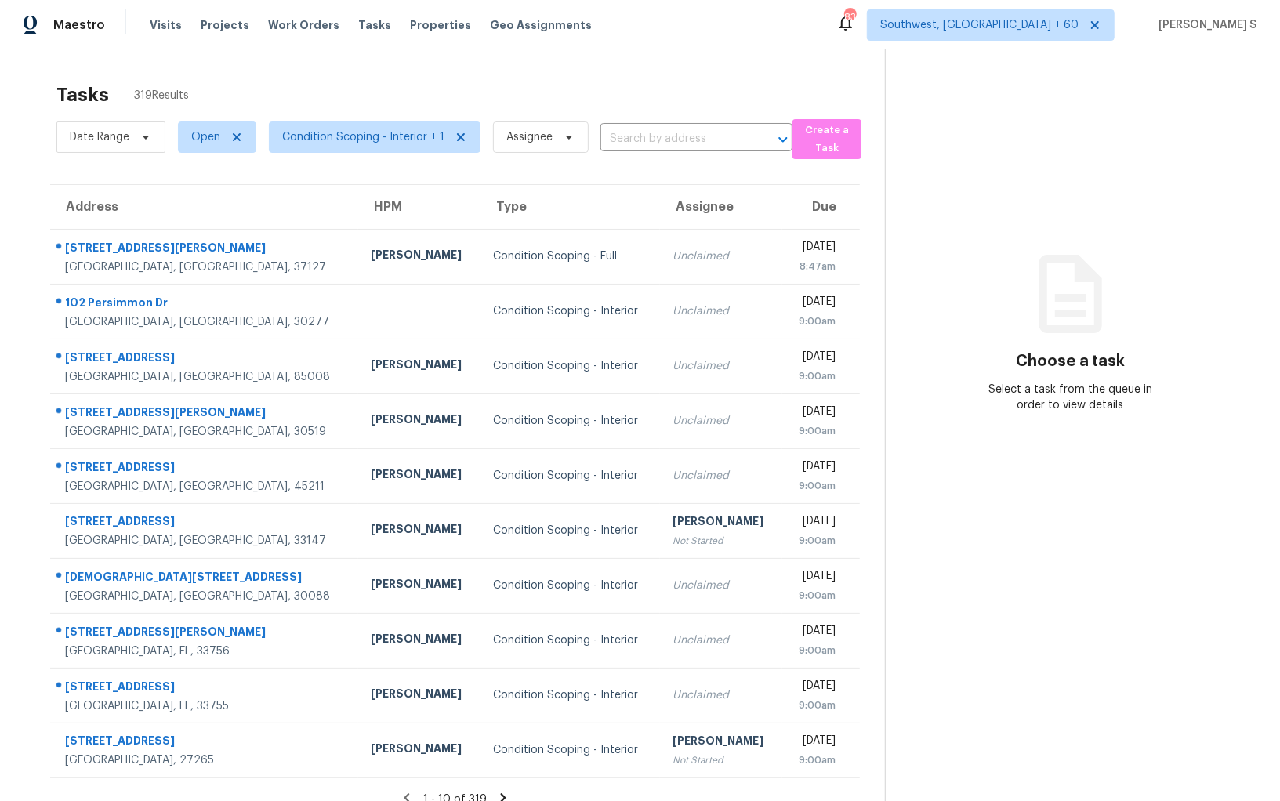
click at [652, 153] on div "Date Range Open Condition Scoping - Interior + 1 Assignee ​" at bounding box center [424, 137] width 736 height 44
click at [643, 141] on input "text" at bounding box center [674, 139] width 148 height 24
paste input "2001 Hunters Trace Cir Middleburg, FL, 32068"
type input "2001 Hunters Trace Cir Middleburg, FL, 32068"
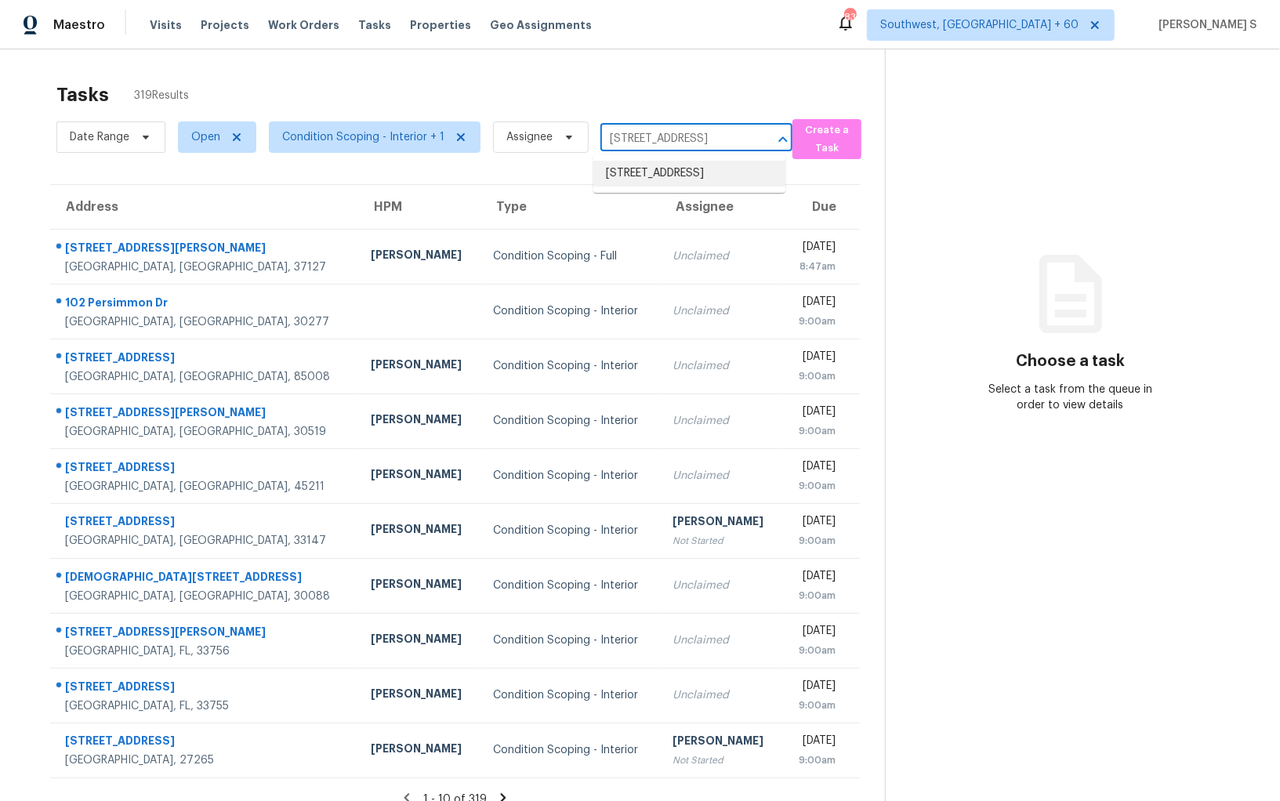
click at [657, 177] on li "2001 Hunters Trace Cir, Middleburg, FL 32068" at bounding box center [689, 174] width 192 height 26
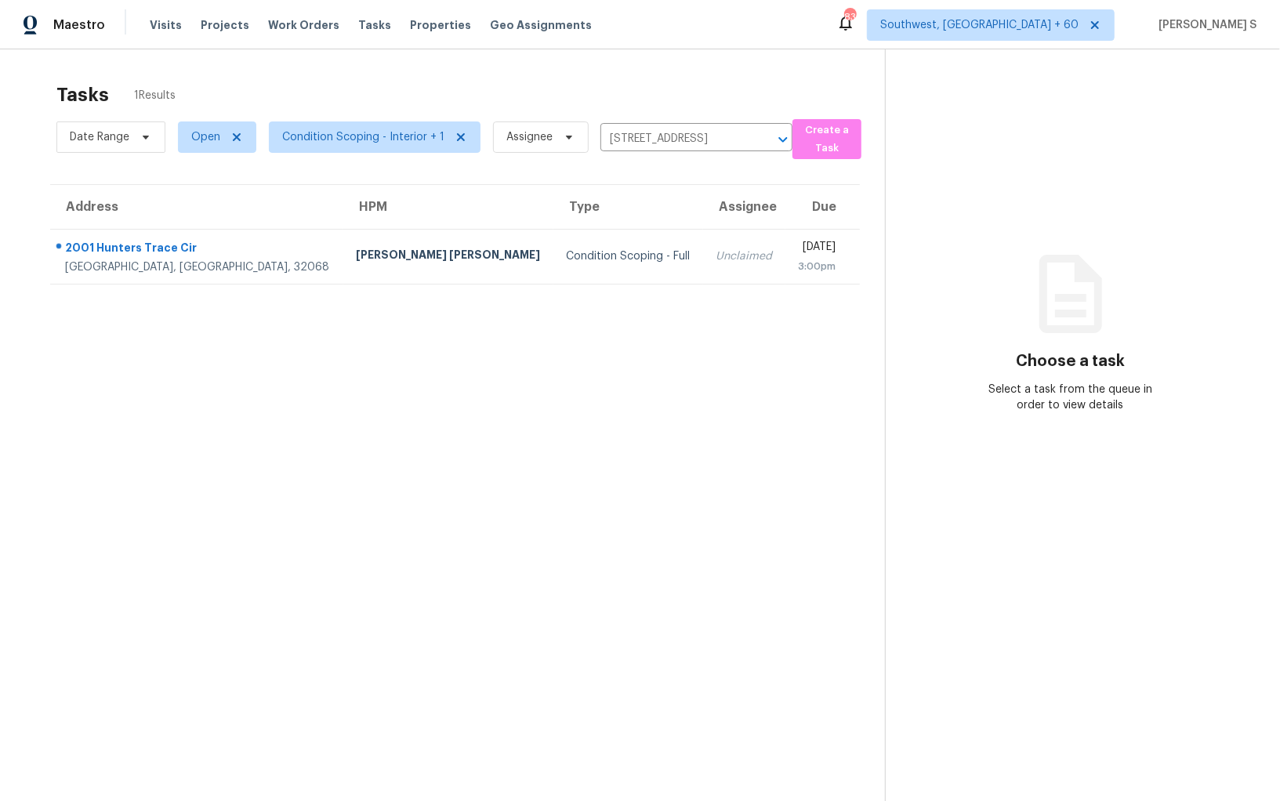
click at [715, 255] on div "Unclaimed" at bounding box center [743, 256] width 57 height 16
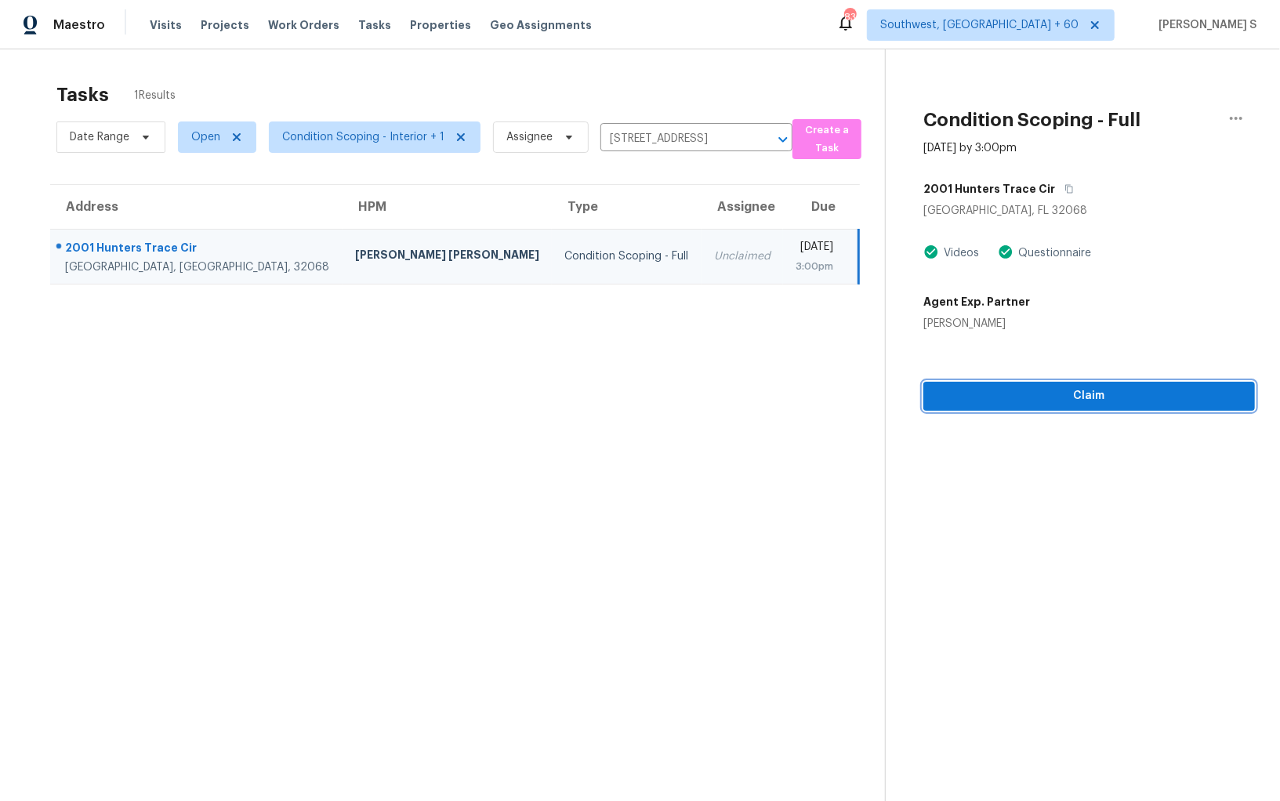
click at [991, 393] on span "Claim" at bounding box center [1089, 396] width 306 height 20
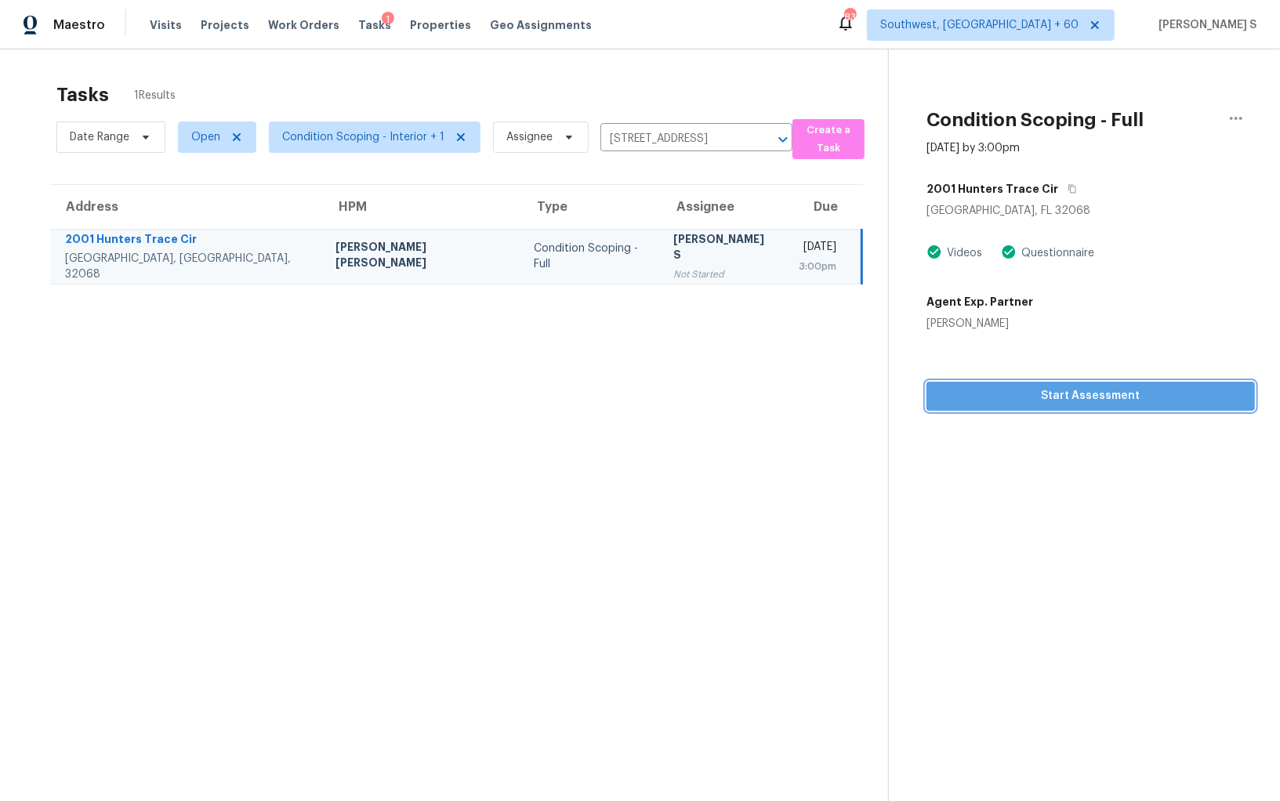
click at [1004, 403] on span "Start Assessment" at bounding box center [1090, 396] width 303 height 20
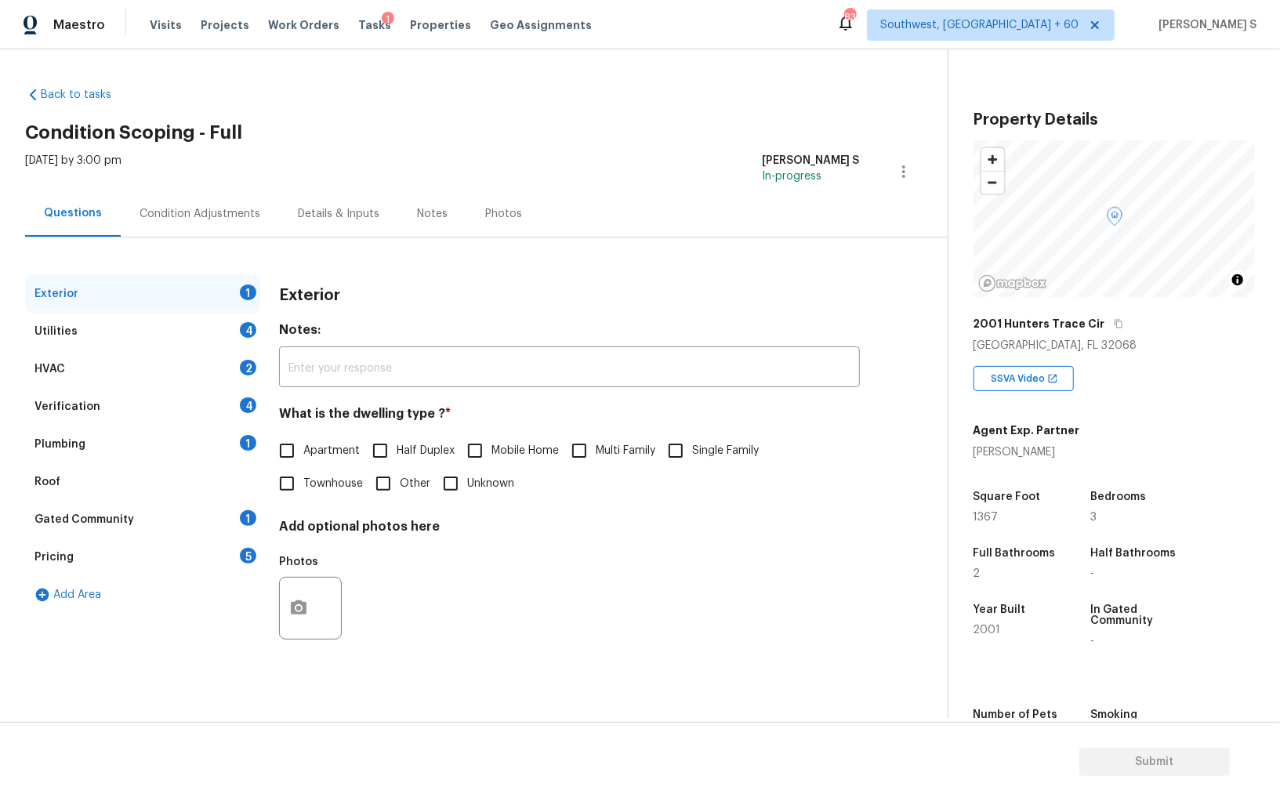
click at [692, 461] on input "Single Family" at bounding box center [675, 450] width 33 height 33
checkbox input "true"
click at [250, 341] on div "Utilities 4" at bounding box center [142, 332] width 235 height 38
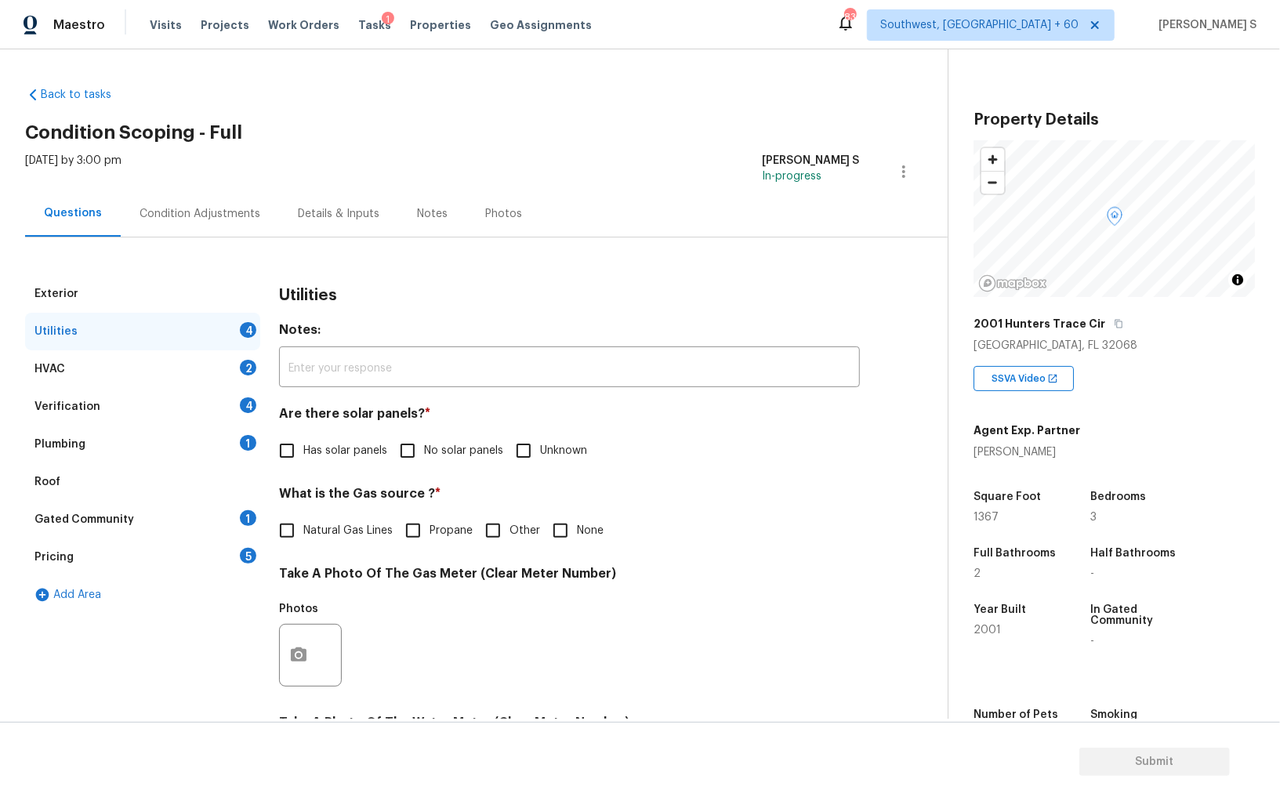
click at [412, 444] on input "No solar panels" at bounding box center [407, 450] width 33 height 33
checkbox input "true"
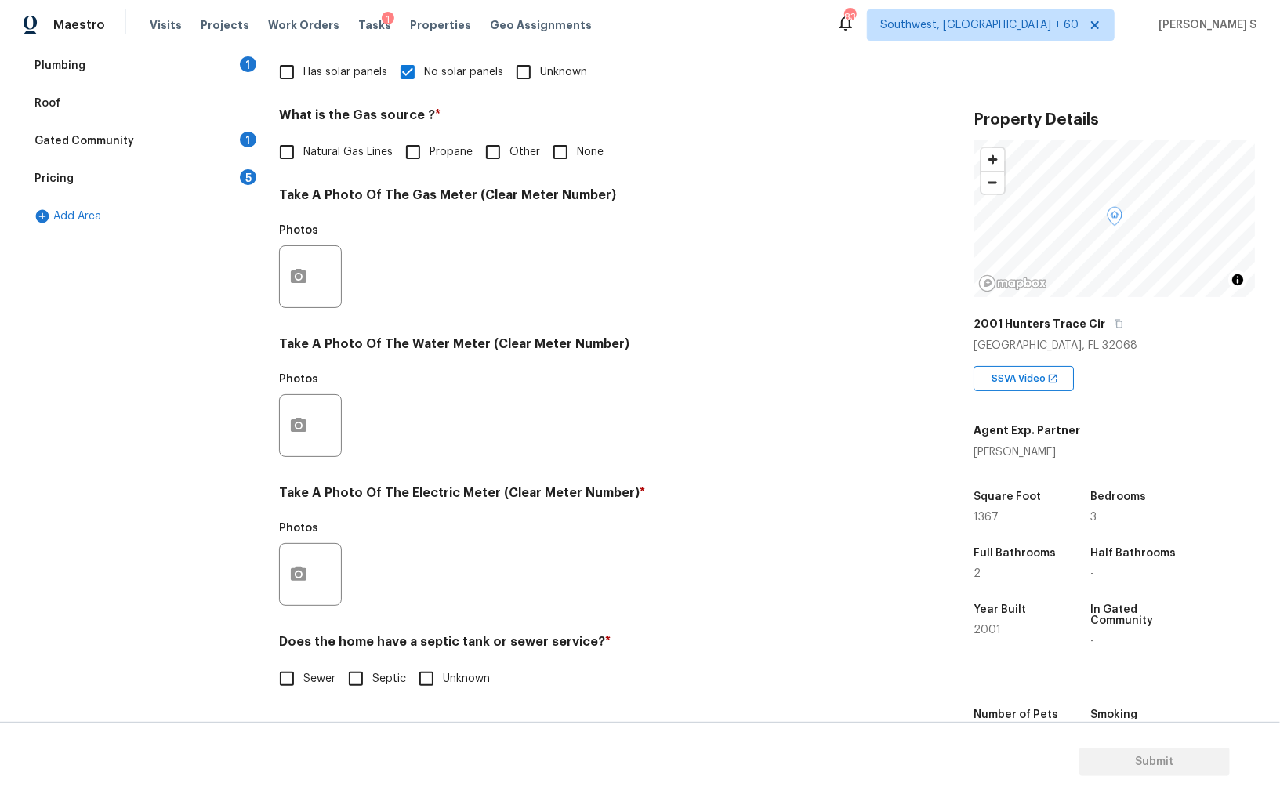
click at [284, 687] on input "Sewer" at bounding box center [286, 678] width 33 height 33
checkbox input "true"
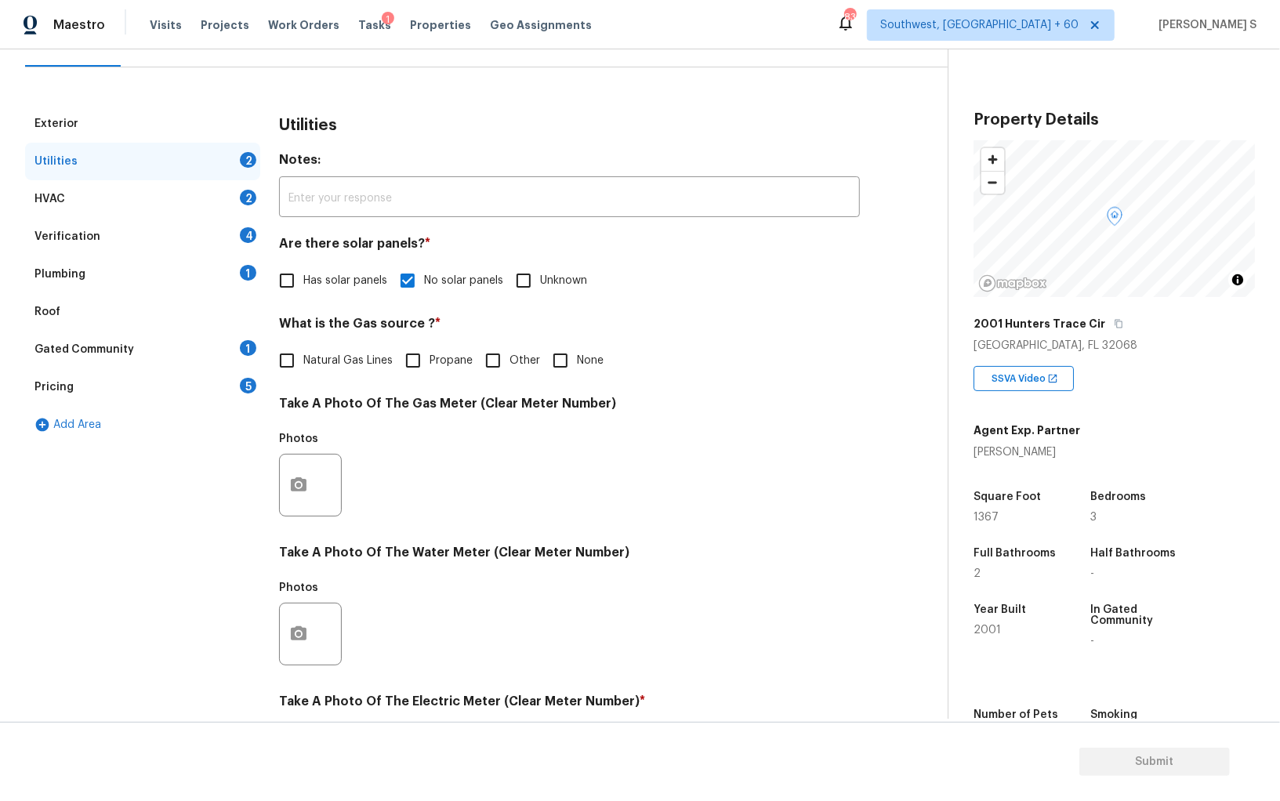
click at [247, 275] on div "1" at bounding box center [248, 273] width 16 height 16
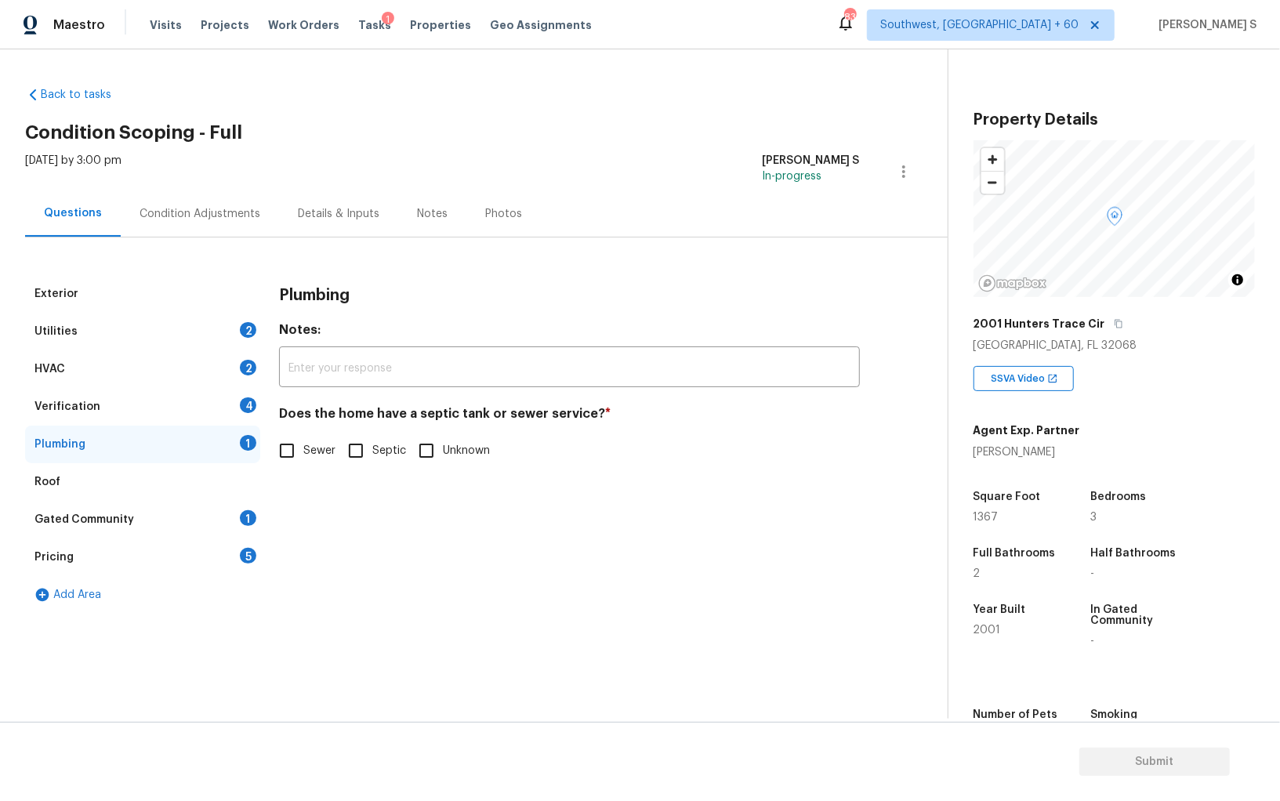
drag, startPoint x: 289, startPoint y: 449, endPoint x: 288, endPoint y: 489, distance: 40.0
click at [289, 449] on input "Sewer" at bounding box center [286, 450] width 33 height 33
checkbox input "true"
click at [245, 524] on div "1" at bounding box center [248, 518] width 16 height 16
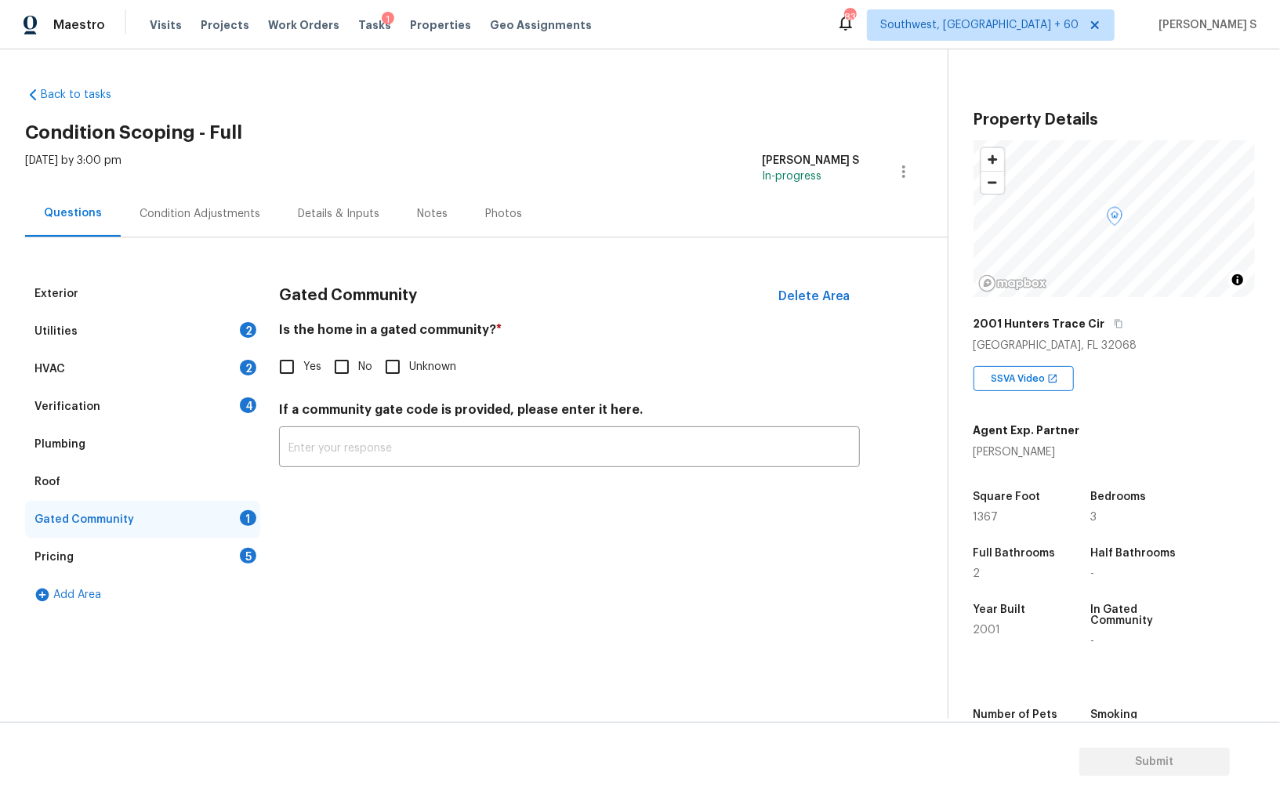
click at [348, 364] on input "No" at bounding box center [341, 366] width 33 height 33
checkbox input "true"
click at [255, 404] on div "4" at bounding box center [248, 405] width 16 height 16
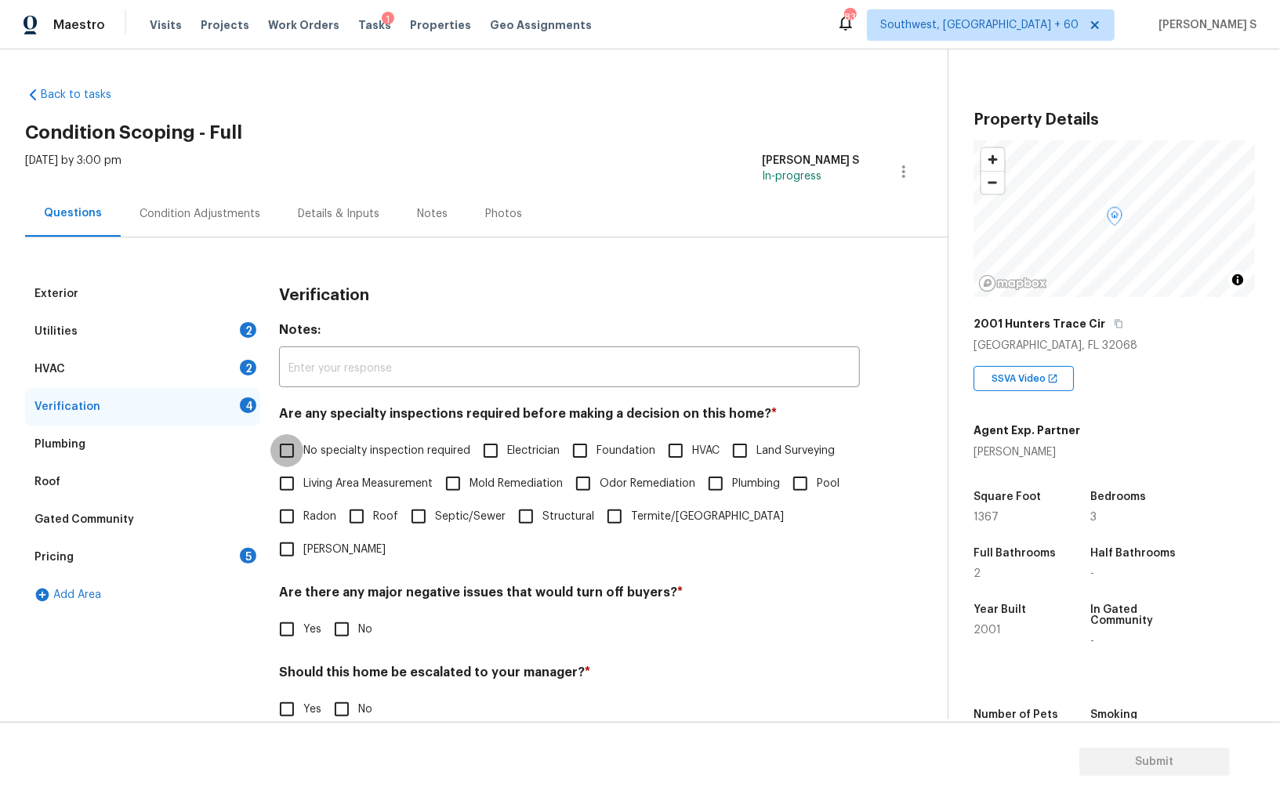
click at [296, 442] on input "No specialty inspection required" at bounding box center [286, 450] width 33 height 33
checkbox input "true"
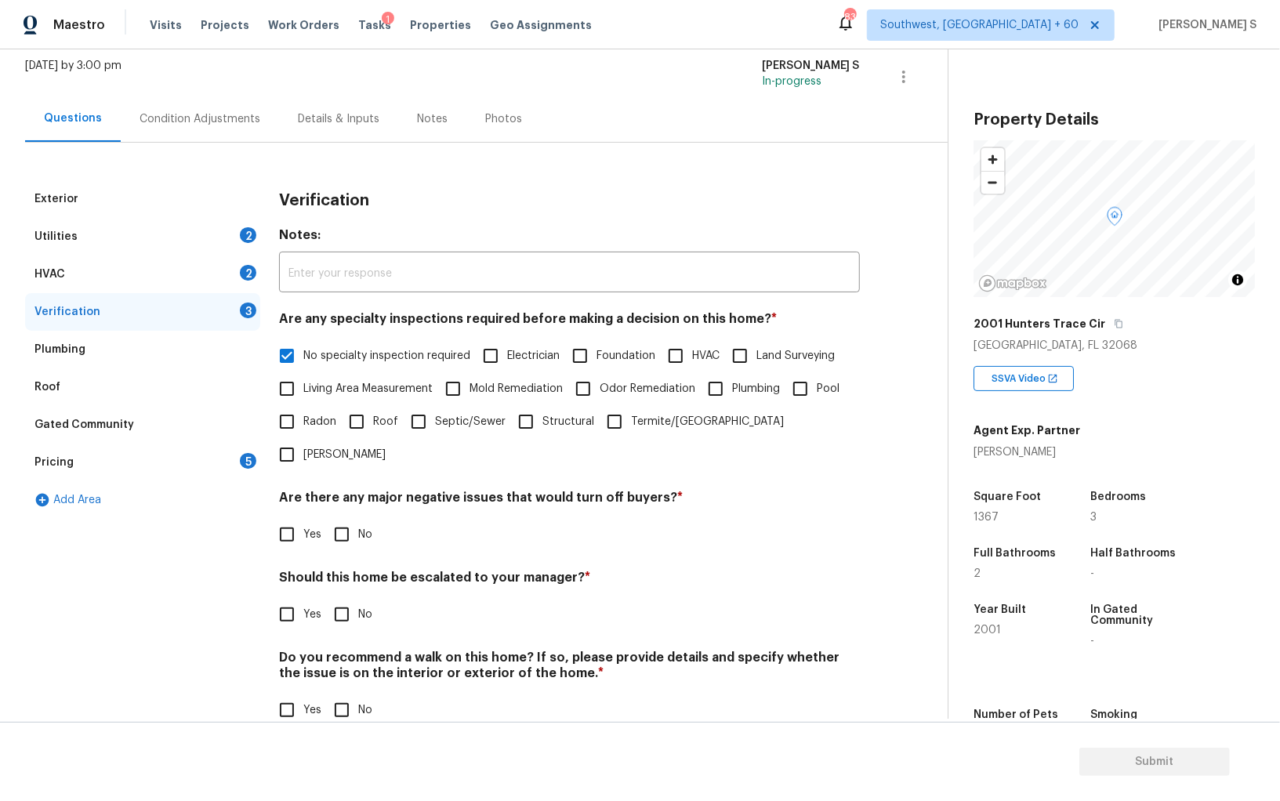
scroll to position [93, 0]
click at [345, 520] on input "No" at bounding box center [341, 536] width 33 height 33
checkbox input "true"
click at [339, 695] on input "No" at bounding box center [341, 711] width 33 height 33
checkbox input "true"
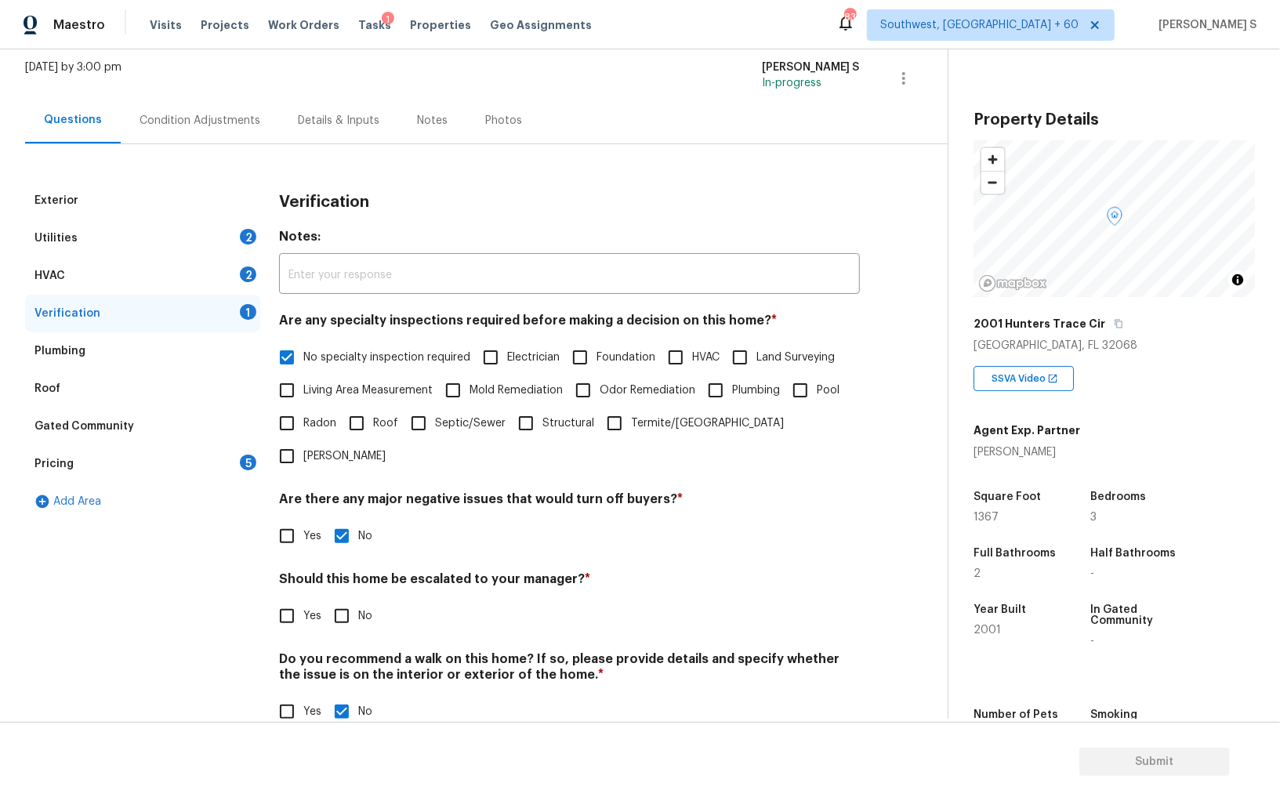
click at [281, 599] on input "Yes" at bounding box center [286, 615] width 33 height 33
checkbox input "true"
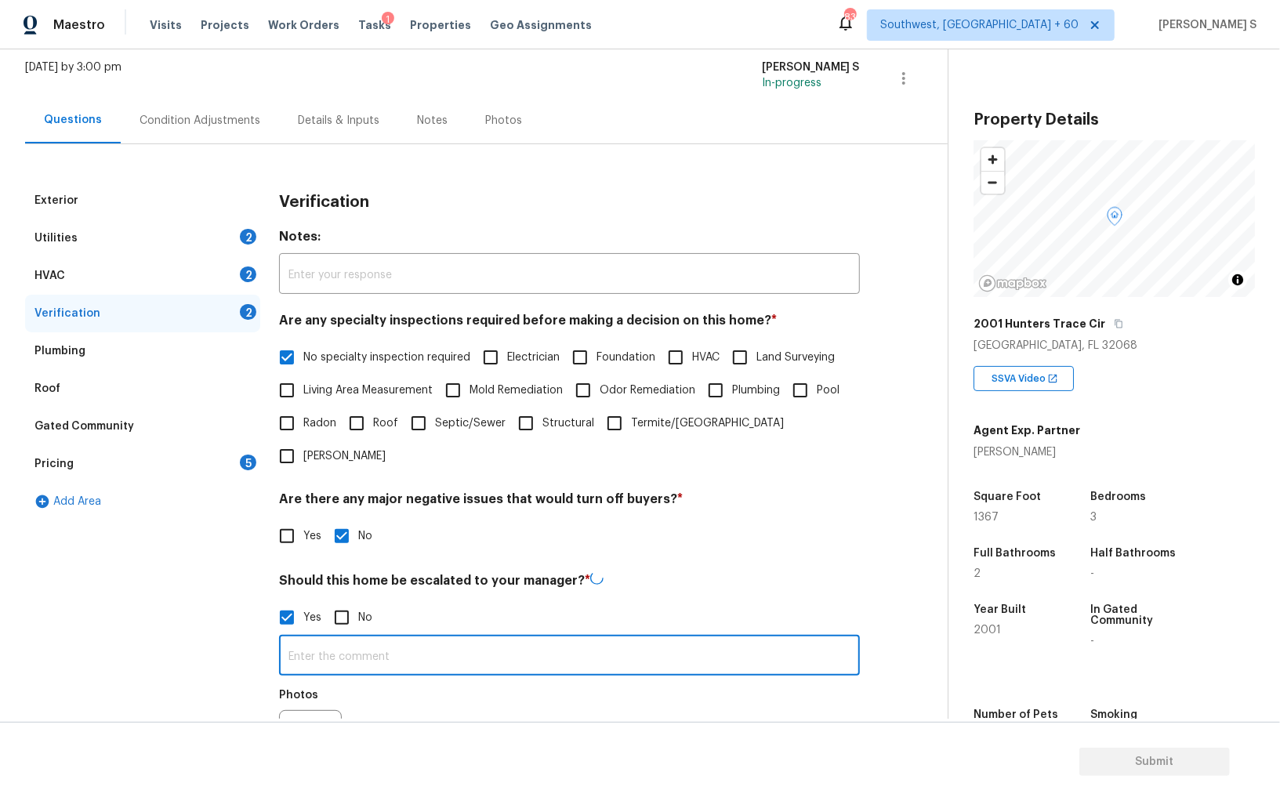
click at [377, 639] on input "text" at bounding box center [569, 657] width 581 height 37
type input "ALA property."
click at [171, 639] on div "Exterior Utilities 2 HVAC 2 Verification 2 Plumbing Roof Gated Community Pricin…" at bounding box center [142, 538] width 235 height 713
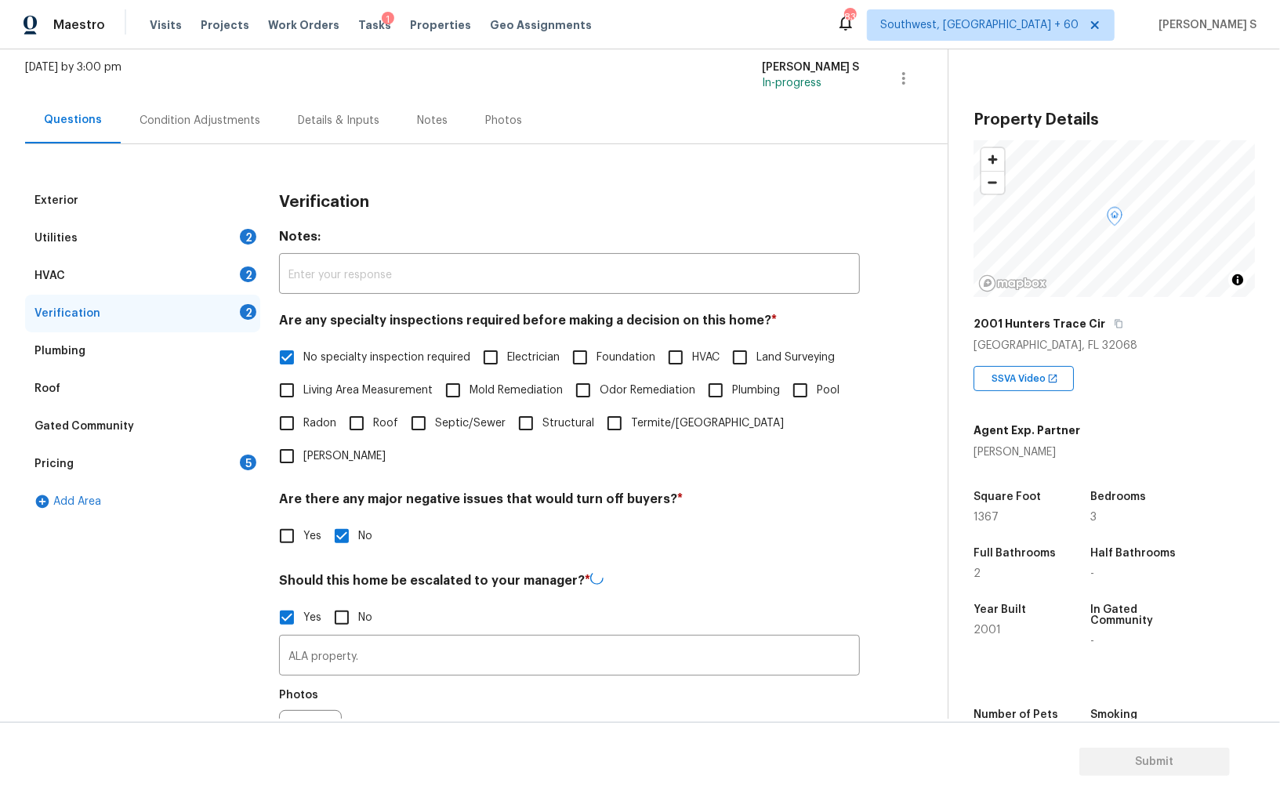
scroll to position [0, 0]
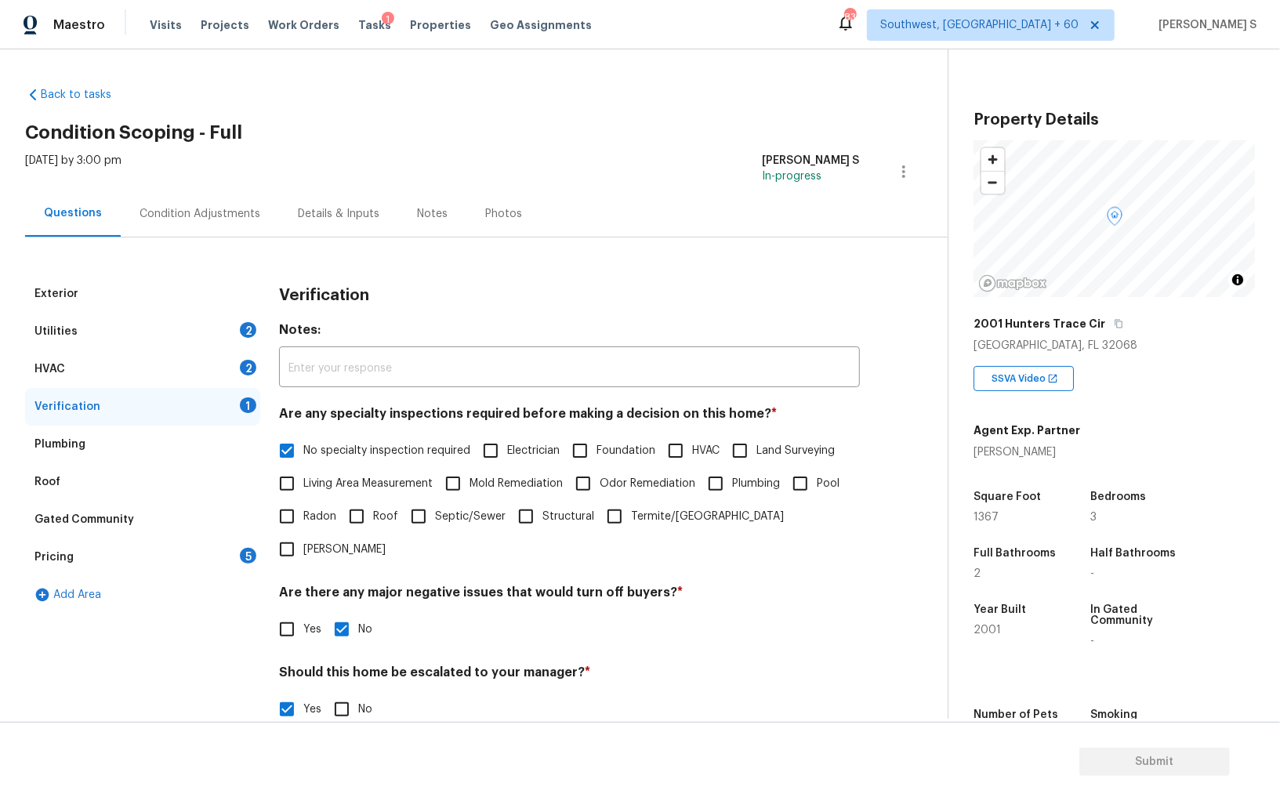
click at [240, 371] on div "HVAC 2" at bounding box center [142, 369] width 235 height 38
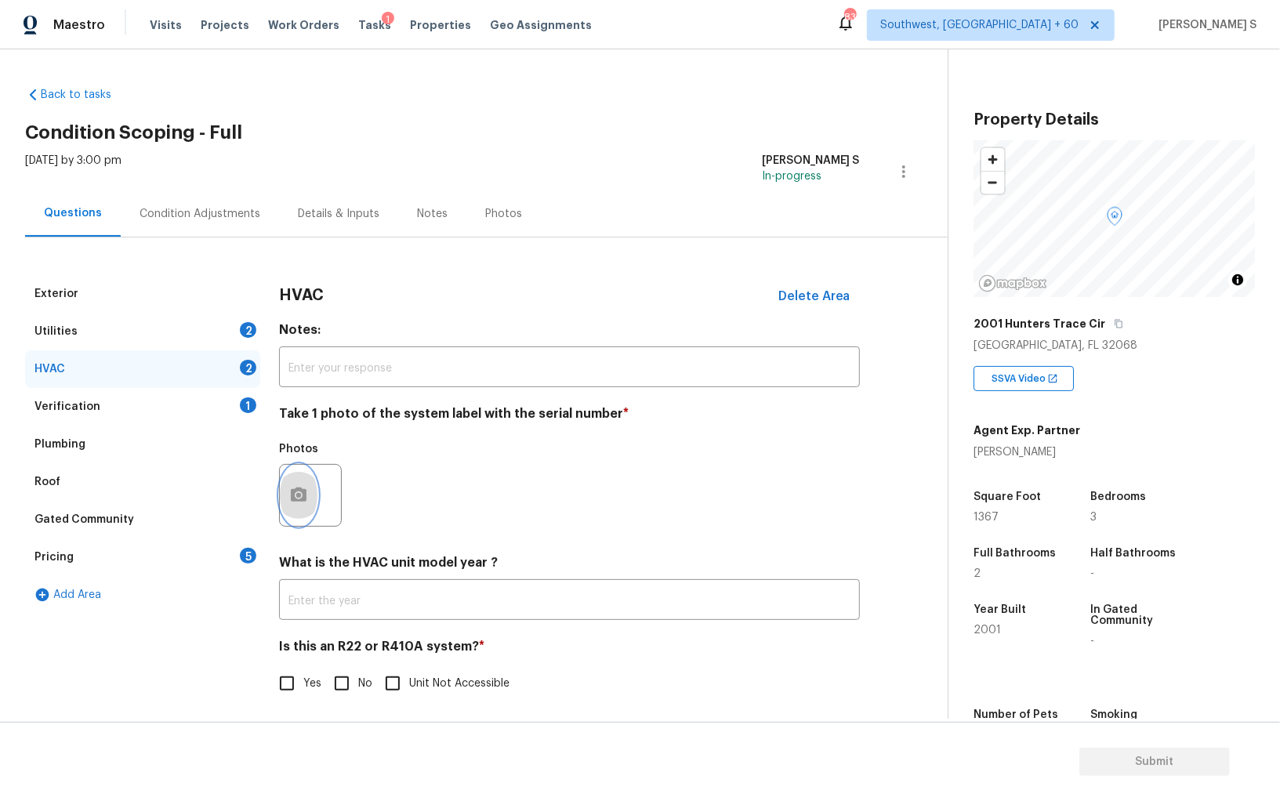
click at [310, 494] on button "button" at bounding box center [299, 495] width 38 height 61
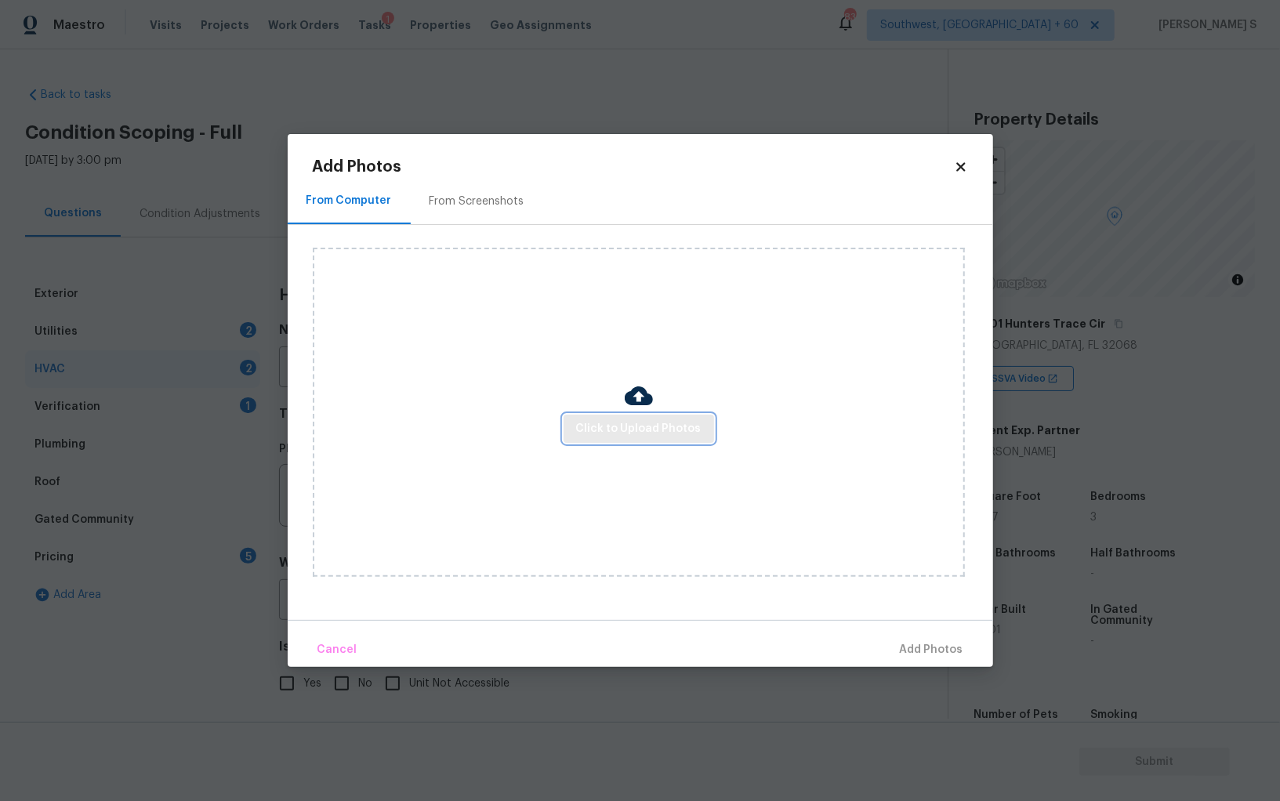
click at [575, 439] on button "Click to Upload Photos" at bounding box center [638, 429] width 150 height 29
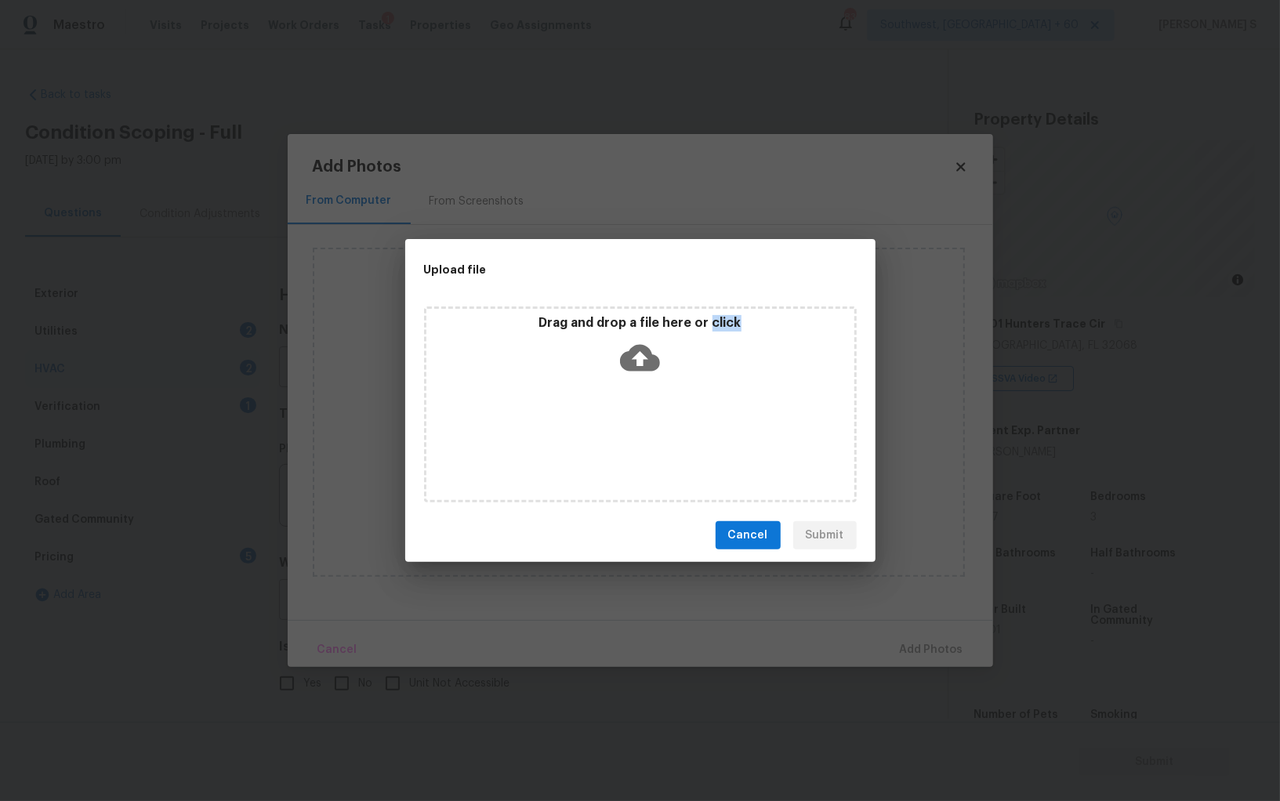
click at [575, 439] on div "Drag and drop a file here or click" at bounding box center [640, 404] width 433 height 196
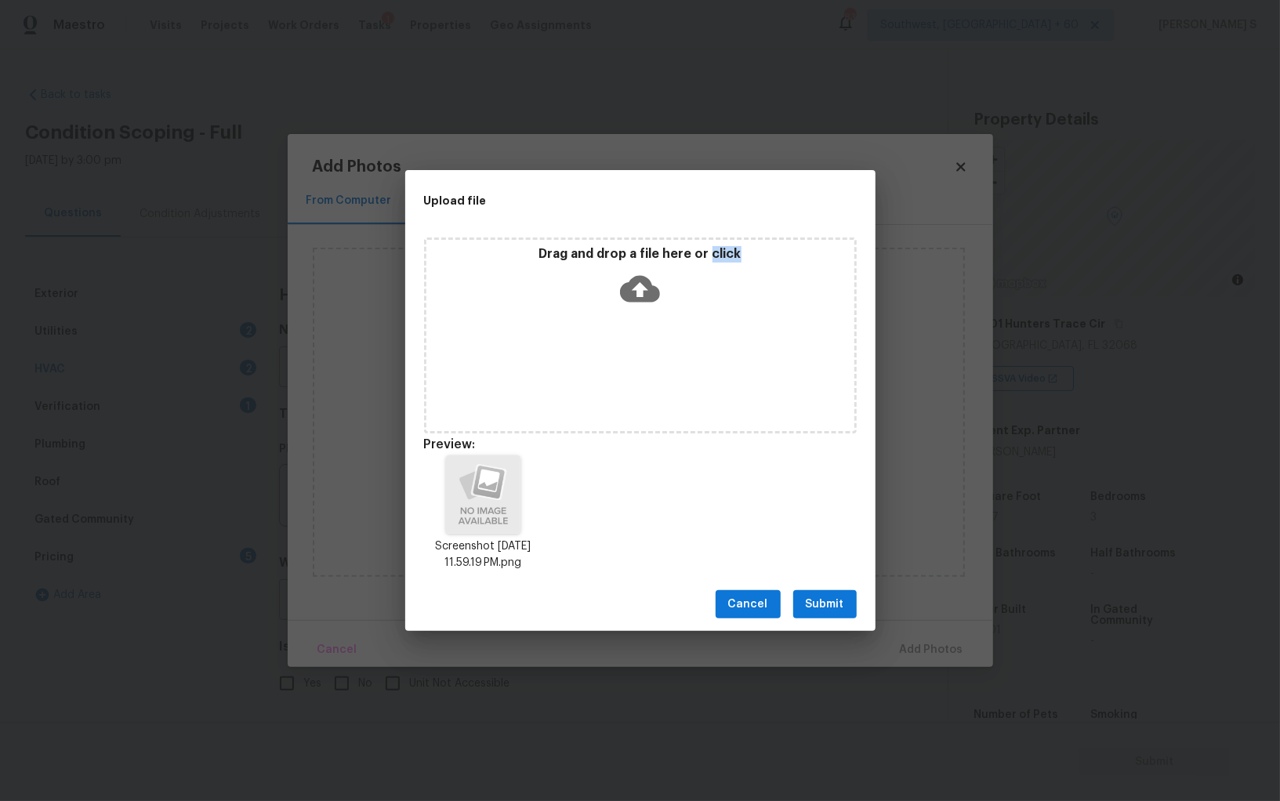
click at [822, 596] on span "Submit" at bounding box center [825, 605] width 38 height 20
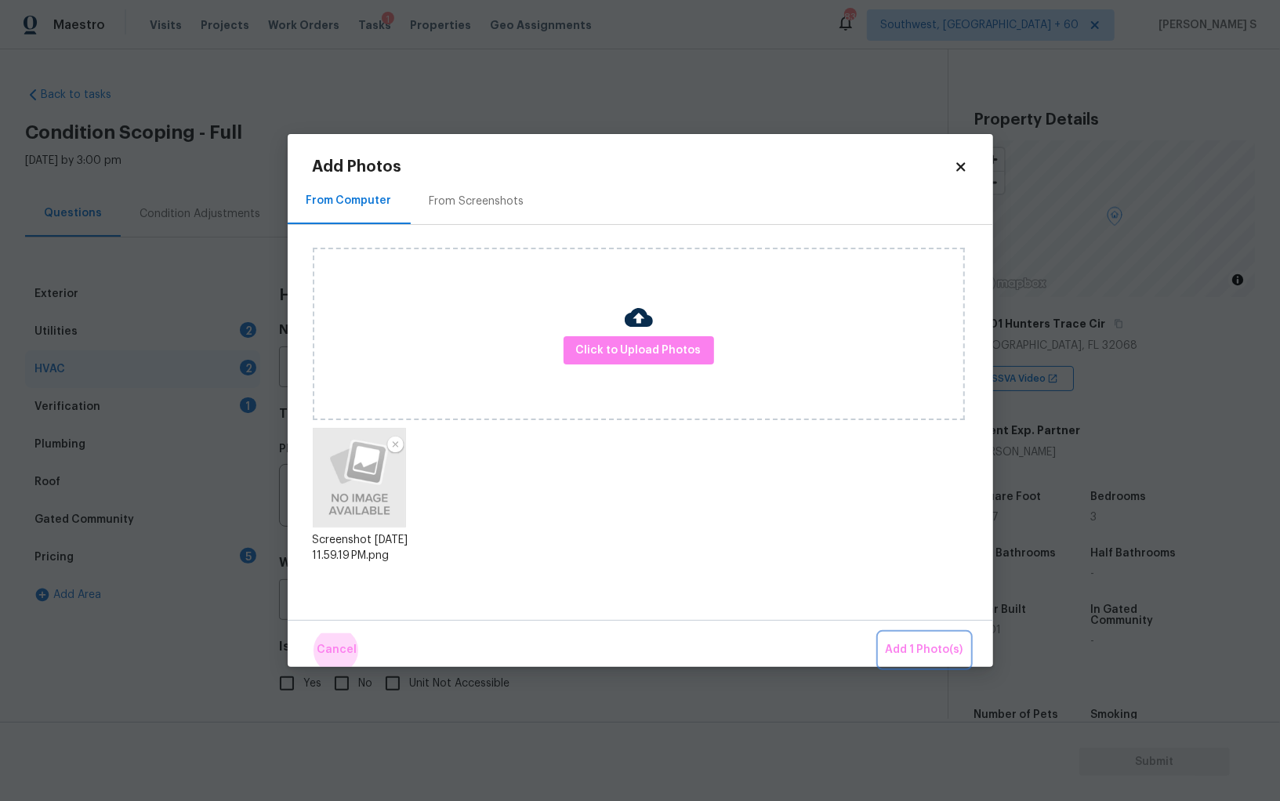
click at [879, 633] on button "Add 1 Photo(s)" at bounding box center [924, 650] width 90 height 34
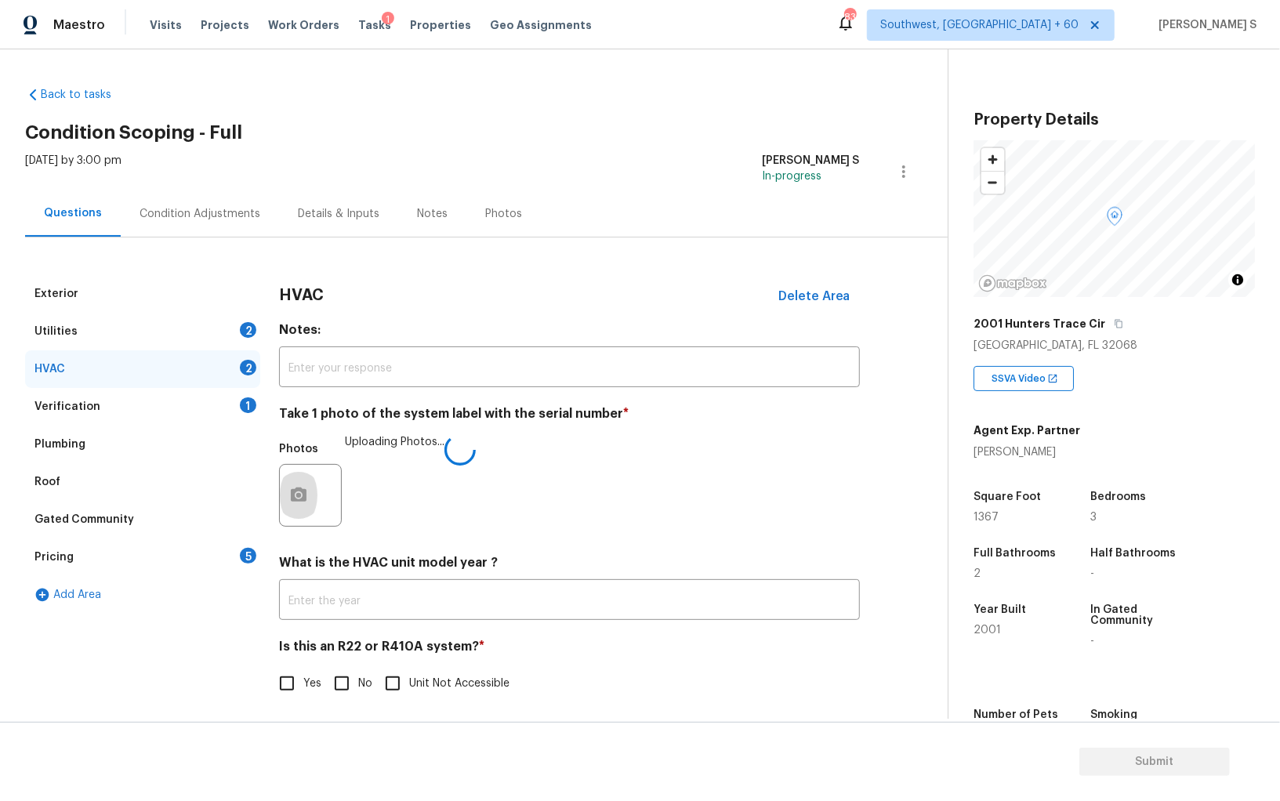
click at [353, 680] on input "No" at bounding box center [341, 683] width 33 height 33
checkbox input "true"
click at [229, 326] on div "Utilities 2" at bounding box center [142, 332] width 235 height 38
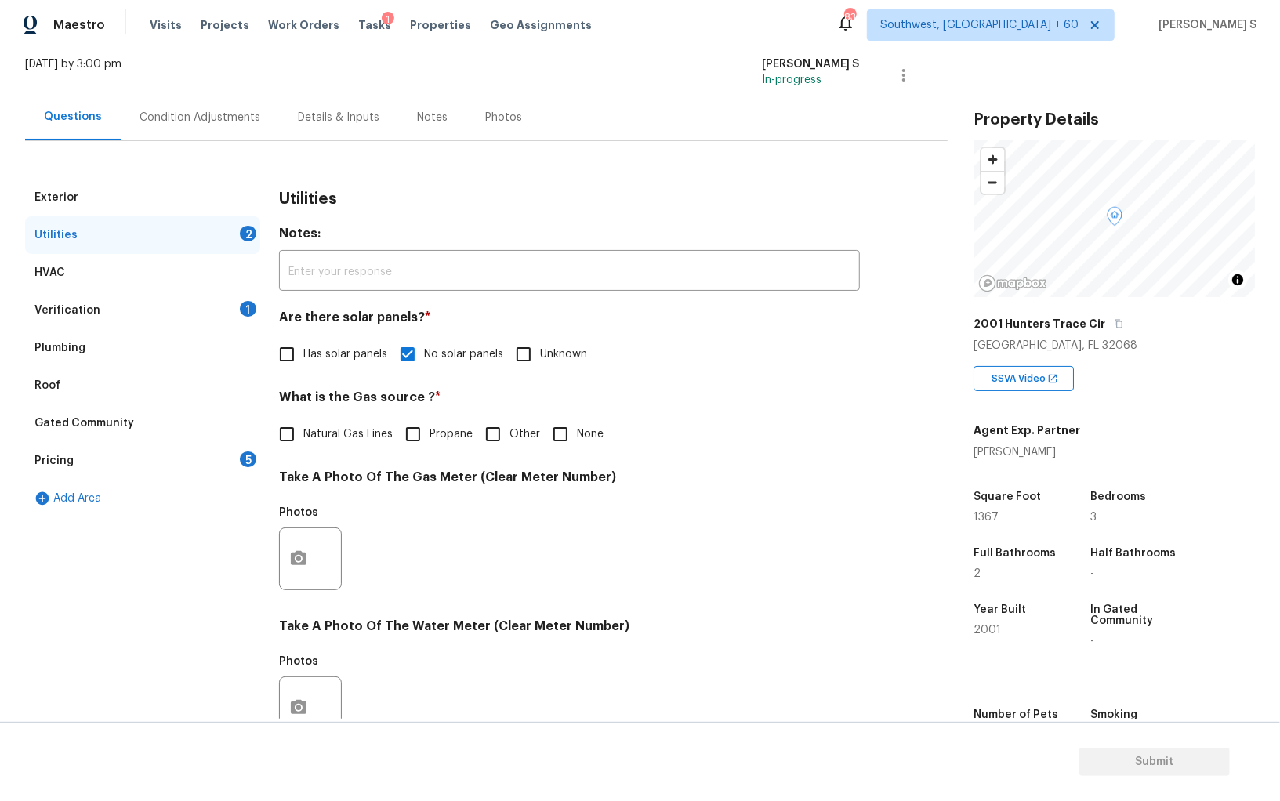
scroll to position [378, 0]
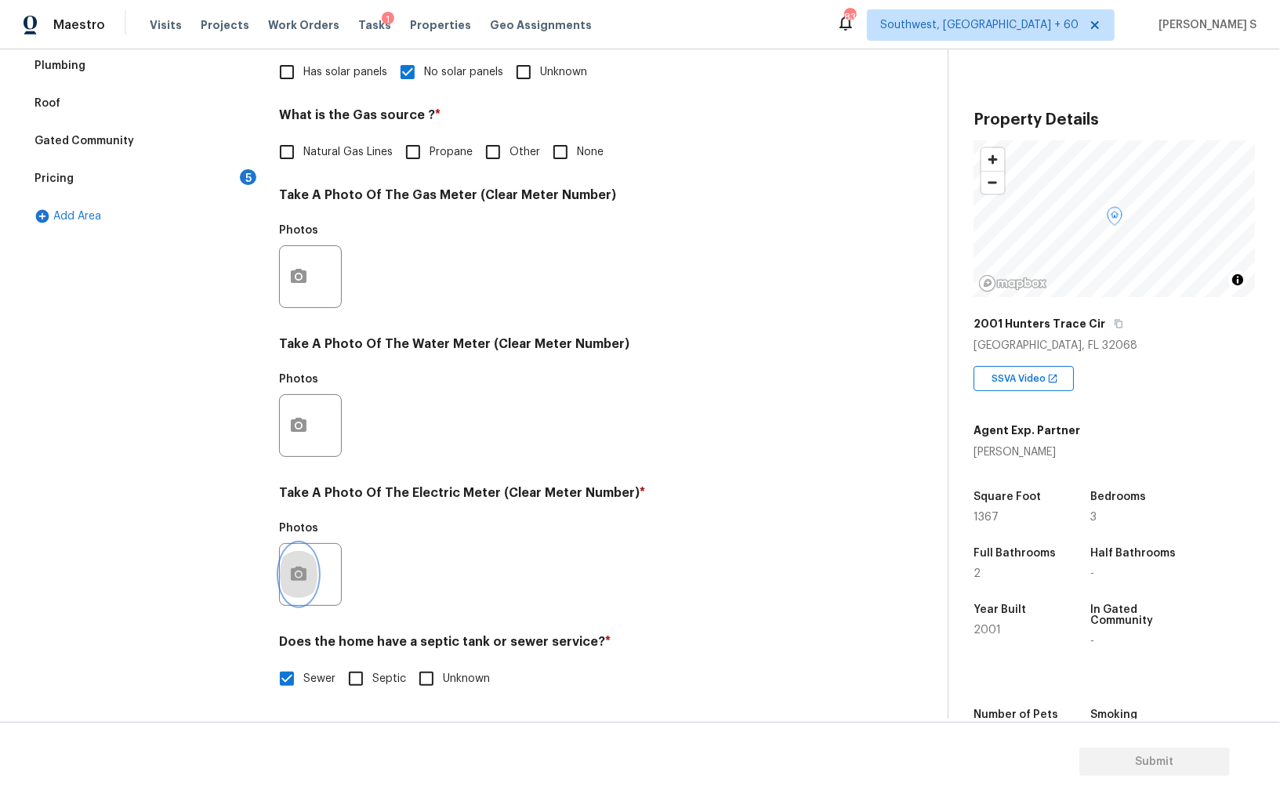
click at [299, 569] on icon "button" at bounding box center [299, 574] width 16 height 14
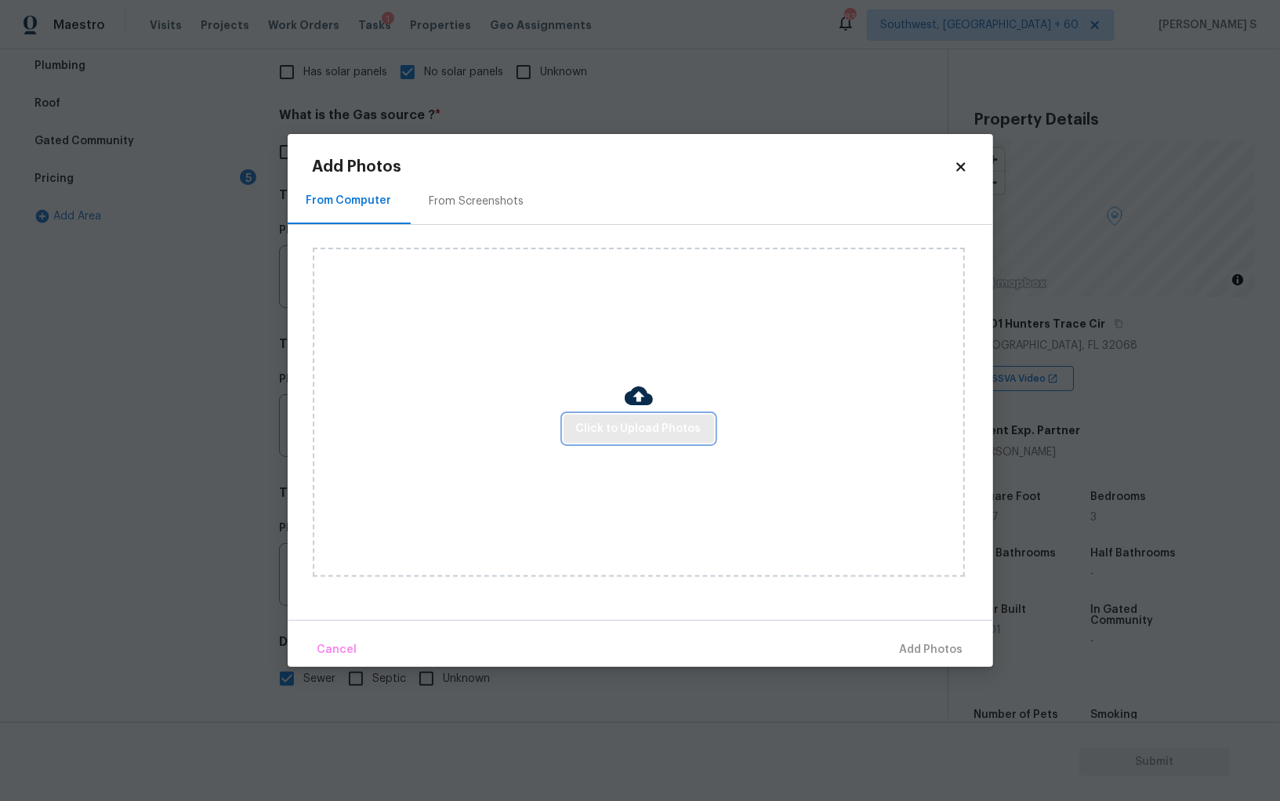
click at [633, 422] on span "Click to Upload Photos" at bounding box center [638, 429] width 125 height 20
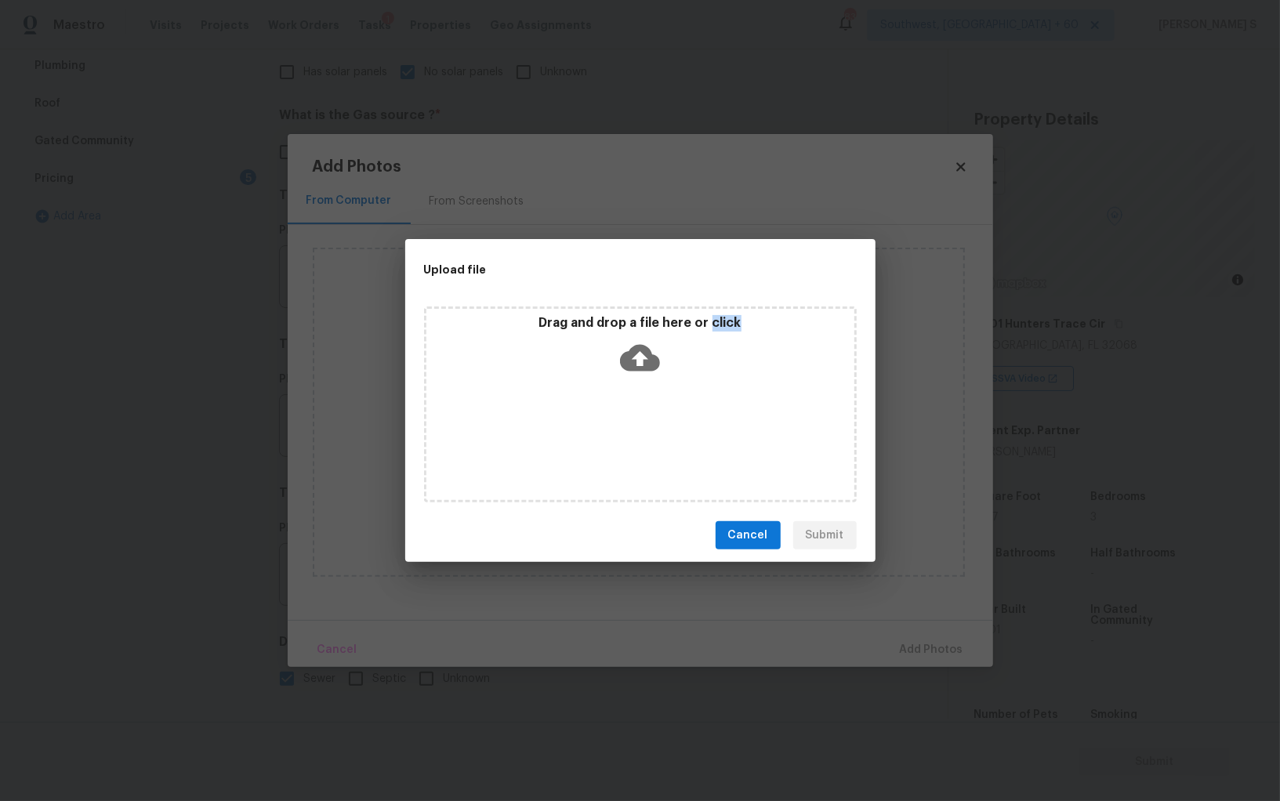
click at [633, 422] on div "Drag and drop a file here or click" at bounding box center [640, 404] width 433 height 196
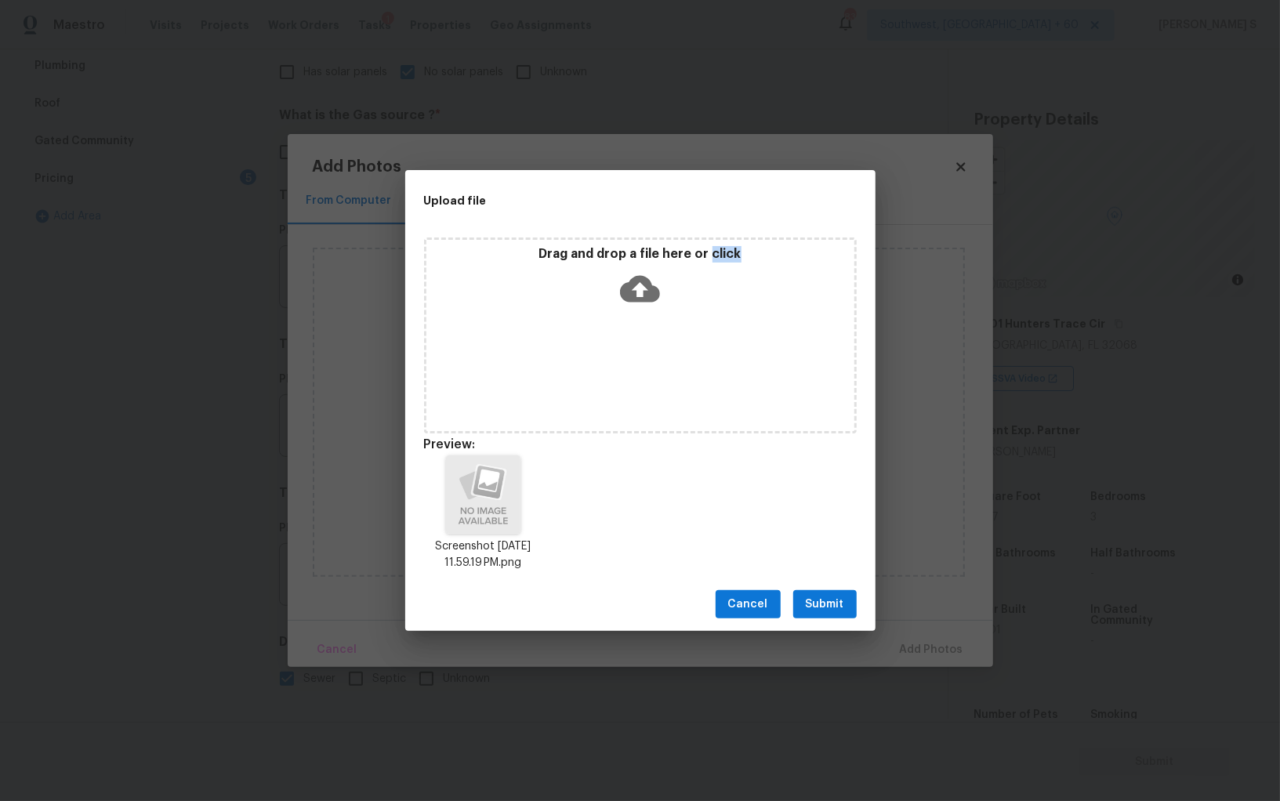
click at [810, 596] on span "Submit" at bounding box center [825, 605] width 38 height 20
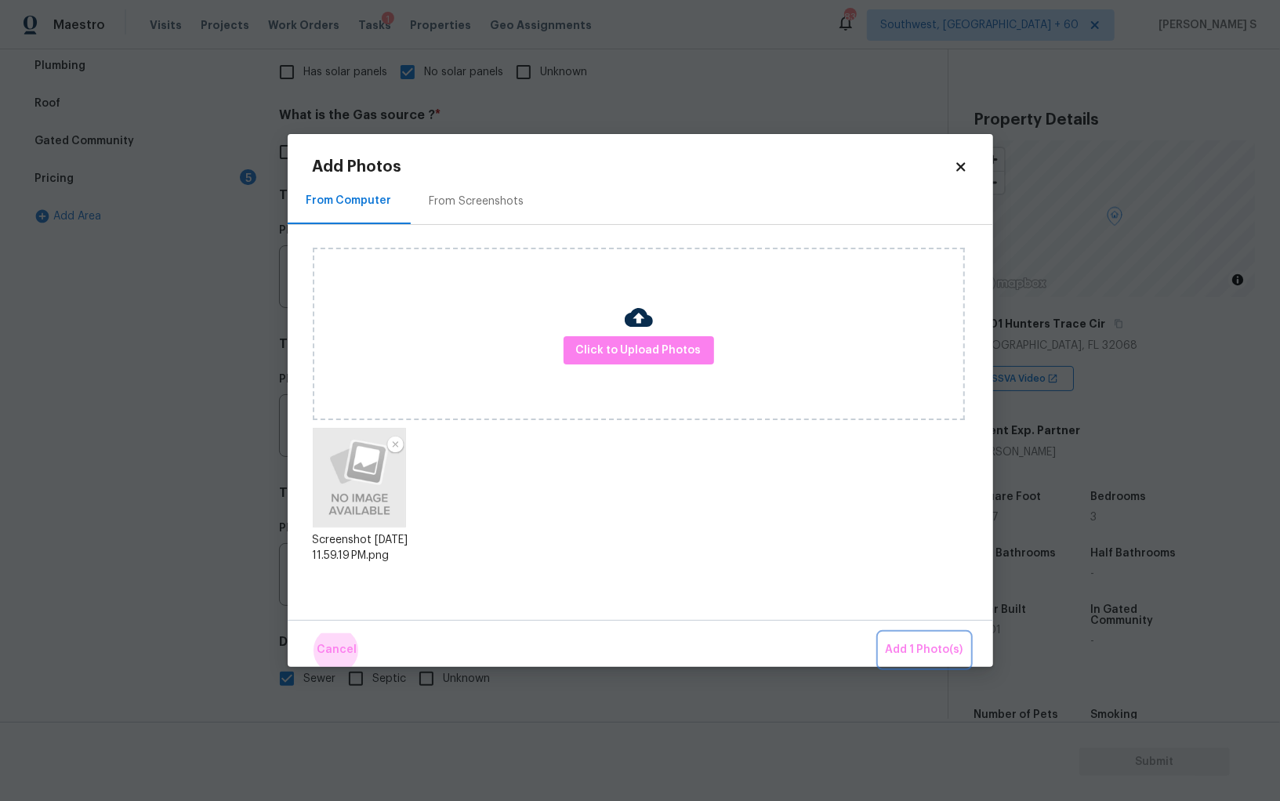
click at [879, 633] on button "Add 1 Photo(s)" at bounding box center [924, 650] width 90 height 34
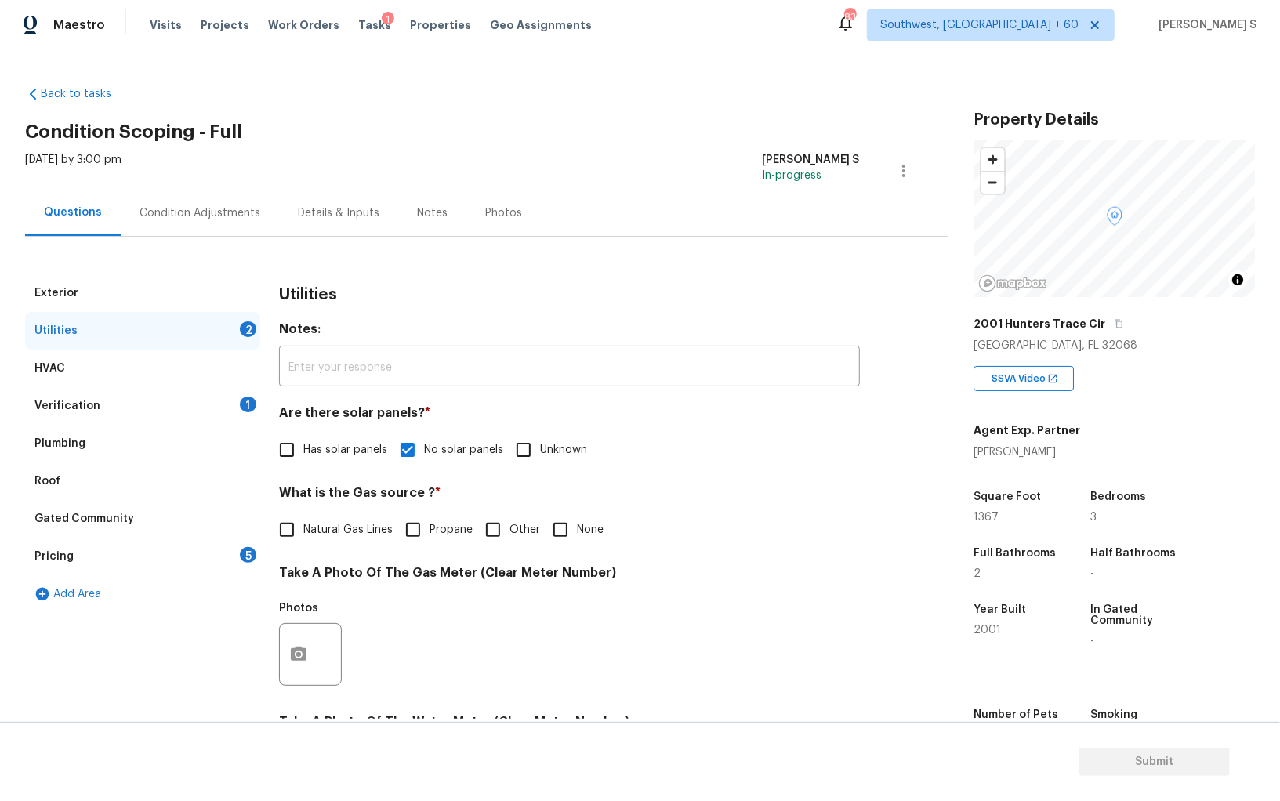
scroll to position [0, 0]
click at [209, 411] on div "Verification 1" at bounding box center [142, 407] width 235 height 38
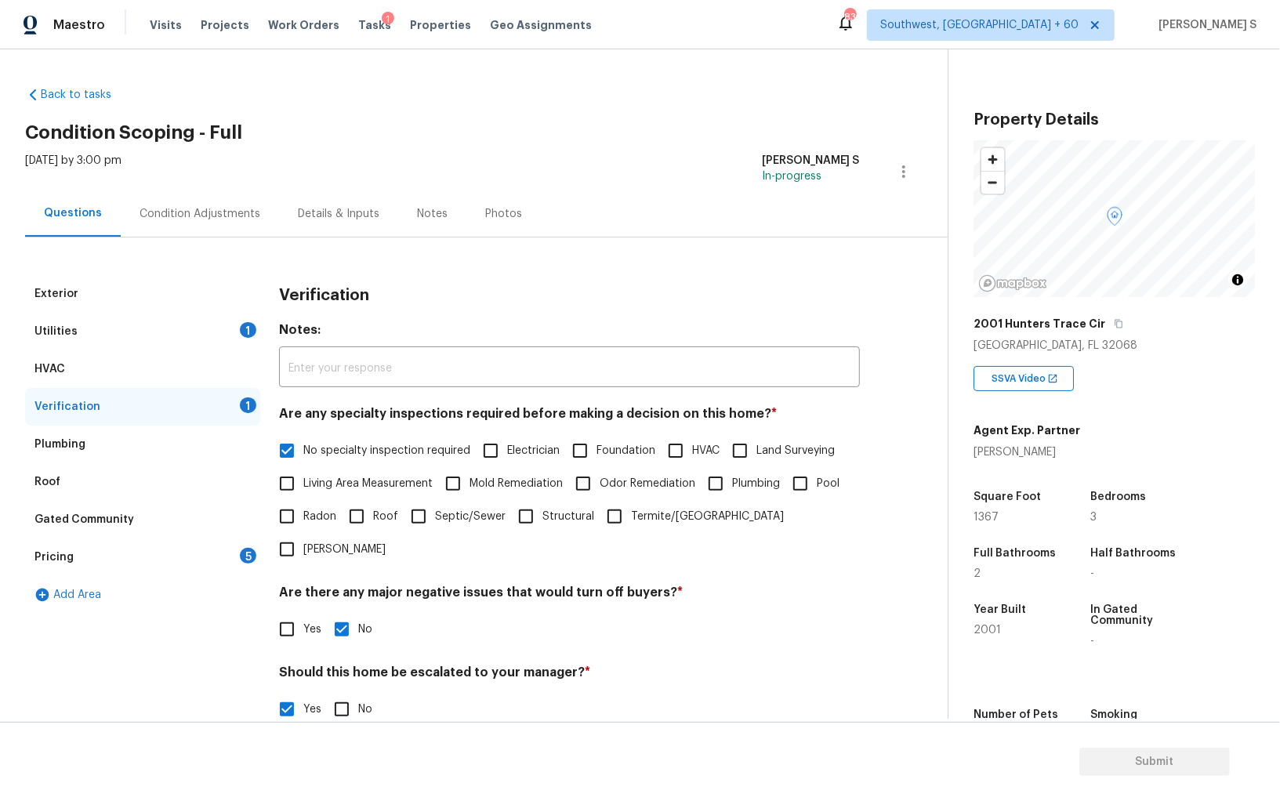
scroll to position [242, 0]
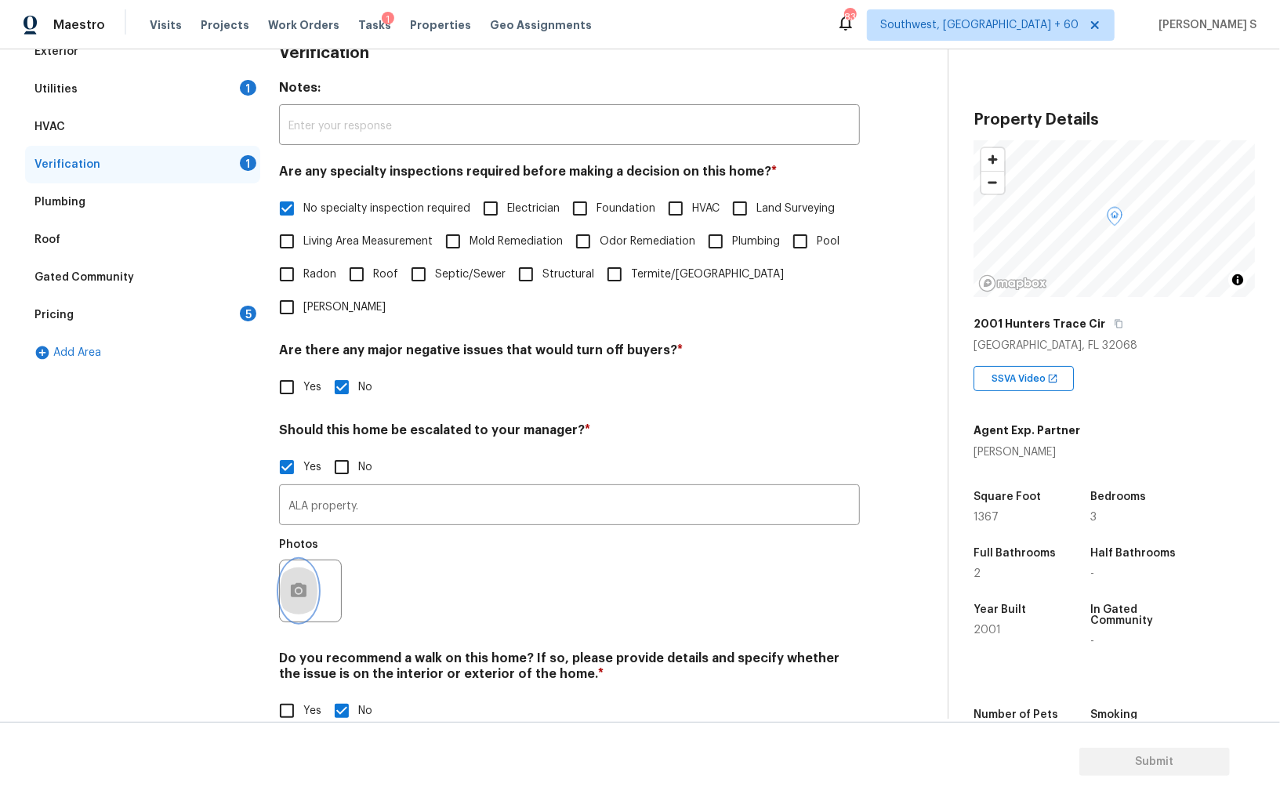
click at [307, 560] on button "button" at bounding box center [299, 590] width 38 height 61
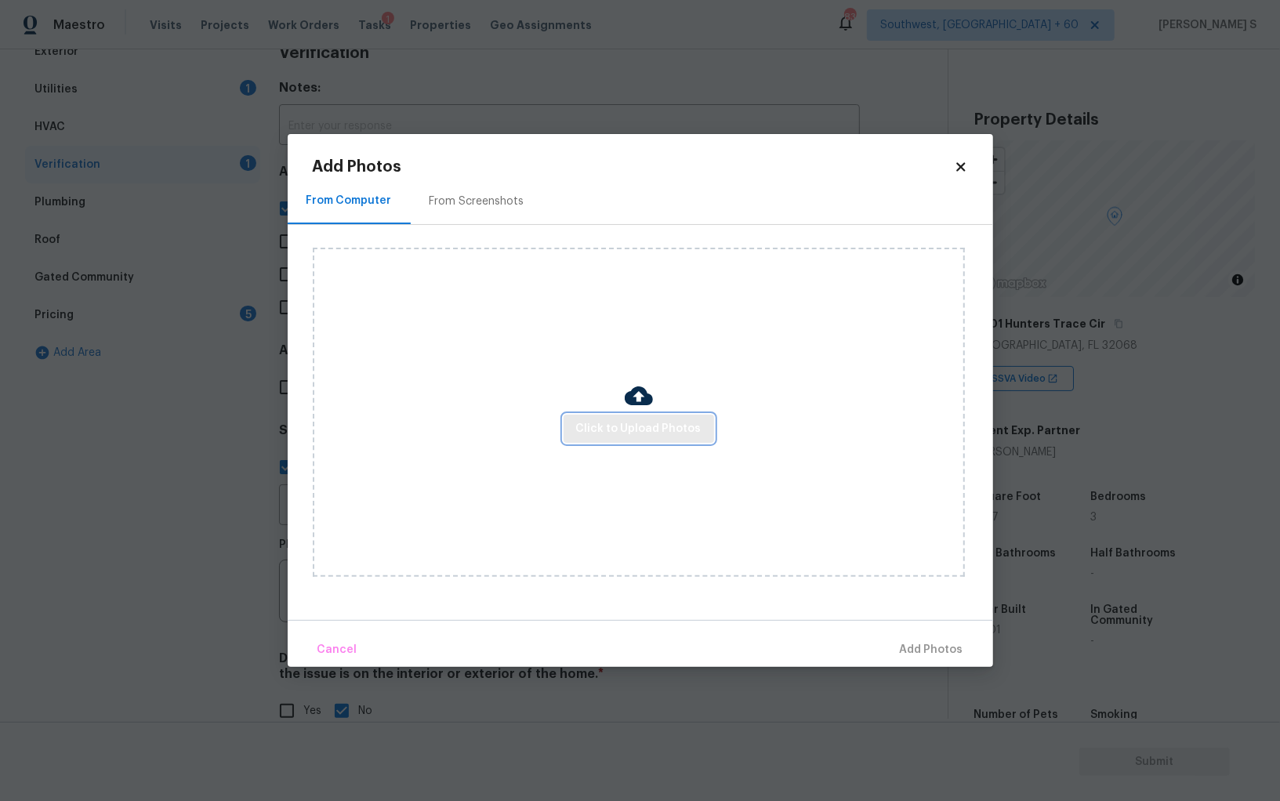
click at [620, 425] on span "Click to Upload Photos" at bounding box center [638, 429] width 125 height 20
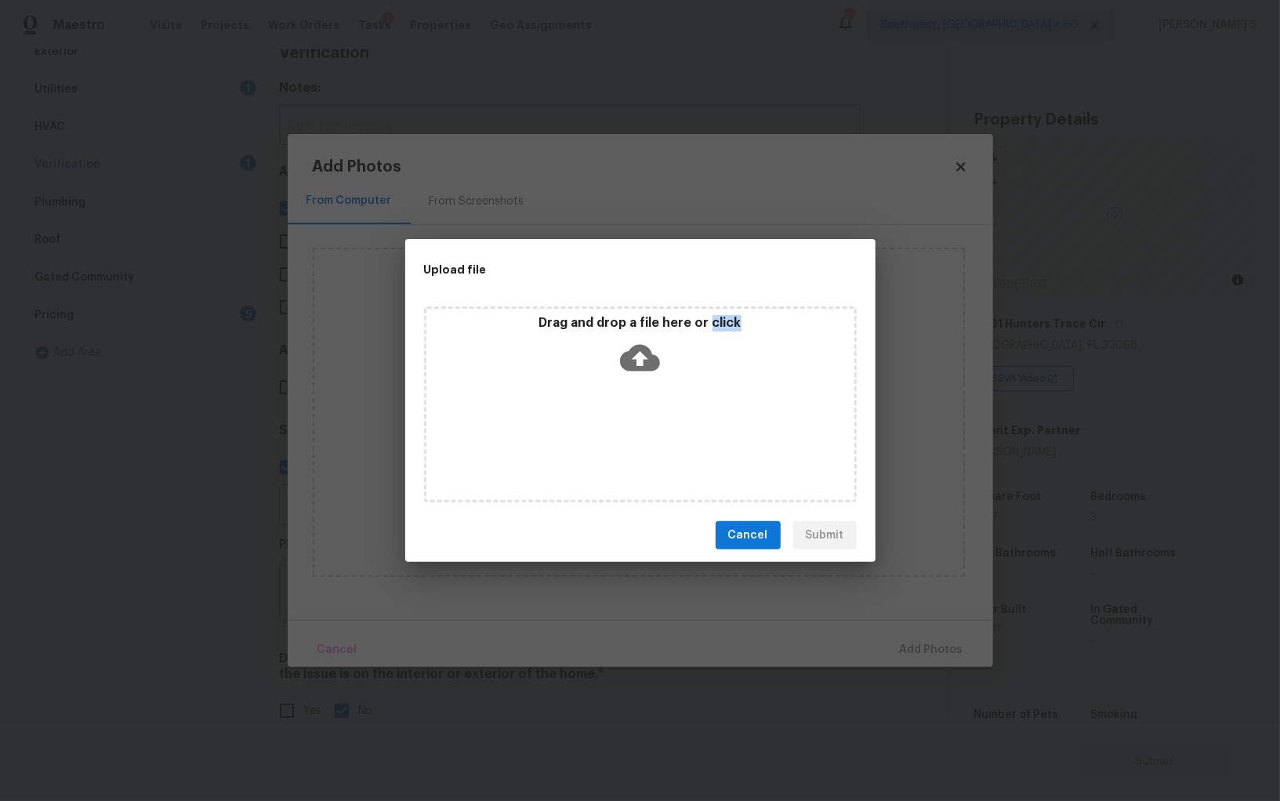
click at [620, 425] on div "Drag and drop a file here or click" at bounding box center [640, 404] width 433 height 196
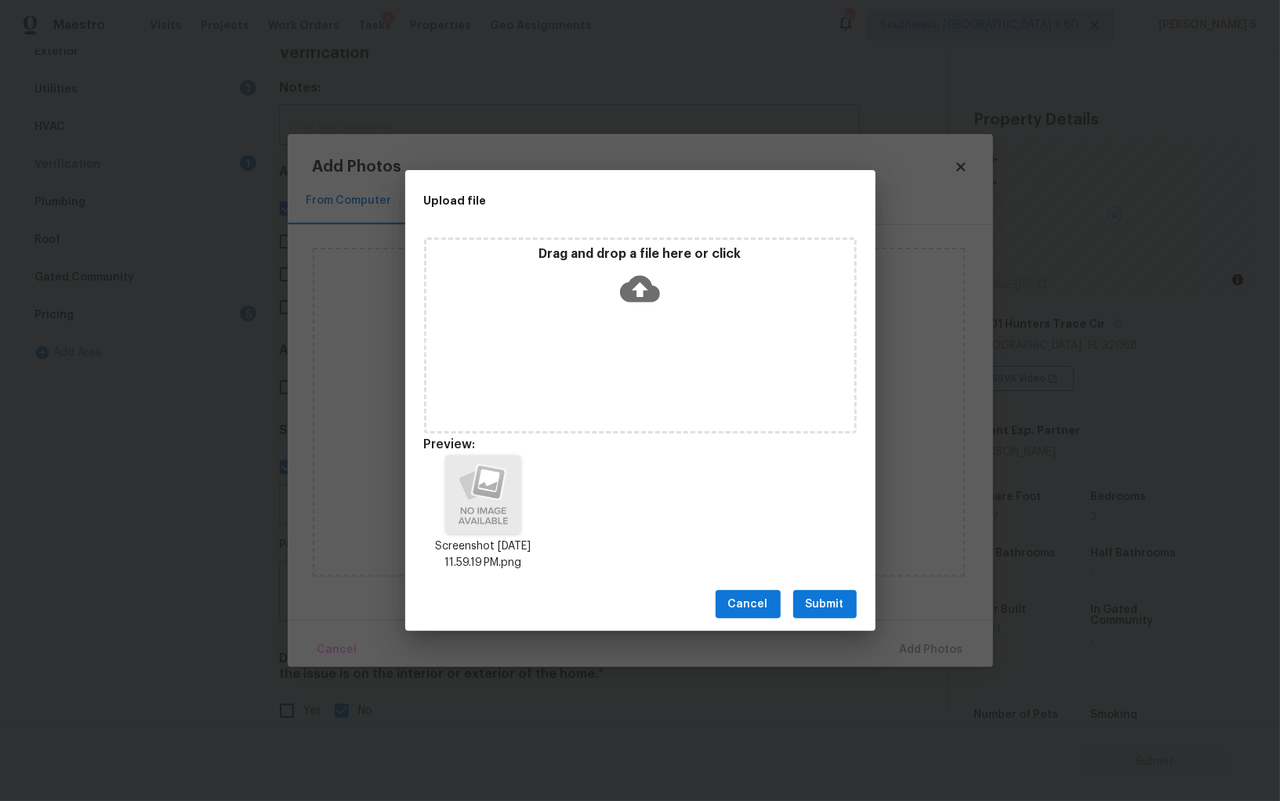
click at [855, 585] on div "Cancel Submit" at bounding box center [640, 605] width 470 height 54
click at [855, 593] on button "Submit" at bounding box center [824, 604] width 63 height 29
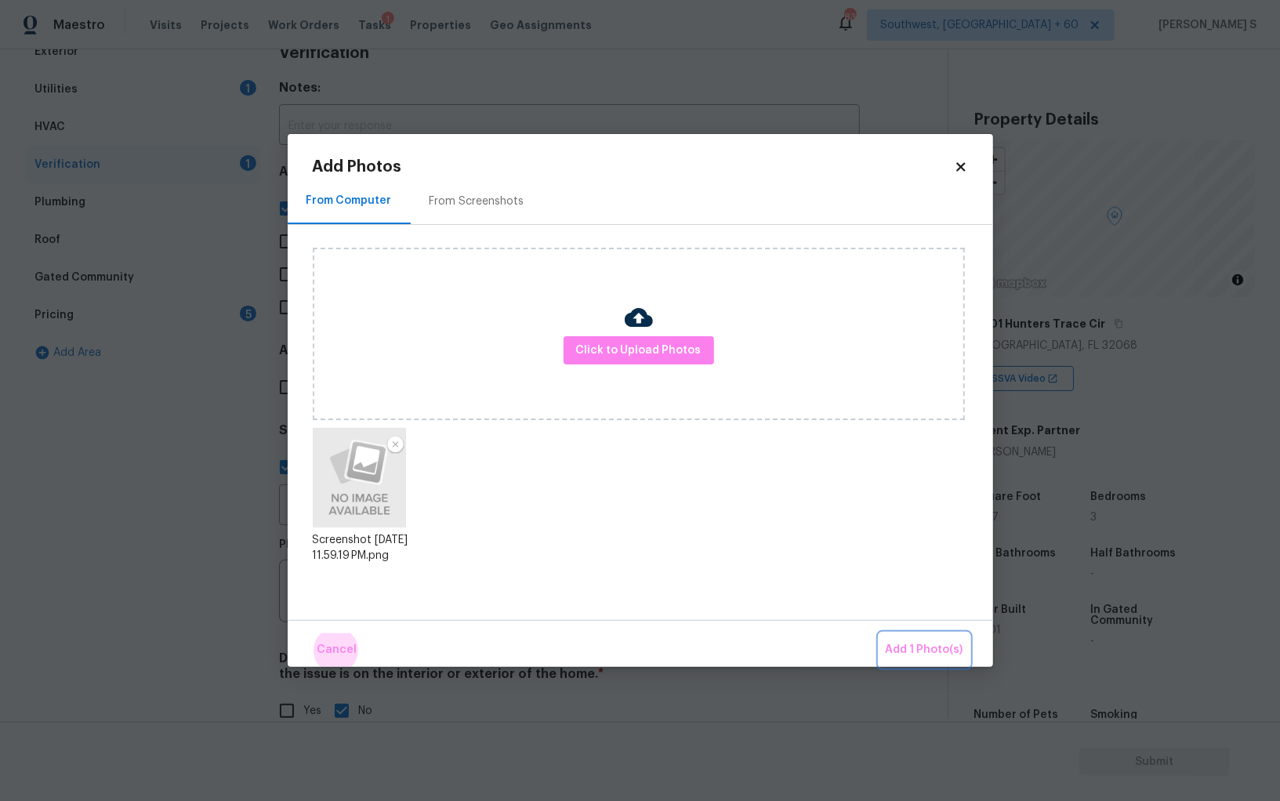
click at [879, 633] on button "Add 1 Photo(s)" at bounding box center [924, 650] width 90 height 34
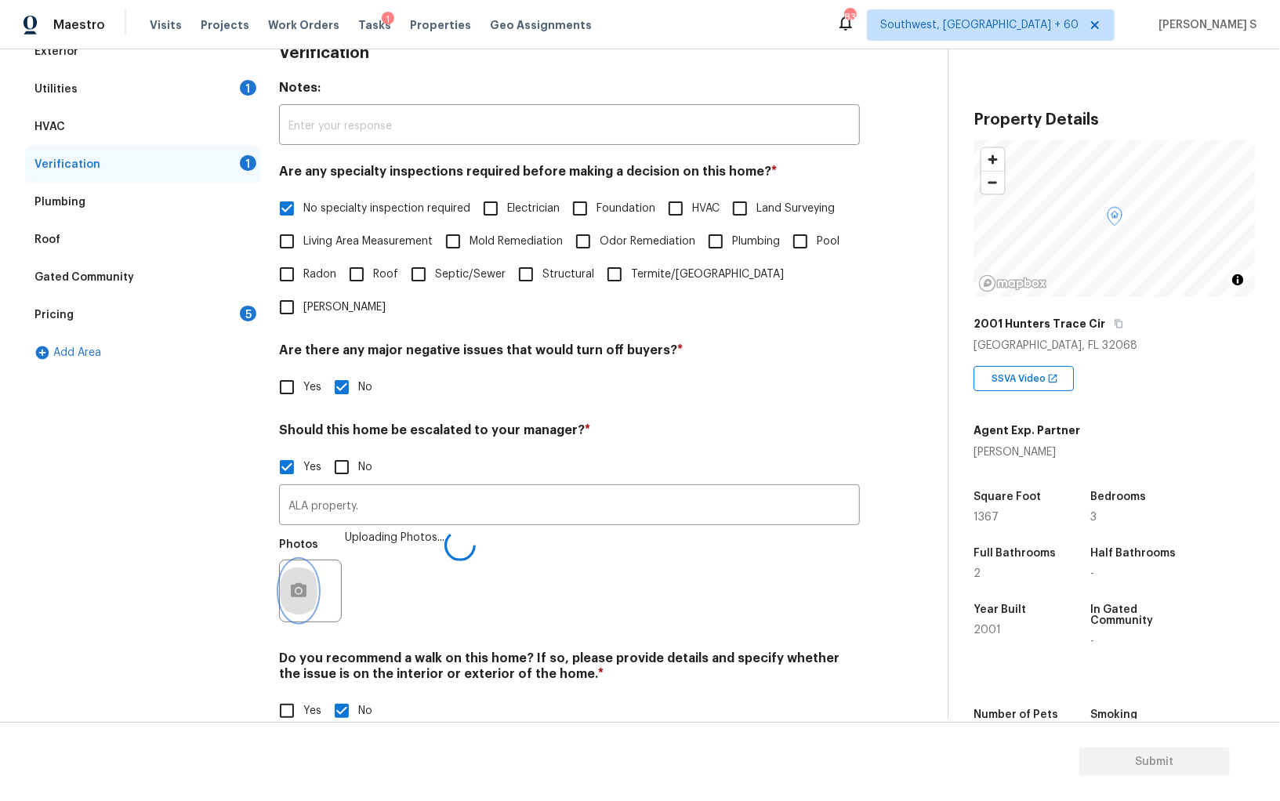
scroll to position [0, 0]
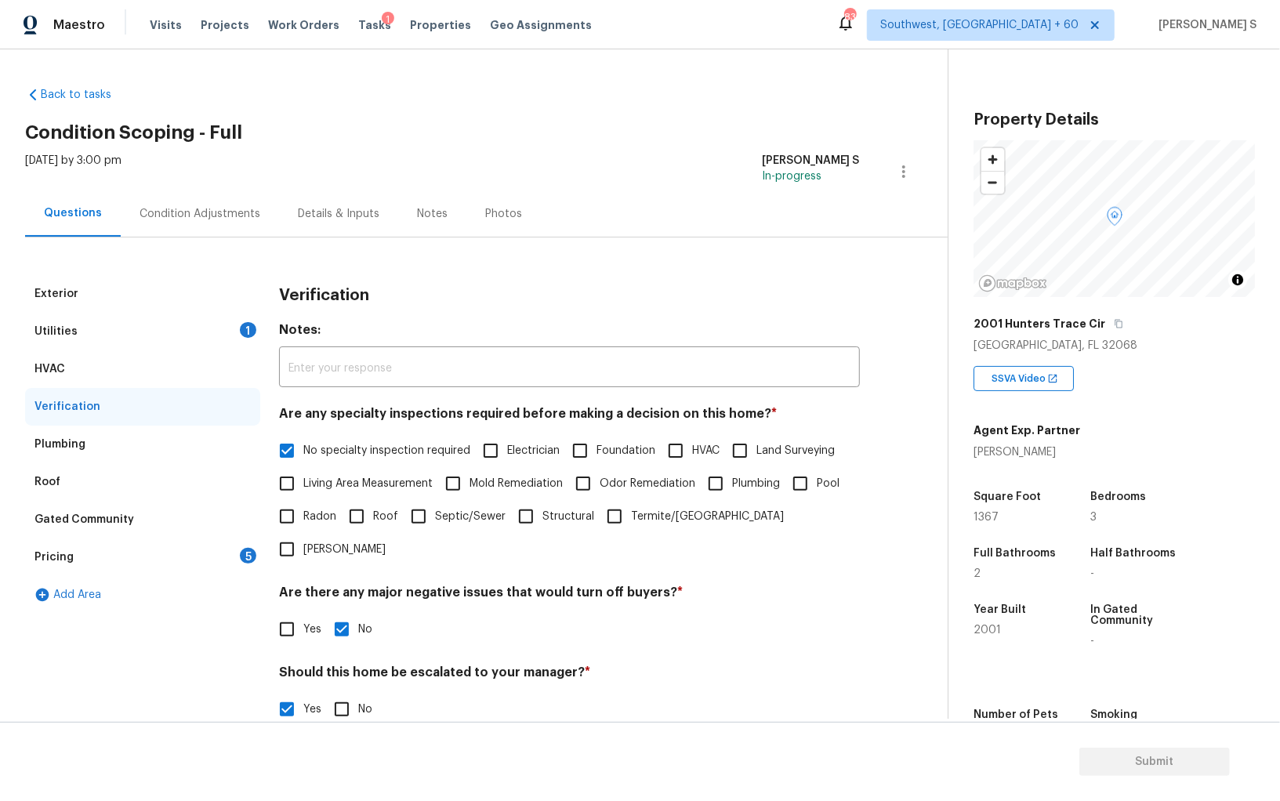
click at [244, 216] on div "Condition Adjustments" at bounding box center [199, 214] width 121 height 16
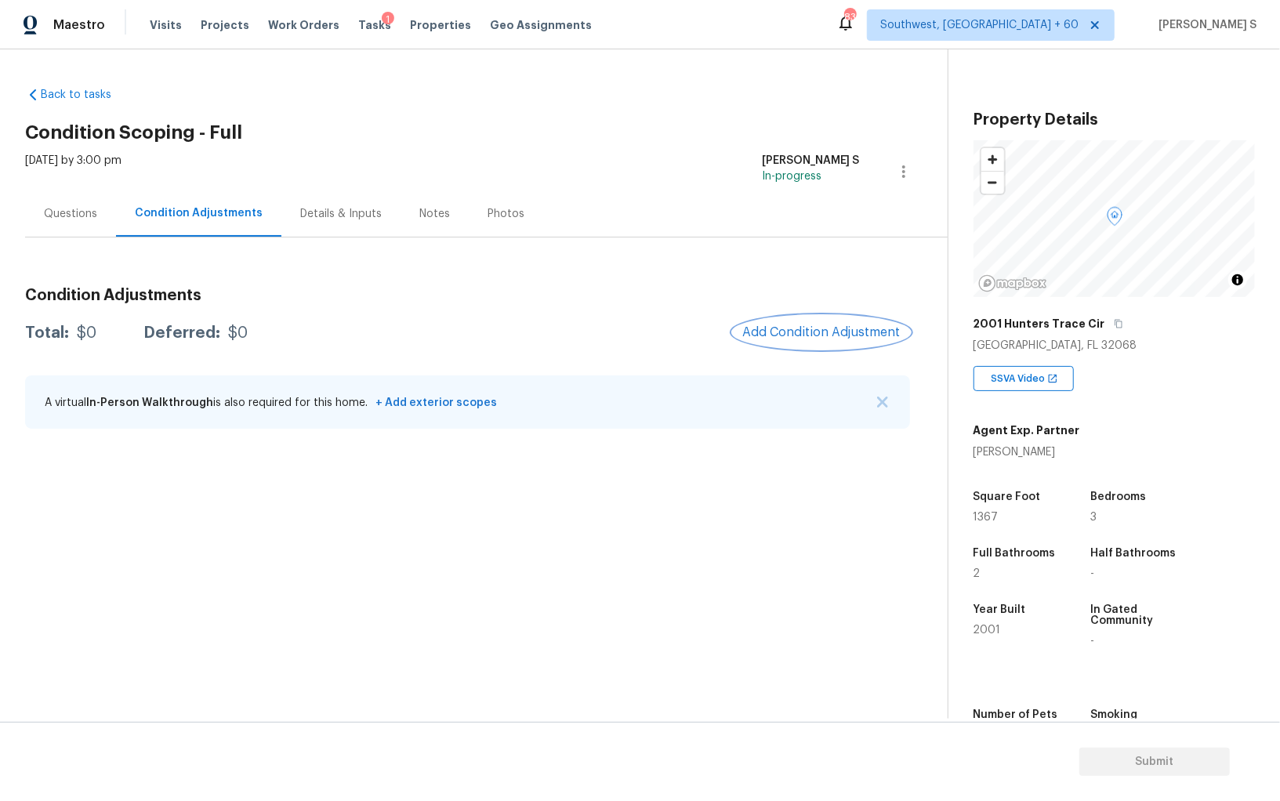
click at [813, 339] on button "Add Condition Adjustment" at bounding box center [821, 332] width 177 height 33
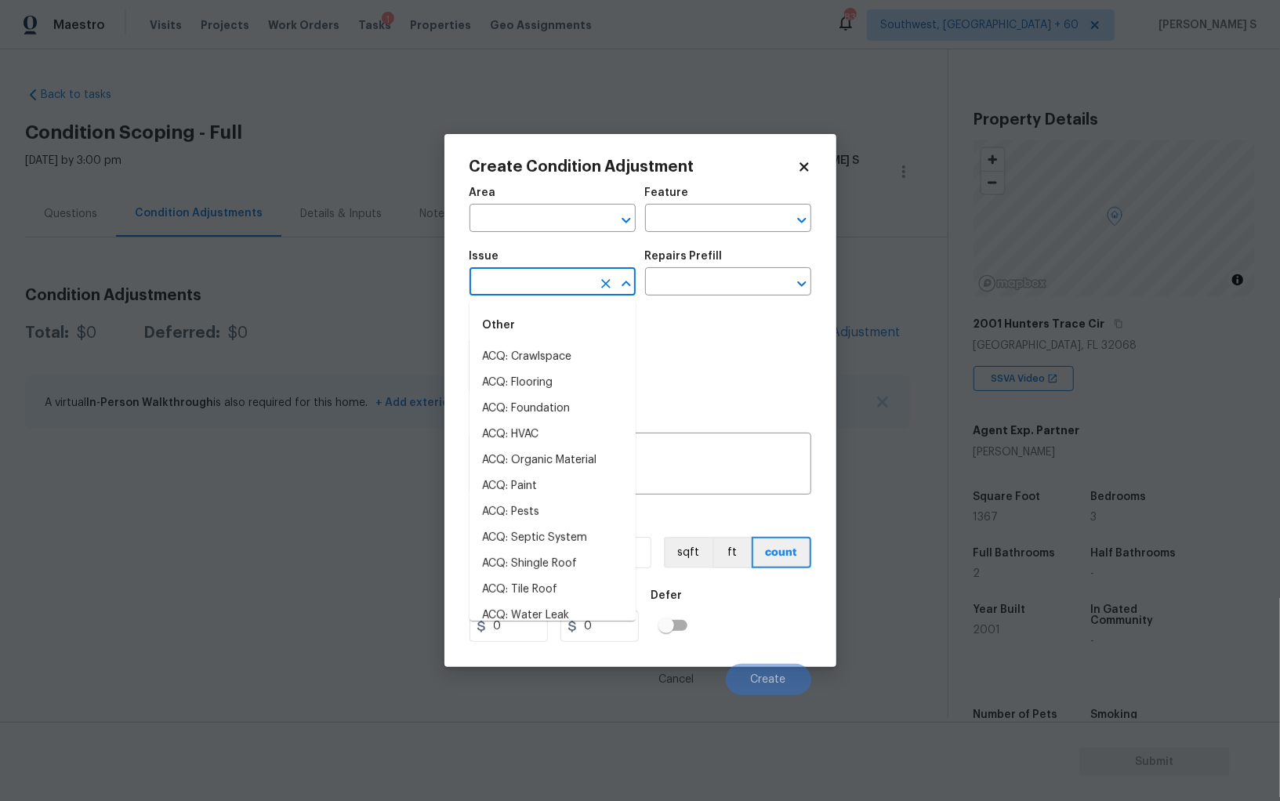
click at [541, 288] on input "text" at bounding box center [530, 283] width 122 height 24
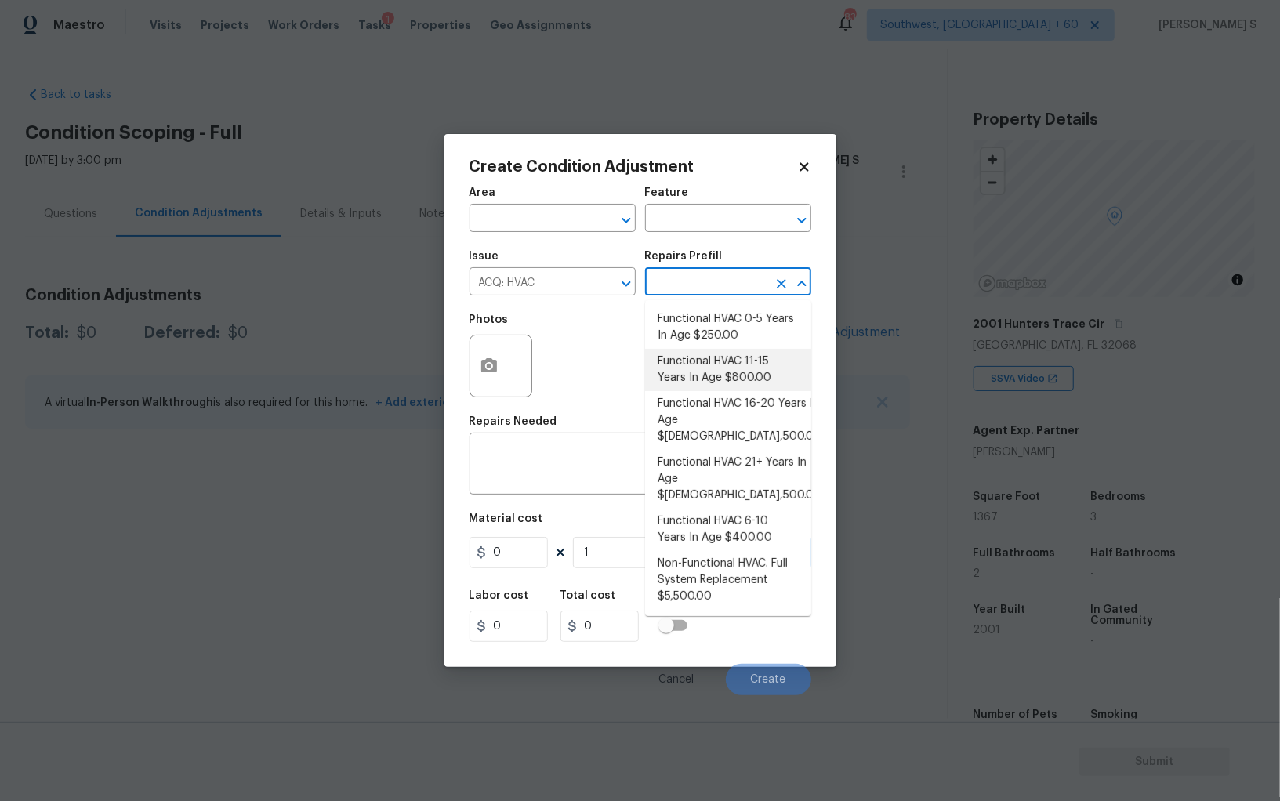
click at [700, 287] on input "text" at bounding box center [706, 283] width 122 height 24
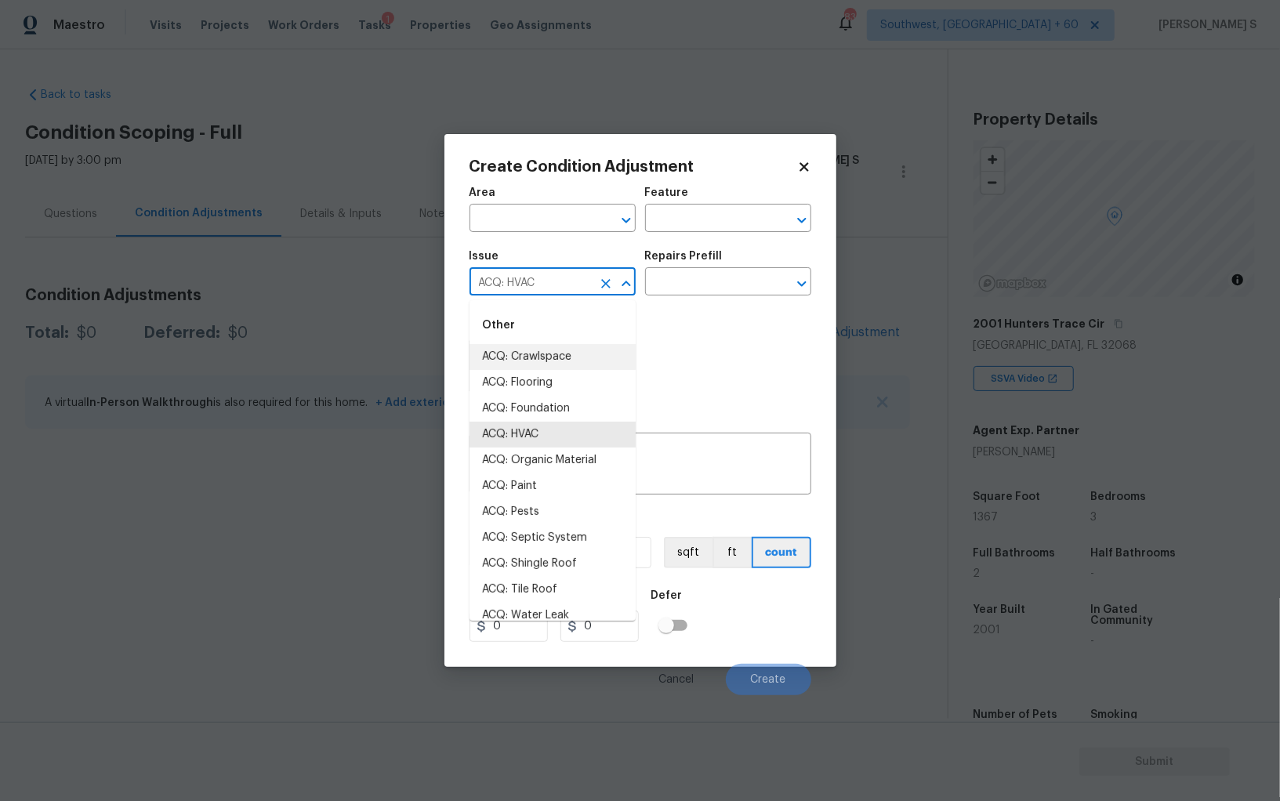
click at [549, 285] on input "ACQ: HVAC" at bounding box center [530, 283] width 122 height 24
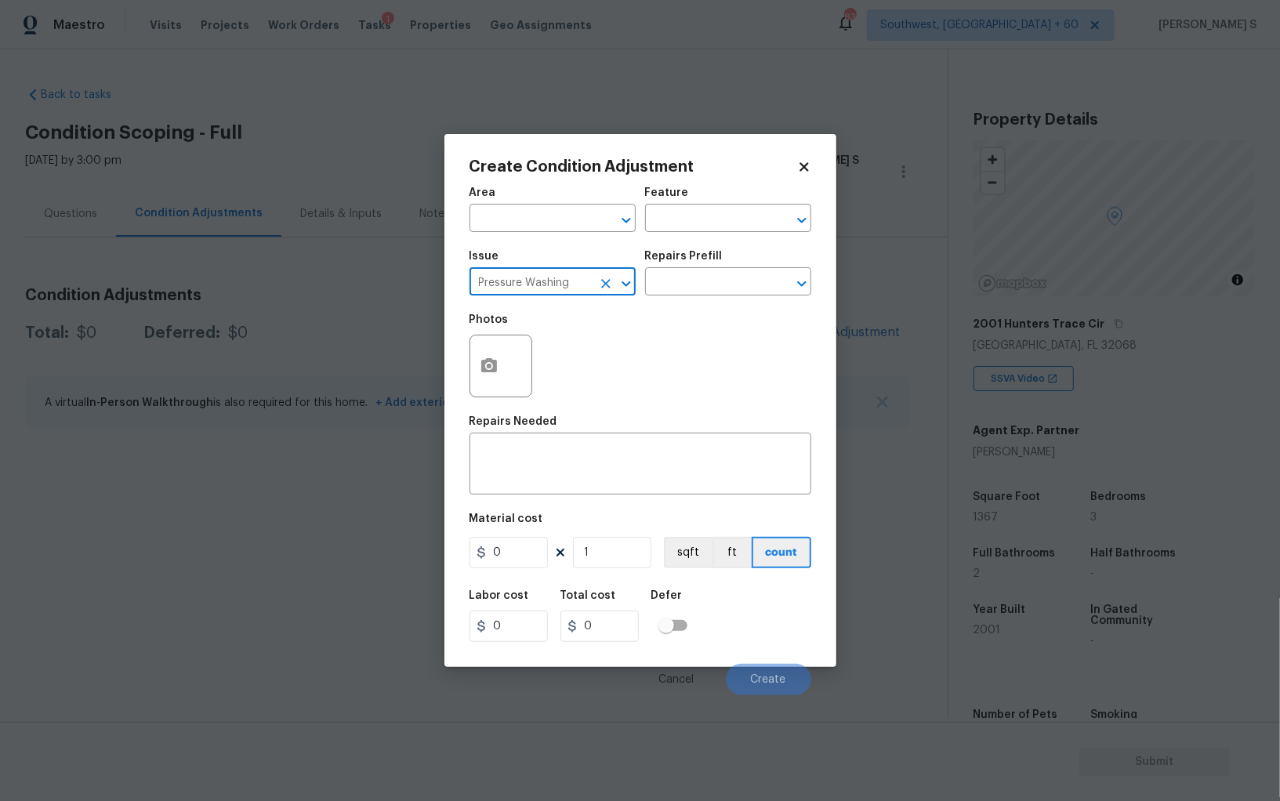
type input "Pressure Washing"
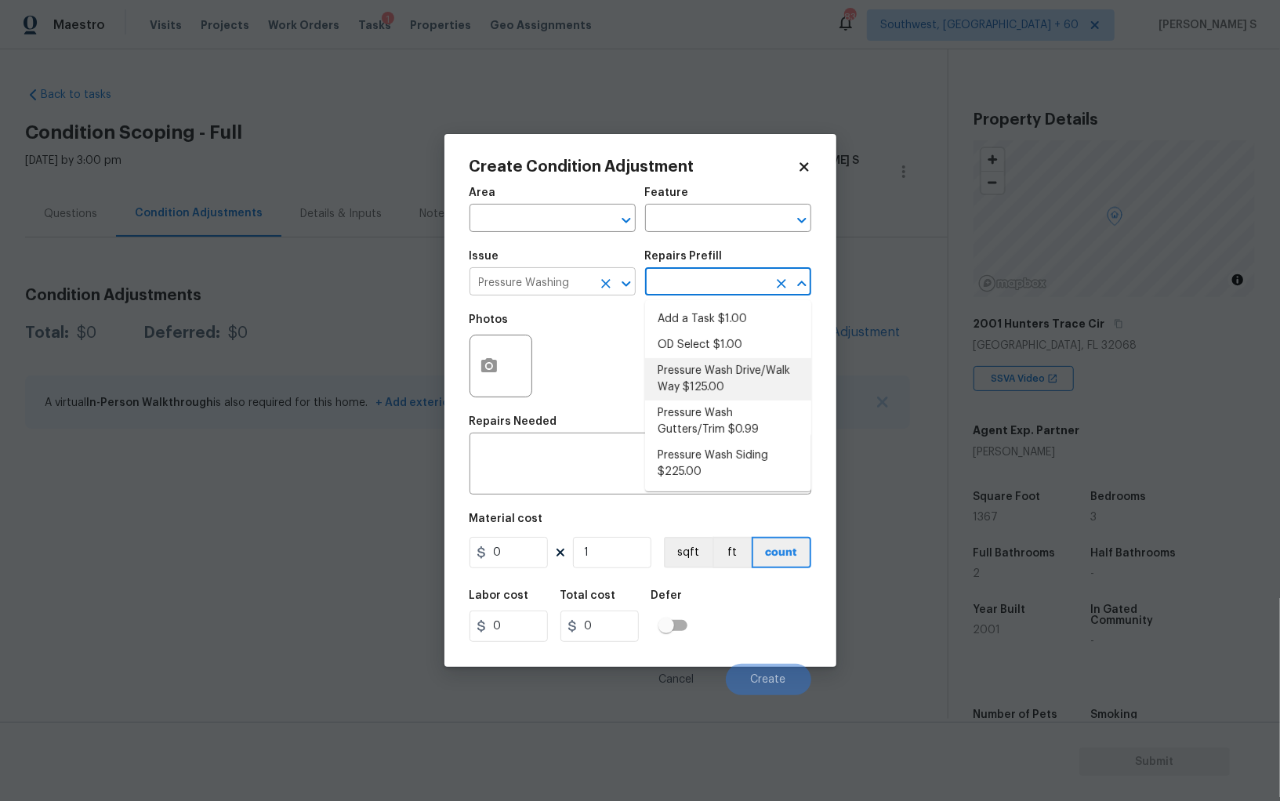
type input "Siding"
type textarea "Pressure wash the driveways/walkways as directed by the PM. Ensure that all deb…"
type input "125"
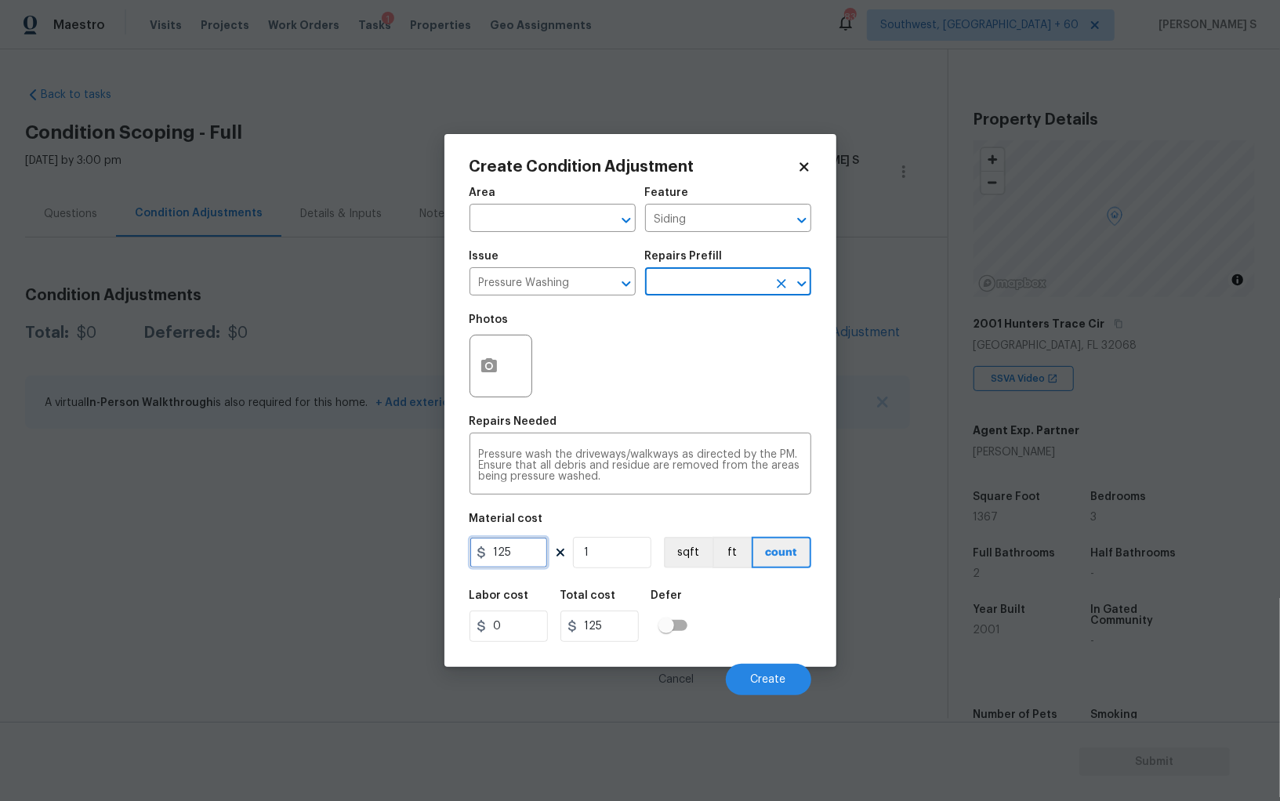
click at [519, 559] on input "125" at bounding box center [508, 552] width 78 height 31
type input "200"
drag, startPoint x: 755, startPoint y: 621, endPoint x: 766, endPoint y: 621, distance: 10.2
click at [755, 621] on div "Labor cost 0 Total cost 200 Defer" at bounding box center [640, 616] width 342 height 71
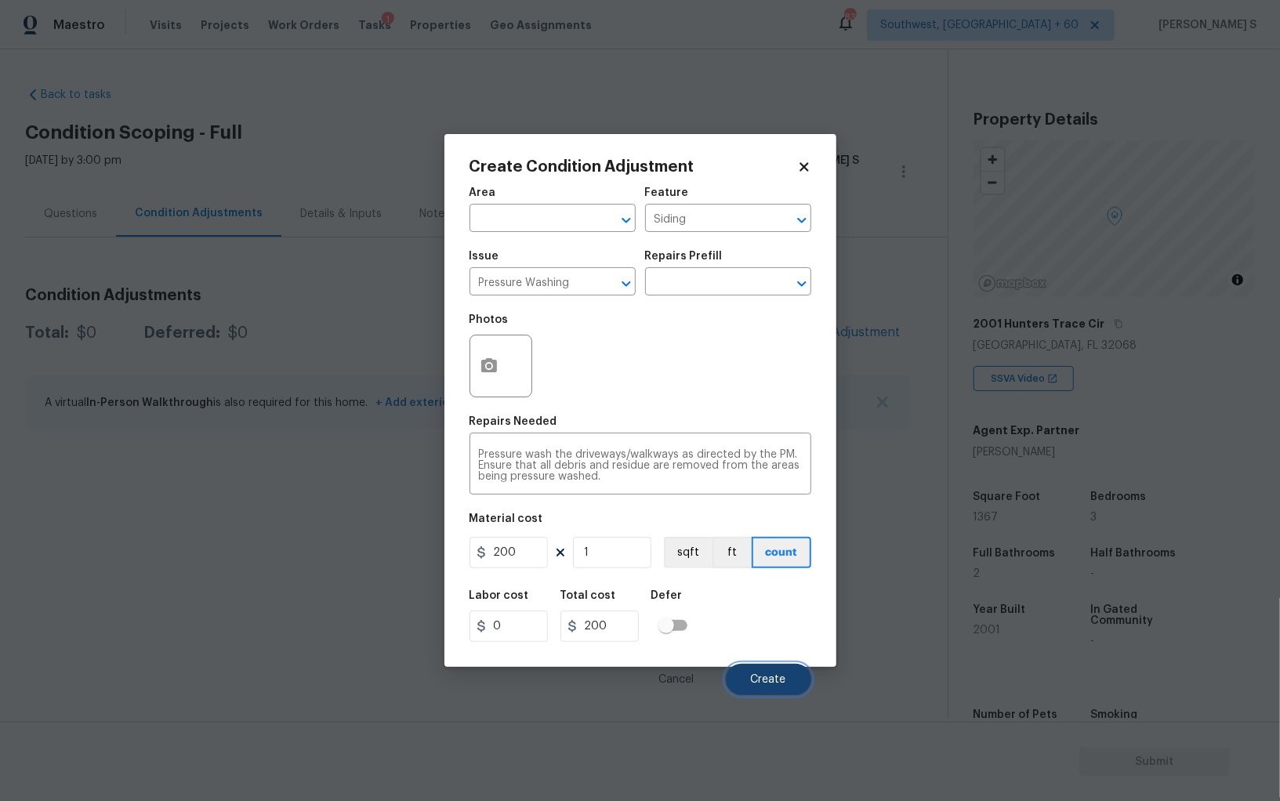
click at [759, 675] on span "Create" at bounding box center [768, 680] width 35 height 12
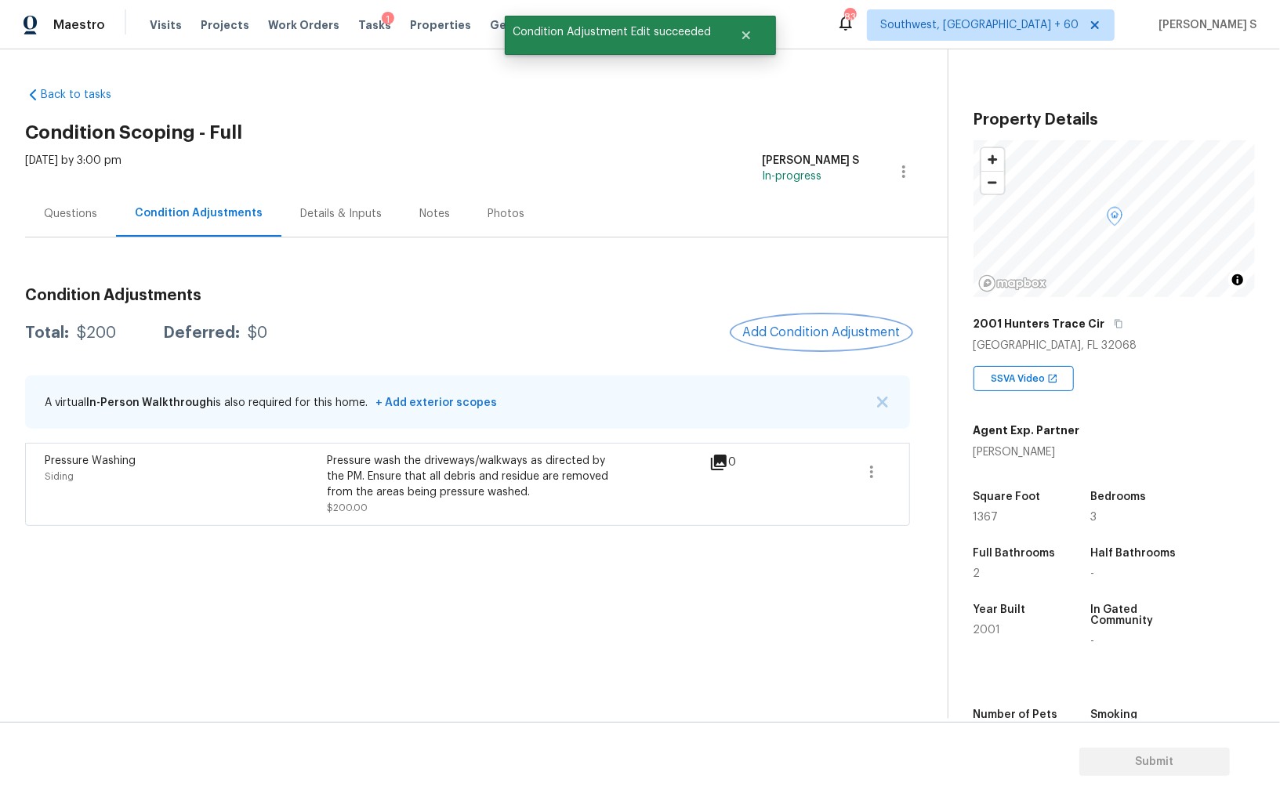
click at [811, 325] on span "Add Condition Adjustment" at bounding box center [821, 332] width 158 height 14
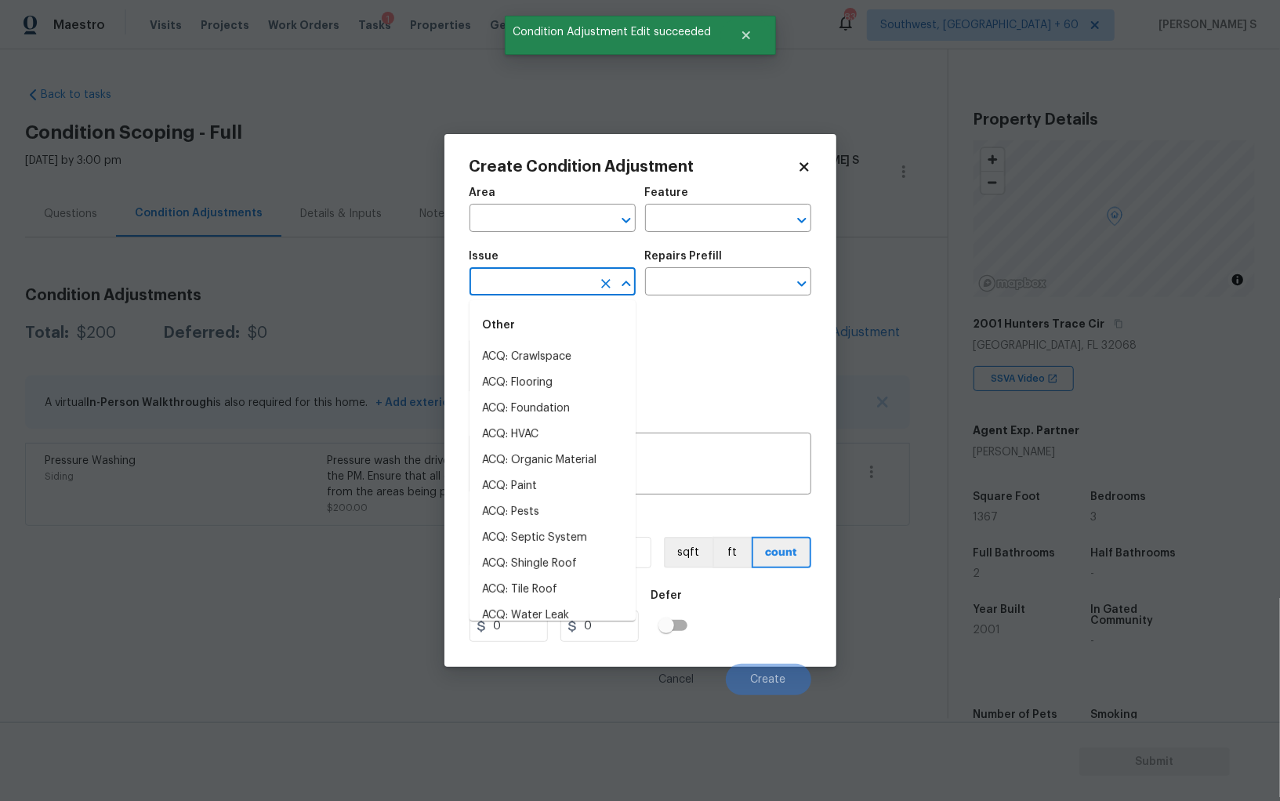
click at [496, 285] on input "text" at bounding box center [530, 283] width 122 height 24
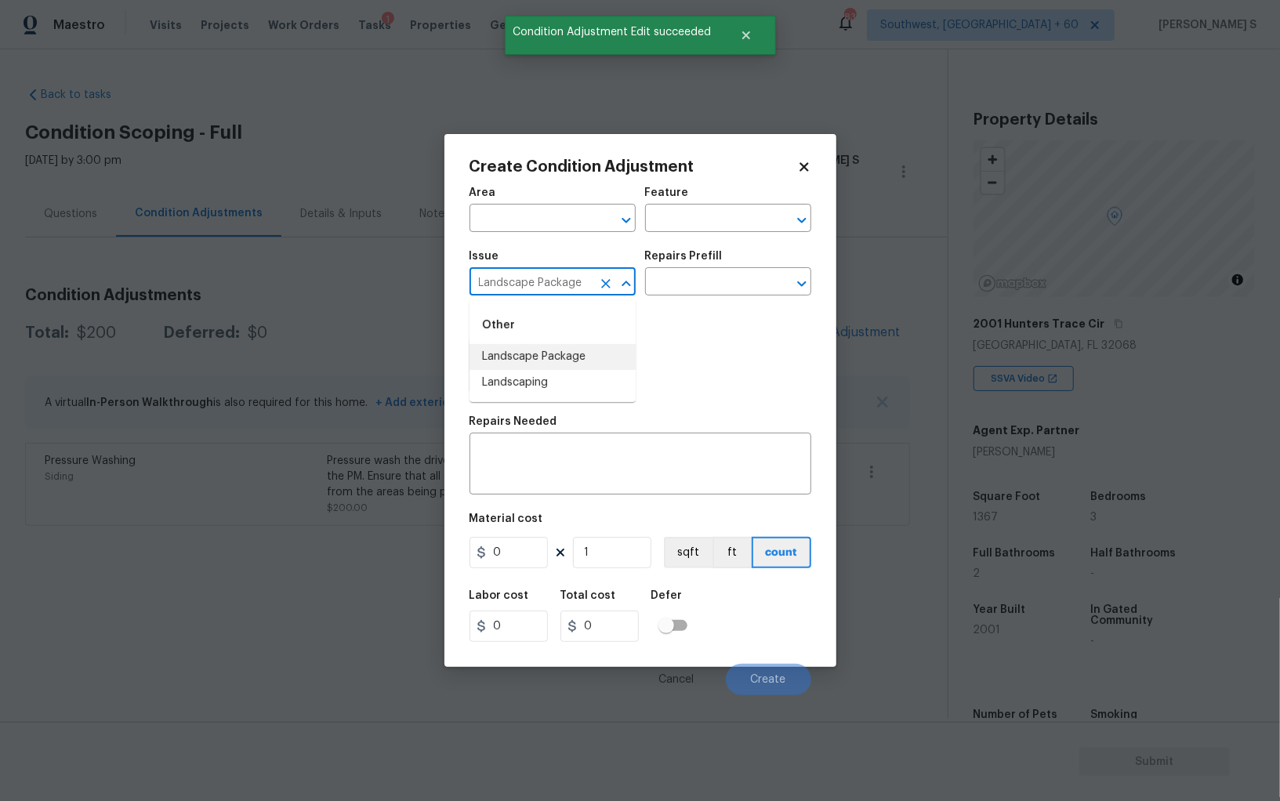
type input "Landscape Package"
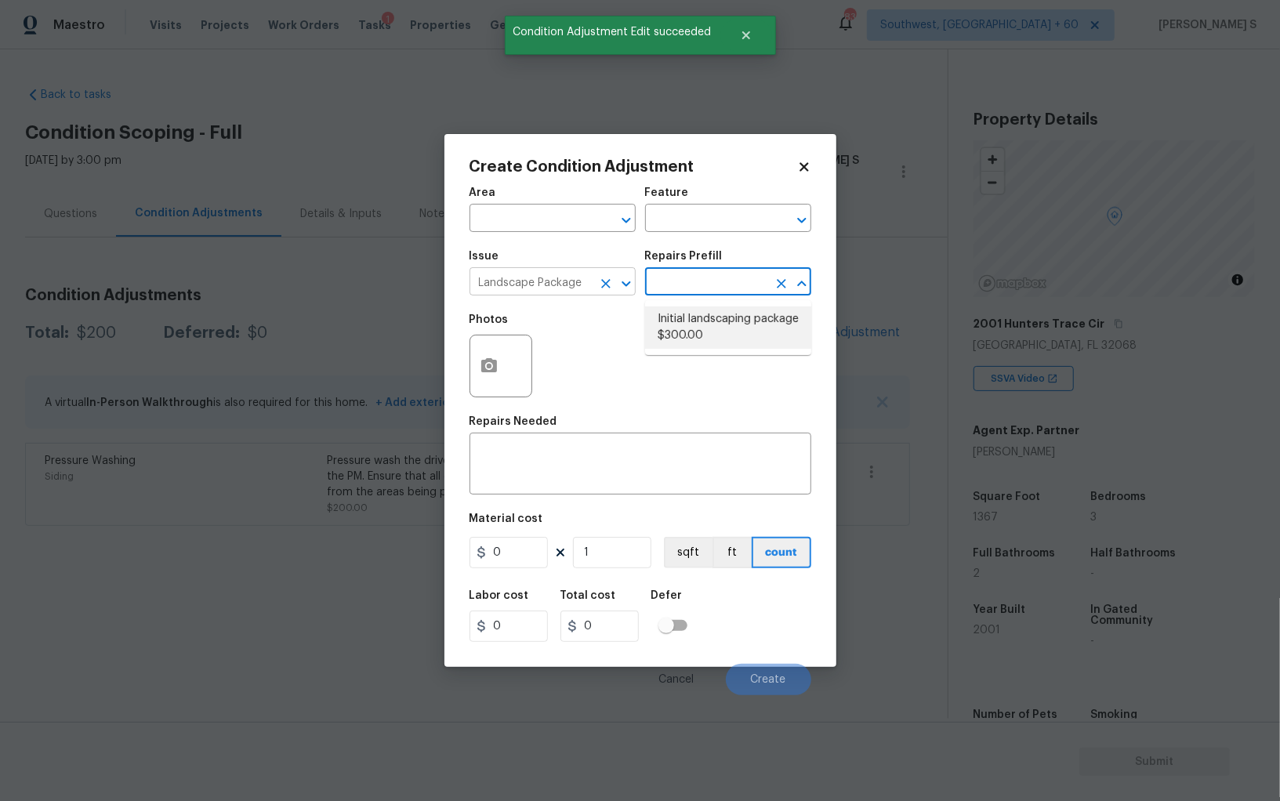
type input "Home Readiness Packages"
type textarea "Mowing of grass up to 6" in height. Mow, edge along driveways & sidewalks, trim…"
type input "300"
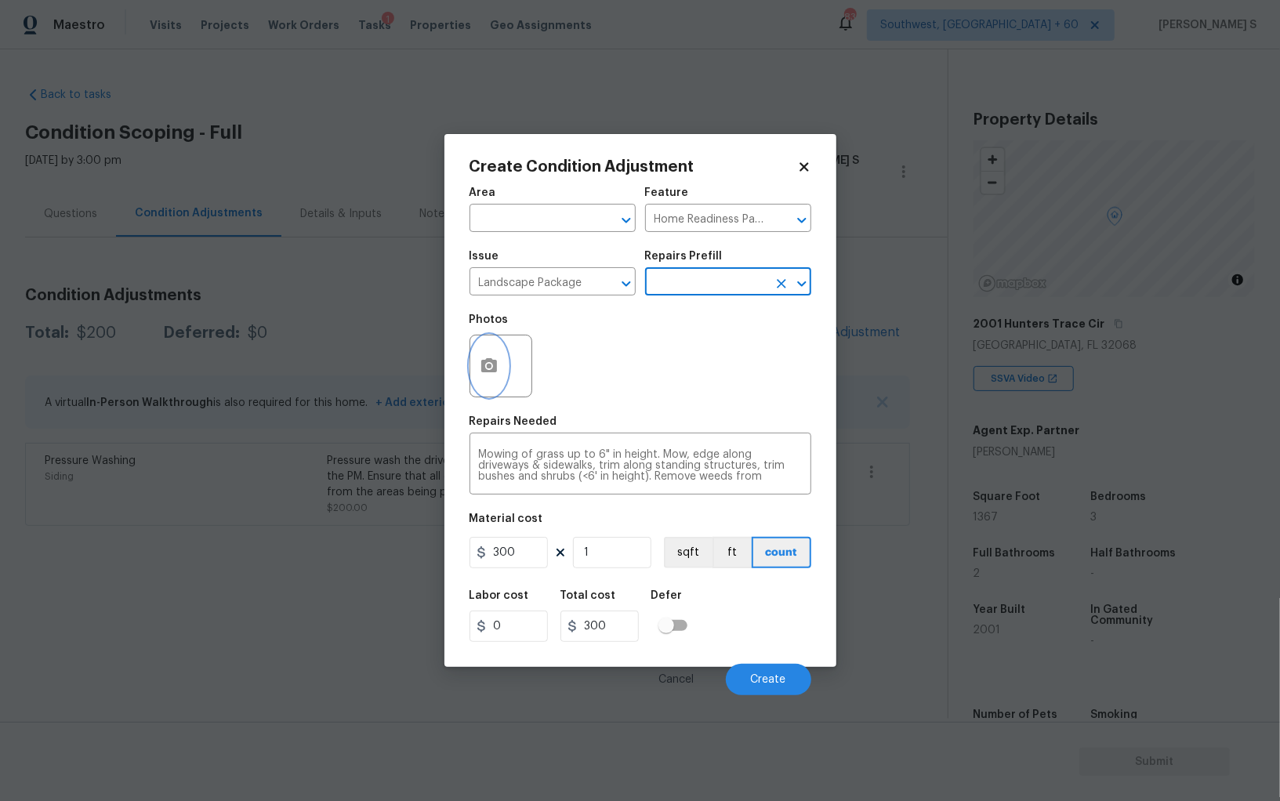
click at [479, 355] on button "button" at bounding box center [489, 365] width 38 height 61
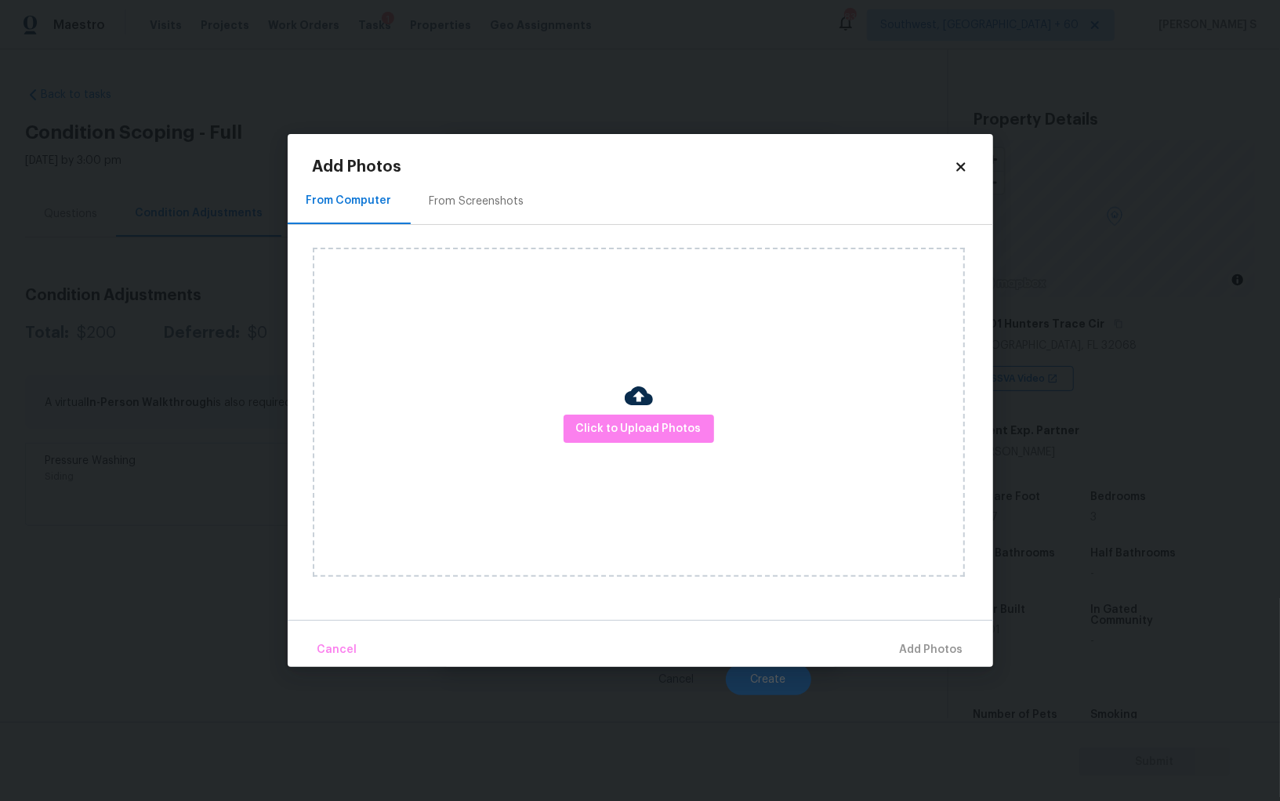
click at [481, 166] on h2 "Add Photos" at bounding box center [633, 167] width 641 height 16
click at [481, 168] on h2 "Add Photos" at bounding box center [633, 167] width 641 height 16
click at [481, 183] on div "From Screenshots" at bounding box center [477, 201] width 132 height 46
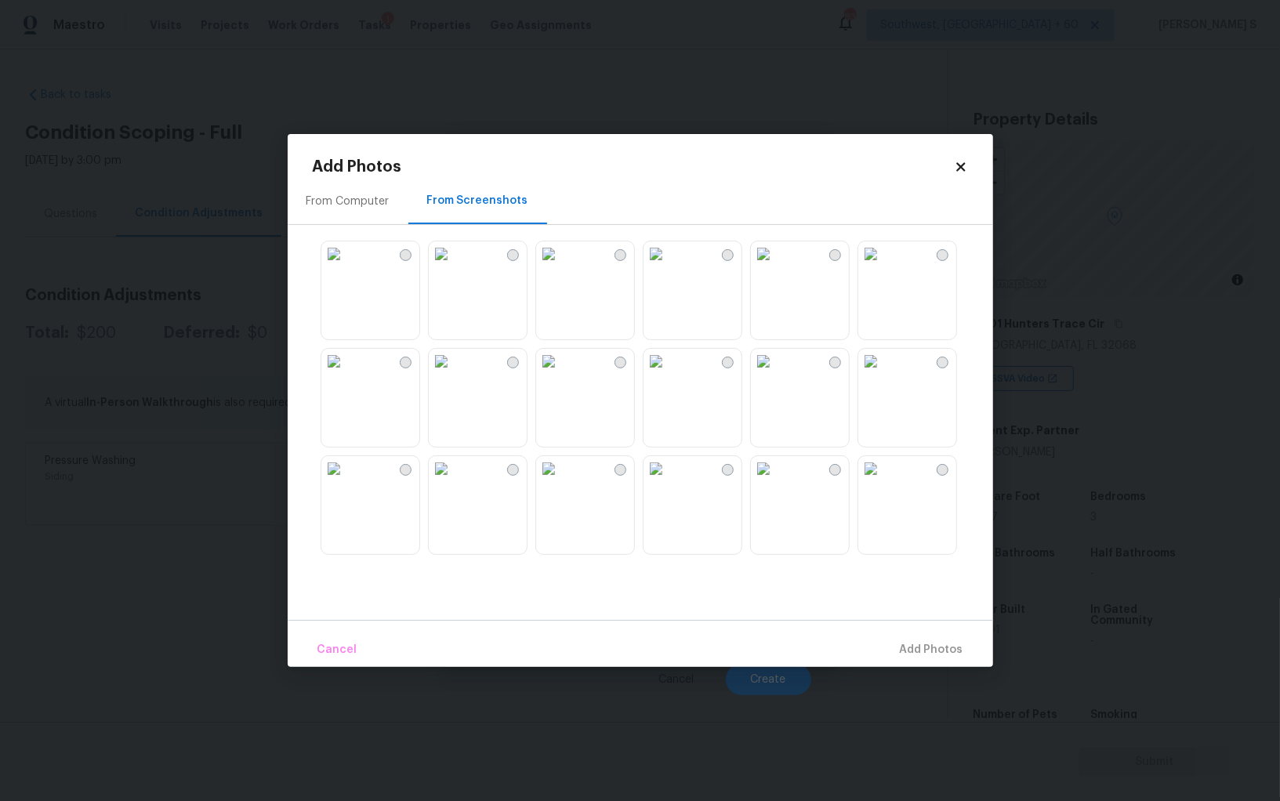
click at [584, 344] on div at bounding box center [653, 397] width 680 height 329
click at [653, 266] on img at bounding box center [655, 253] width 25 height 25
click at [561, 266] on img at bounding box center [548, 253] width 25 height 25
click at [561, 374] on img at bounding box center [548, 361] width 25 height 25
click at [561, 481] on img at bounding box center [548, 468] width 25 height 25
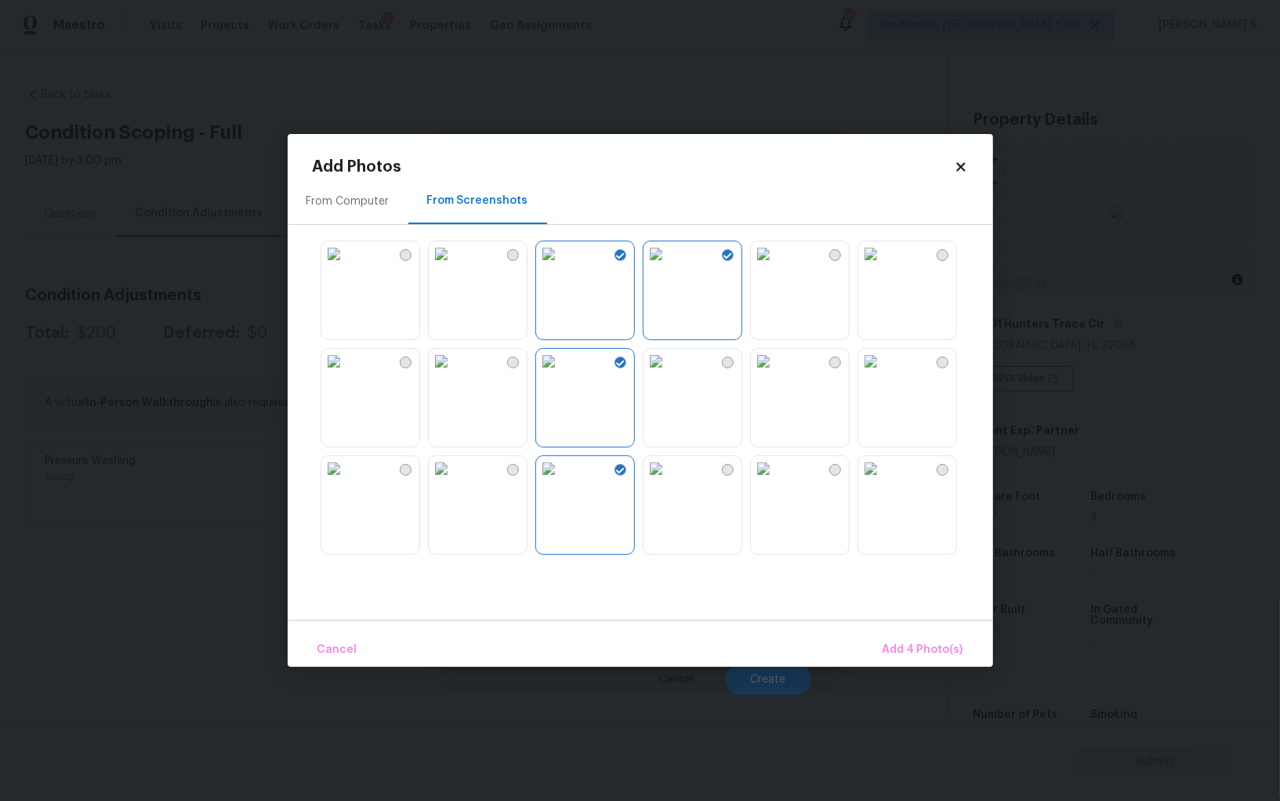
click at [776, 374] on img at bounding box center [763, 361] width 25 height 25
click at [926, 657] on span "Add 5 Photo(s)" at bounding box center [923, 650] width 79 height 20
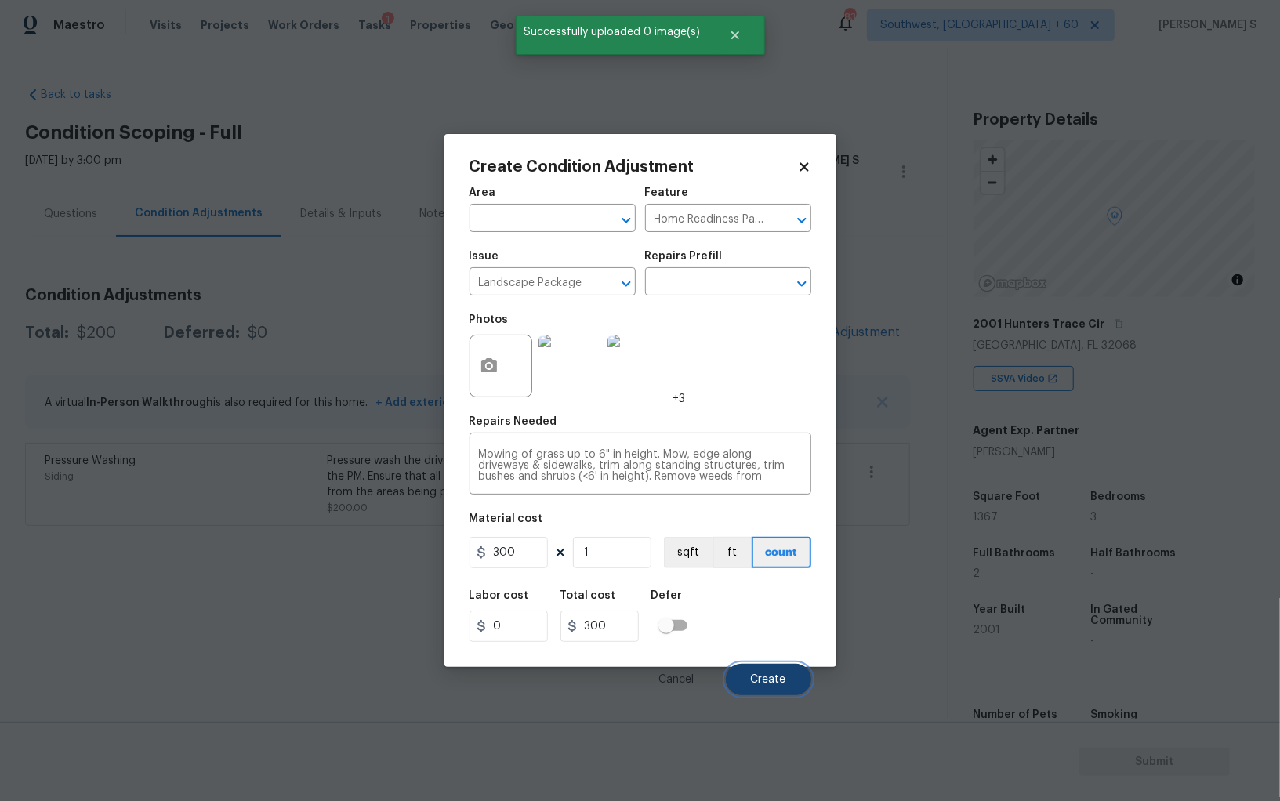
click at [771, 684] on span "Create" at bounding box center [768, 680] width 35 height 12
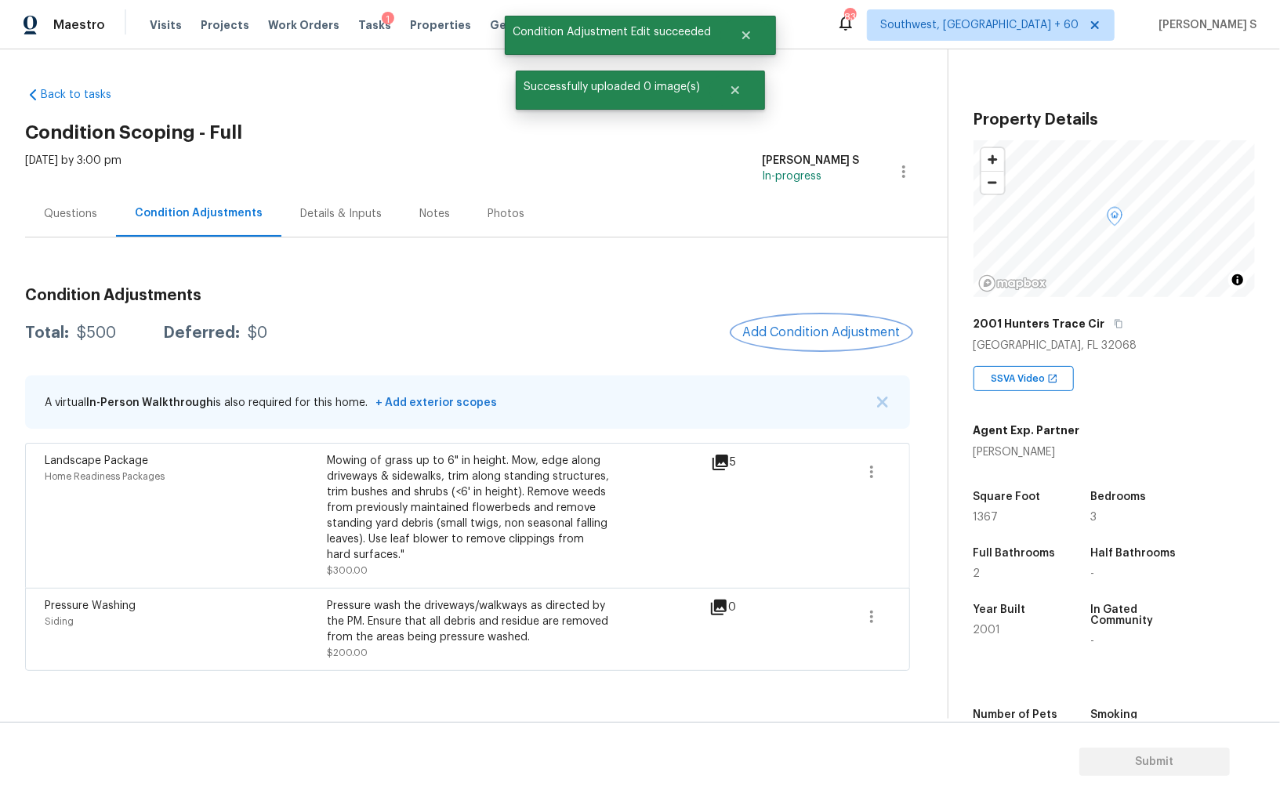
click at [832, 321] on button "Add Condition Adjustment" at bounding box center [821, 332] width 177 height 33
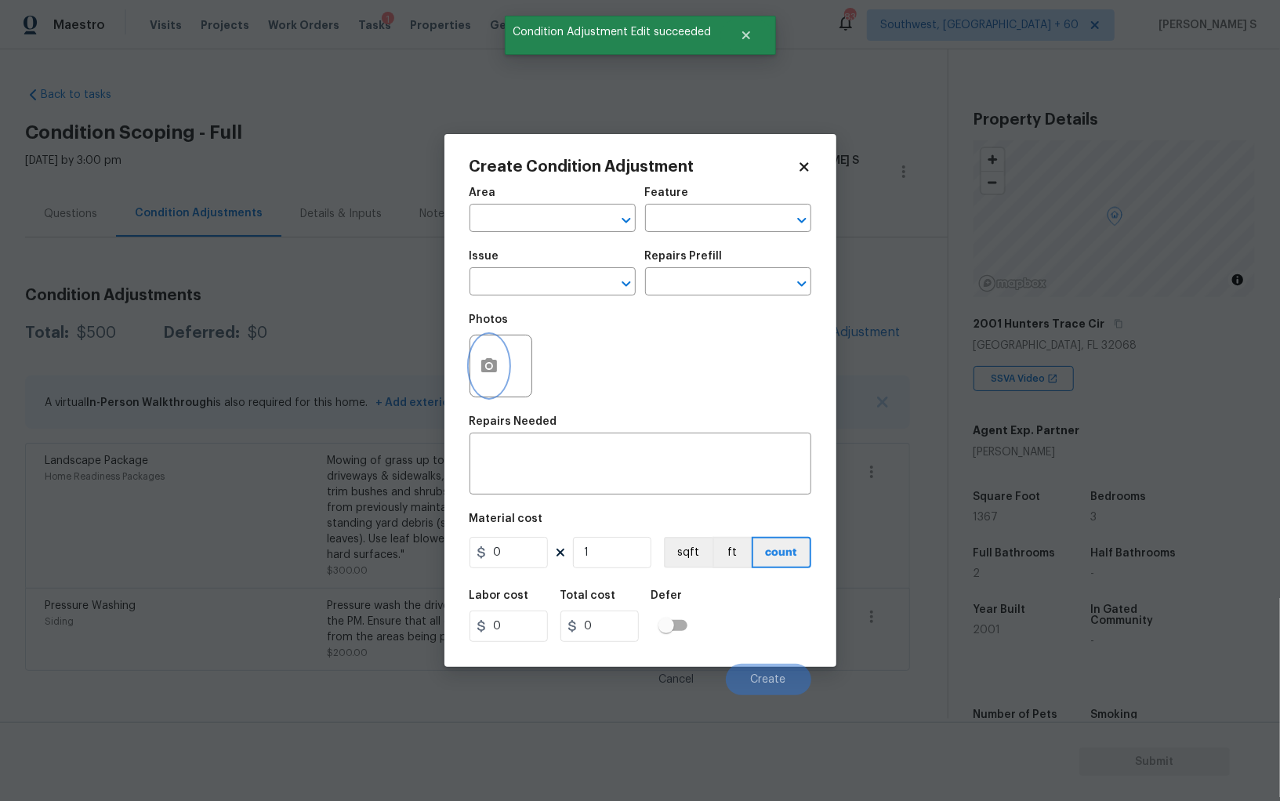
click at [499, 358] on button "button" at bounding box center [489, 365] width 38 height 61
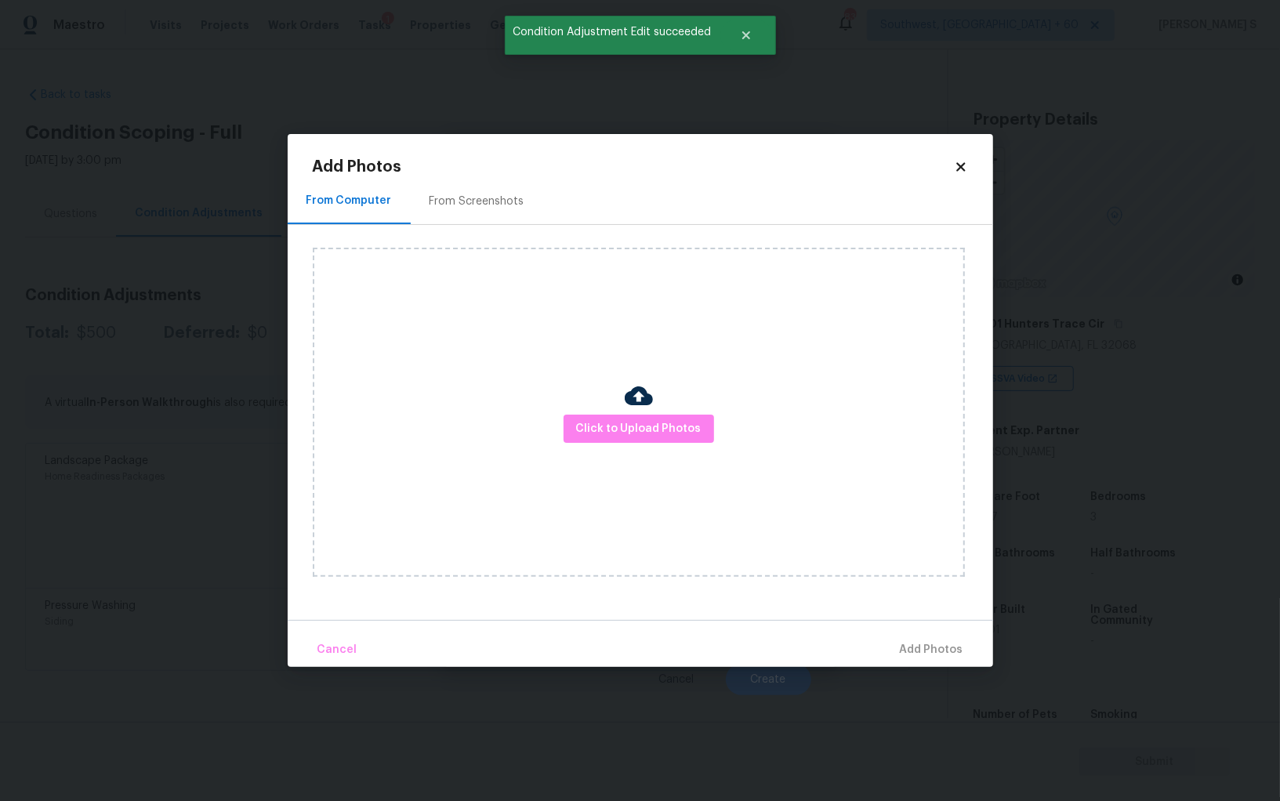
click at [498, 176] on div "Add Photos From Computer From Screenshots Click to Upload Photos Cancel Add Pho…" at bounding box center [640, 413] width 655 height 508
click at [500, 193] on div "From Screenshots" at bounding box center [477, 201] width 132 height 46
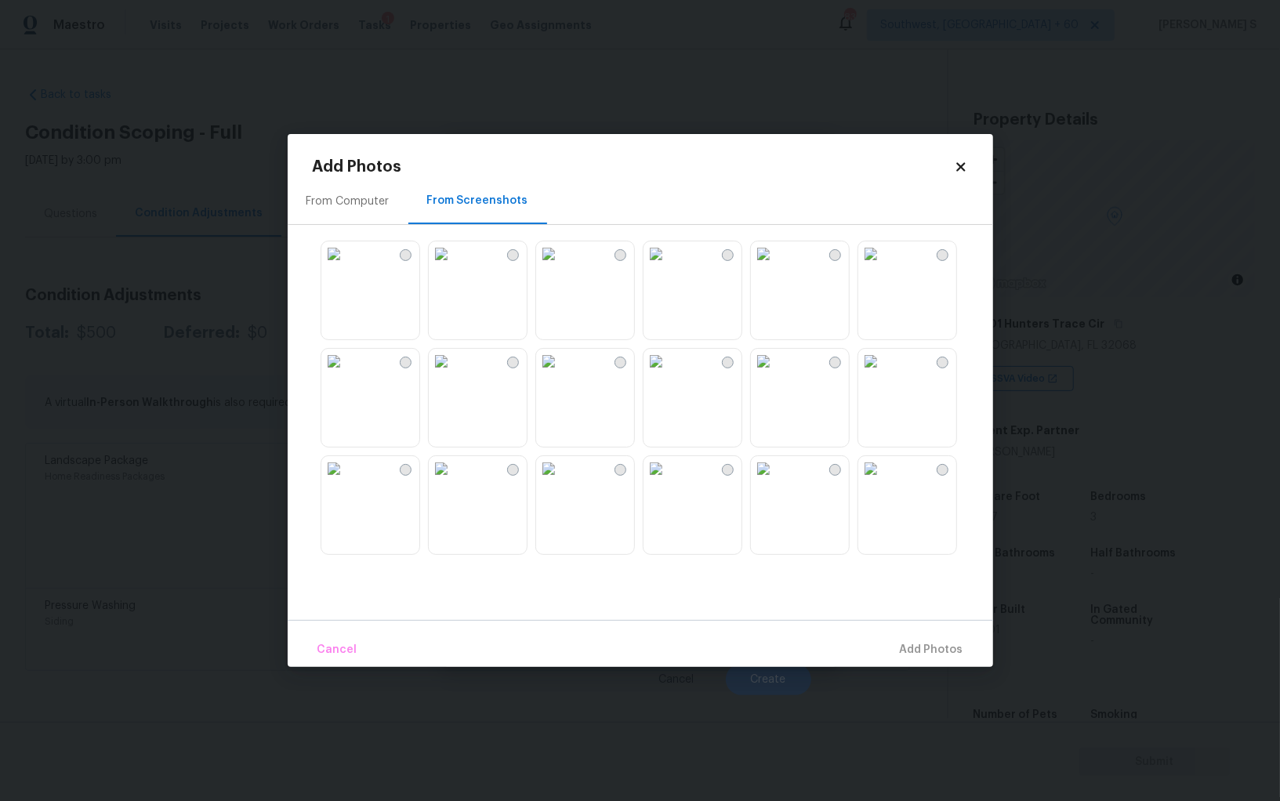
click at [454, 266] on img at bounding box center [441, 253] width 25 height 25
click at [346, 266] on img at bounding box center [333, 253] width 25 height 25
click at [454, 374] on img at bounding box center [441, 361] width 25 height 25
click at [454, 481] on img at bounding box center [441, 468] width 25 height 25
click at [346, 481] on img at bounding box center [333, 468] width 25 height 25
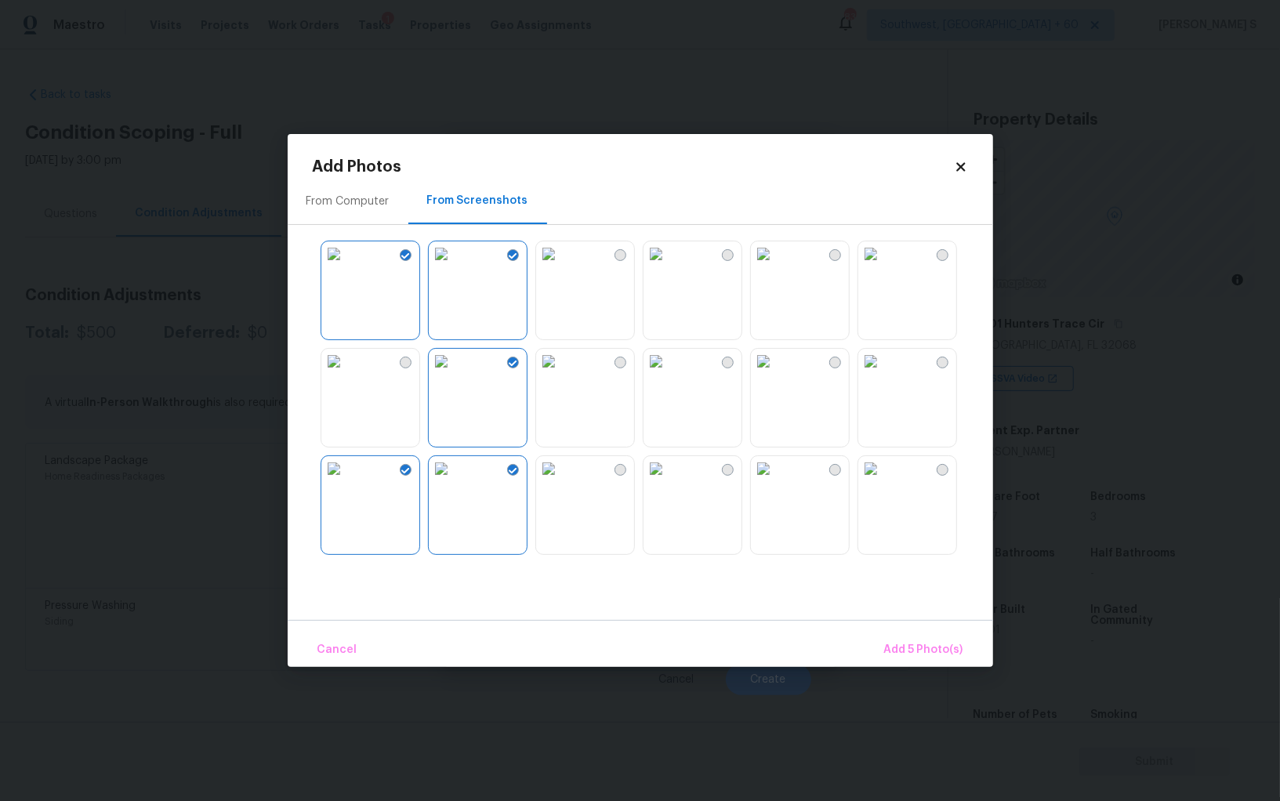
click at [668, 481] on img at bounding box center [655, 468] width 25 height 25
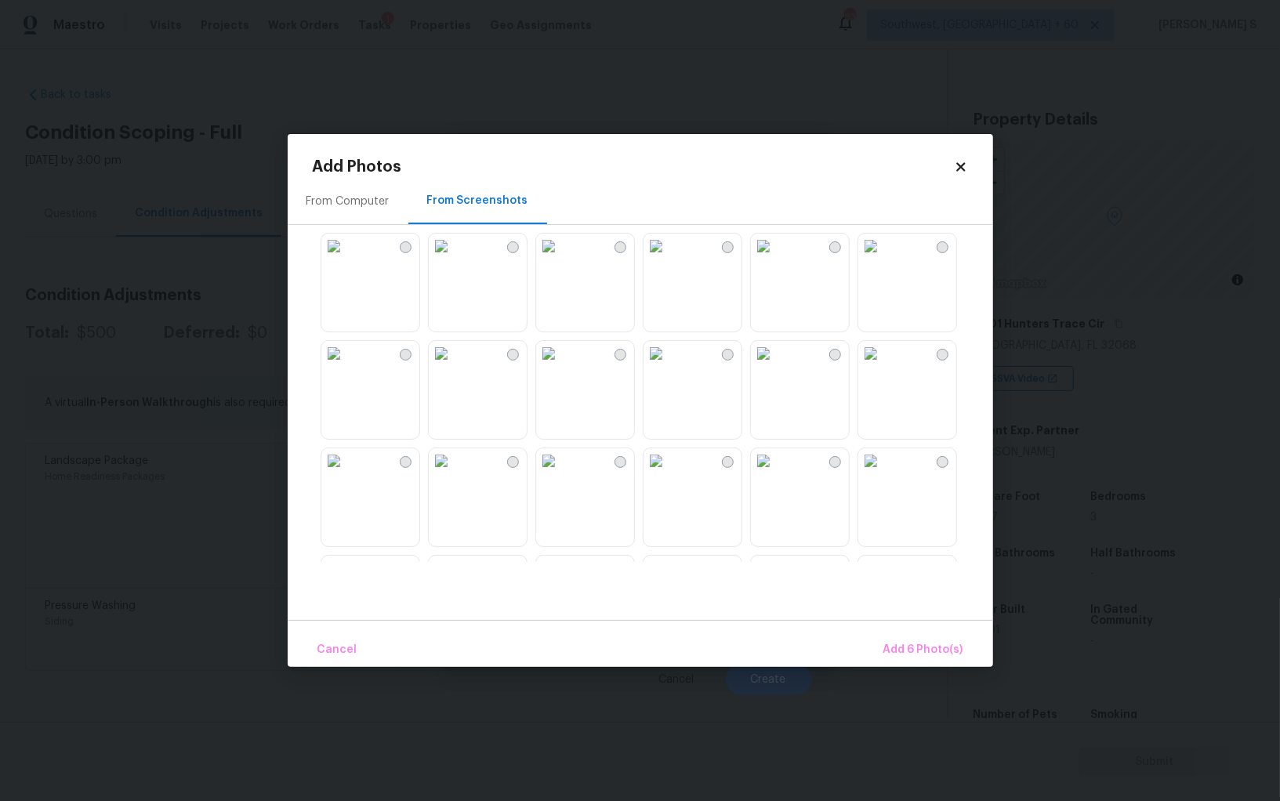
scroll to position [721, 0]
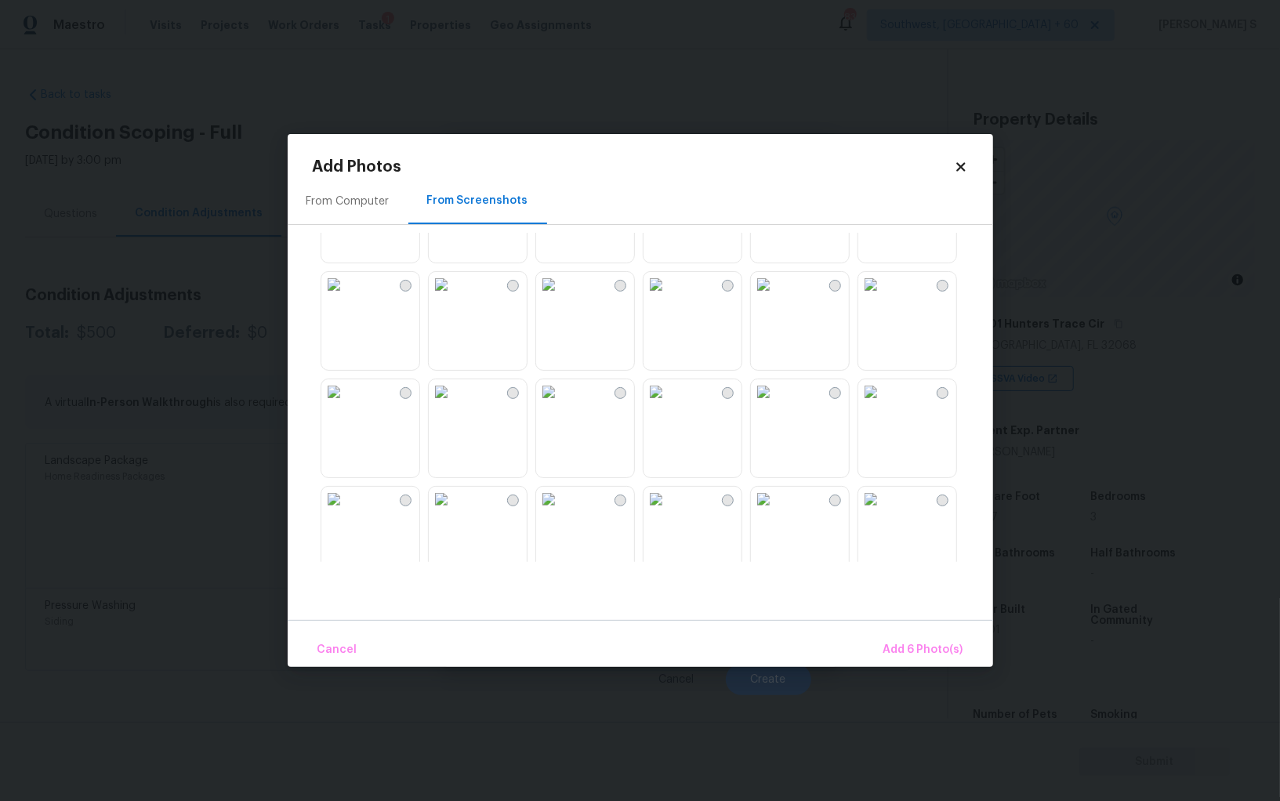
click at [668, 297] on img at bounding box center [655, 284] width 25 height 25
click at [556, 297] on img at bounding box center [548, 284] width 25 height 25
click at [561, 404] on img at bounding box center [548, 391] width 25 height 25
click at [454, 404] on img at bounding box center [441, 391] width 25 height 25
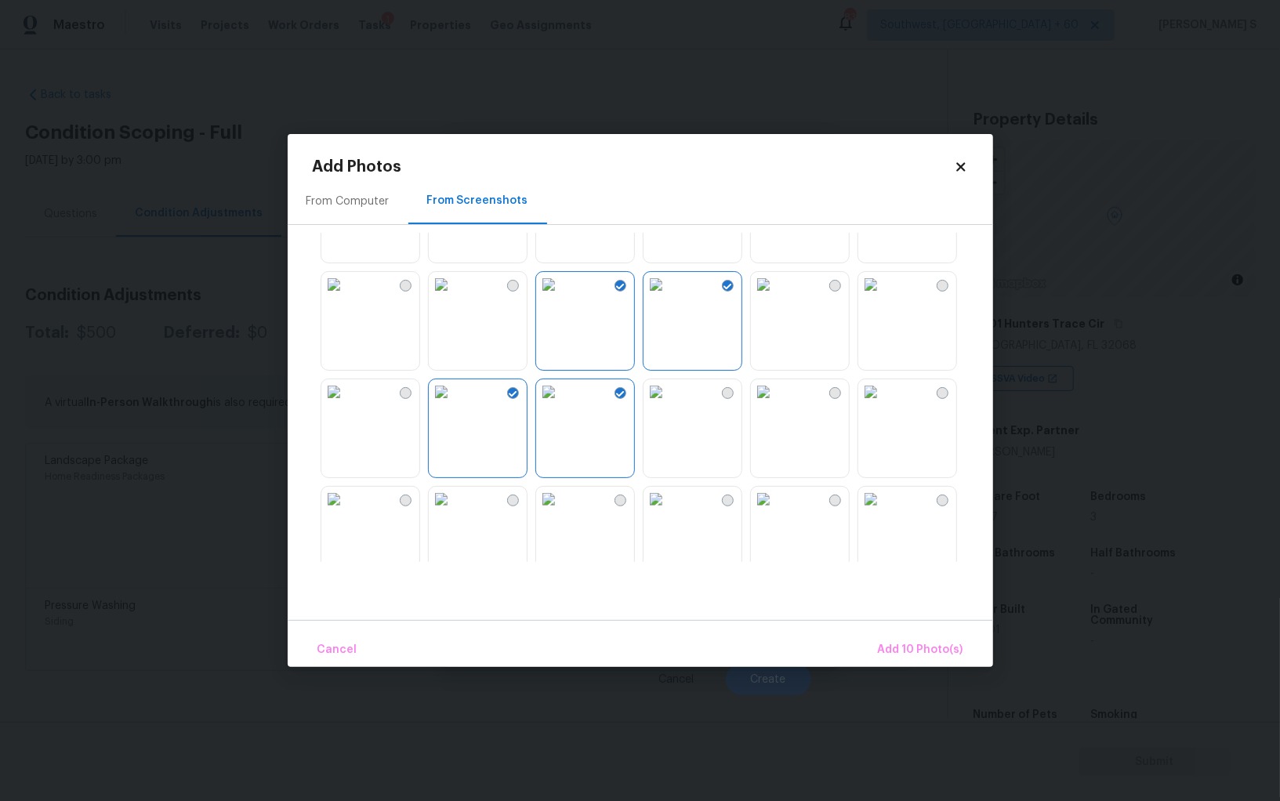
click at [420, 433] on div at bounding box center [653, 397] width 680 height 329
click at [346, 404] on img at bounding box center [333, 391] width 25 height 25
click at [346, 512] on img at bounding box center [333, 499] width 25 height 25
click at [454, 512] on img at bounding box center [441, 499] width 25 height 25
click at [657, 512] on img at bounding box center [655, 499] width 25 height 25
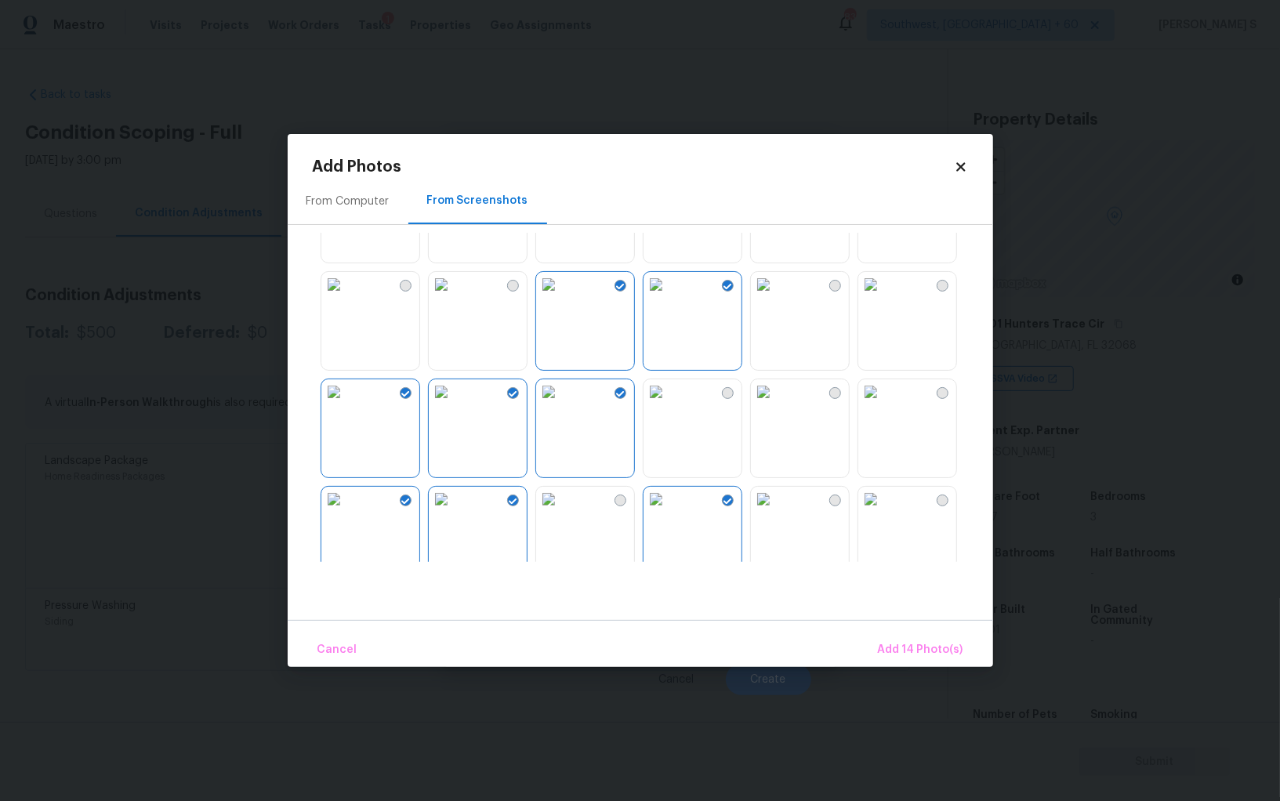
click at [561, 512] on img at bounding box center [548, 499] width 25 height 25
click at [898, 643] on span "Add 15 Photo(s)" at bounding box center [921, 650] width 84 height 20
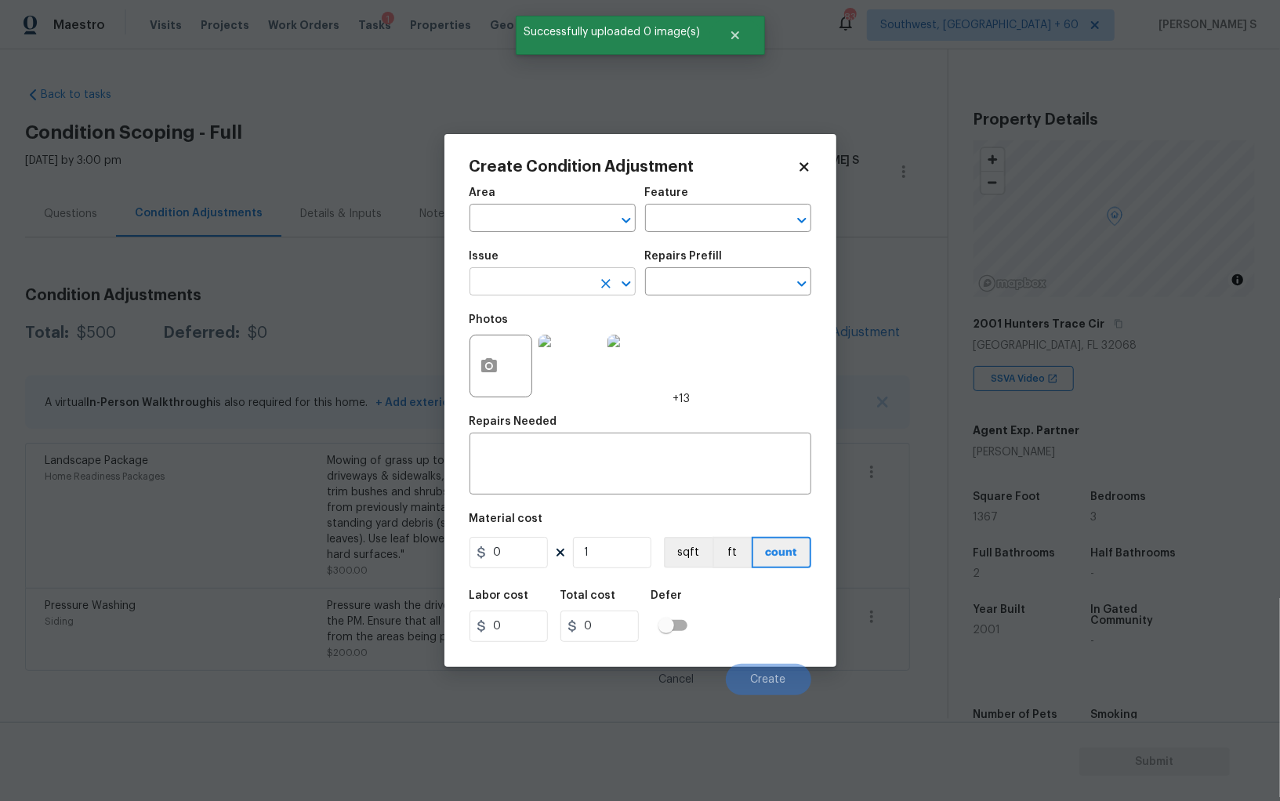
click at [518, 283] on input "text" at bounding box center [530, 283] width 122 height 24
type input "paiin"
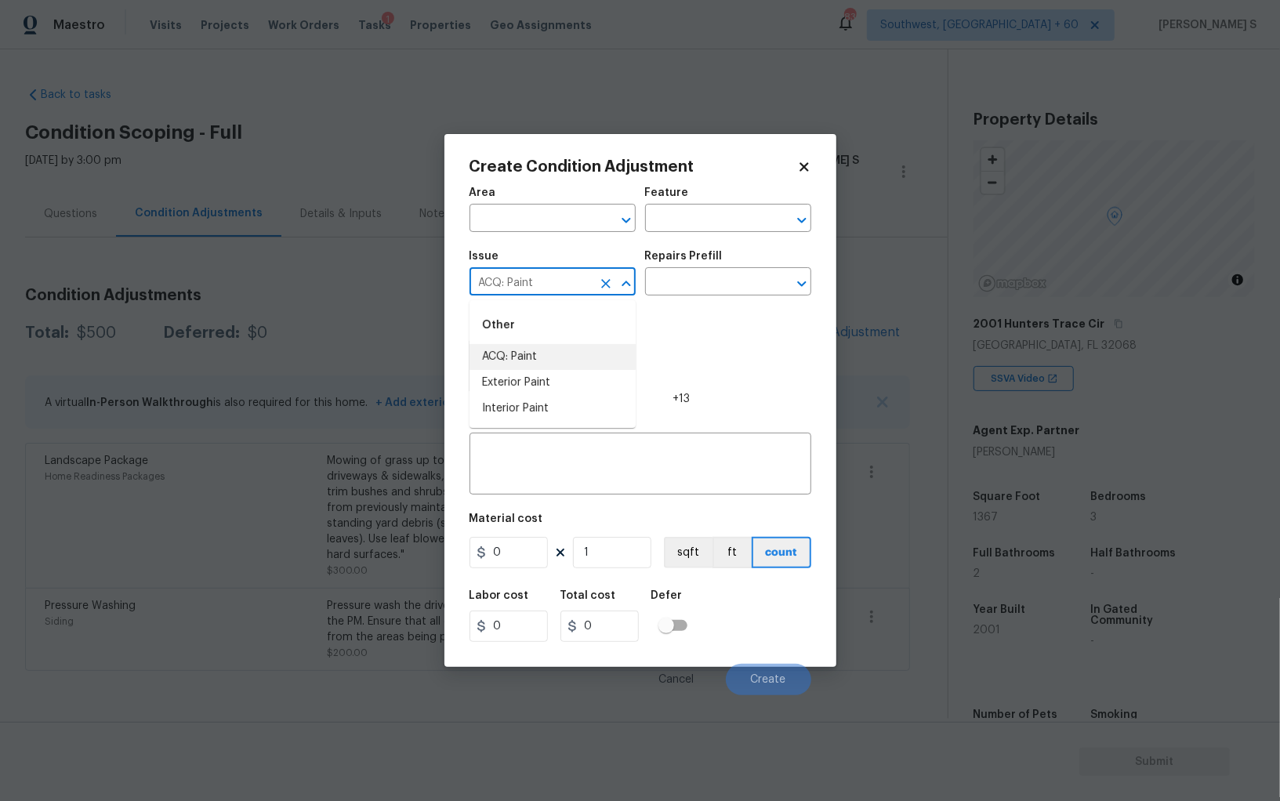
type input "ACQ: Paint"
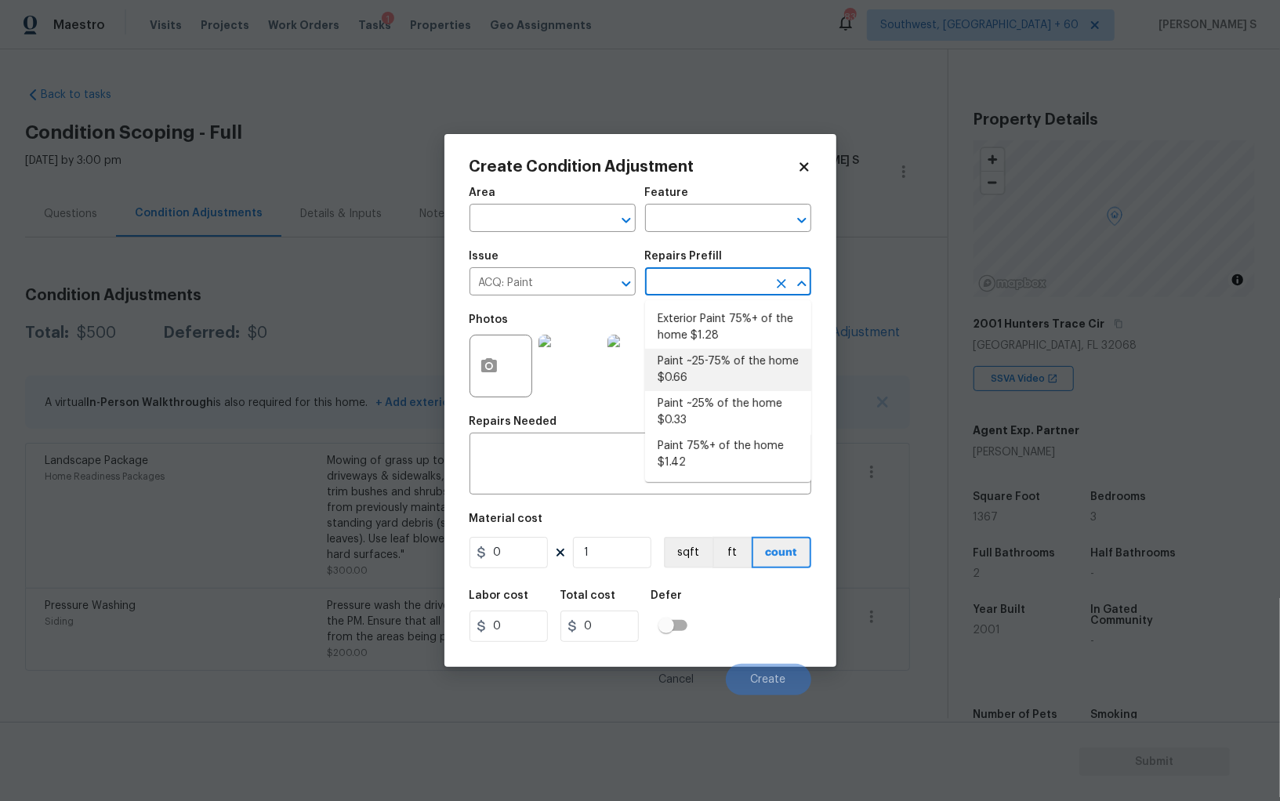
type input "Acquisition"
type textarea "Acquisition Scope: ~25 - 75% of the home needs interior paint"
type input "0.66"
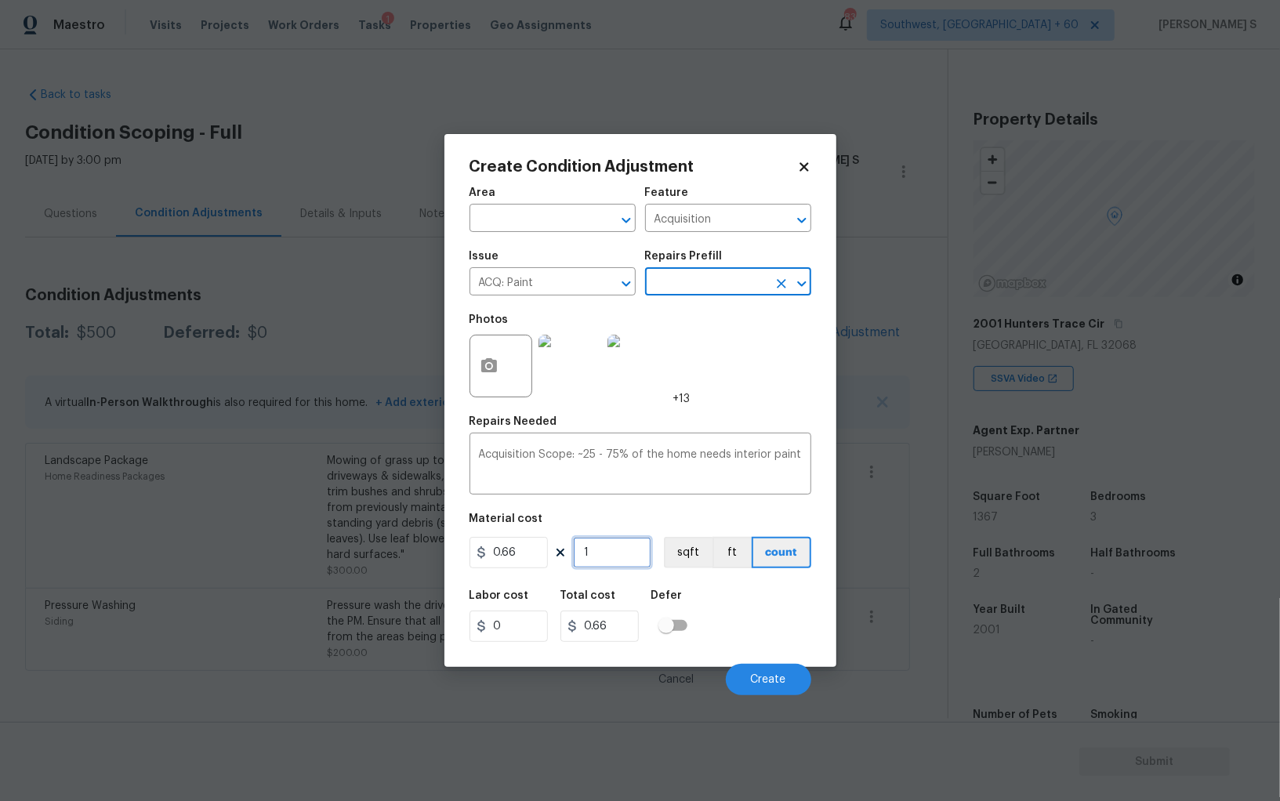
click at [621, 560] on input "1" at bounding box center [612, 552] width 78 height 31
type input "13"
type input "8.58"
type input "136"
type input "89.76"
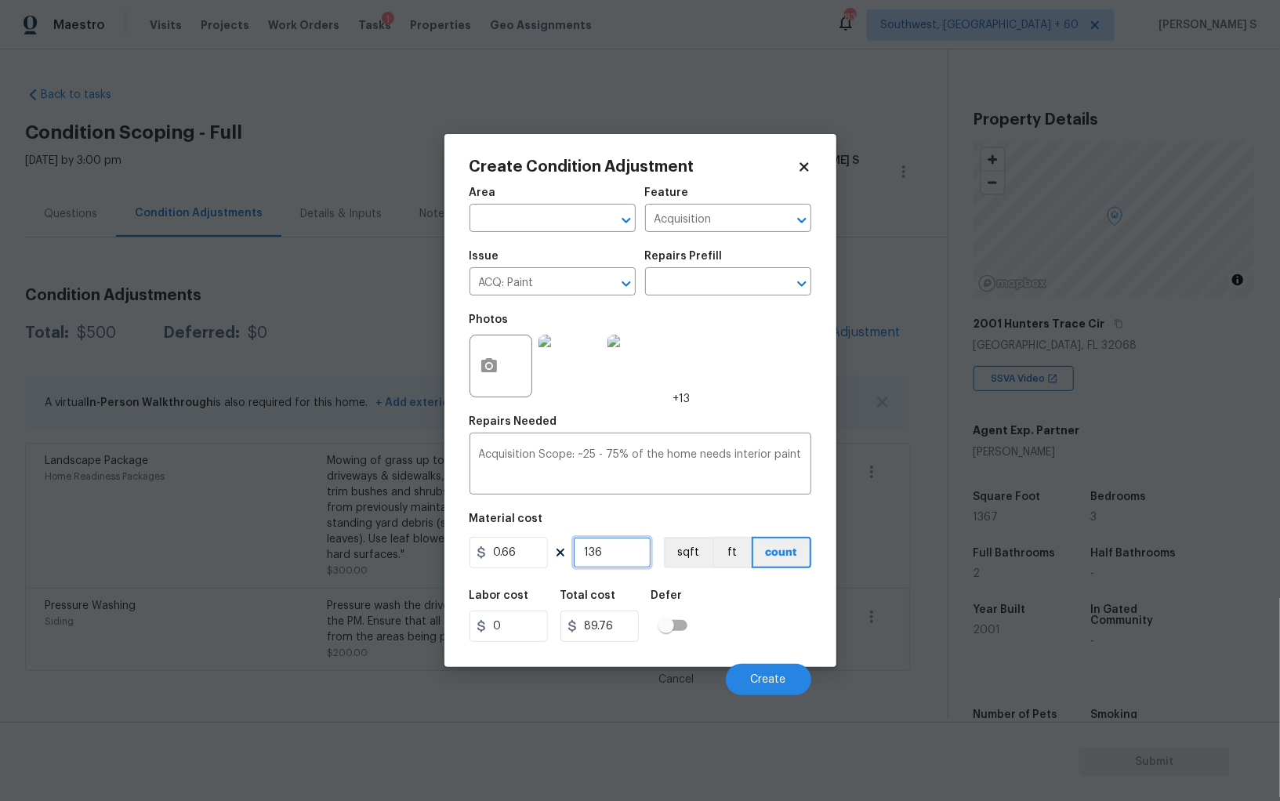
type input "1367"
type input "902.22"
type input "1367"
click at [701, 558] on button "sqft" at bounding box center [688, 552] width 49 height 31
click at [725, 624] on div "Labor cost 0 Total cost 902.22 Defer" at bounding box center [640, 616] width 342 height 71
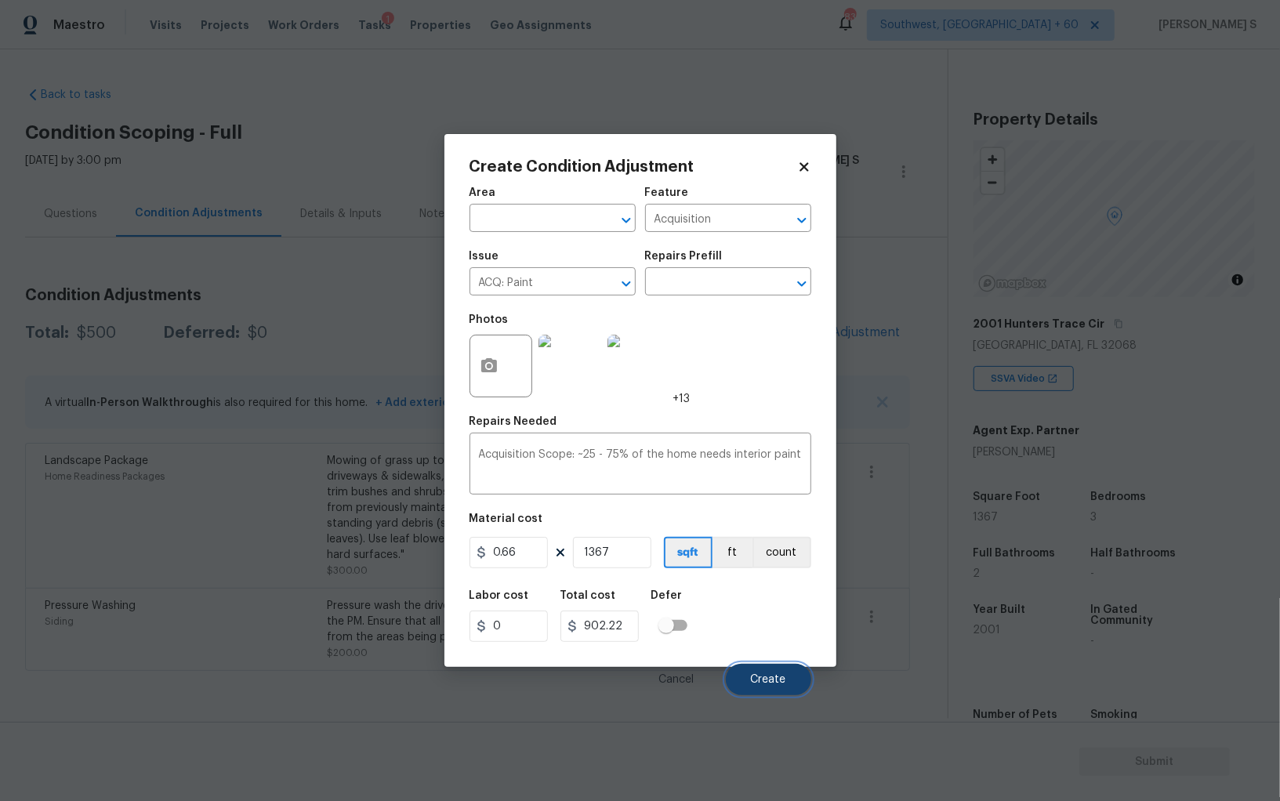
click at [789, 686] on button "Create" at bounding box center [768, 679] width 85 height 31
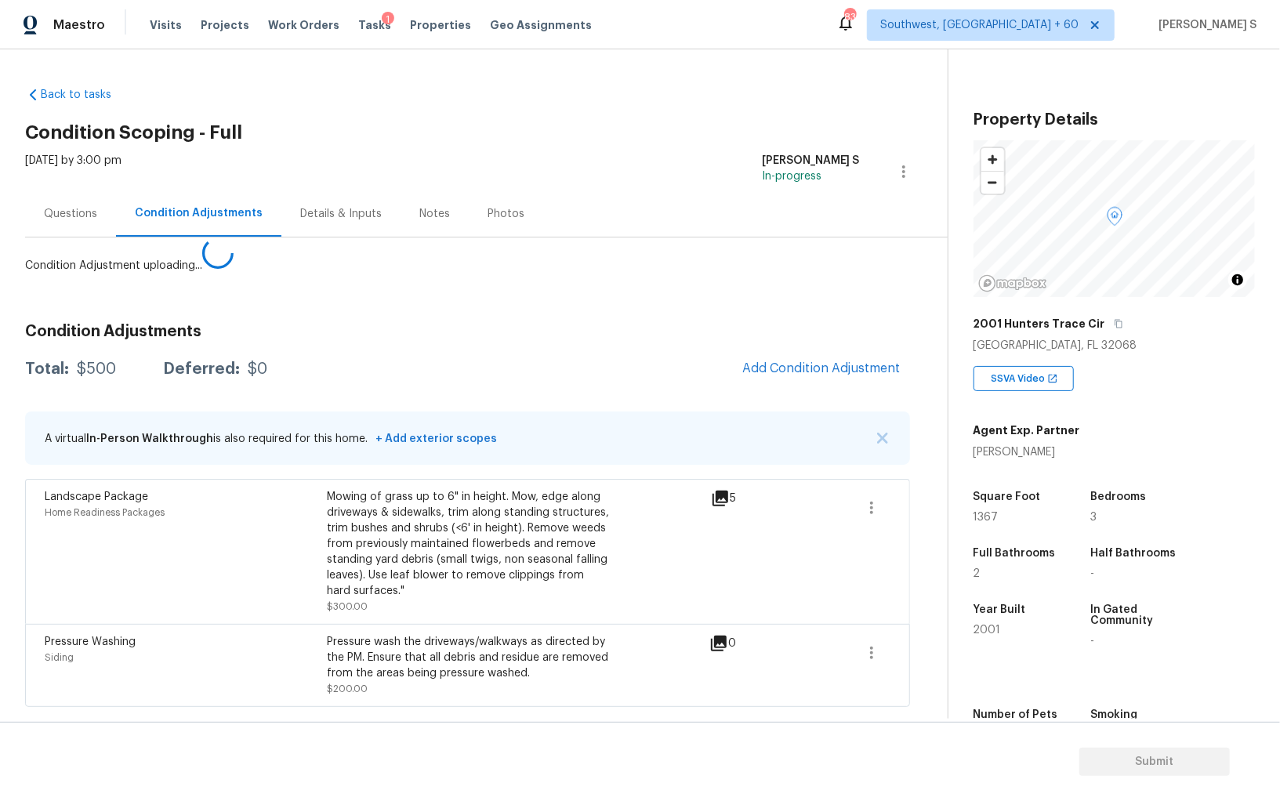
click at [81, 651] on body "Maestro Visits Projects Work Orders Tasks 1 Properties Geo Assignments 835 Sout…" at bounding box center [640, 400] width 1280 height 801
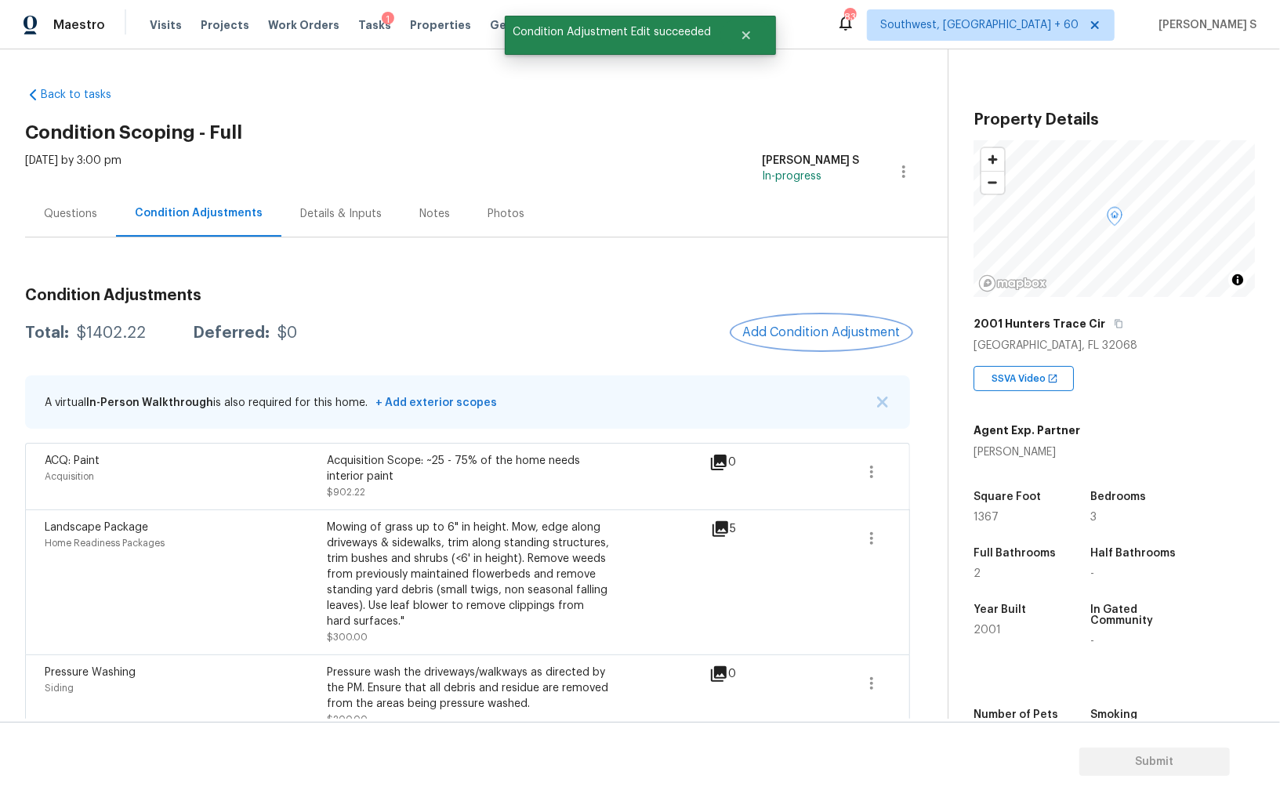
scroll to position [22, 0]
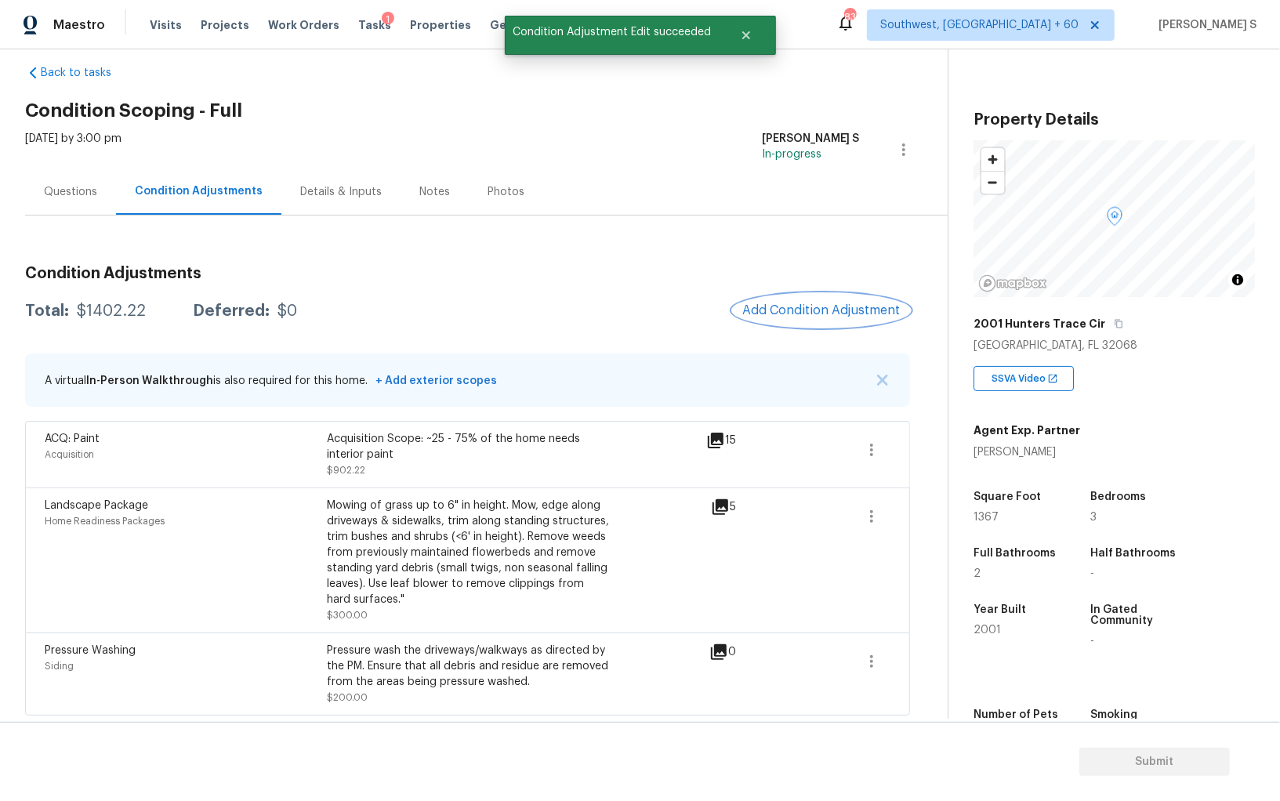
click at [792, 303] on span "Add Condition Adjustment" at bounding box center [821, 310] width 158 height 14
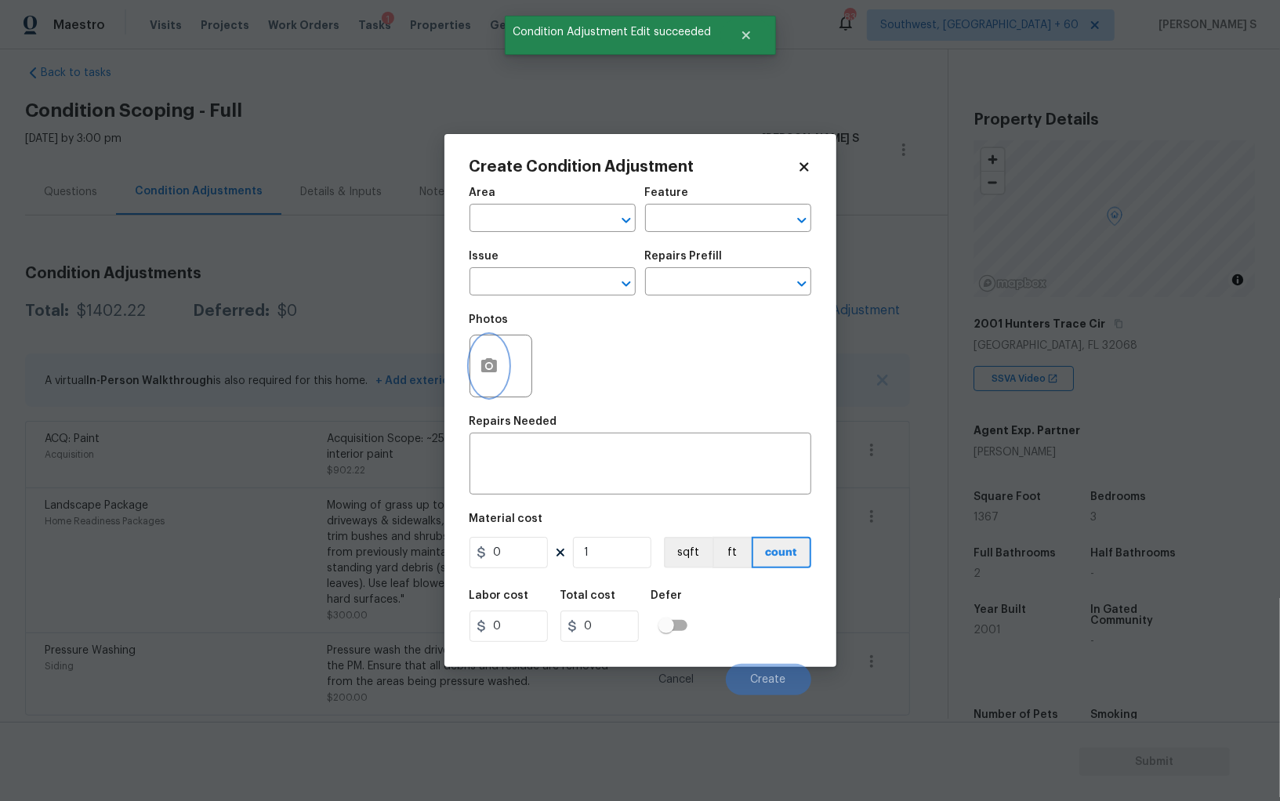
click at [496, 367] on icon "button" at bounding box center [489, 366] width 19 height 19
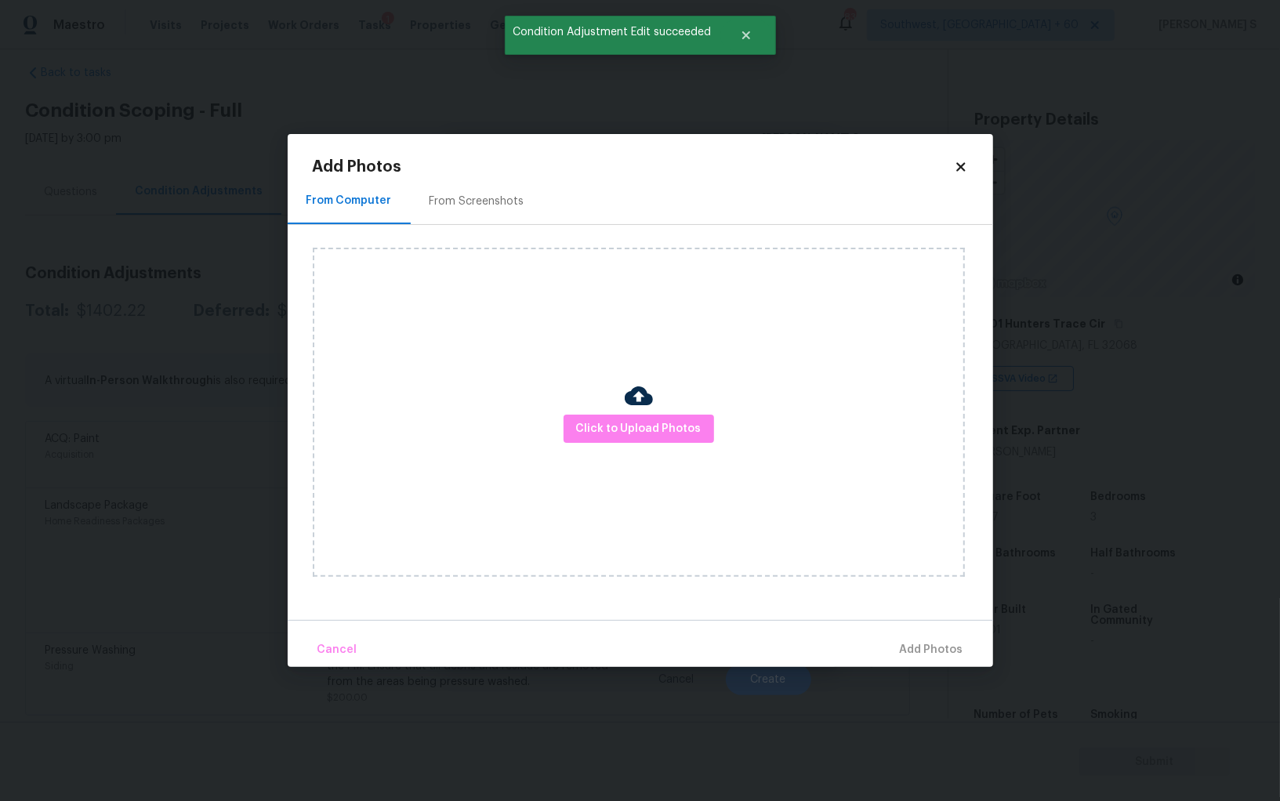
click at [469, 214] on div "From Screenshots" at bounding box center [477, 201] width 132 height 46
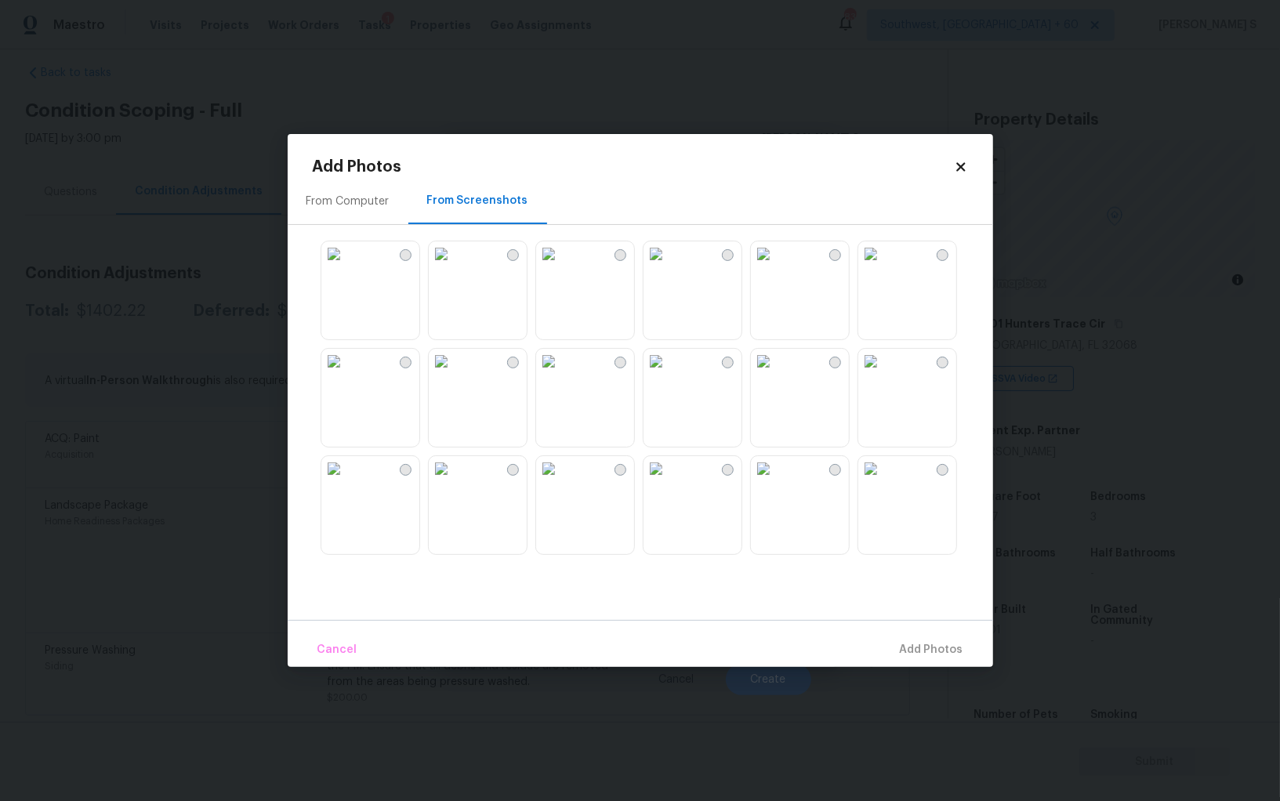
click at [454, 266] on img at bounding box center [441, 253] width 25 height 25
click at [346, 266] on img at bounding box center [333, 253] width 25 height 25
click at [454, 374] on img at bounding box center [441, 361] width 25 height 25
click at [454, 481] on img at bounding box center [441, 468] width 25 height 25
click at [346, 481] on img at bounding box center [333, 468] width 25 height 25
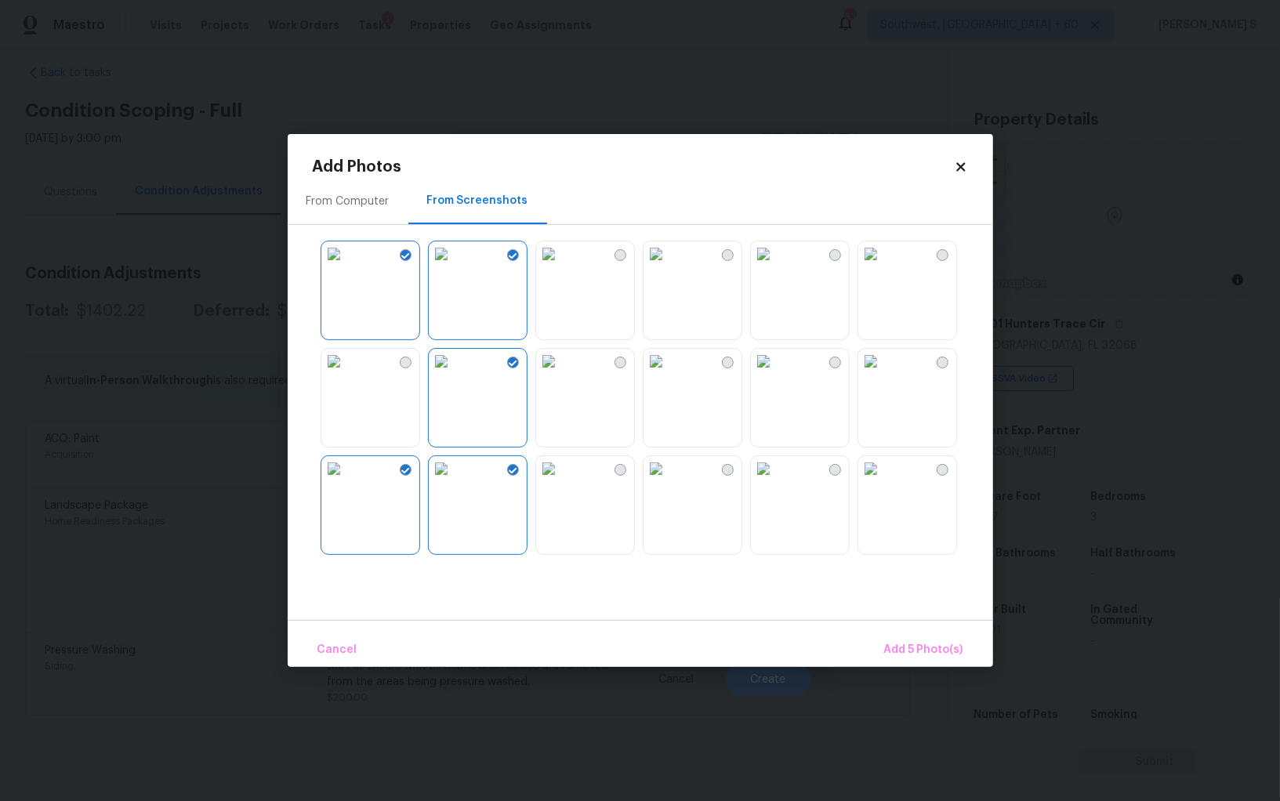
click at [668, 481] on img at bounding box center [655, 468] width 25 height 25
drag, startPoint x: 815, startPoint y: 508, endPoint x: 914, endPoint y: 500, distance: 99.0
click at [776, 481] on img at bounding box center [763, 468] width 25 height 25
click at [883, 481] on img at bounding box center [870, 468] width 25 height 25
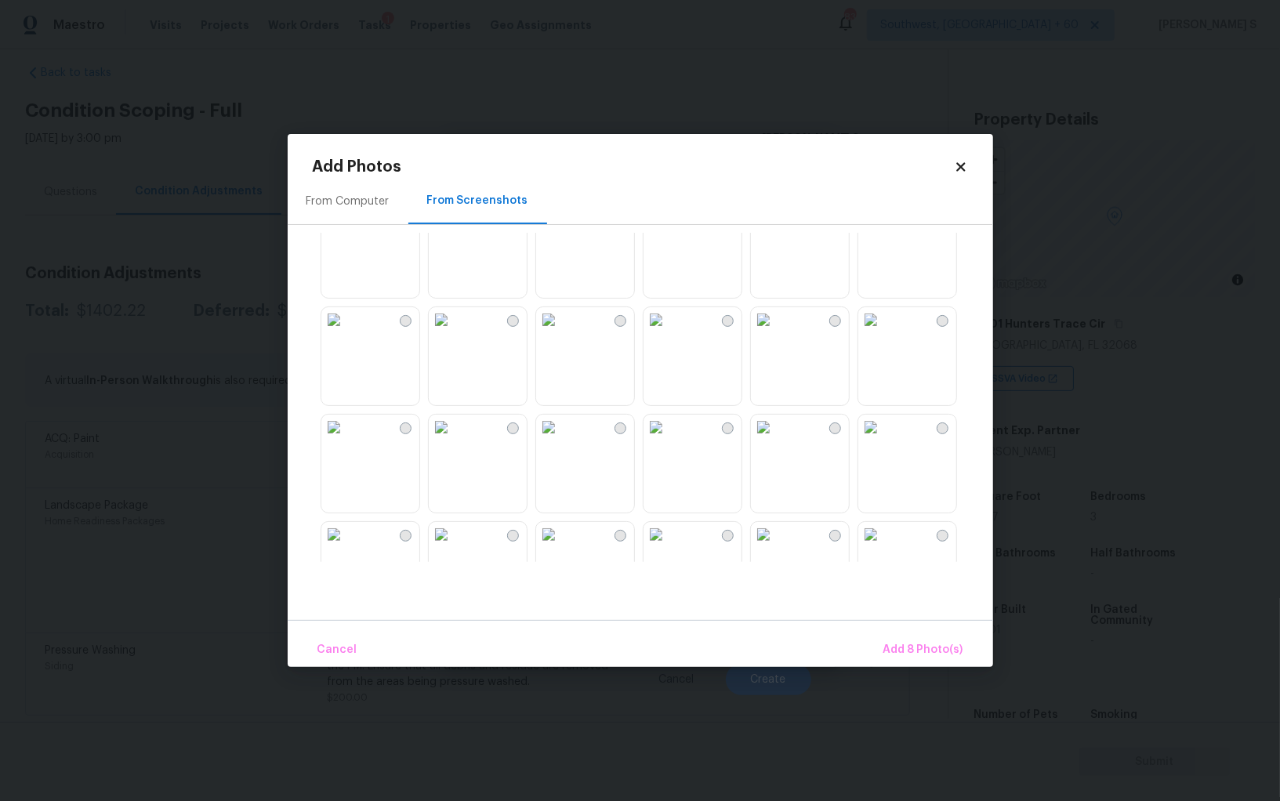
click at [776, 332] on img at bounding box center [763, 319] width 25 height 25
click at [668, 332] on img at bounding box center [655, 319] width 25 height 25
click at [668, 440] on img at bounding box center [655, 427] width 25 height 25
click at [776, 440] on img at bounding box center [763, 427] width 25 height 25
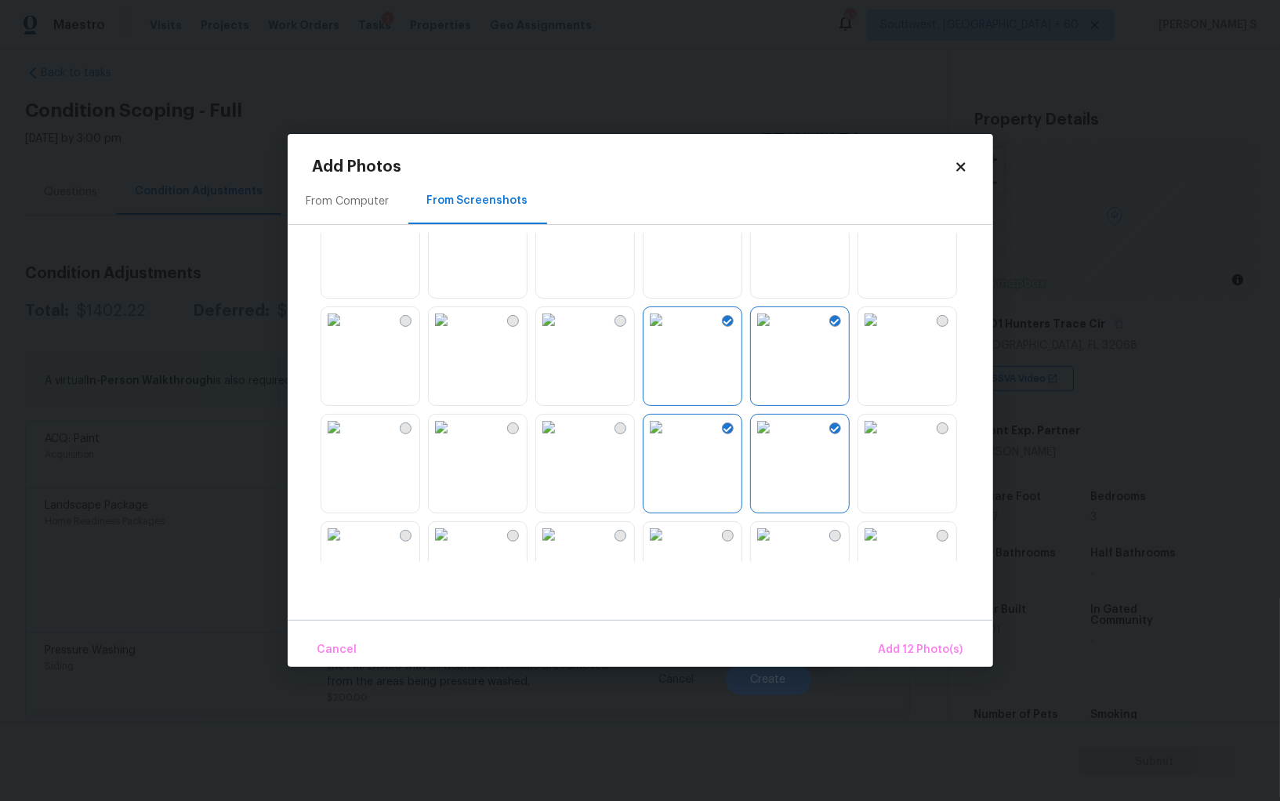
click at [776, 542] on img at bounding box center [763, 534] width 25 height 25
click at [939, 647] on span "Add 13 Photo(s)" at bounding box center [921, 650] width 84 height 20
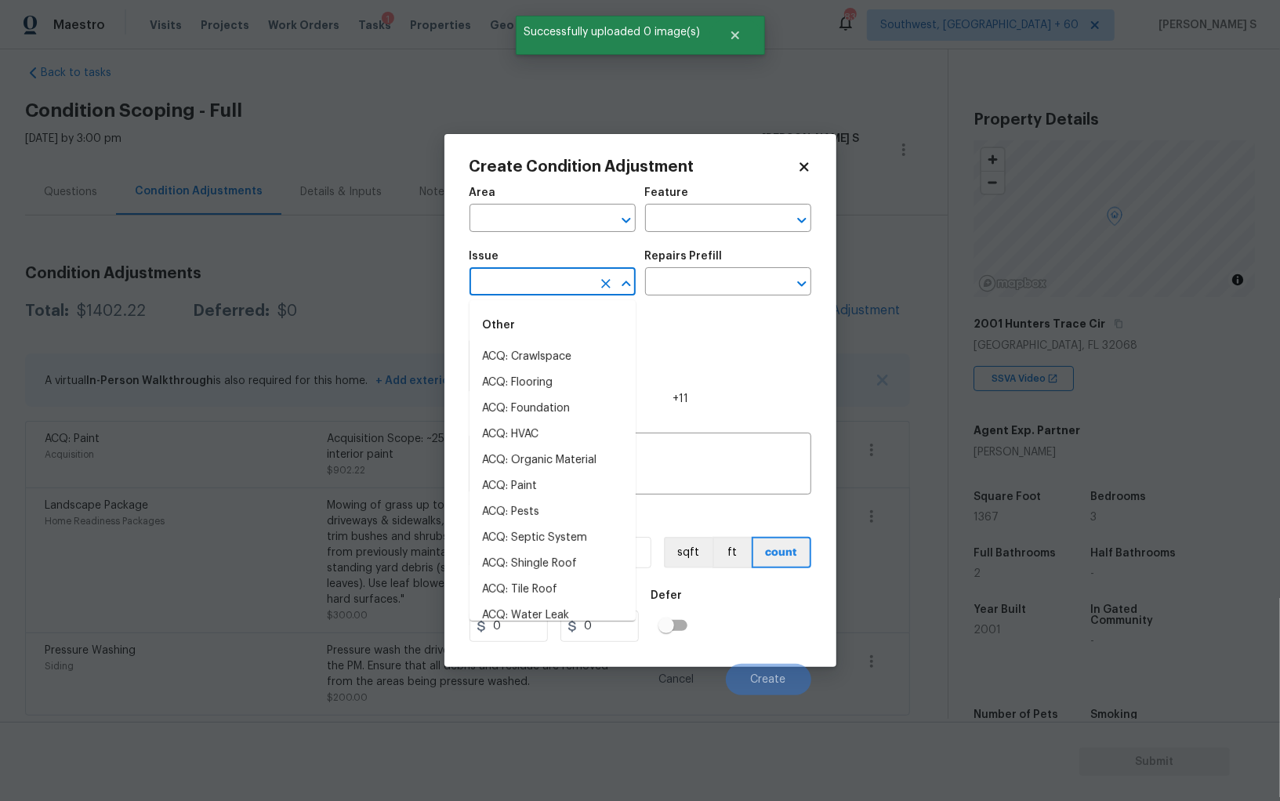
click at [567, 281] on input "text" at bounding box center [530, 283] width 122 height 24
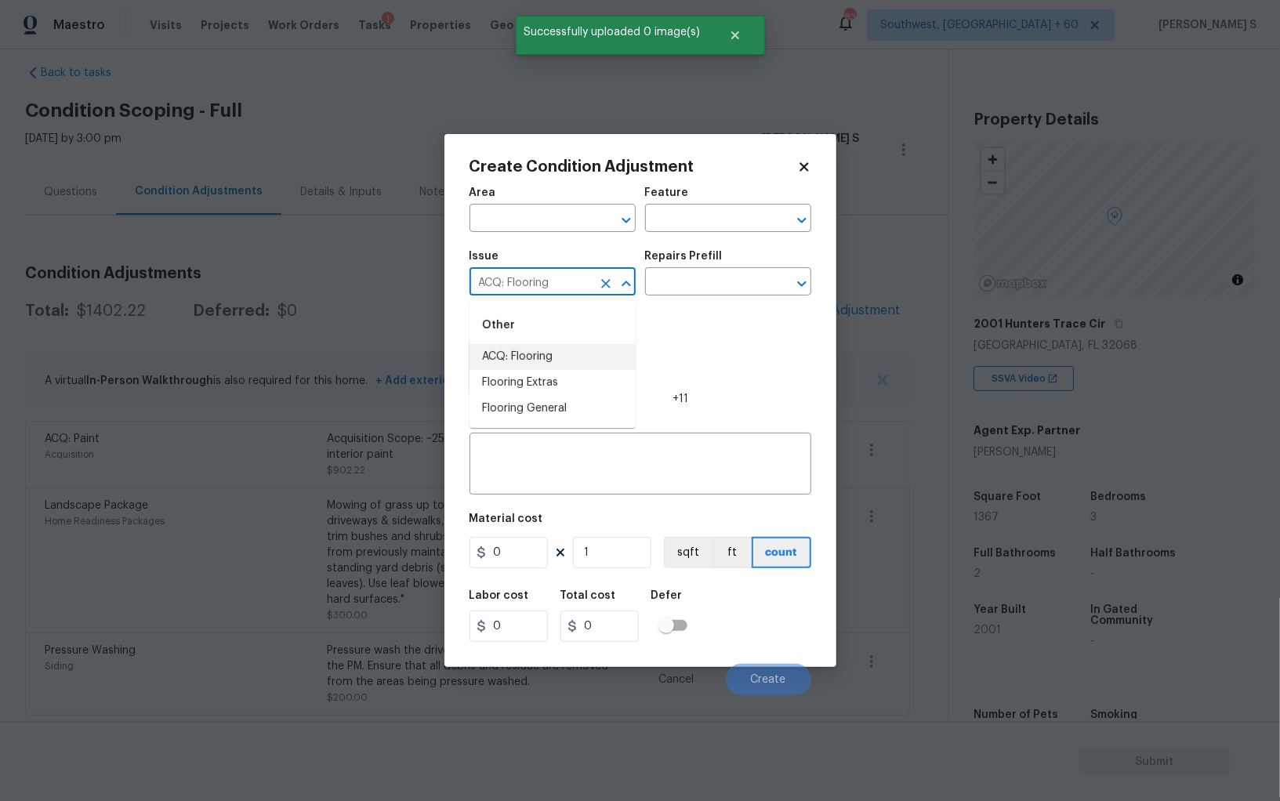
type input "ACQ: Flooring"
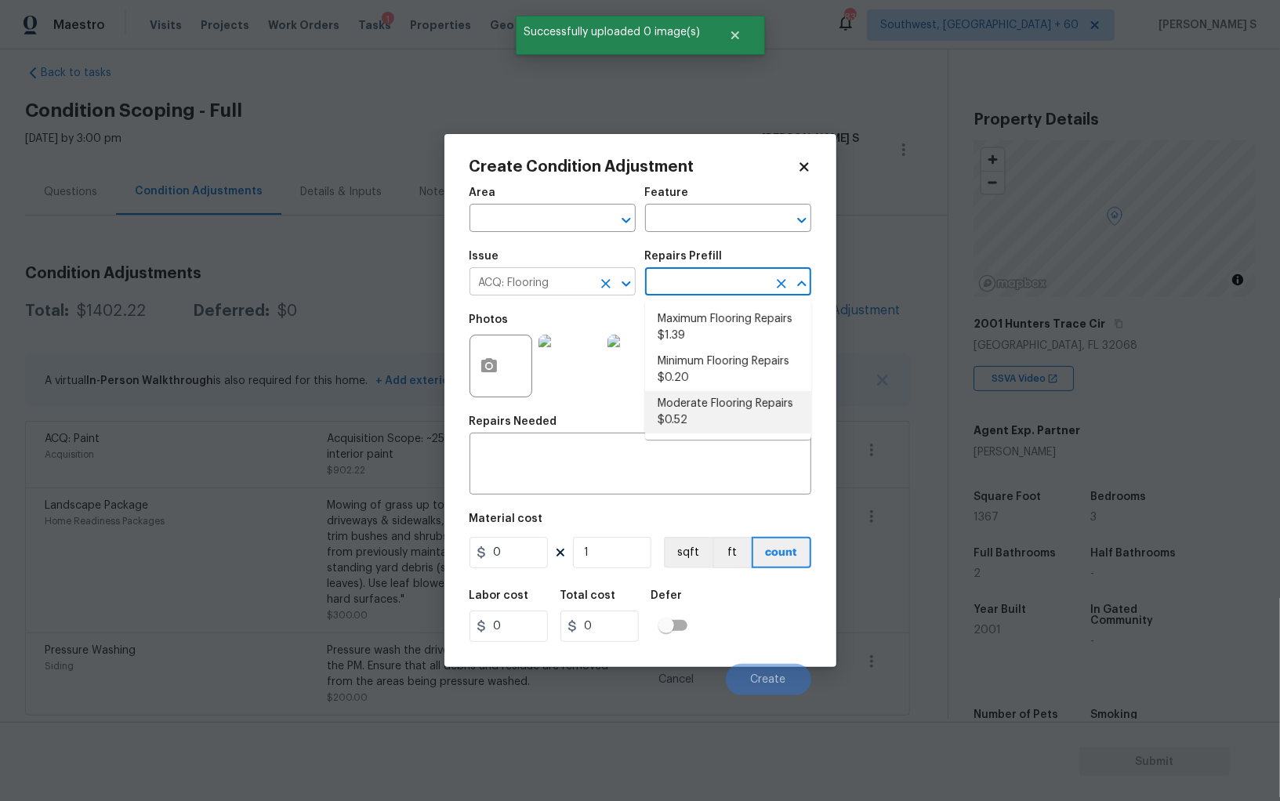
type input "Acquisition"
type textarea "Acquisition Scope: Moderate flooring repairs"
type input "0.52"
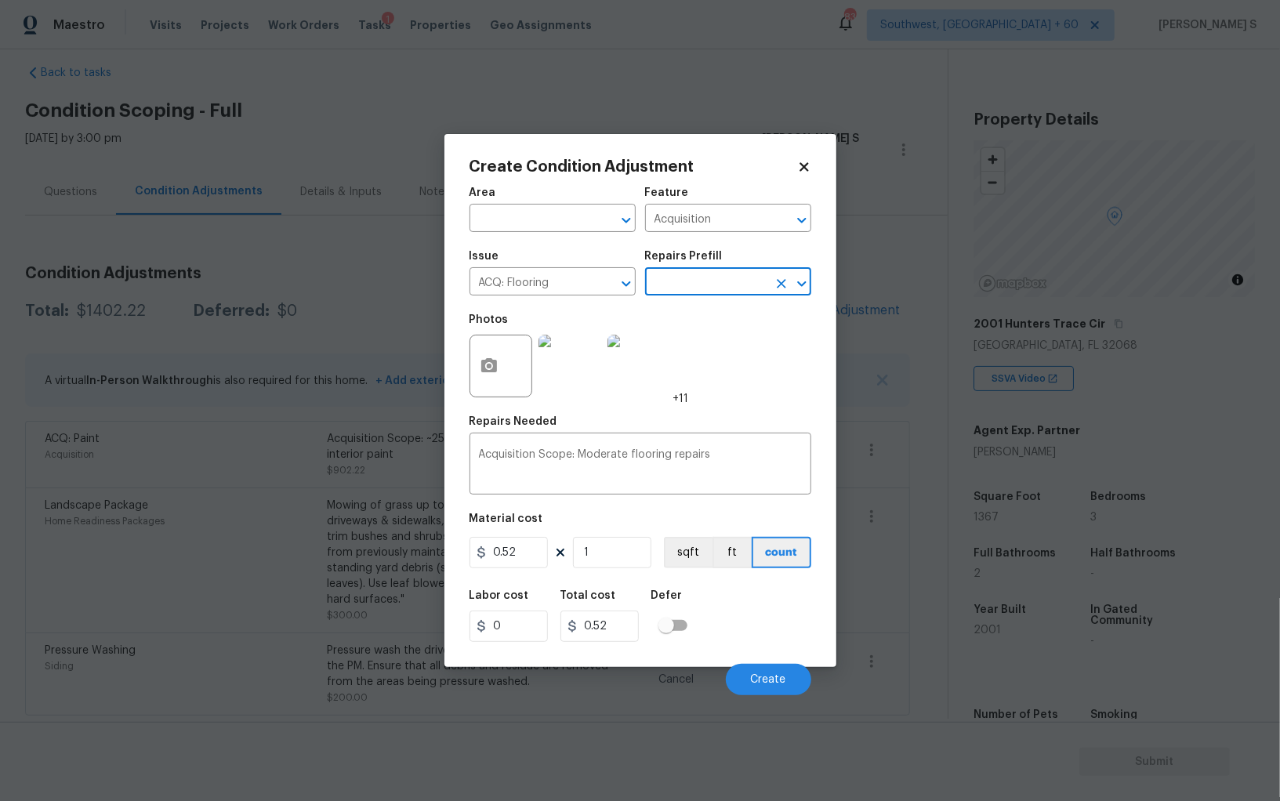
click at [697, 291] on input "text" at bounding box center [706, 283] width 122 height 24
click at [715, 325] on li "Maximum Flooring Repairs $1.39" at bounding box center [728, 327] width 166 height 42
type textarea "Acquisition Scope: Maximum flooring repairs"
type input "1.39"
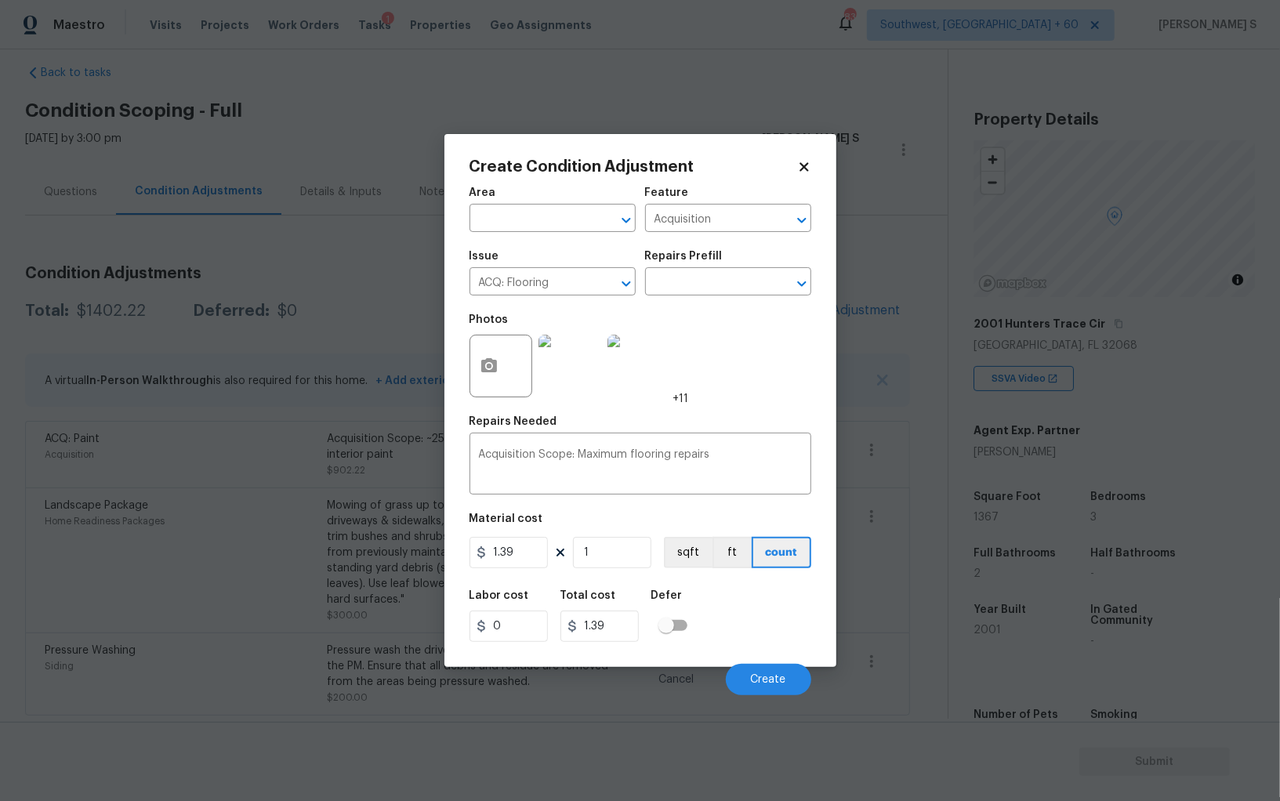
click at [614, 570] on figure "Material cost 1.39 1 sqft ft count" at bounding box center [640, 542] width 342 height 58
click at [614, 560] on input "1" at bounding box center [612, 552] width 78 height 31
paste input "367"
type input "1367"
type input "1900.13"
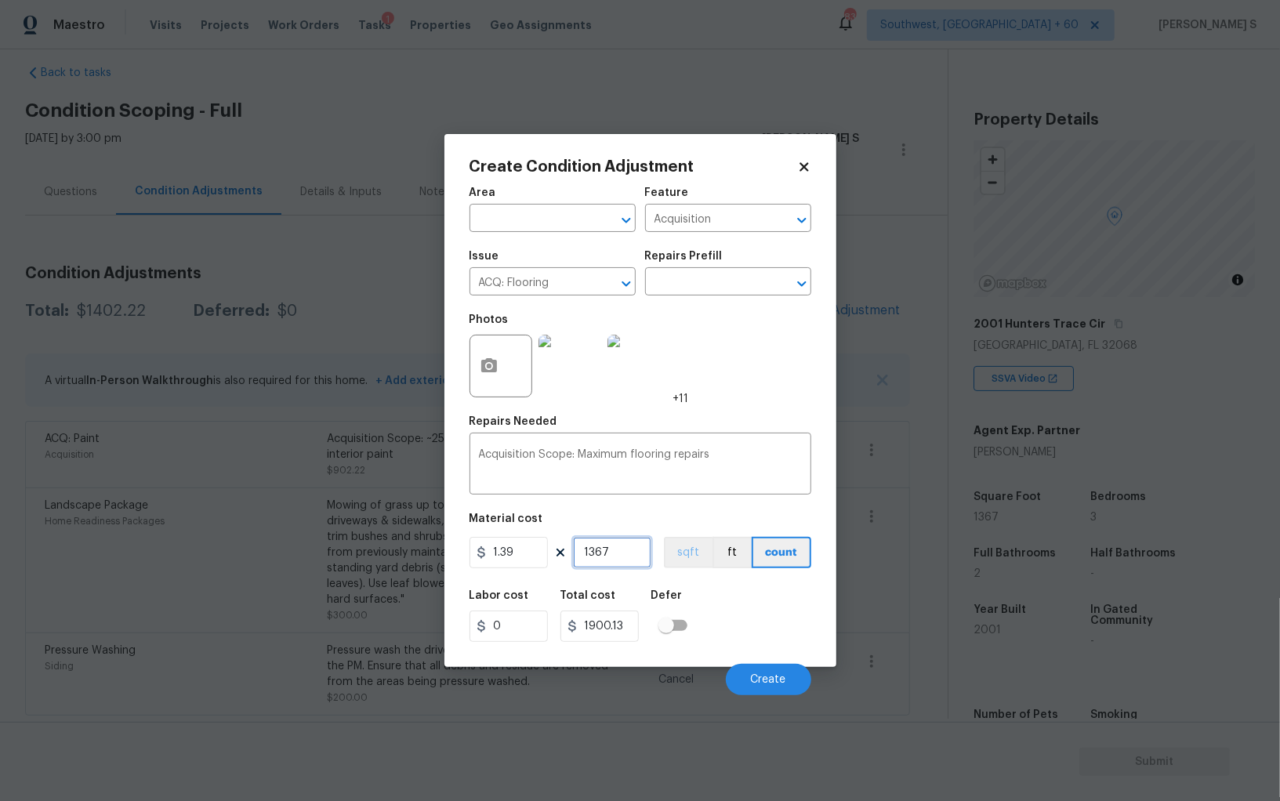
type input "1367"
click at [695, 556] on button "sqft" at bounding box center [688, 552] width 49 height 31
click at [727, 597] on div "Labor cost 0 Total cost 1900.13 Defer" at bounding box center [640, 616] width 342 height 71
click at [764, 684] on span "Create" at bounding box center [768, 680] width 35 height 12
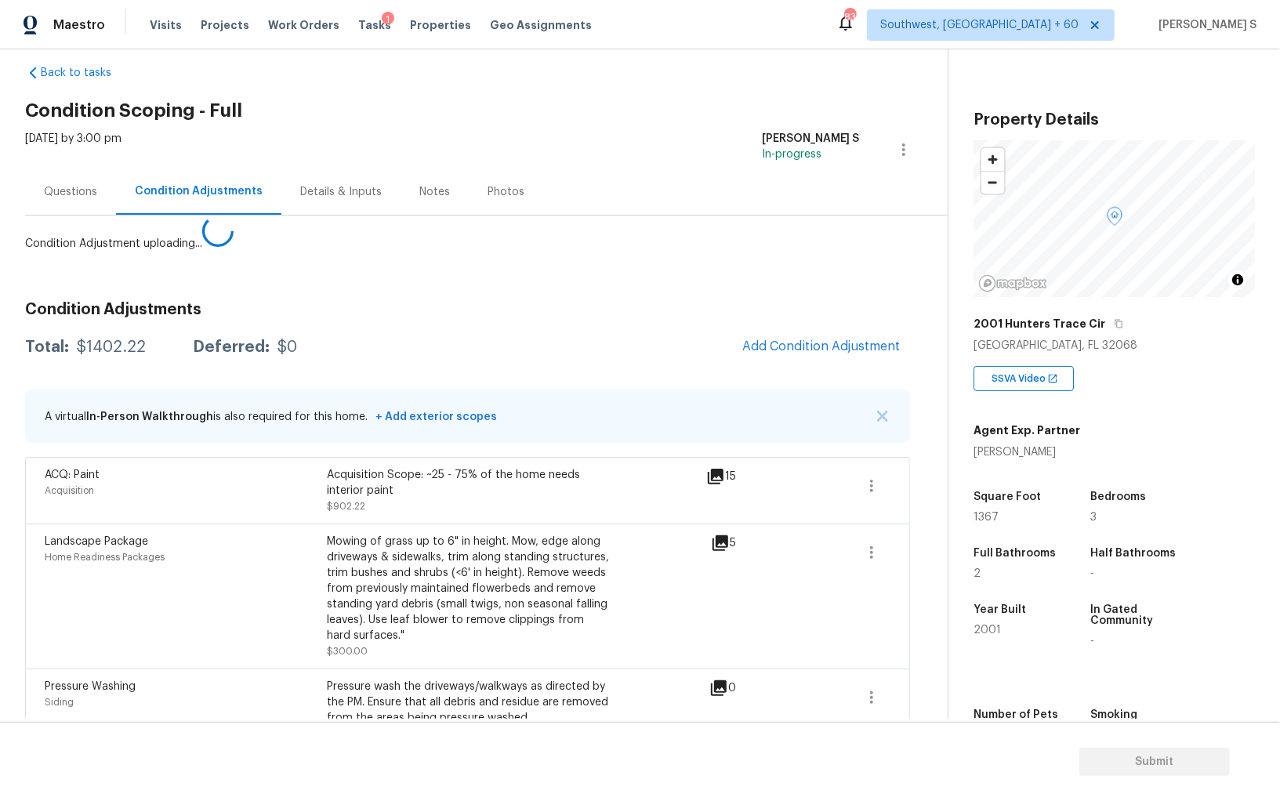
click at [243, 617] on body "Maestro Visits Projects Work Orders Tasks 1 Properties Geo Assignments 834 Sout…" at bounding box center [640, 400] width 1280 height 801
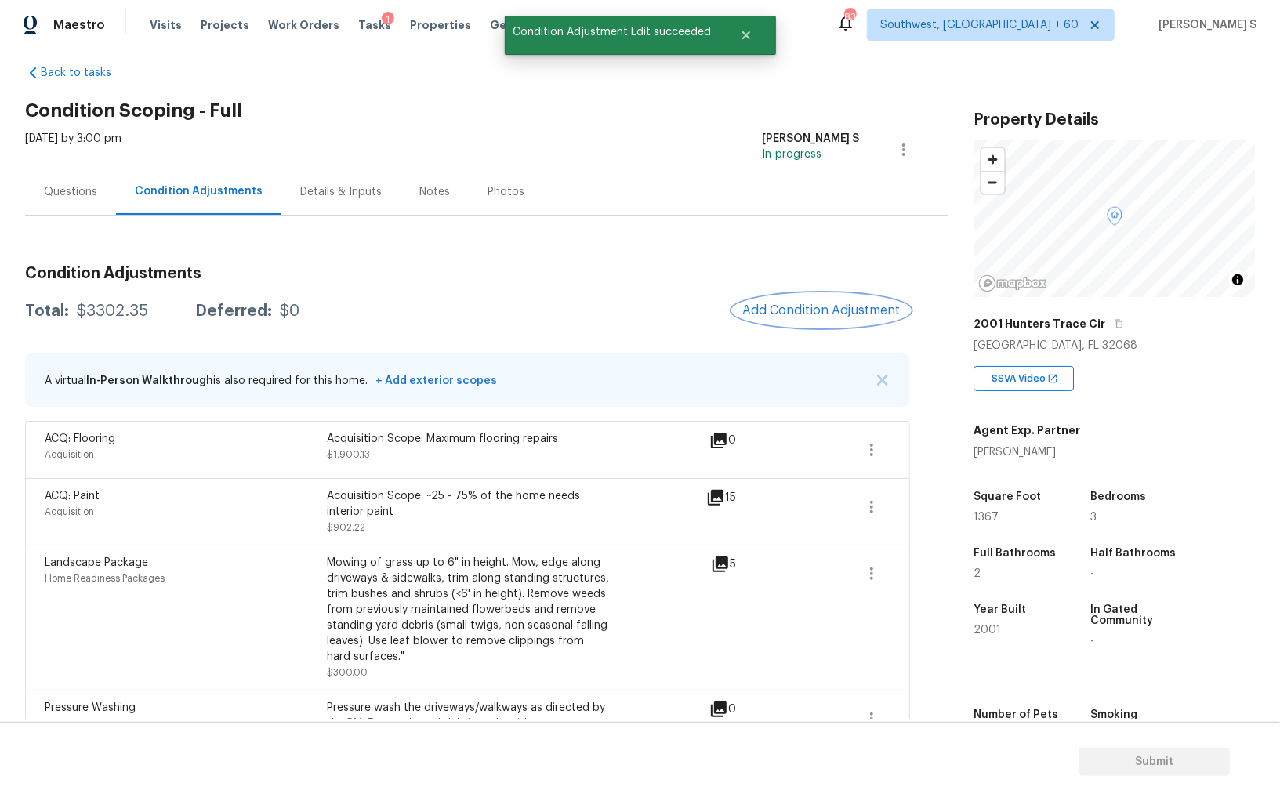
scroll to position [79, 0]
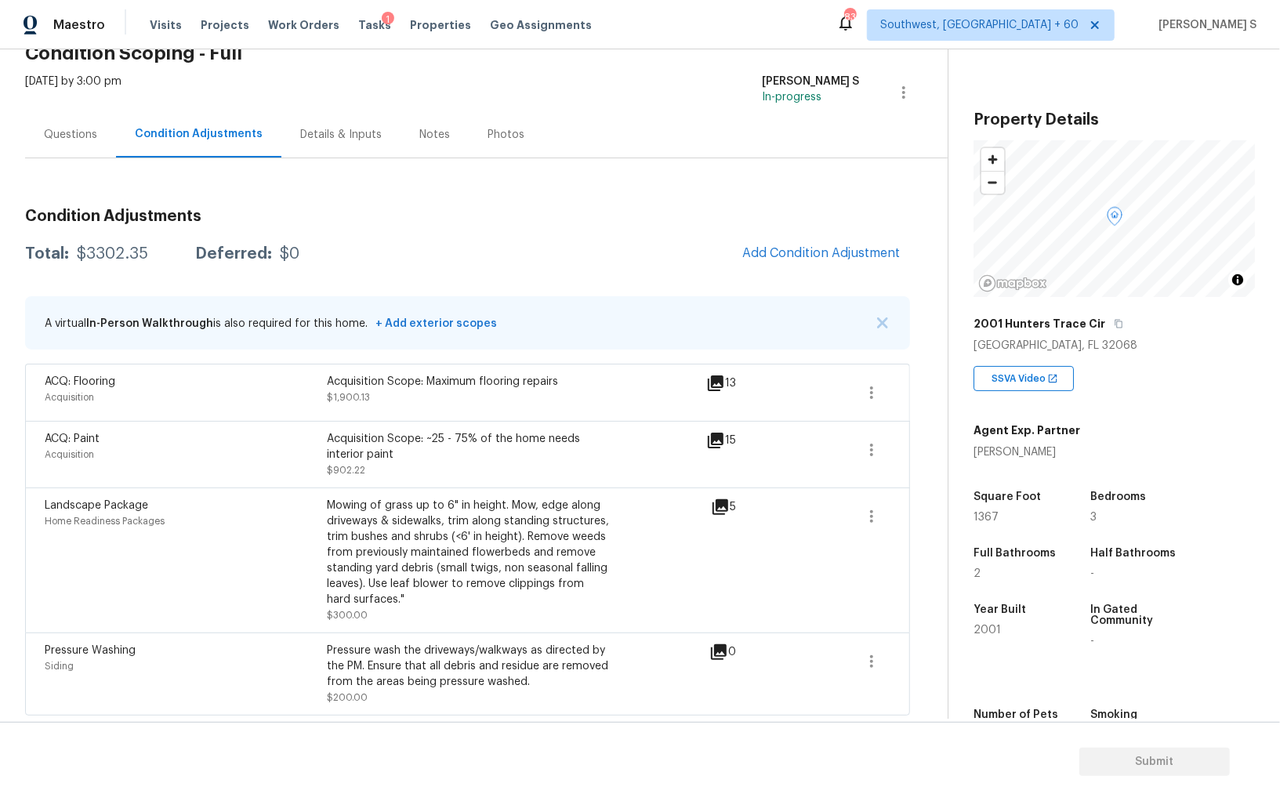
click at [68, 116] on div "Questions" at bounding box center [70, 134] width 91 height 46
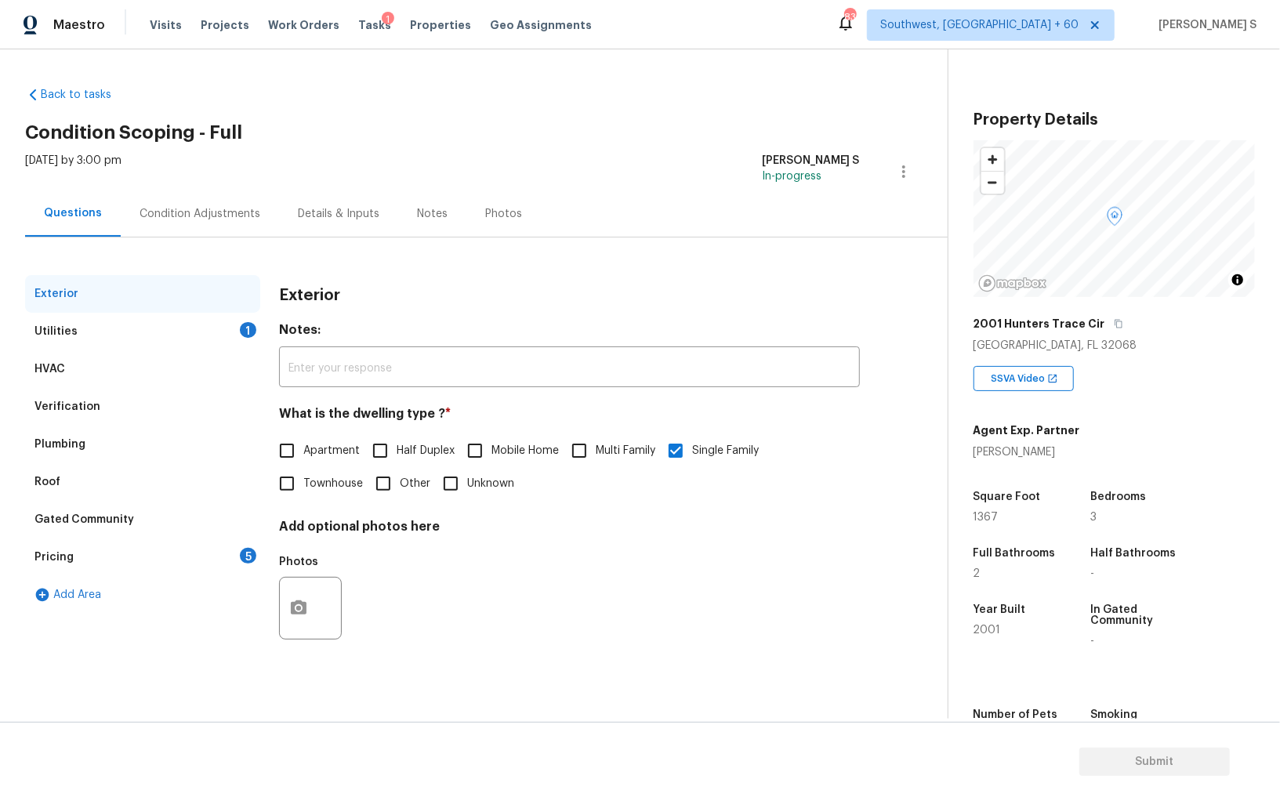
click at [234, 552] on div "Pricing 5" at bounding box center [142, 557] width 235 height 38
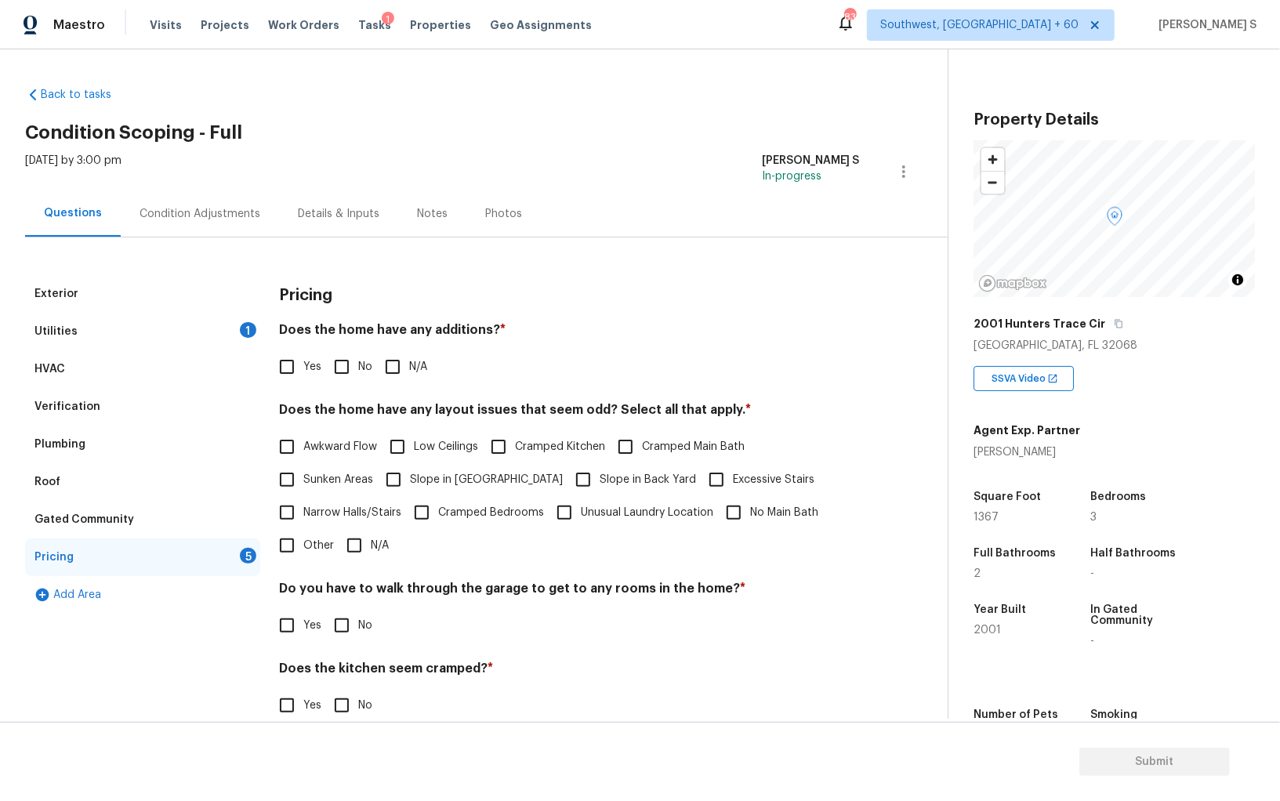
click at [119, 397] on div "Verification" at bounding box center [142, 407] width 235 height 38
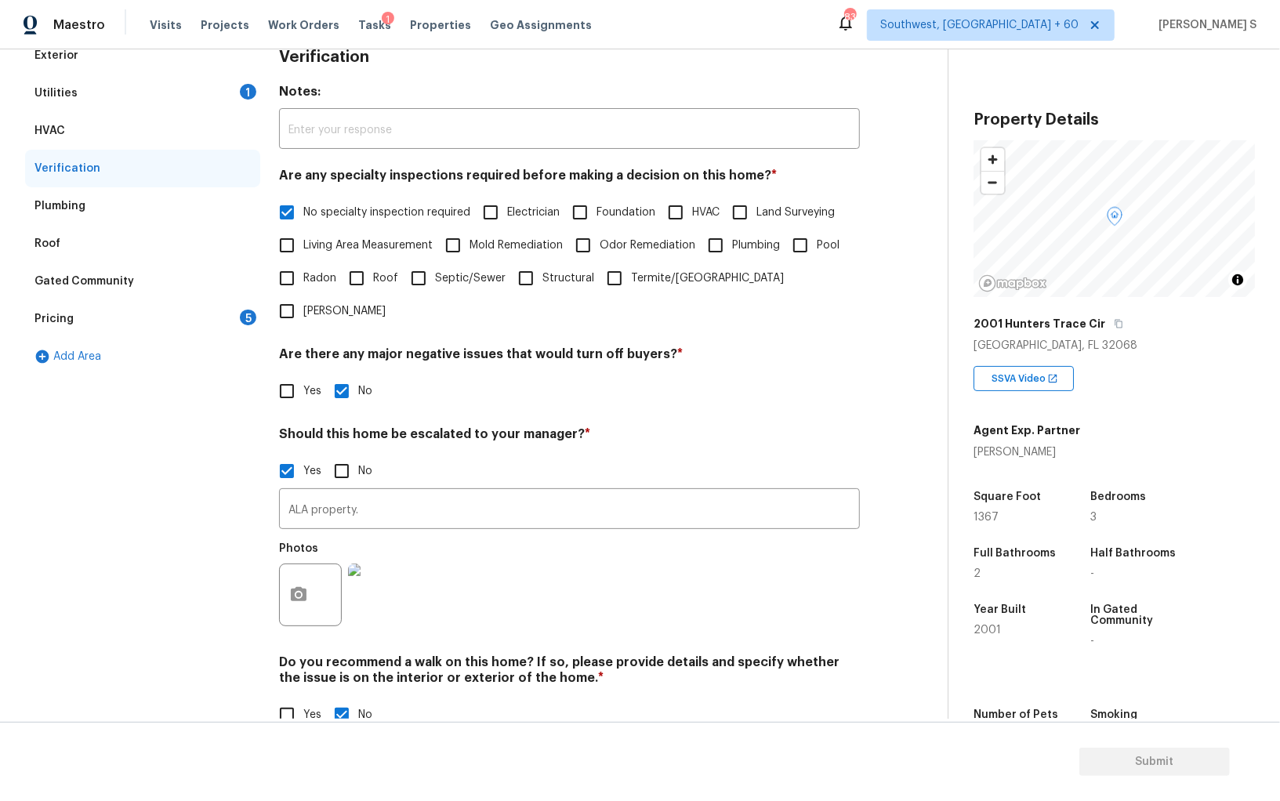
scroll to position [242, 0]
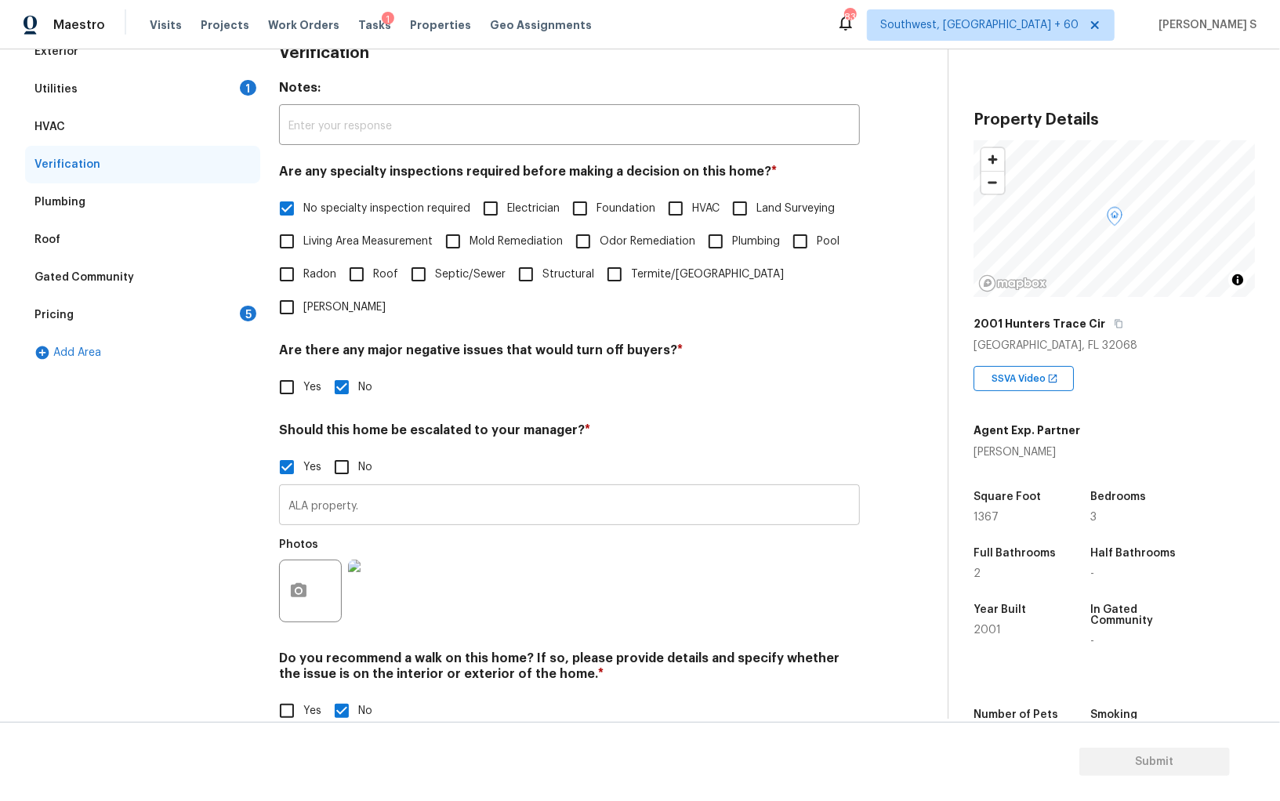
click at [440, 488] on input "ALA property." at bounding box center [569, 506] width 581 height 37
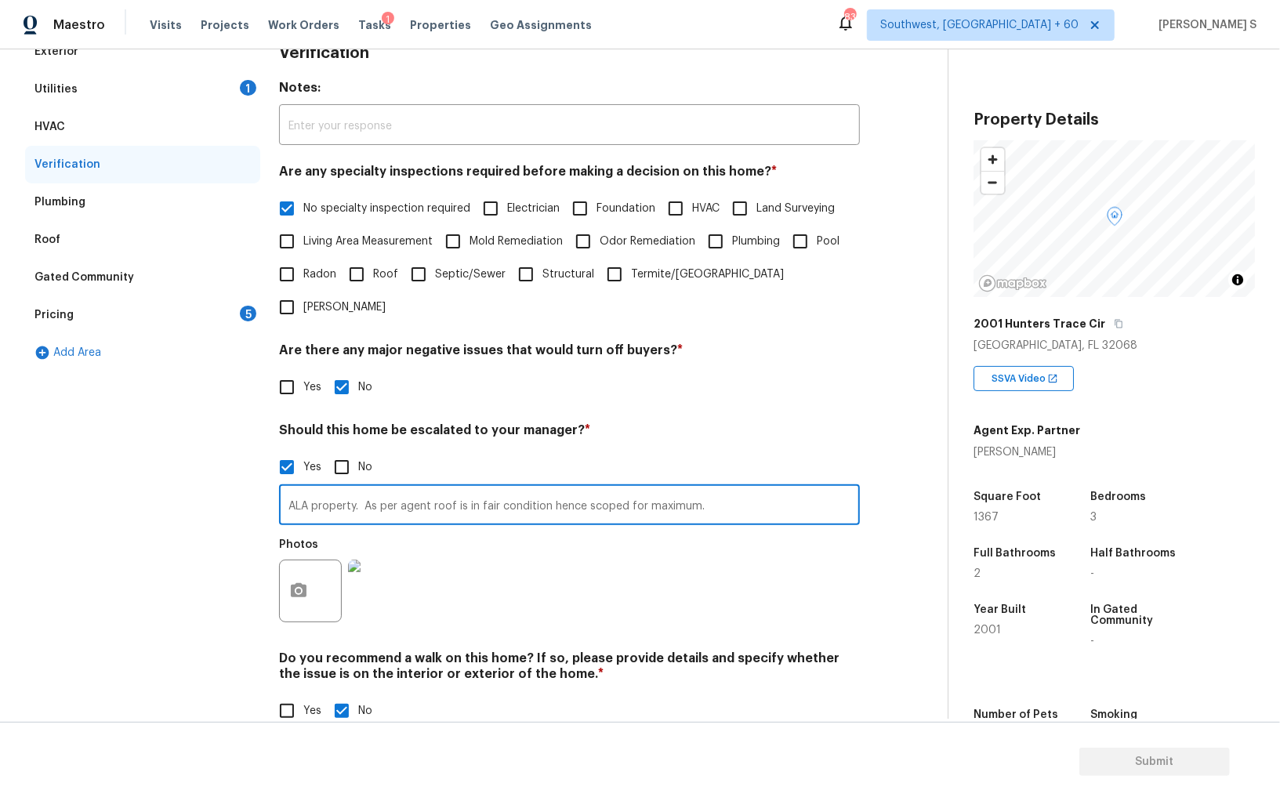
type input "ALA property. As per agent roof is in fair condition hence scoped for maximum."
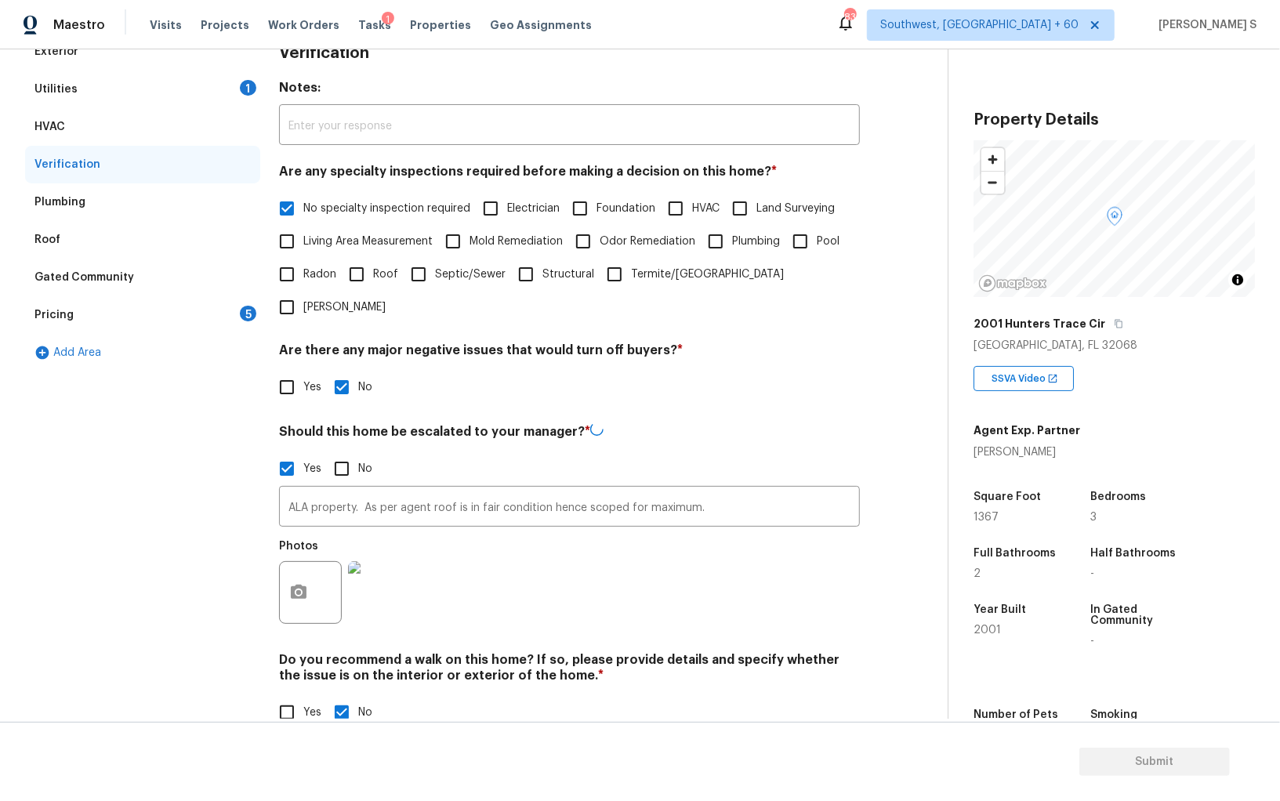
click at [511, 542] on div "Photos" at bounding box center [569, 582] width 581 height 102
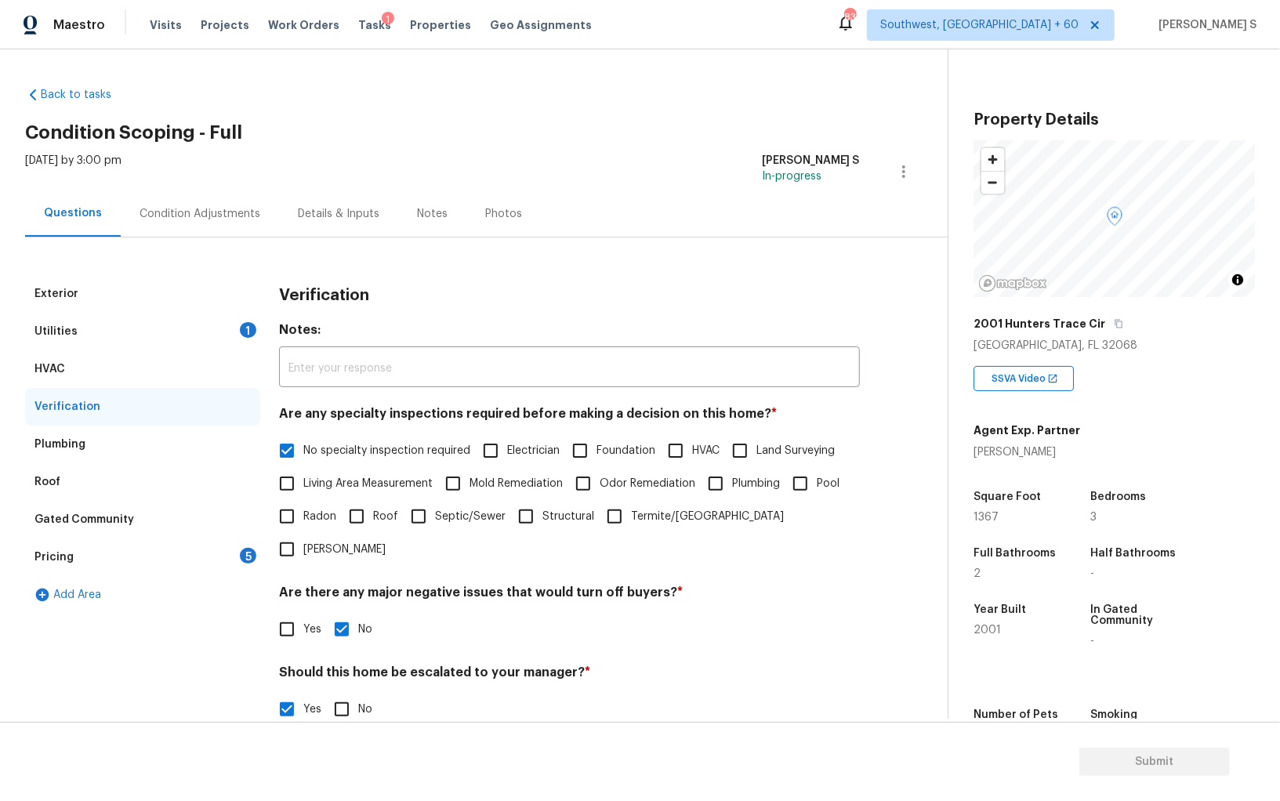
click at [228, 194] on div "Condition Adjustments" at bounding box center [200, 213] width 158 height 46
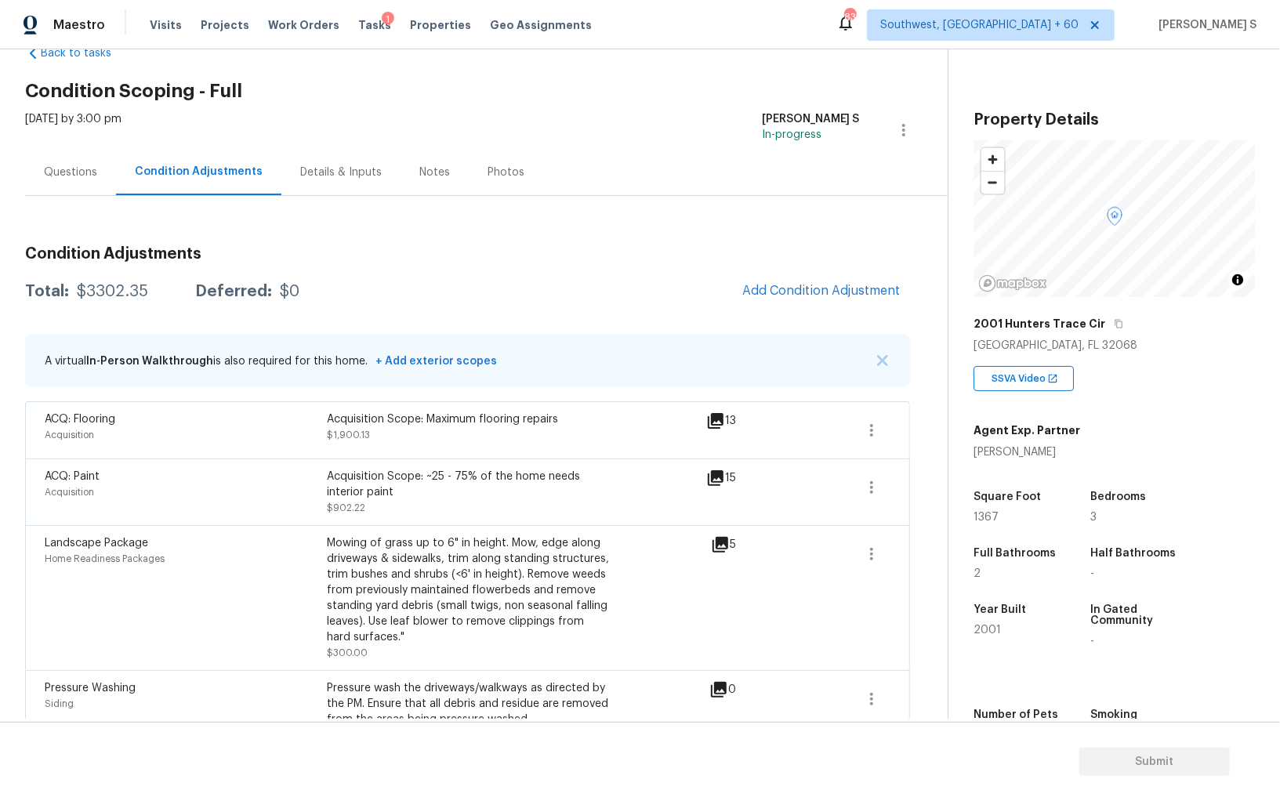
scroll to position [71, 0]
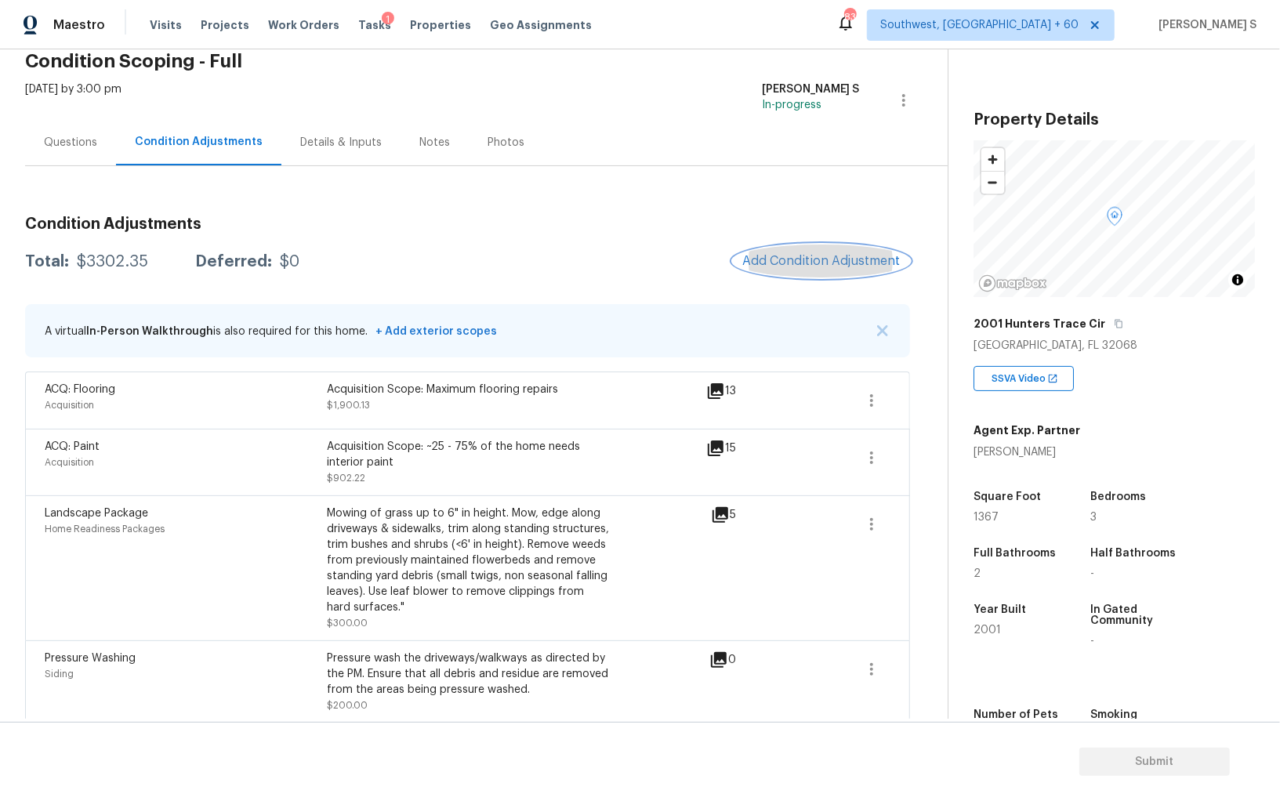
click at [802, 264] on span "Add Condition Adjustment" at bounding box center [821, 261] width 158 height 14
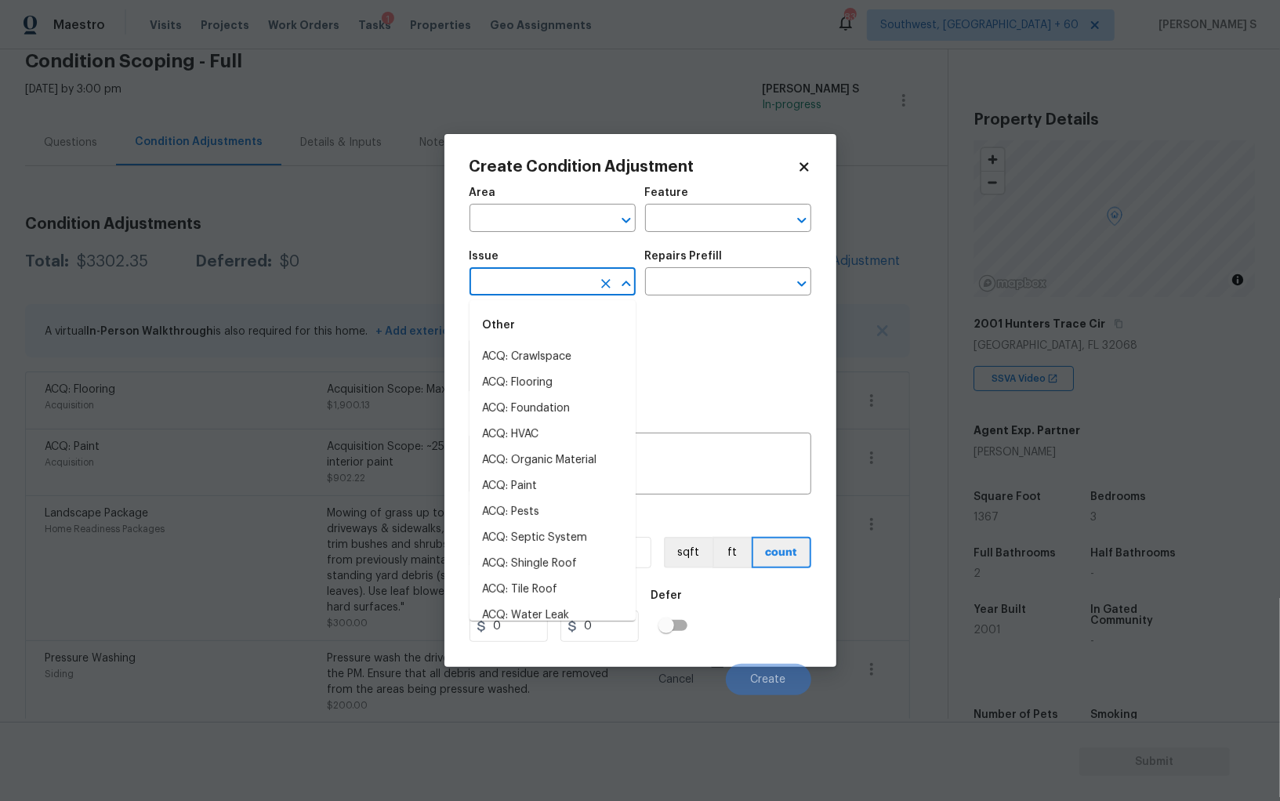
click at [550, 284] on input "text" at bounding box center [530, 283] width 122 height 24
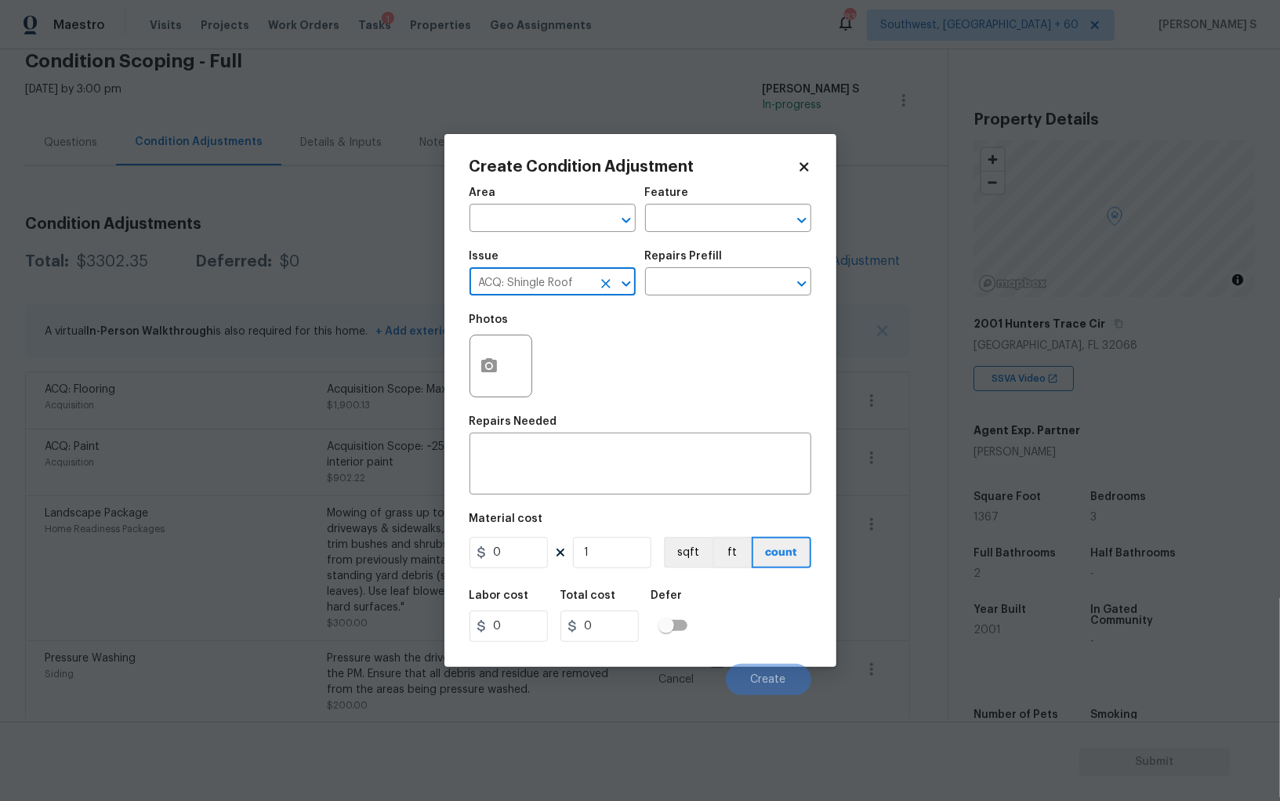
type input "ACQ: Shingle Roof"
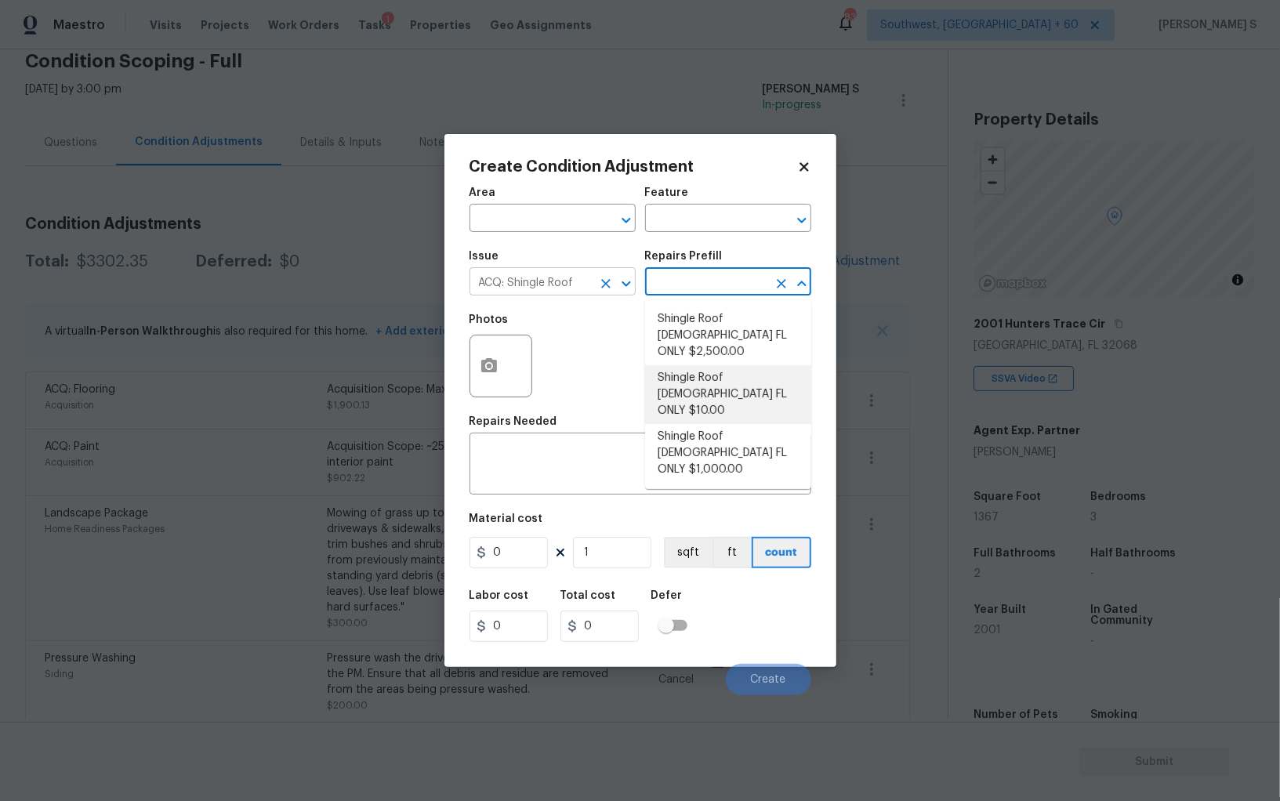
type input "Acquisition"
type textarea "Acquisition Scope (Florida Only): Shingle Roof 15+ years in age maintenance."
type input "10"
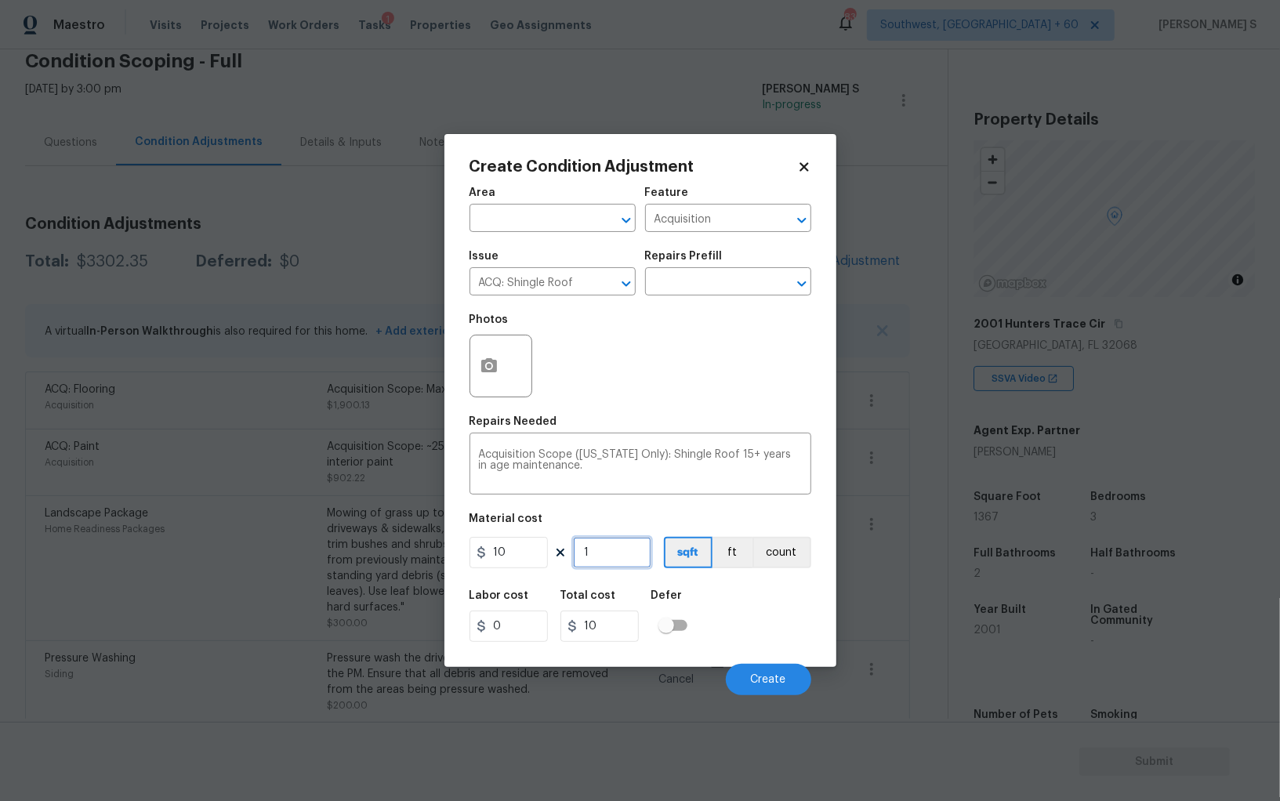
click at [599, 559] on input "1" at bounding box center [612, 552] width 78 height 31
type input "13"
type input "130"
type input "136"
type input "1360"
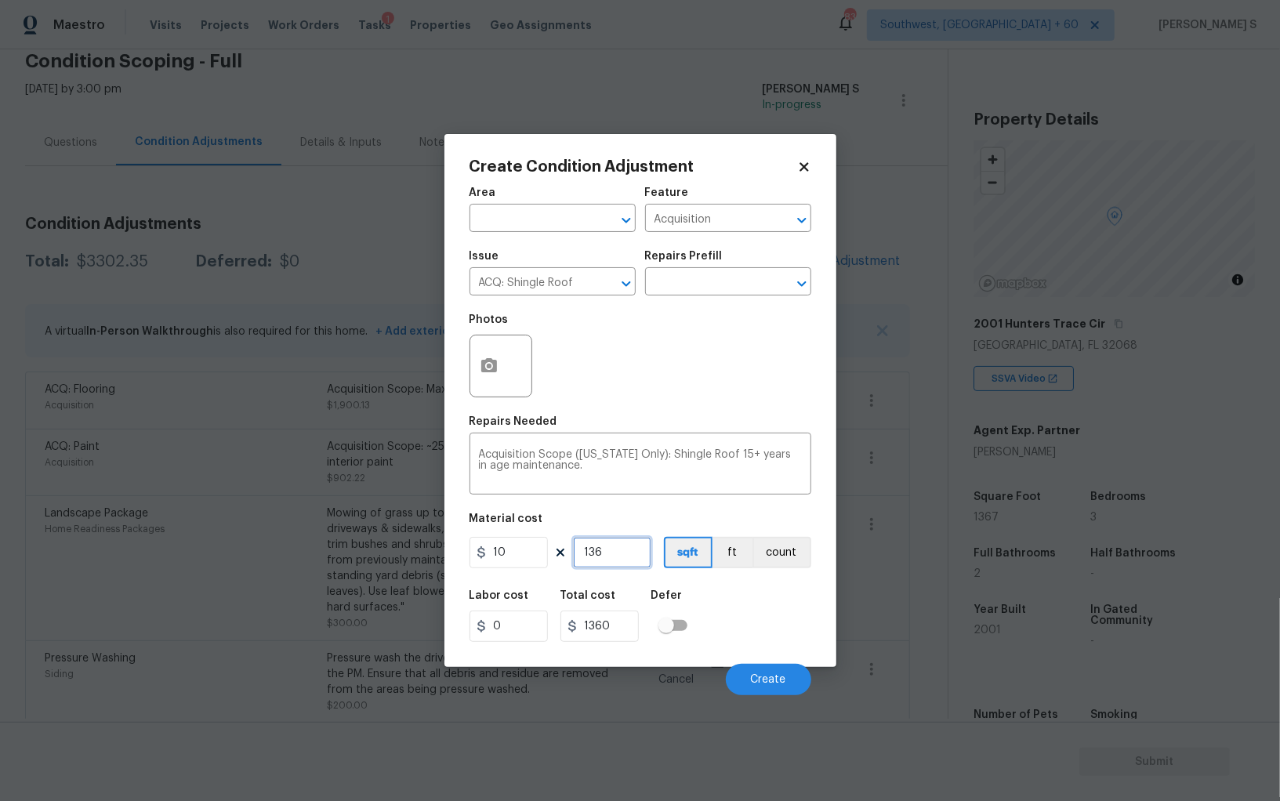
type input "1367"
type input "13670"
type input "1367"
click at [755, 609] on div "Labor cost 0 Total cost 13670 Defer" at bounding box center [640, 616] width 342 height 71
click at [765, 675] on span "Create" at bounding box center [768, 680] width 35 height 12
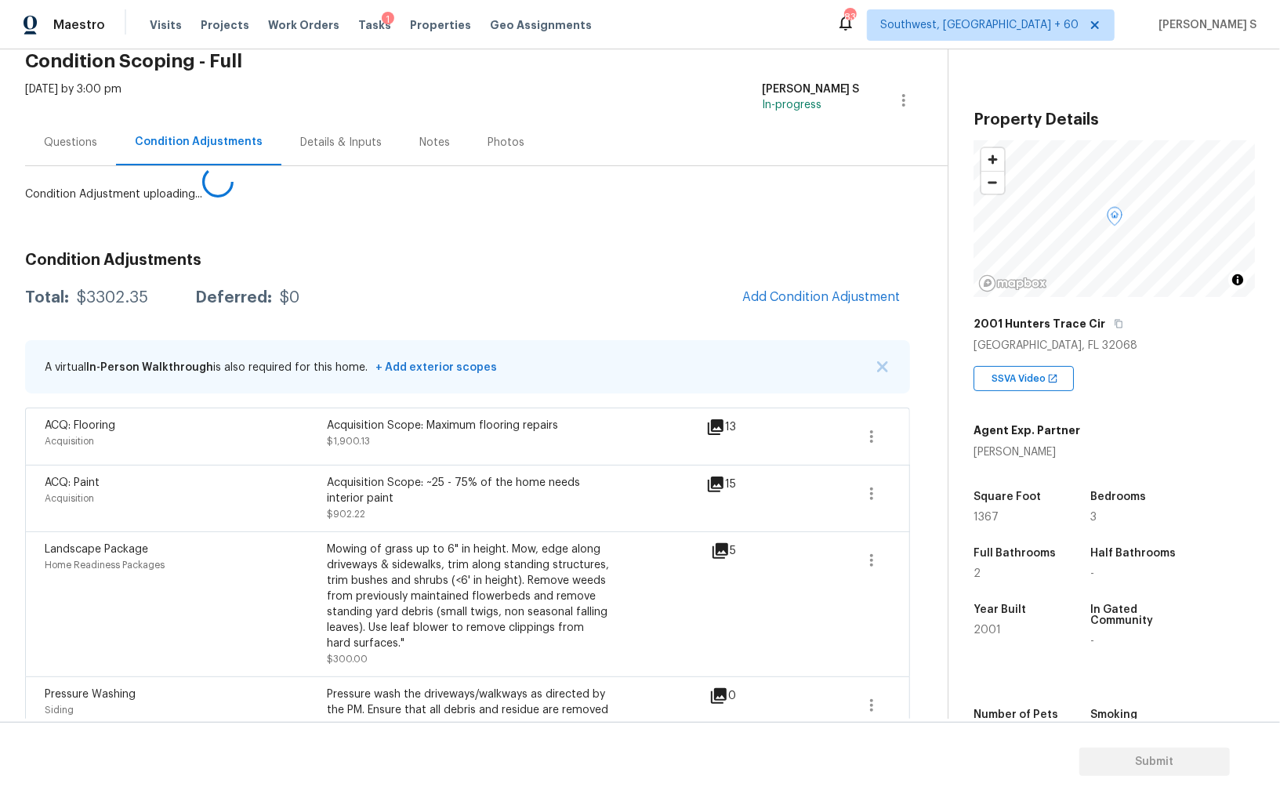
drag, startPoint x: 125, startPoint y: 672, endPoint x: 166, endPoint y: 634, distance: 56.0
click at [125, 672] on body "Maestro Visits Projects Work Orders Tasks 1 Properties Geo Assignments 834 Sout…" at bounding box center [640, 400] width 1280 height 801
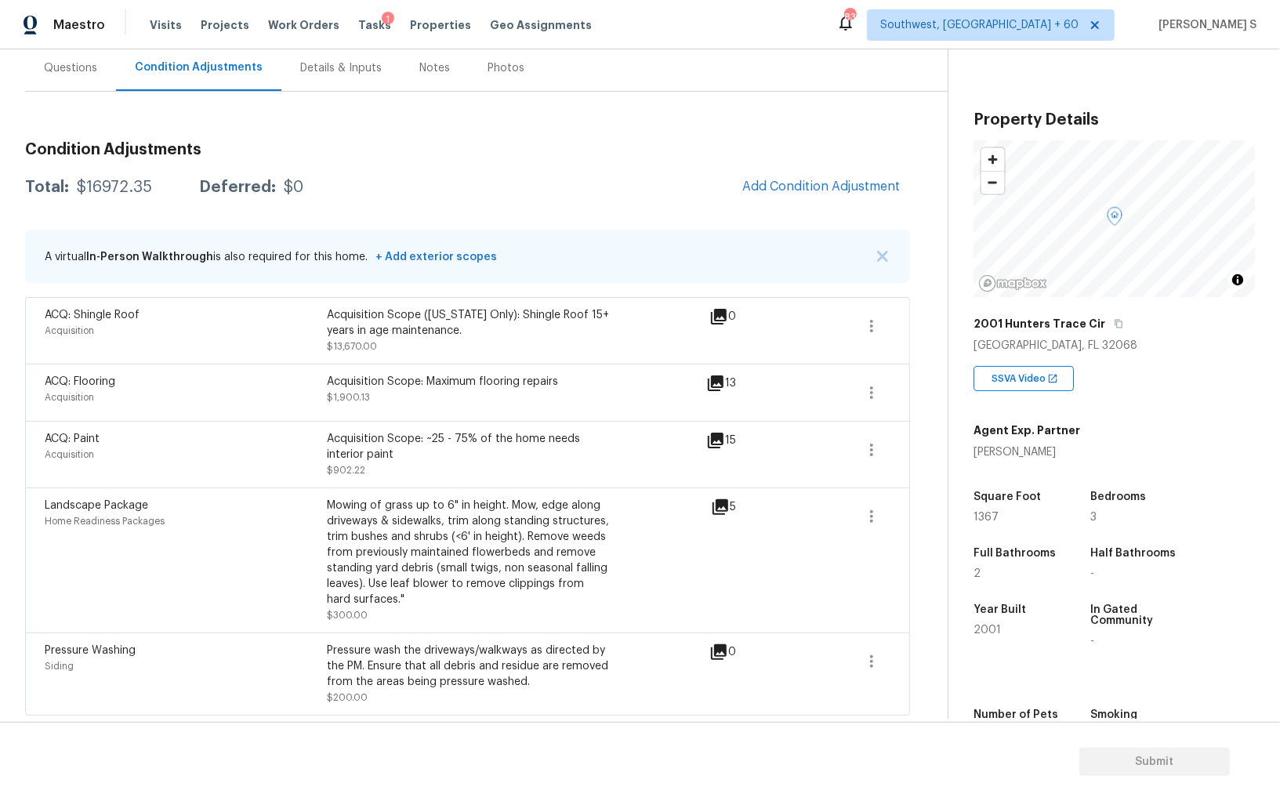
scroll to position [0, 0]
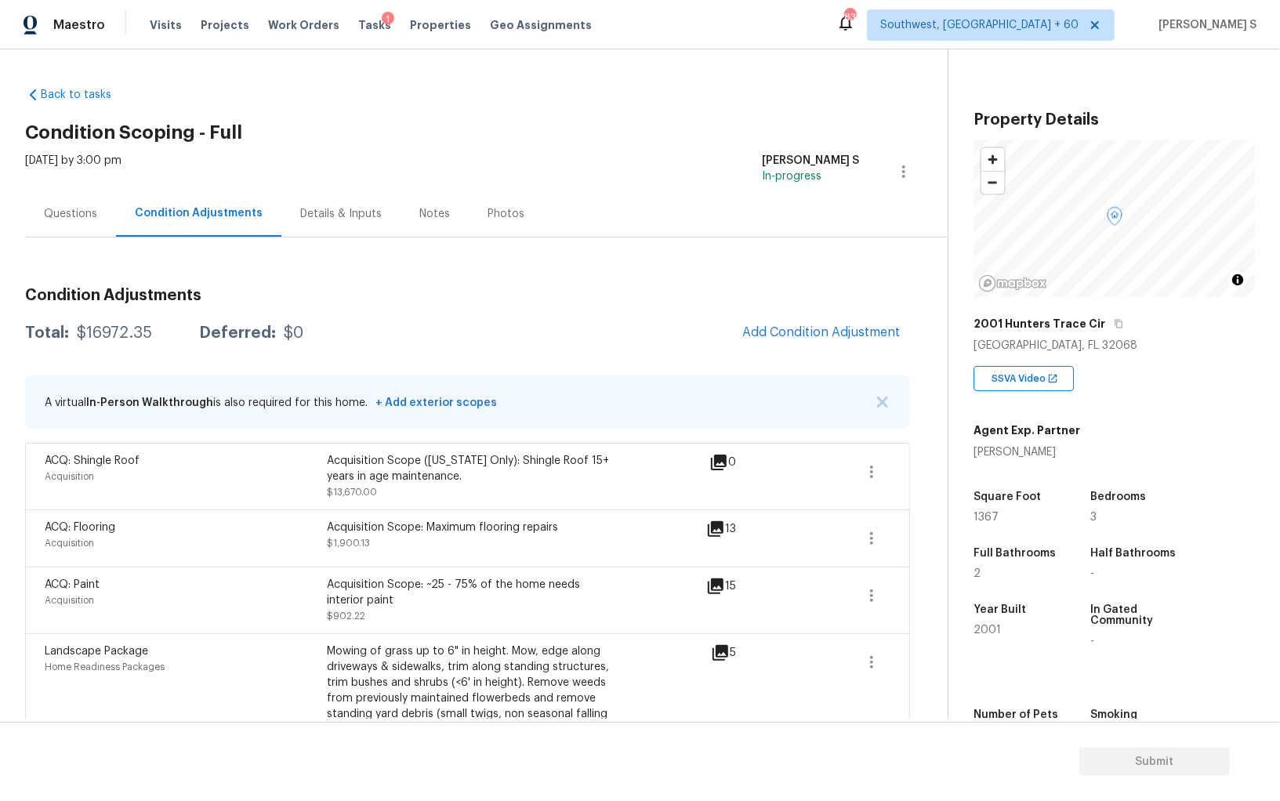
click at [42, 217] on div "Questions" at bounding box center [70, 213] width 91 height 46
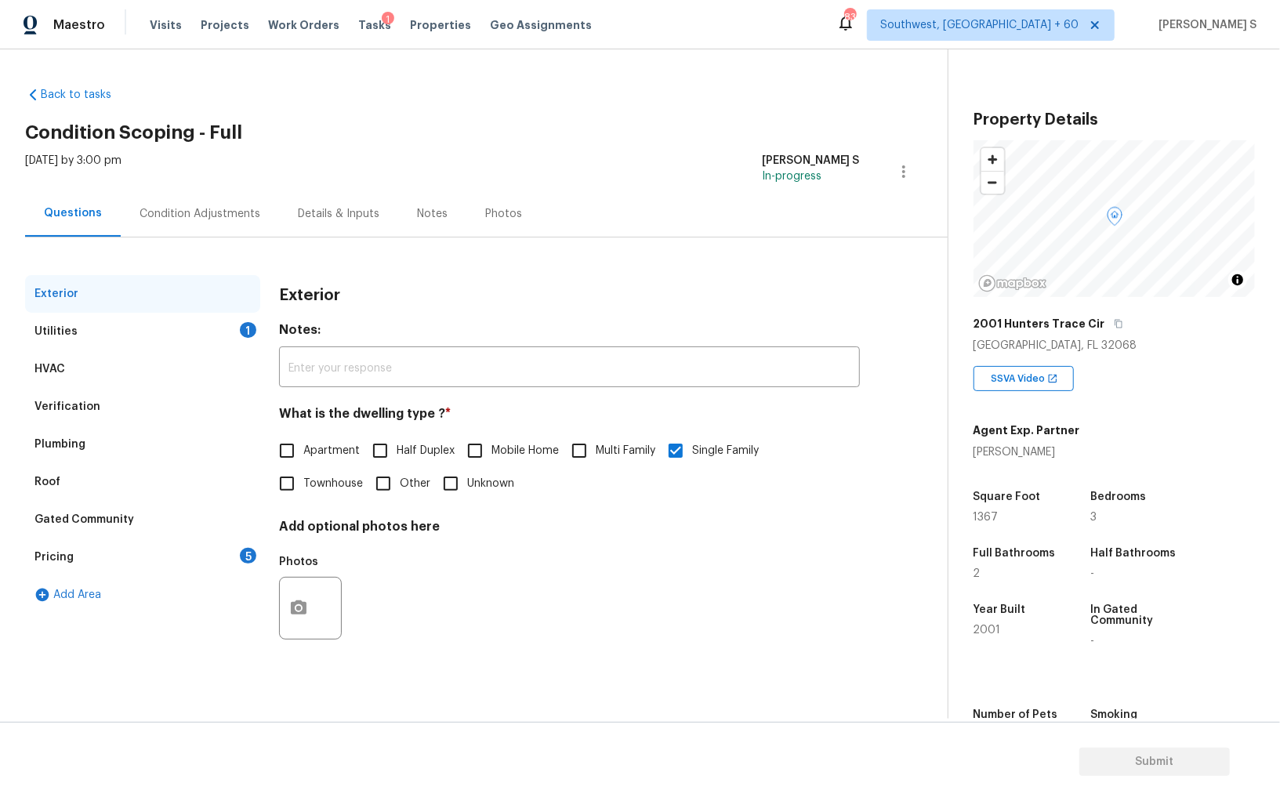
click at [42, 555] on div "Pricing" at bounding box center [53, 557] width 39 height 16
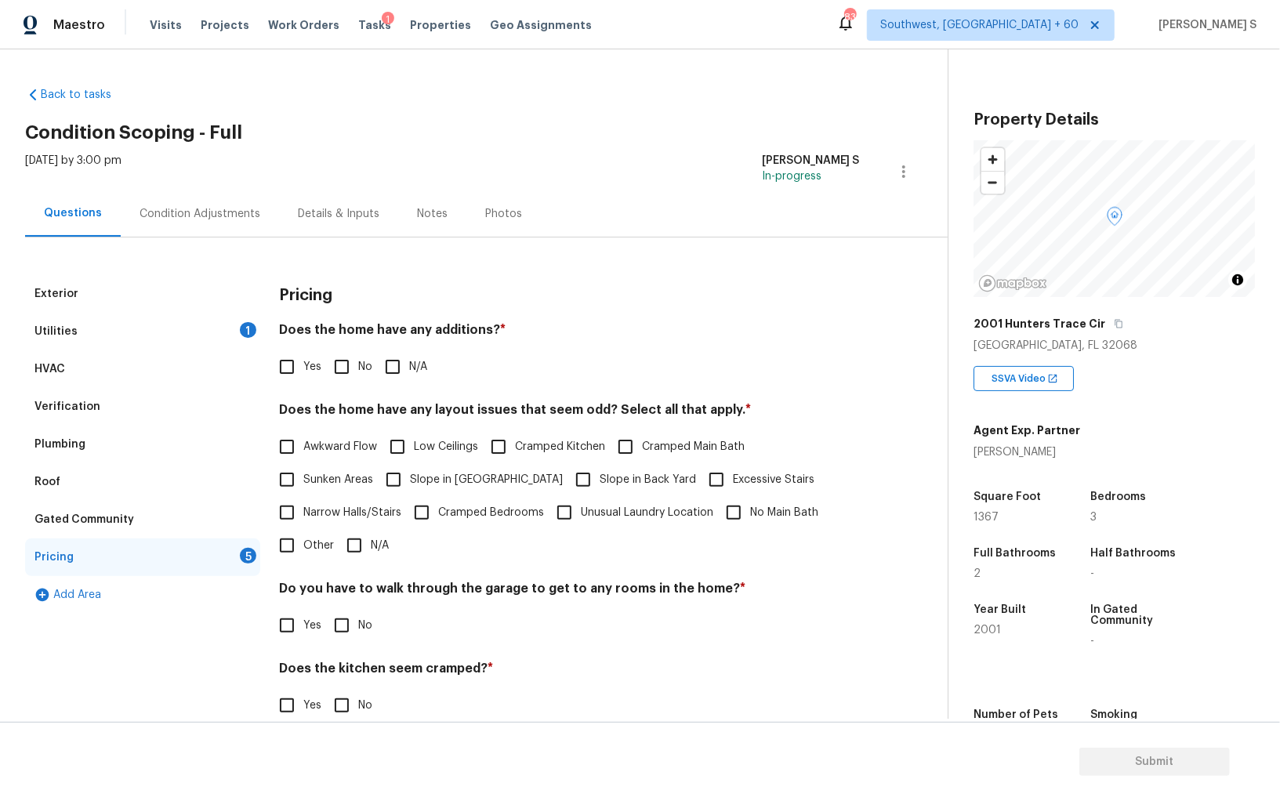
click at [425, 477] on span "Slope in [GEOGRAPHIC_DATA]" at bounding box center [486, 480] width 153 height 16
click at [410, 477] on input "Slope in [GEOGRAPHIC_DATA]" at bounding box center [393, 479] width 33 height 33
checkbox input "true"
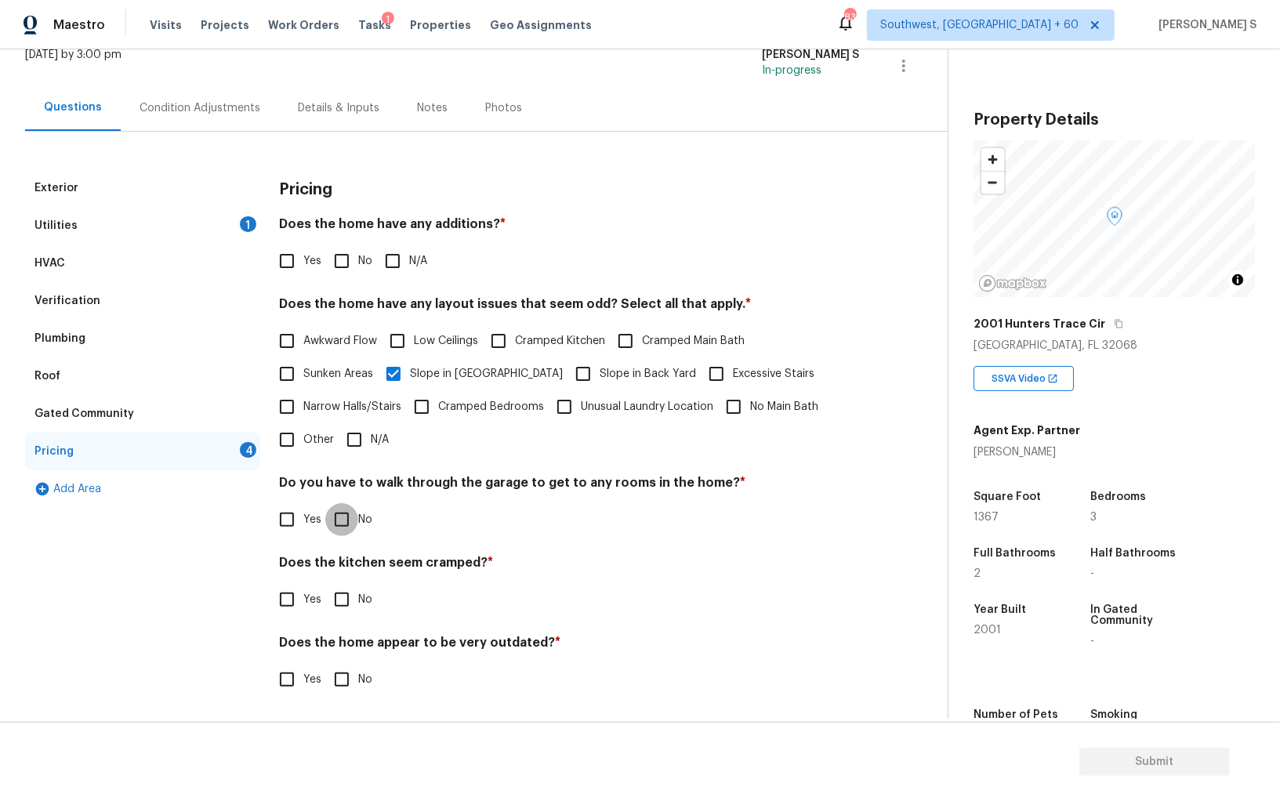
click at [342, 525] on input "No" at bounding box center [341, 519] width 33 height 33
checkbox input "true"
click at [325, 585] on input "No" at bounding box center [341, 601] width 33 height 33
checkbox input "true"
click at [325, 664] on input "No" at bounding box center [341, 680] width 33 height 33
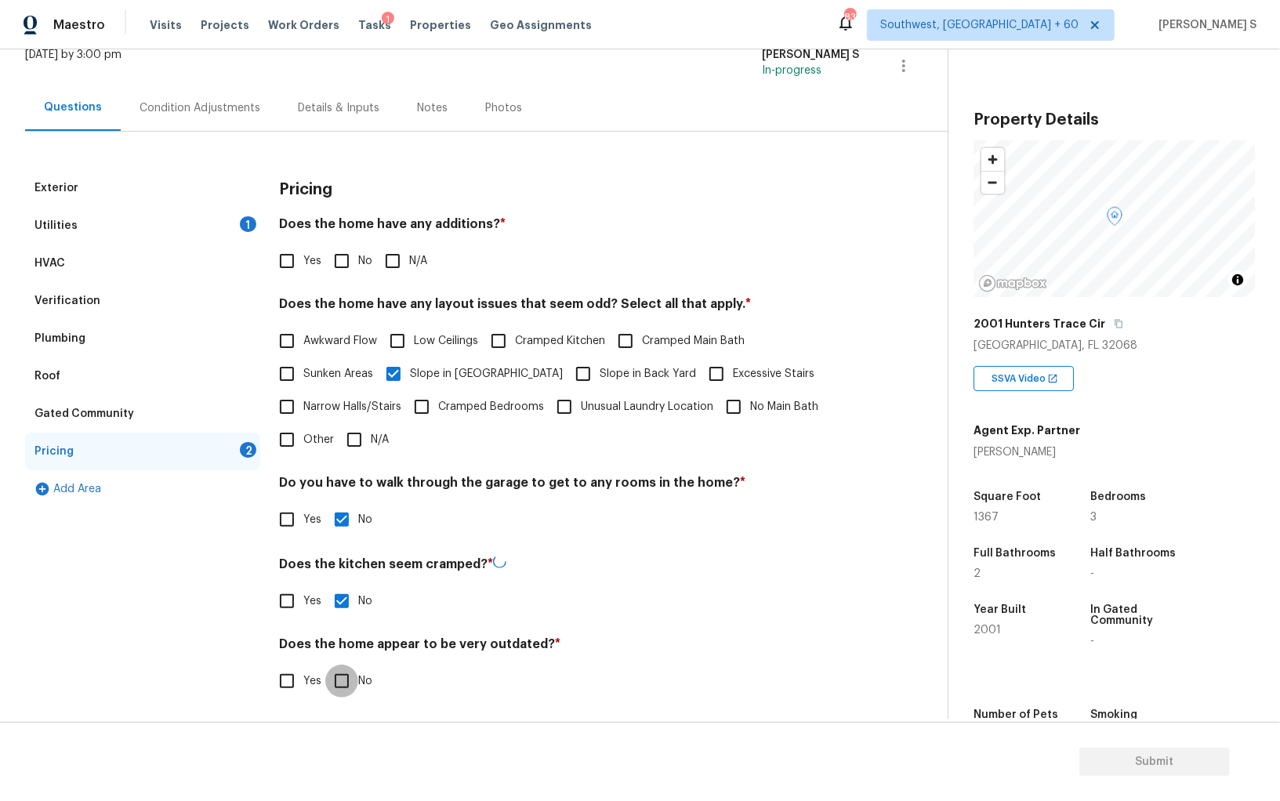
checkbox input "true"
click at [347, 247] on input "No" at bounding box center [341, 260] width 33 height 33
checkbox input "true"
click at [208, 90] on div "Condition Adjustments" at bounding box center [200, 108] width 158 height 46
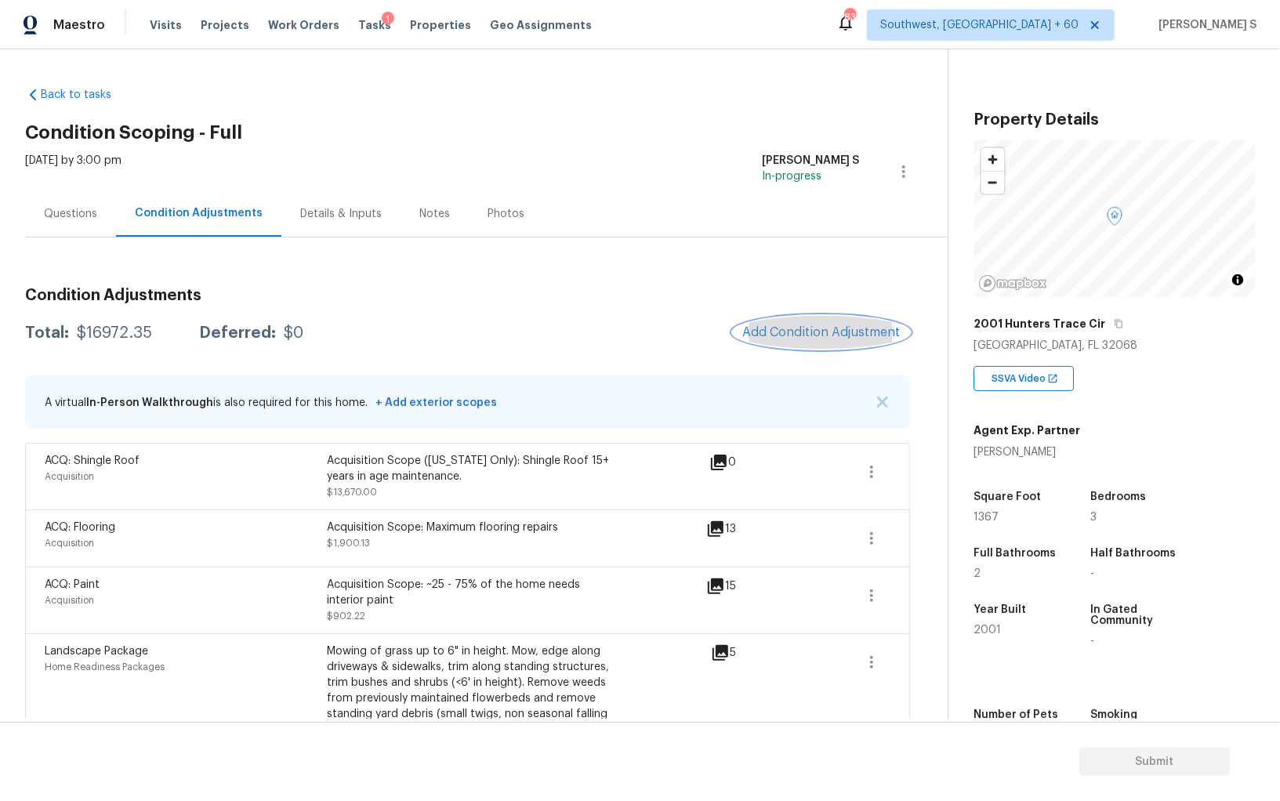
click at [791, 323] on button "Add Condition Adjustment" at bounding box center [821, 332] width 177 height 33
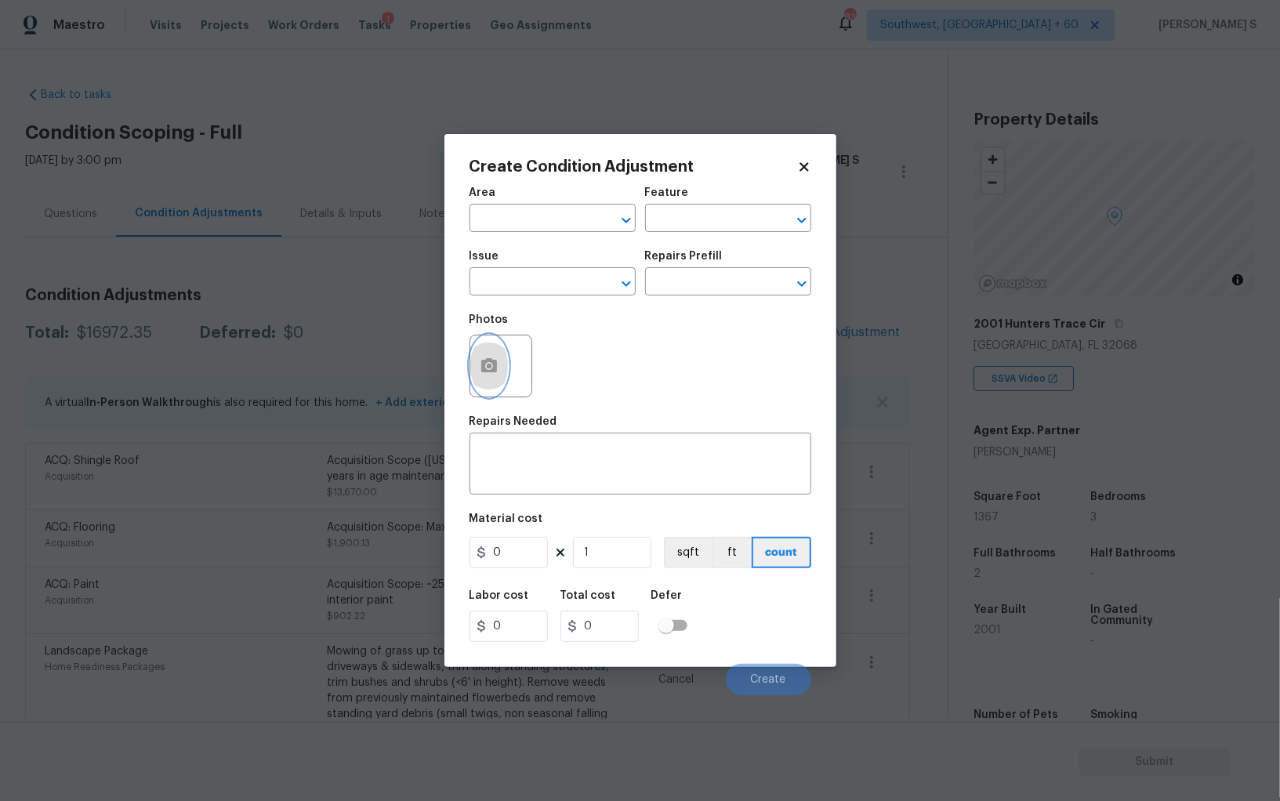
click at [486, 372] on icon "button" at bounding box center [489, 365] width 16 height 14
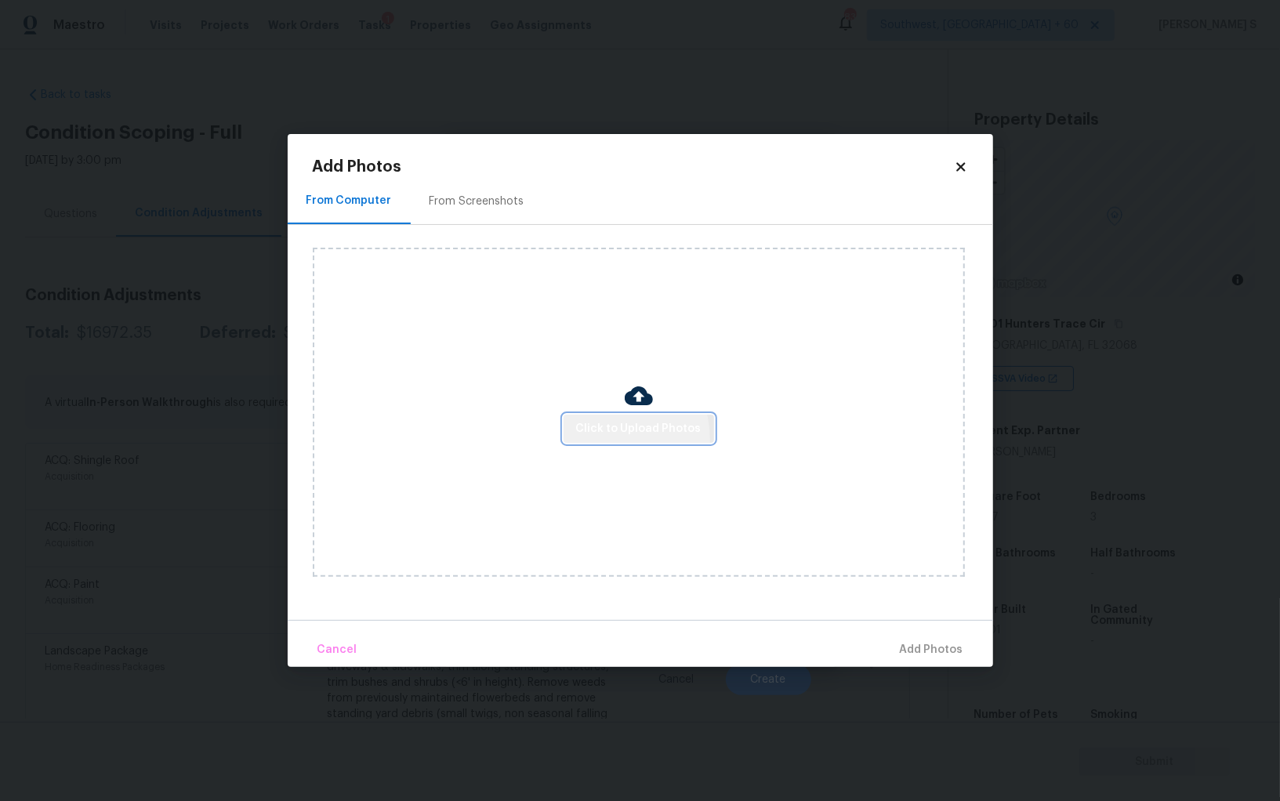
click at [605, 440] on button "Click to Upload Photos" at bounding box center [638, 429] width 150 height 29
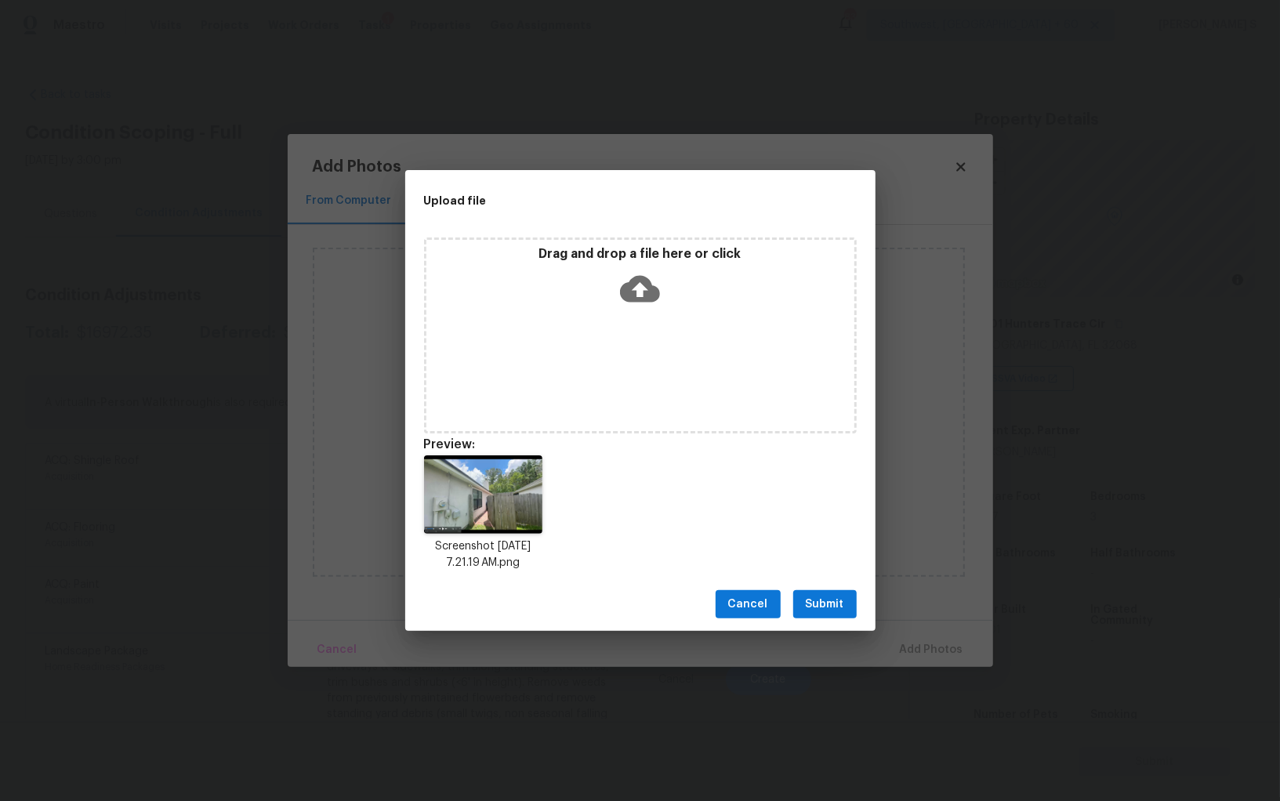
click at [845, 608] on button "Submit" at bounding box center [824, 604] width 63 height 29
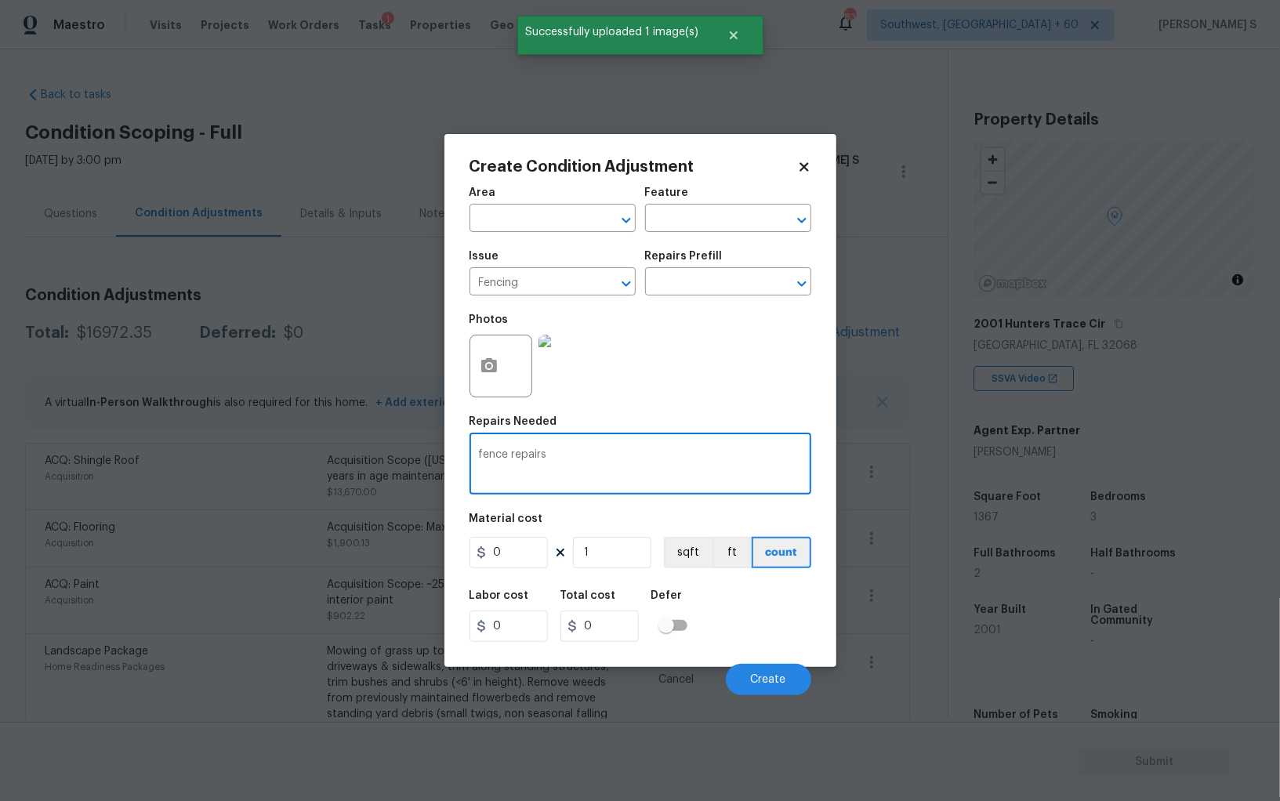
type textarea "fence repairs"
click at [510, 555] on input "0" at bounding box center [508, 552] width 78 height 31
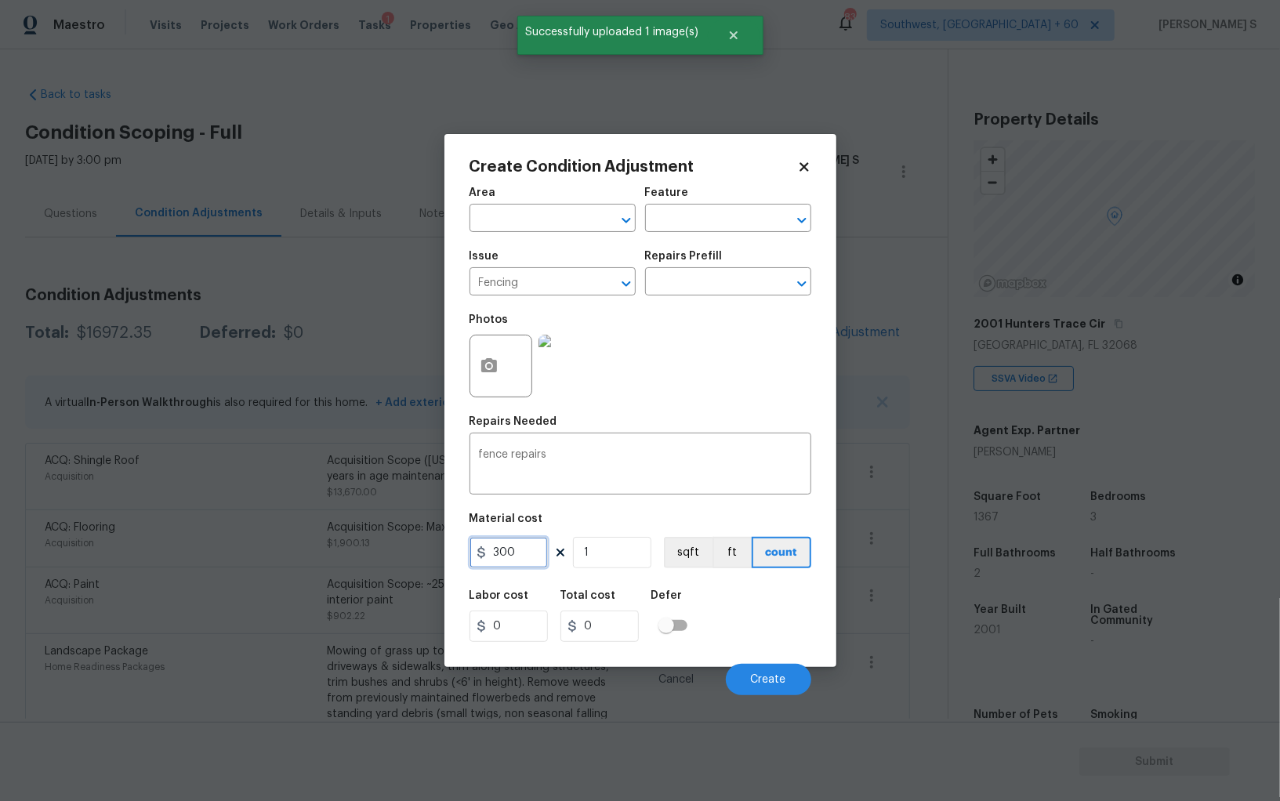
type input "300"
click at [766, 625] on div "Labor cost 0 Total cost 300 Defer" at bounding box center [640, 616] width 342 height 71
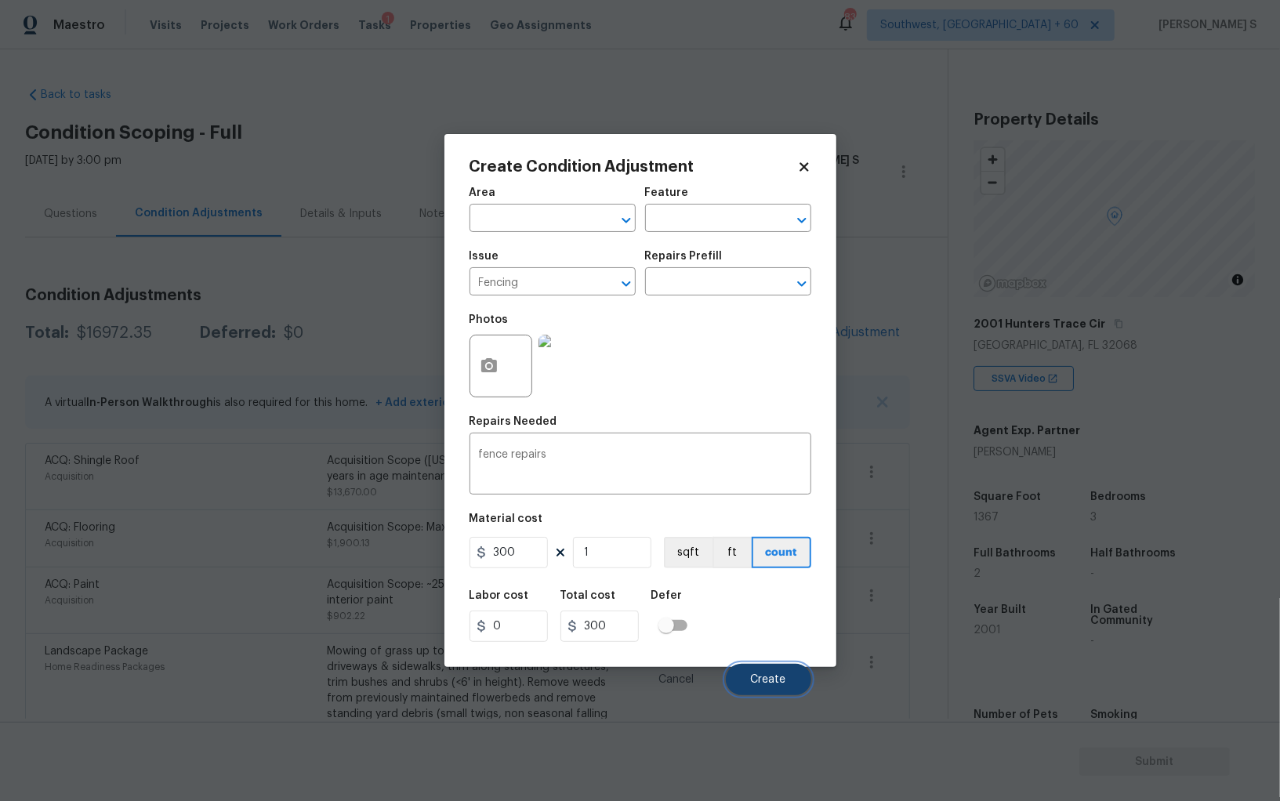
click at [781, 673] on button "Create" at bounding box center [768, 679] width 85 height 31
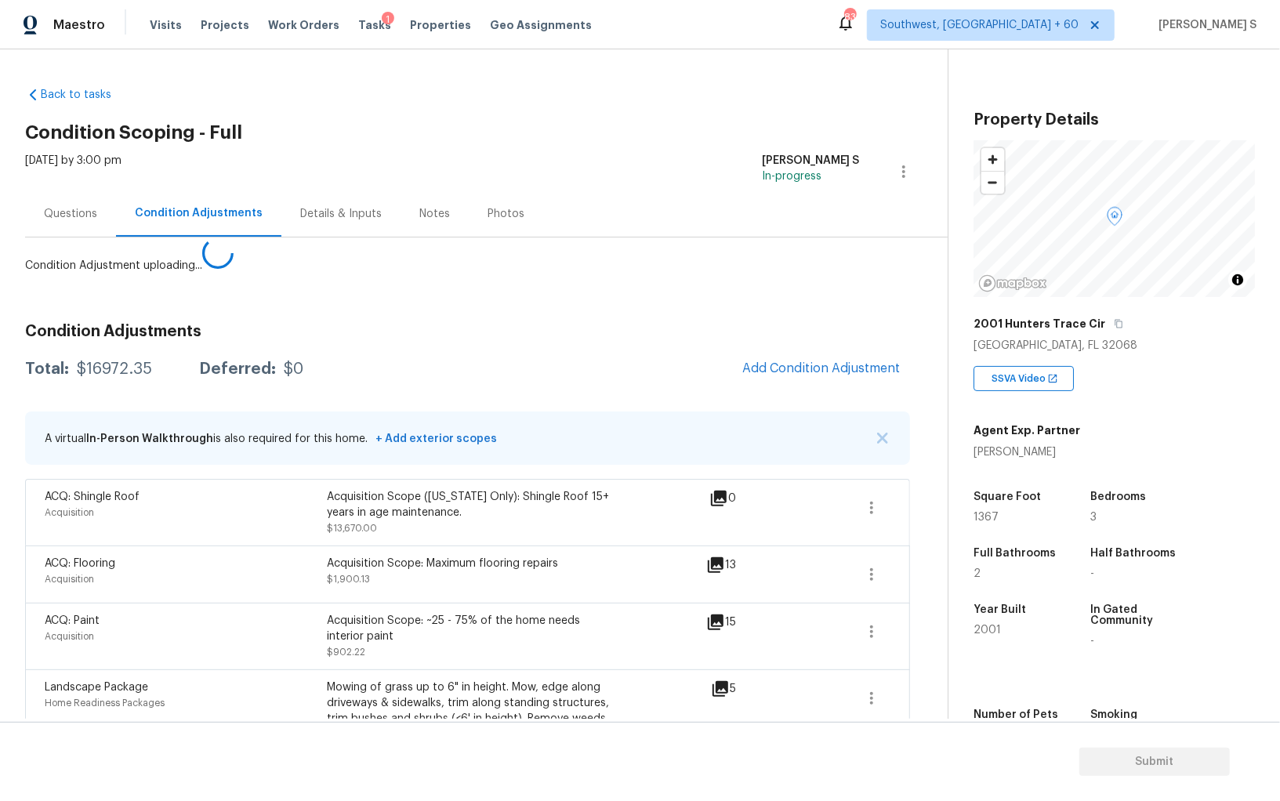
click at [313, 641] on body "Maestro Visits Projects Work Orders Tasks 1 Properties Geo Assignments 830 Sout…" at bounding box center [640, 400] width 1280 height 801
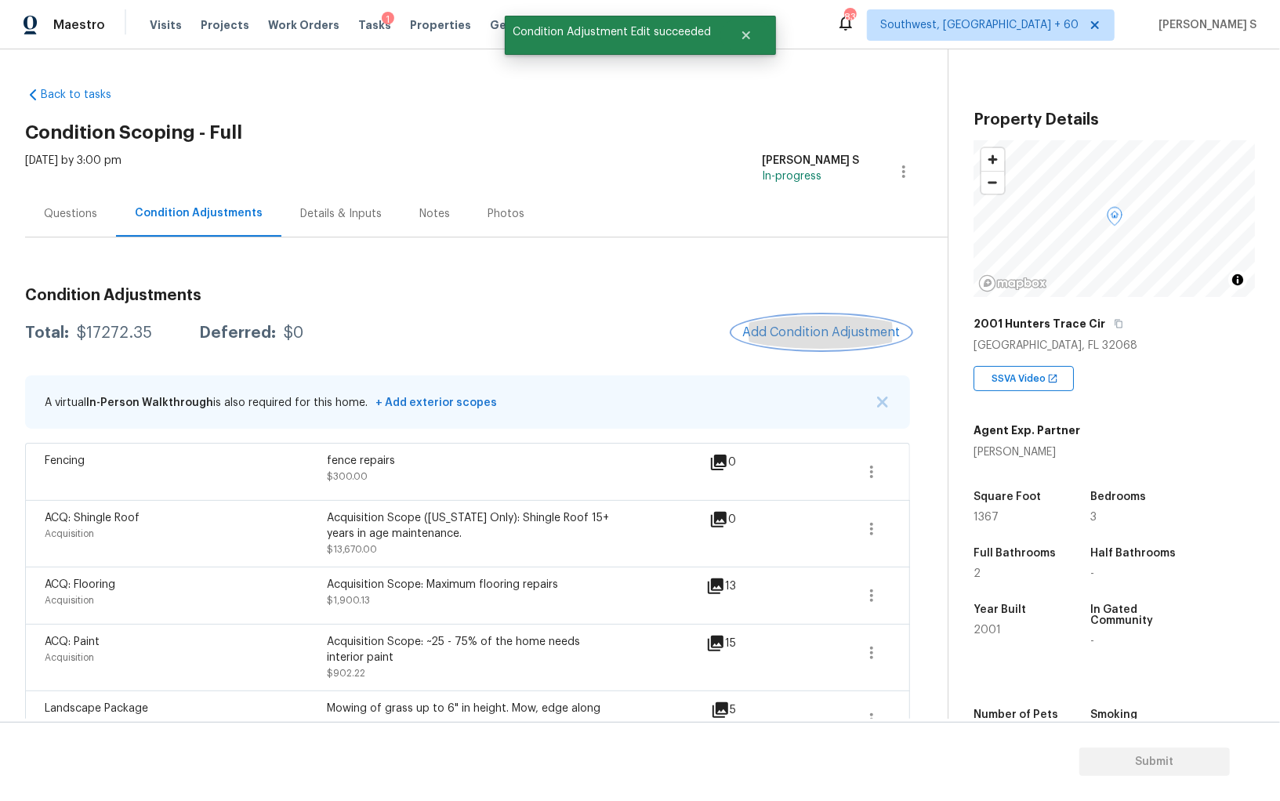
click at [820, 342] on button "Add Condition Adjustment" at bounding box center [821, 332] width 177 height 33
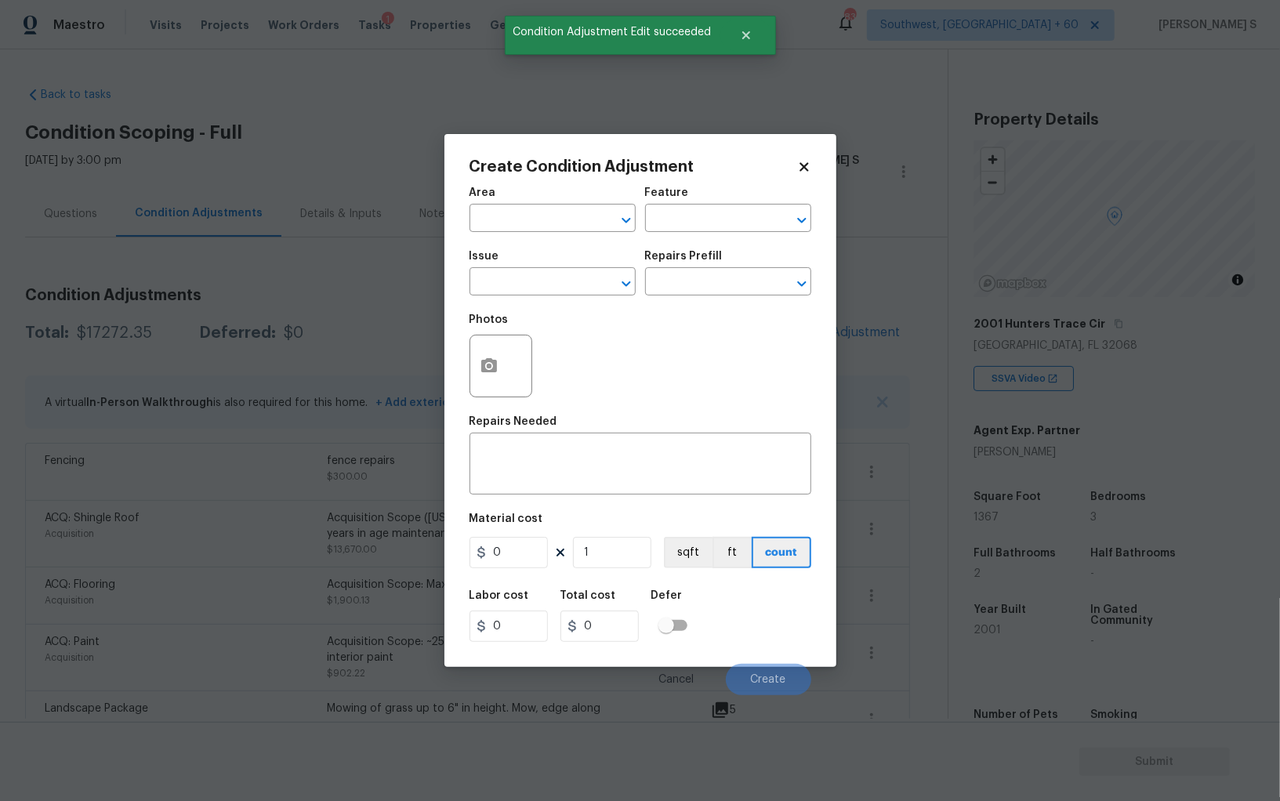
click at [466, 366] on div "Create Condition Adjustment Area ​ Feature ​ Issue ​ Repairs Prefill ​ Photos R…" at bounding box center [640, 400] width 392 height 533
click at [493, 362] on icon "button" at bounding box center [489, 365] width 16 height 14
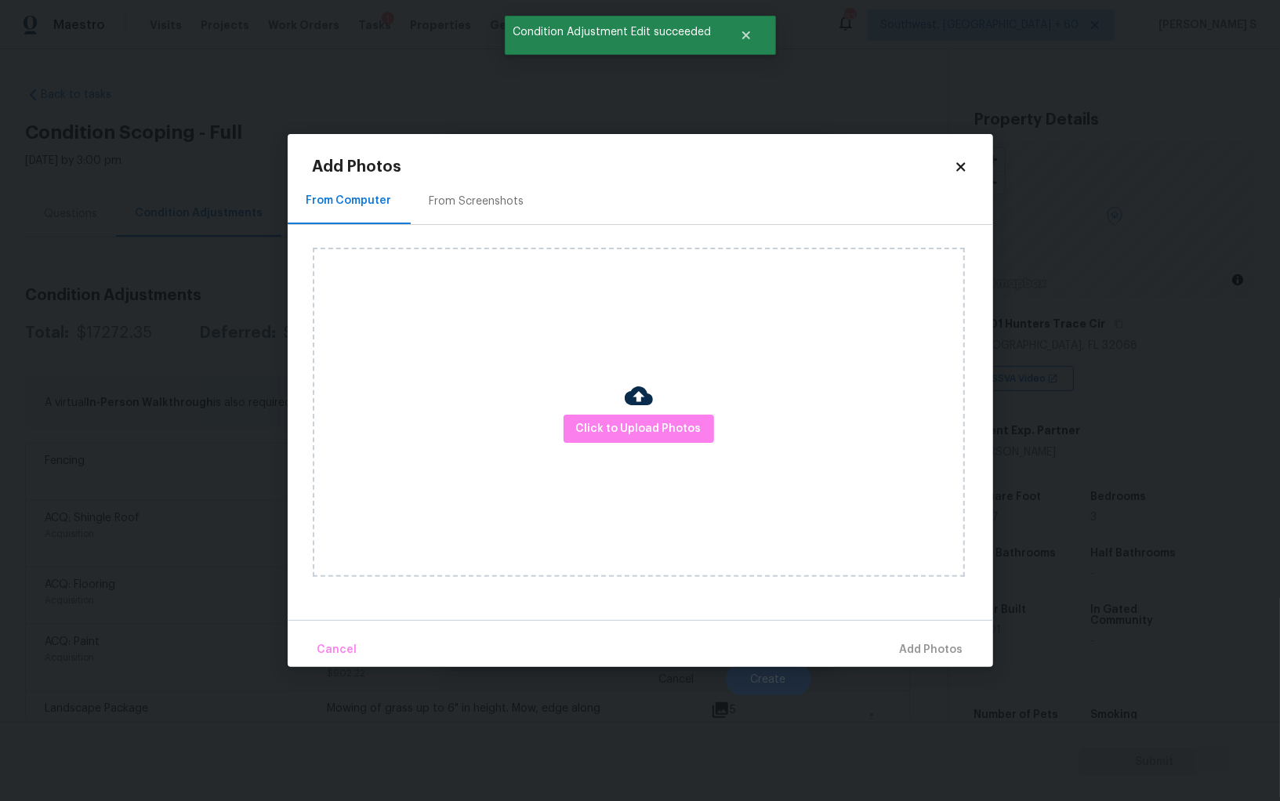
click at [591, 410] on div "Click to Upload Photos" at bounding box center [639, 412] width 652 height 329
click at [594, 424] on span "Click to Upload Photos" at bounding box center [638, 429] width 125 height 20
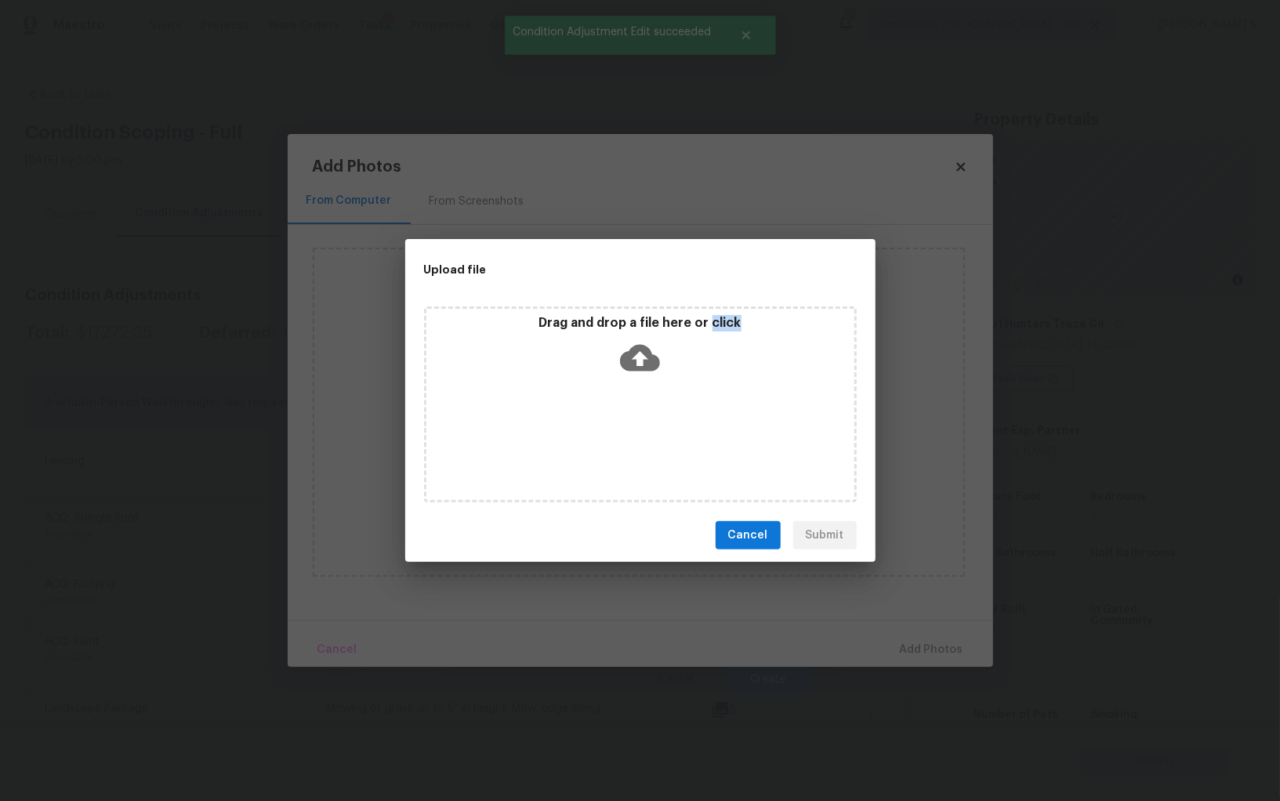
click at [594, 424] on div "Drag and drop a file here or click" at bounding box center [640, 404] width 433 height 196
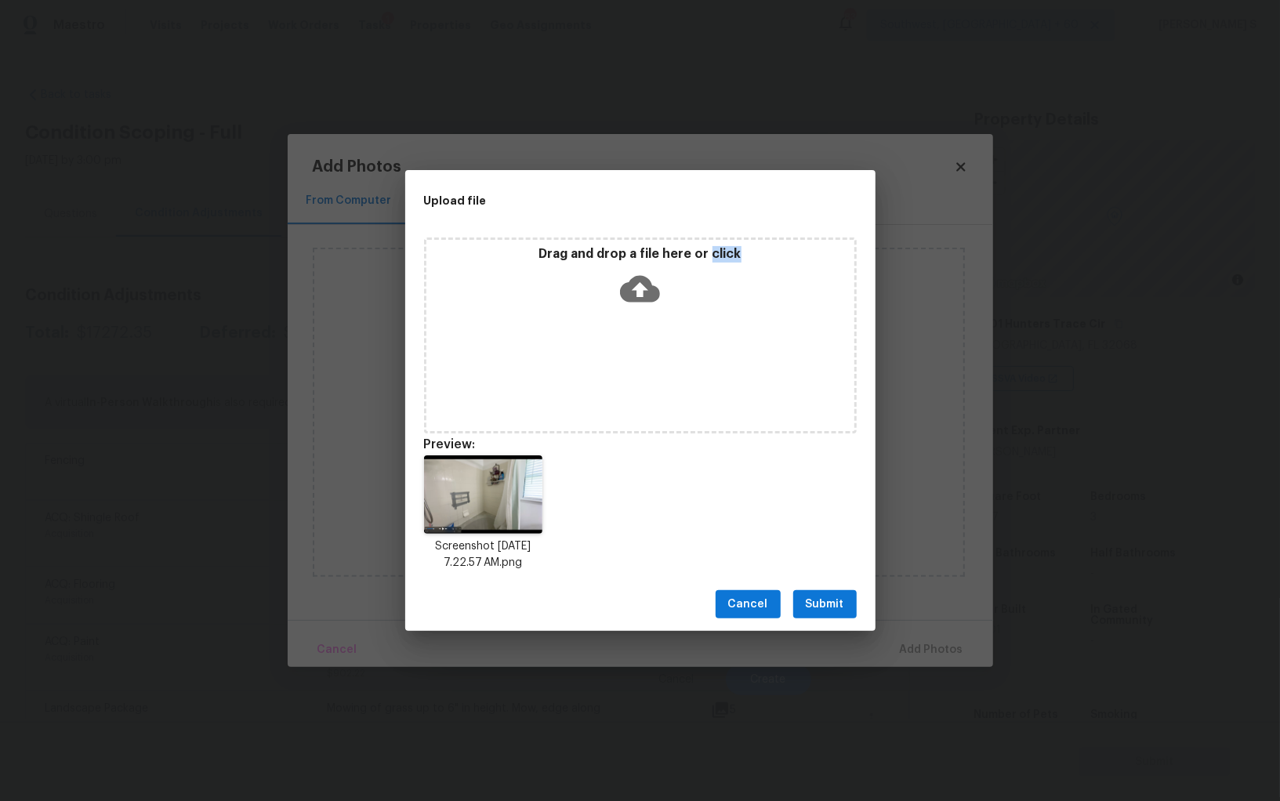
click at [831, 608] on span "Submit" at bounding box center [825, 605] width 38 height 20
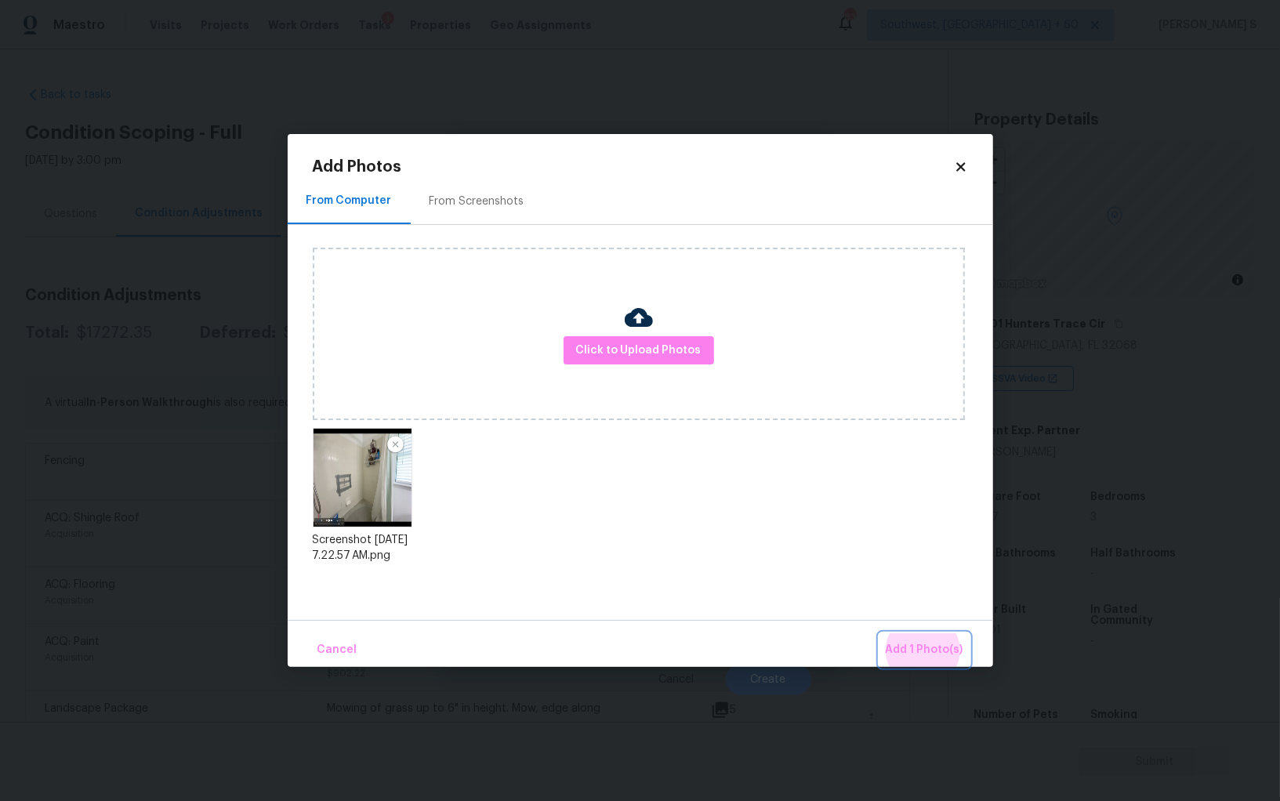
click at [879, 633] on button "Add 1 Photo(s)" at bounding box center [924, 650] width 90 height 34
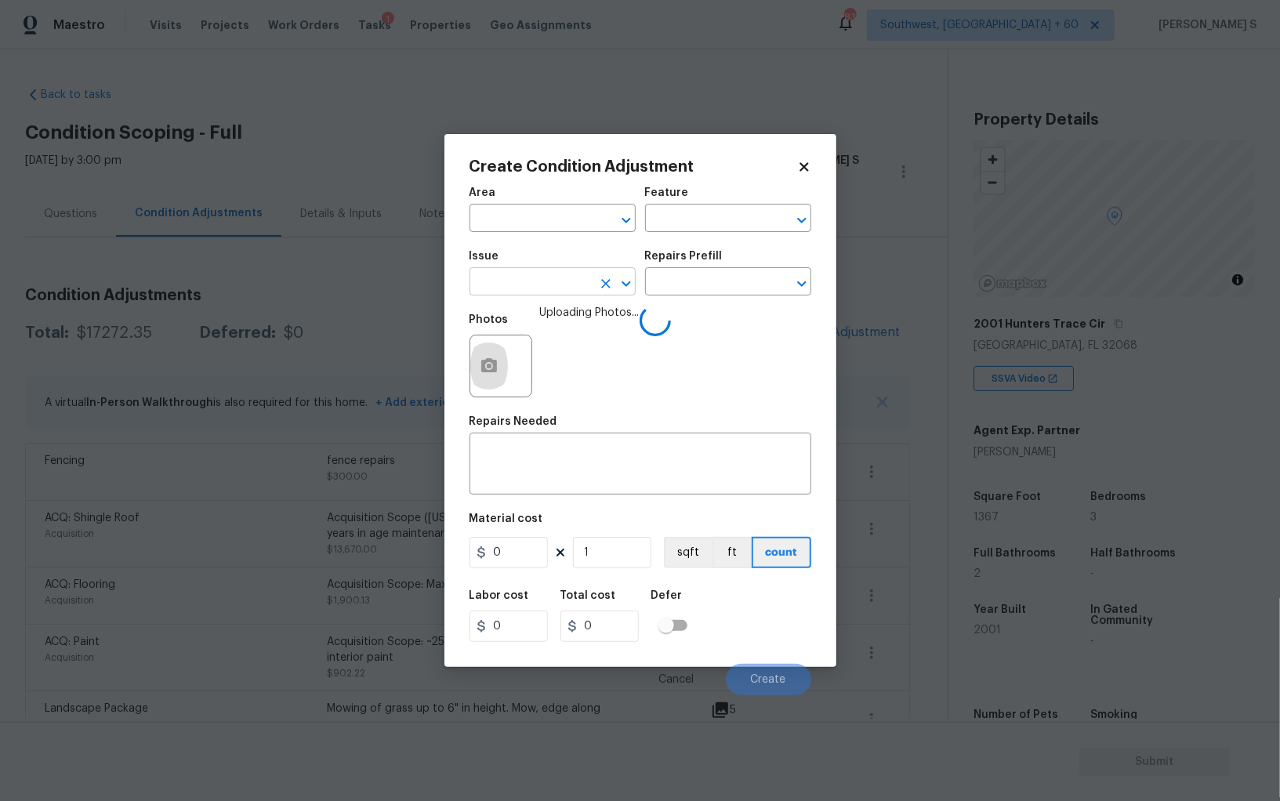
click at [549, 295] on input "text" at bounding box center [530, 283] width 122 height 24
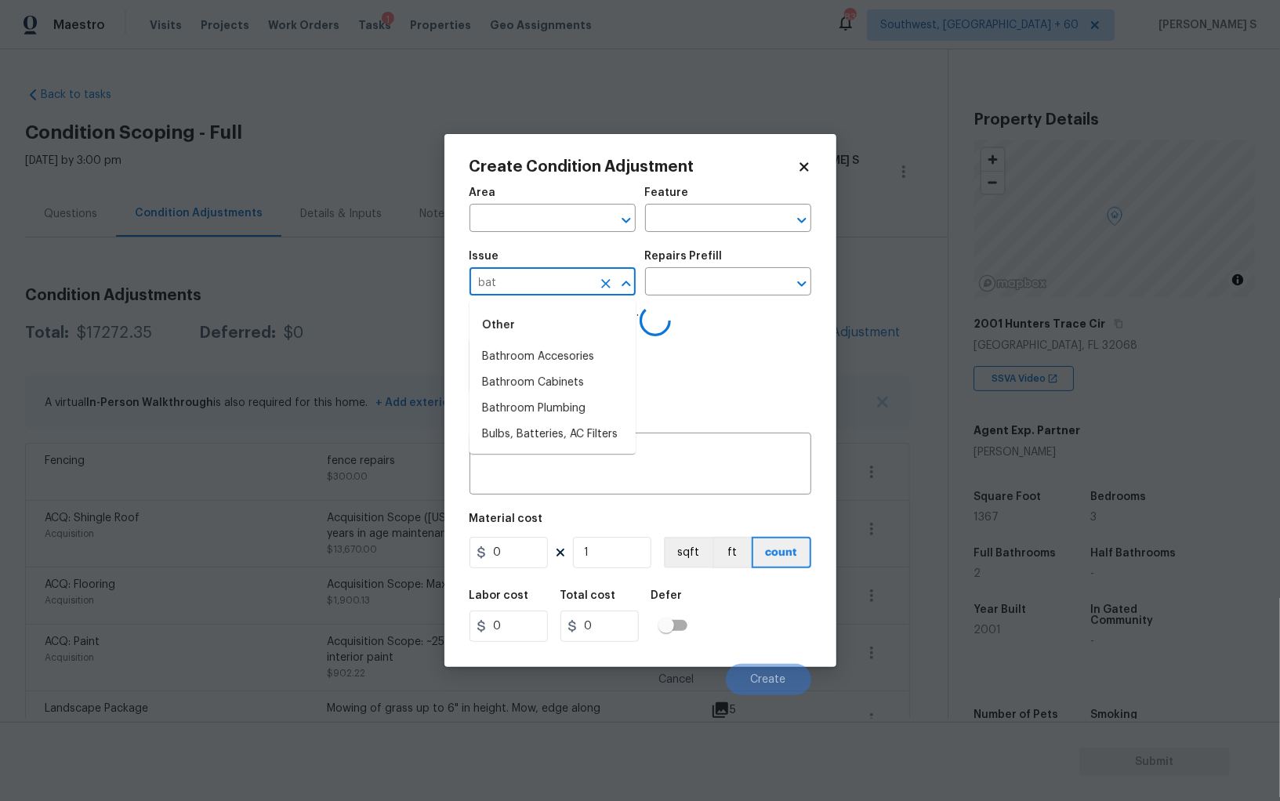
type input "bath"
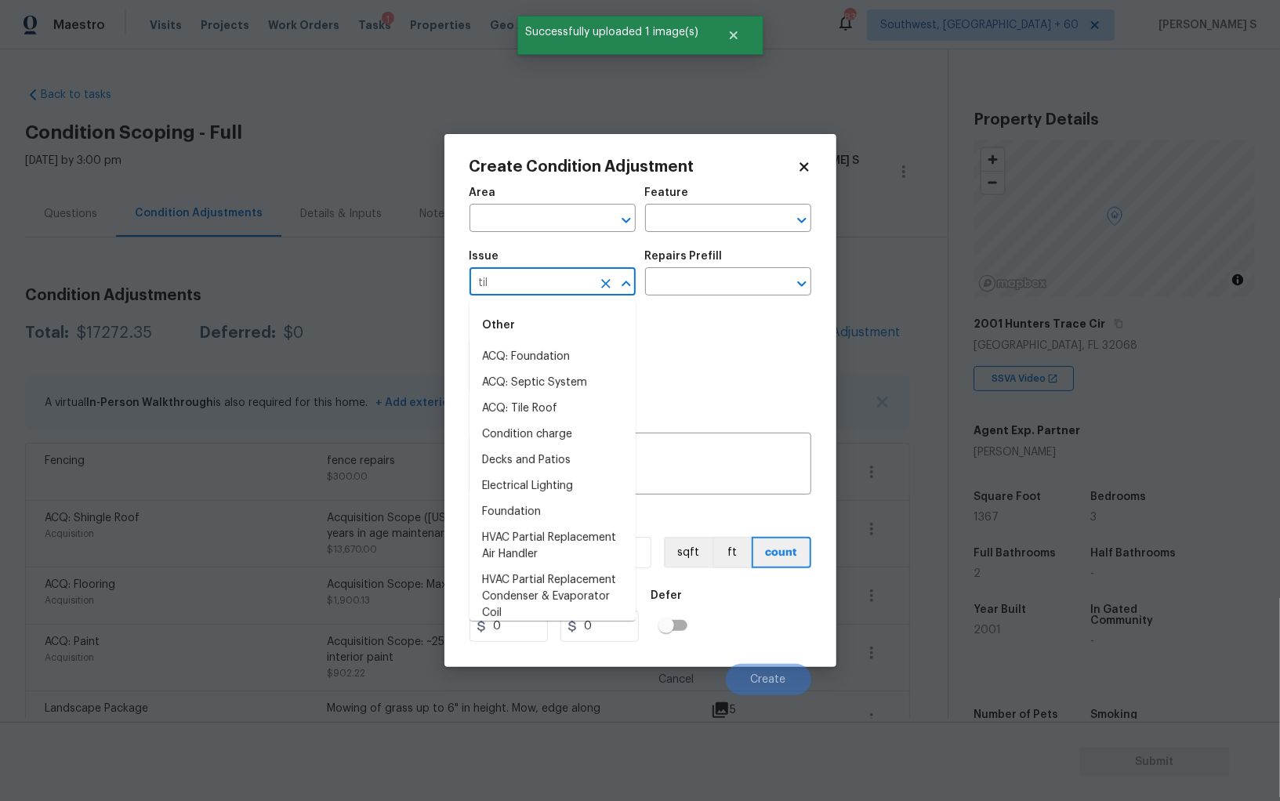
type input "tilr"
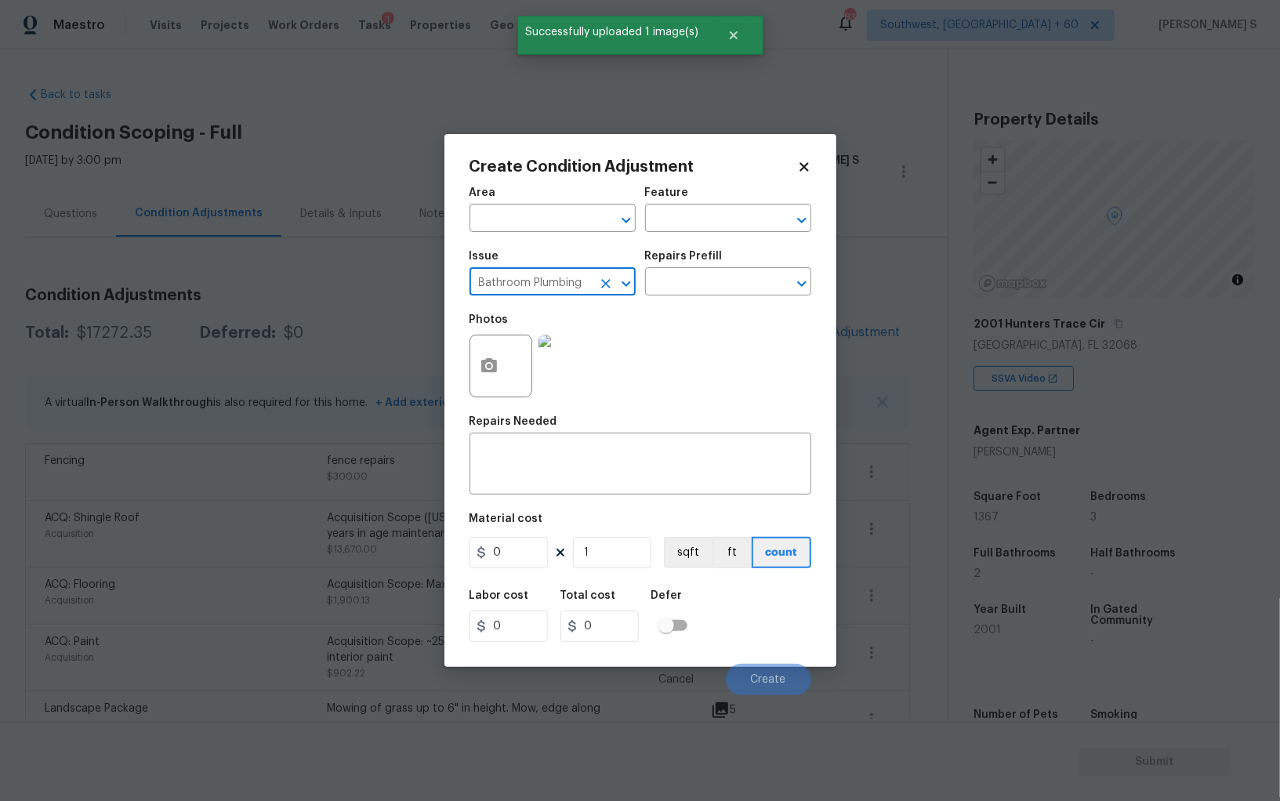
type input "Bathroom Plumbing"
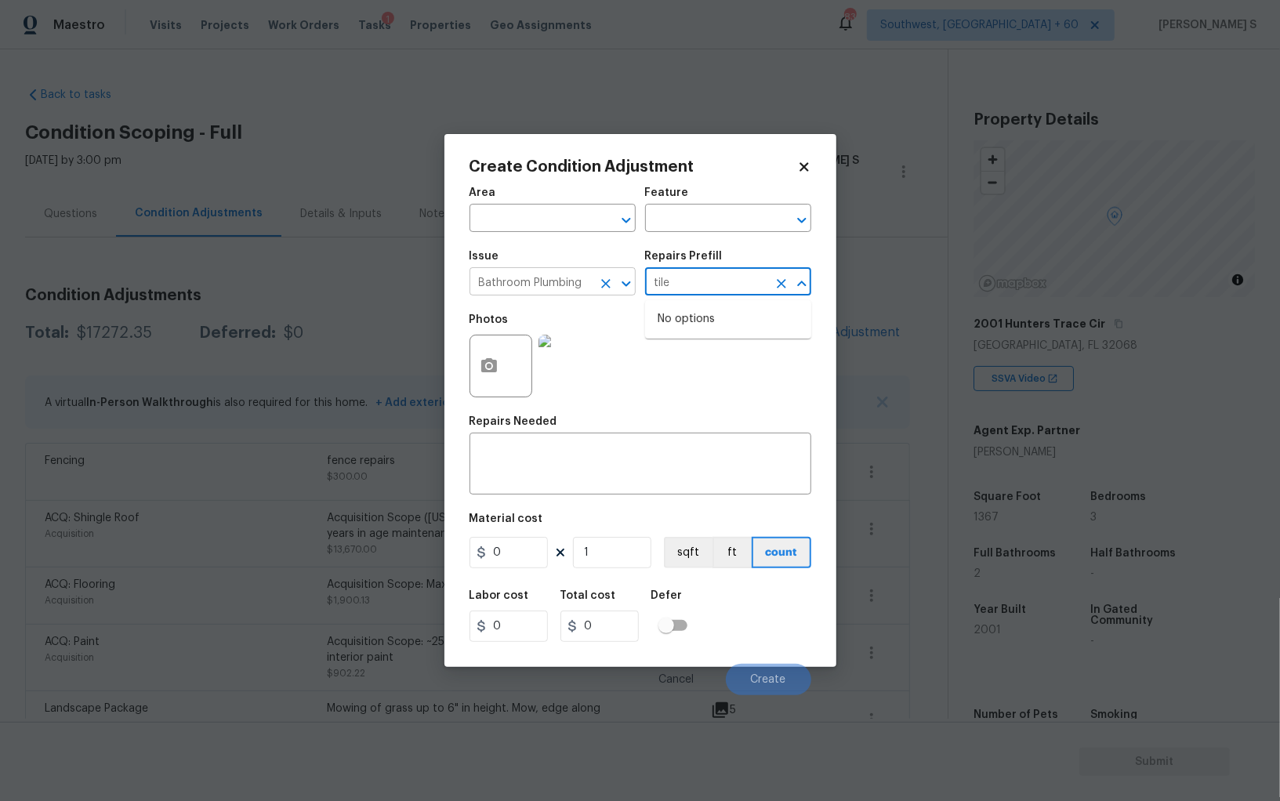
type input "tile"
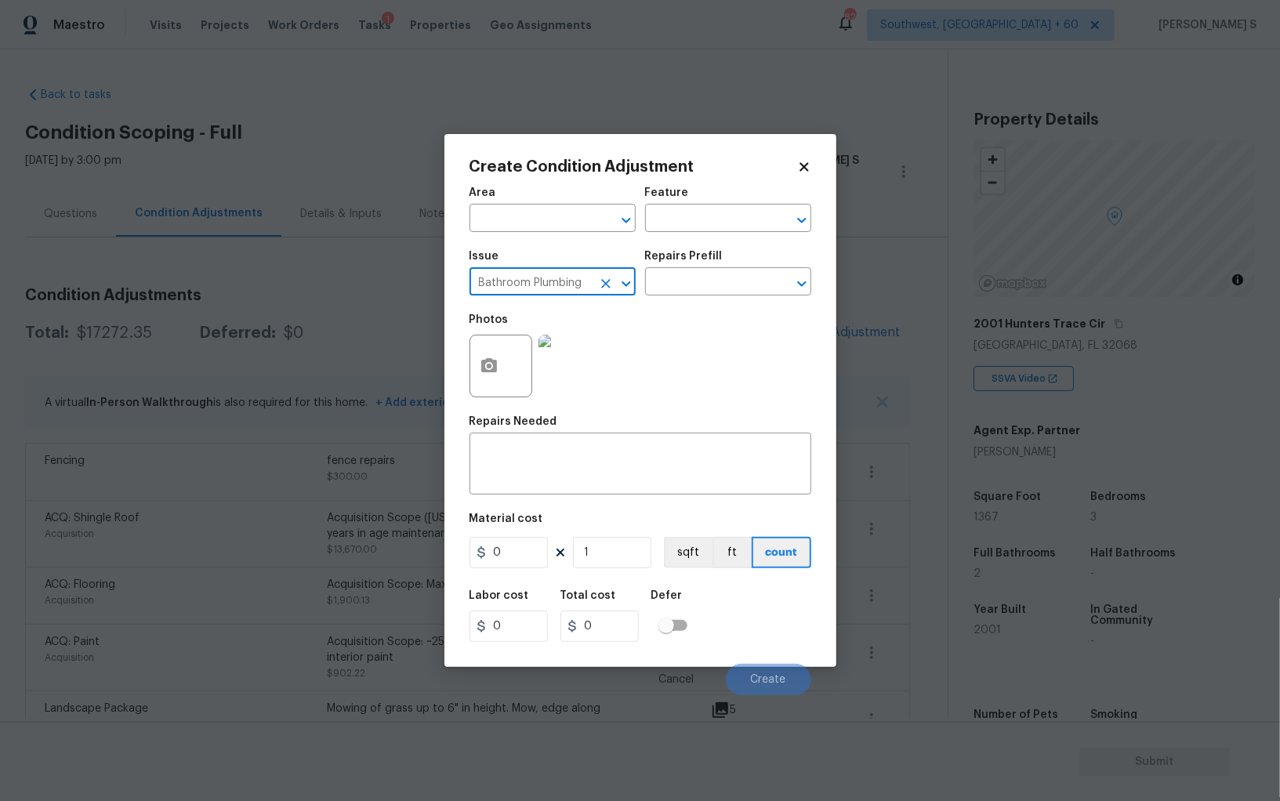
type input "Bathroom Plumbing"
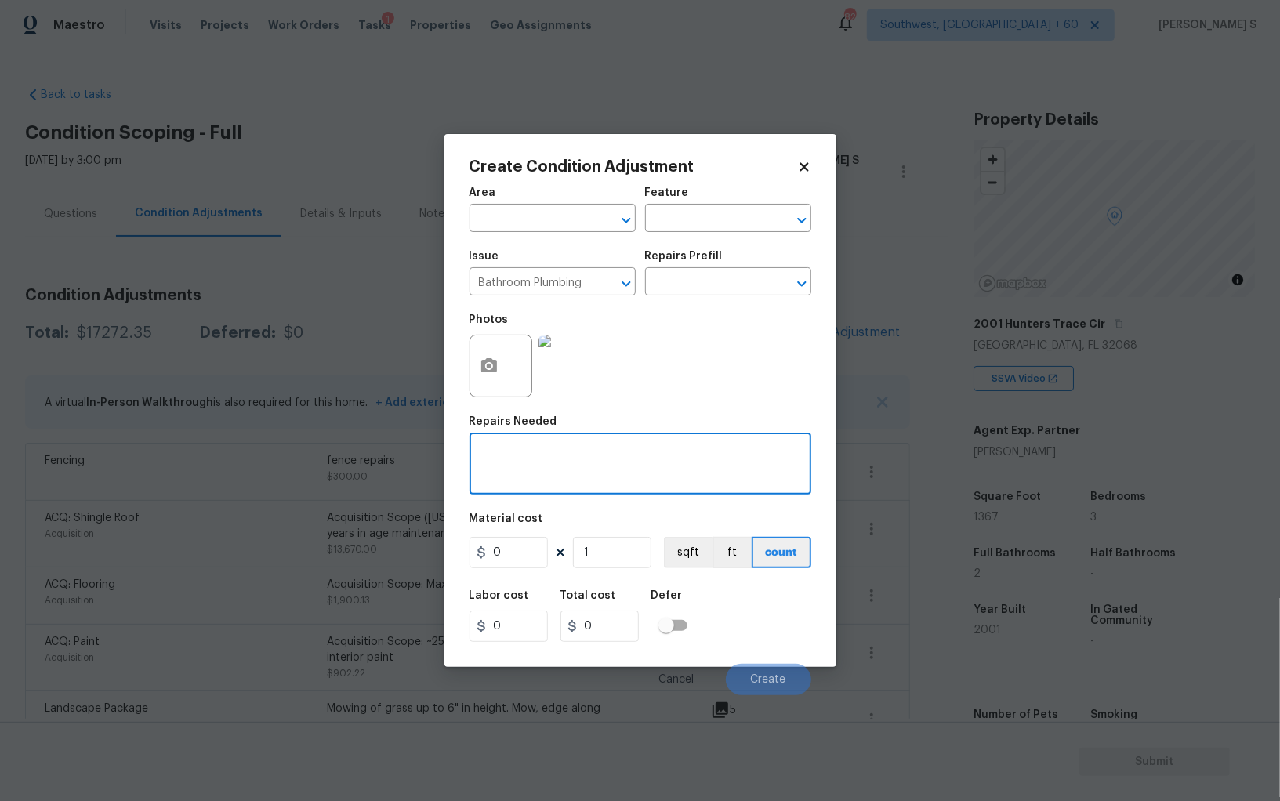
click at [575, 466] on textarea at bounding box center [640, 465] width 323 height 33
type textarea "bathroom shower tiles repairs and replace."
click at [527, 556] on input "0" at bounding box center [508, 552] width 78 height 31
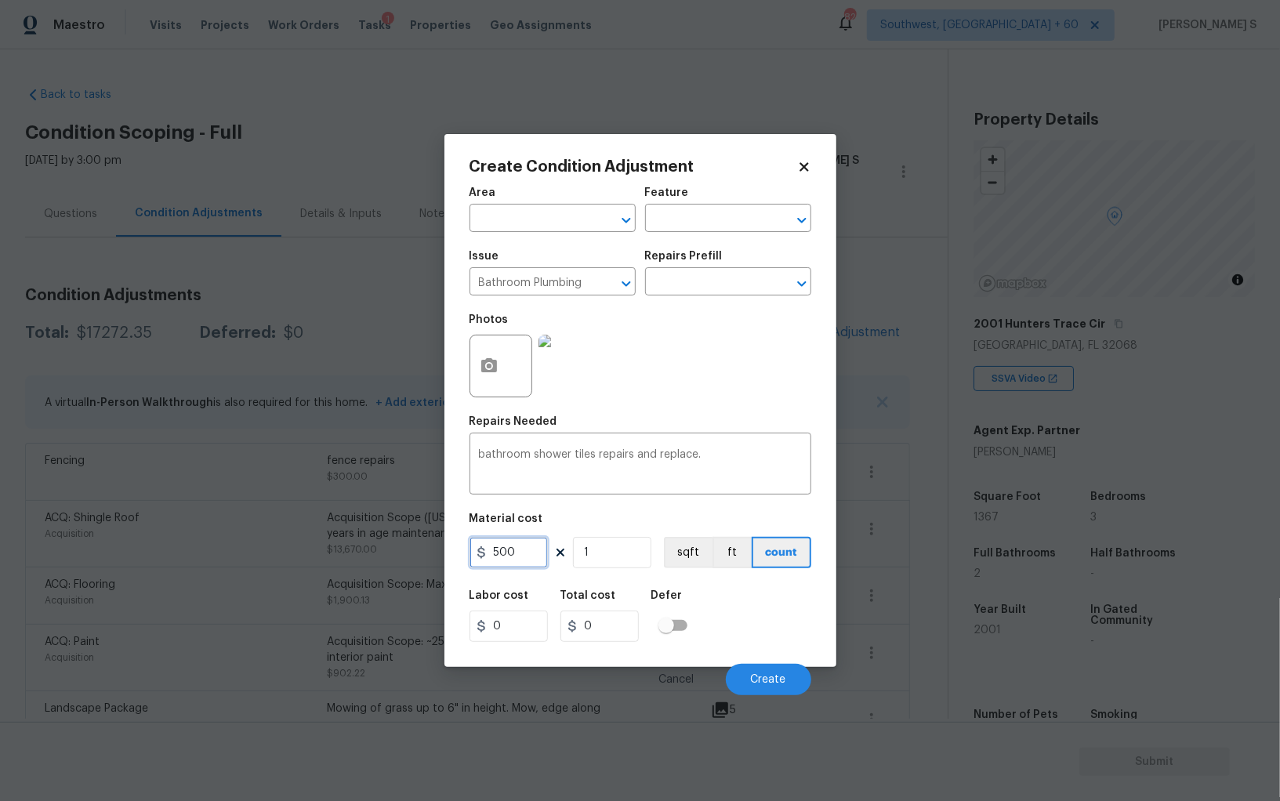
type input "500"
click at [766, 641] on div "Labor cost 0 Total cost 500 Defer" at bounding box center [640, 616] width 342 height 71
click at [775, 672] on button "Create" at bounding box center [768, 679] width 85 height 31
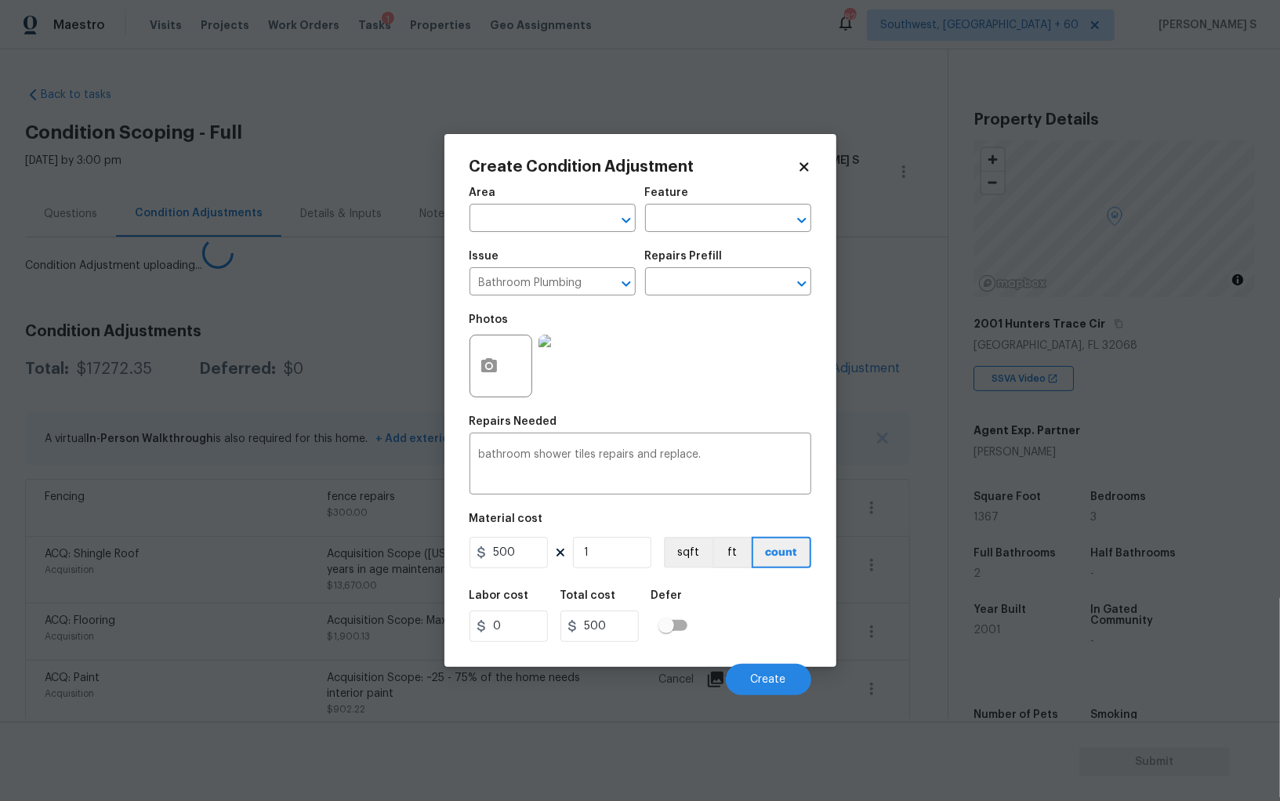
click at [114, 613] on body "Maestro Visits Projects Work Orders Tasks 1 Properties Geo Assignments 825 Sout…" at bounding box center [640, 400] width 1280 height 801
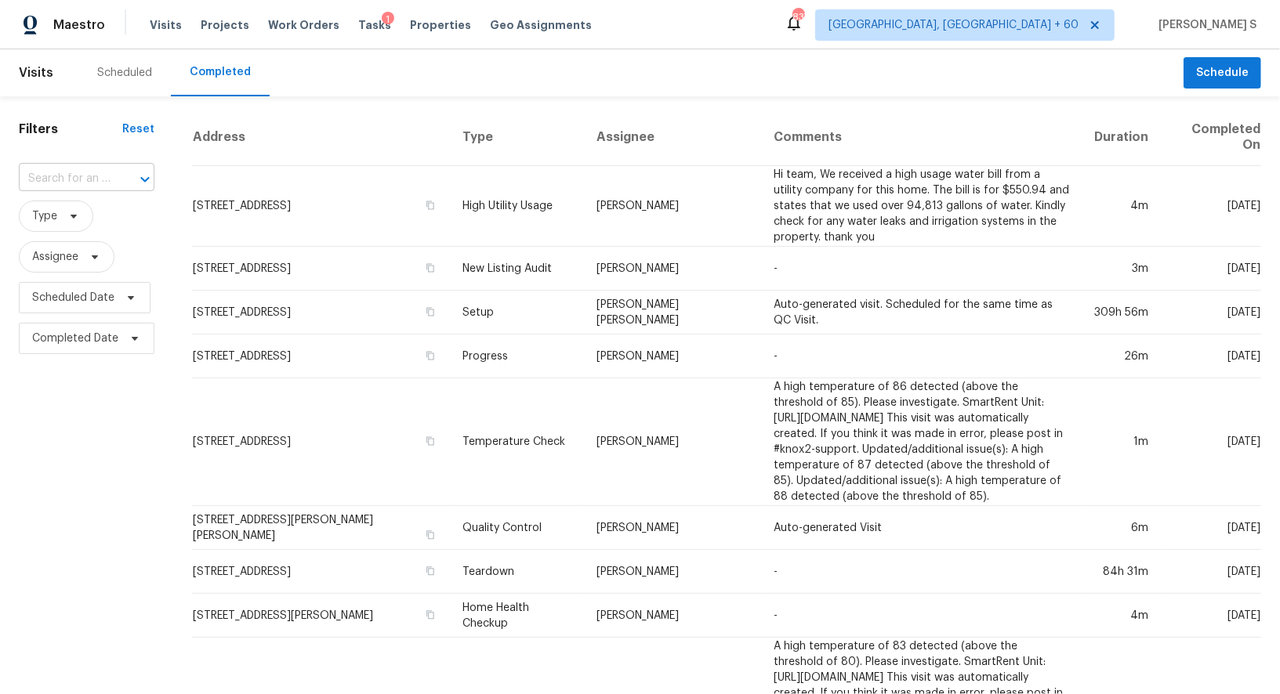
click at [114, 175] on div at bounding box center [134, 179] width 41 height 22
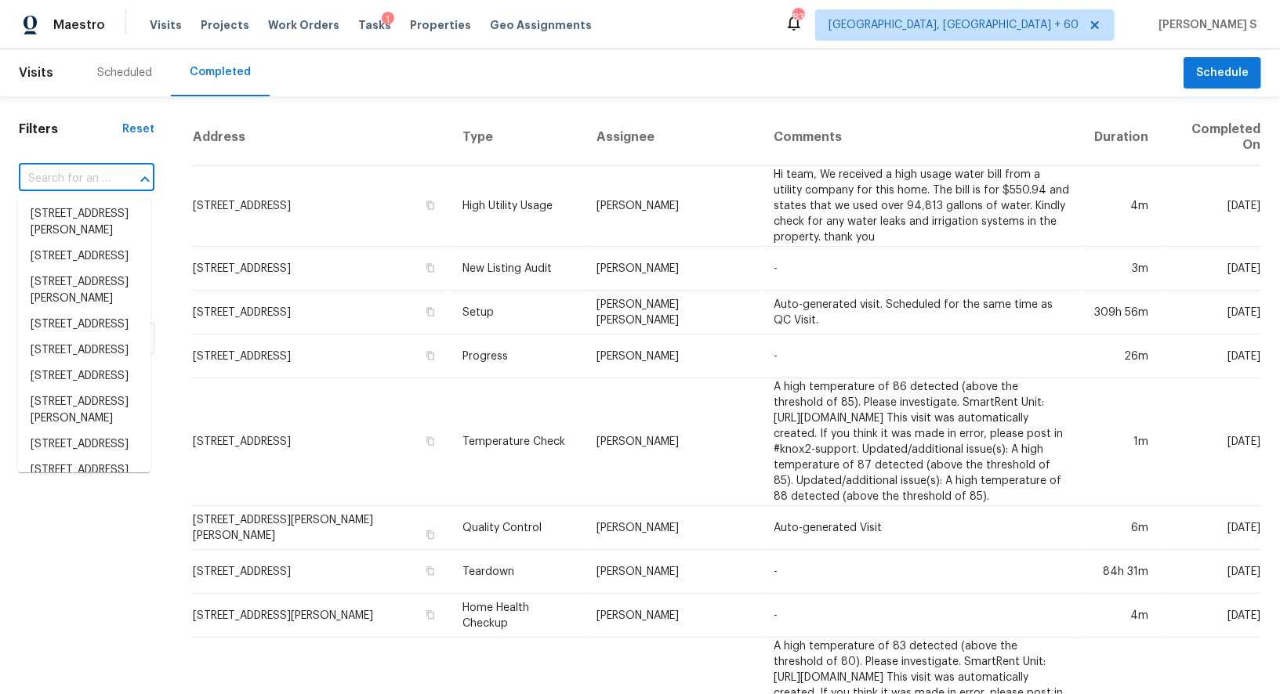
paste input "102 Persimmon Dr, Sharpsburg, GA 30277"
type input "102 Persimmon Dr, Sharpsburg, GA 30277"
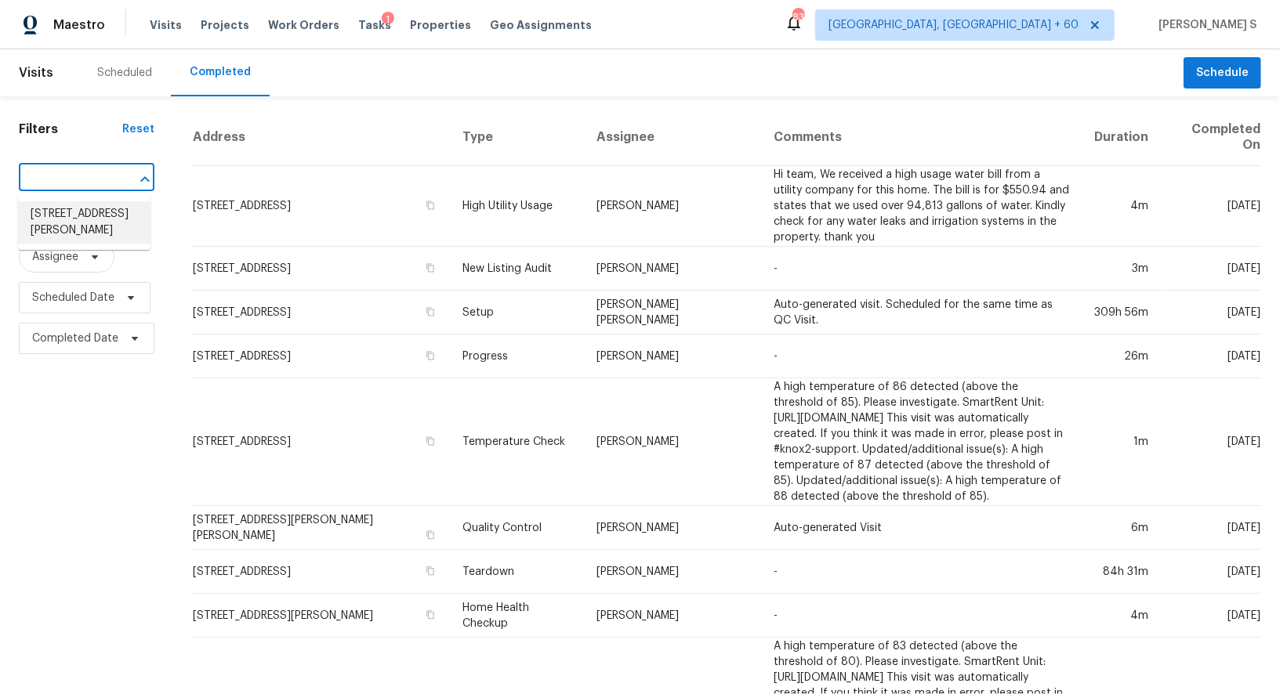
click at [76, 222] on li "102 Persimmon Dr, Sharpsburg, GA 30277" at bounding box center [84, 222] width 132 height 42
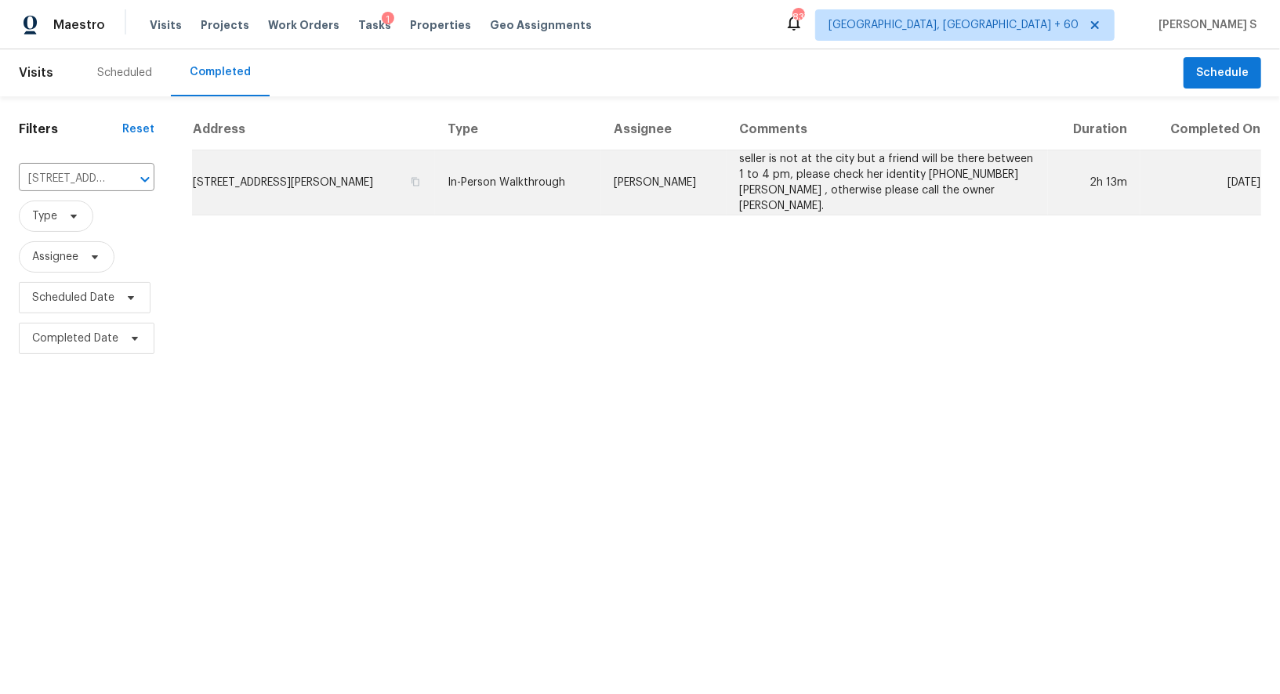
click at [331, 176] on td "102 Persimmon Dr, Sharpsburg, GA 30277" at bounding box center [313, 182] width 243 height 65
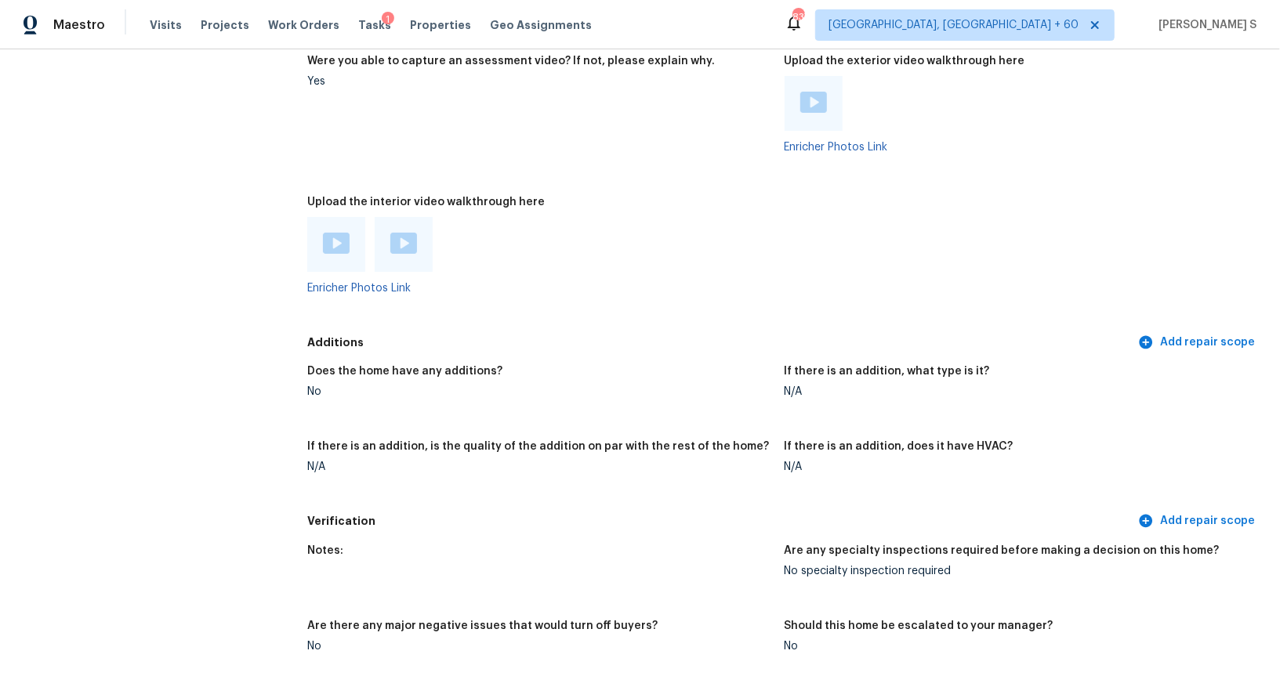
scroll to position [3087, 0]
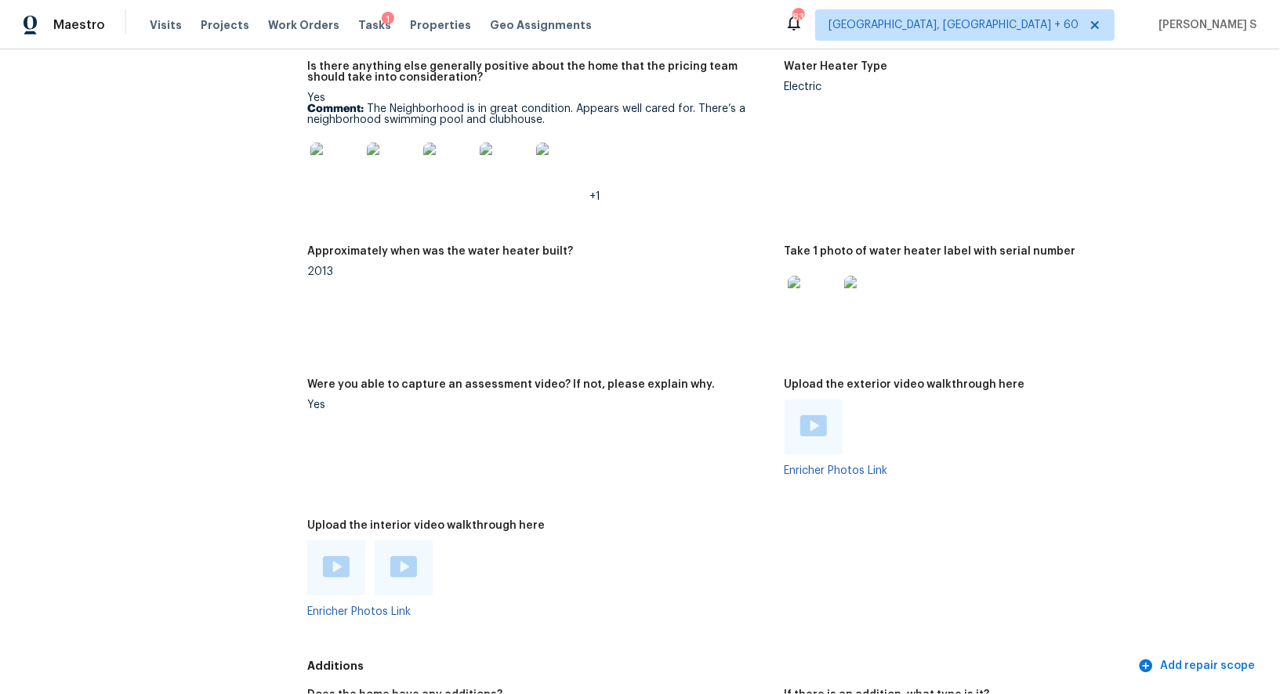
click at [331, 556] on img at bounding box center [336, 566] width 27 height 21
click at [411, 556] on img at bounding box center [403, 566] width 27 height 21
click at [821, 415] on img at bounding box center [813, 425] width 27 height 21
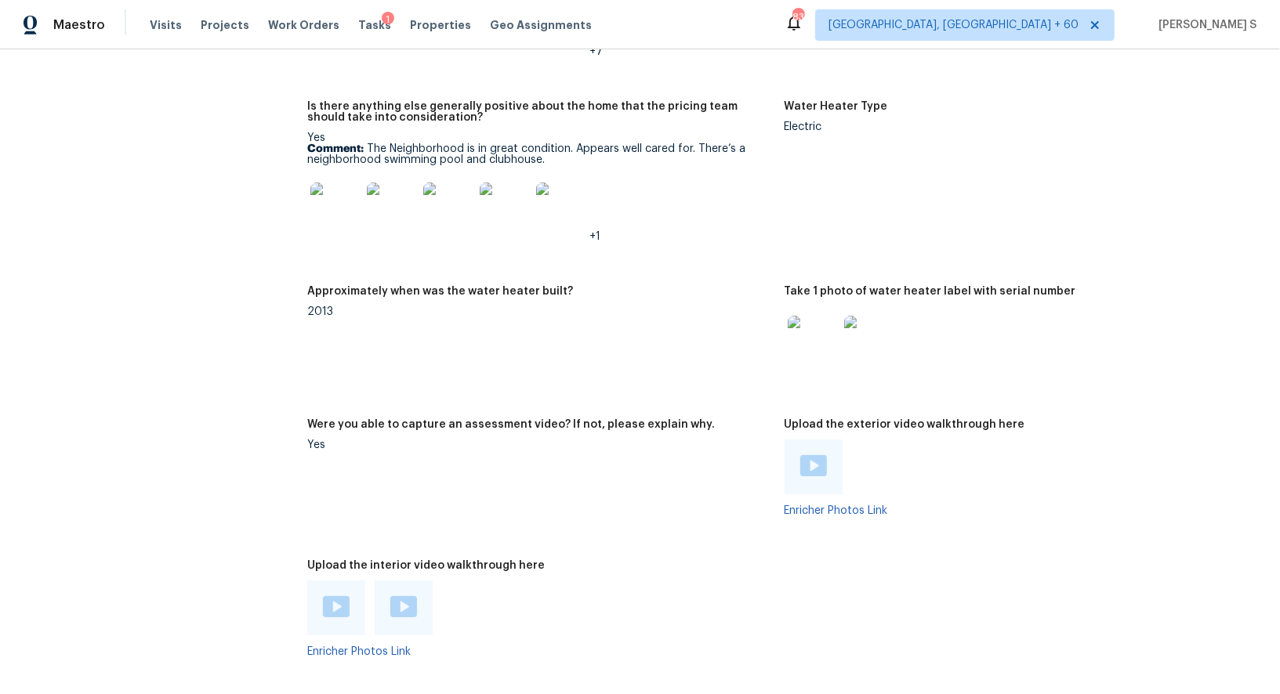
scroll to position [2773, 0]
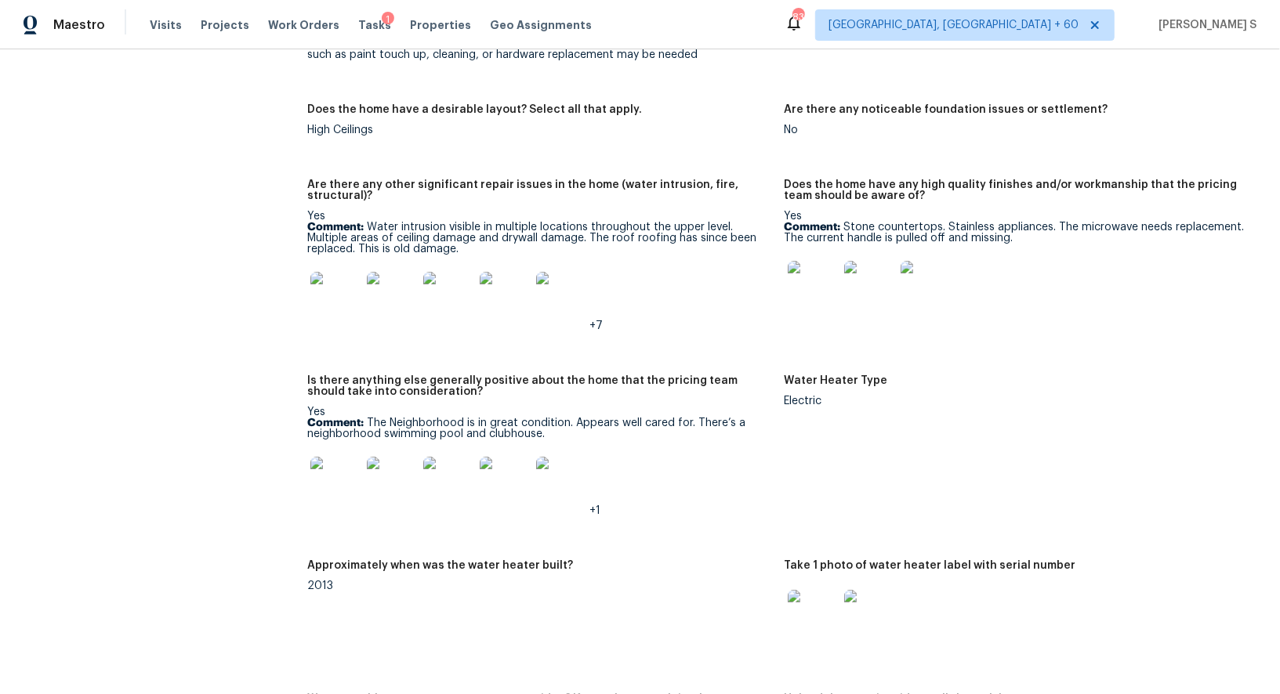
click at [381, 222] on p "Comment: Water intrusion visible in multiple locations throughout the upper lev…" at bounding box center [539, 238] width 464 height 33
click at [322, 277] on img at bounding box center [335, 297] width 50 height 50
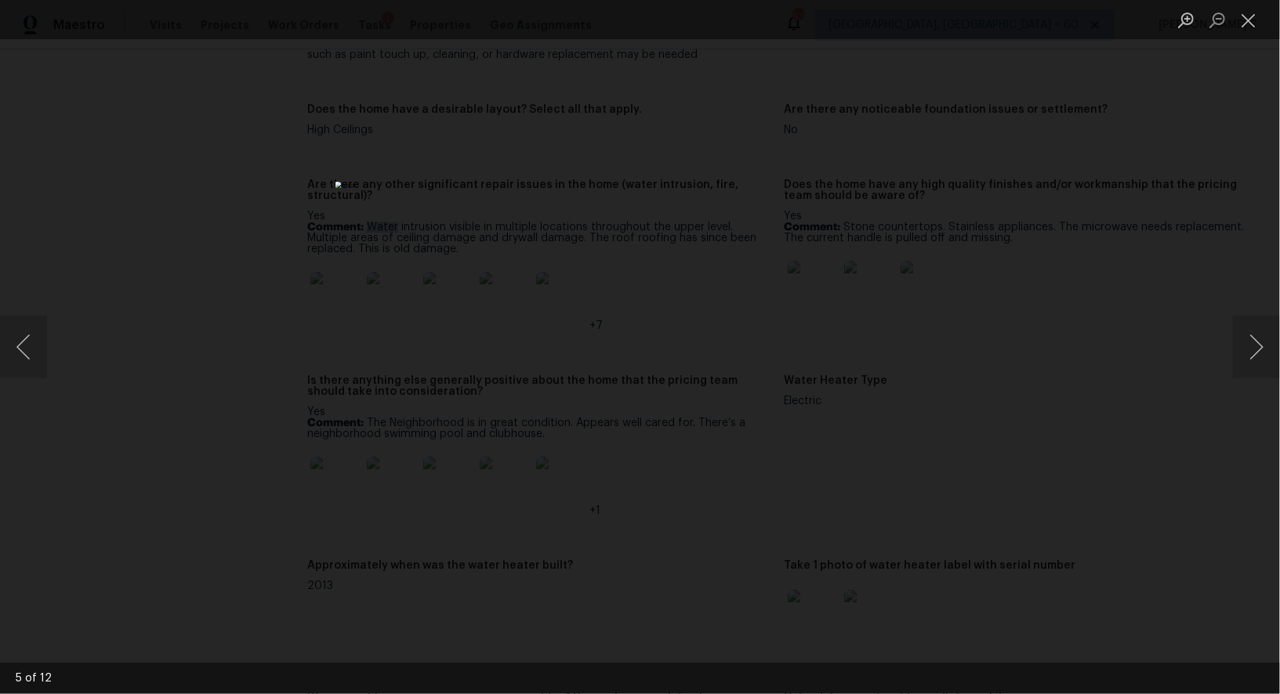
click at [624, 417] on img "Lightbox" at bounding box center [640, 347] width 610 height 331
click at [740, 353] on img "Lightbox" at bounding box center [640, 347] width 1280 height 694
click at [1108, 414] on div "Lightbox" at bounding box center [640, 347] width 1280 height 694
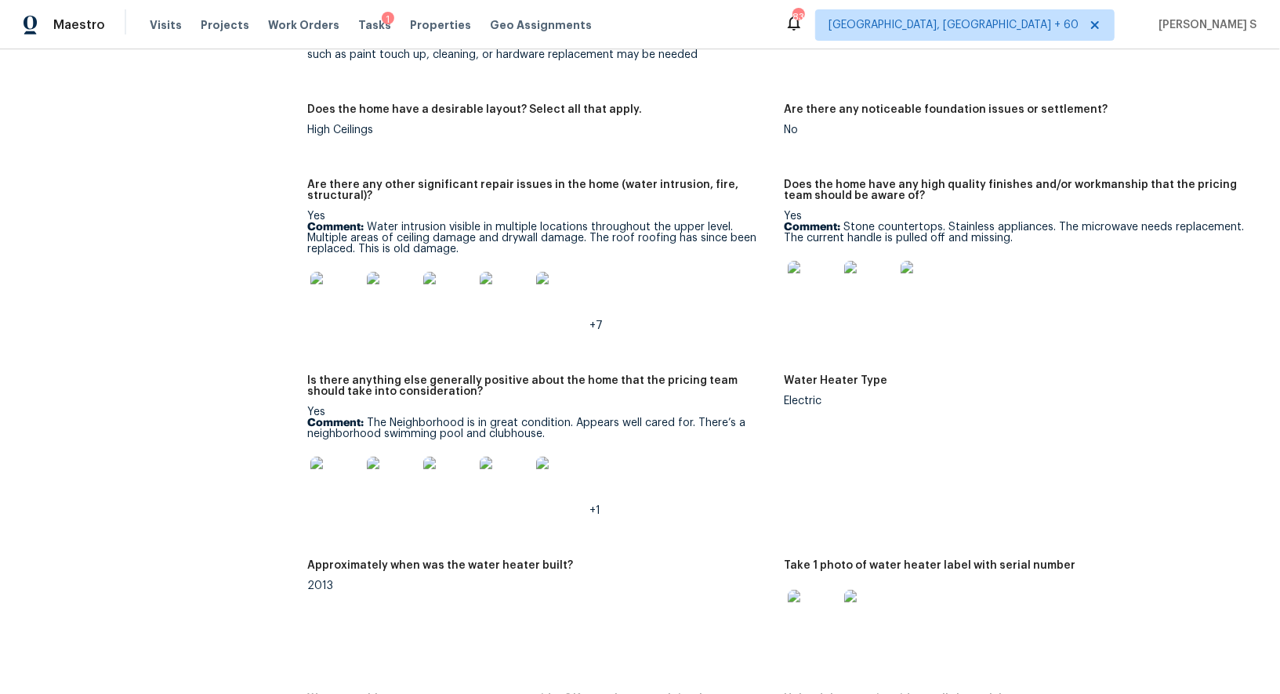
scroll to position [2654, 0]
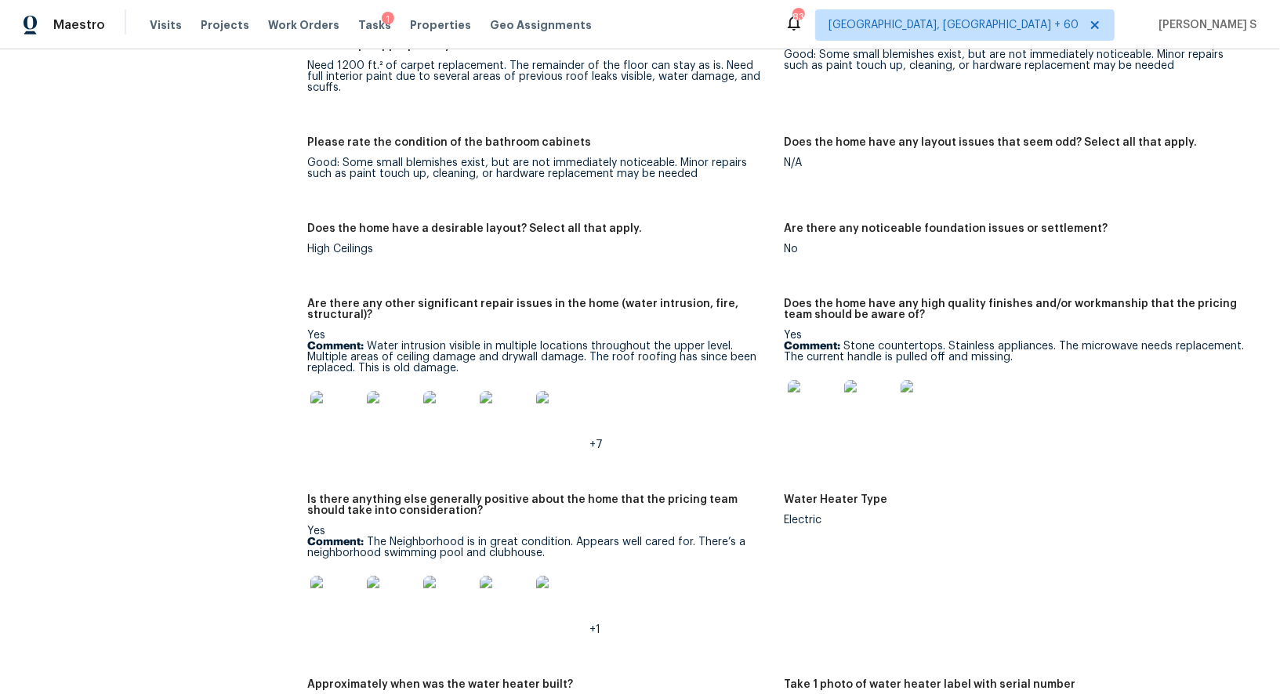
click at [857, 341] on p "Comment: Stone countertops. Stainless appliances. The microwave needs replaceme…" at bounding box center [1016, 352] width 464 height 22
drag, startPoint x: 857, startPoint y: 324, endPoint x: 1034, endPoint y: 328, distance: 177.1
click at [857, 341] on p "Comment: Stone countertops. Stainless appliances. The microwave needs replaceme…" at bounding box center [1016, 352] width 464 height 22
click at [1005, 341] on p "Comment: Stone countertops. Stainless appliances. The microwave needs replaceme…" at bounding box center [1016, 352] width 464 height 22
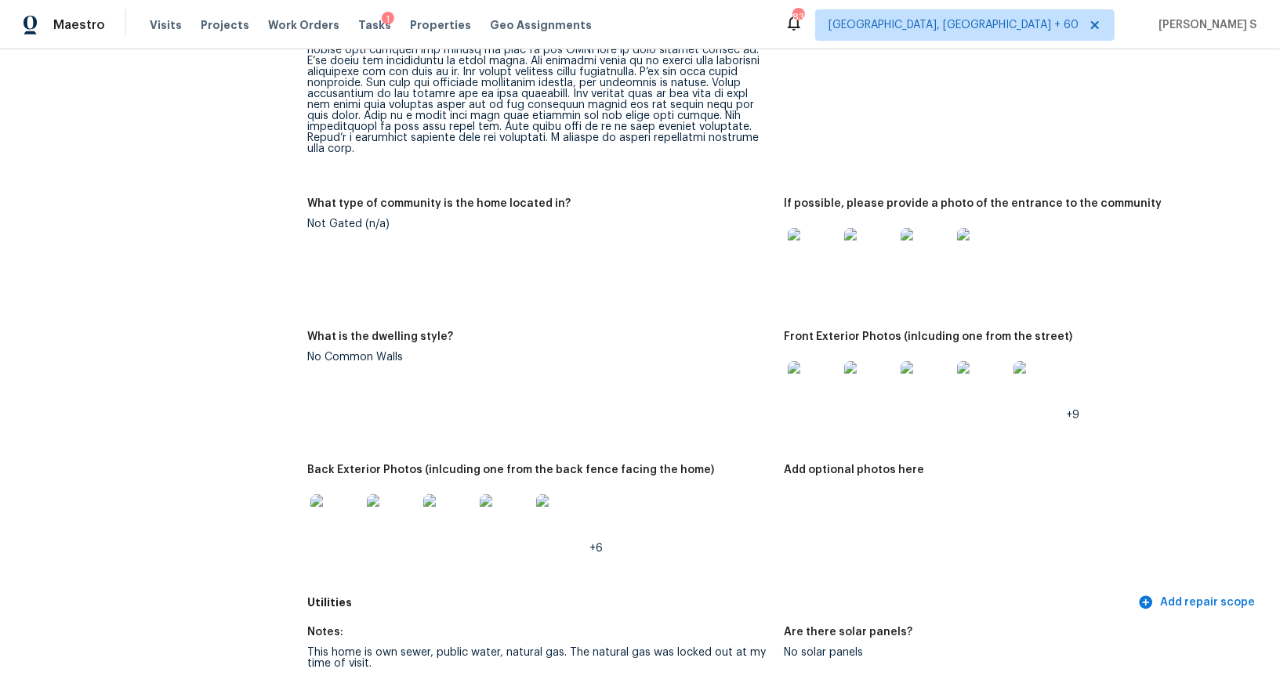
scroll to position [766, 0]
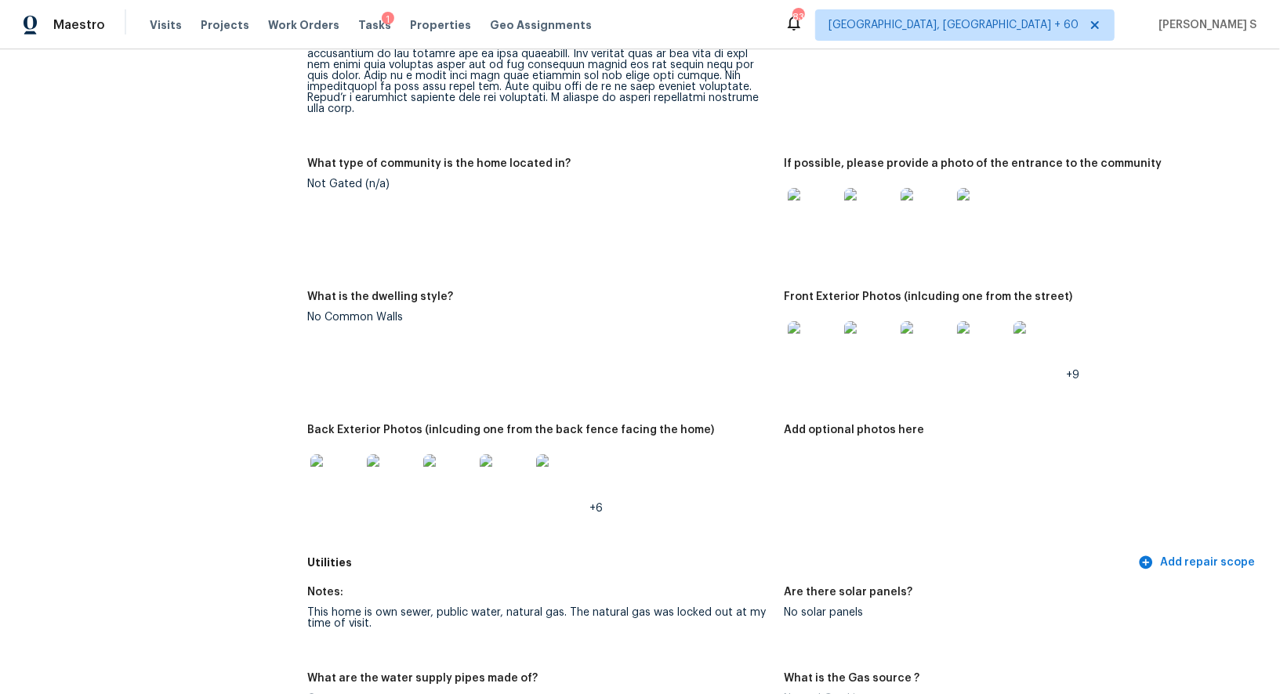
click at [813, 327] on img at bounding box center [813, 346] width 50 height 50
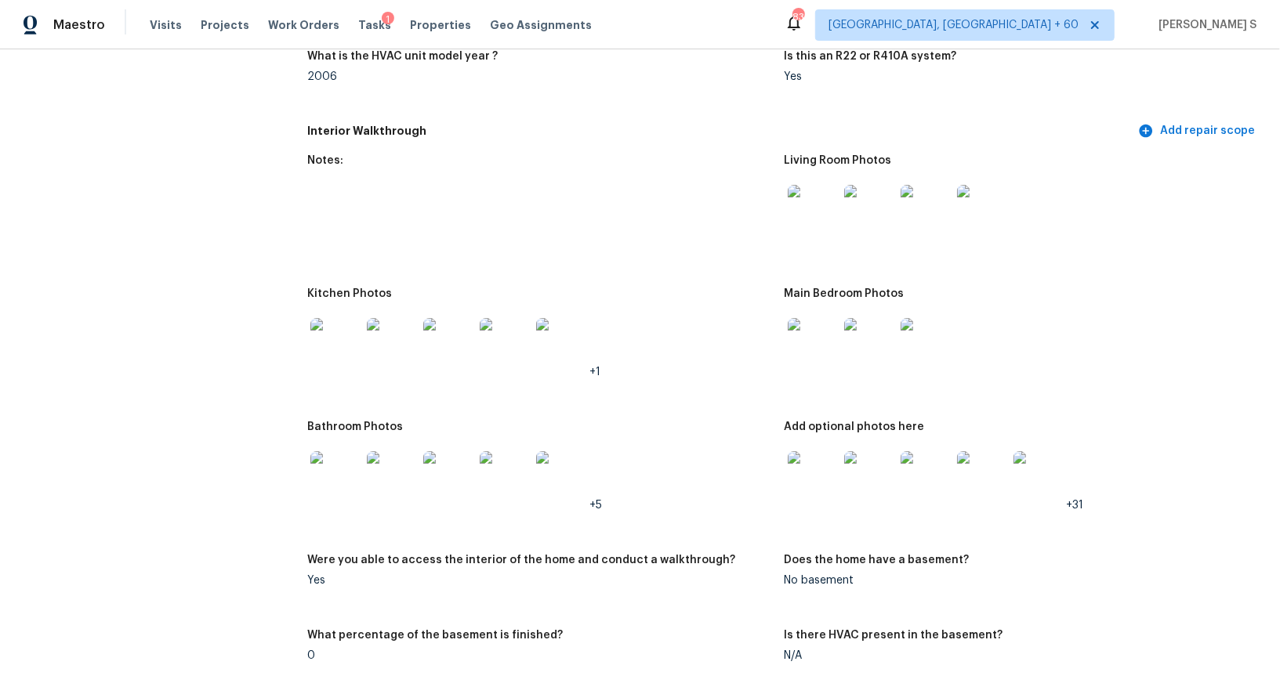
scroll to position [1814, 0]
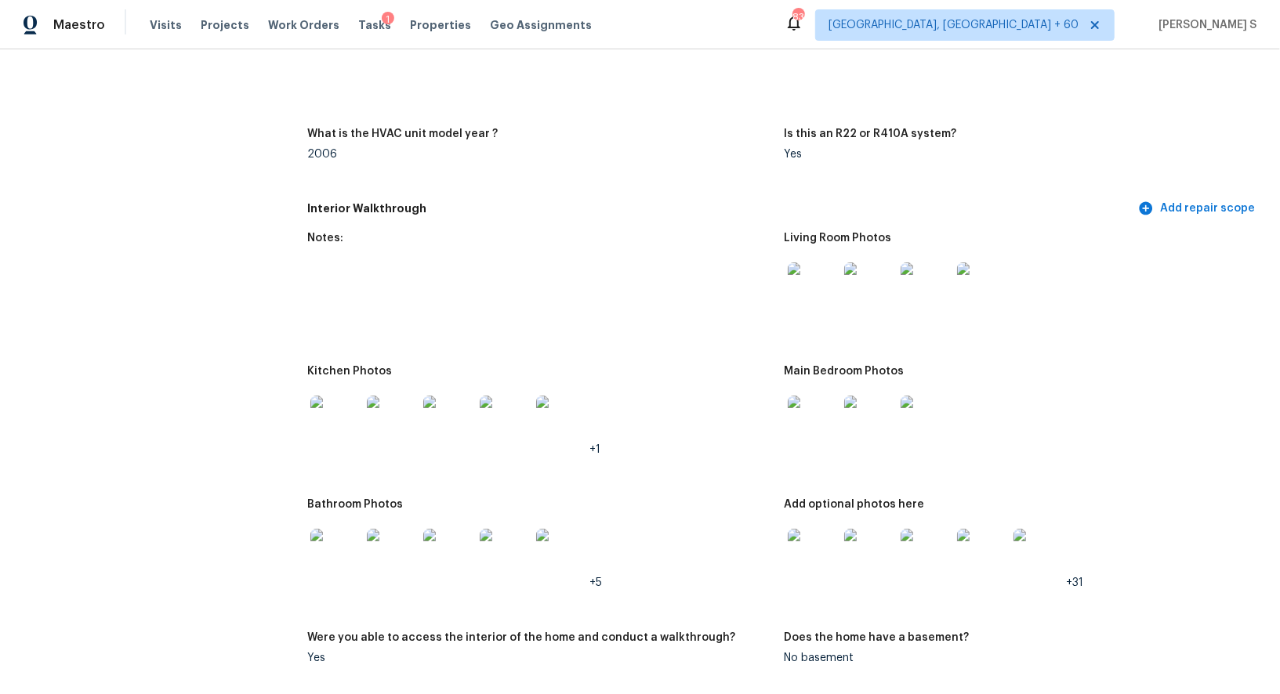
click at [831, 295] on img at bounding box center [813, 288] width 50 height 50
click at [313, 396] on img at bounding box center [335, 421] width 50 height 50
click at [810, 415] on img at bounding box center [813, 421] width 50 height 50
click at [351, 529] on img at bounding box center [335, 554] width 50 height 50
click at [820, 541] on img at bounding box center [813, 554] width 50 height 50
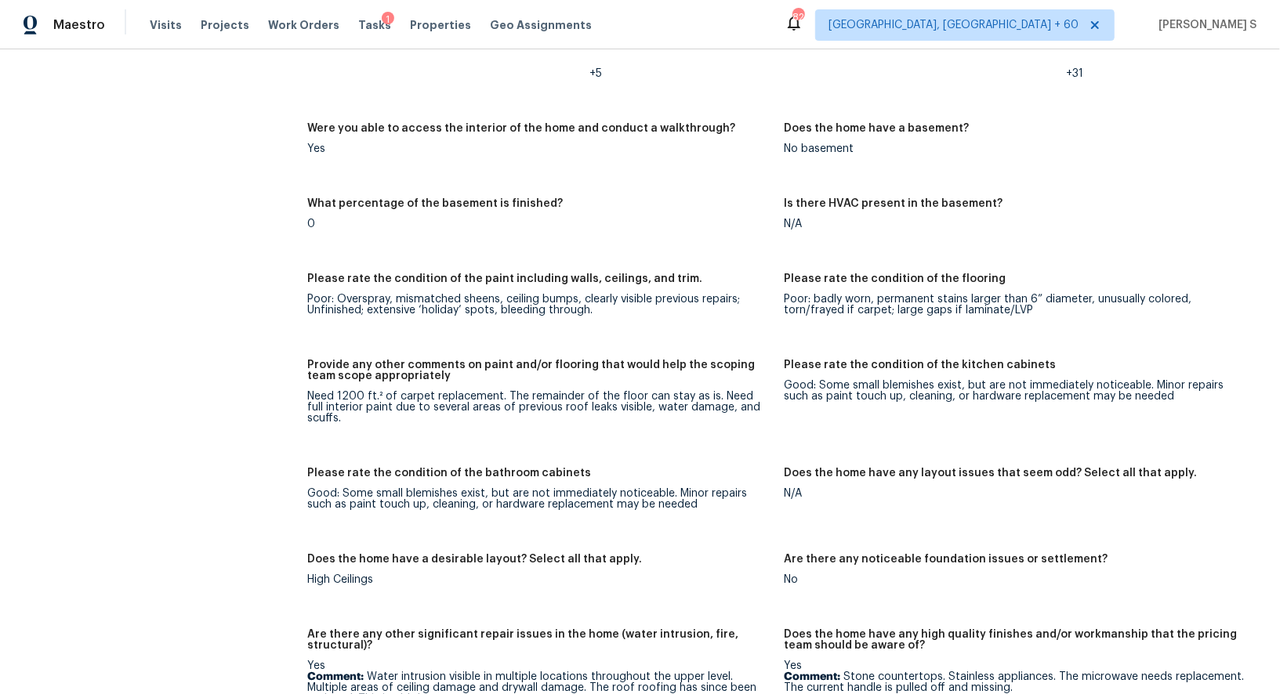
scroll to position [2387, 0]
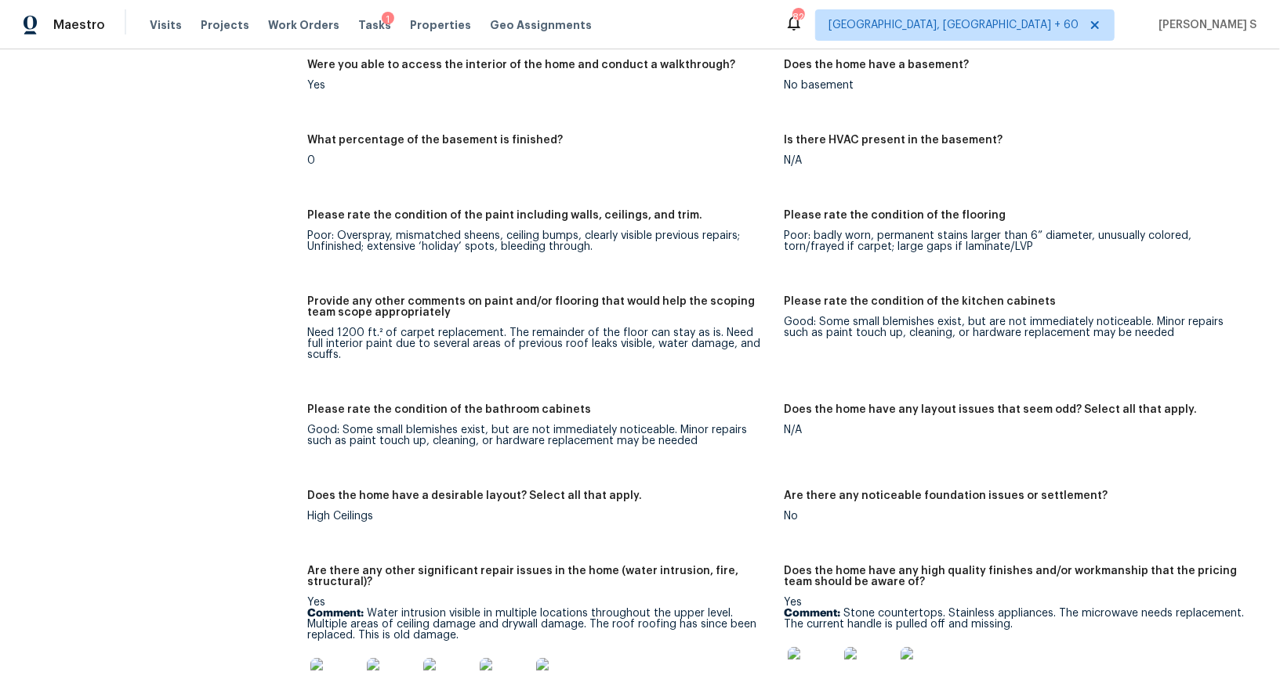
click at [325, 328] on div "Need 1200 ft.² of carpet replacement. The remainder of the floor can stay as is…" at bounding box center [539, 344] width 464 height 33
click at [485, 328] on div "Need 1200 ft.² of carpet replacement. The remainder of the floor can stay as is…" at bounding box center [539, 344] width 464 height 33
copy div "Need 1200 ft.² of carpet replacement"
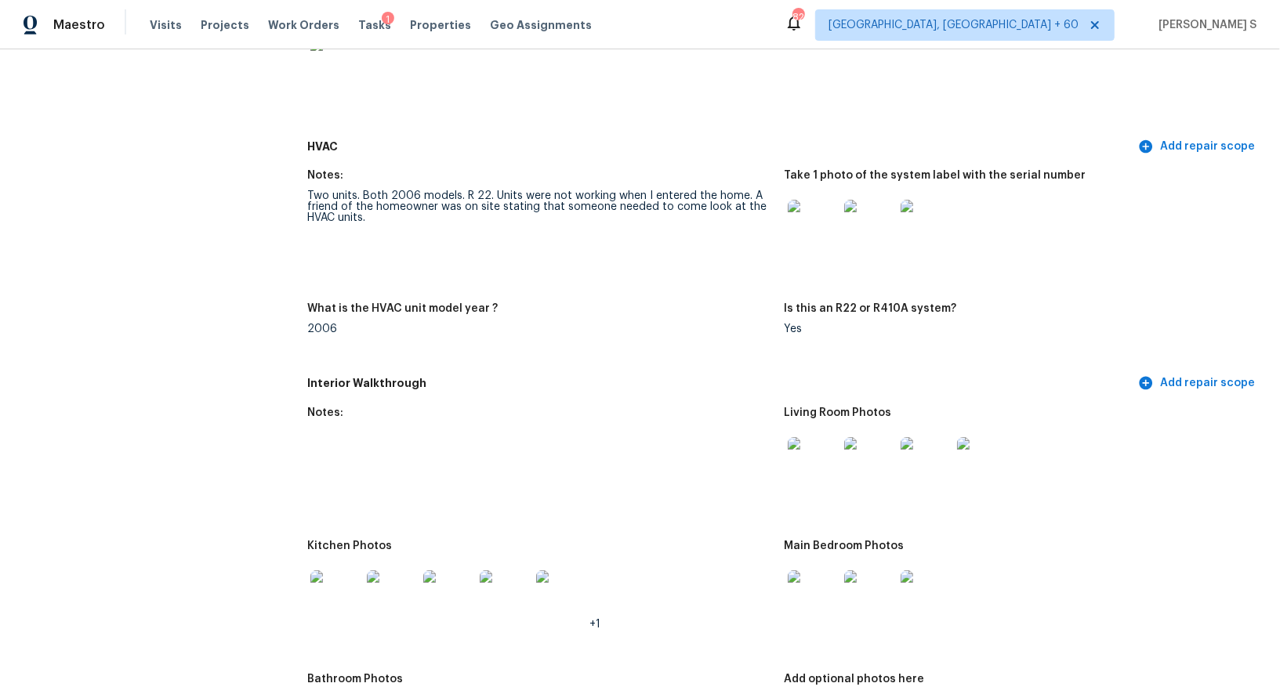
click at [564, 256] on figure "Notes: Two units. Both 2006 models. R 22. Units were not working when I entered…" at bounding box center [545, 227] width 476 height 114
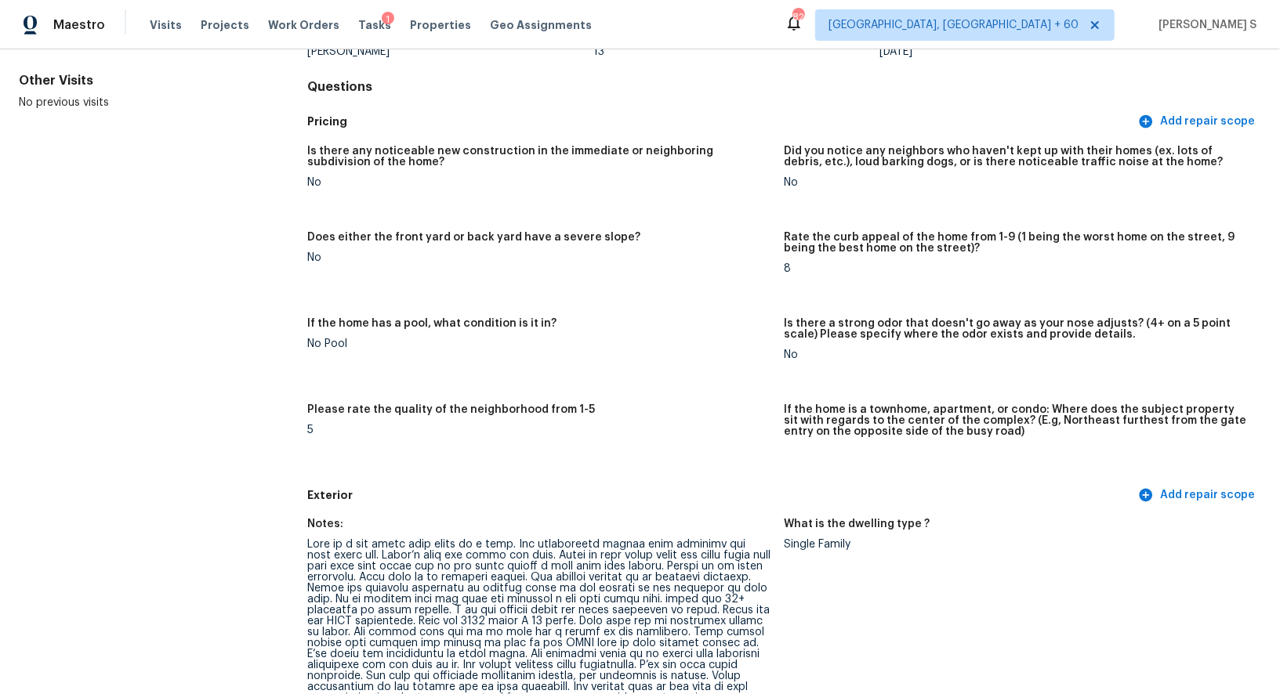
scroll to position [0, 0]
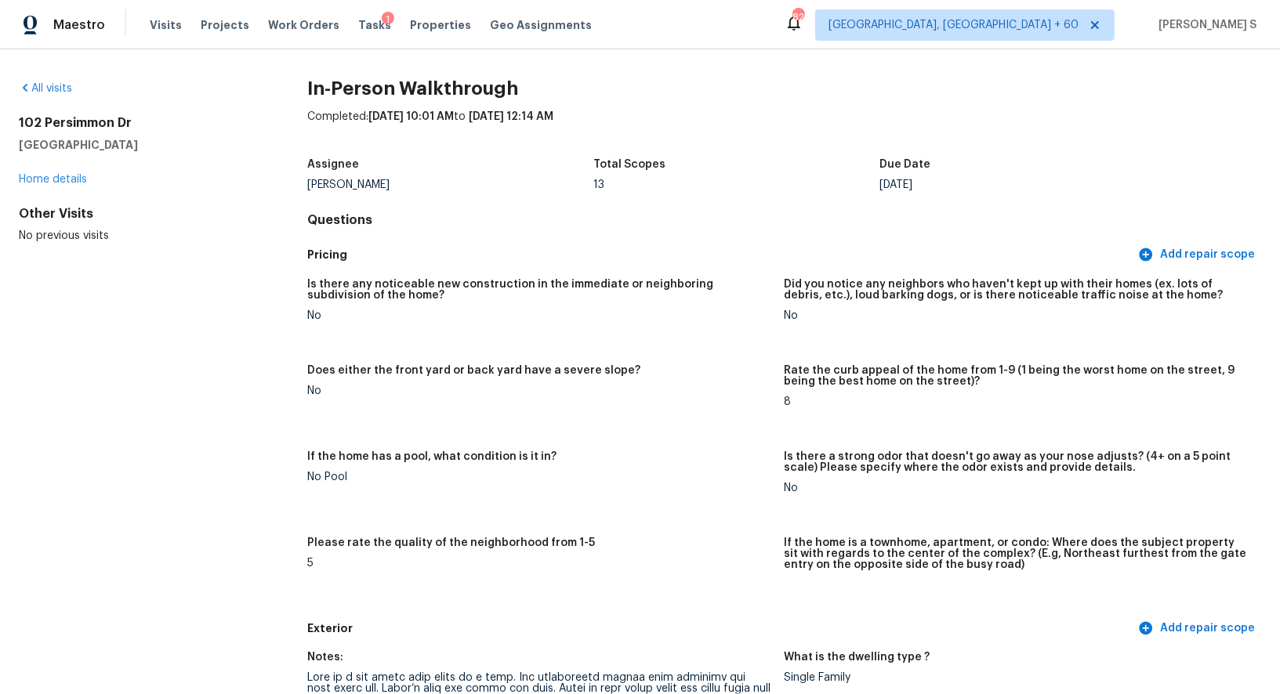
click at [564, 256] on h5 "Pricing" at bounding box center [720, 255] width 827 height 16
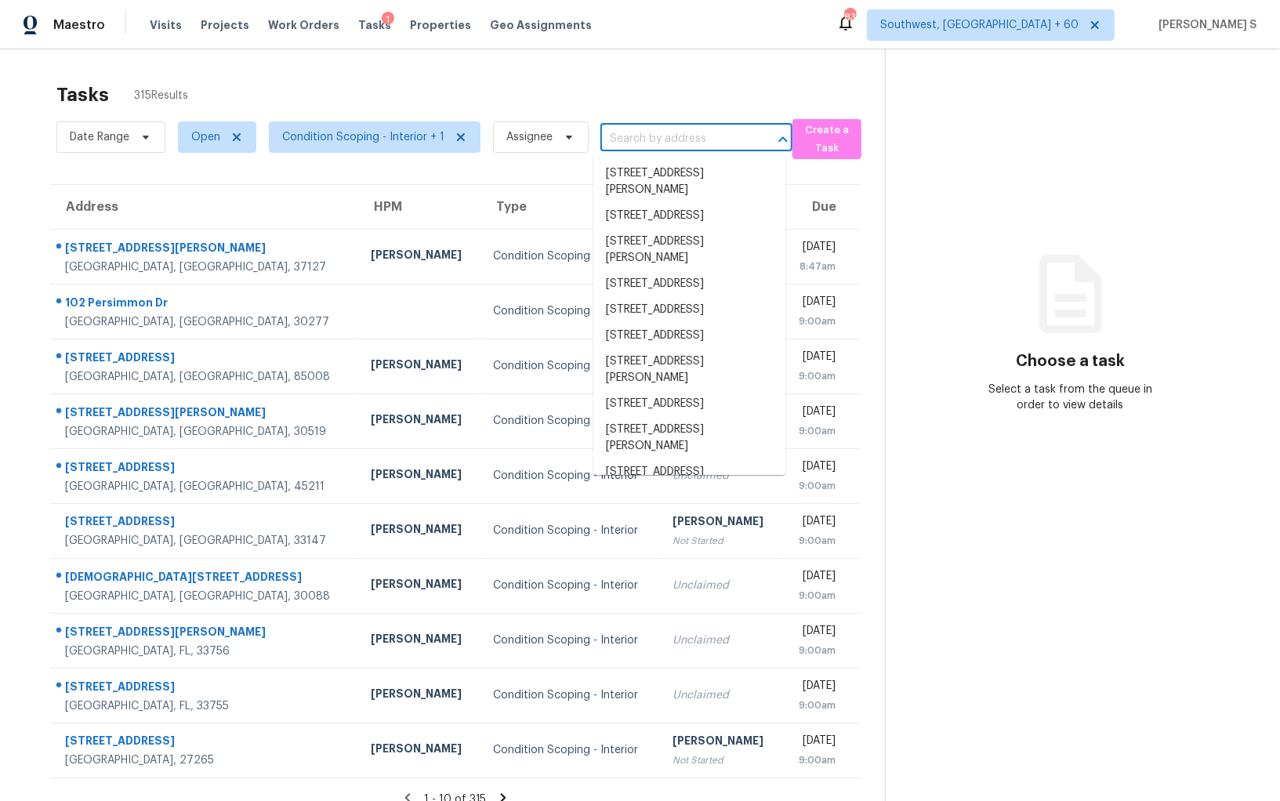
click at [636, 141] on input "text" at bounding box center [674, 139] width 148 height 24
paste input "[STREET_ADDRESS][PERSON_NAME]"
type input "[STREET_ADDRESS][PERSON_NAME]"
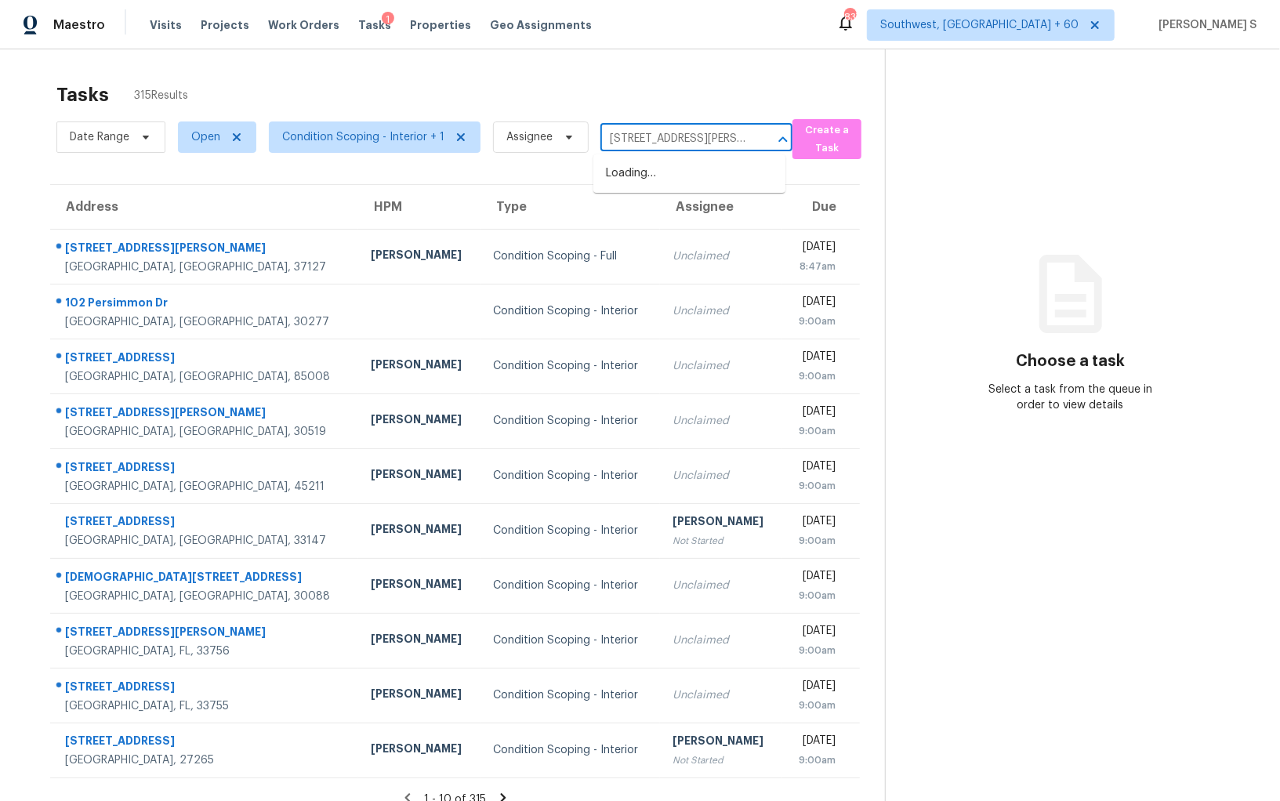
scroll to position [0, 76]
click at [651, 179] on li "[STREET_ADDRESS][PERSON_NAME]" at bounding box center [689, 182] width 192 height 42
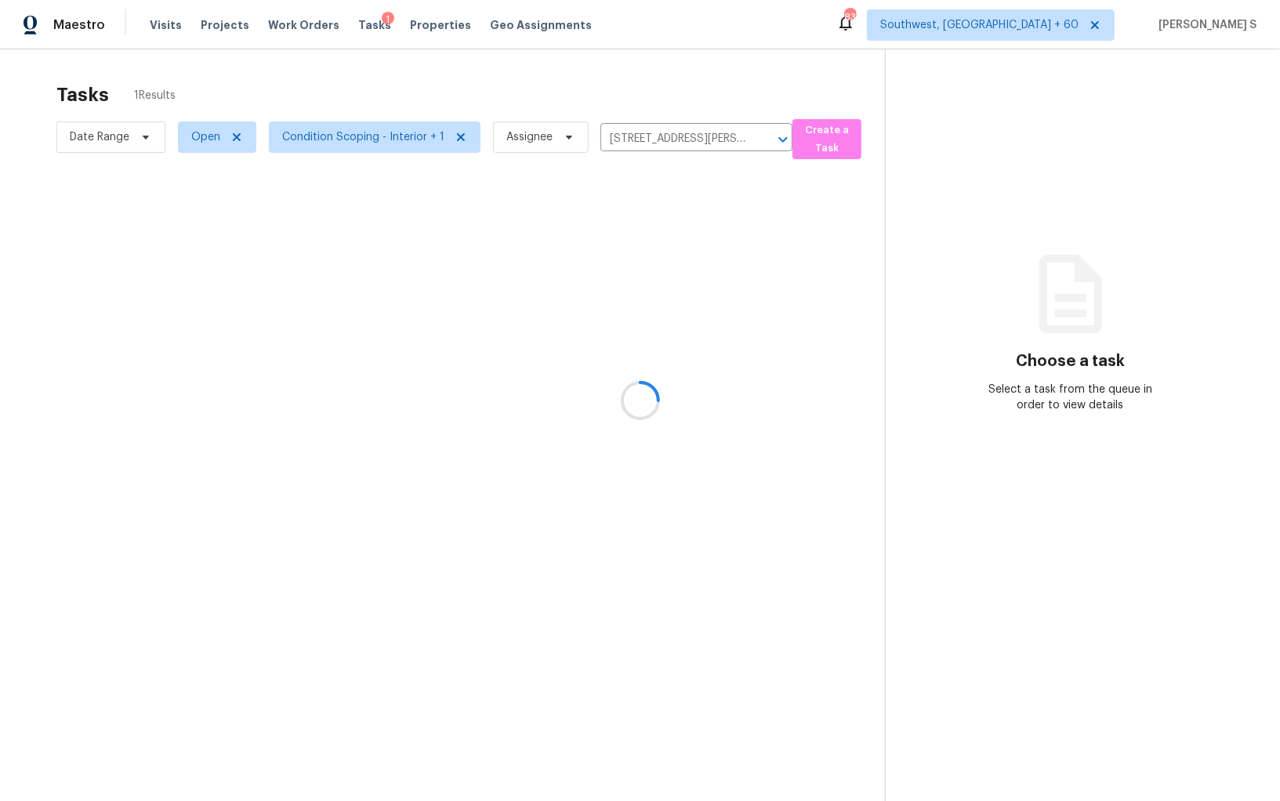
click at [590, 263] on div at bounding box center [640, 400] width 1280 height 801
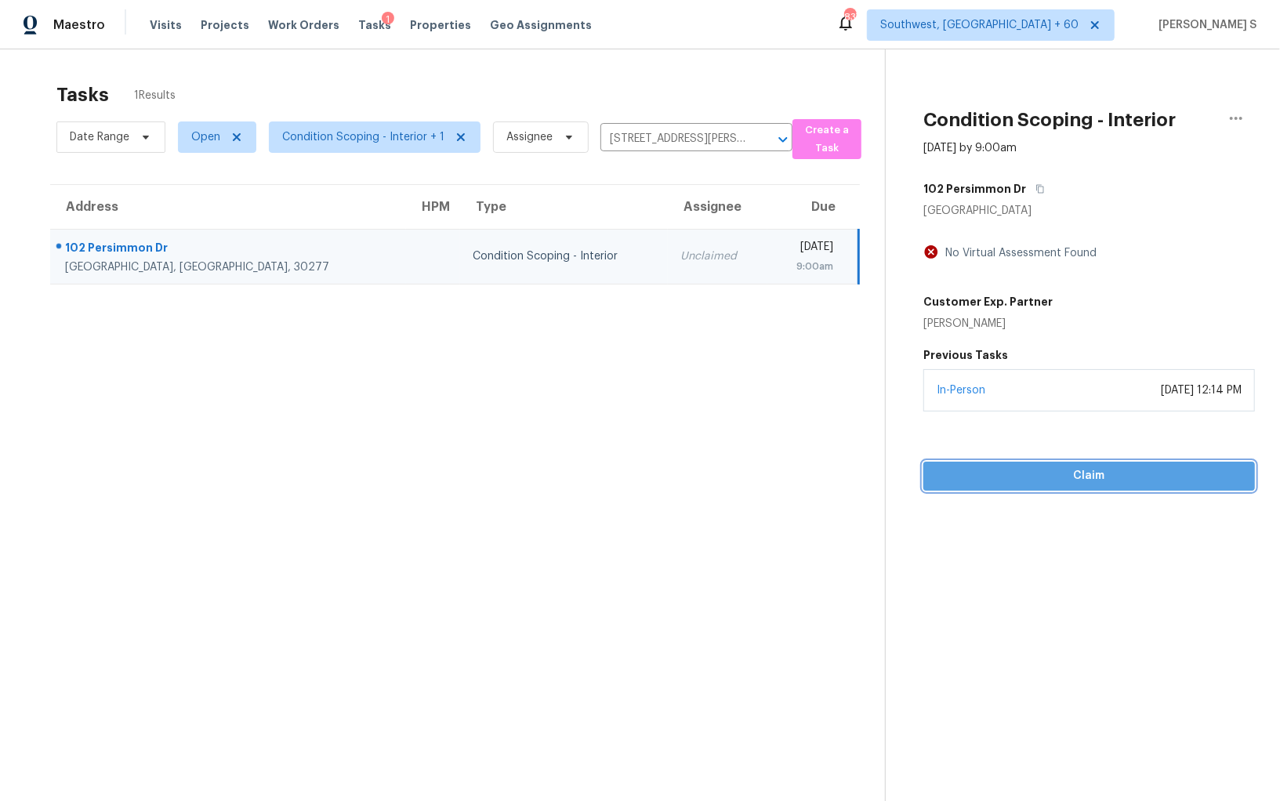
click at [1077, 469] on span "Claim" at bounding box center [1089, 476] width 306 height 20
click at [555, 494] on section "Tasks 1 Results Date Range Open Condition Scoping - Interior + 1 Assignee 102 P…" at bounding box center [455, 462] width 860 height 776
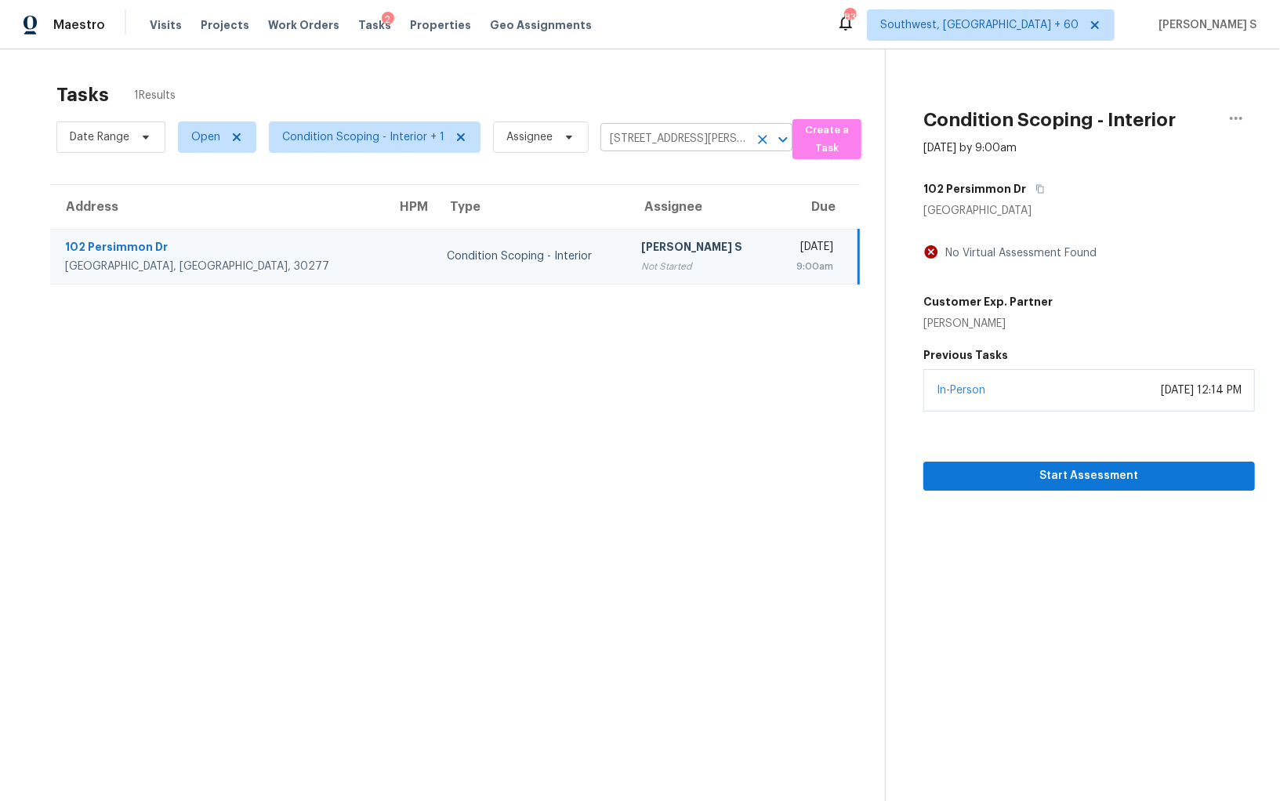
click at [646, 145] on input "102 Persimmon Dr, Sharpsburg, GA 30277" at bounding box center [674, 139] width 148 height 24
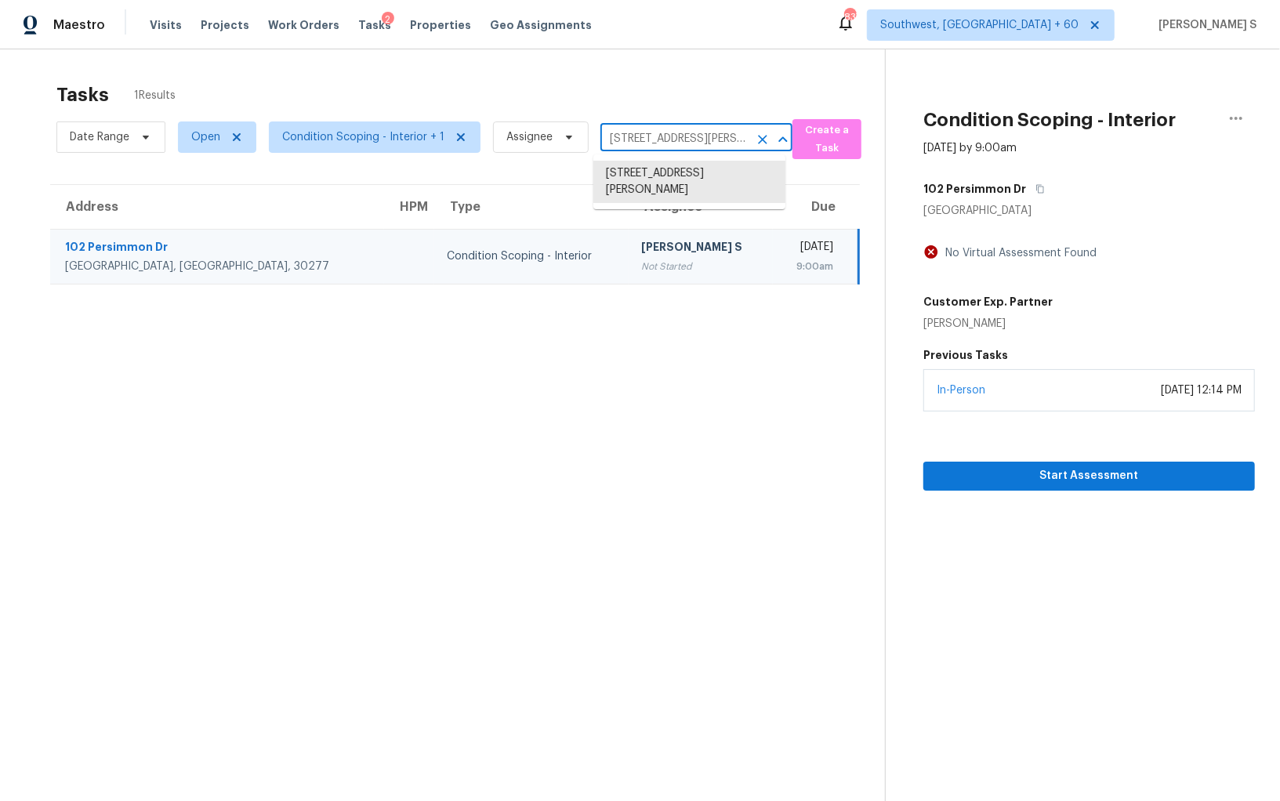
click at [646, 145] on input "102 Persimmon Dr, Sharpsburg, GA 30277" at bounding box center [674, 139] width 148 height 24
paste input "2 N Born Rd Stone Mountain, GA, 30088"
type input "1022 N Born Rd Stone Mountain, GA, 30088"
click at [657, 172] on li "1022 N Born Rd, Stone Mountain, GA 30088" at bounding box center [689, 182] width 192 height 42
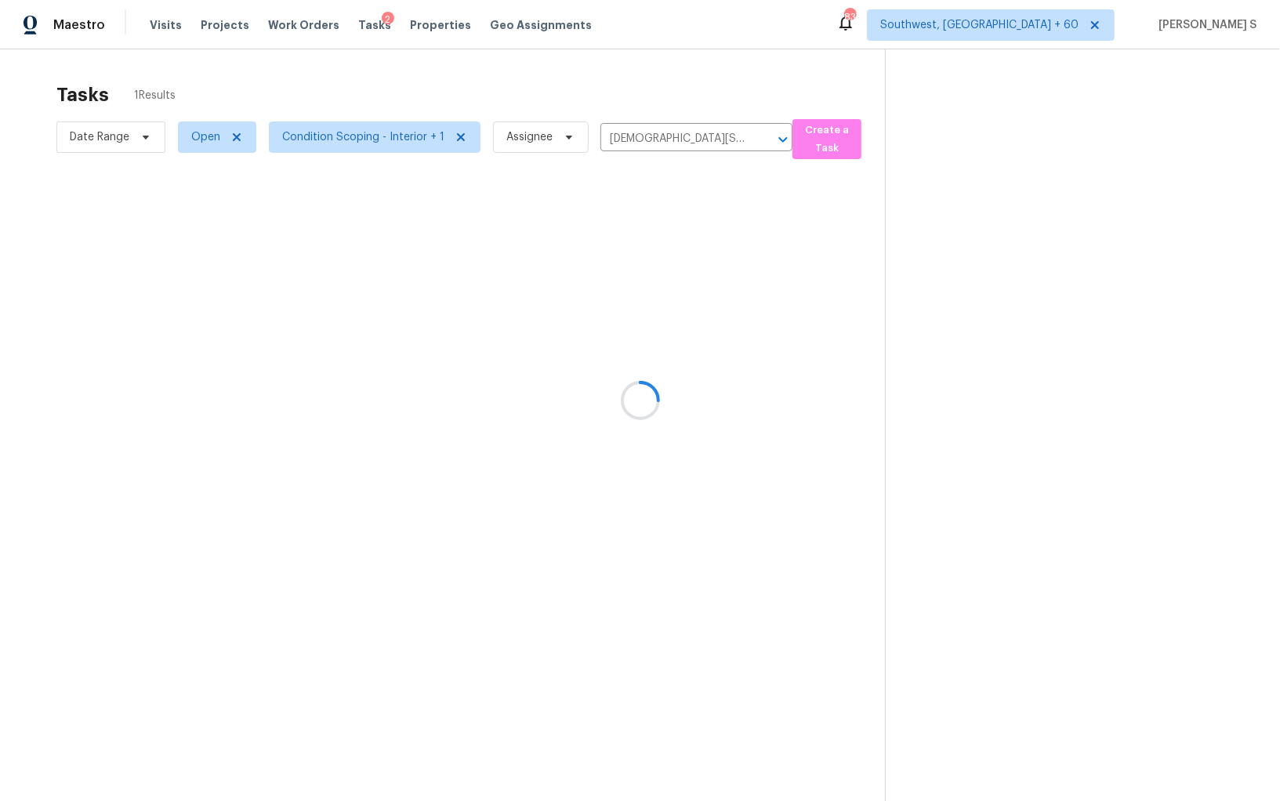
click at [632, 265] on div at bounding box center [640, 400] width 1280 height 801
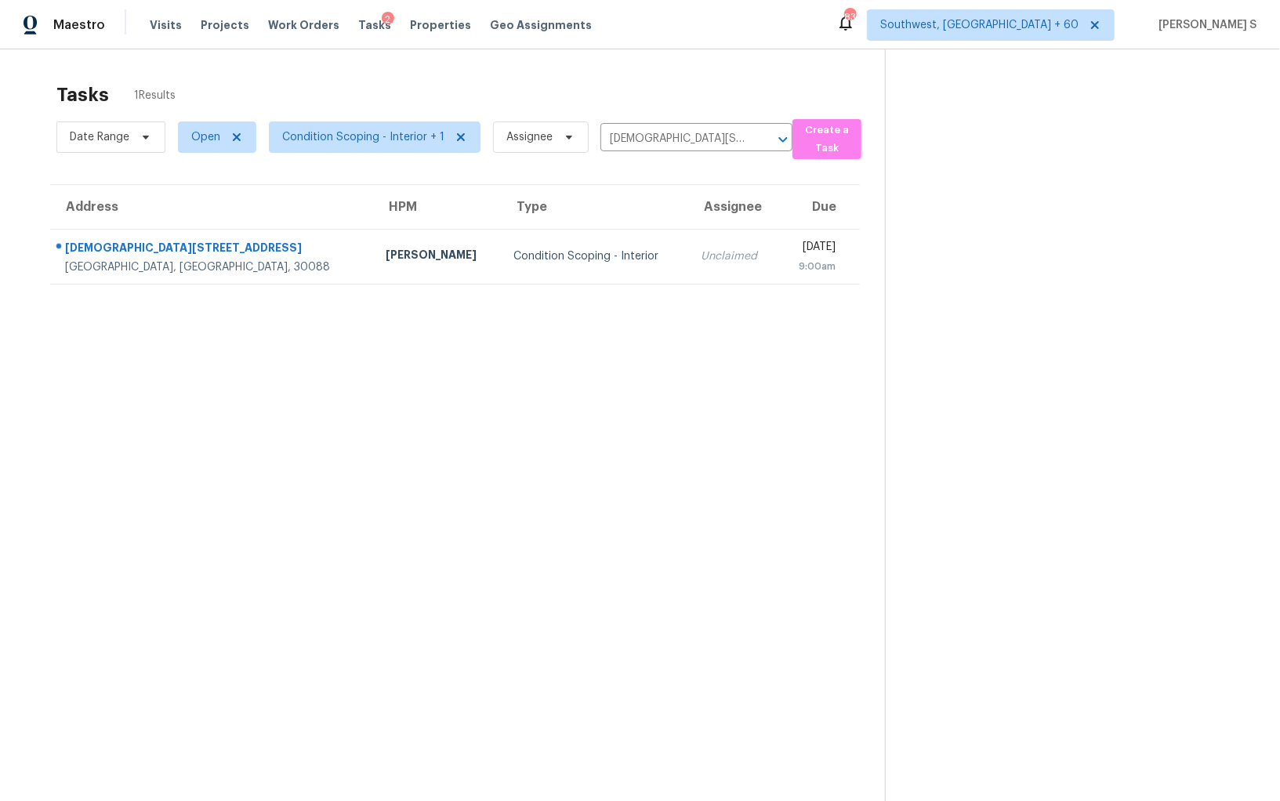
click at [689, 265] on td "Unclaimed" at bounding box center [734, 256] width 90 height 55
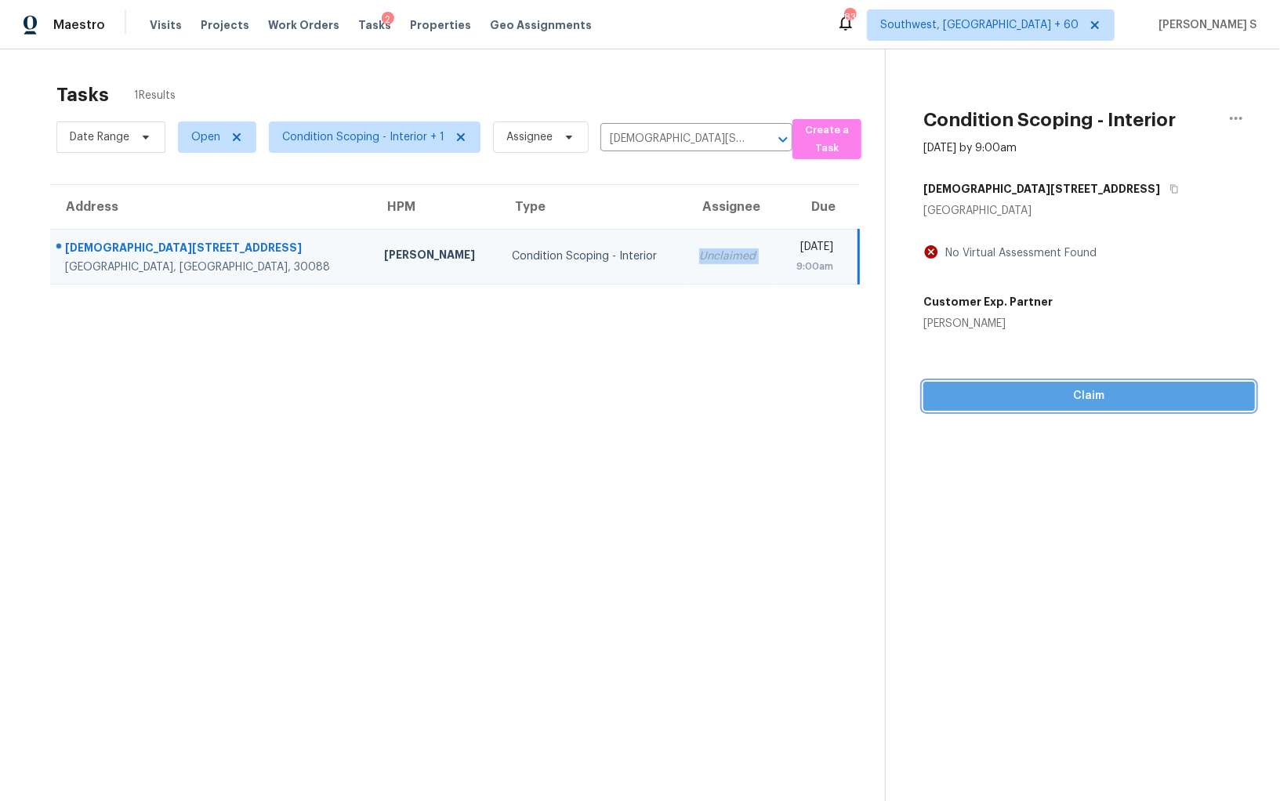
click at [1008, 393] on div "Condition Scoping - Interior Aug 11th 2025 by 9:00am 1022 N Born Rd Stone Mount…" at bounding box center [1069, 229] width 369 height 361
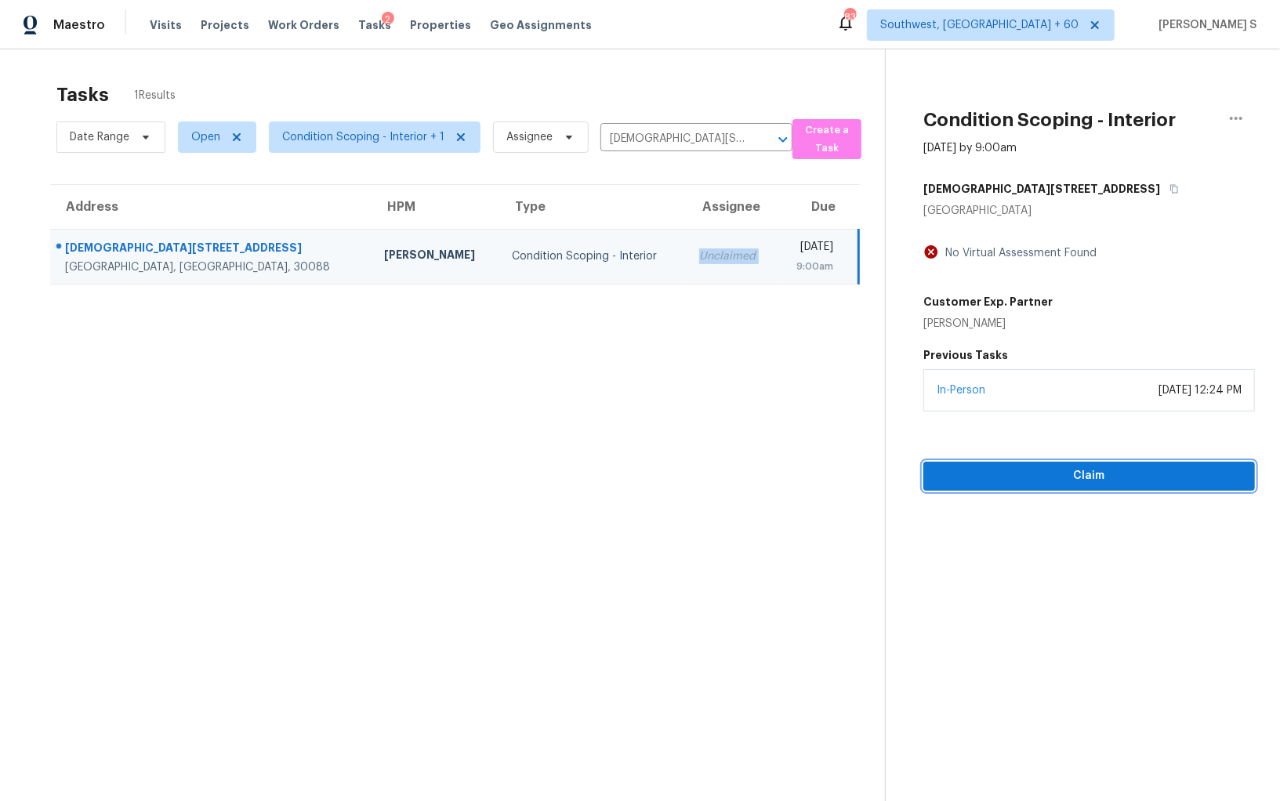
click at [1053, 486] on button "Claim" at bounding box center [1088, 476] width 331 height 29
click at [795, 480] on section "Tasks 1 Results Date Range Open Condition Scoping - Interior + 1 Assignee 1022 …" at bounding box center [455, 462] width 860 height 776
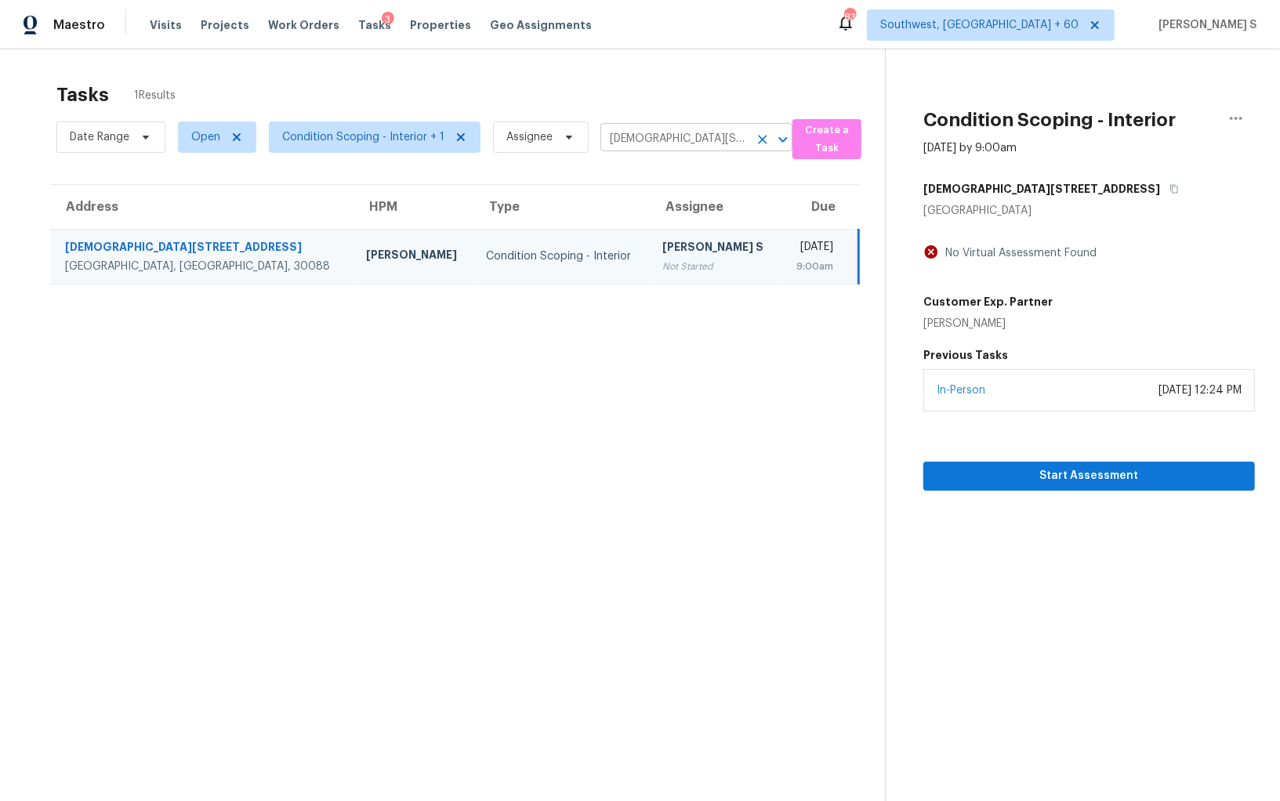
click at [658, 139] on input "1022 N Born Rd, Stone Mountain, GA 30088" at bounding box center [674, 139] width 148 height 24
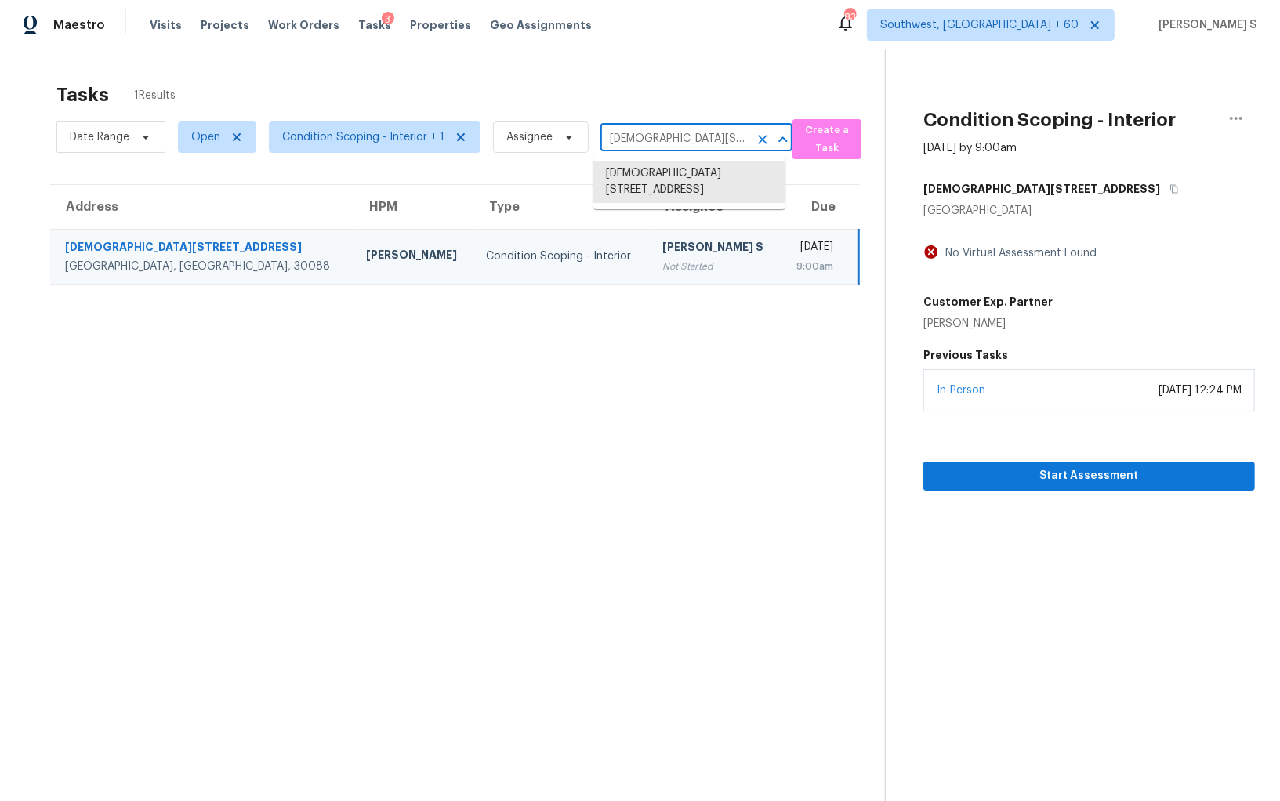
click at [658, 139] on input "1022 N Born Rd, Stone Mountain, GA 30088" at bounding box center [674, 139] width 148 height 24
paste input "22170 E Mansfield Pl Aurora, CO, 8001"
type input "[STREET_ADDRESS][PERSON_NAME]"
click at [650, 170] on li "[STREET_ADDRESS][PERSON_NAME]" at bounding box center [689, 182] width 192 height 42
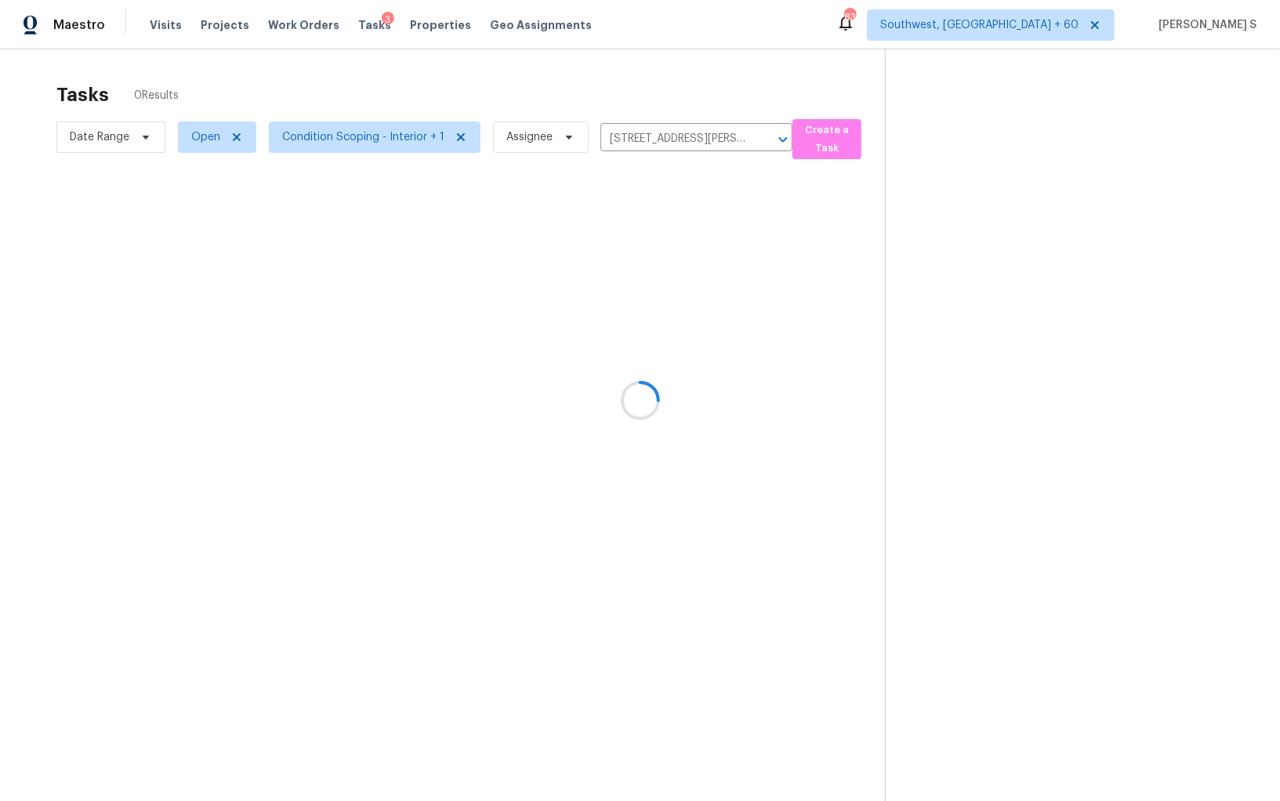
click at [607, 255] on div at bounding box center [640, 400] width 1280 height 801
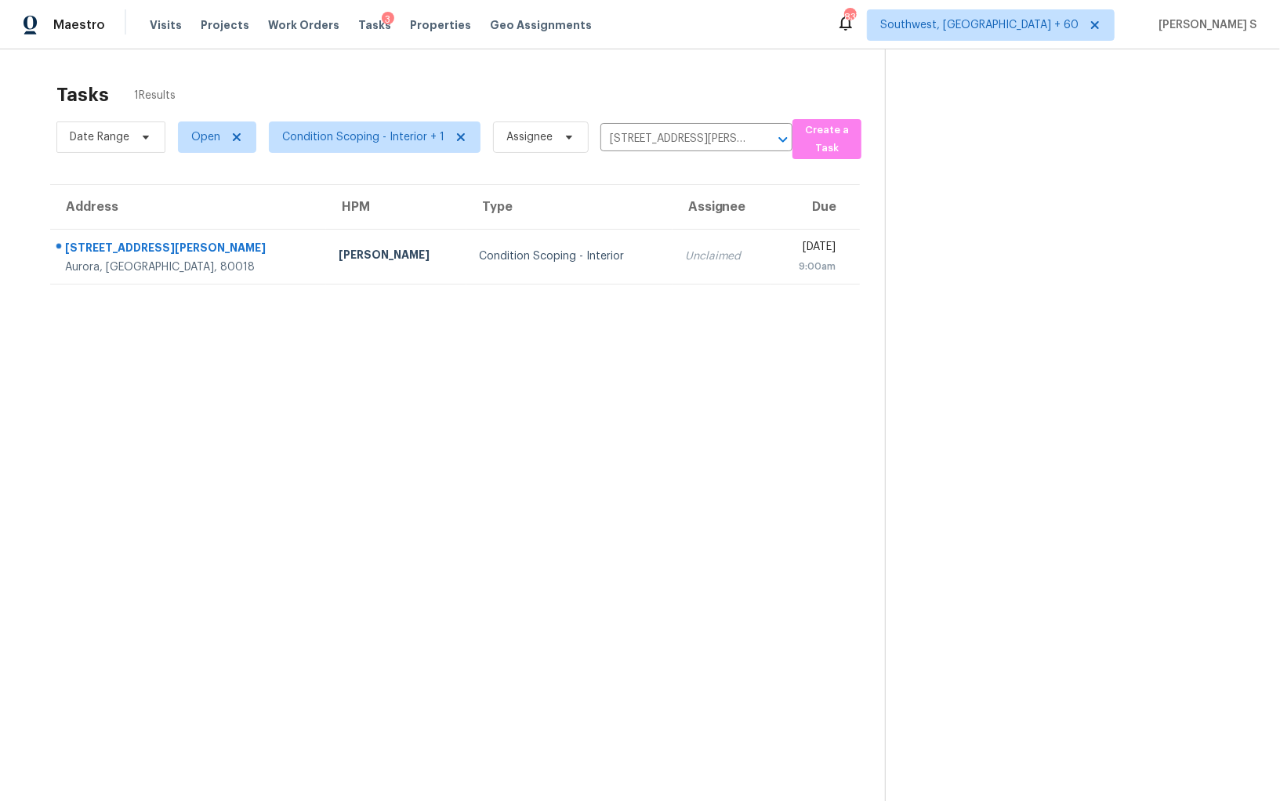
click at [685, 255] on div "Unclaimed" at bounding box center [722, 256] width 74 height 16
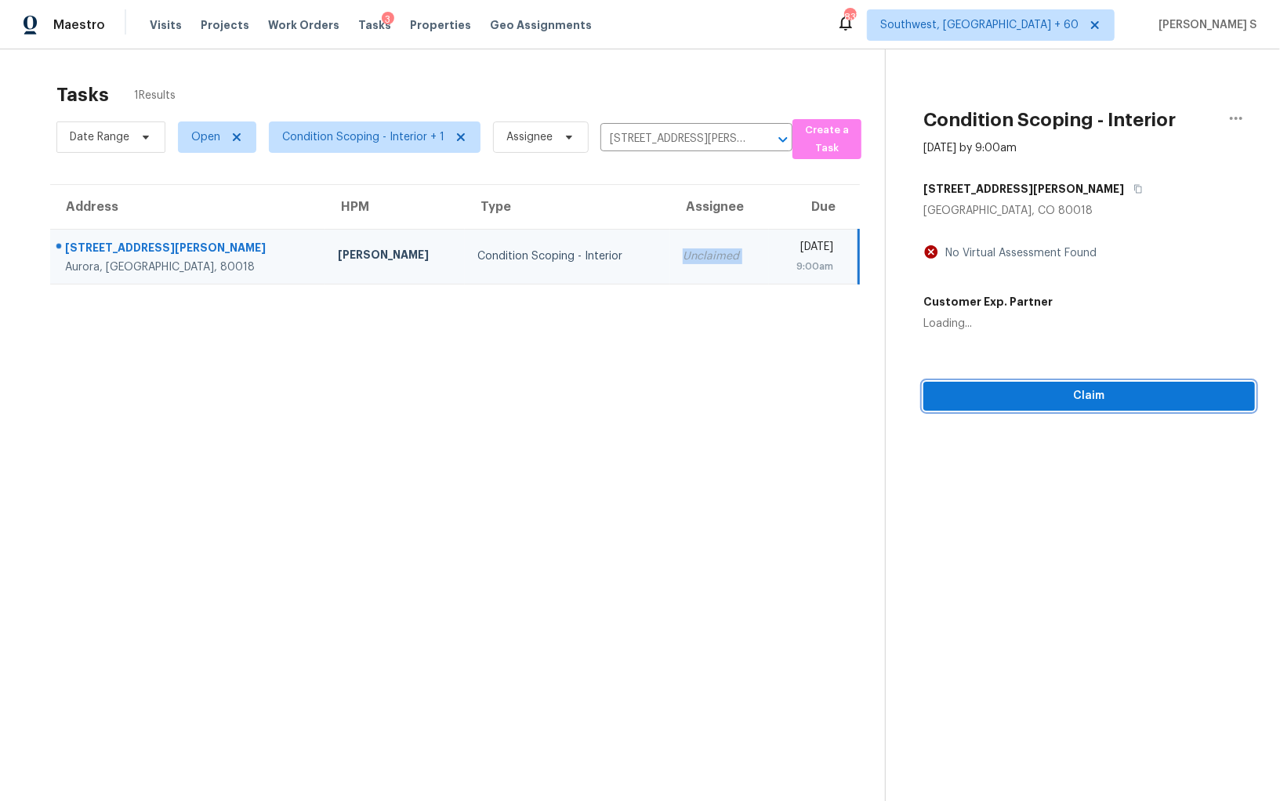
click at [1106, 400] on span "Claim" at bounding box center [1089, 396] width 306 height 20
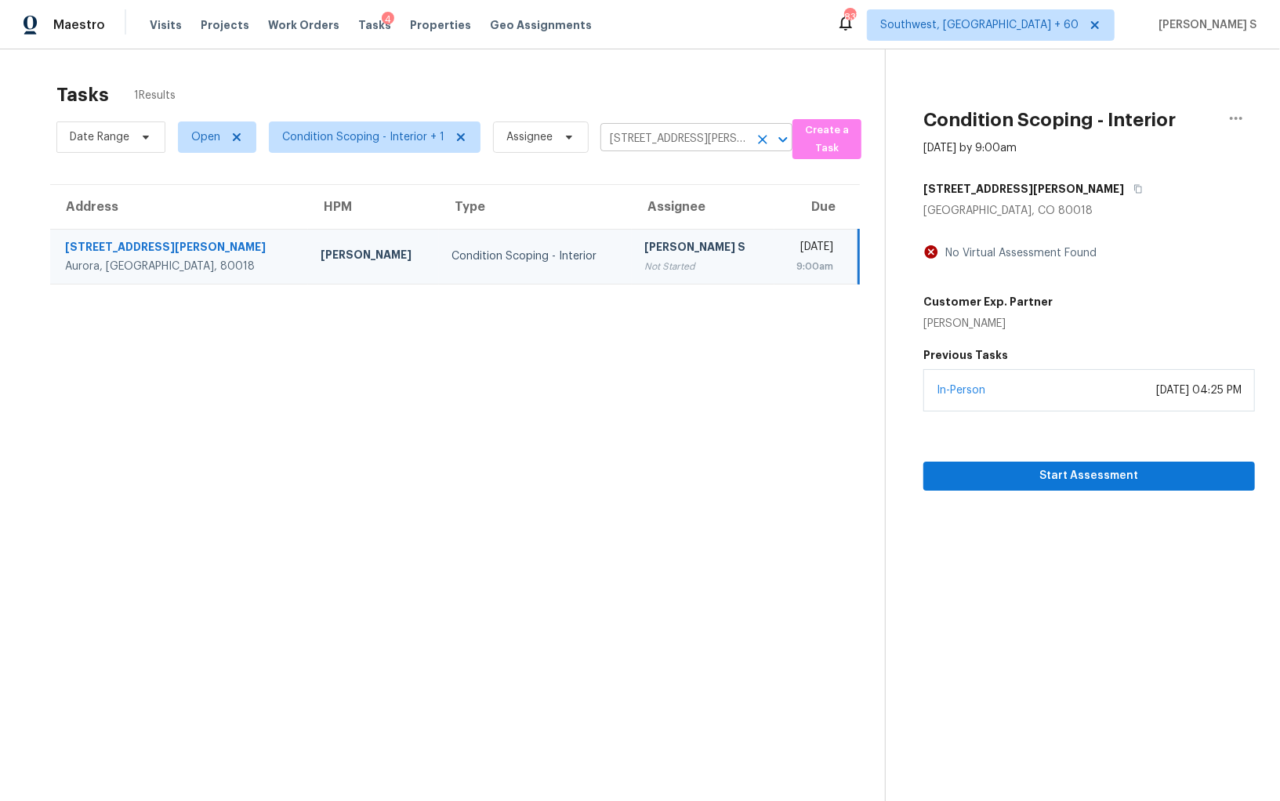
click at [647, 135] on input "[STREET_ADDRESS][PERSON_NAME]" at bounding box center [674, 139] width 148 height 24
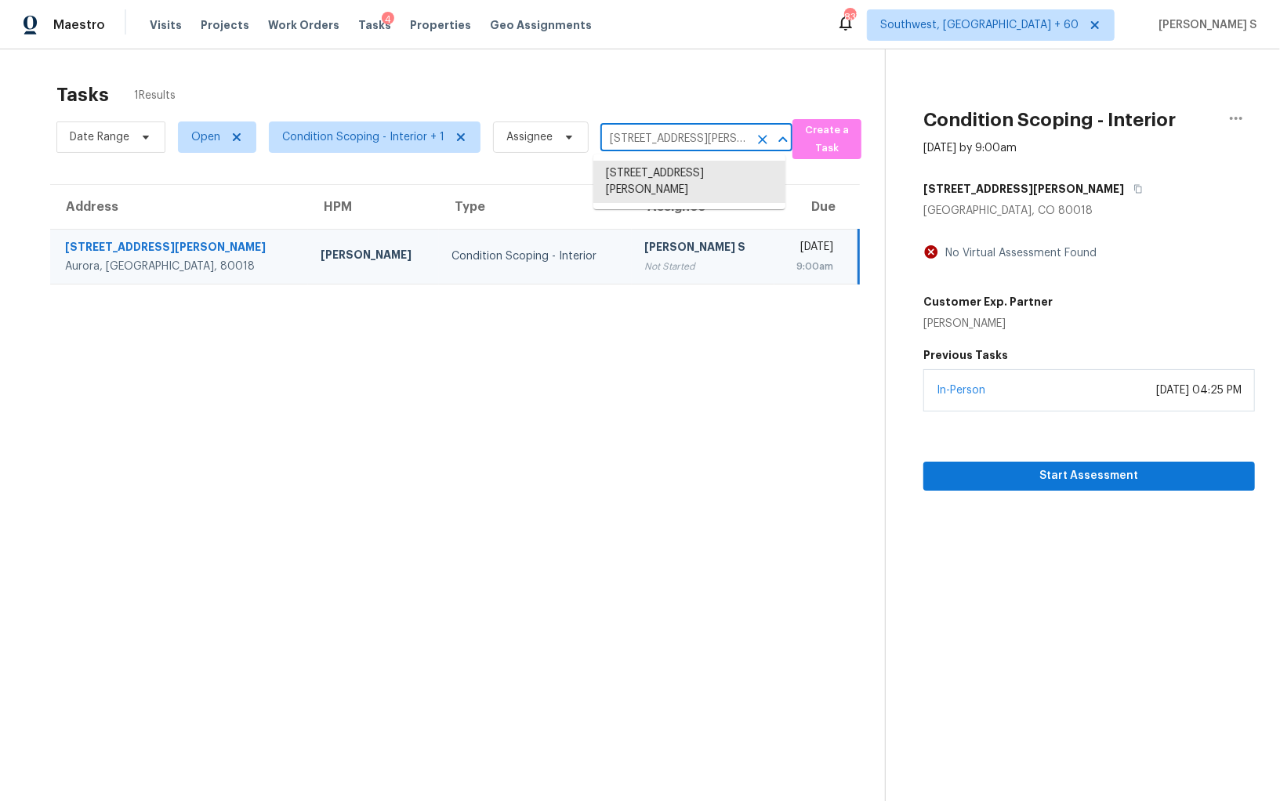
click at [647, 135] on input "[STREET_ADDRESS][PERSON_NAME]" at bounding box center [674, 139] width 148 height 24
paste input "17589 E Crestridge Ave Centennial, CO, 80015"
type input "17589 E Crestridge Ave Centennial, CO, 80015"
click at [658, 179] on li "17589 E Crestridge Ave, Centennial, CO 80015" at bounding box center [689, 174] width 192 height 26
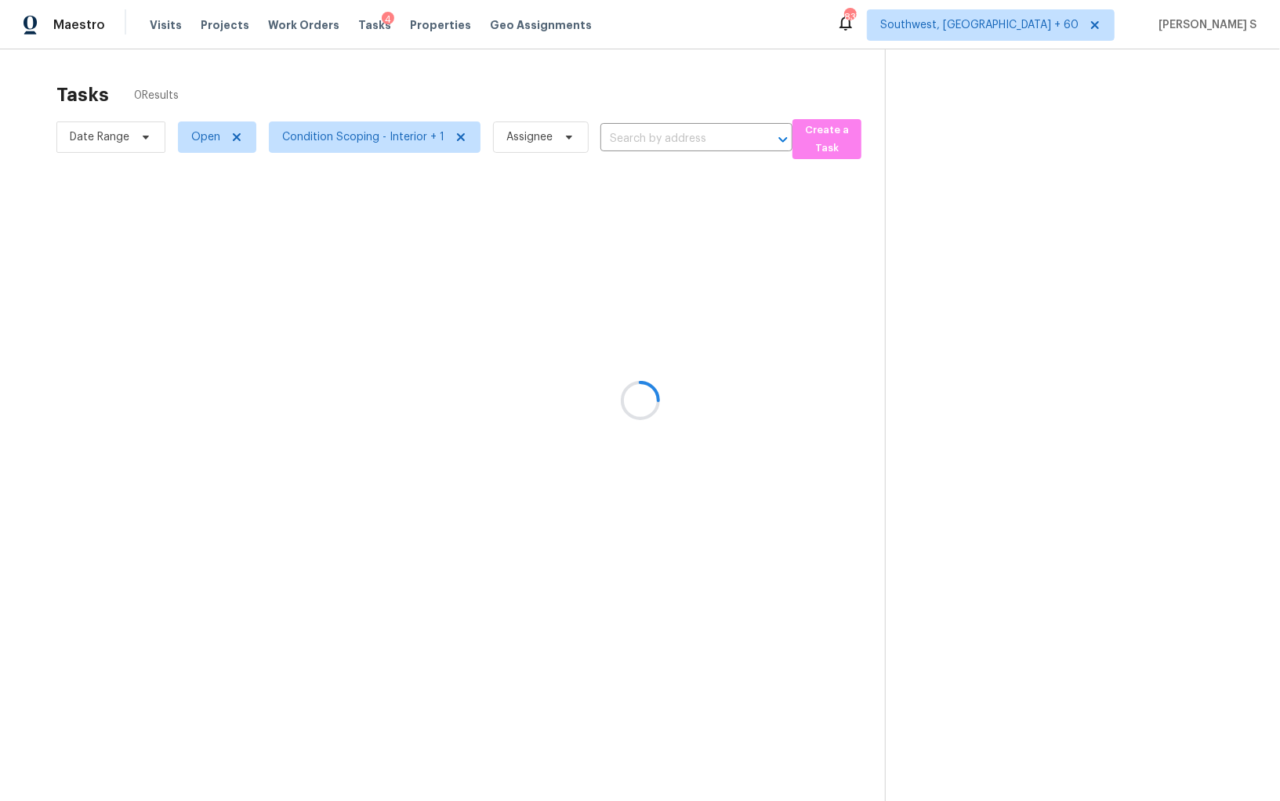
type input "17589 E Crestridge Ave, Centennial, CO 80015"
click at [661, 230] on div at bounding box center [640, 400] width 1280 height 801
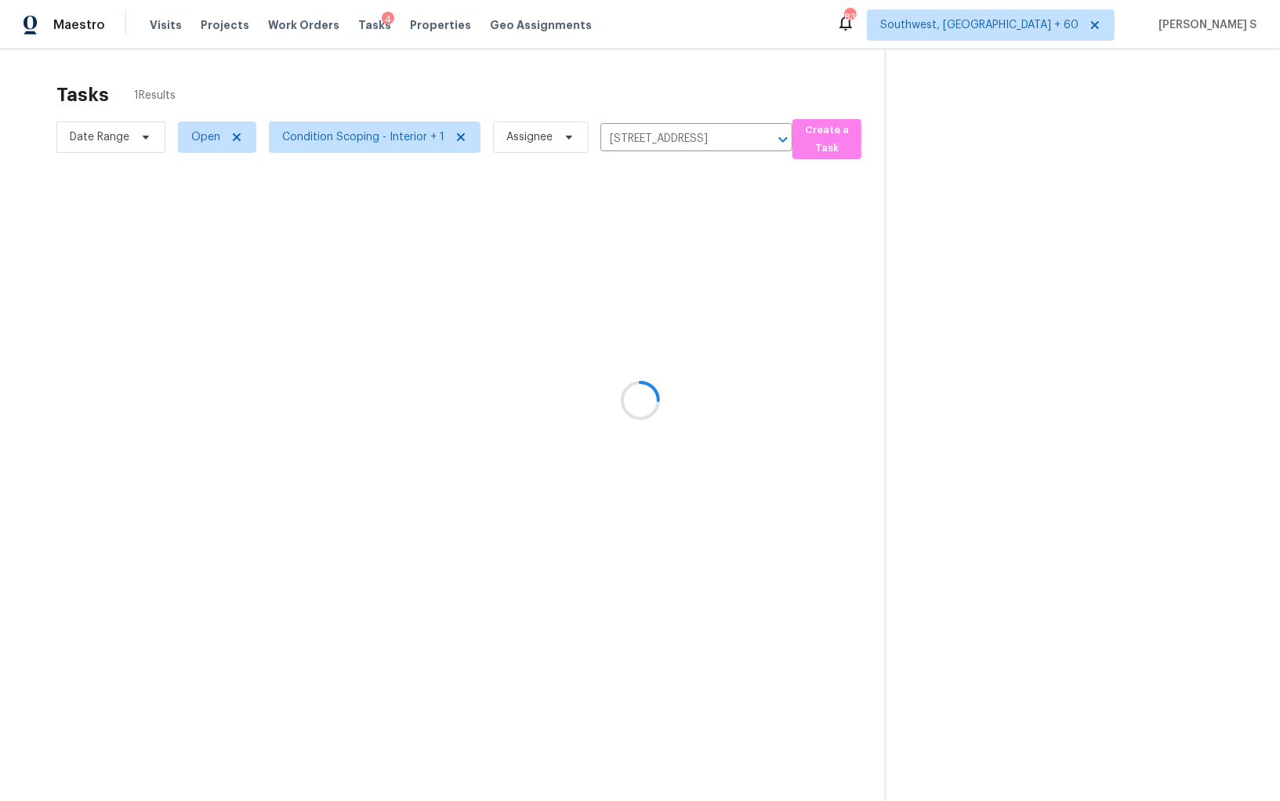
click at [661, 230] on div at bounding box center [640, 400] width 1280 height 801
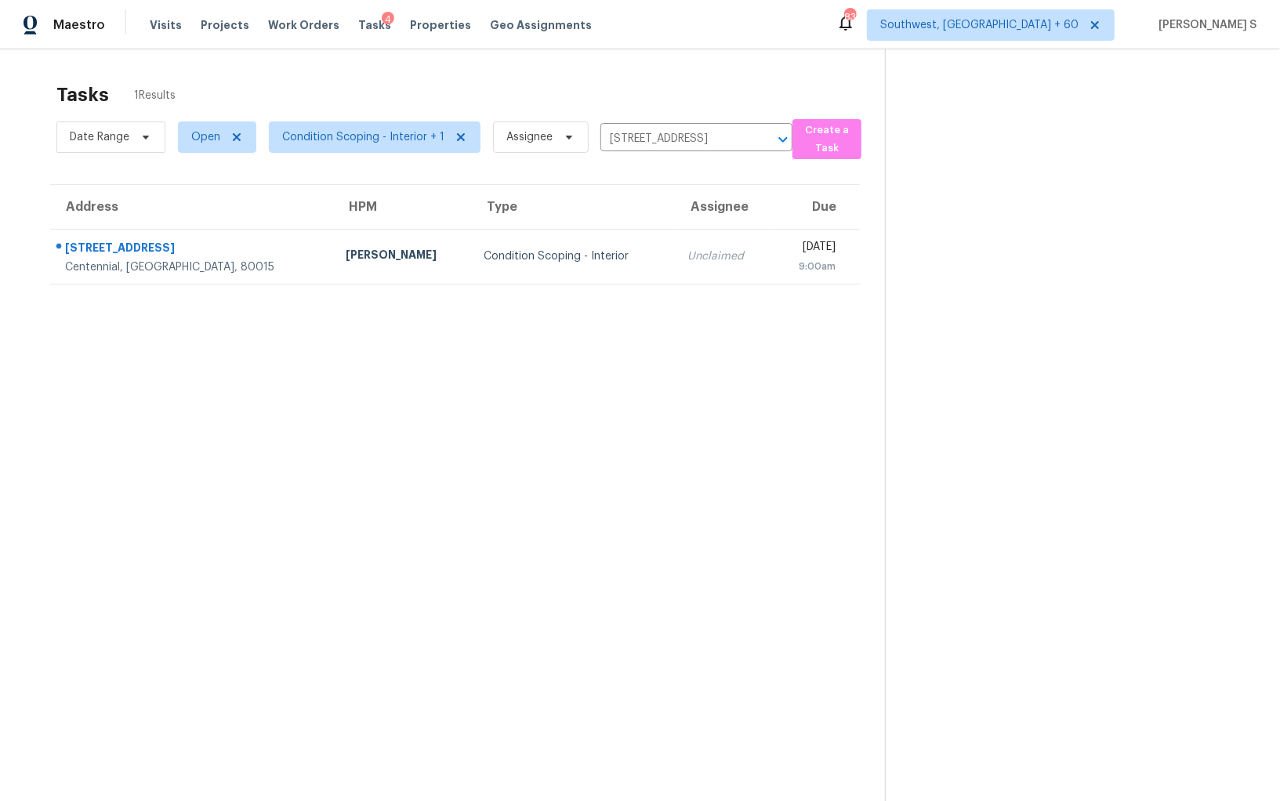
click at [675, 225] on th "Assignee" at bounding box center [723, 207] width 97 height 44
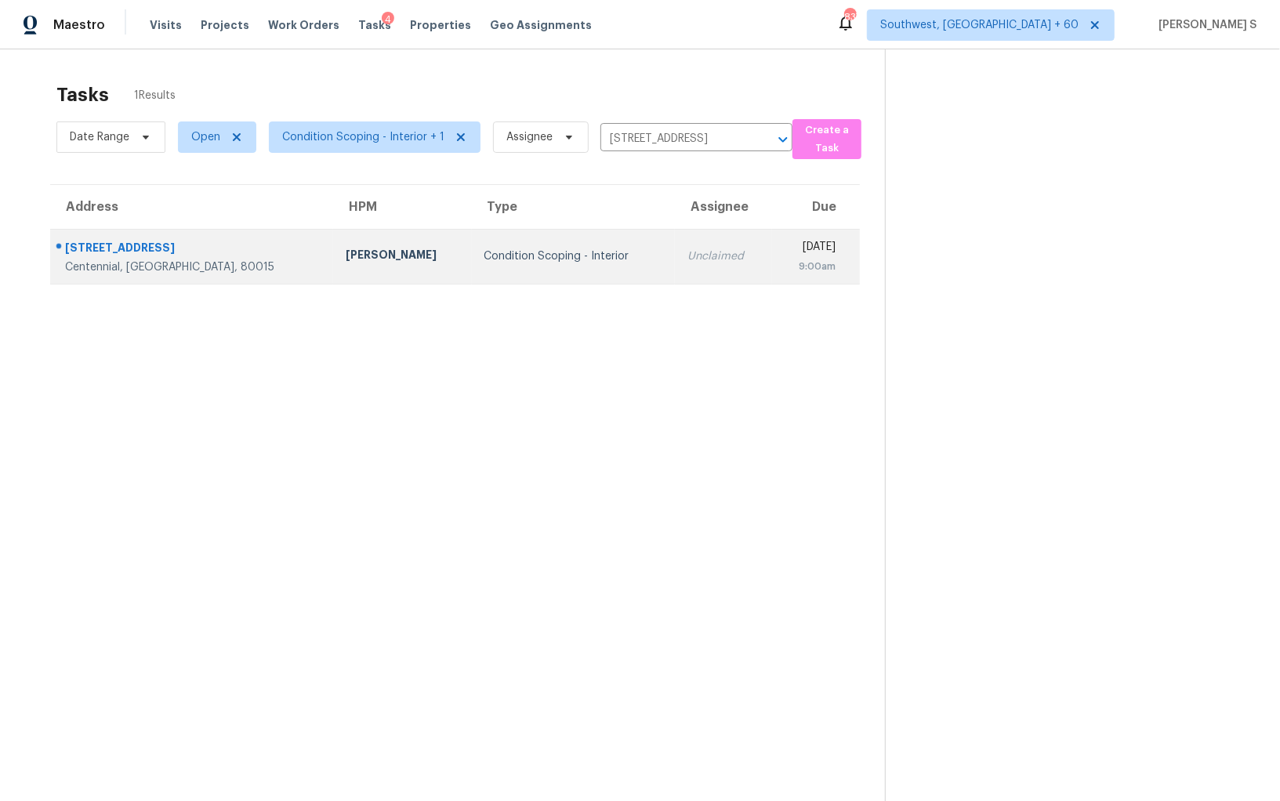
click at [687, 248] on div "Unclaimed" at bounding box center [723, 256] width 72 height 16
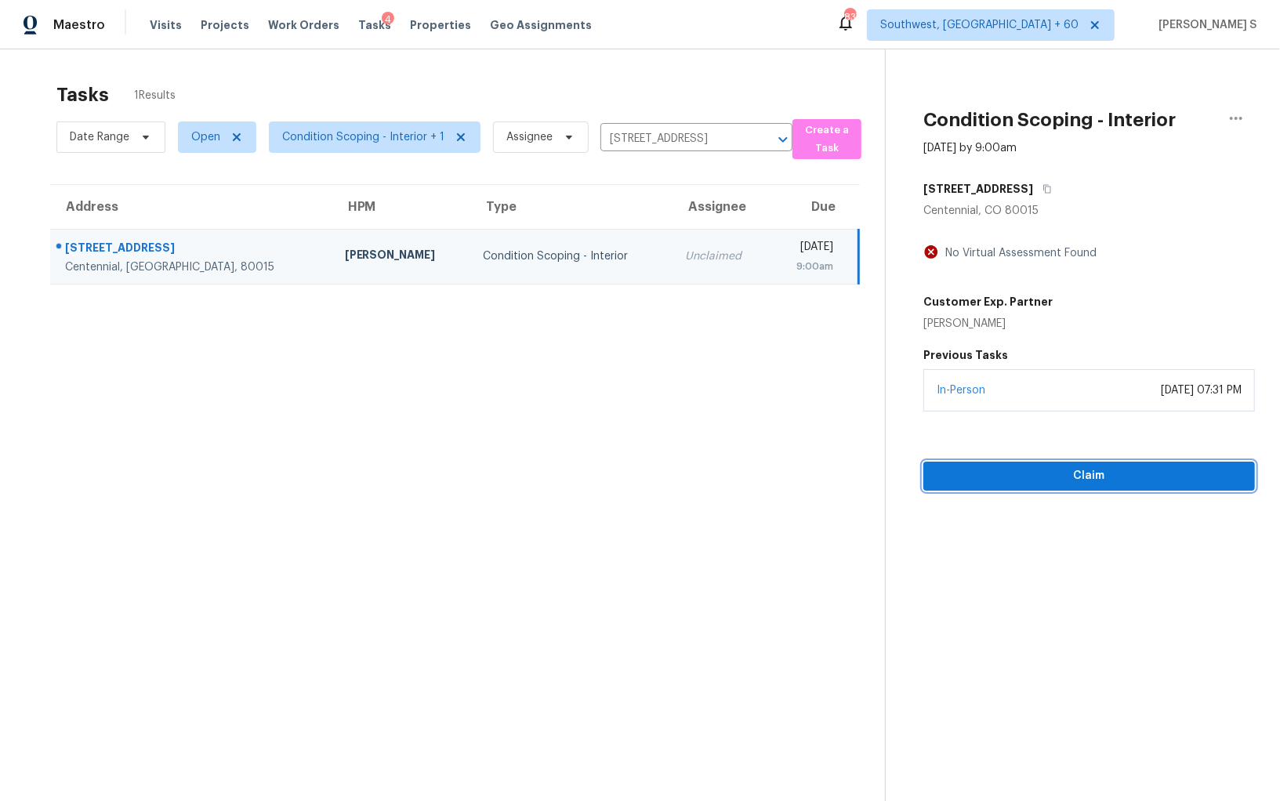
click at [1086, 472] on span "Claim" at bounding box center [1089, 476] width 306 height 20
click at [777, 460] on section "Tasks 1 Results Date Range Open Condition Scoping - Interior + 1 Assignee 17589…" at bounding box center [455, 462] width 860 height 776
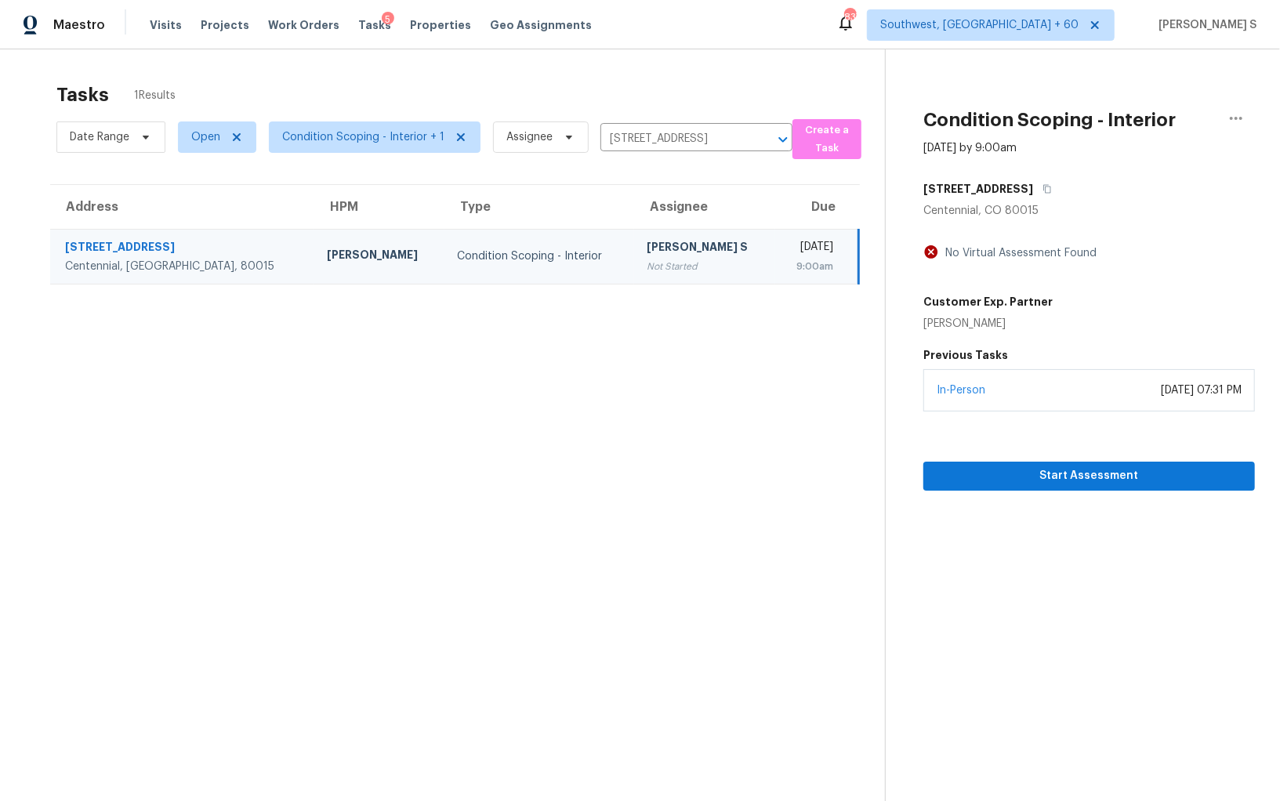
click at [1203, 96] on div "Condition Scoping - Interior Aug 11th 2025 by 9:00am 17589 E Crestridge Ave Cen…" at bounding box center [1069, 269] width 369 height 441
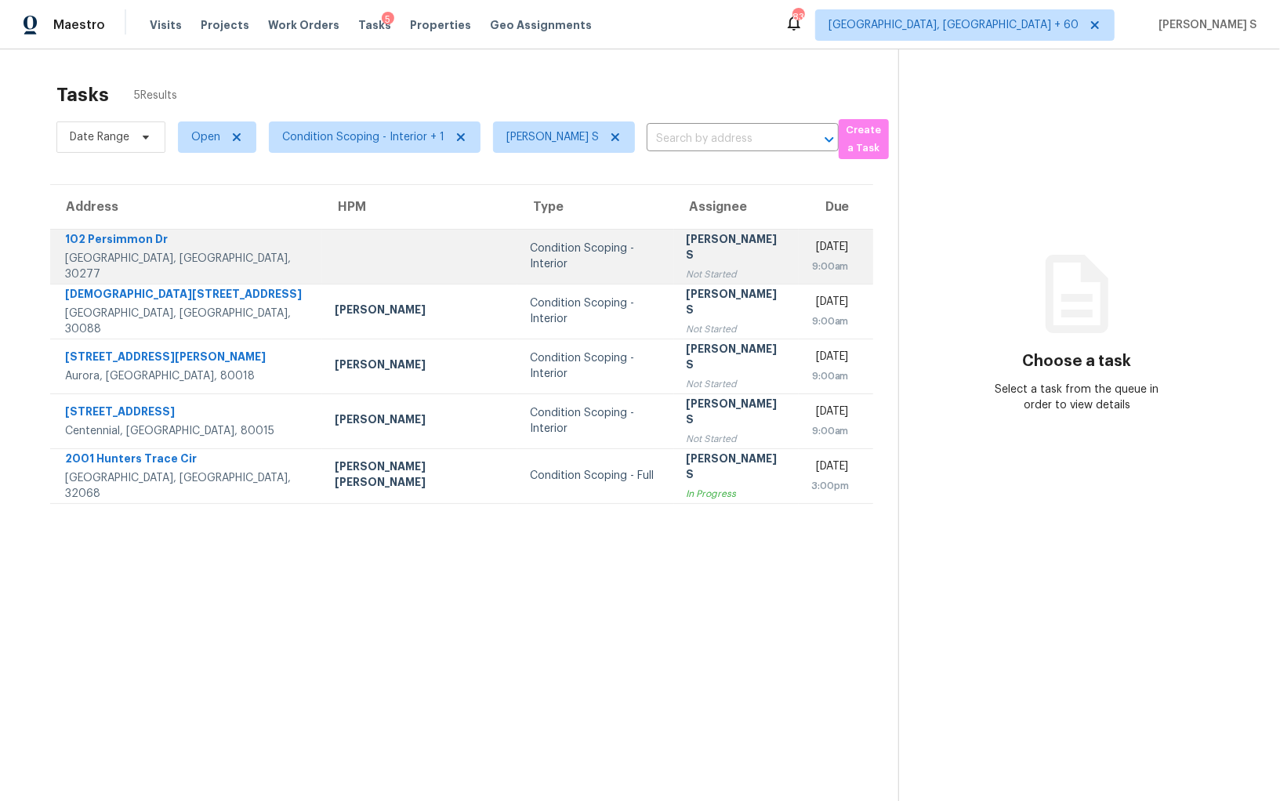
click at [798, 273] on td "[DATE] 9:00am" at bounding box center [835, 256] width 74 height 55
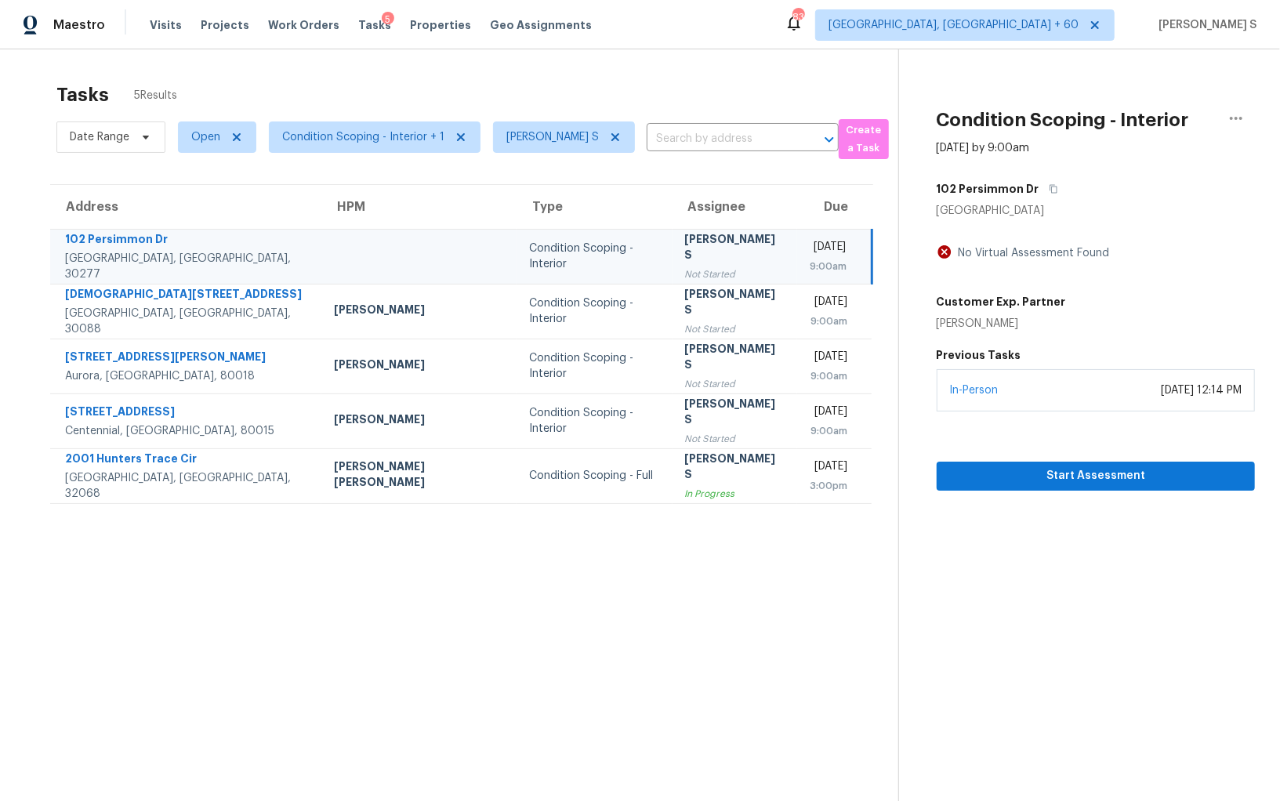
click at [688, 274] on td "[PERSON_NAME] S Not Started" at bounding box center [734, 256] width 125 height 55
click at [1050, 186] on button "button" at bounding box center [1049, 189] width 21 height 28
click at [685, 266] on div "Not Started" at bounding box center [735, 274] width 100 height 16
click at [1020, 480] on span "Start Assessment" at bounding box center [1095, 476] width 293 height 20
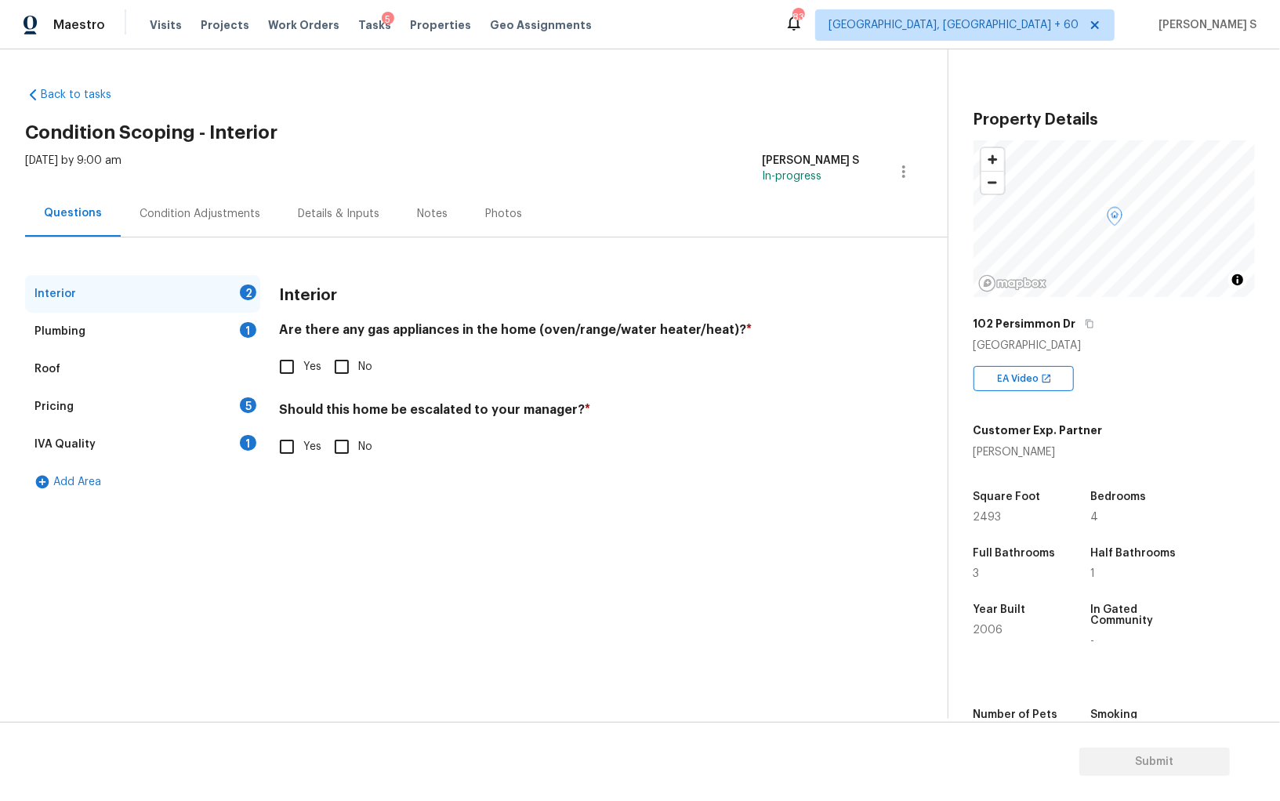
scroll to position [109, 0]
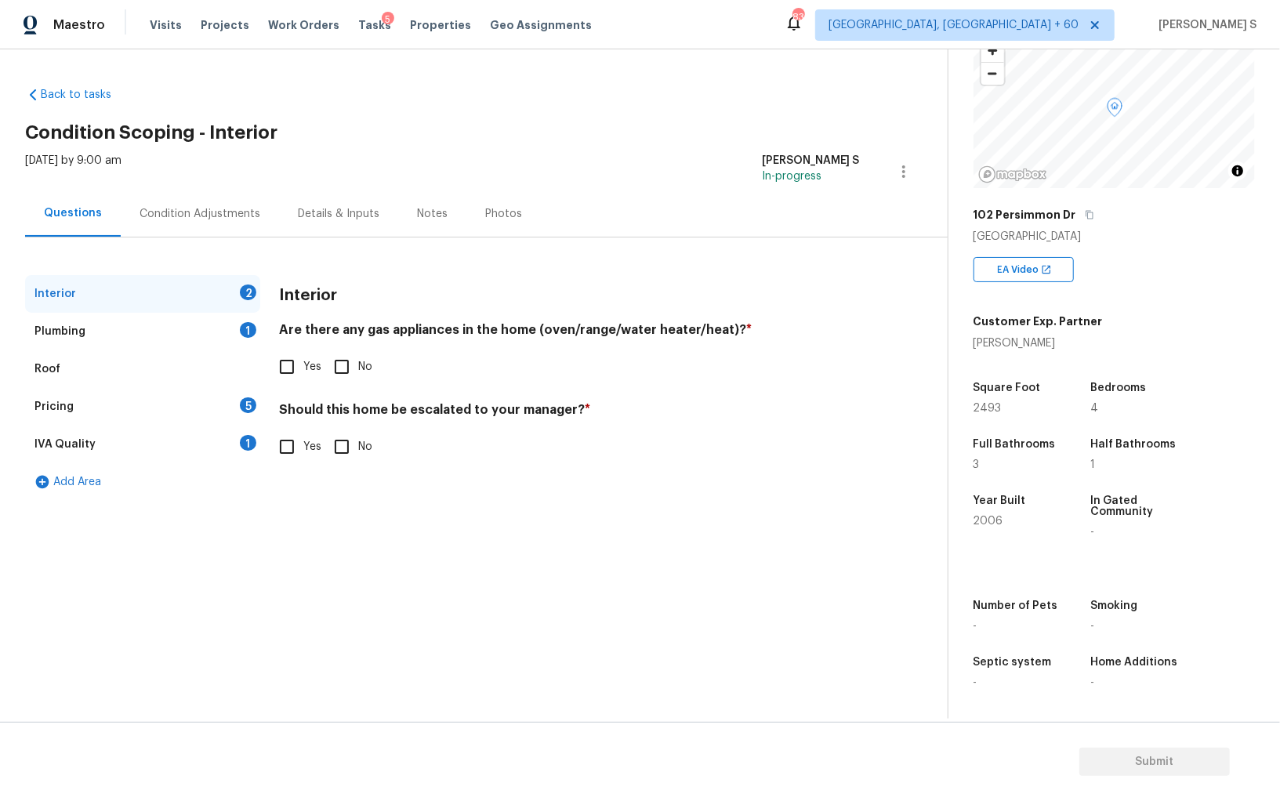
click at [296, 436] on input "Yes" at bounding box center [286, 446] width 33 height 33
checkbox input "true"
click at [335, 493] on input "text" at bounding box center [569, 487] width 581 height 37
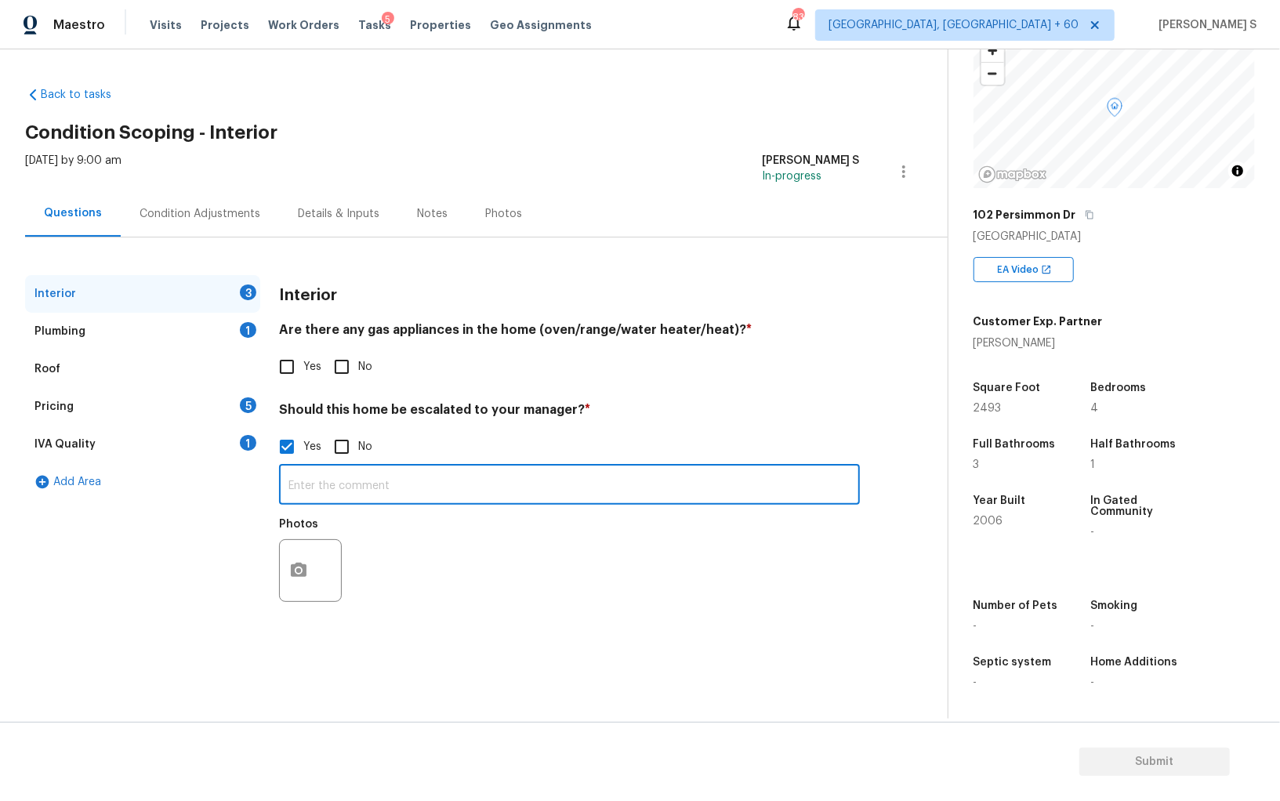
paste input "There are multiple locations of visible leaks on the ceiling in the interior of…"
click at [505, 555] on div "Photos" at bounding box center [569, 560] width 581 height 102
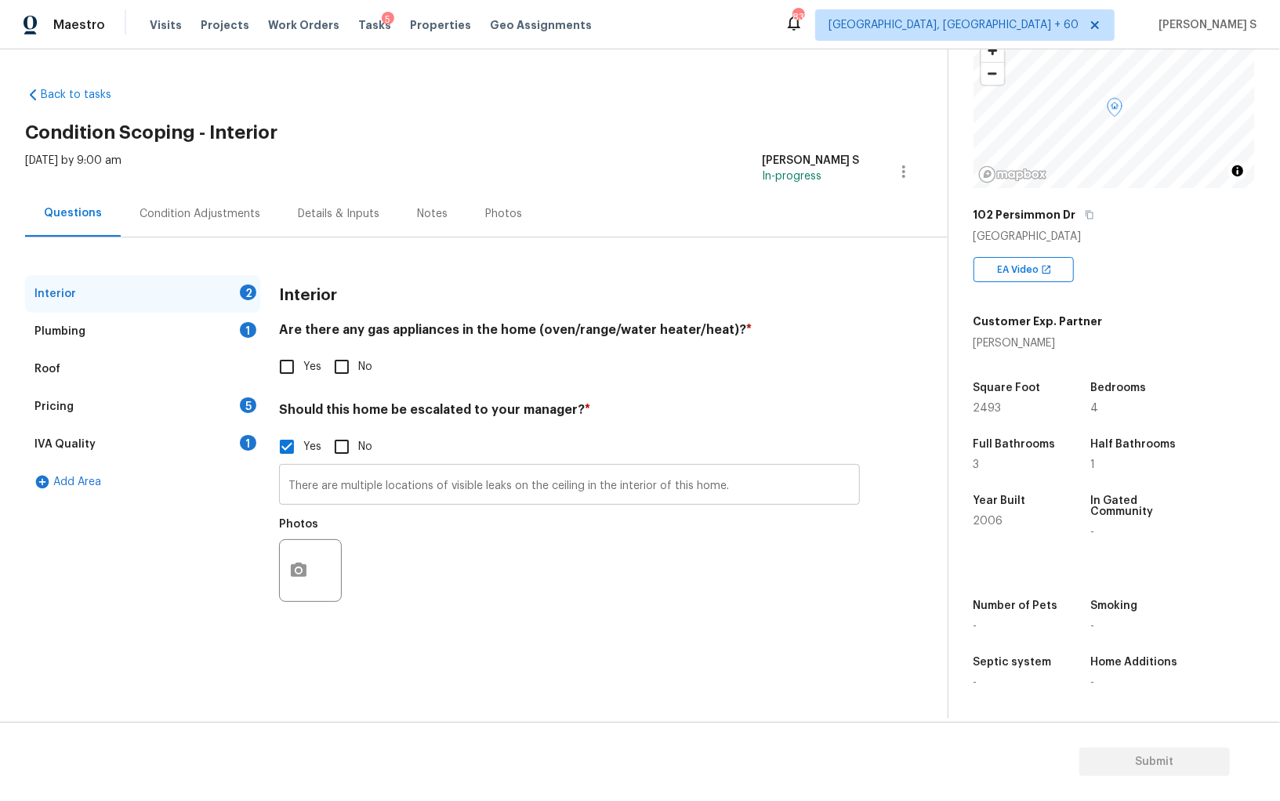
click at [732, 489] on input "There are multiple locations of visible leaks on the ceiling in the interior of…" at bounding box center [569, 486] width 581 height 37
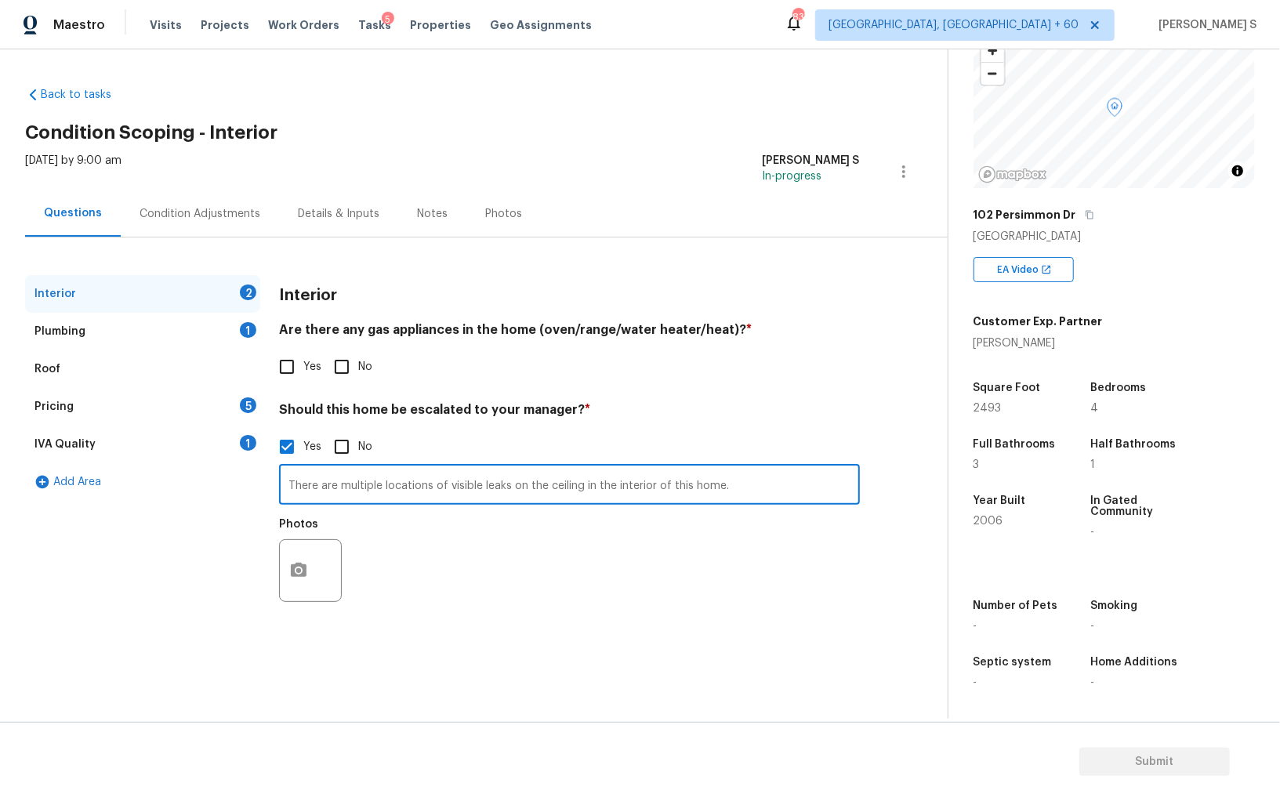
paste input "there are 10+ locations of leaks visible"
type input "There are multiple locations of visible leaks on the ceiling in the interior of…"
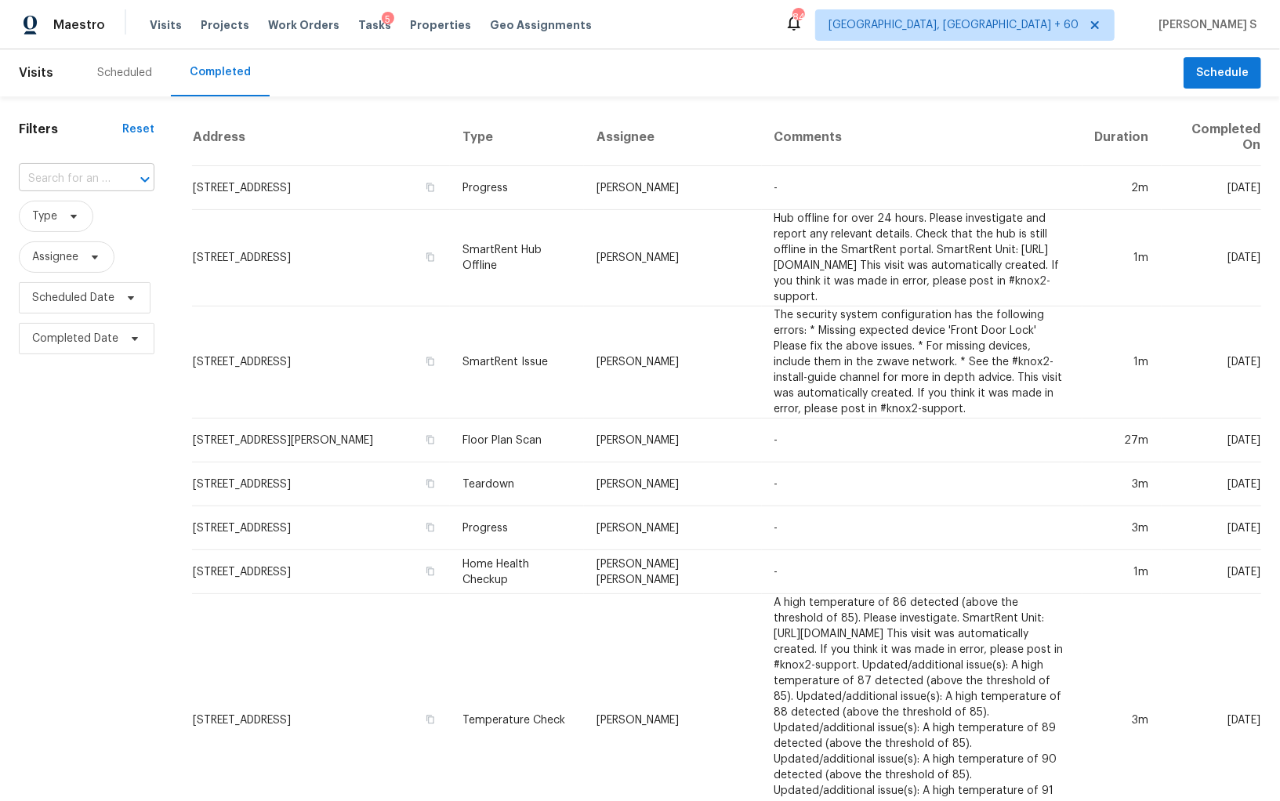
click at [105, 170] on input "text" at bounding box center [65, 179] width 92 height 24
paste input "1022 N Born Rd Stone Mountain, GA, 30088"
type input "1022 N Born Rd Stone Mountain, GA, 30088"
click at [93, 215] on li "1022 N Born Rd, Stone Mountain, GA 30088" at bounding box center [84, 222] width 132 height 42
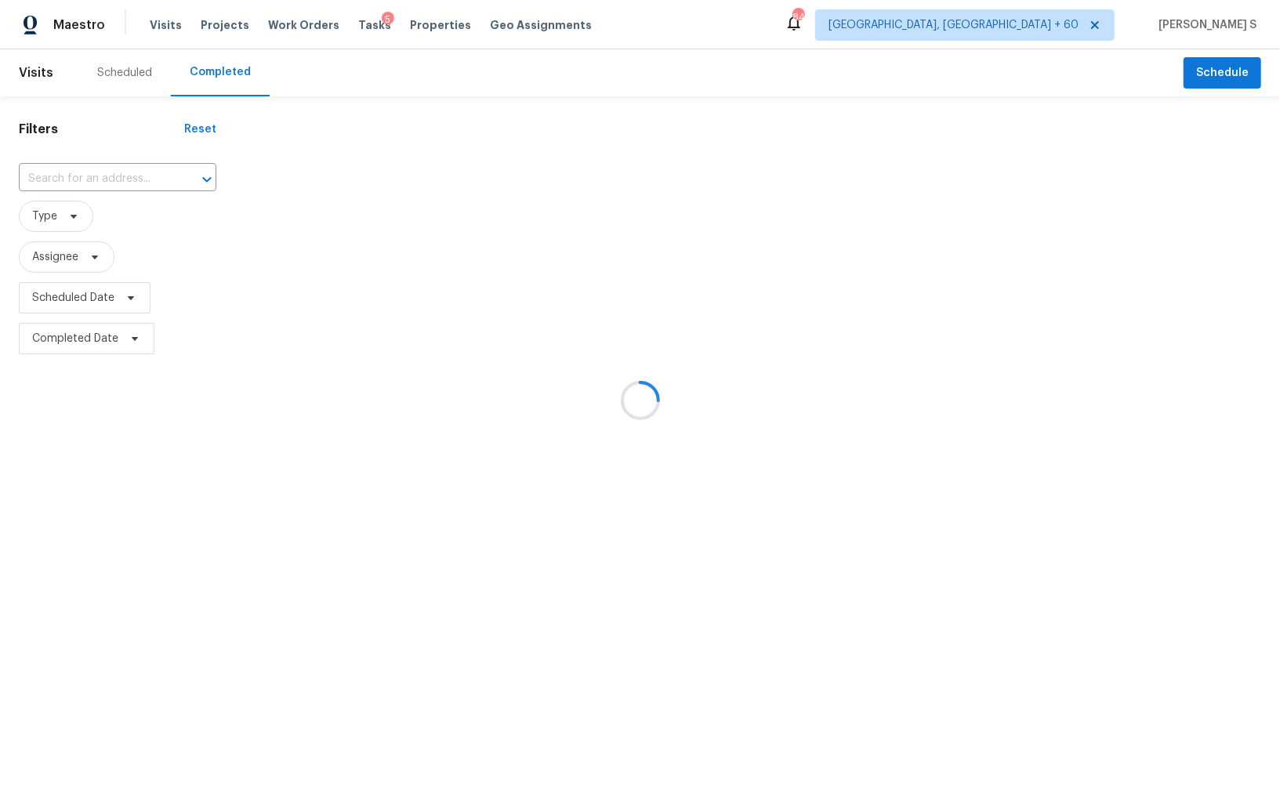
type input "1022 N Born Rd, Stone Mountain, GA 30088"
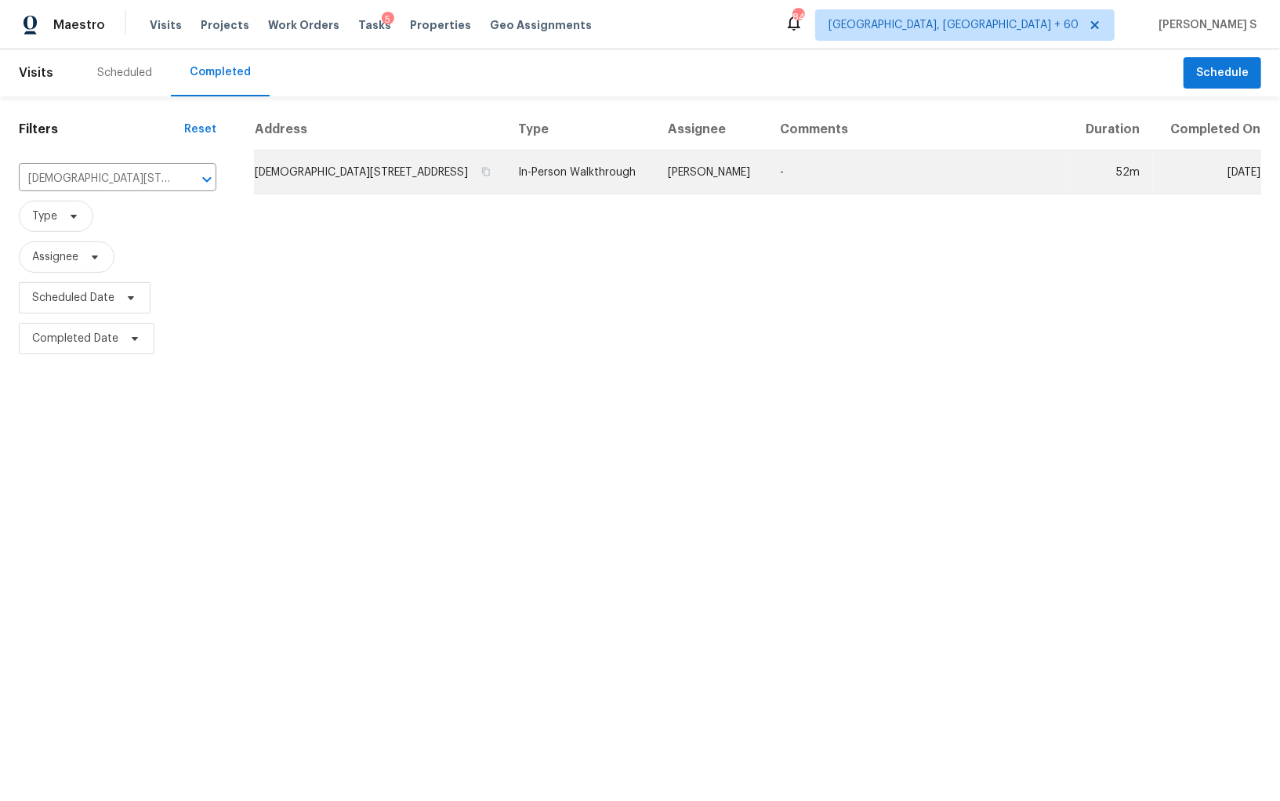
click at [323, 168] on td "1022 N Born Rd, Stone Mountain, GA 30088" at bounding box center [380, 172] width 252 height 44
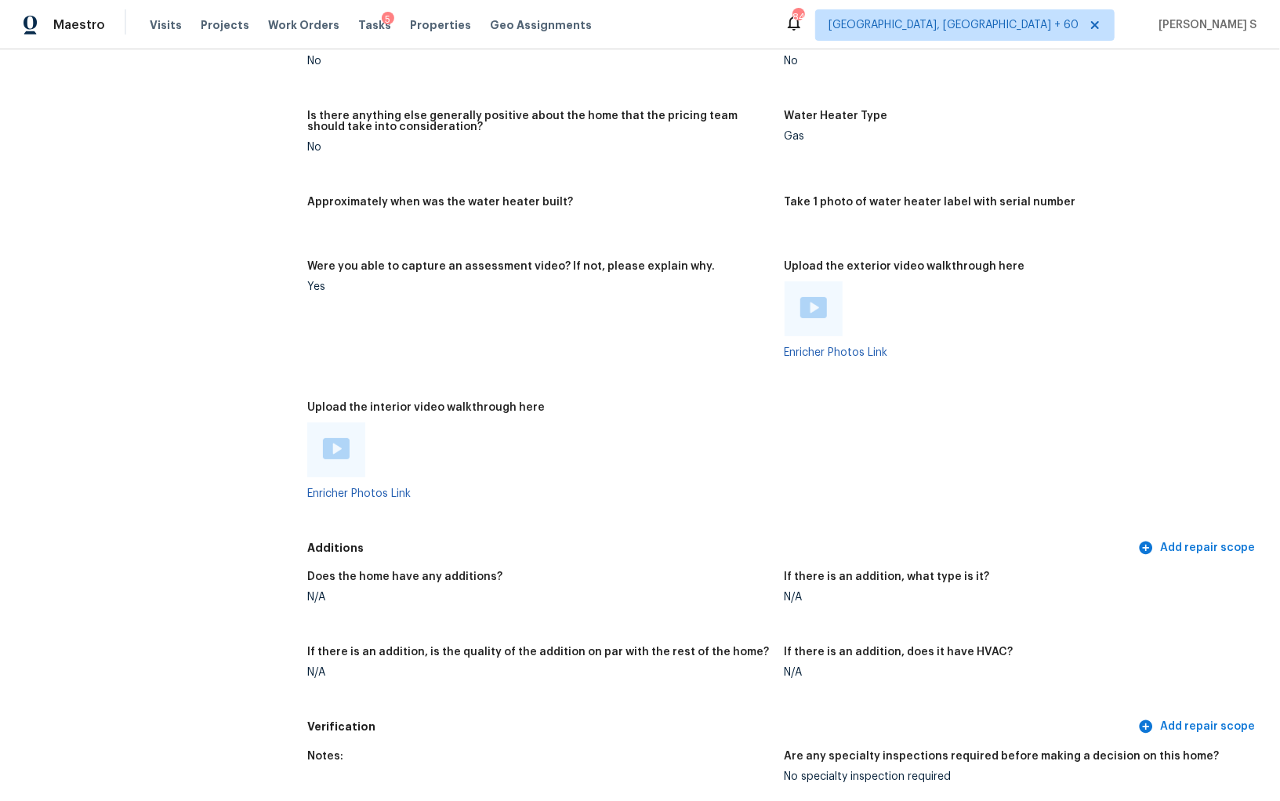
scroll to position [2628, 0]
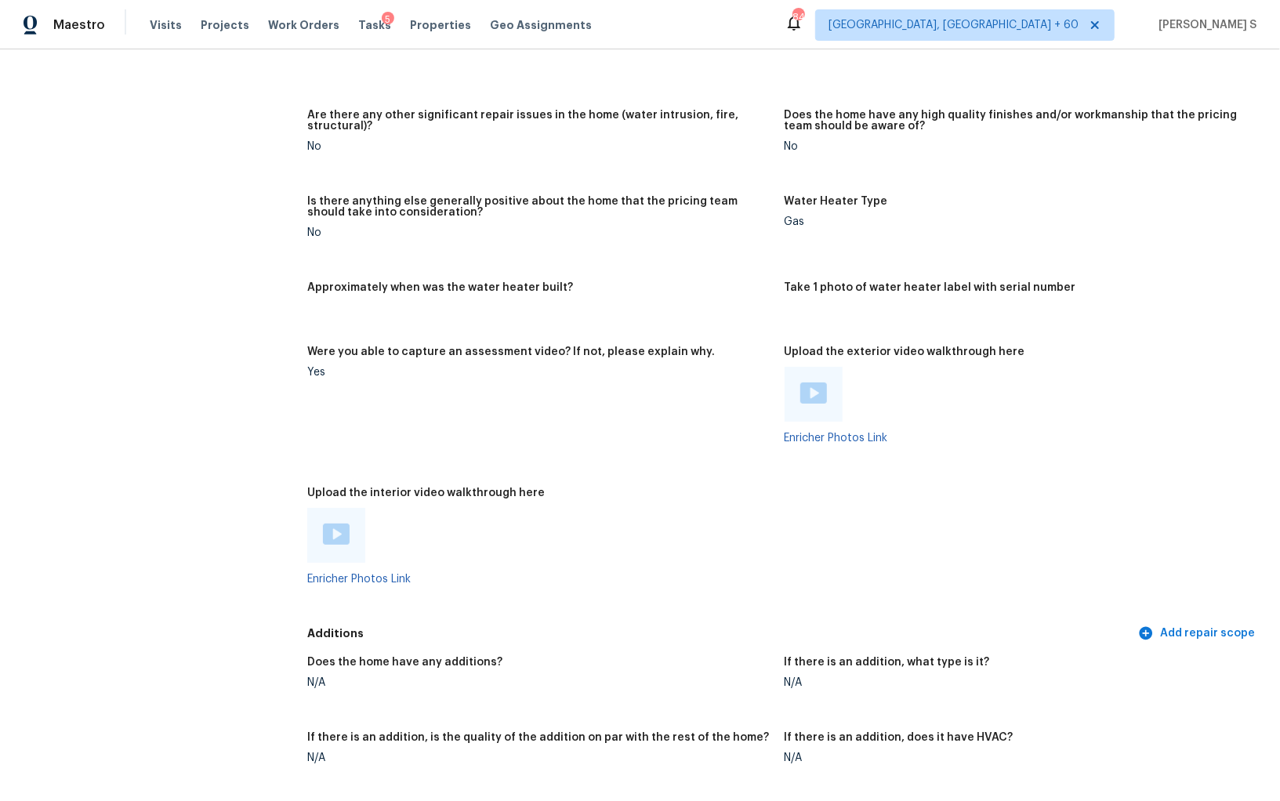
click at [351, 523] on div at bounding box center [336, 535] width 58 height 55
click at [338, 530] on img at bounding box center [336, 533] width 27 height 21
click at [819, 394] on img at bounding box center [813, 392] width 27 height 21
click at [547, 494] on div "Upload the interior video walkthrough here" at bounding box center [539, 497] width 464 height 20
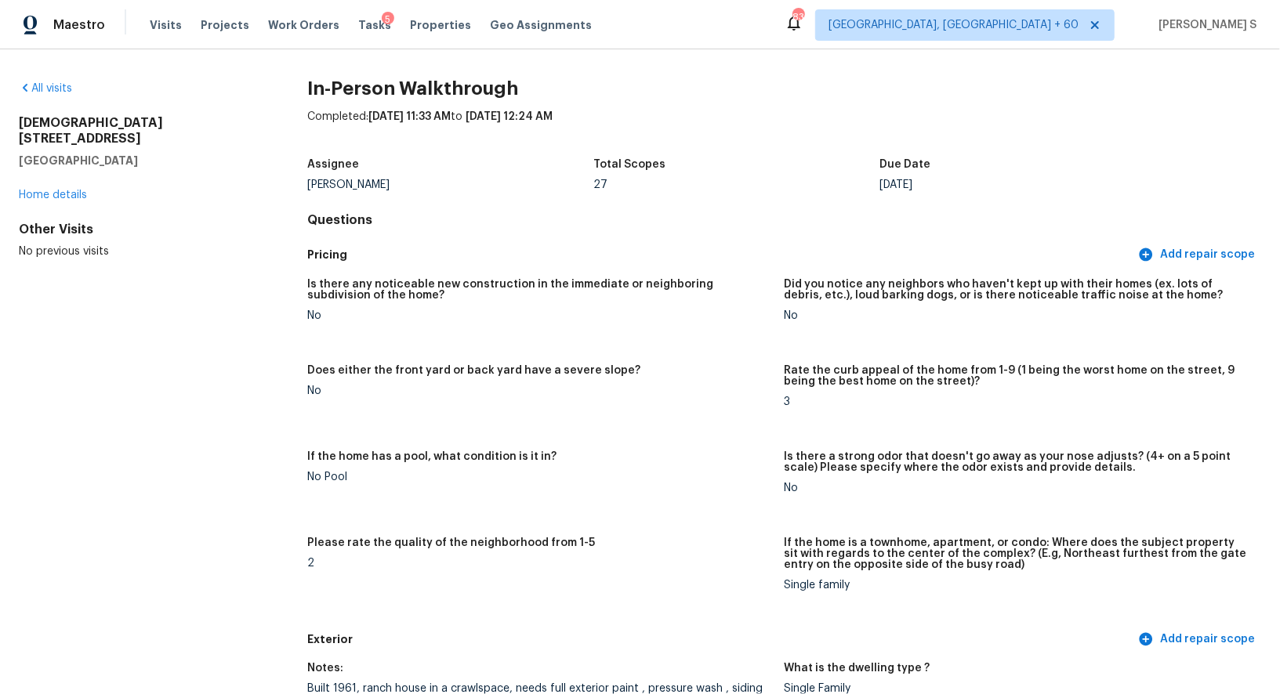
scroll to position [860, 0]
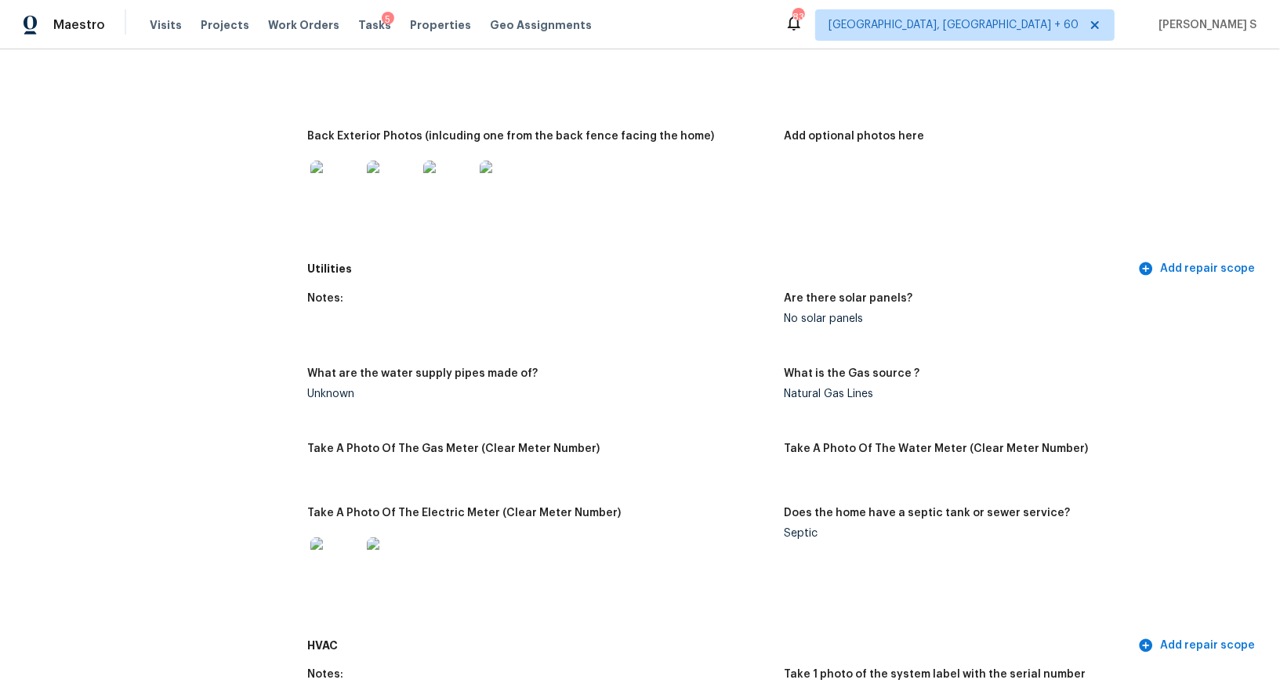
click at [876, 179] on figure "Add optional photos here" at bounding box center [1022, 188] width 476 height 114
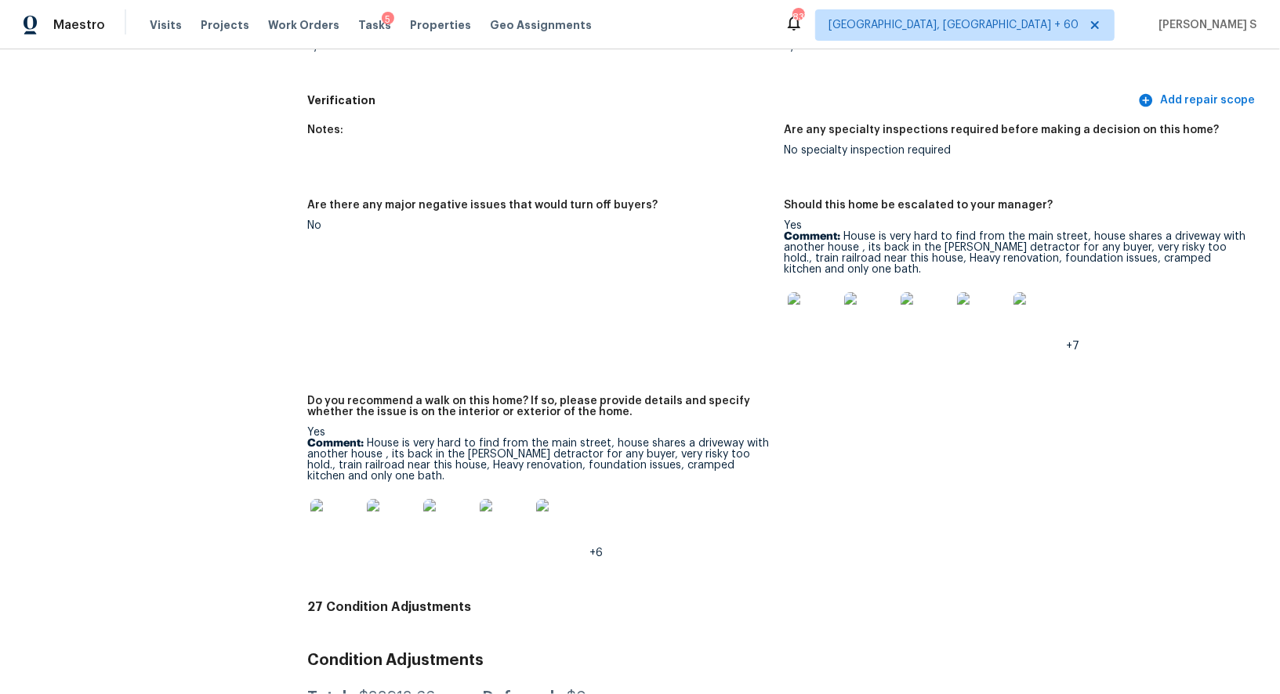
scroll to position [3473, 0]
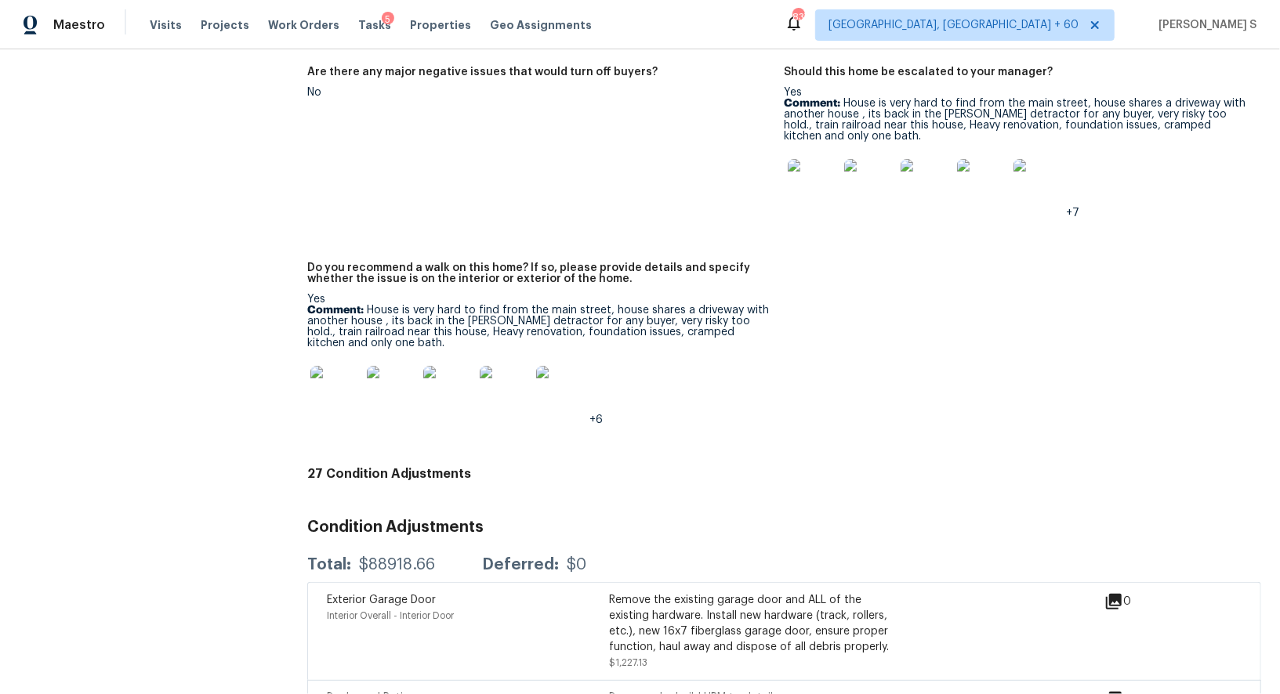
click at [381, 310] on p "Comment: House is very hard to find from the main street, house shares a drivew…" at bounding box center [539, 327] width 464 height 44
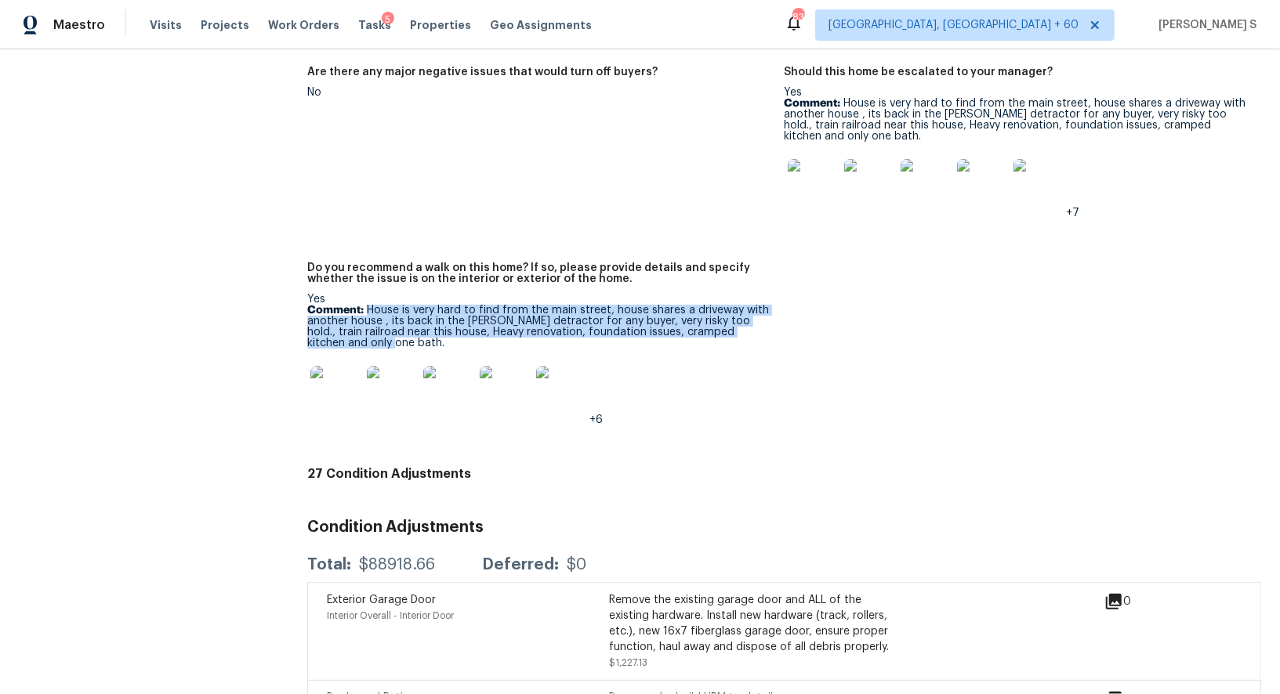
click at [340, 343] on p "Comment: House is very hard to find from the main street, house shares a drivew…" at bounding box center [539, 327] width 464 height 44
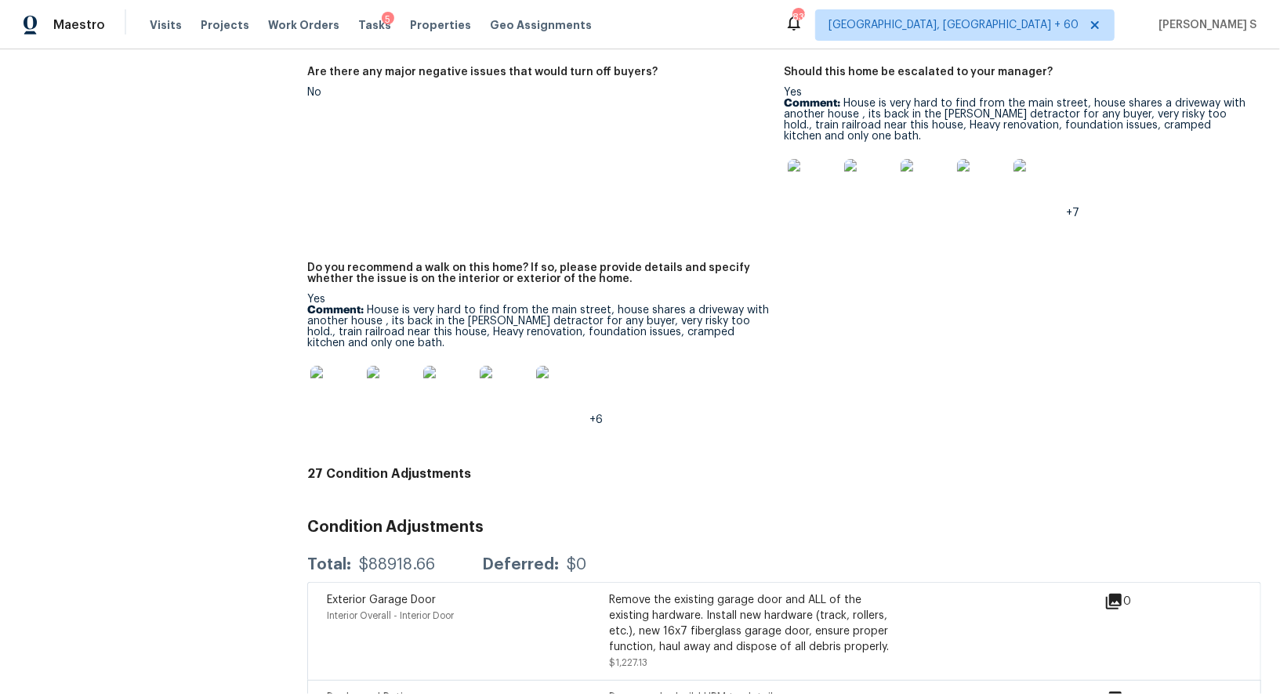
click at [501, 523] on h3 "Condition Adjustments" at bounding box center [784, 528] width 954 height 16
click at [351, 375] on img at bounding box center [335, 391] width 50 height 50
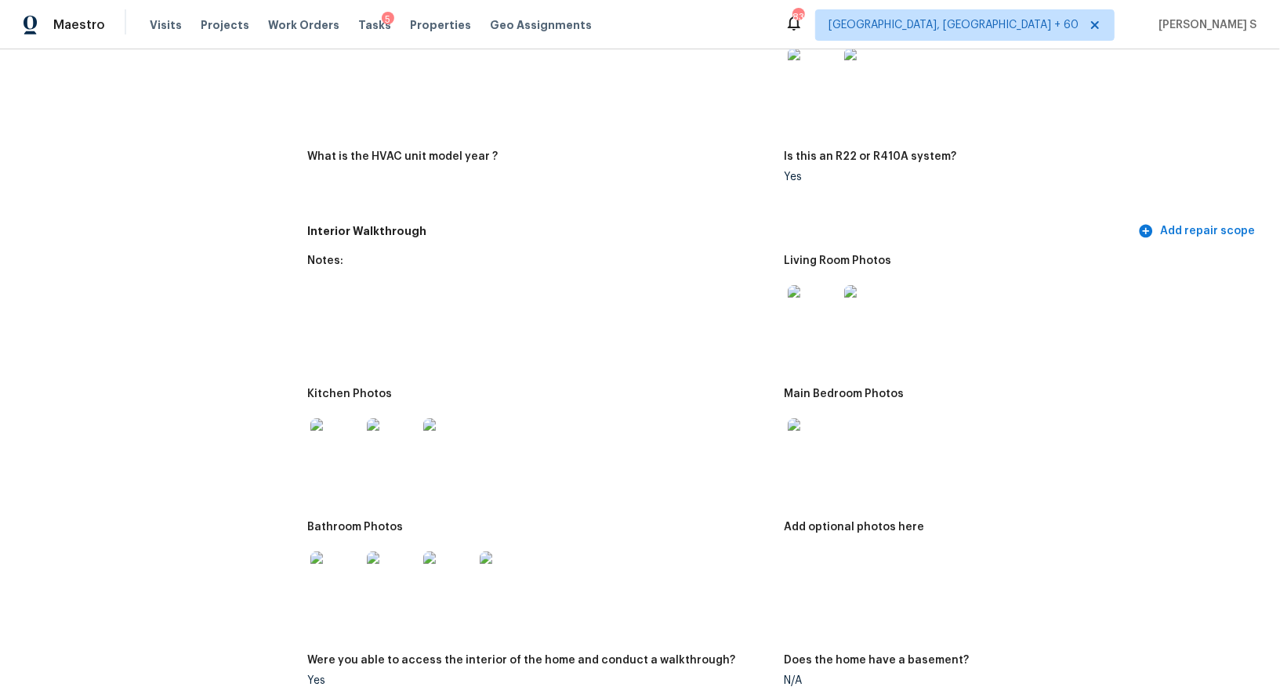
scroll to position [1594, 0]
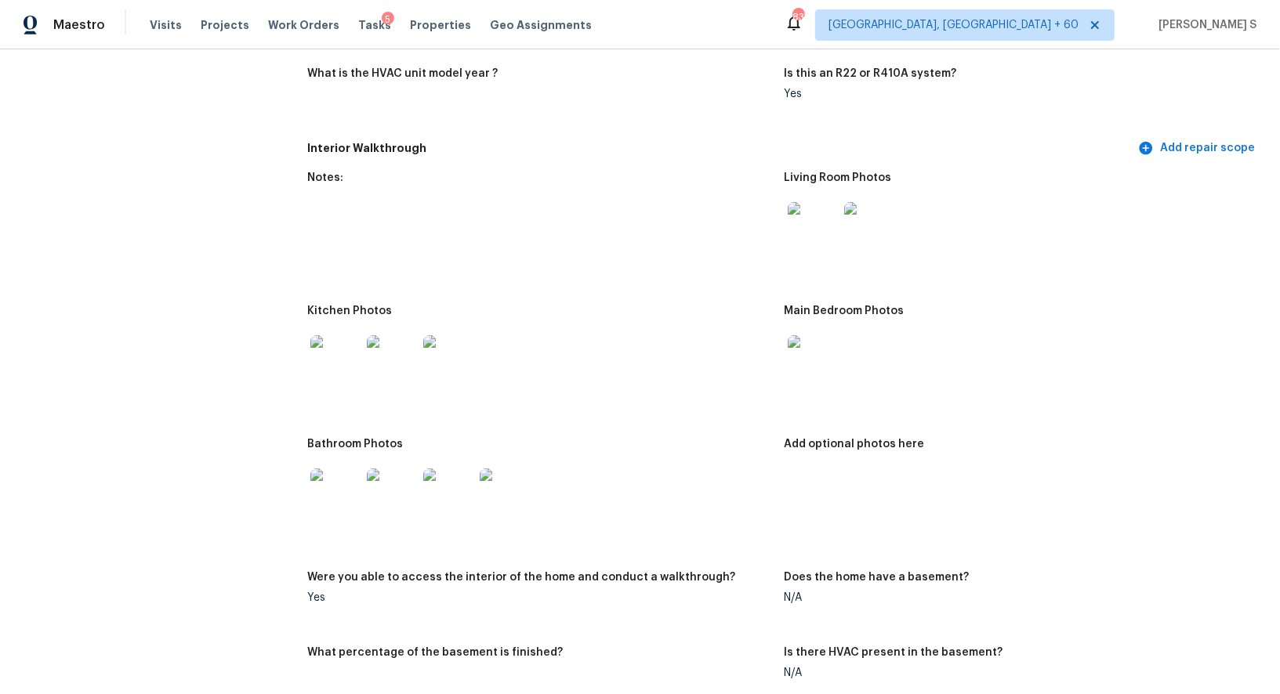
click at [813, 219] on img at bounding box center [813, 227] width 50 height 50
click at [341, 355] on img at bounding box center [335, 360] width 50 height 50
click at [816, 332] on div at bounding box center [812, 360] width 56 height 69
click at [817, 356] on img at bounding box center [813, 360] width 50 height 50
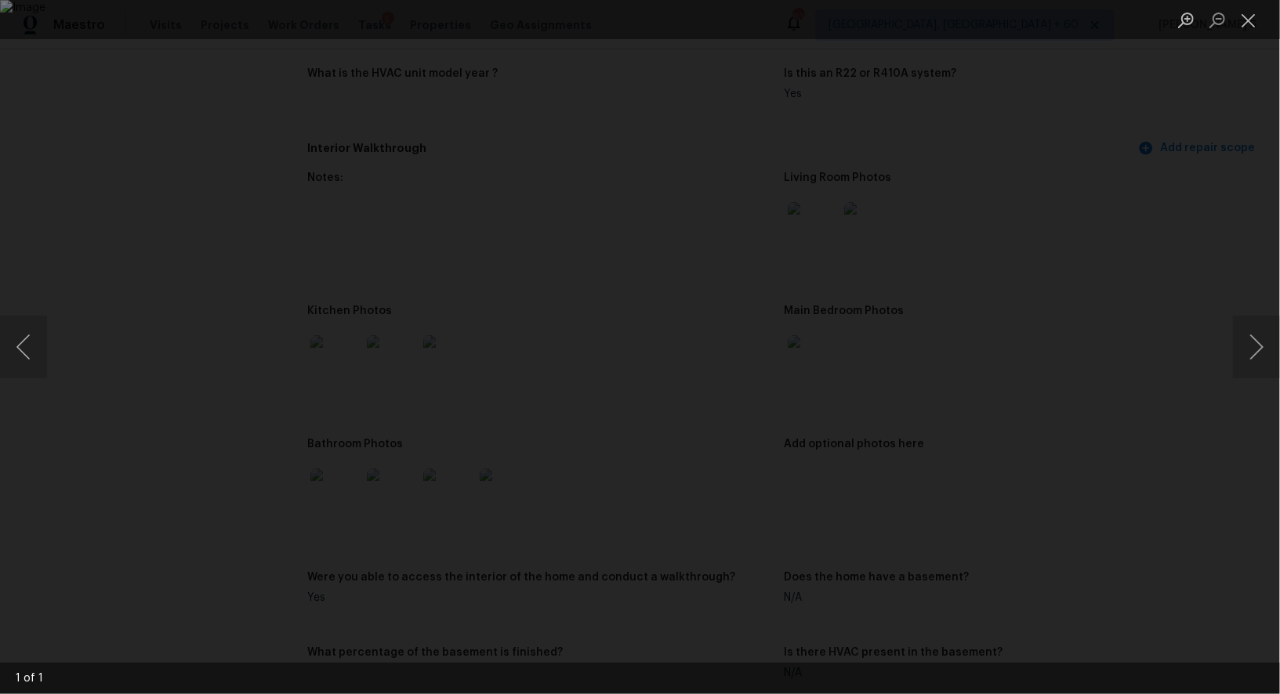
click at [625, 372] on img "Lightbox" at bounding box center [640, 347] width 1280 height 694
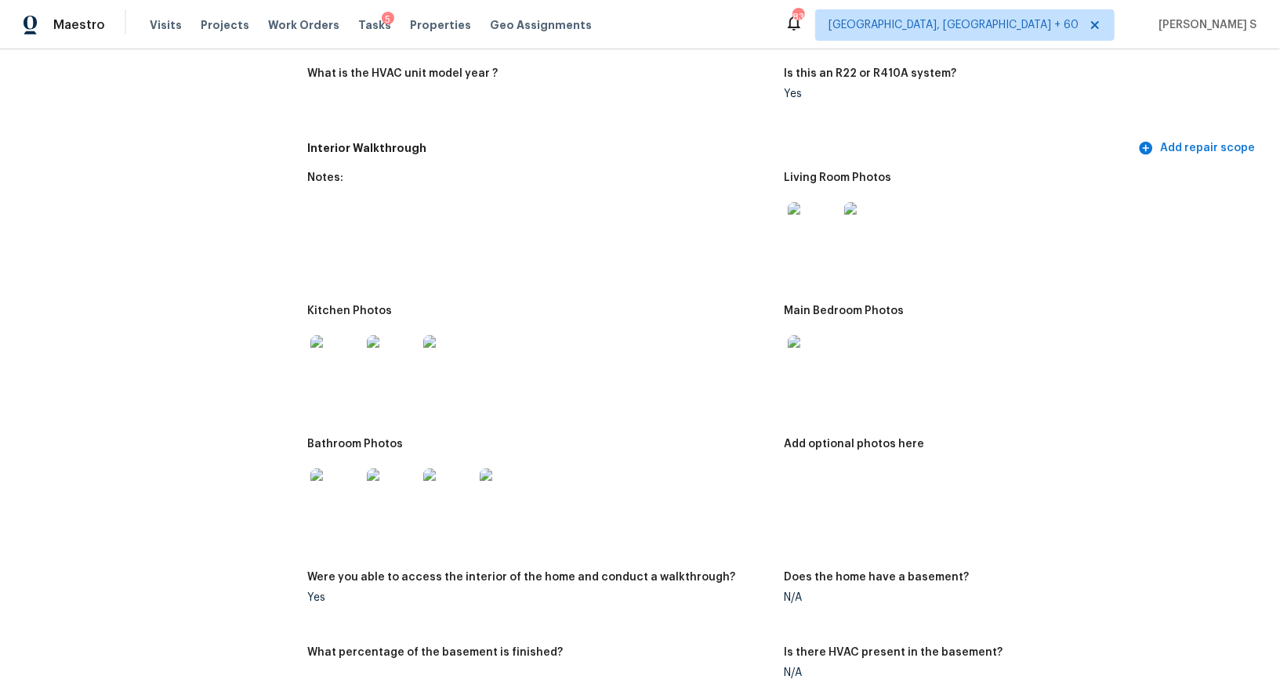
click at [322, 498] on img at bounding box center [335, 494] width 50 height 50
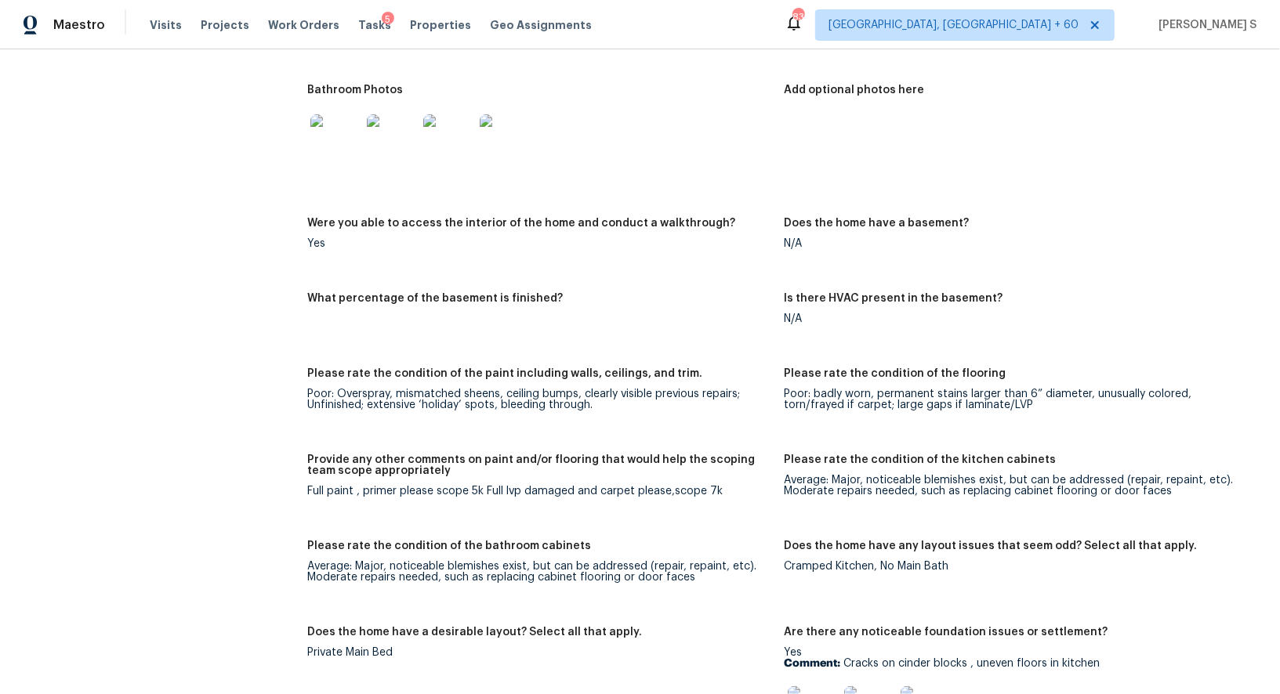
click at [494, 491] on div "Full paint , primer please scope 5k Full lvp damaged and carpet please,scope 7k" at bounding box center [539, 491] width 464 height 11
click at [657, 487] on div "Full paint , primer please scope 5k Full lvp damaged and carpet please,scope 7k" at bounding box center [539, 491] width 464 height 11
copy div "Full lvp damaged and carpet please"
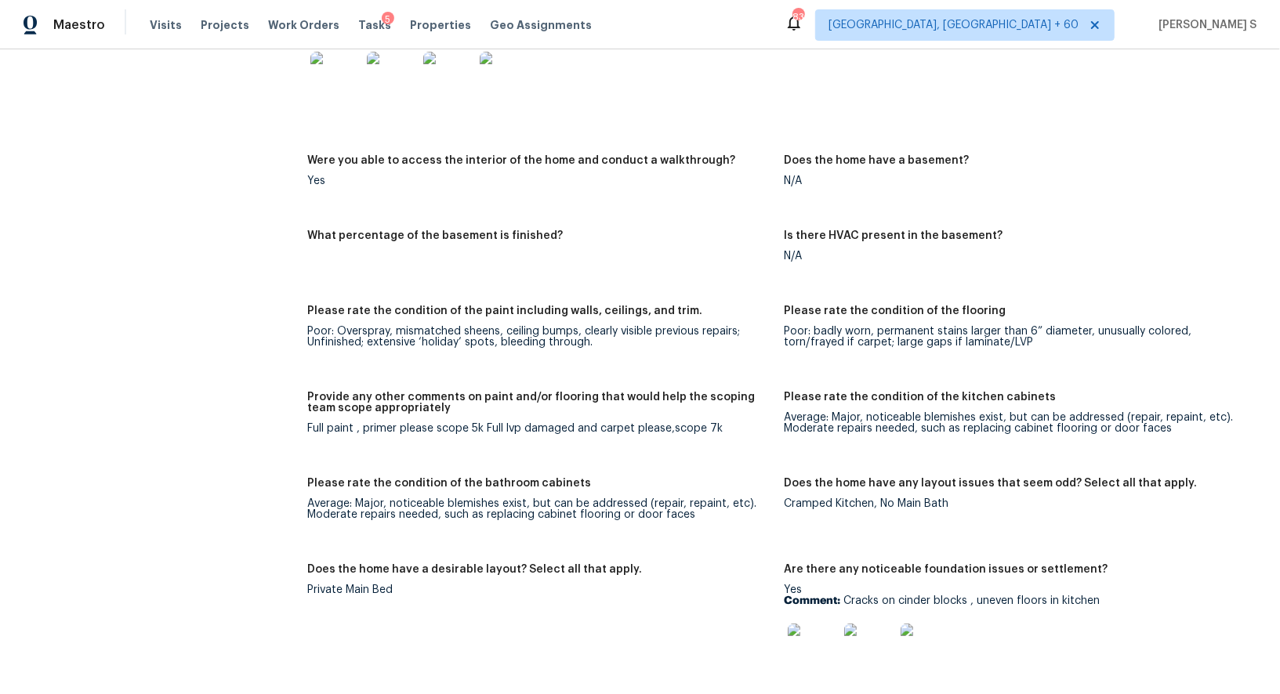
scroll to position [2041, 0]
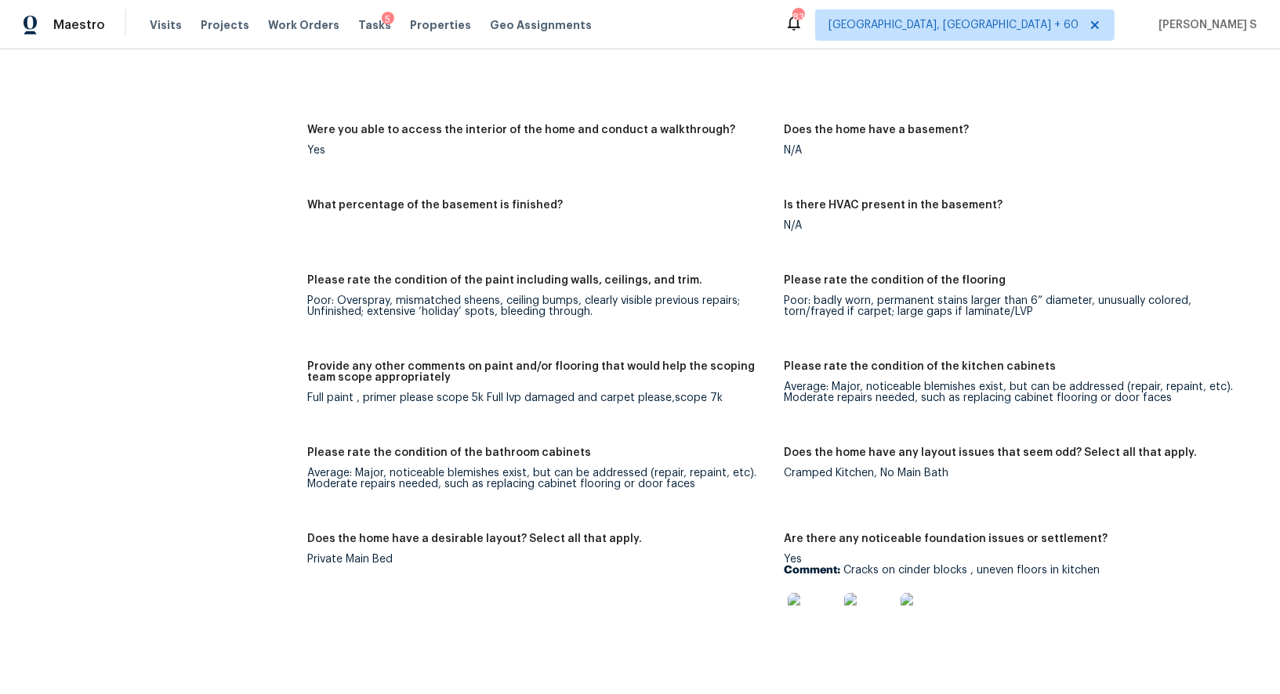
click at [319, 394] on div "Full paint , primer please scope 5k Full lvp damaged and carpet please,scope 7k" at bounding box center [539, 398] width 464 height 11
click at [708, 395] on div "Full paint , primer please scope 5k Full lvp damaged and carpet please,scope 7k" at bounding box center [539, 398] width 464 height 11
copy div "Full paint , primer please scope 5k Full lvp damaged and carpet please,scope 7k"
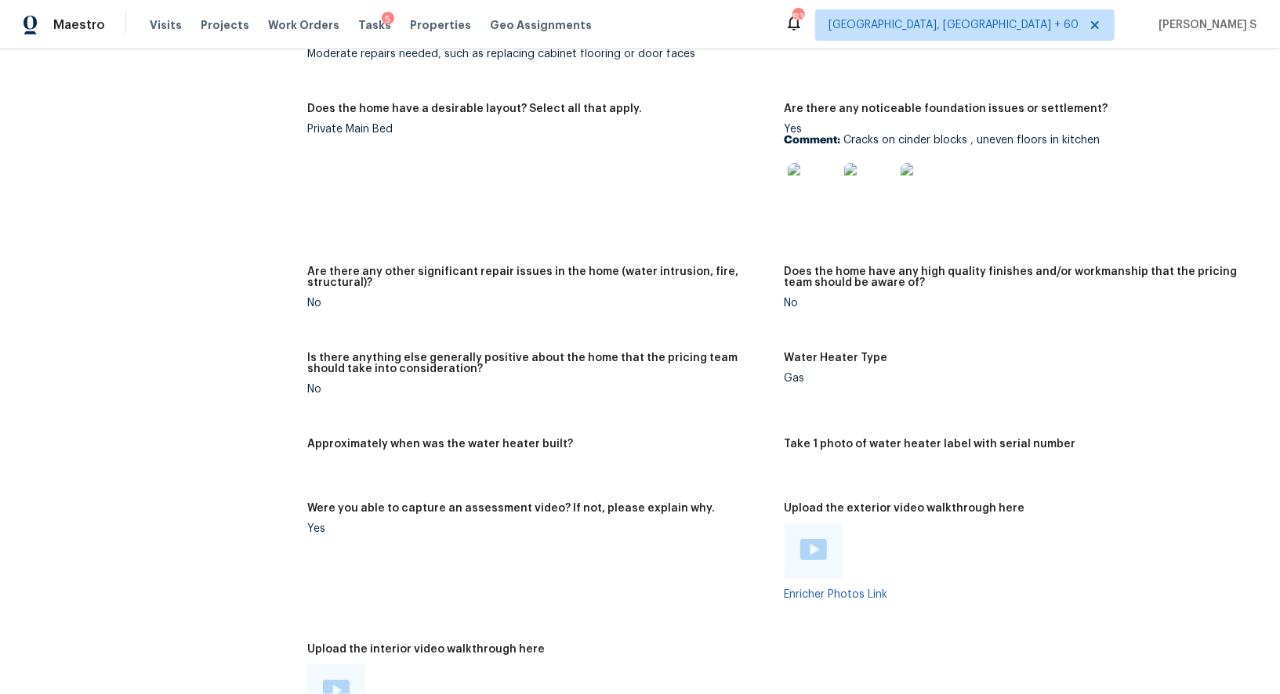
scroll to position [2443, 0]
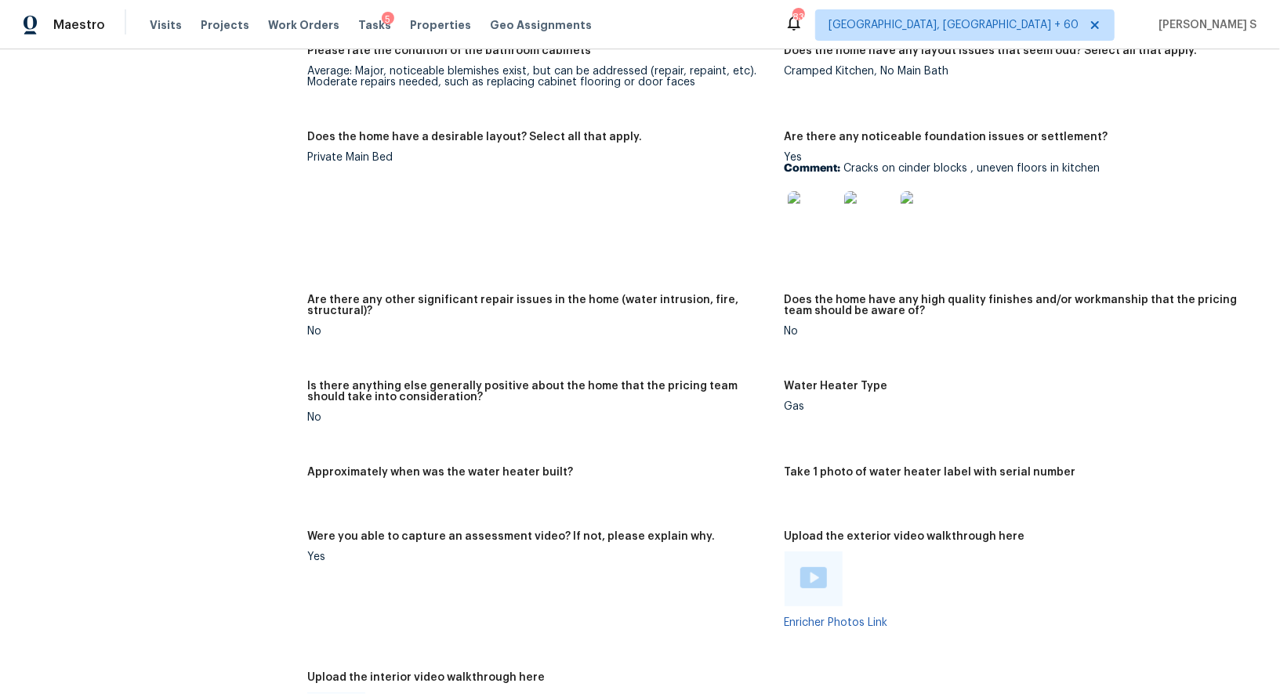
click at [853, 172] on p "Comment: Cracks on cinder blocks , uneven floors in kitchen" at bounding box center [1016, 168] width 464 height 11
click at [1080, 163] on p "Comment: Cracks on cinder blocks , uneven floors in kitchen" at bounding box center [1016, 168] width 464 height 11
copy p "Cracks on cinder blocks , uneven floors in kitchen"
click at [486, 241] on figure "Does the home have a desirable layout? Select all that apply. Private Main Bed" at bounding box center [545, 204] width 476 height 144
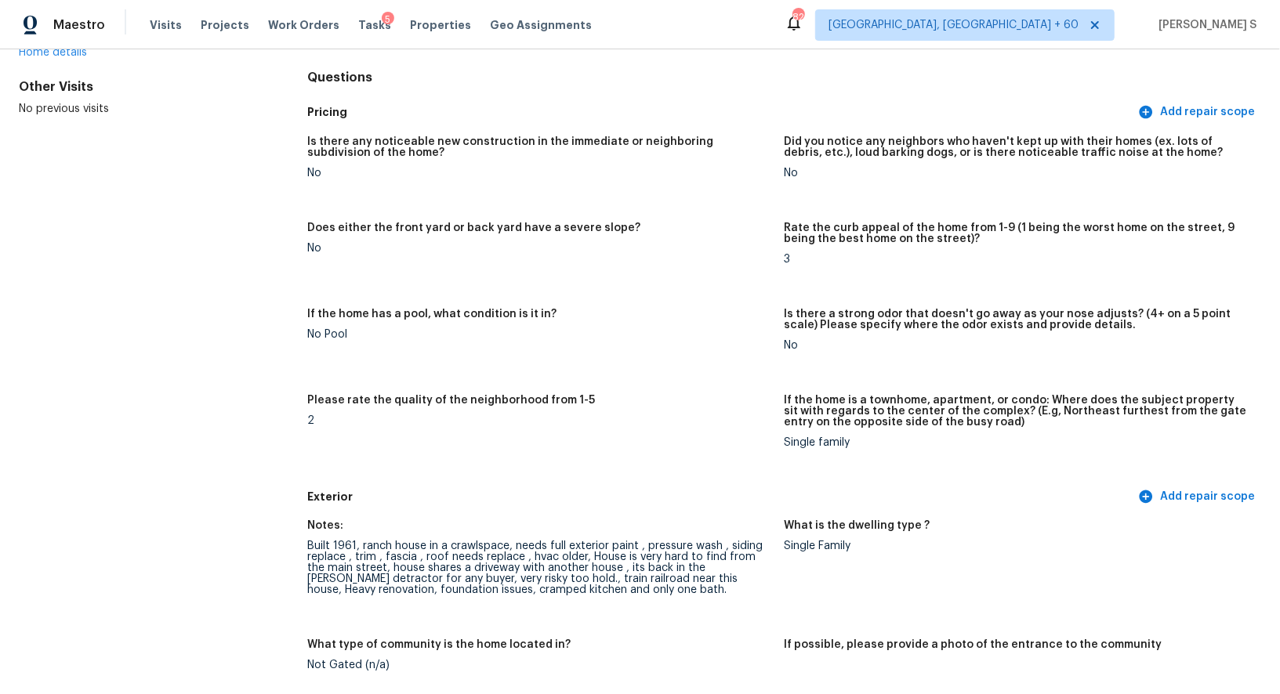
scroll to position [0, 0]
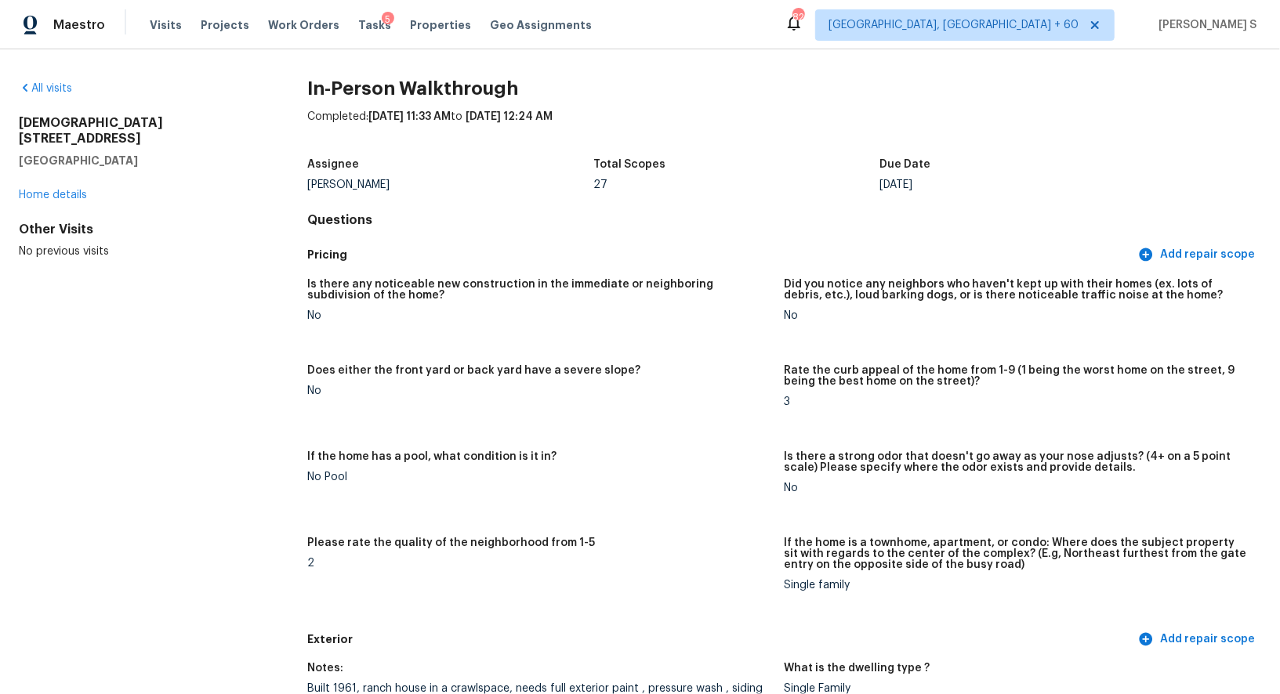
click at [486, 241] on div "Pricing Add repair scope" at bounding box center [784, 255] width 954 height 29
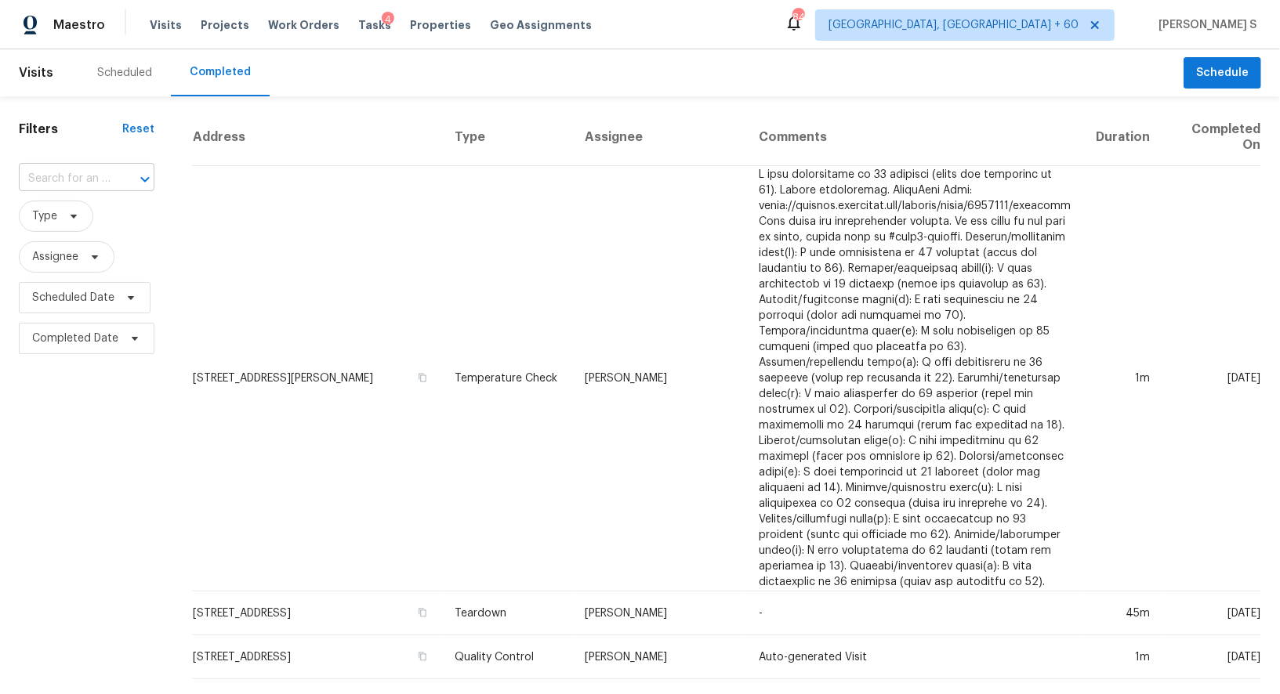
click at [66, 176] on input "text" at bounding box center [65, 179] width 92 height 24
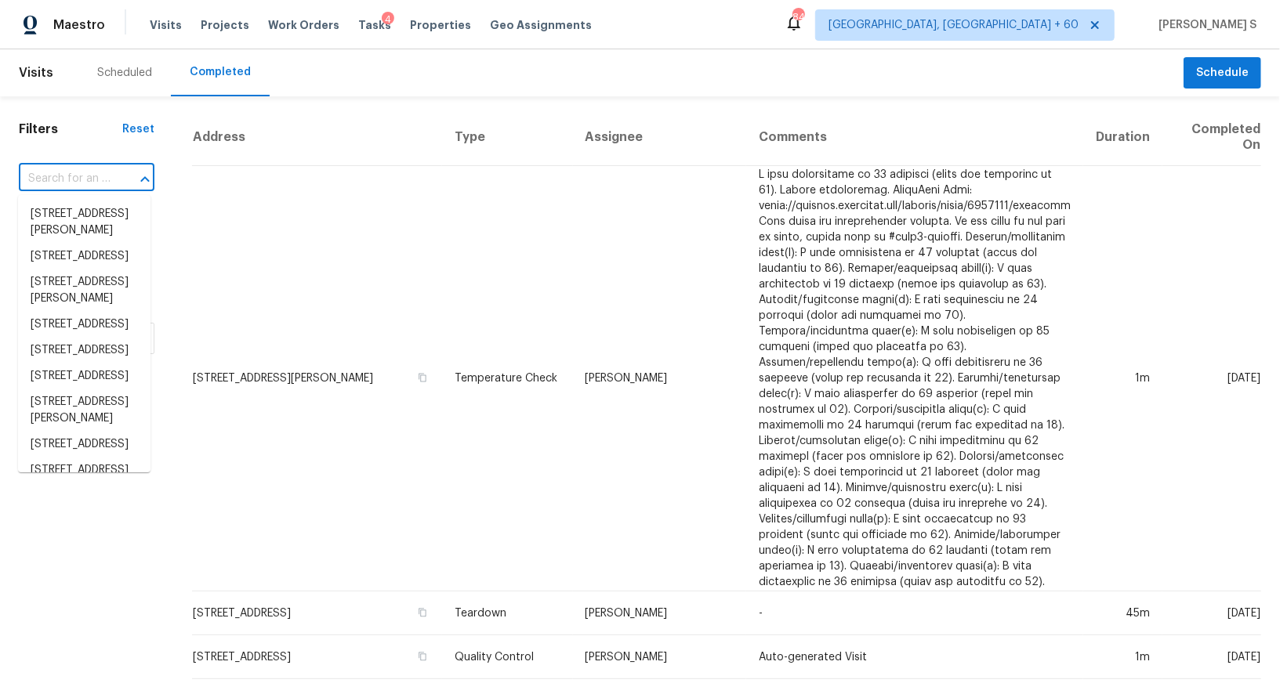
paste input "[STREET_ADDRESS][PERSON_NAME]"
type input "[STREET_ADDRESS][PERSON_NAME]"
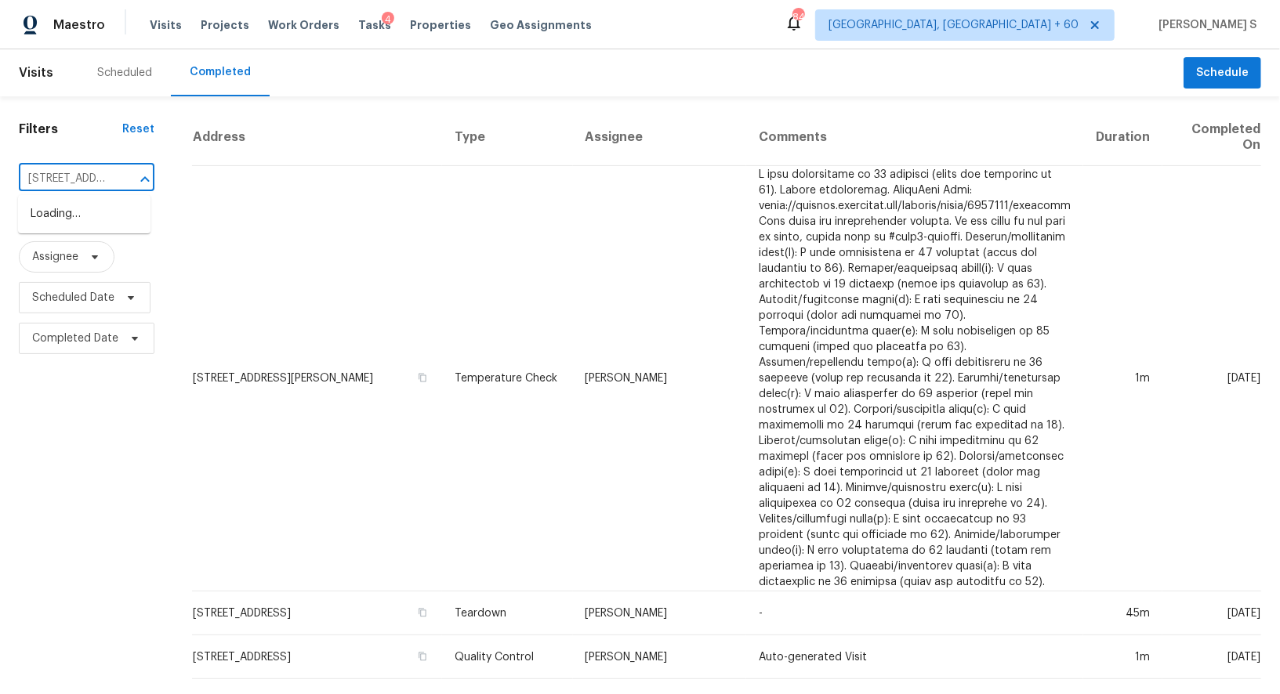
scroll to position [0, 121]
click at [78, 215] on li "[STREET_ADDRESS][PERSON_NAME]" at bounding box center [84, 222] width 132 height 42
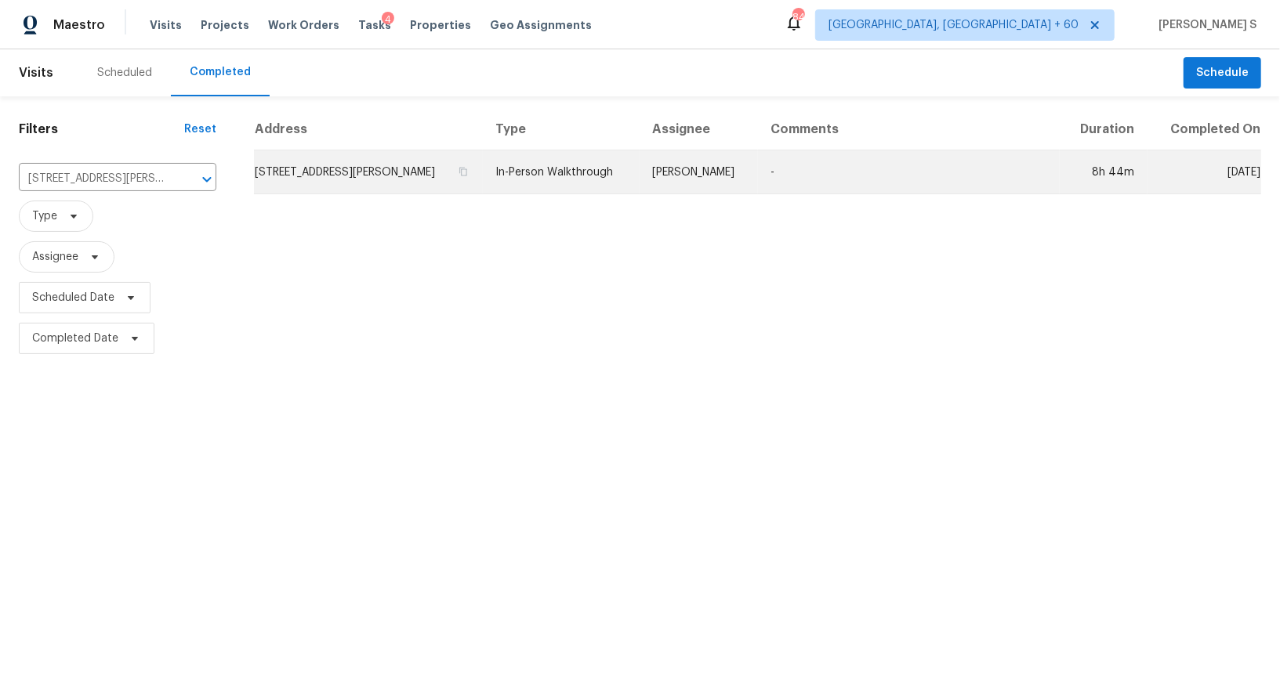
click at [328, 179] on td "[STREET_ADDRESS][PERSON_NAME]" at bounding box center [368, 172] width 229 height 44
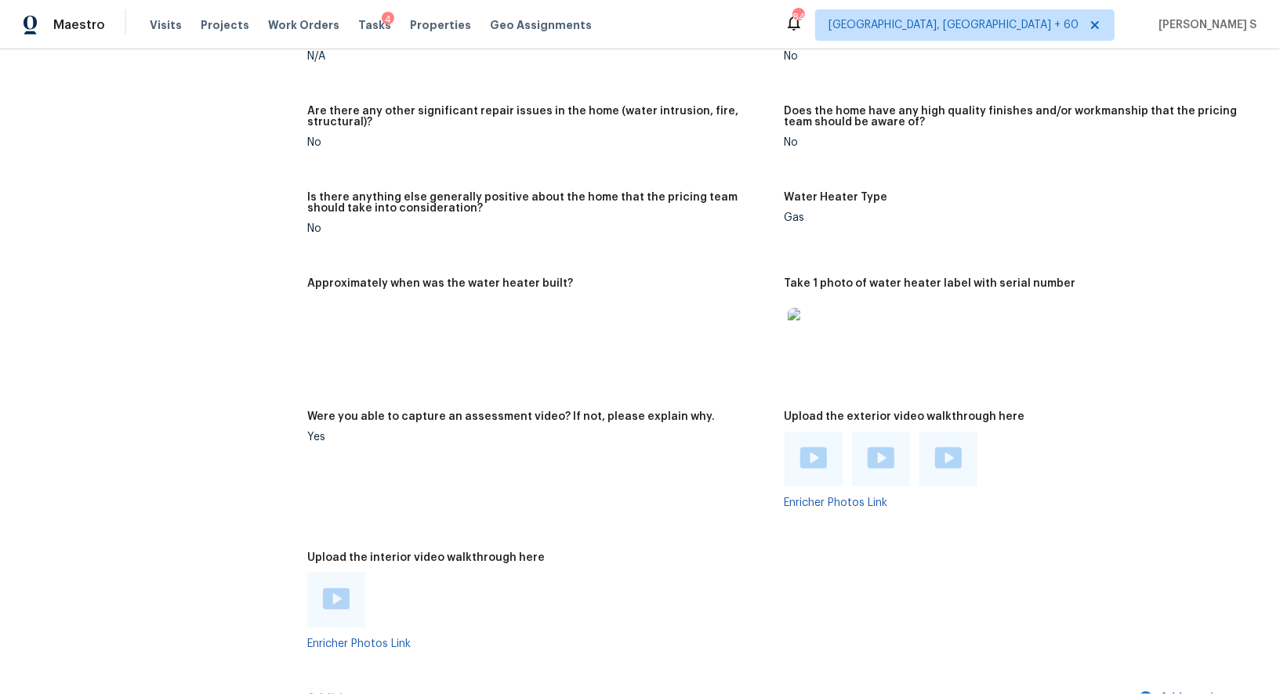
scroll to position [2547, 0]
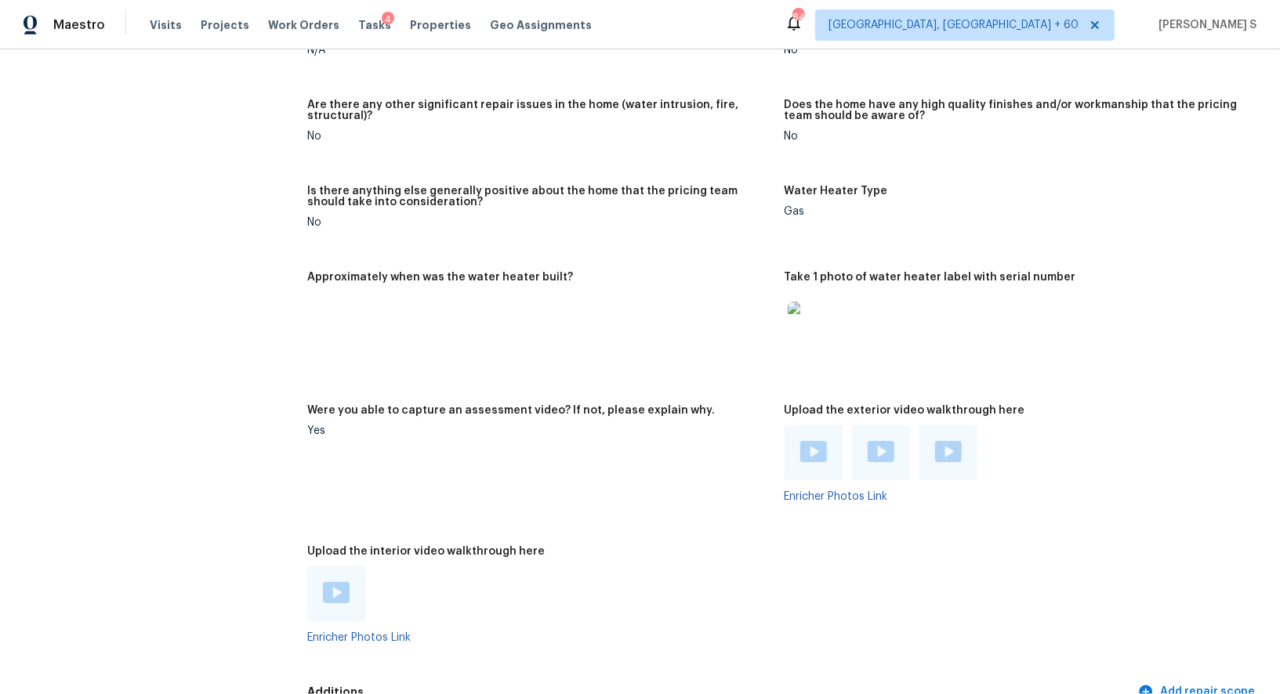
click at [345, 596] on img at bounding box center [336, 592] width 27 height 21
click at [823, 455] on img at bounding box center [813, 451] width 27 height 21
click at [877, 455] on img at bounding box center [880, 451] width 27 height 21
click at [950, 457] on img at bounding box center [948, 451] width 27 height 21
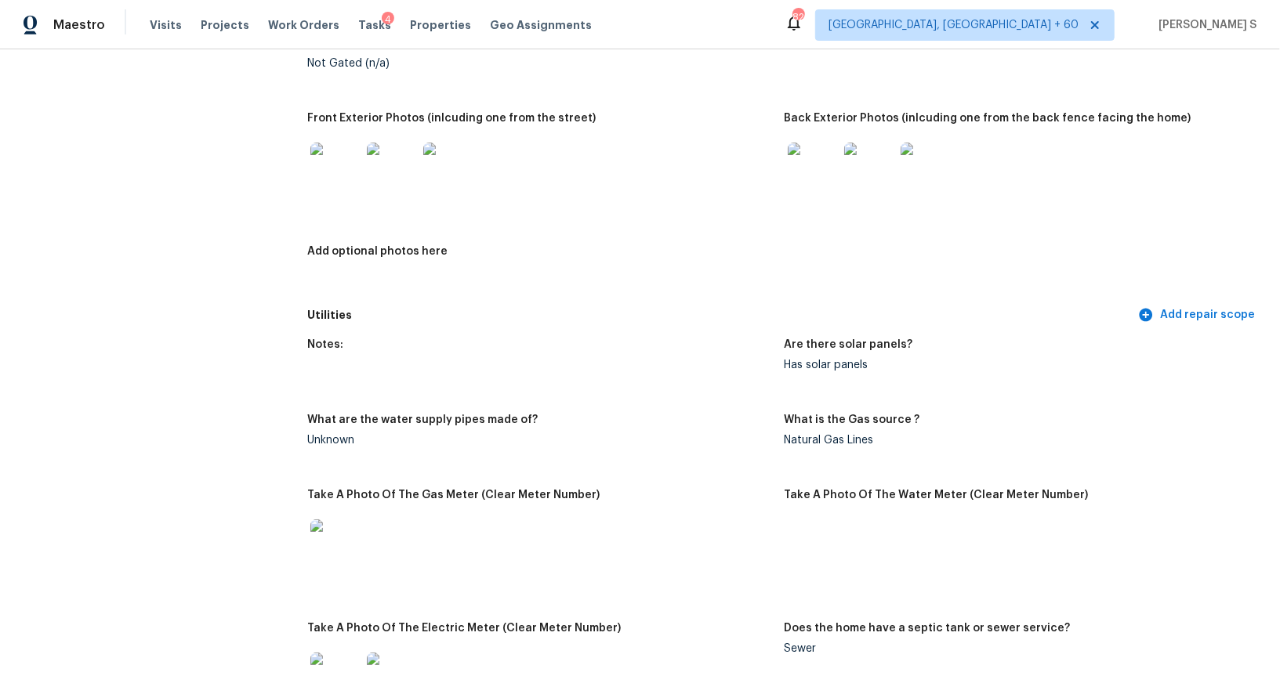
scroll to position [0, 0]
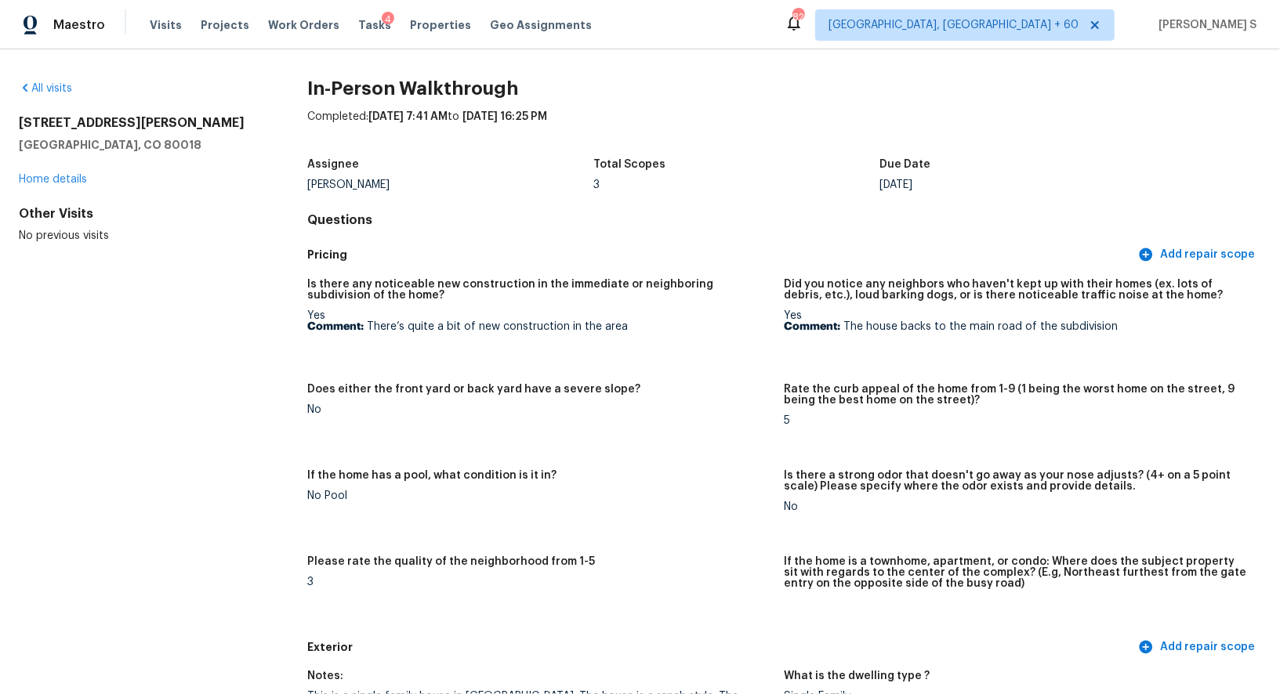
click at [688, 69] on div "All visits [STREET_ADDRESS][PERSON_NAME] Home details Other Visits No previous …" at bounding box center [640, 371] width 1280 height 645
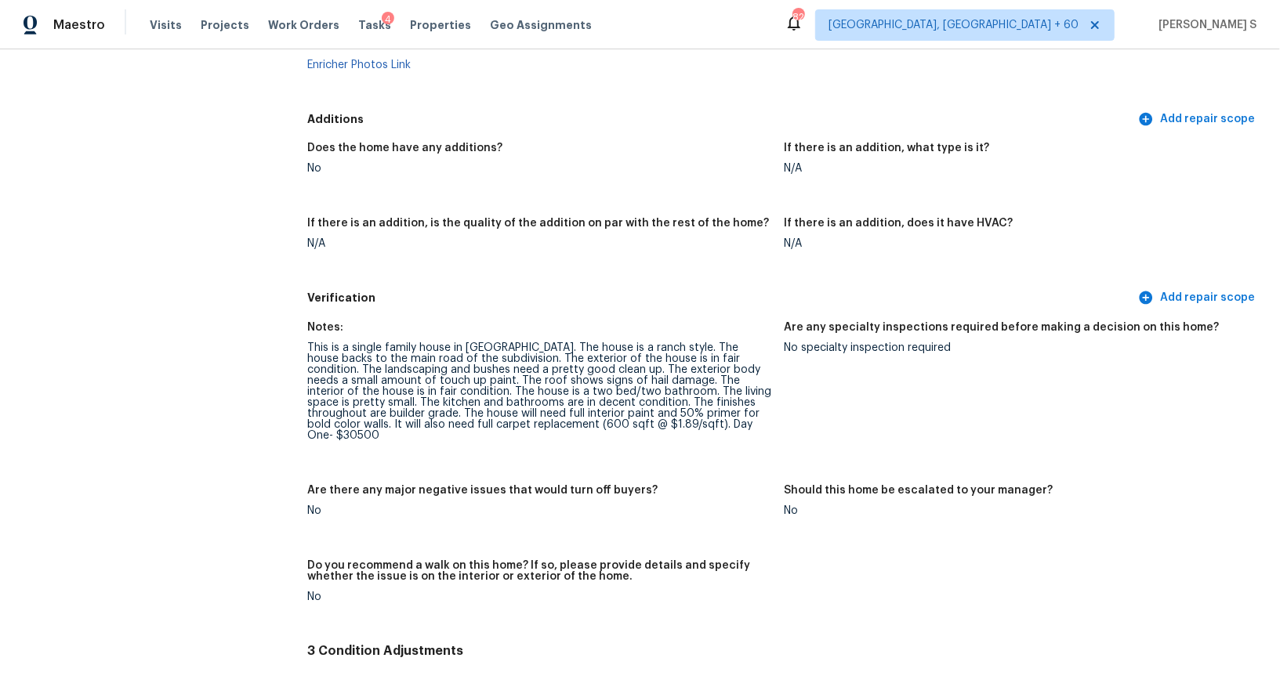
scroll to position [3107, 0]
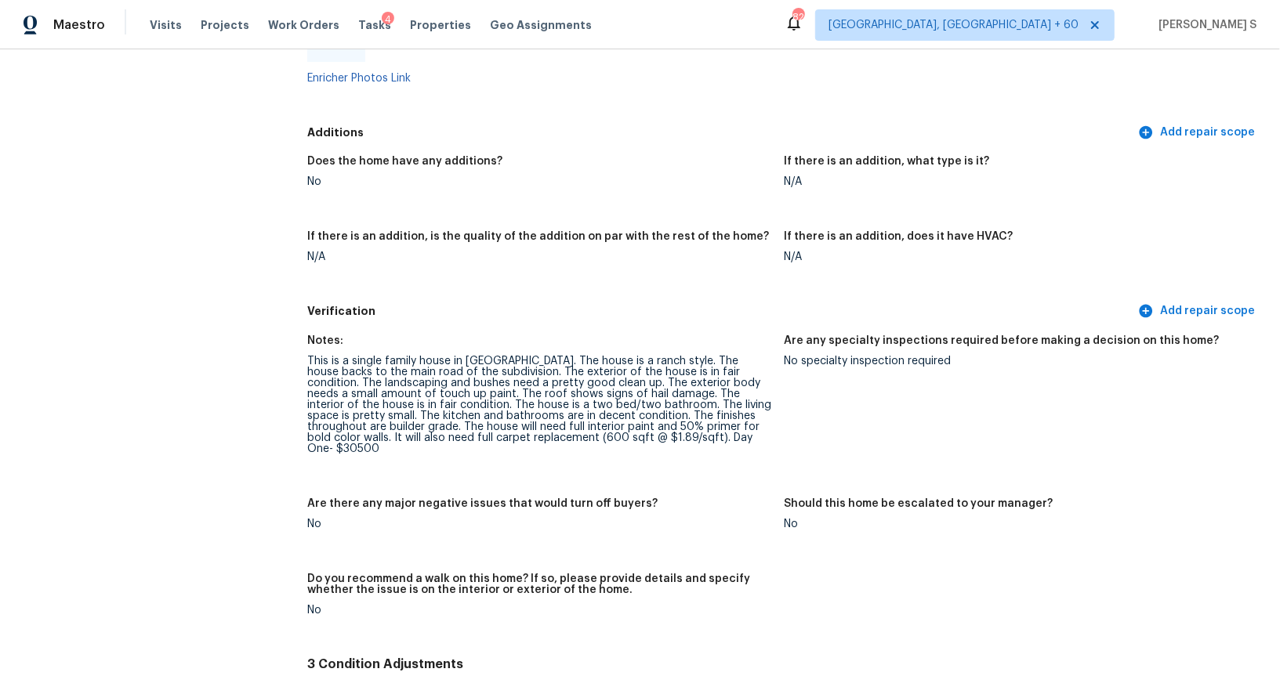
click at [454, 395] on div "This is a single family house in [GEOGRAPHIC_DATA]. The house is a ranch style.…" at bounding box center [539, 405] width 464 height 99
click at [622, 392] on div "This is a single family house in [GEOGRAPHIC_DATA]. The house is a ranch style.…" at bounding box center [539, 405] width 464 height 99
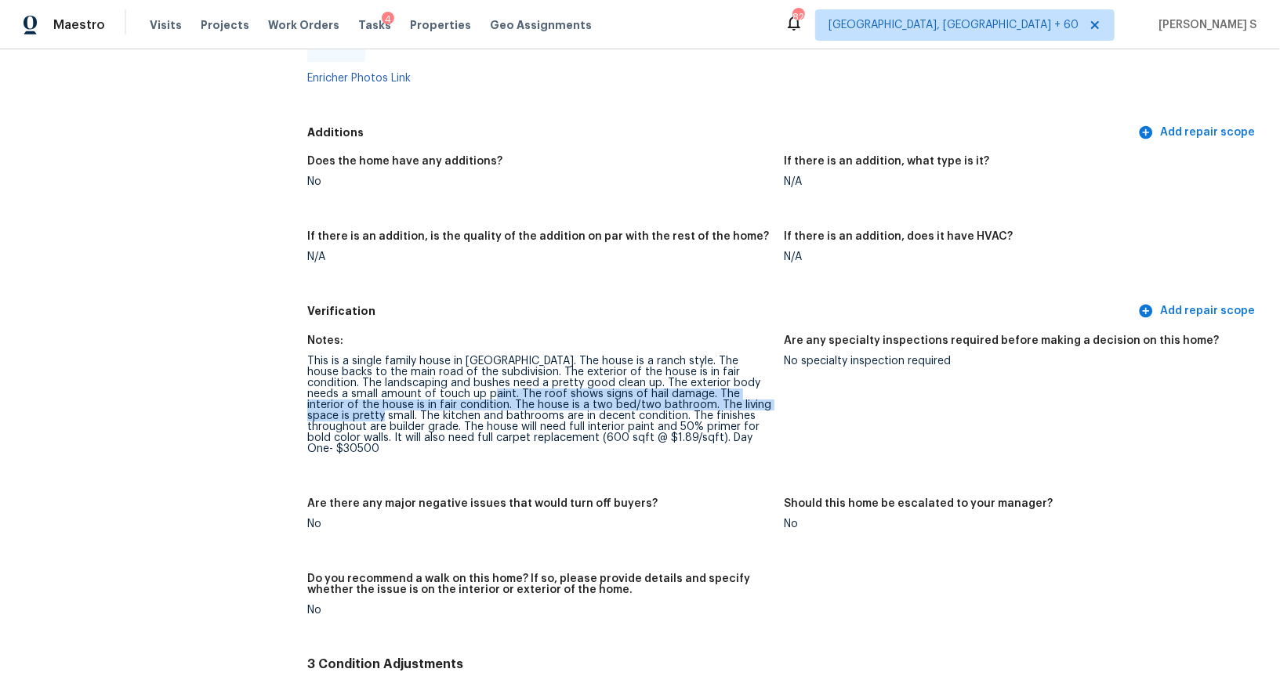
click at [755, 403] on div "This is a single family house in [GEOGRAPHIC_DATA]. The house is a ranch style.…" at bounding box center [539, 405] width 464 height 99
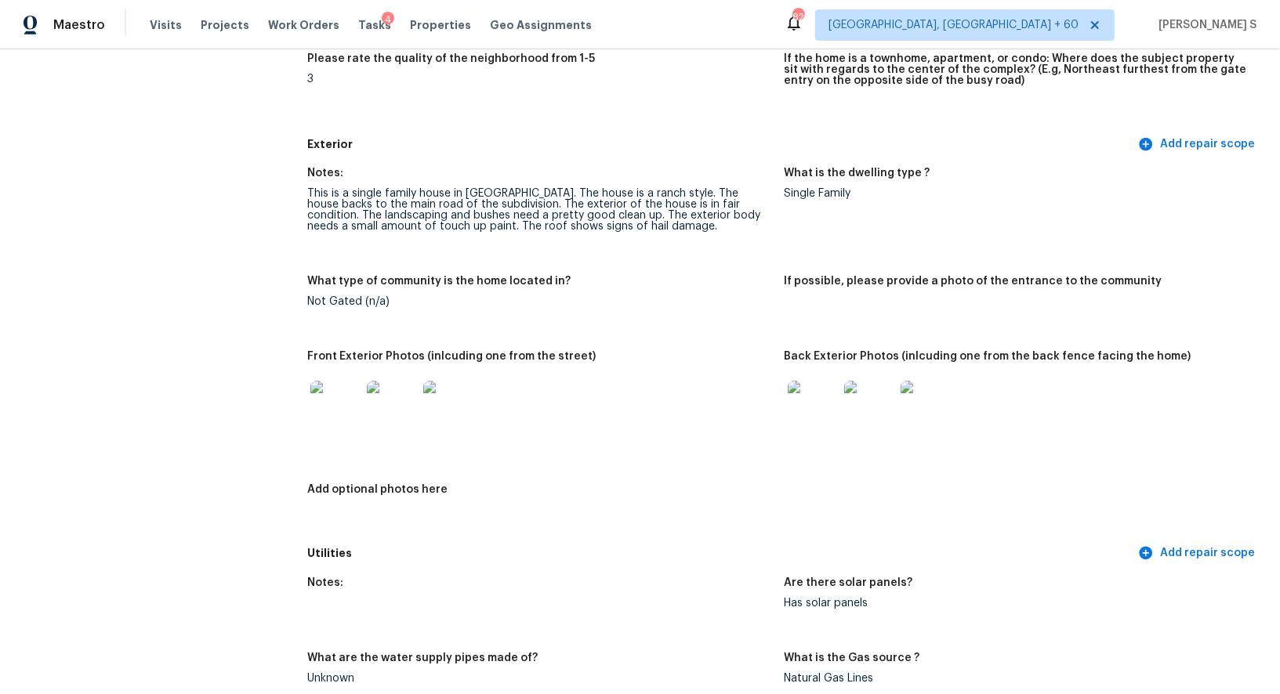
scroll to position [543, 0]
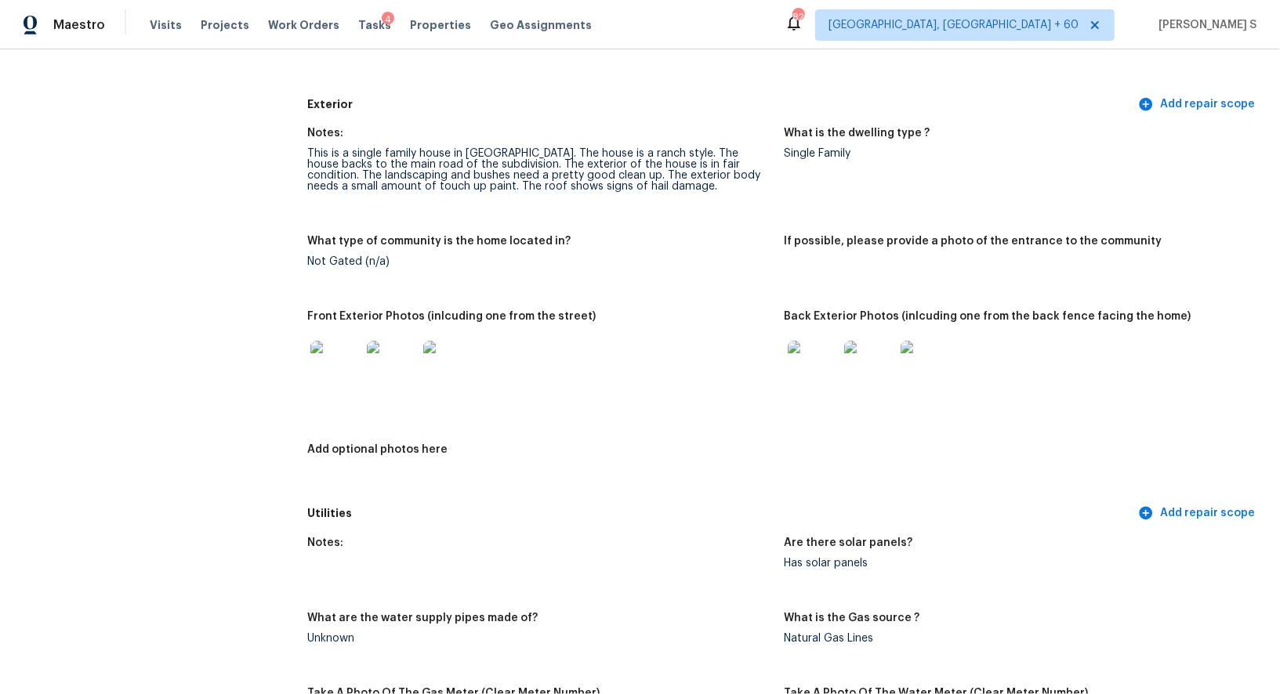
click at [348, 380] on img at bounding box center [335, 366] width 50 height 50
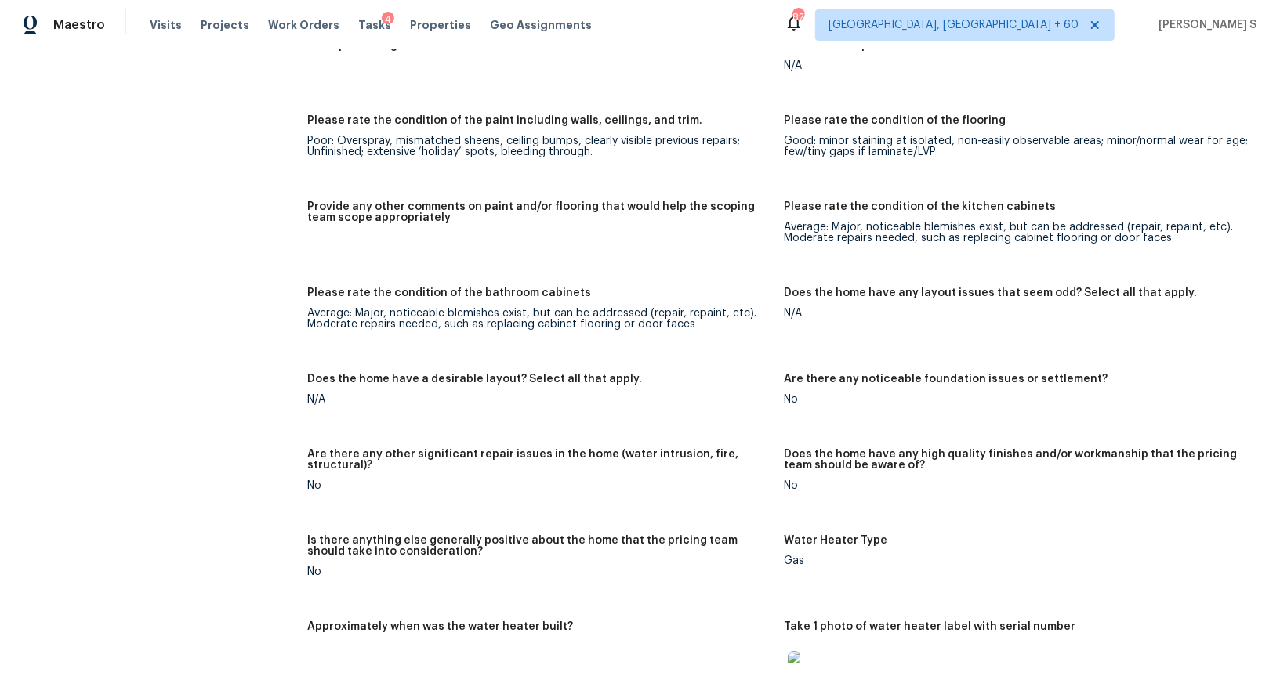
scroll to position [1554, 0]
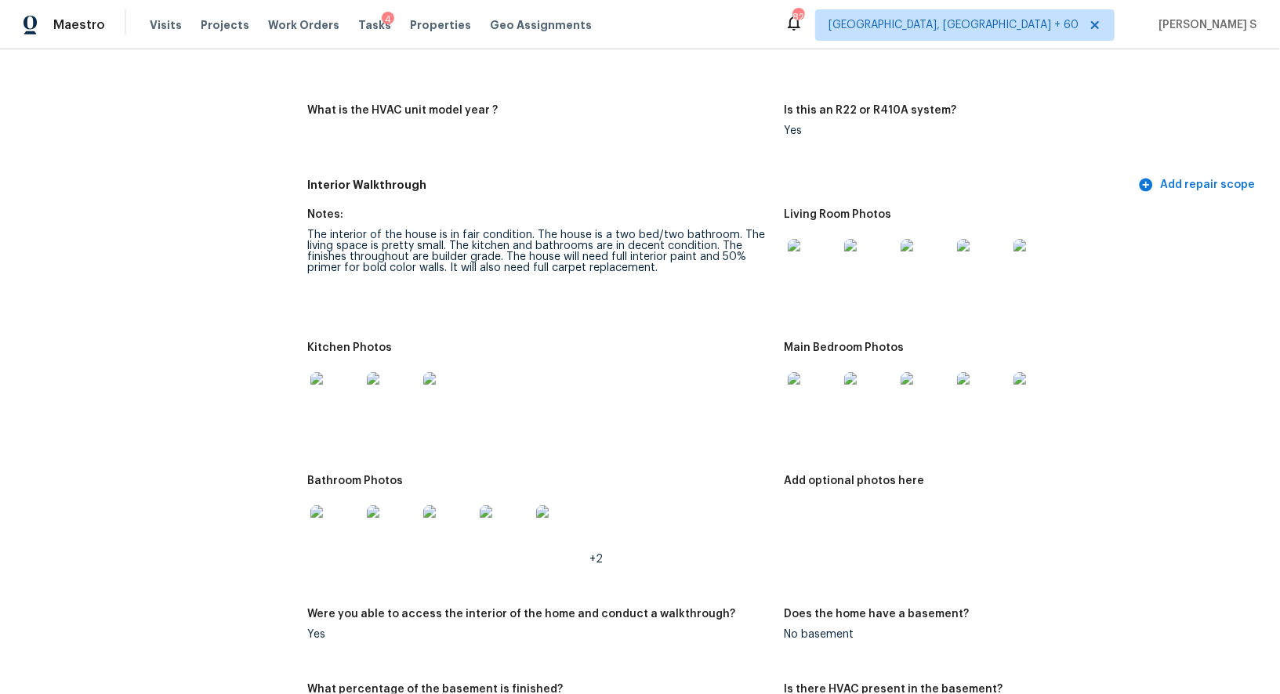
click at [826, 258] on img at bounding box center [813, 264] width 50 height 50
click at [319, 400] on img at bounding box center [335, 397] width 50 height 50
click at [816, 395] on img at bounding box center [813, 397] width 50 height 50
click at [343, 518] on img at bounding box center [335, 530] width 50 height 50
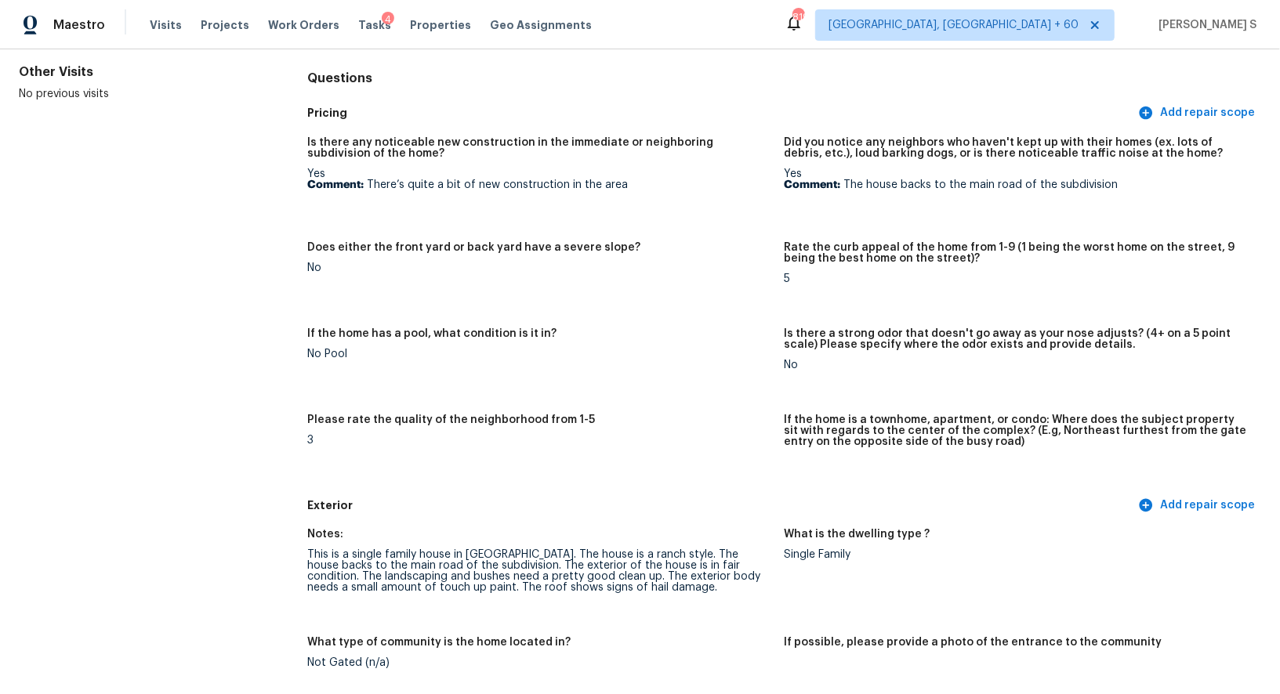
scroll to position [0, 0]
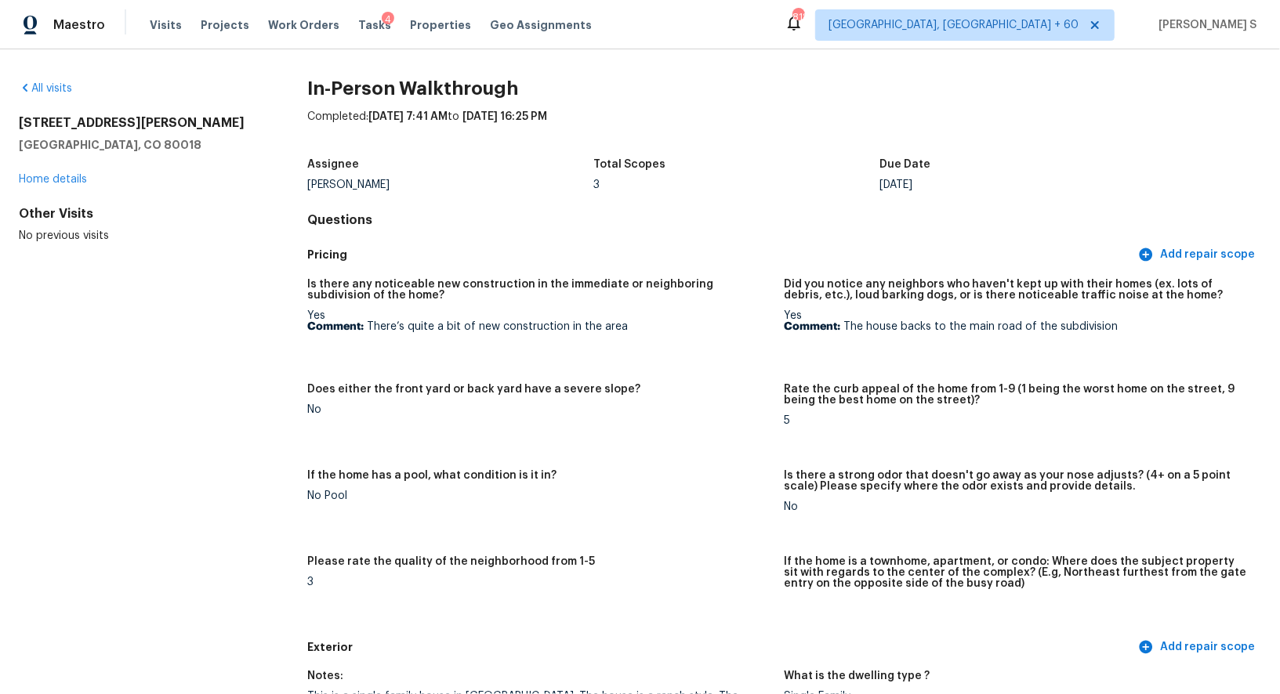
click at [537, 284] on h5 "Is there any noticeable new construction in the immediate or neighboring subdiv…" at bounding box center [539, 290] width 464 height 22
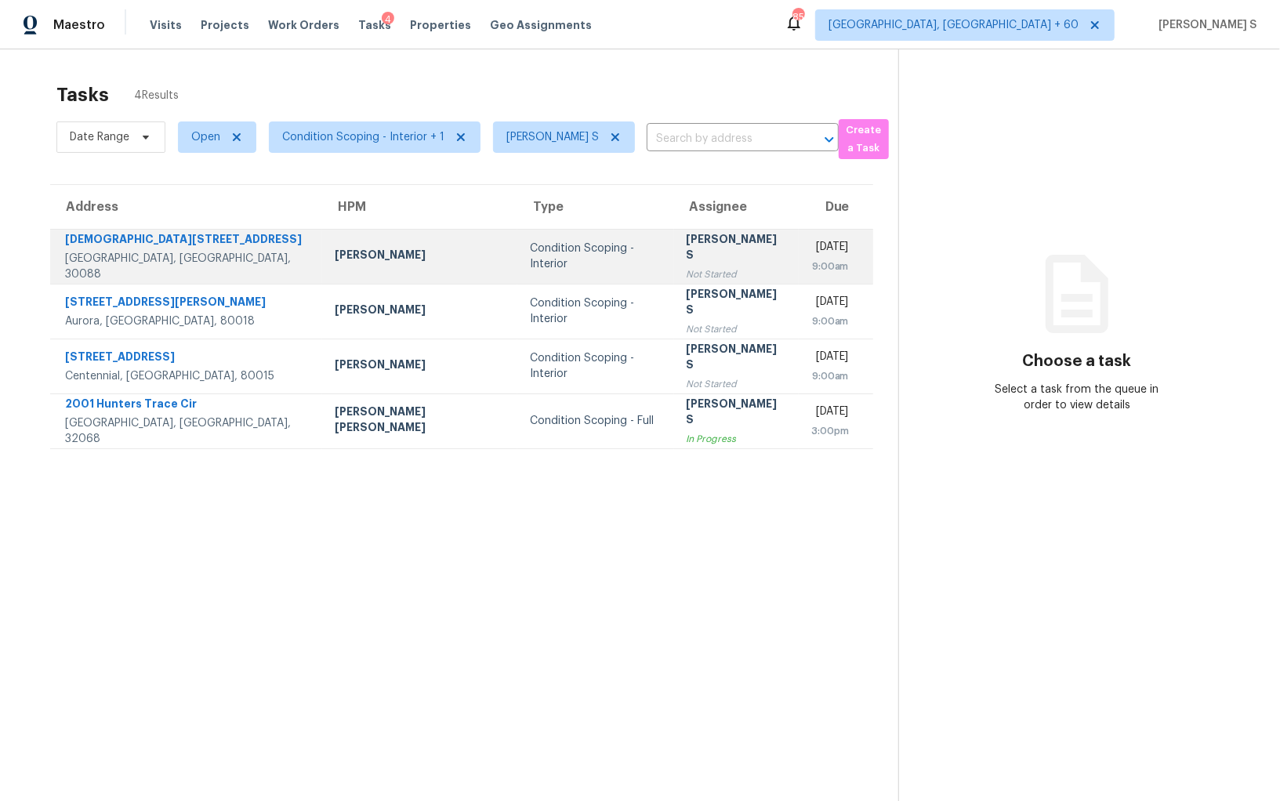
click at [686, 239] on div "[PERSON_NAME] S" at bounding box center [736, 248] width 100 height 35
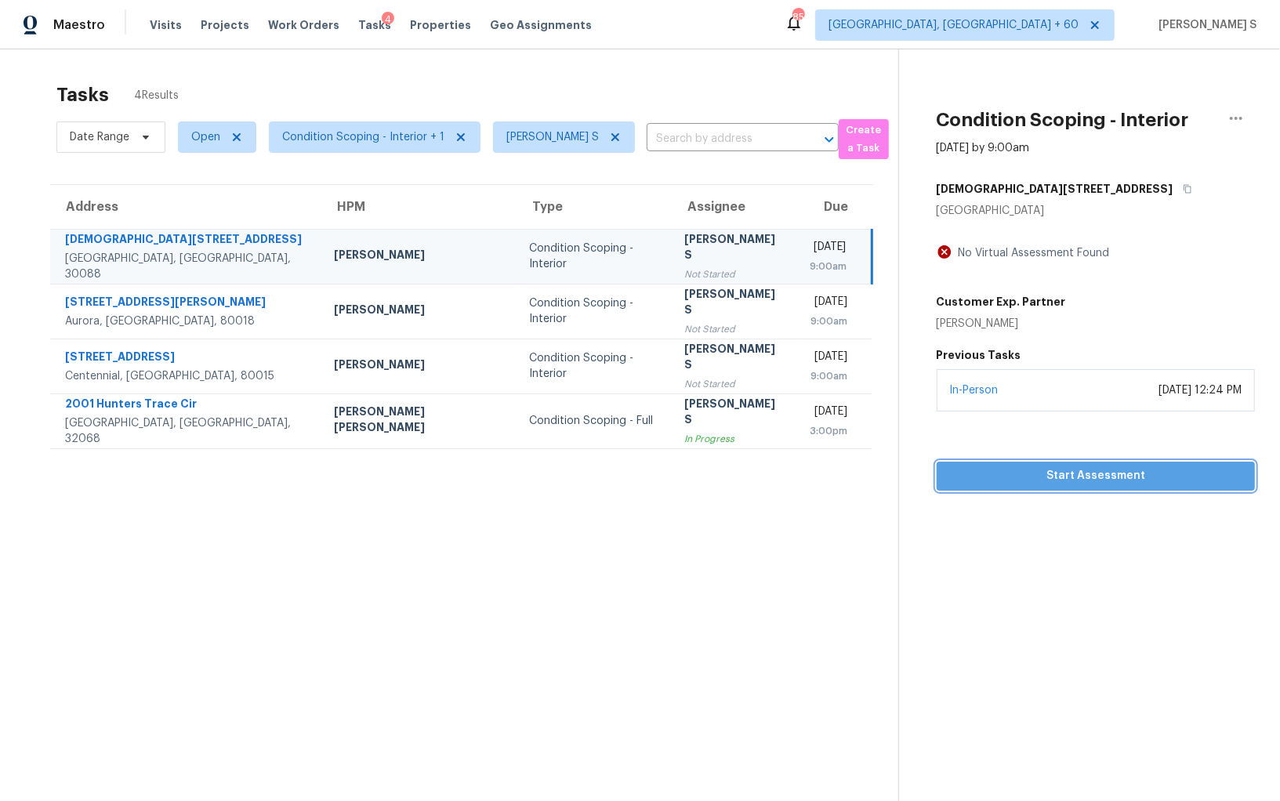
click at [1088, 478] on span "Start Assessment" at bounding box center [1095, 476] width 293 height 20
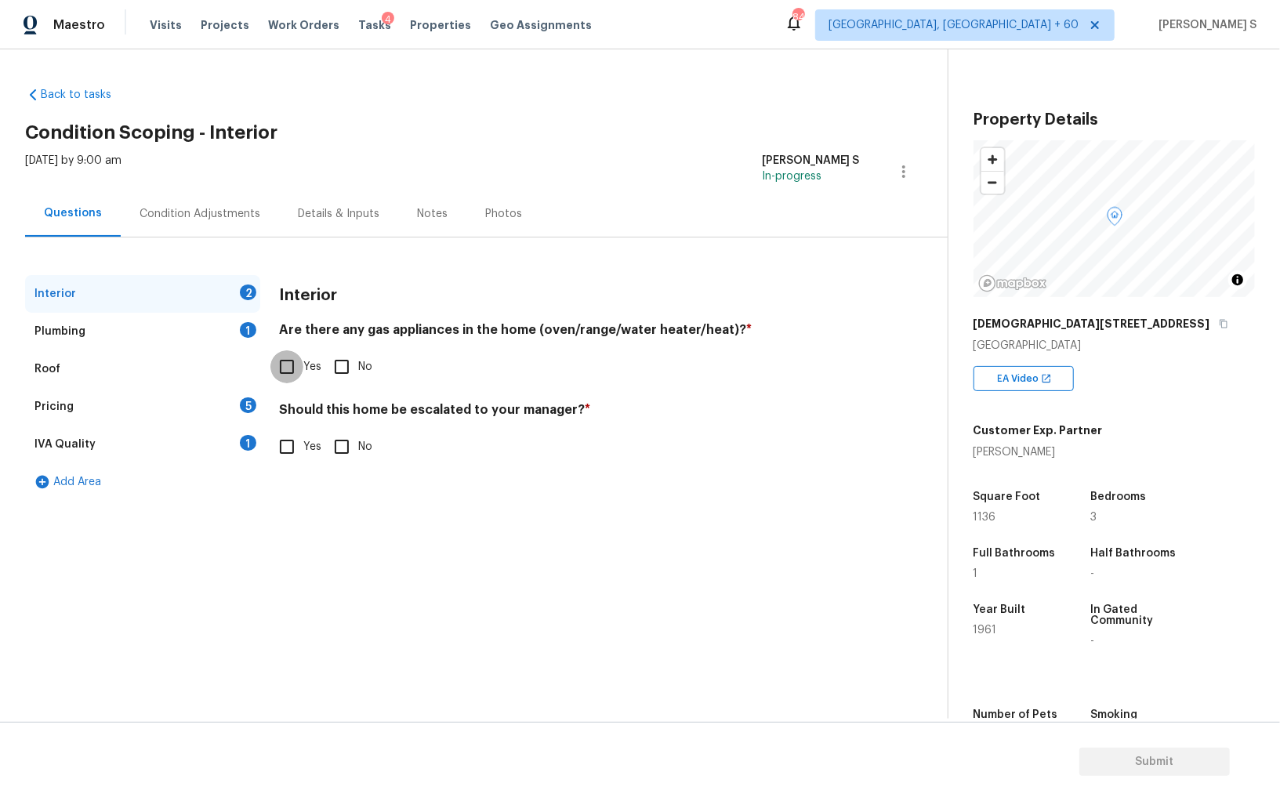
click at [273, 366] on input "Yes" at bounding box center [286, 366] width 33 height 33
checkbox input "true"
click at [226, 331] on div "Plumbing 1" at bounding box center [142, 332] width 235 height 38
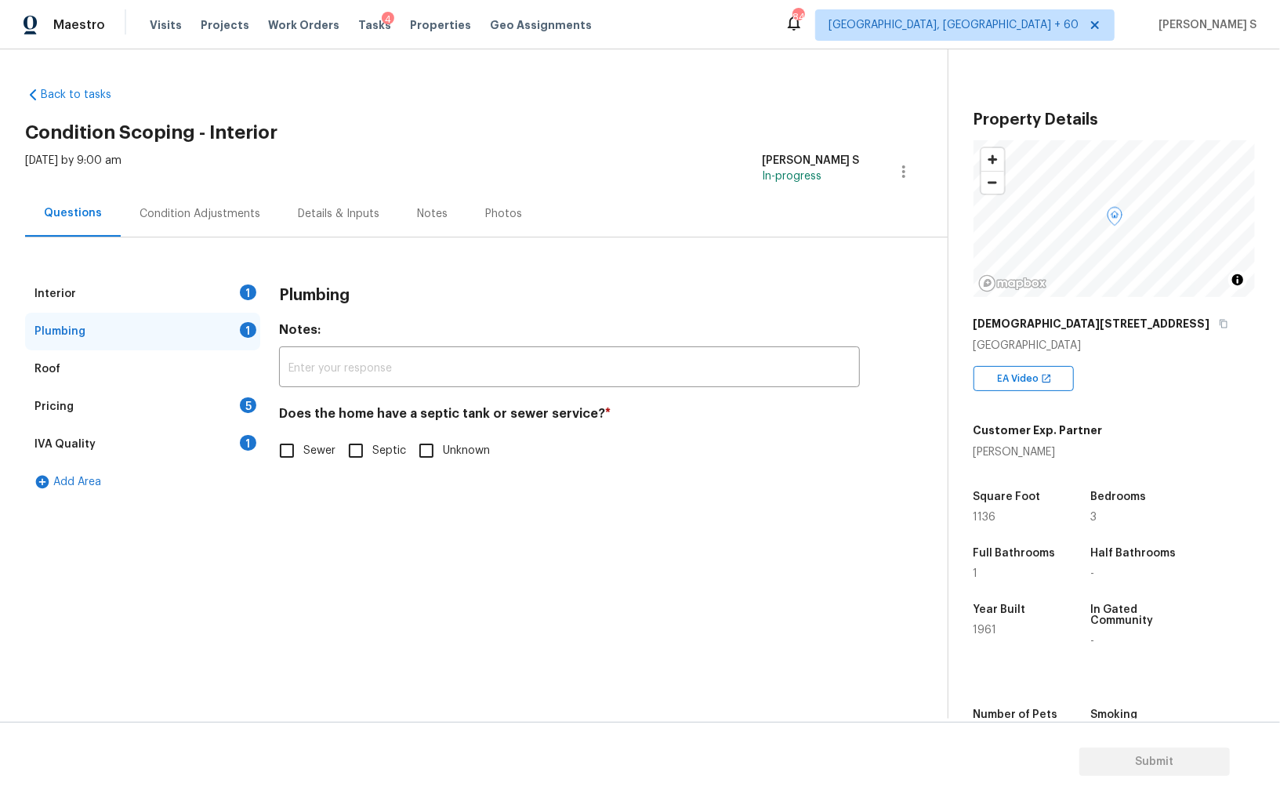
click at [378, 448] on span "Septic" at bounding box center [389, 451] width 34 height 16
click at [372, 448] on input "Septic" at bounding box center [355, 450] width 33 height 33
checkbox input "true"
click at [237, 452] on div "IVA Quality 1" at bounding box center [142, 444] width 235 height 38
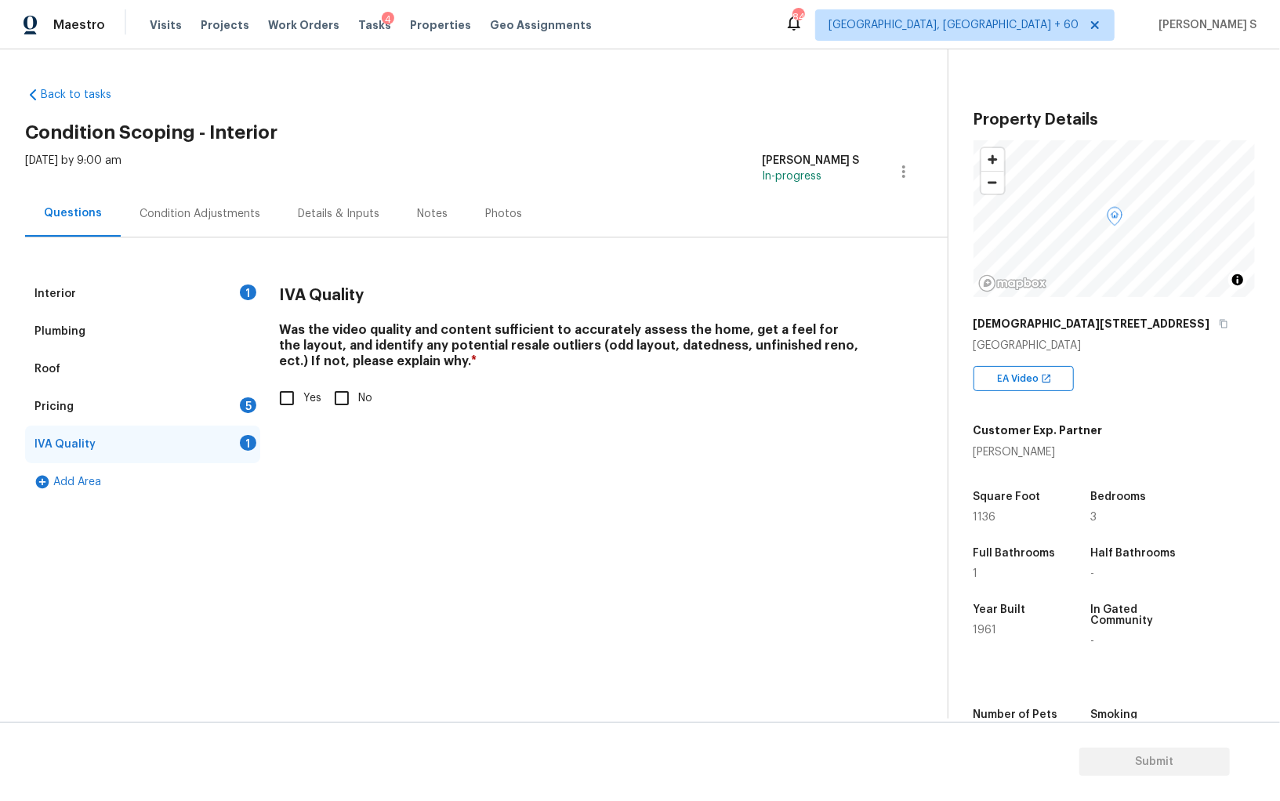
click at [299, 392] on input "Yes" at bounding box center [286, 398] width 33 height 33
checkbox input "true"
click at [245, 411] on div "5" at bounding box center [248, 405] width 16 height 16
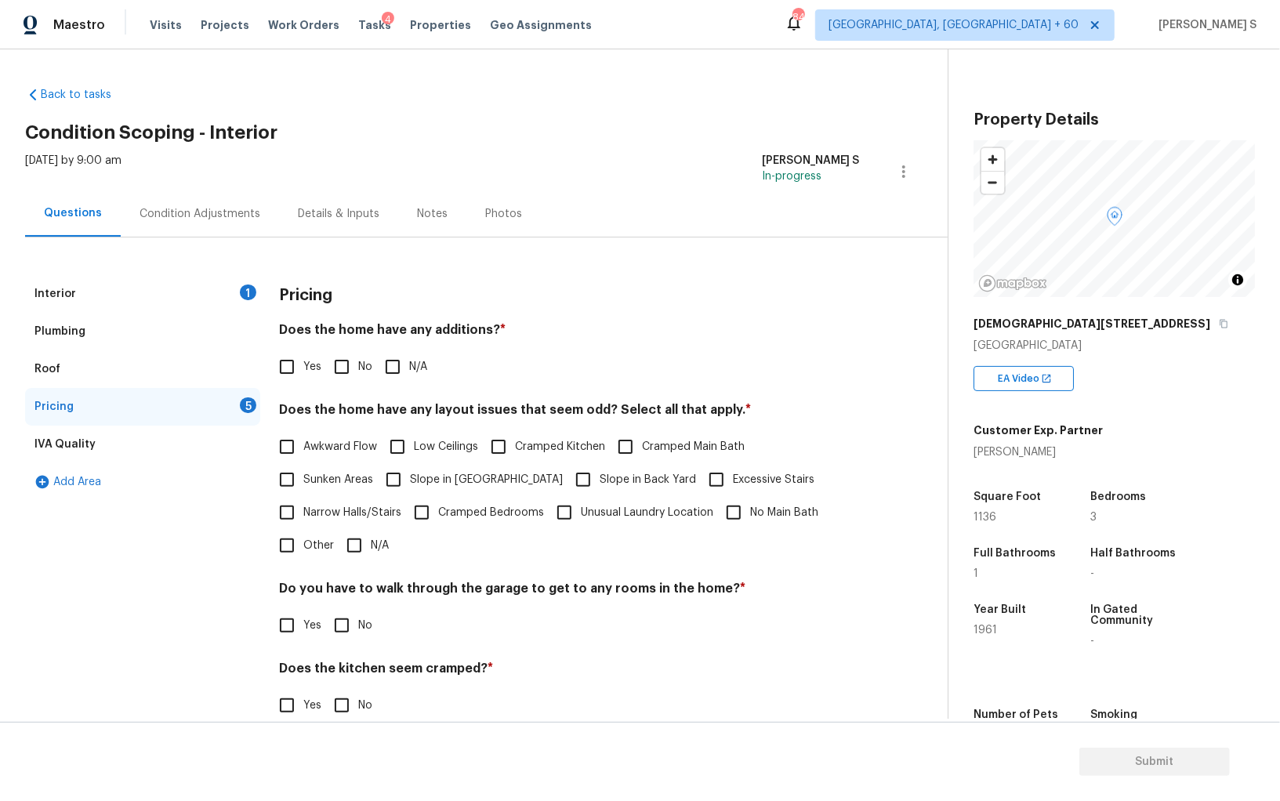
scroll to position [19, 0]
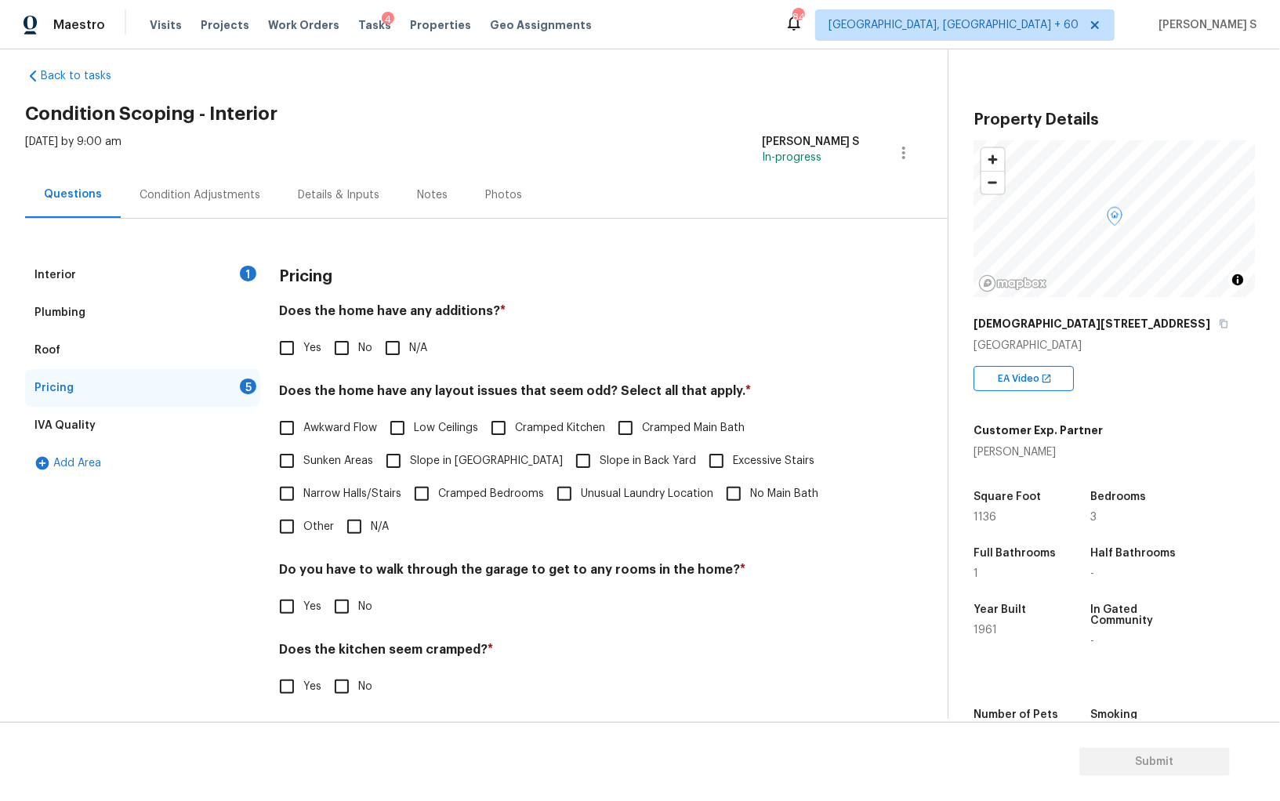
click at [567, 462] on input "Slope in Back Yard" at bounding box center [583, 460] width 33 height 33
checkbox input "true"
click at [521, 436] on label "Cramped Kitchen" at bounding box center [543, 429] width 123 height 33
click at [515, 436] on input "Cramped Kitchen" at bounding box center [498, 429] width 33 height 33
checkbox input "true"
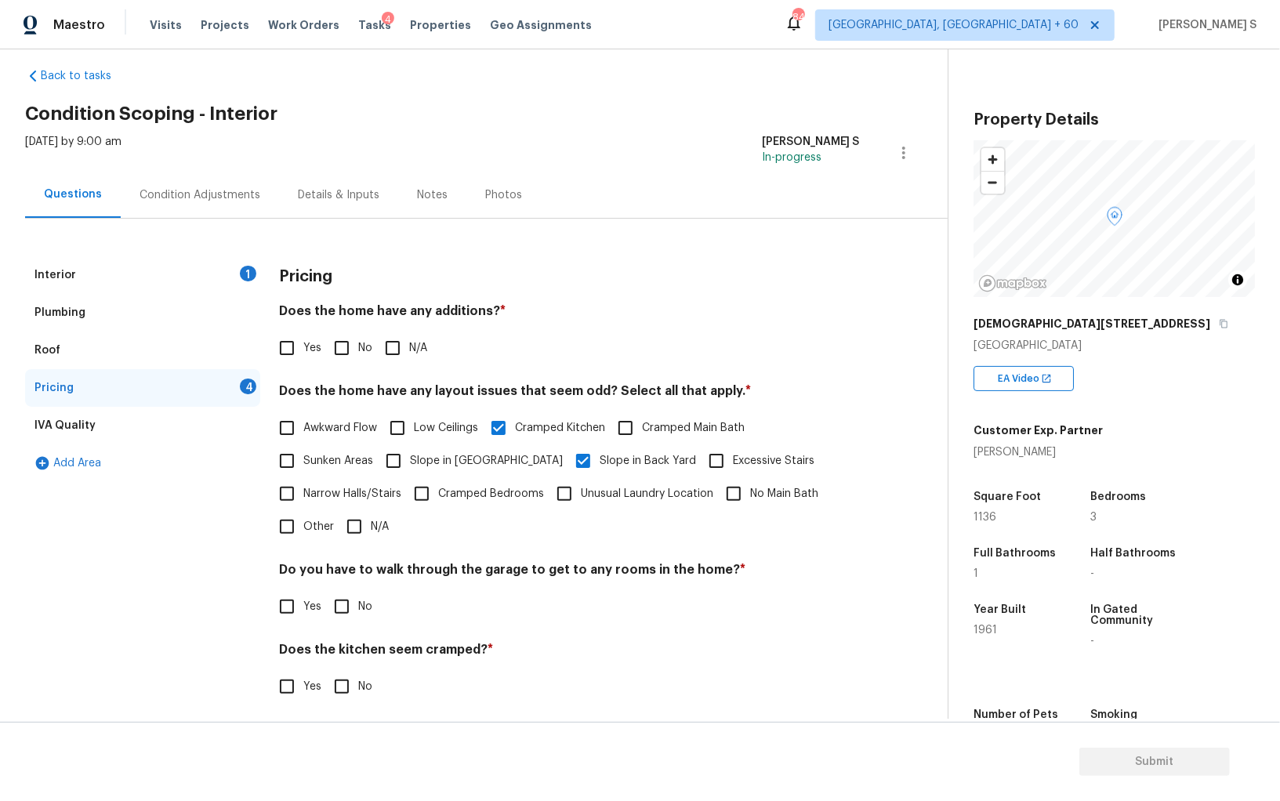
click at [567, 455] on input "Slope in Back Yard" at bounding box center [583, 460] width 33 height 33
checkbox input "false"
click at [746, 483] on input "No Main Bath" at bounding box center [733, 493] width 33 height 33
checkbox input "true"
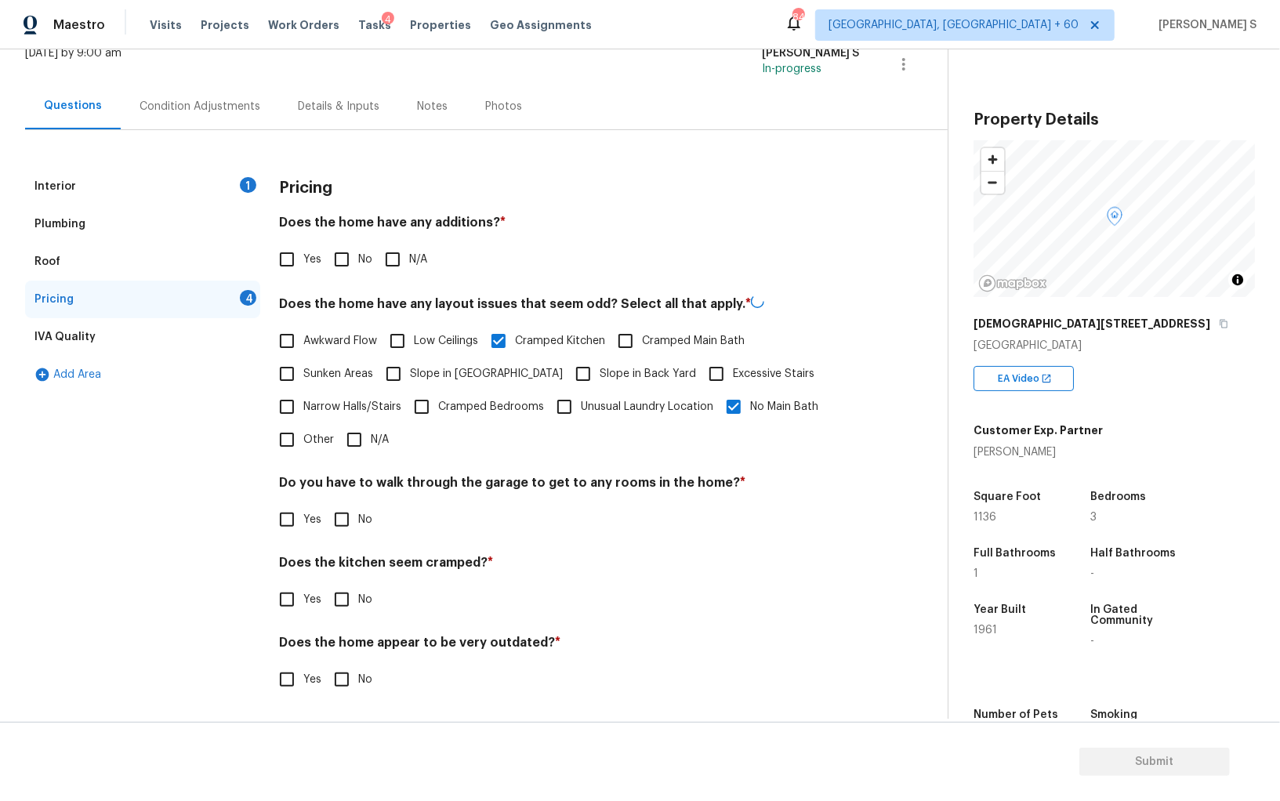
scroll to position [106, 0]
click at [292, 603] on input "Yes" at bounding box center [286, 599] width 33 height 33
checkbox input "true"
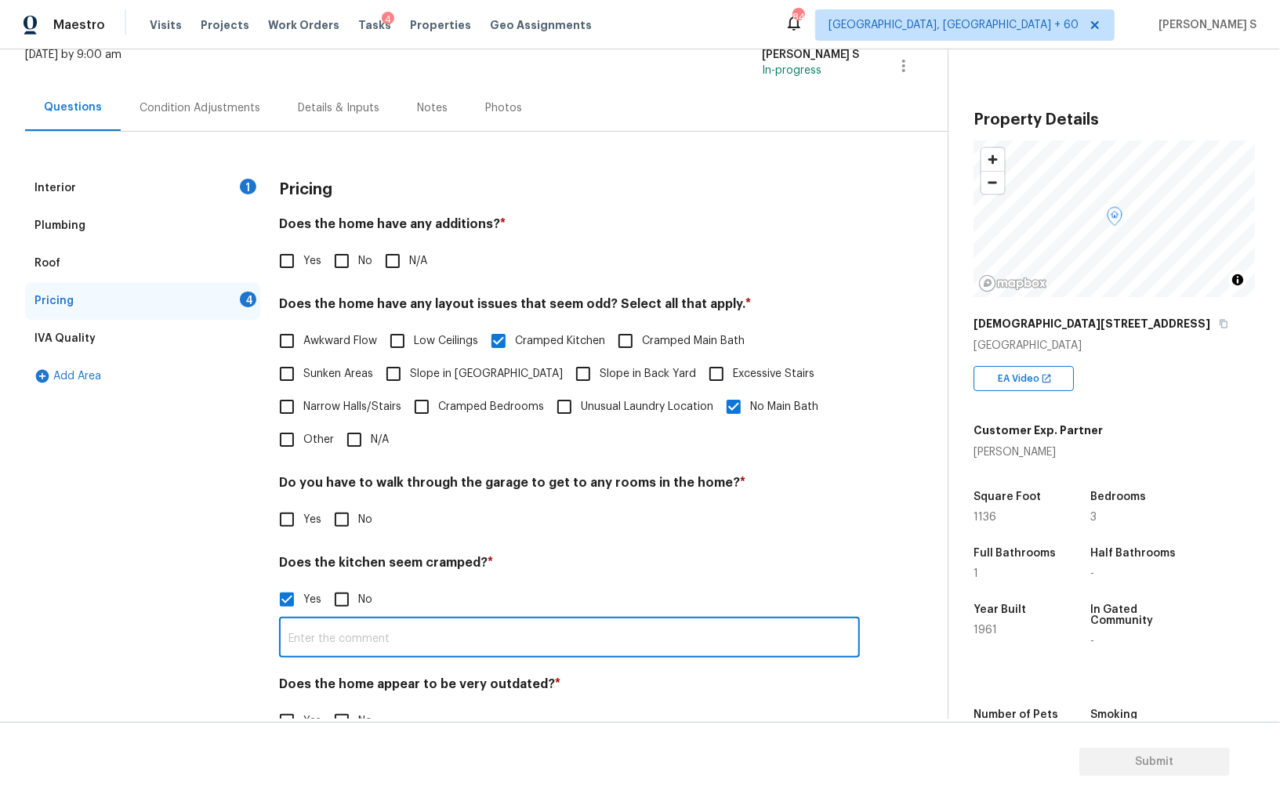
click at [425, 632] on input "text" at bounding box center [569, 639] width 581 height 37
type input "YEs."
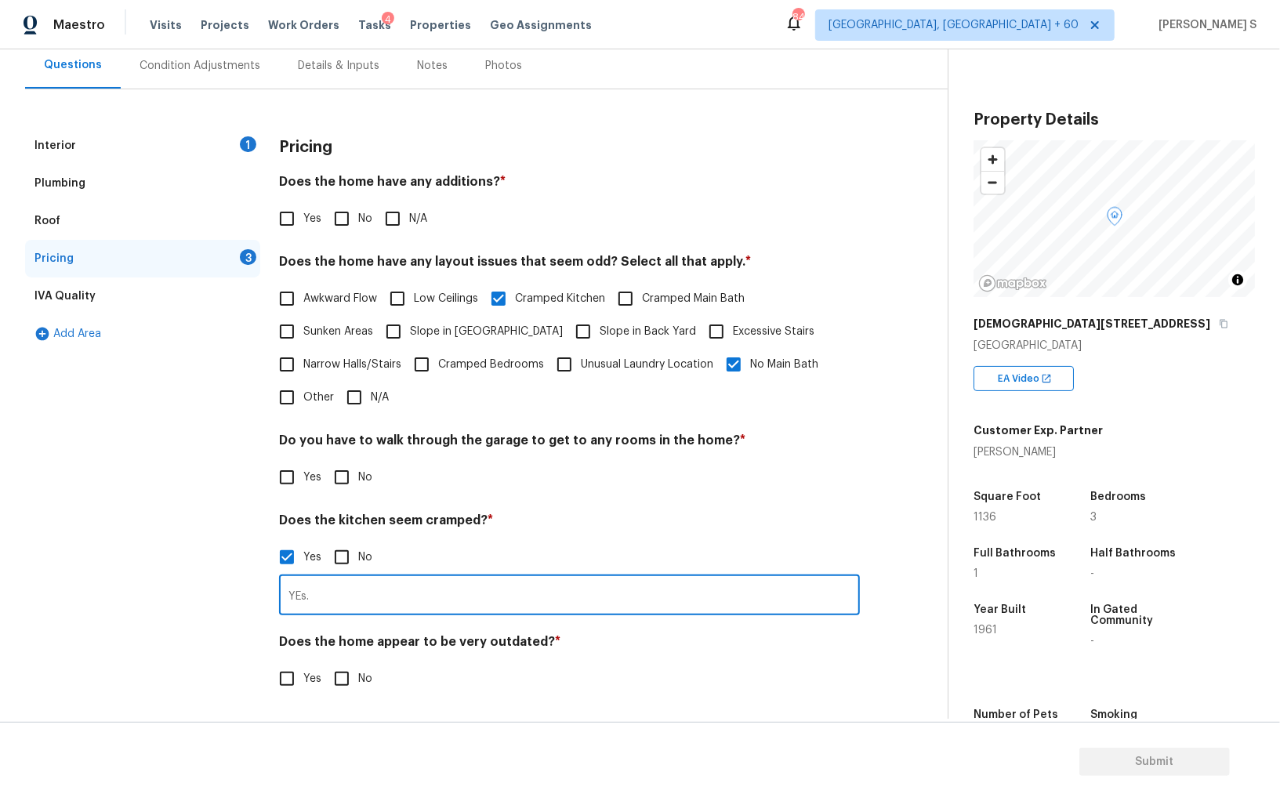
scroll to position [0, 0]
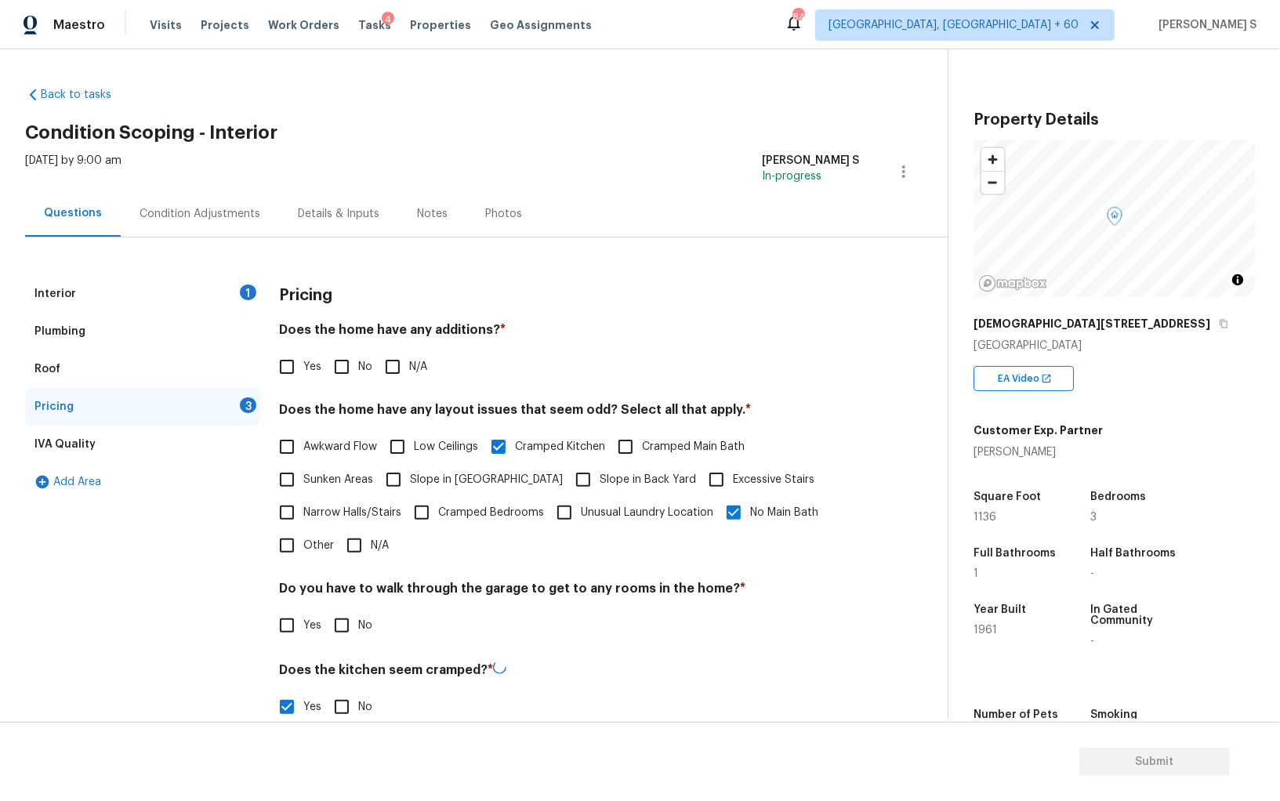
click at [239, 284] on div "Interior 1" at bounding box center [142, 294] width 235 height 38
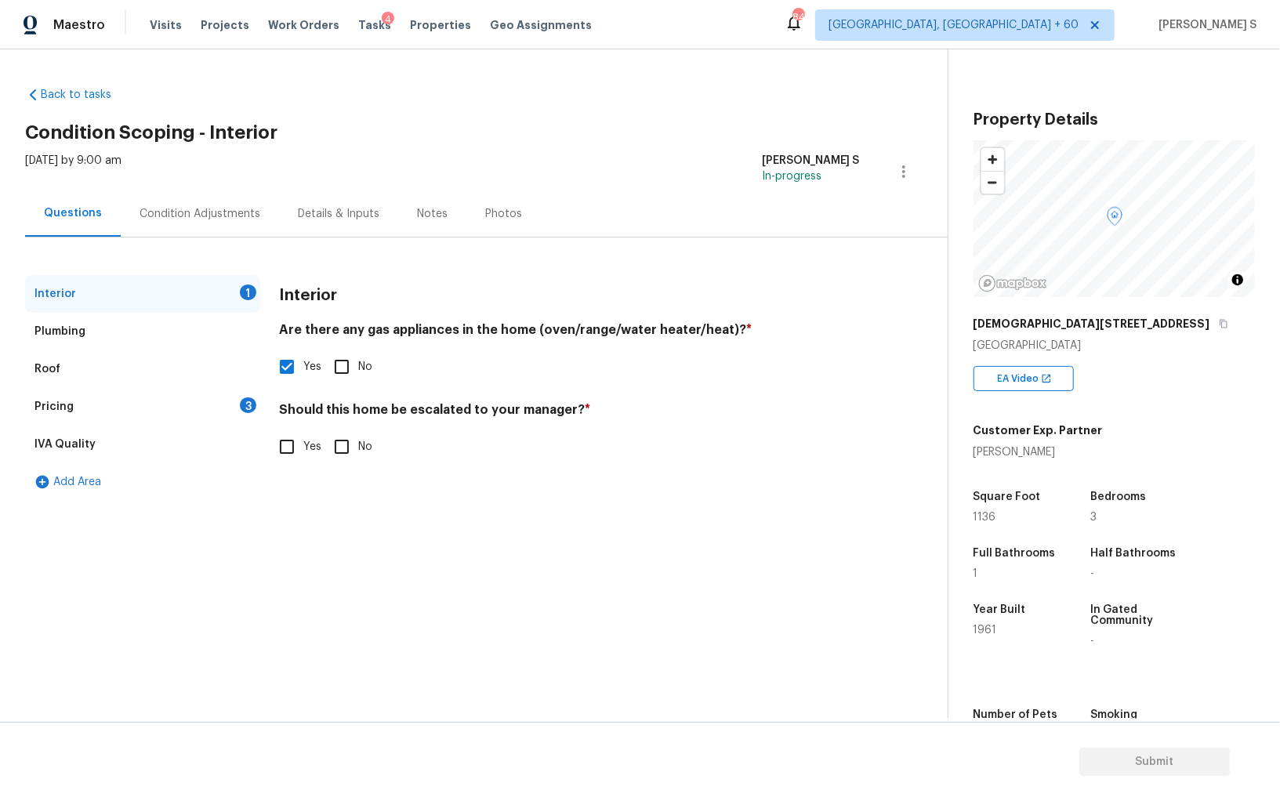
click at [299, 440] on input "Yes" at bounding box center [286, 446] width 33 height 33
checkbox input "true"
click at [377, 496] on input "text" at bounding box center [569, 486] width 581 height 37
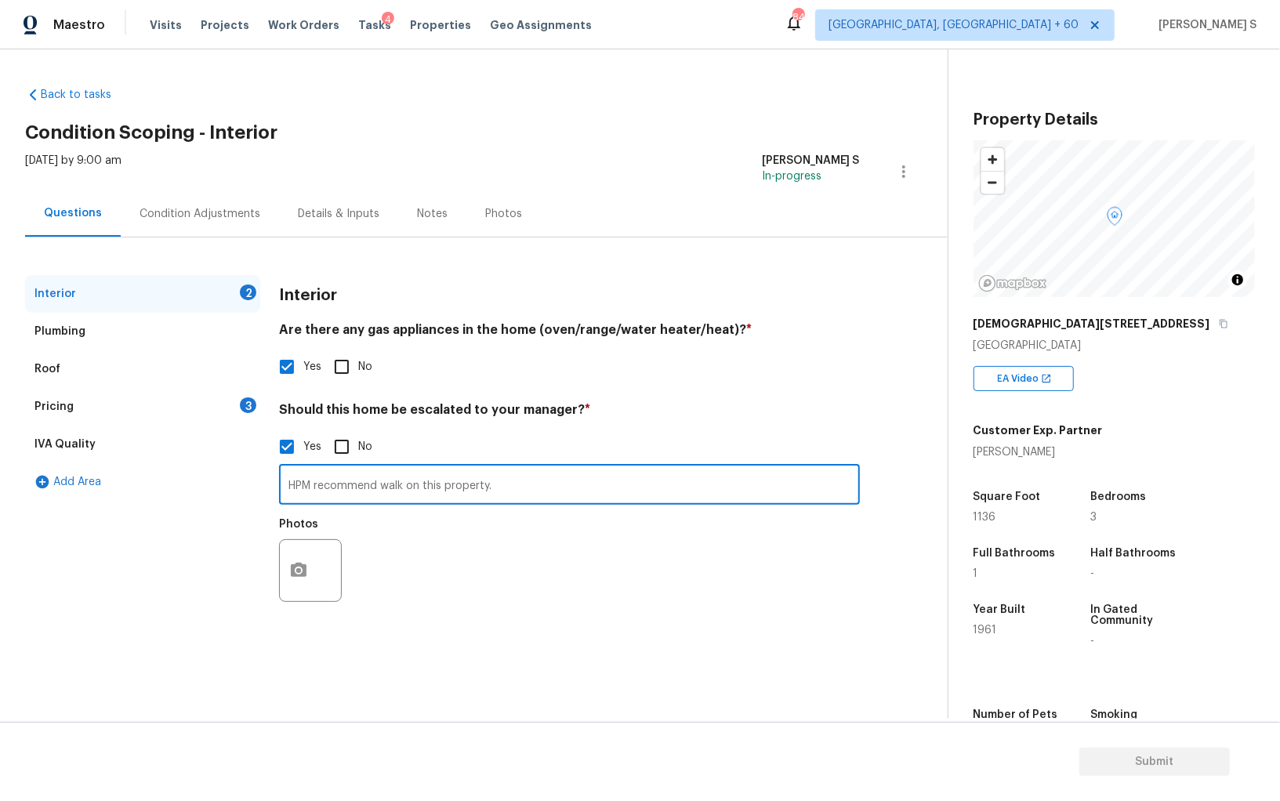
paste input "House is very hard to find from the main street, house shares a driveway with a…"
type input "HPM recommend walk on this property. House is very hard to find from the main s…"
click at [357, 570] on div "Photos" at bounding box center [569, 560] width 581 height 102
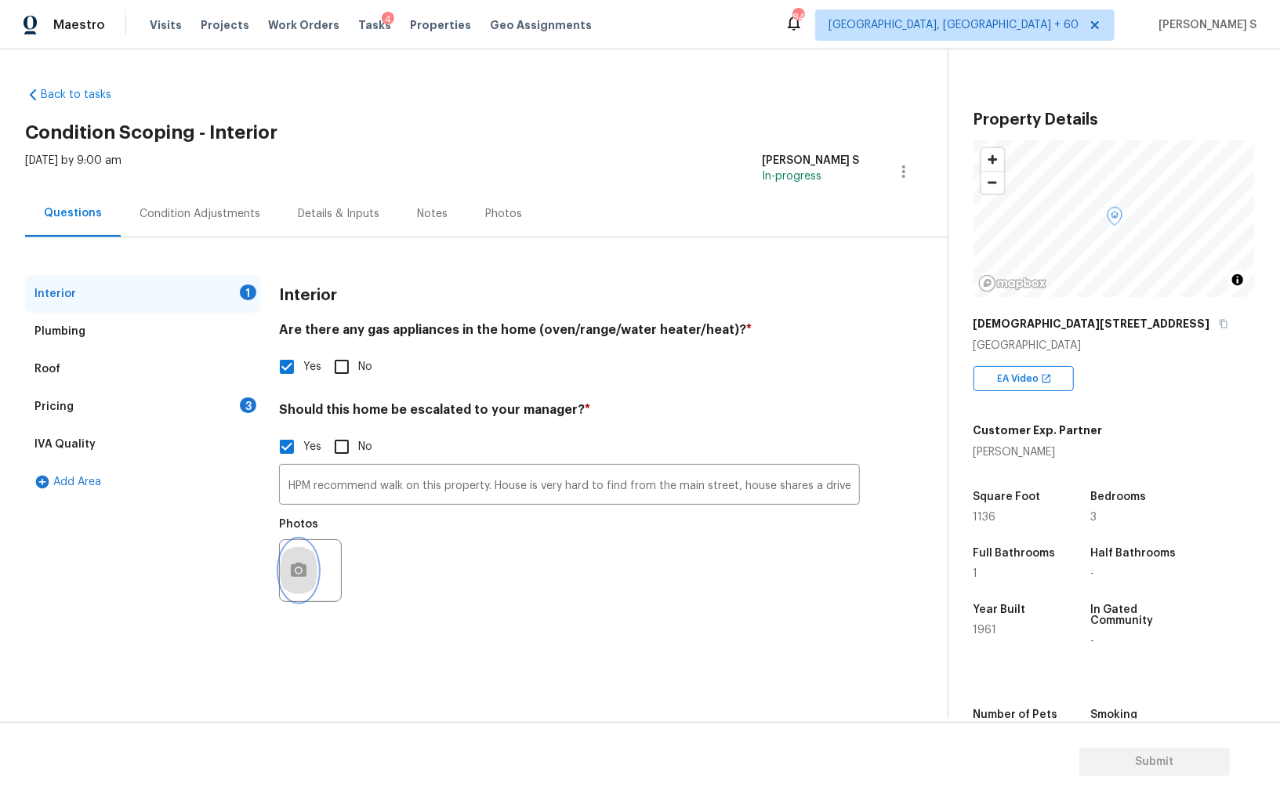
click at [283, 570] on button "button" at bounding box center [299, 570] width 38 height 61
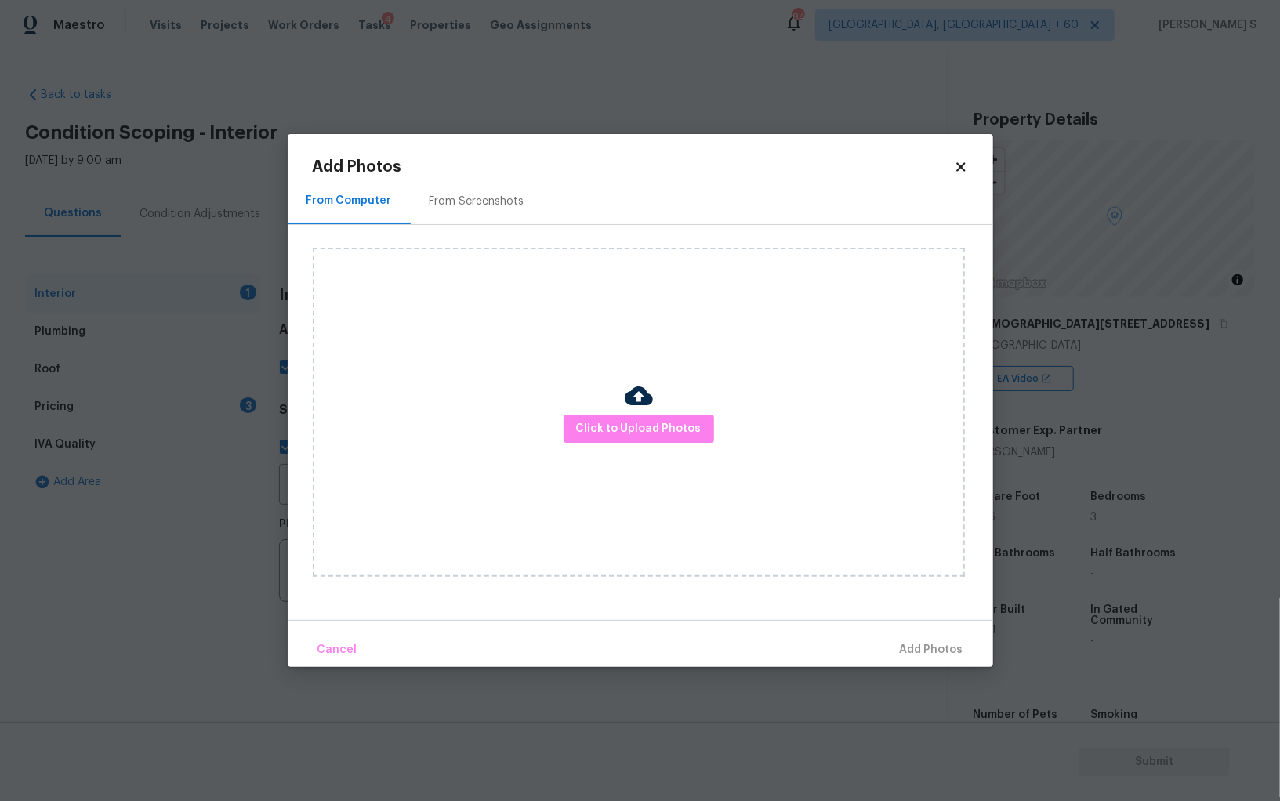
click at [594, 443] on div "Click to Upload Photos" at bounding box center [639, 412] width 652 height 329
click at [594, 441] on button "Click to Upload Photos" at bounding box center [638, 429] width 150 height 29
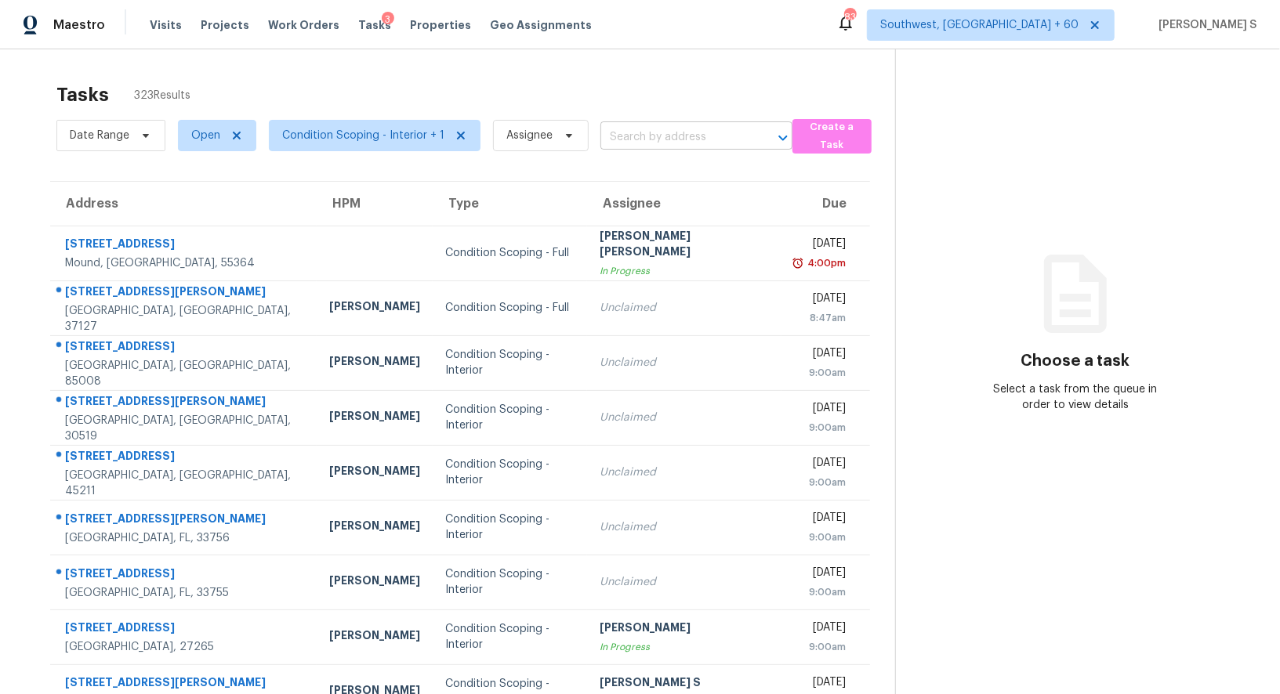
click at [651, 141] on input "text" at bounding box center [674, 137] width 148 height 24
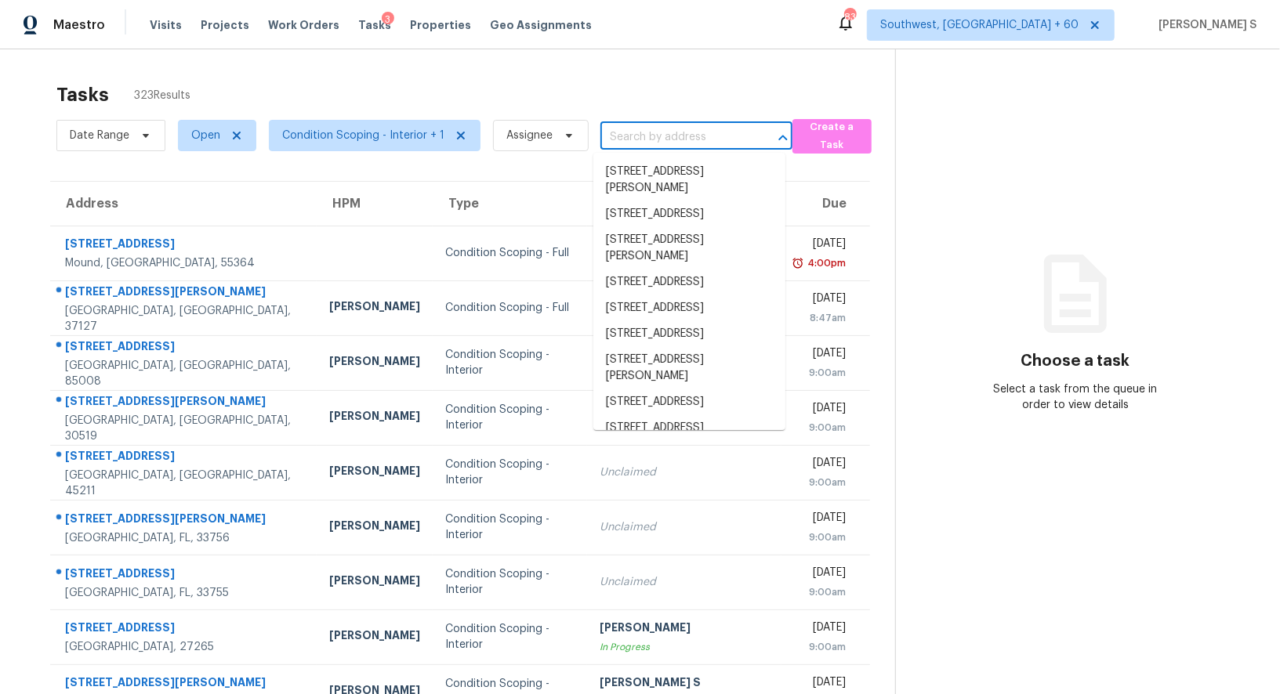
paste input "2001 Hunters Trace Cir Middleburg, FL, 32068"
type input "2001 Hunters Trace Cir Middleburg, FL, 32068"
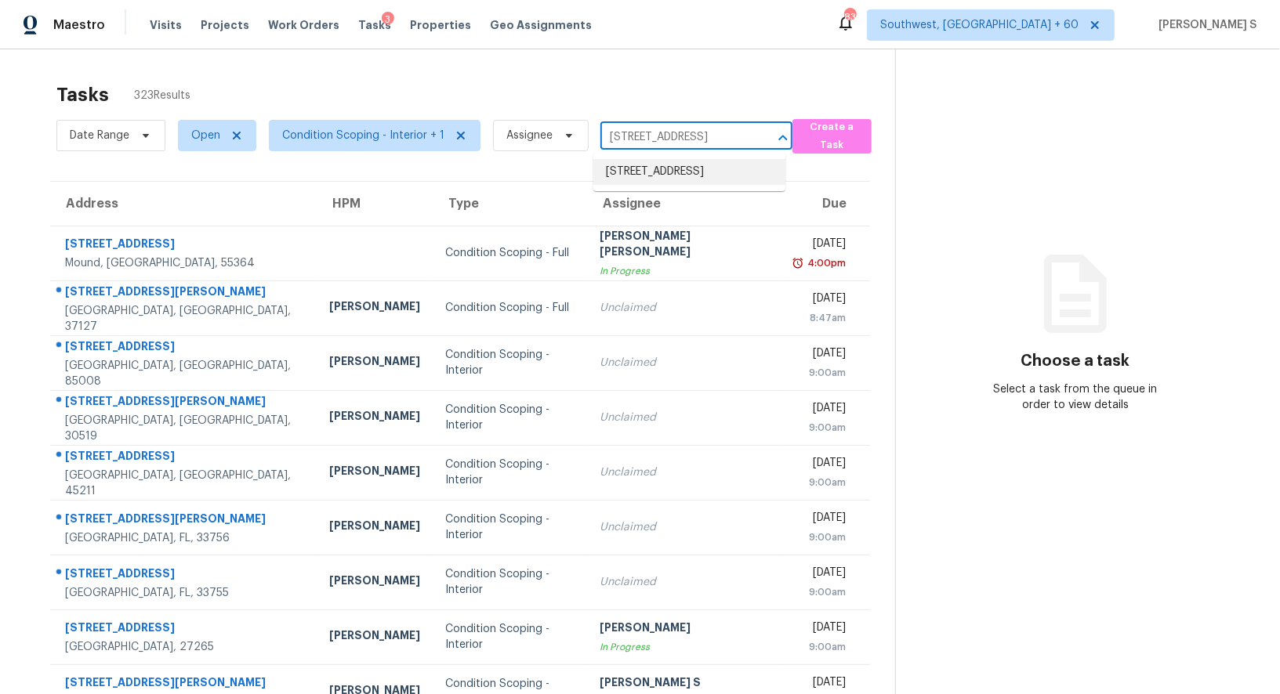
click at [659, 172] on li "2001 Hunters Trace Cir, Middleburg, FL 32068" at bounding box center [689, 172] width 192 height 26
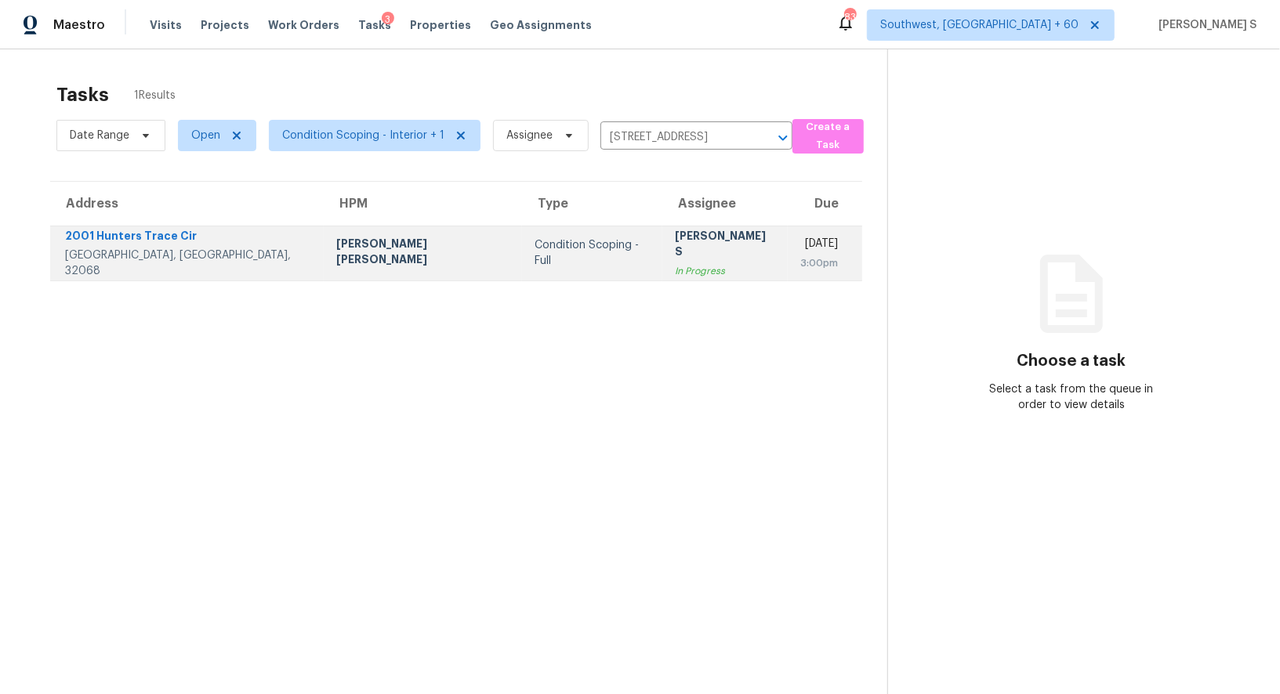
click at [662, 233] on td "Anbu Jebakumar S In Progress" at bounding box center [724, 253] width 125 height 55
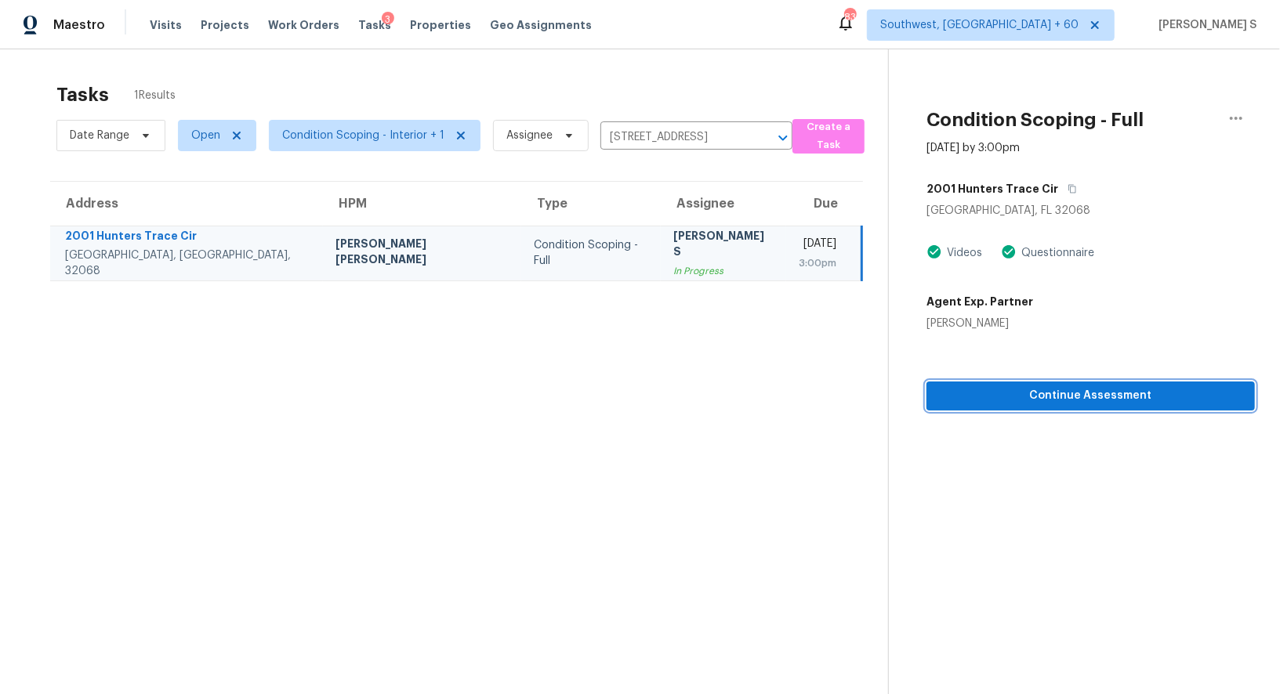
click at [1027, 396] on span "Continue Assessment" at bounding box center [1090, 396] width 303 height 20
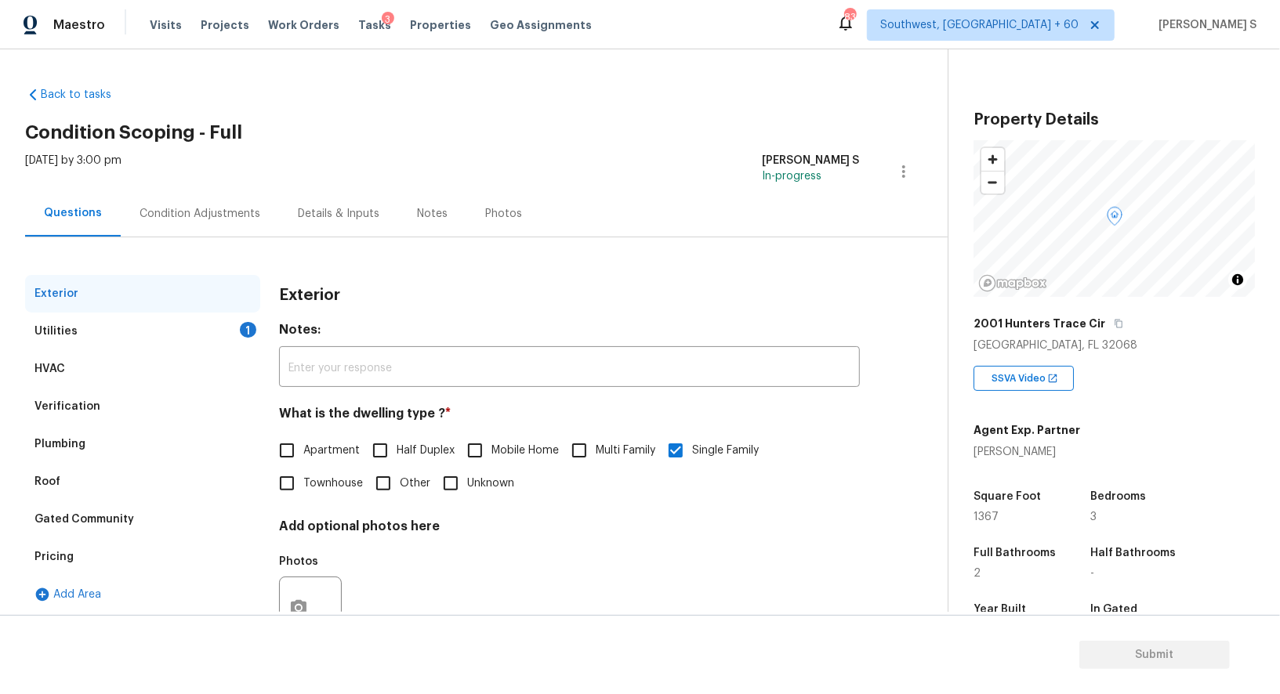
click at [249, 318] on div "Utilities 1" at bounding box center [142, 332] width 235 height 38
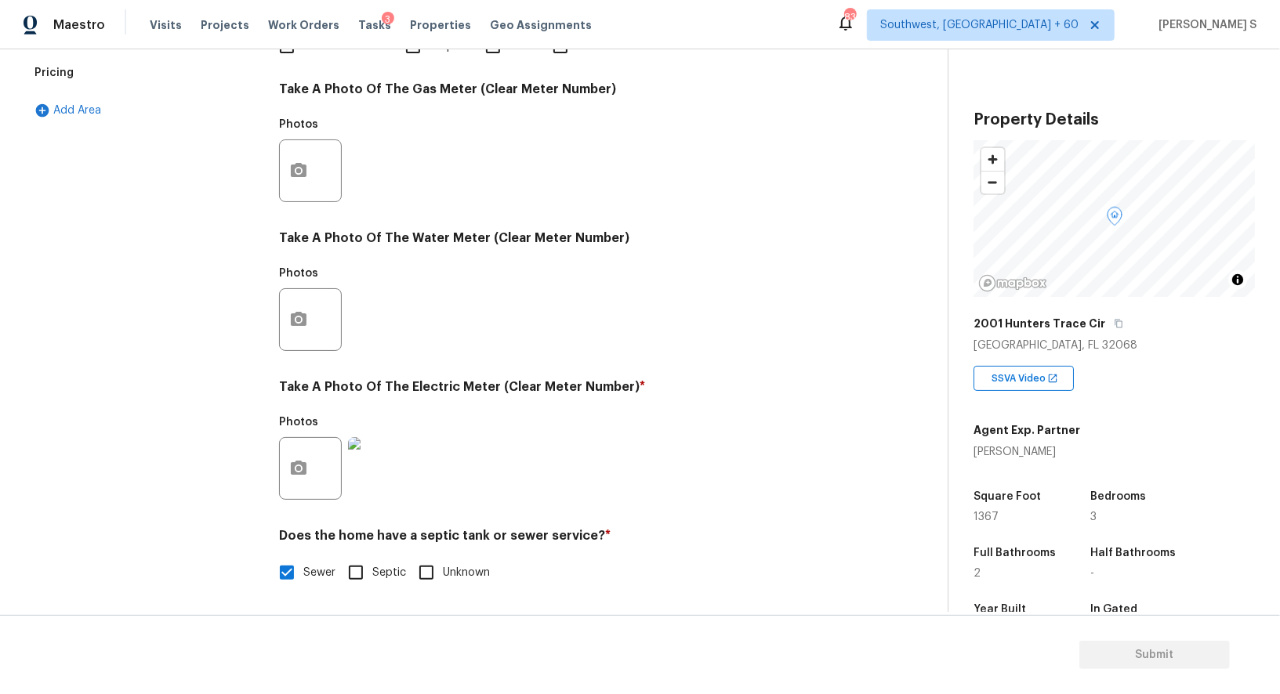
scroll to position [55, 0]
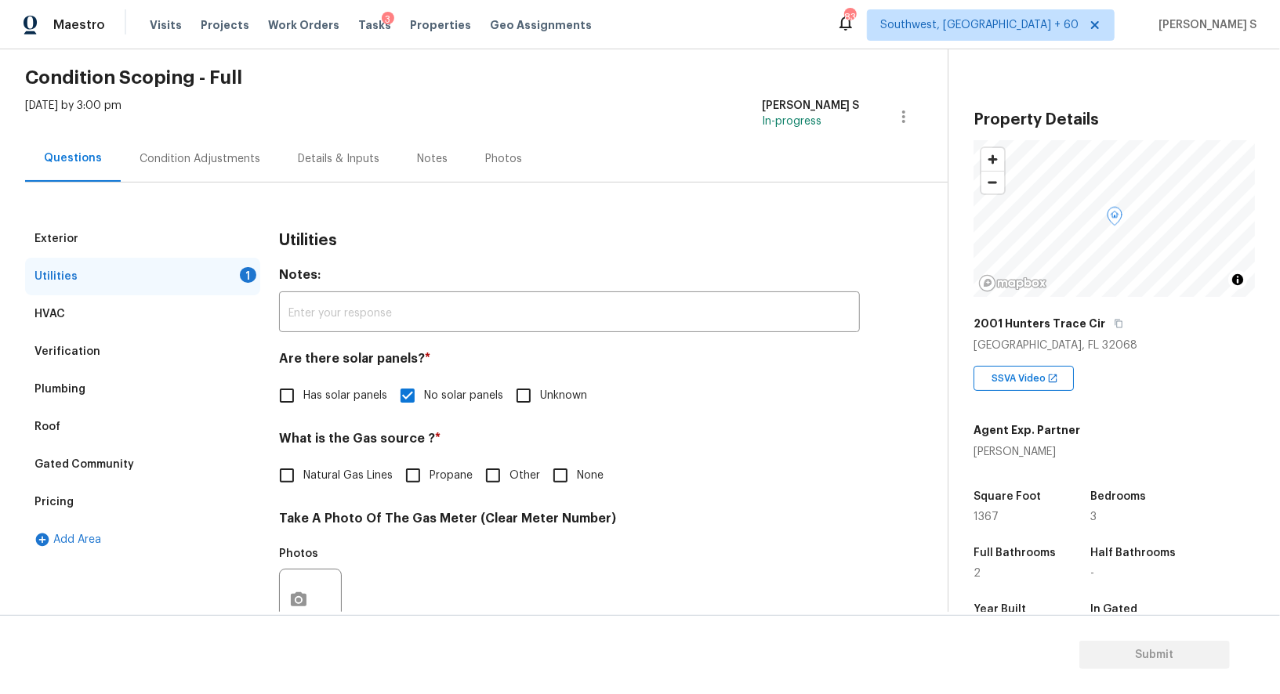
click at [555, 470] on input "None" at bounding box center [560, 475] width 33 height 33
checkbox input "true"
click at [237, 165] on div "Condition Adjustments" at bounding box center [199, 159] width 121 height 16
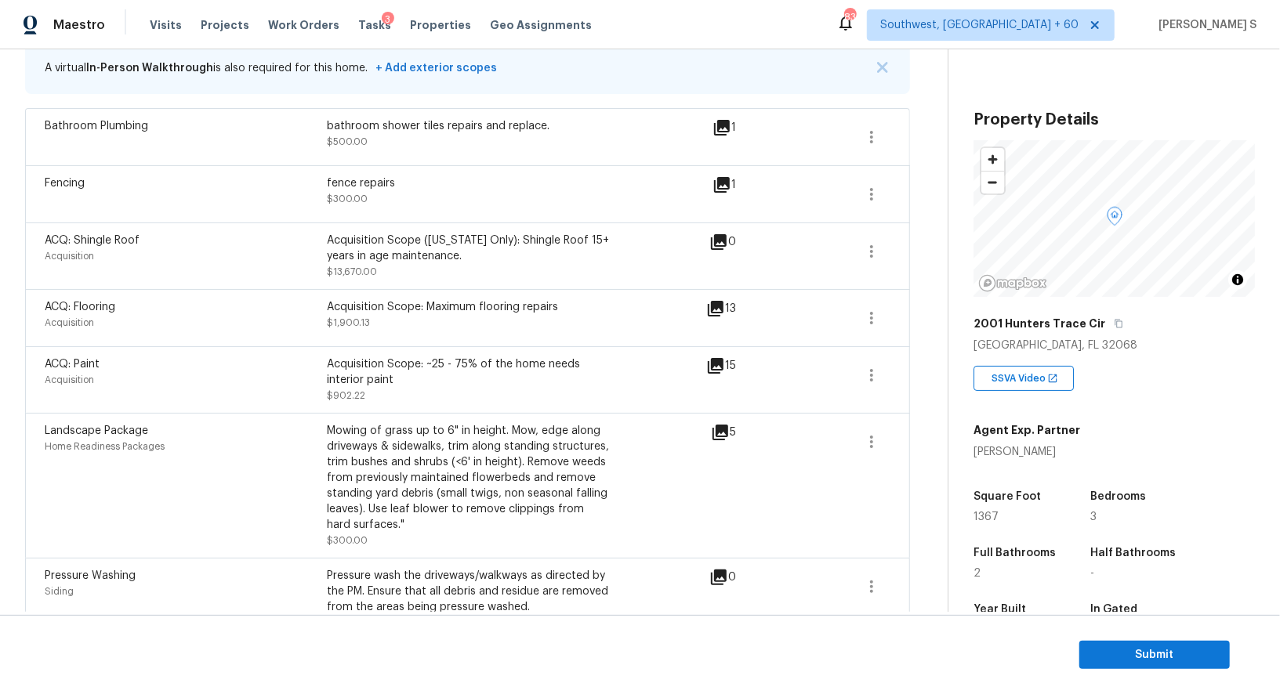
scroll to position [321, 0]
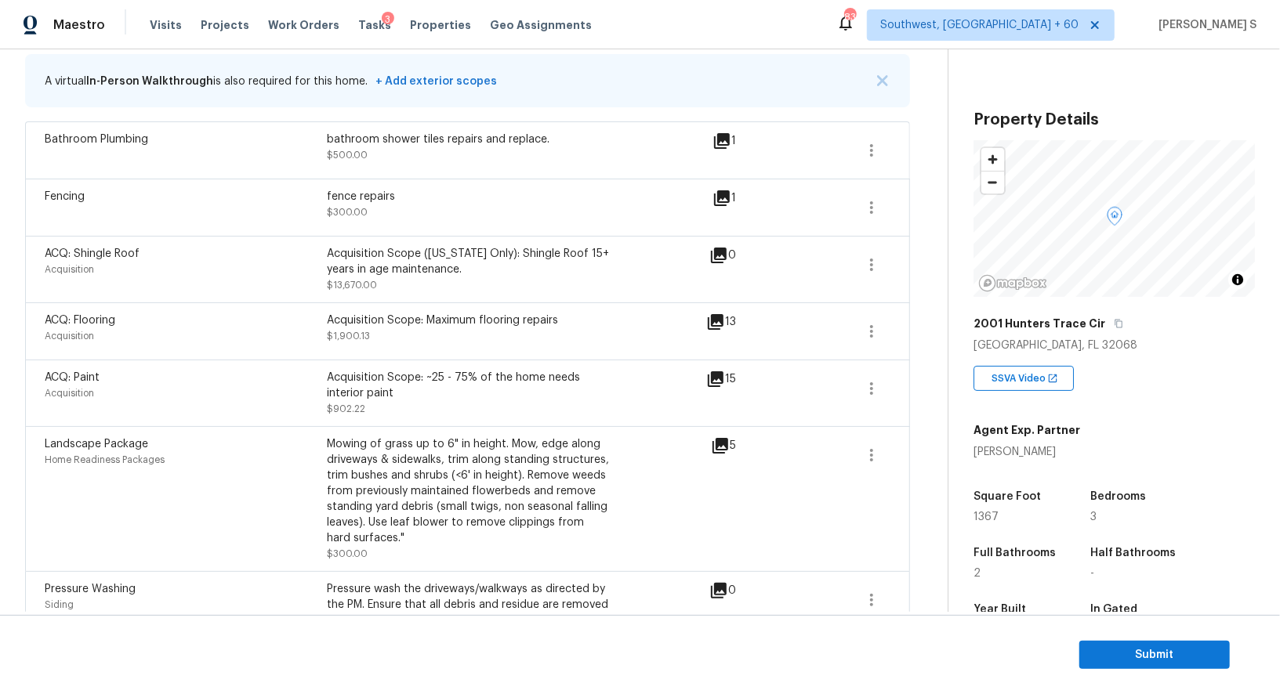
click at [729, 138] on icon at bounding box center [722, 141] width 16 height 16
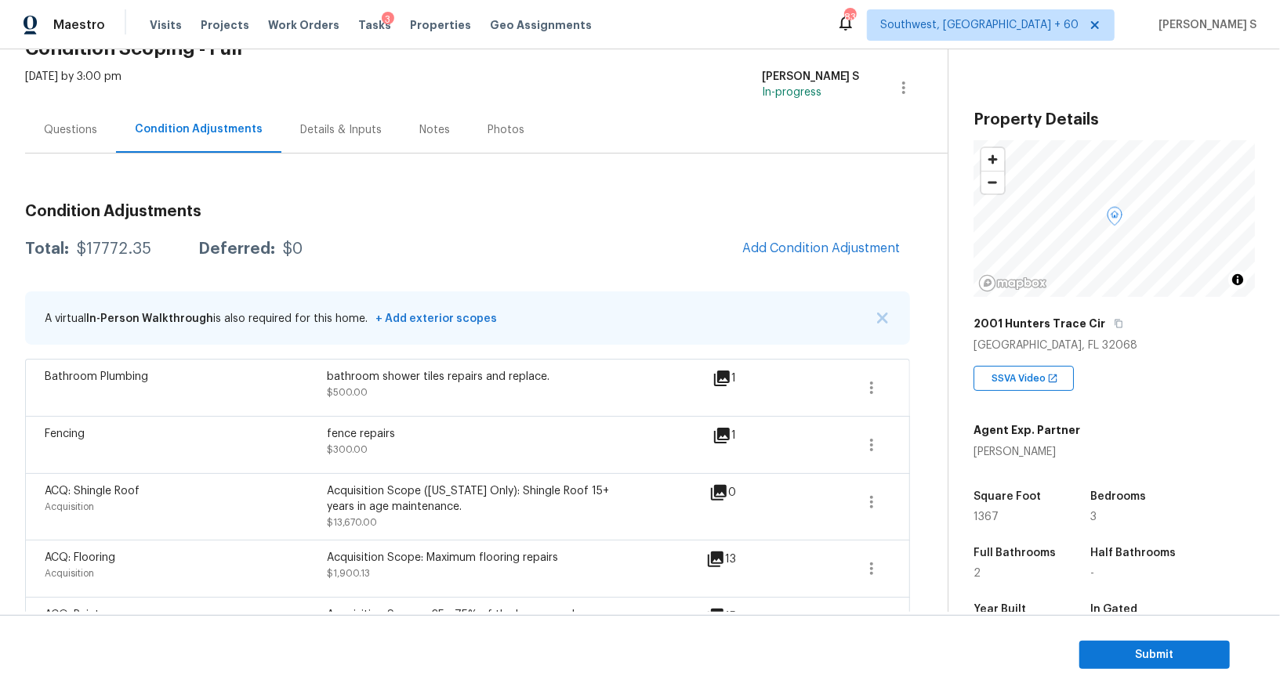
scroll to position [60, 0]
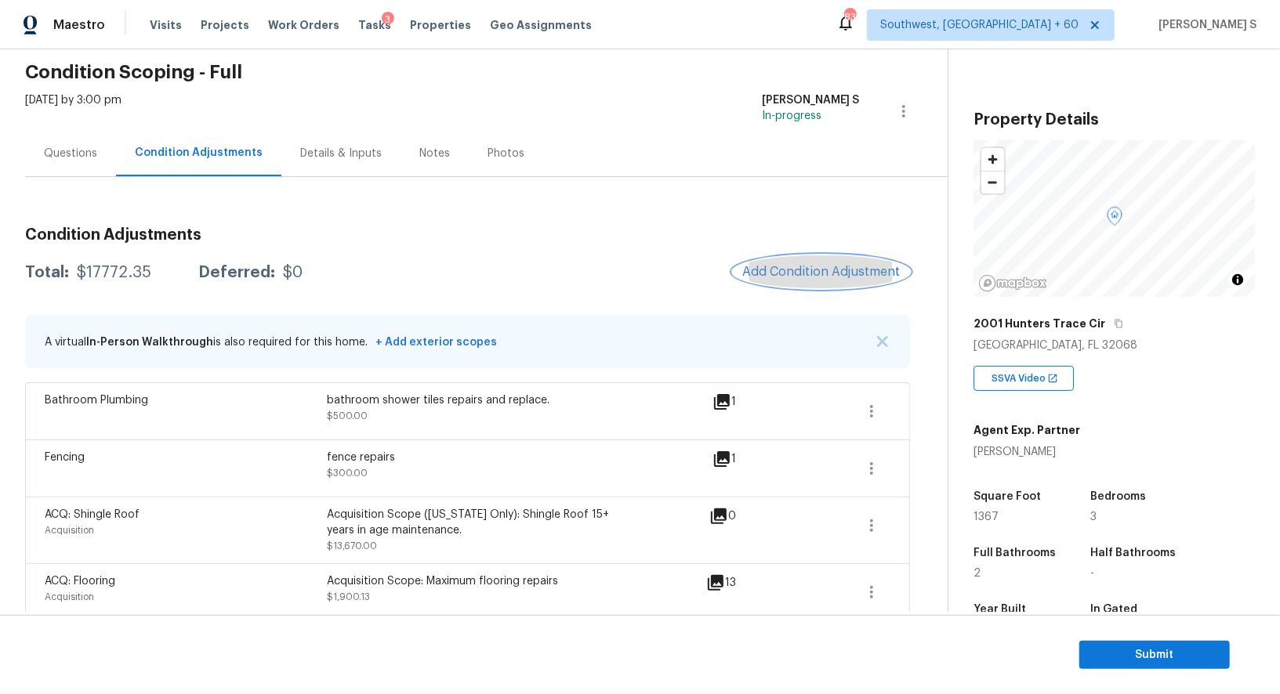
click at [841, 263] on button "Add Condition Adjustment" at bounding box center [821, 271] width 177 height 33
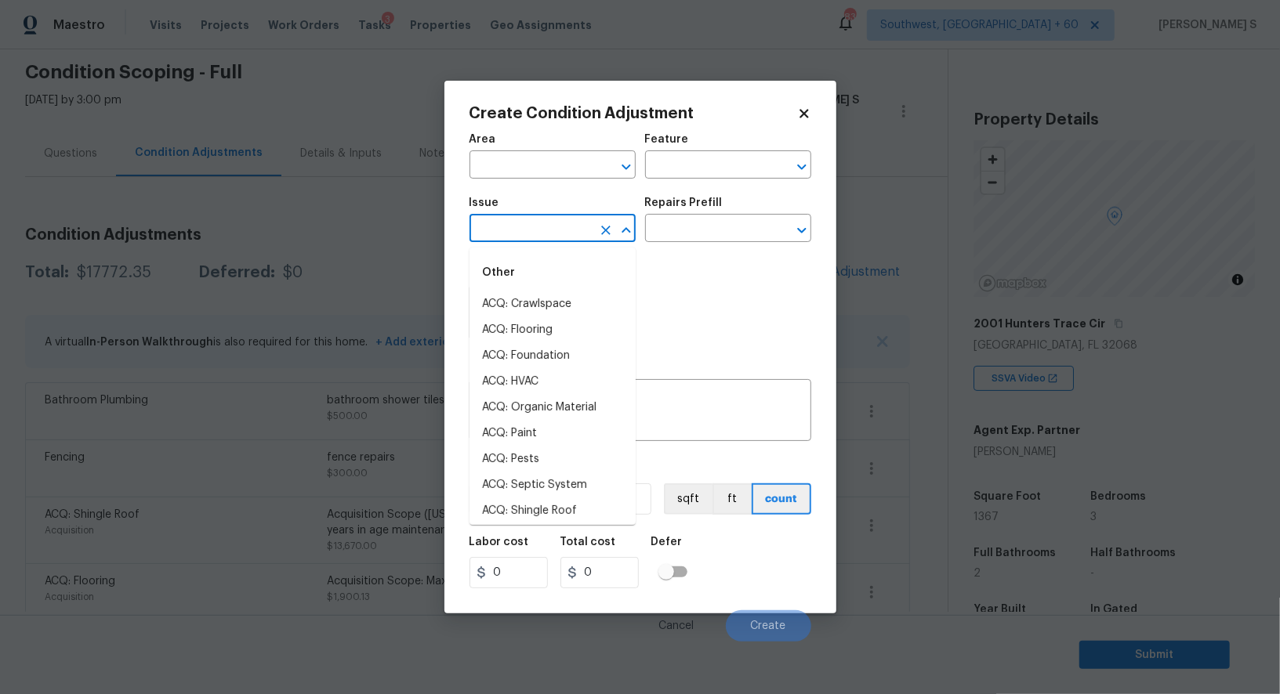
click at [531, 237] on input "text" at bounding box center [530, 230] width 122 height 24
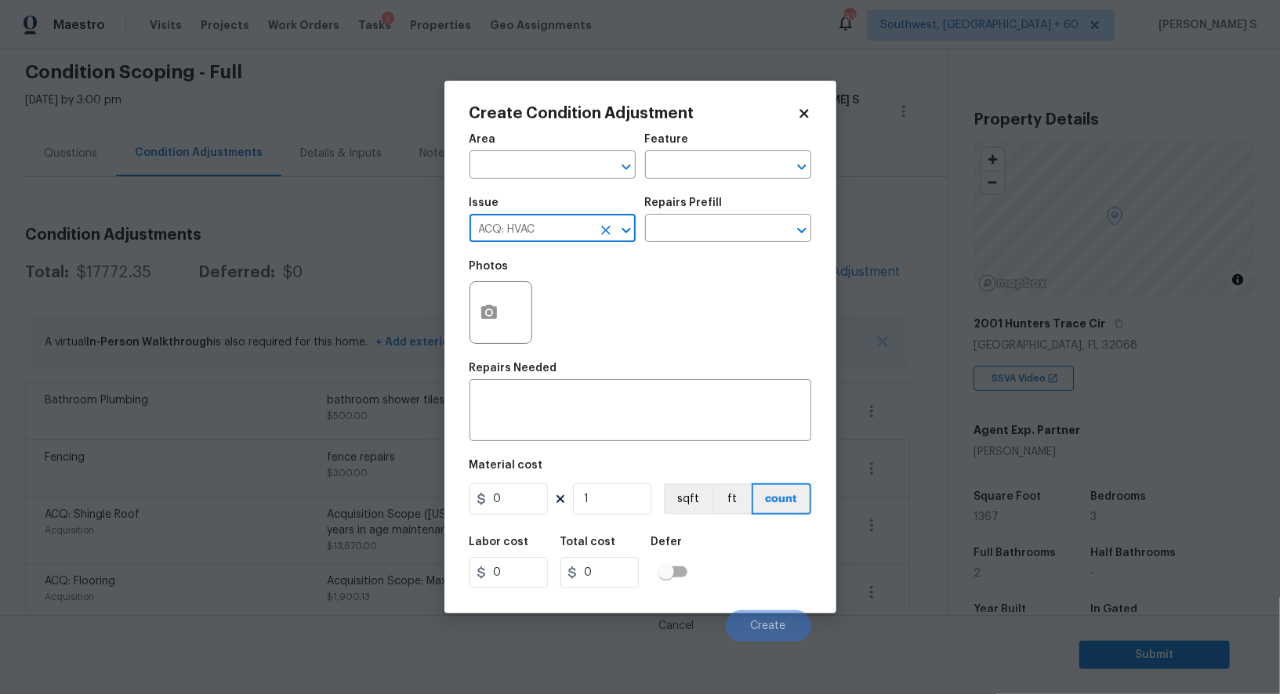
type input "ACQ: HVAC"
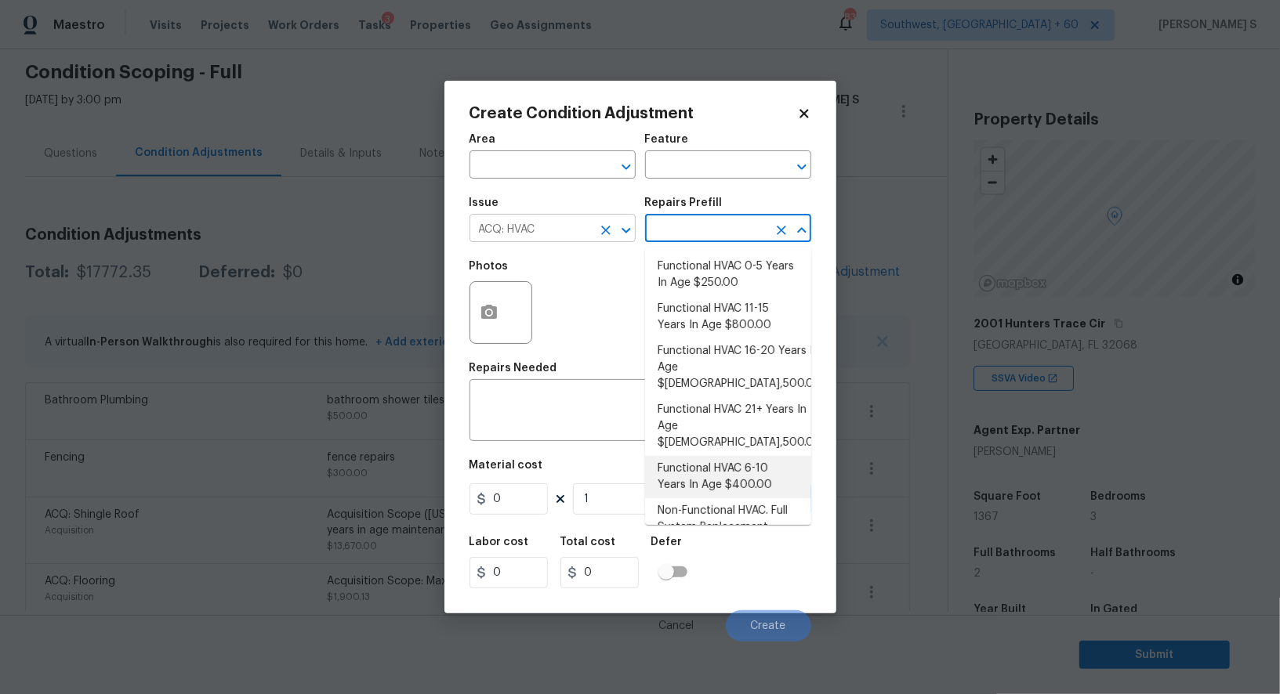
type input "Acquisition"
type textarea "Acquisition Scope: Functional HVAC 6-10 years"
type input "400"
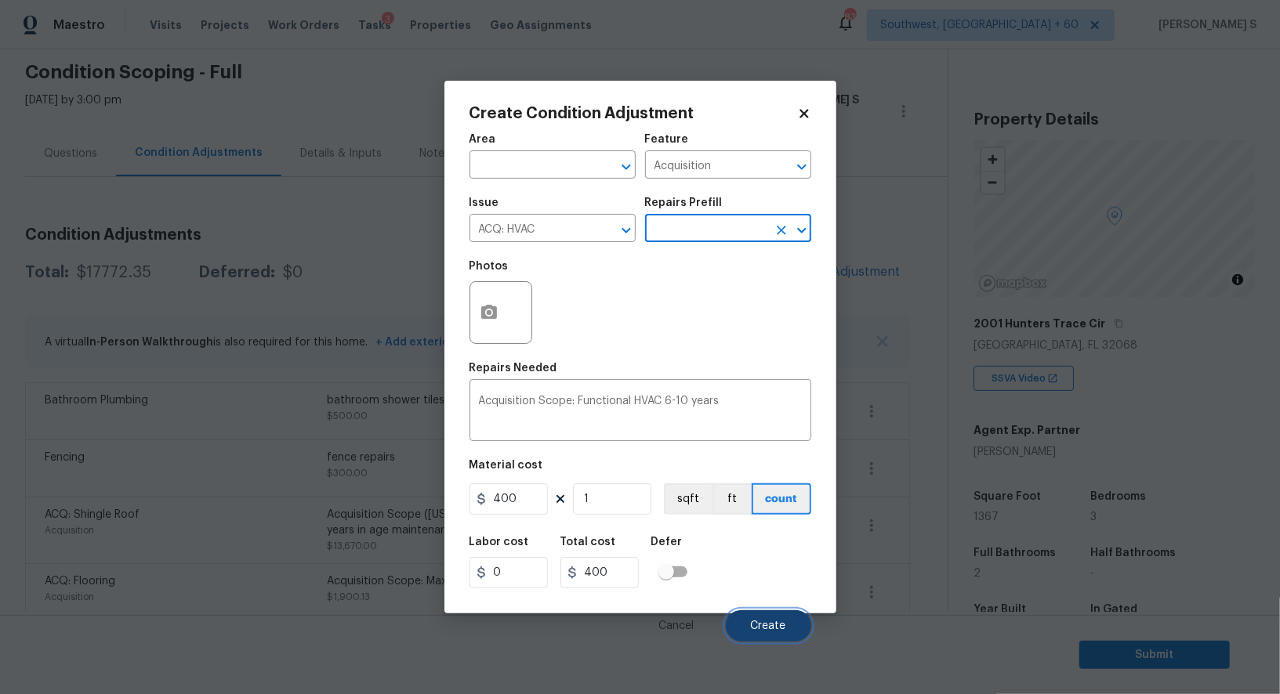
click at [773, 621] on button "Create" at bounding box center [768, 625] width 85 height 31
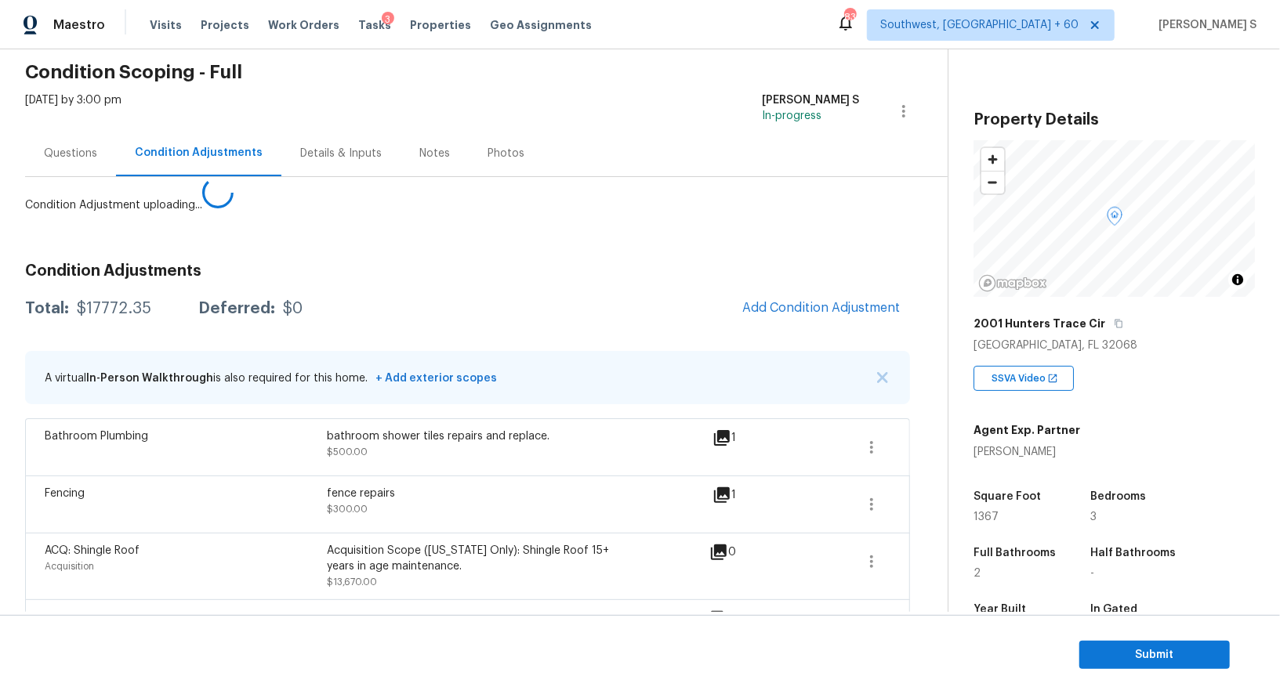
click at [133, 570] on body "Maestro Visits Projects Work Orders Tasks 3 Properties Geo Assignments 838 Sout…" at bounding box center [640, 347] width 1280 height 694
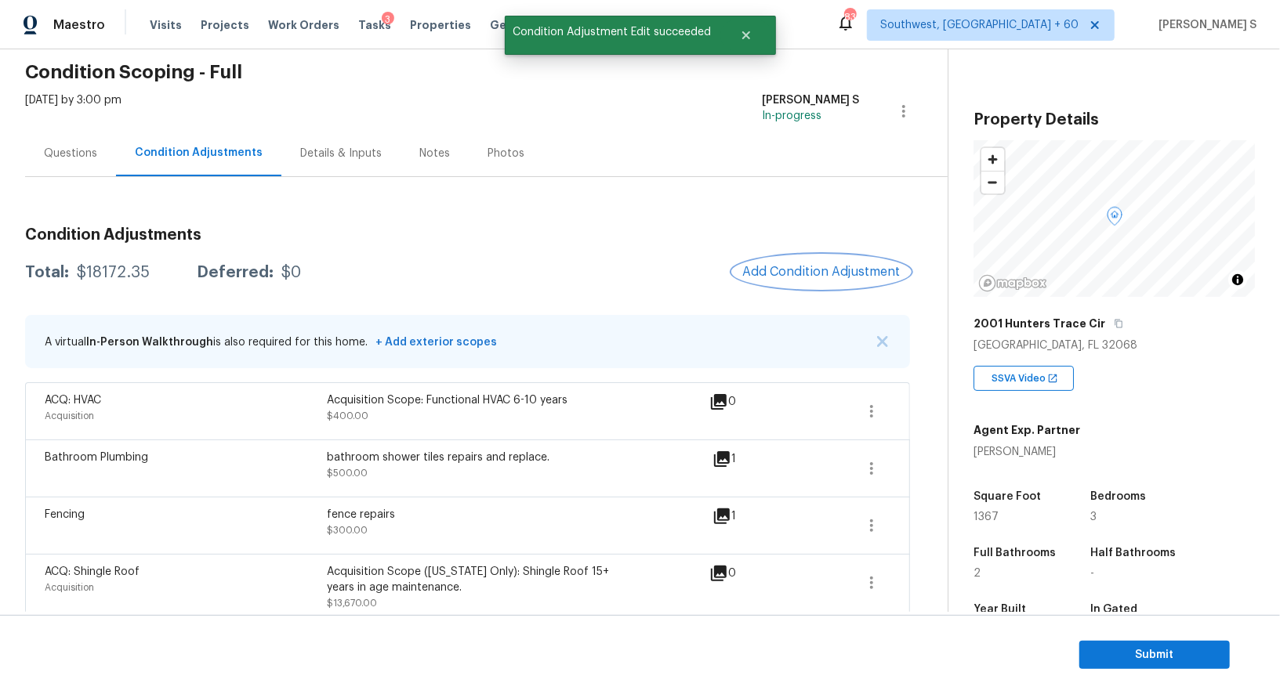
click at [787, 280] on button "Add Condition Adjustment" at bounding box center [821, 271] width 177 height 33
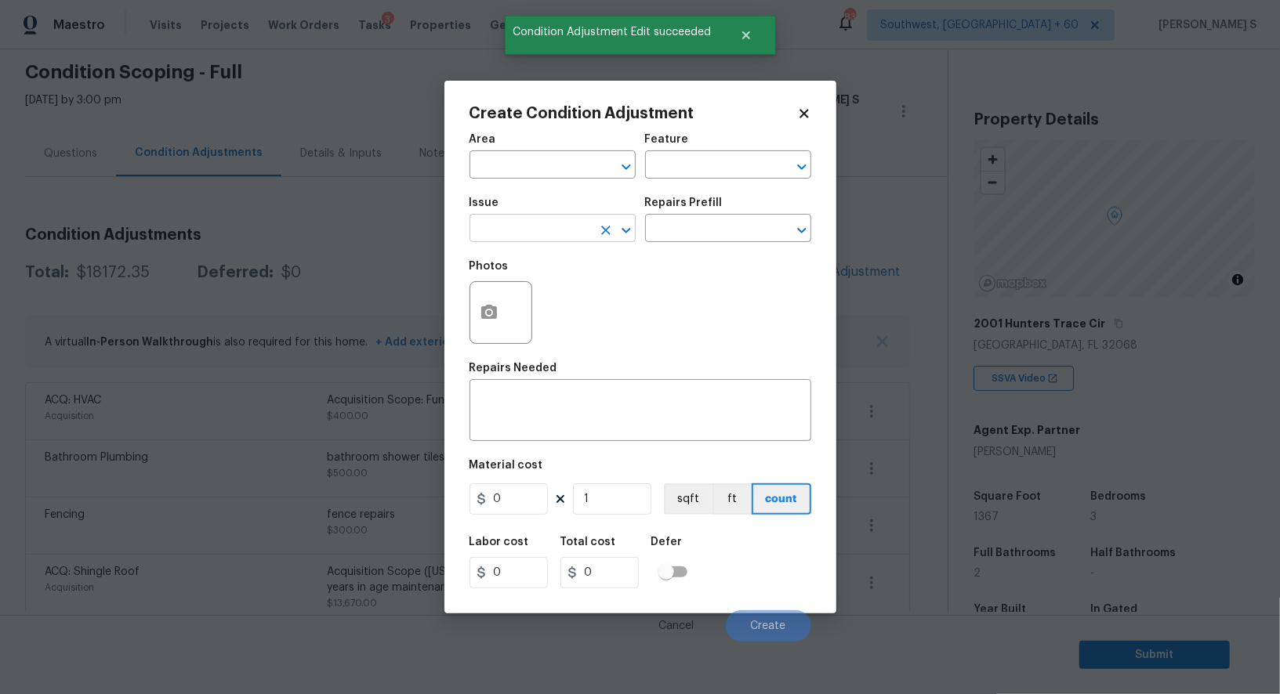
click at [512, 234] on input "text" at bounding box center [530, 230] width 122 height 24
type input "Condition charge"
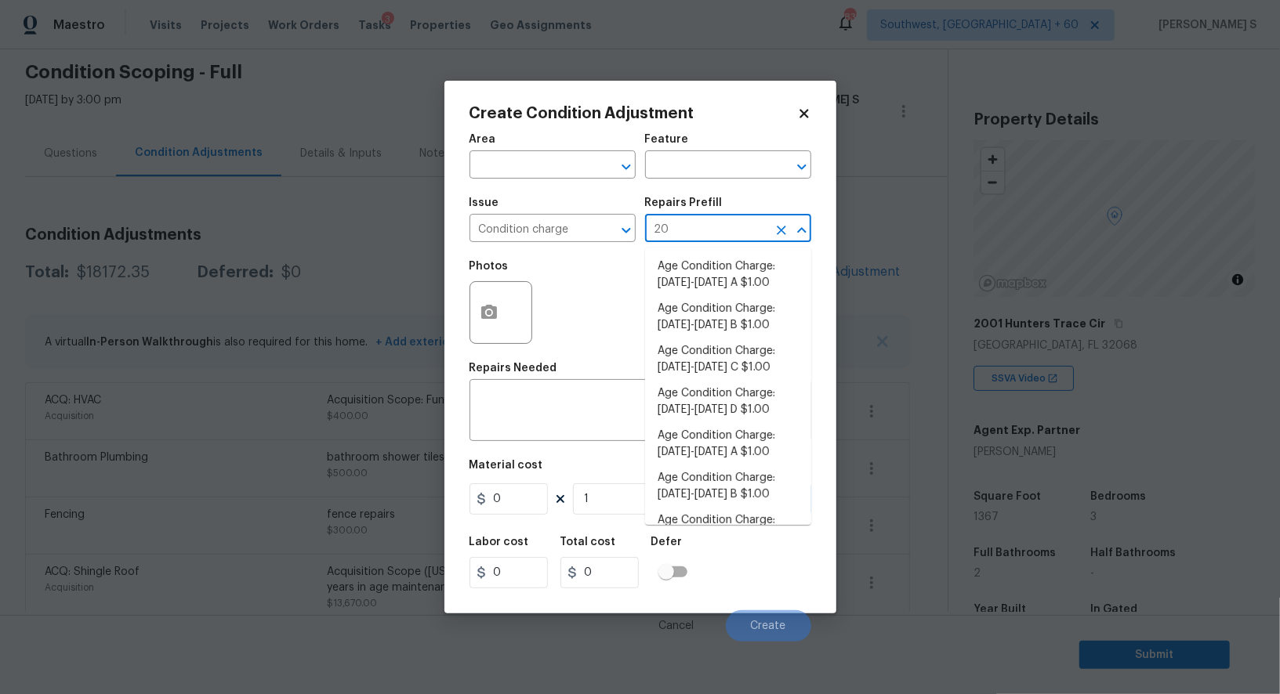
type input "200"
type input "Home Readiness Packages"
type textarea "Age Condition Charge: 1993-2008 C"
type input "1"
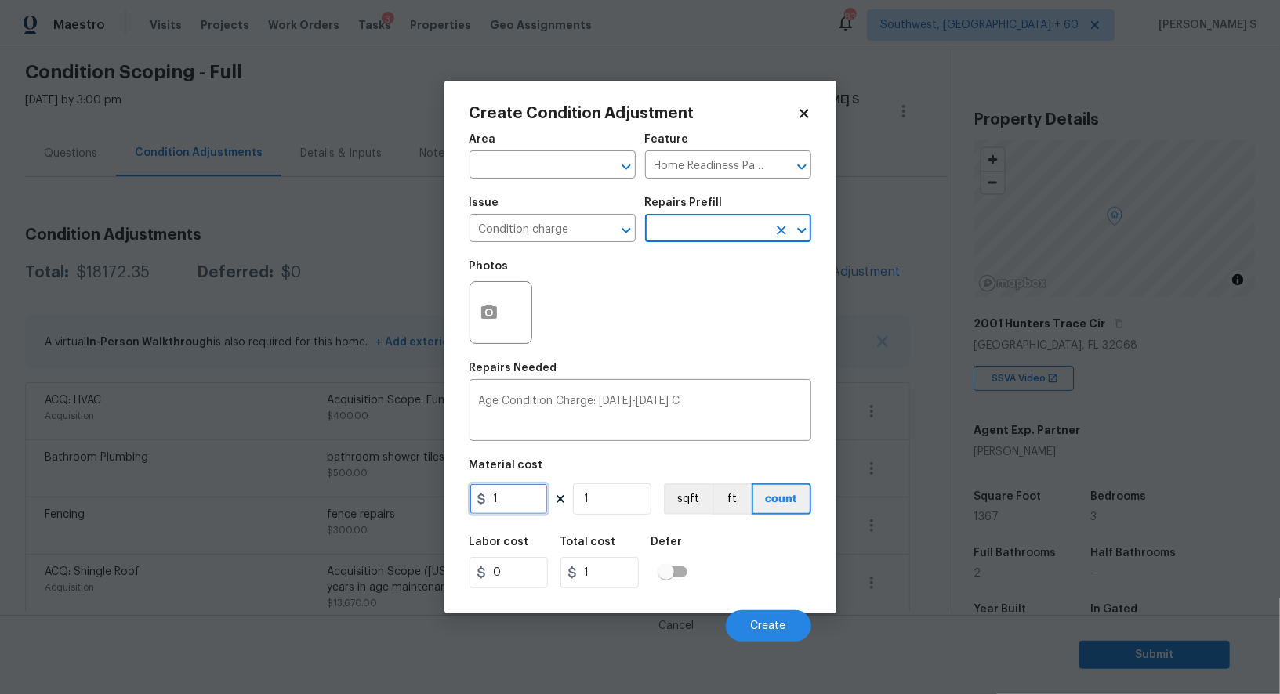
click at [494, 509] on input "1" at bounding box center [508, 498] width 78 height 31
type input "2000"
click at [762, 585] on div "Labor cost 0 Total cost 2000 Defer" at bounding box center [640, 562] width 342 height 71
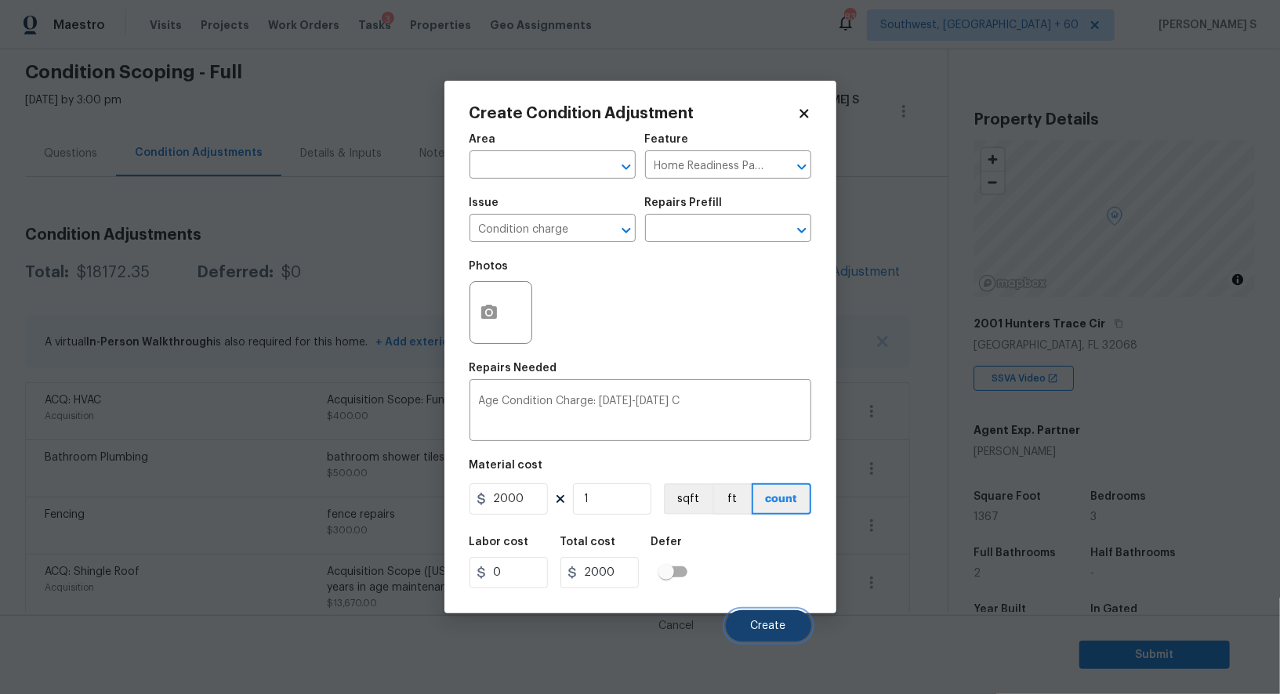
click at [776, 622] on span "Create" at bounding box center [768, 627] width 35 height 12
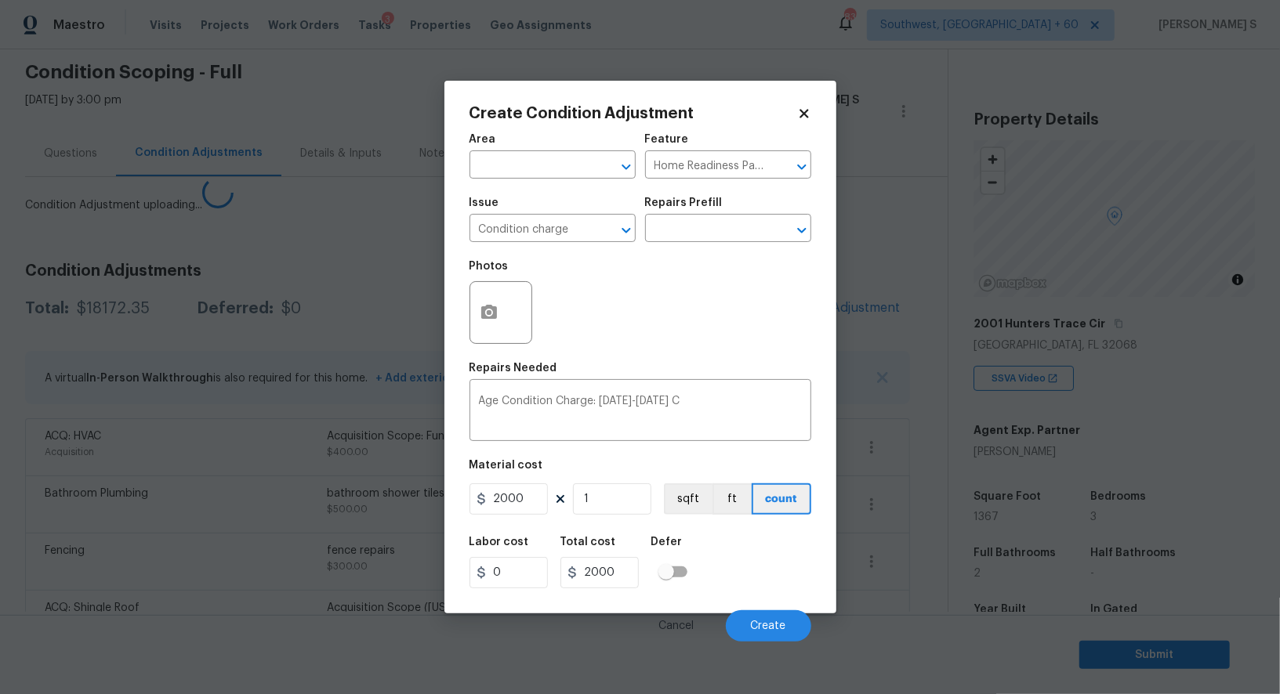
click at [196, 588] on body "Maestro Visits Projects Work Orders Tasks 3 Properties Geo Assignments 835 Sout…" at bounding box center [640, 347] width 1280 height 694
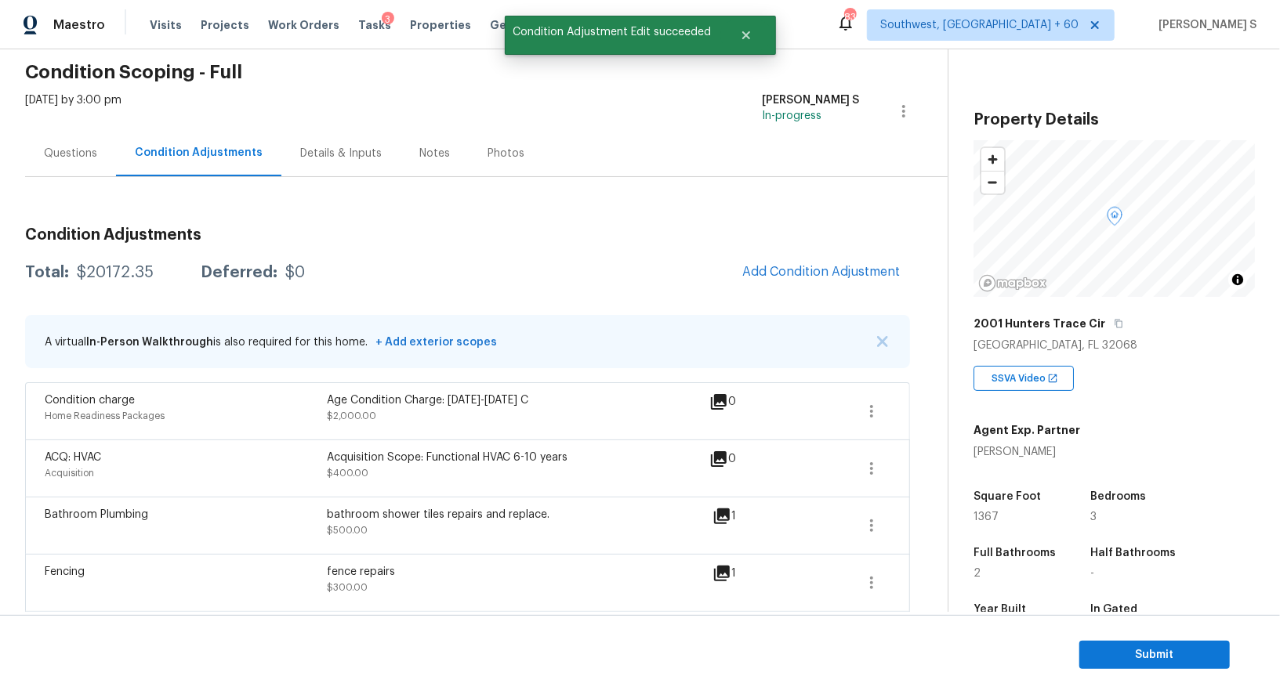
click at [113, 268] on div "$20172.35" at bounding box center [115, 273] width 77 height 16
copy div "20172.35"
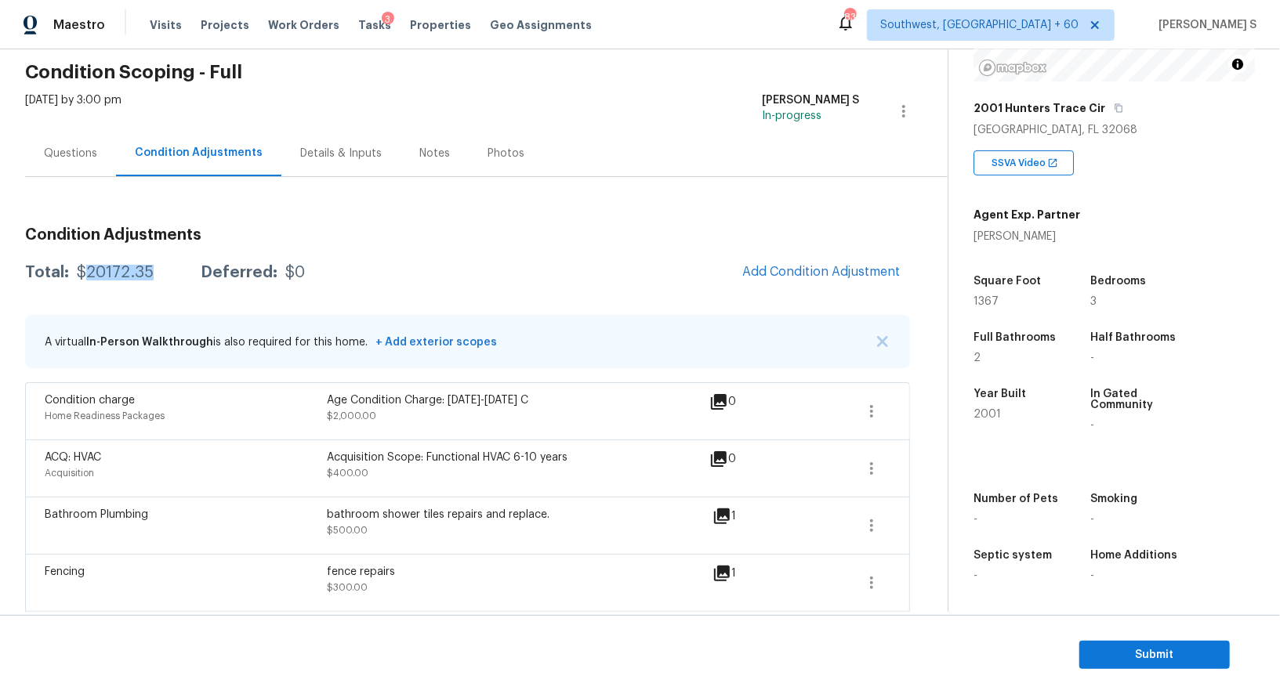
scroll to position [215, 0]
click at [98, 148] on div "Questions" at bounding box center [70, 153] width 91 height 46
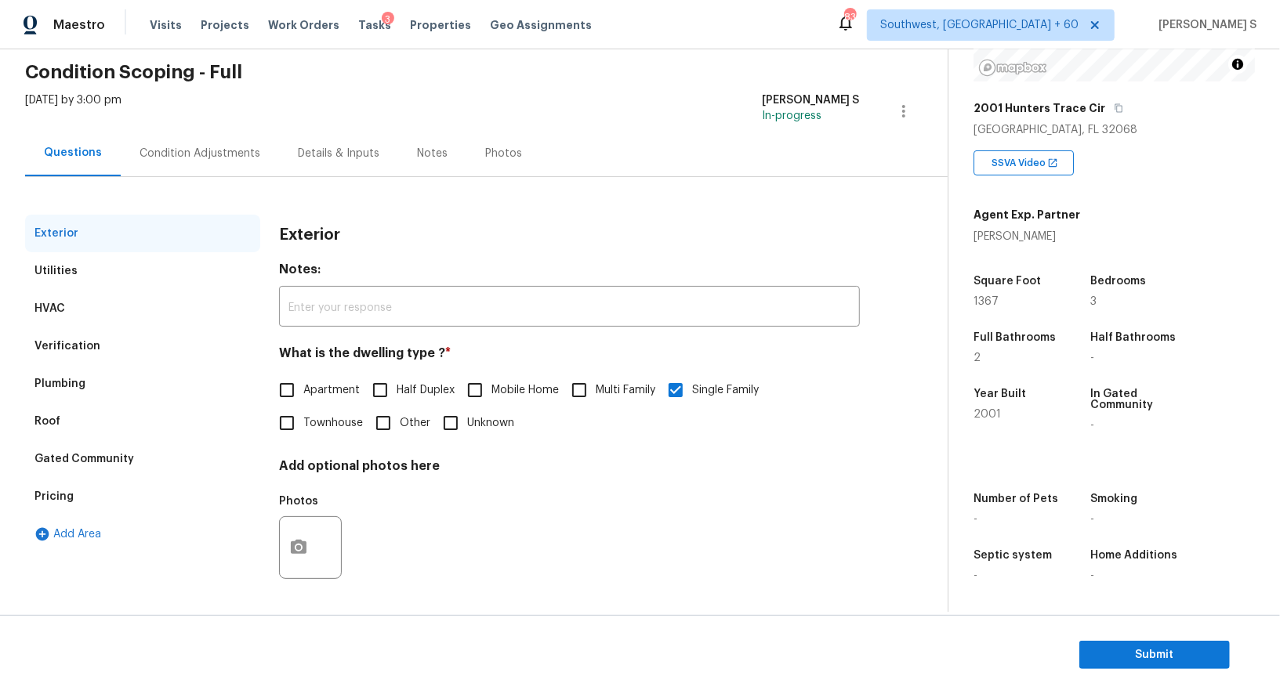
scroll to position [60, 0]
drag, startPoint x: 67, startPoint y: 357, endPoint x: 132, endPoint y: 384, distance: 69.9
click at [67, 357] on div "Verification" at bounding box center [142, 347] width 235 height 38
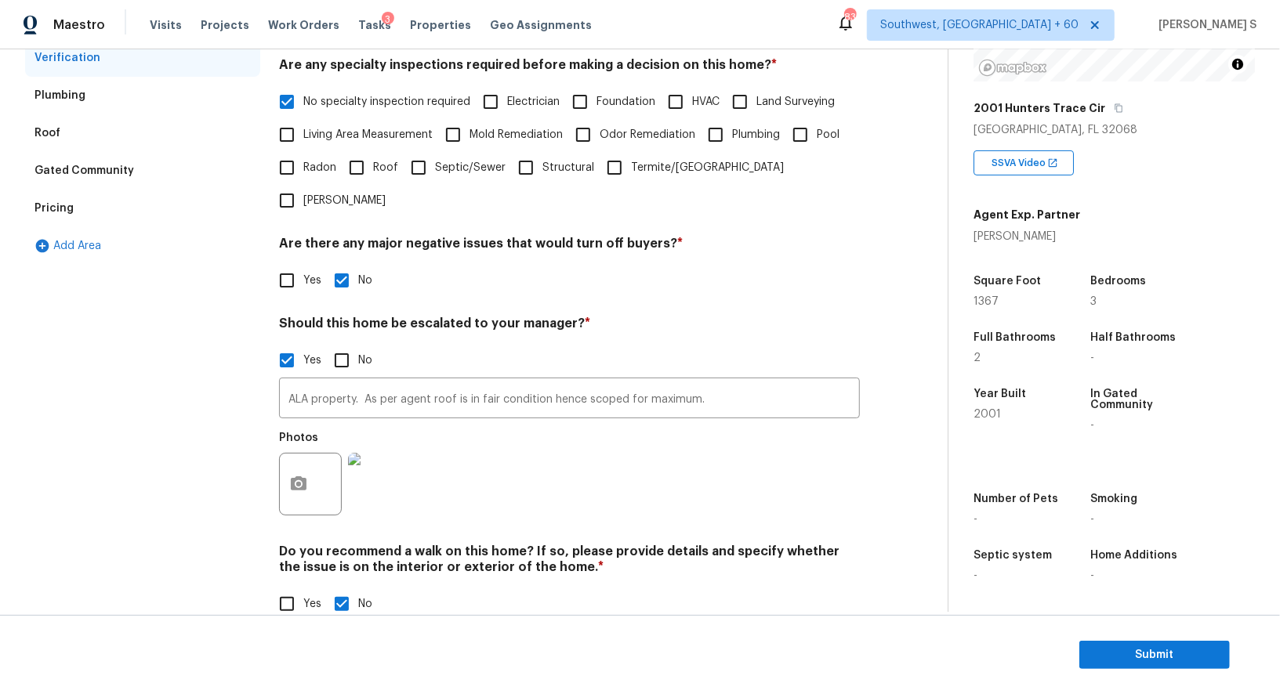
click at [70, 198] on div "Pricing" at bounding box center [142, 209] width 235 height 38
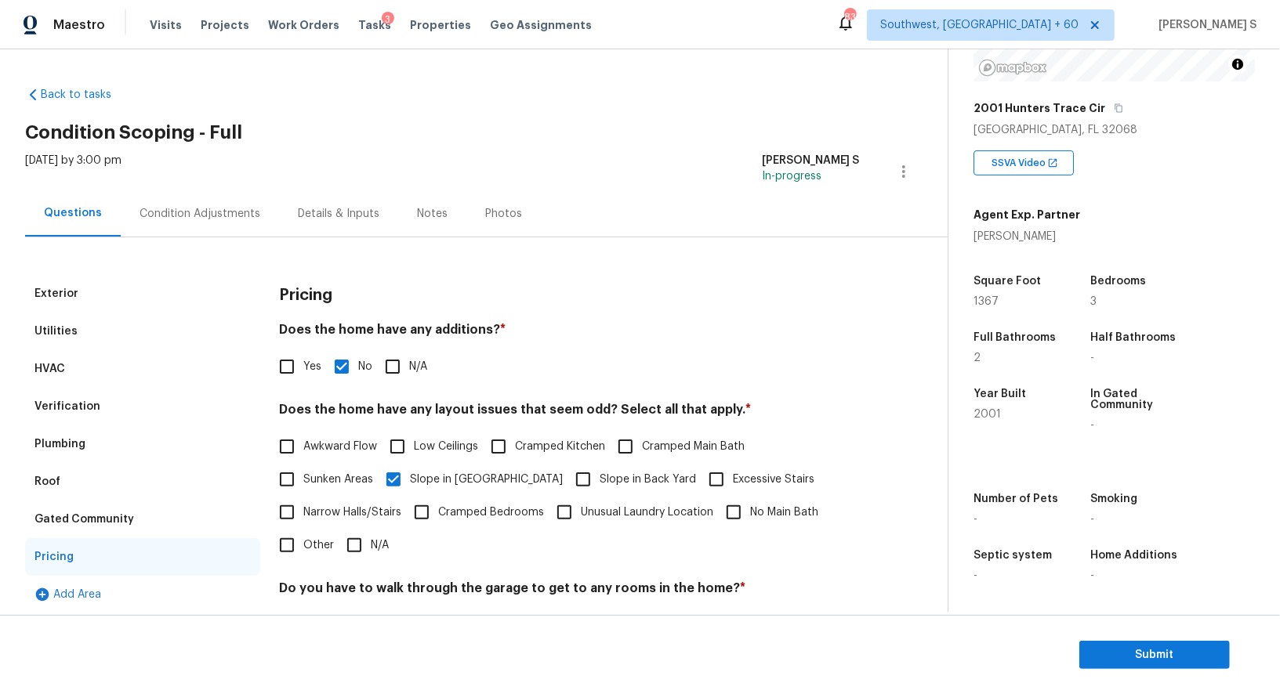
scroll to position [215, 0]
click at [189, 206] on div "Condition Adjustments" at bounding box center [199, 214] width 121 height 16
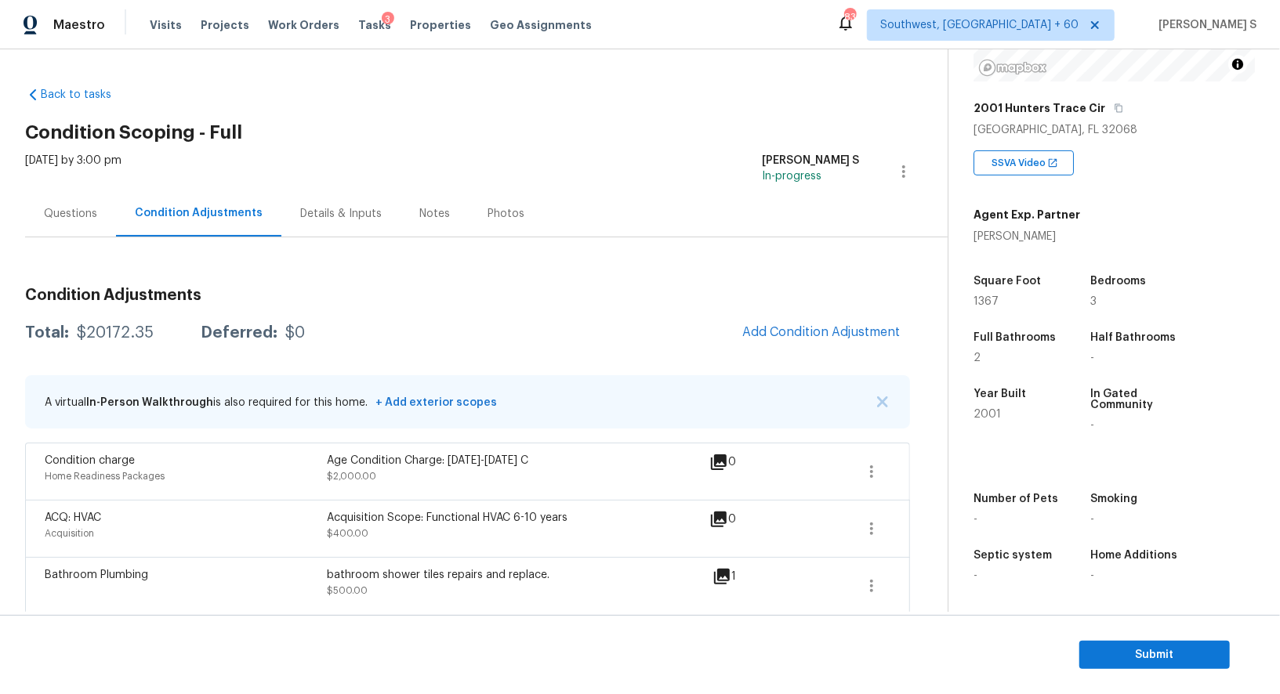
scroll to position [215, 0]
click at [89, 222] on div "Questions" at bounding box center [70, 213] width 91 height 46
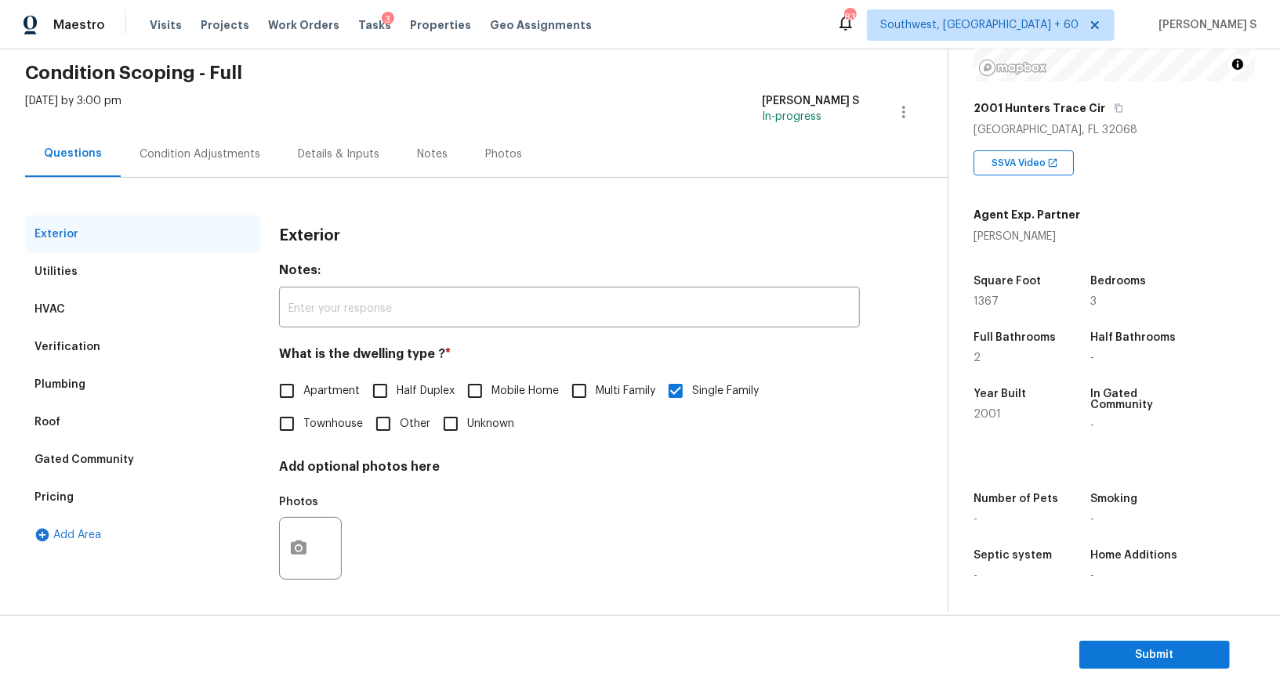
click at [81, 341] on div "Verification" at bounding box center [67, 347] width 66 height 16
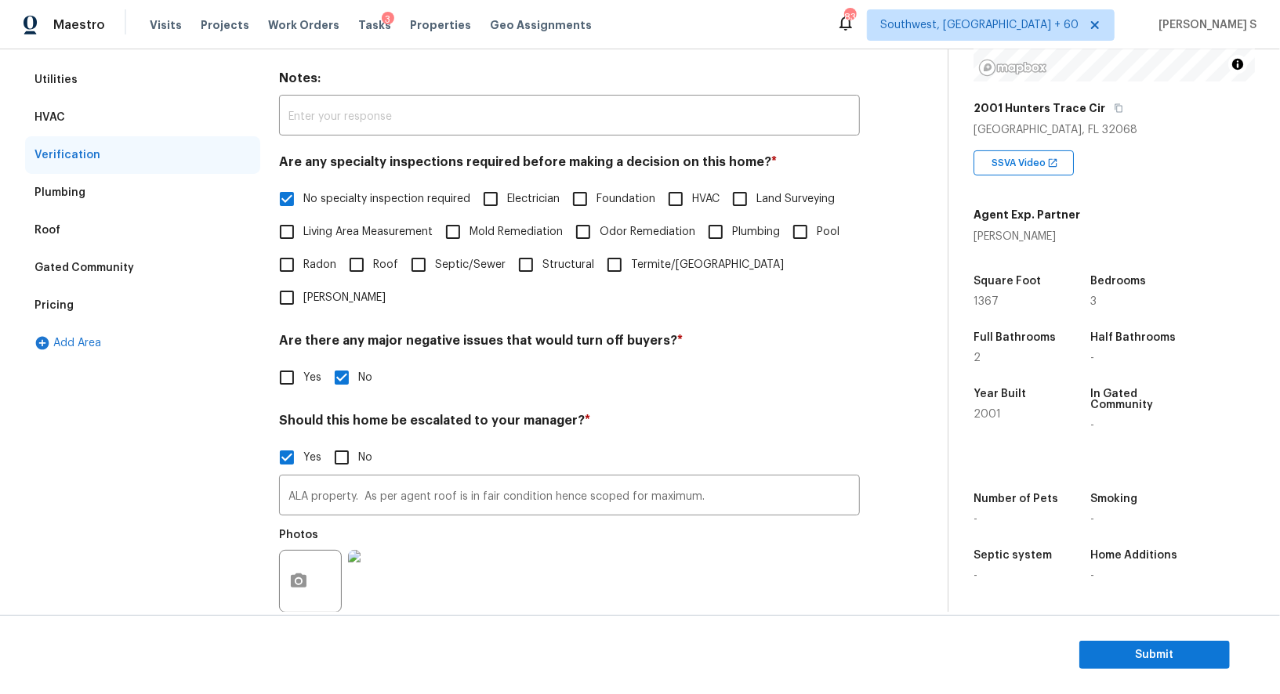
scroll to position [349, 0]
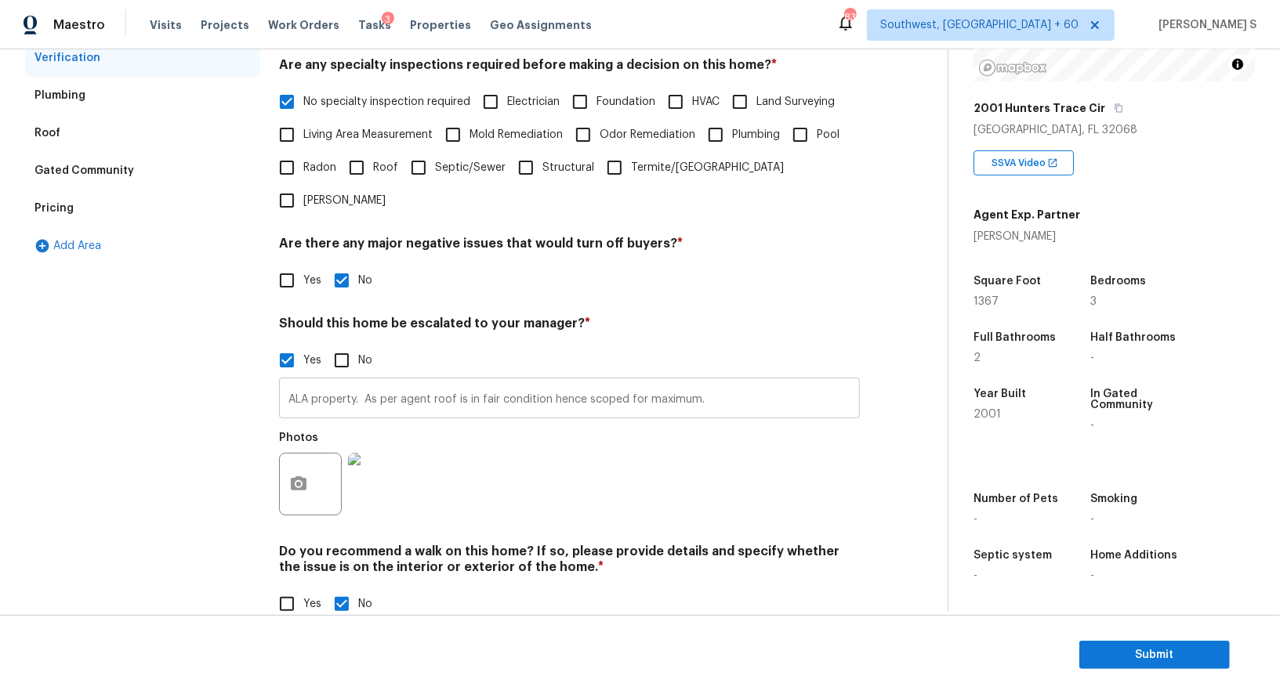
click at [466, 382] on input "ALA property. As per agent roof is in fair condition hence scoped for maximum." at bounding box center [569, 400] width 581 height 37
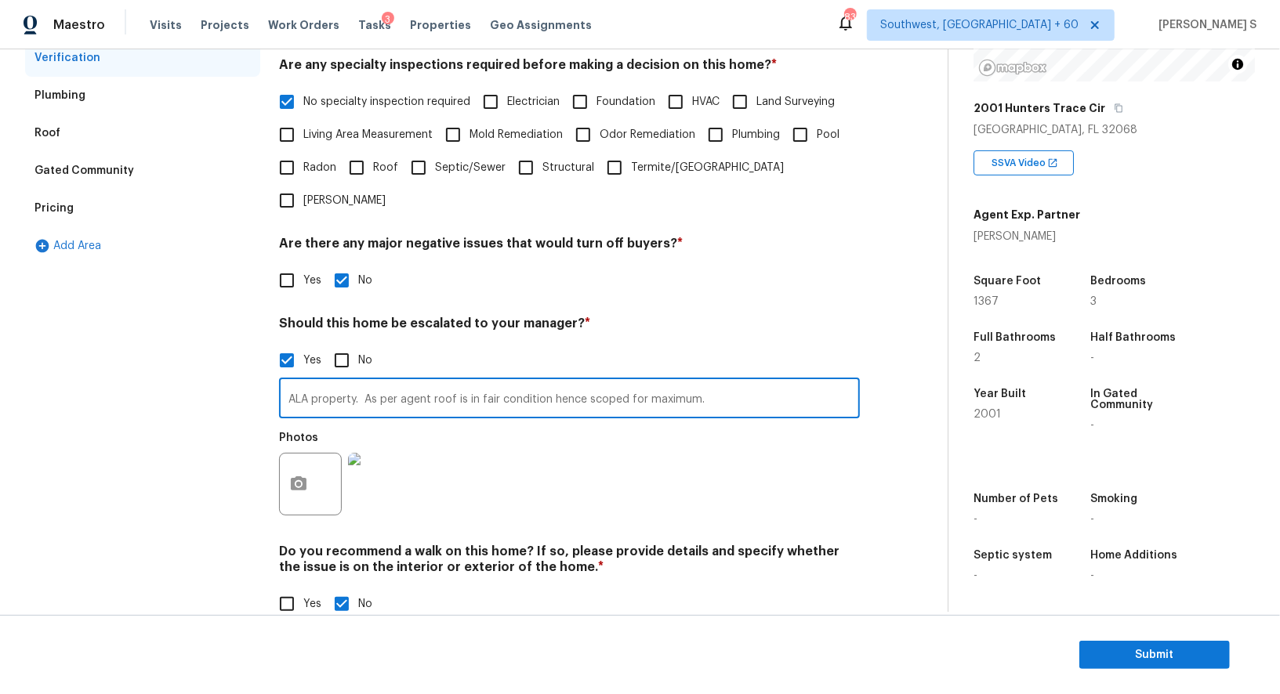
scroll to position [68, 0]
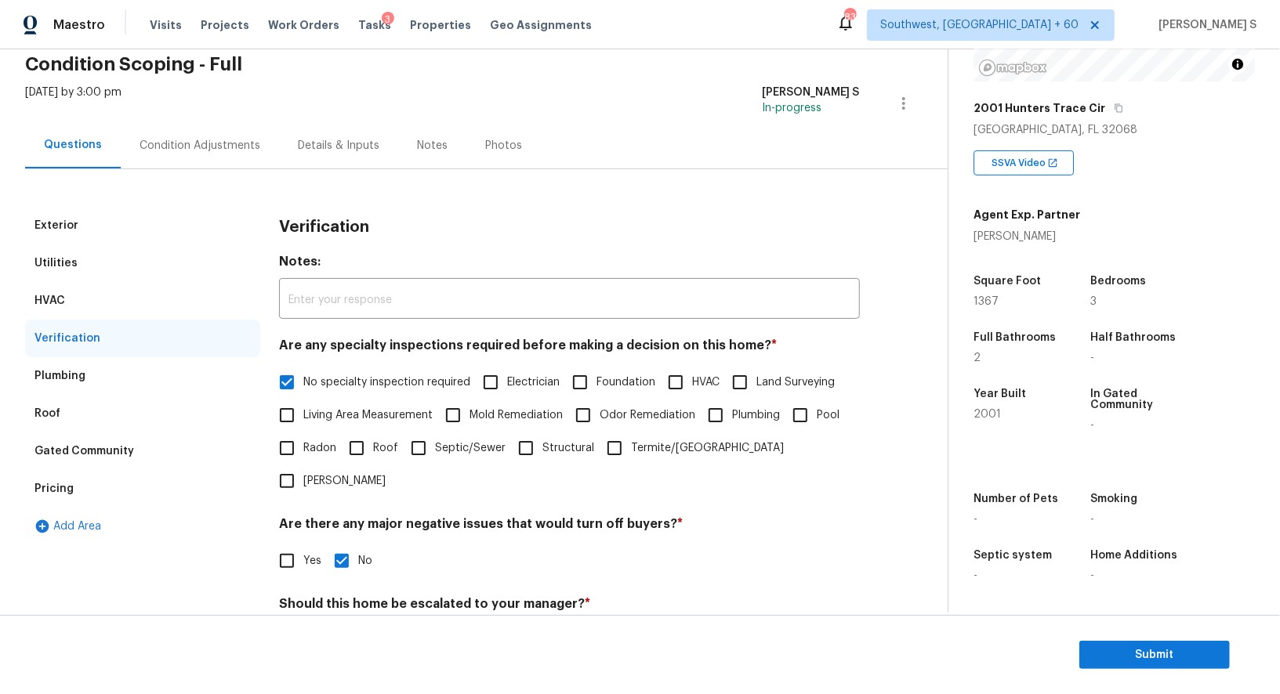
click at [49, 491] on div "Pricing" at bounding box center [53, 489] width 39 height 16
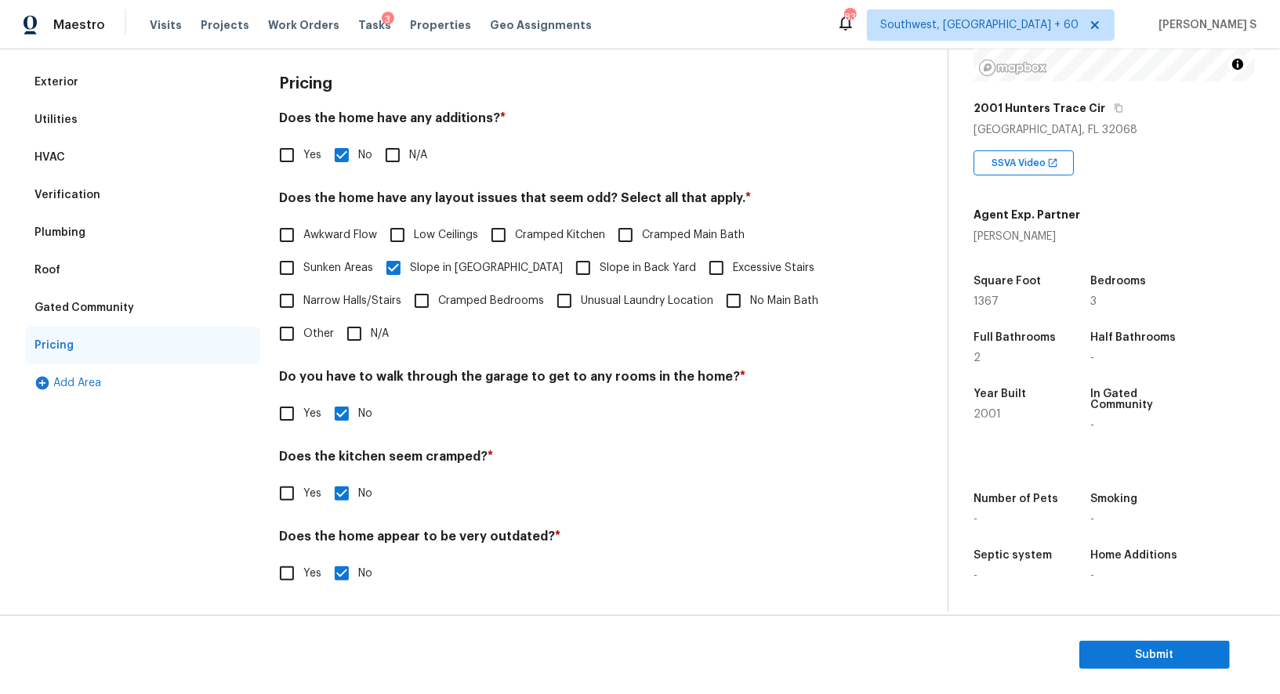
scroll to position [0, 0]
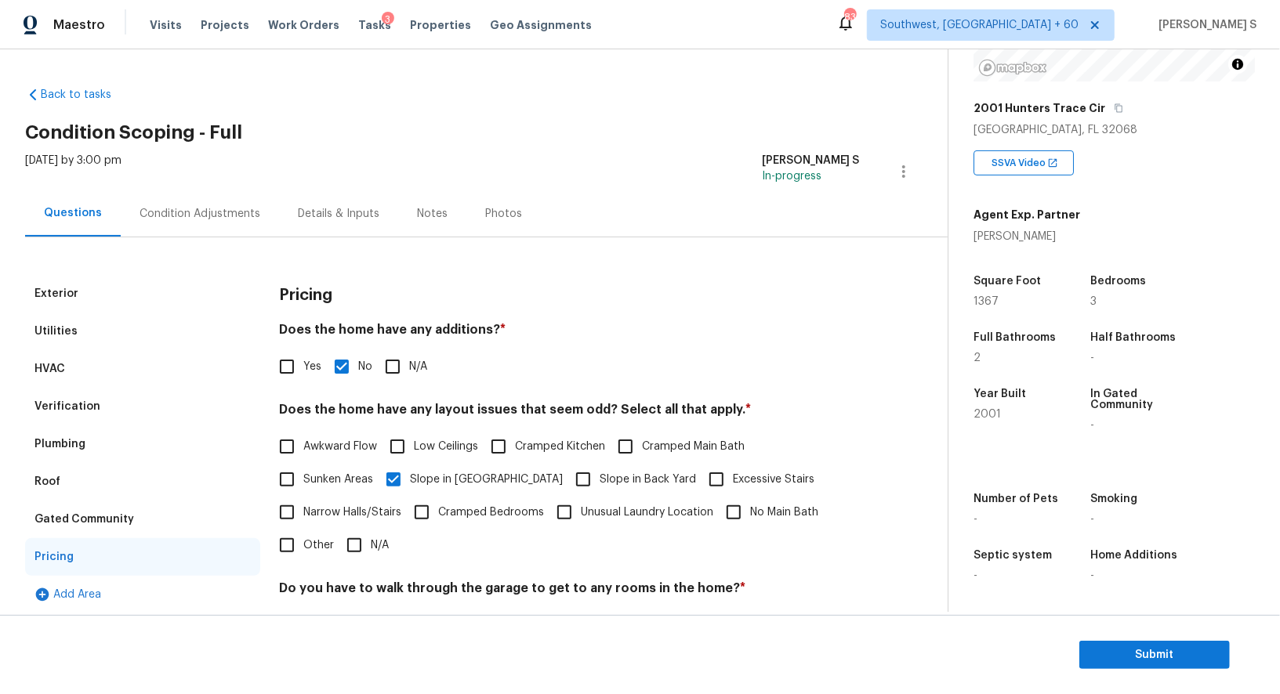
click at [186, 208] on div "Condition Adjustments" at bounding box center [199, 214] width 121 height 16
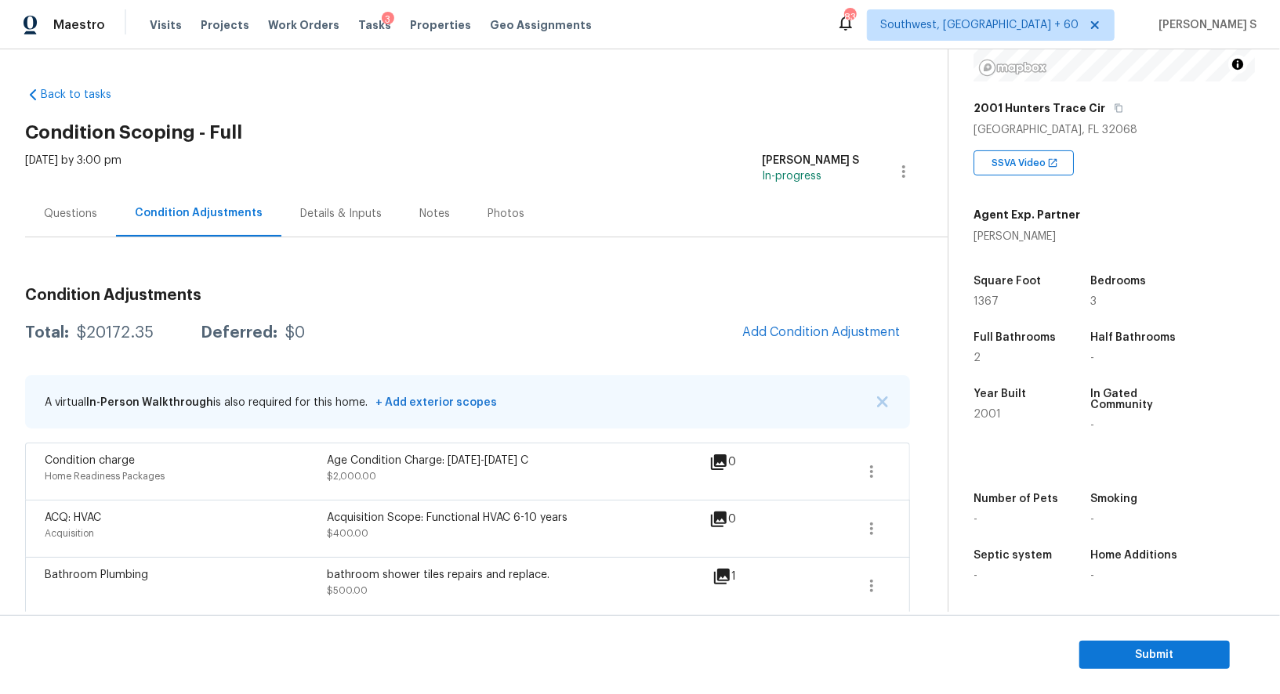
click at [81, 232] on div "Questions" at bounding box center [70, 213] width 91 height 46
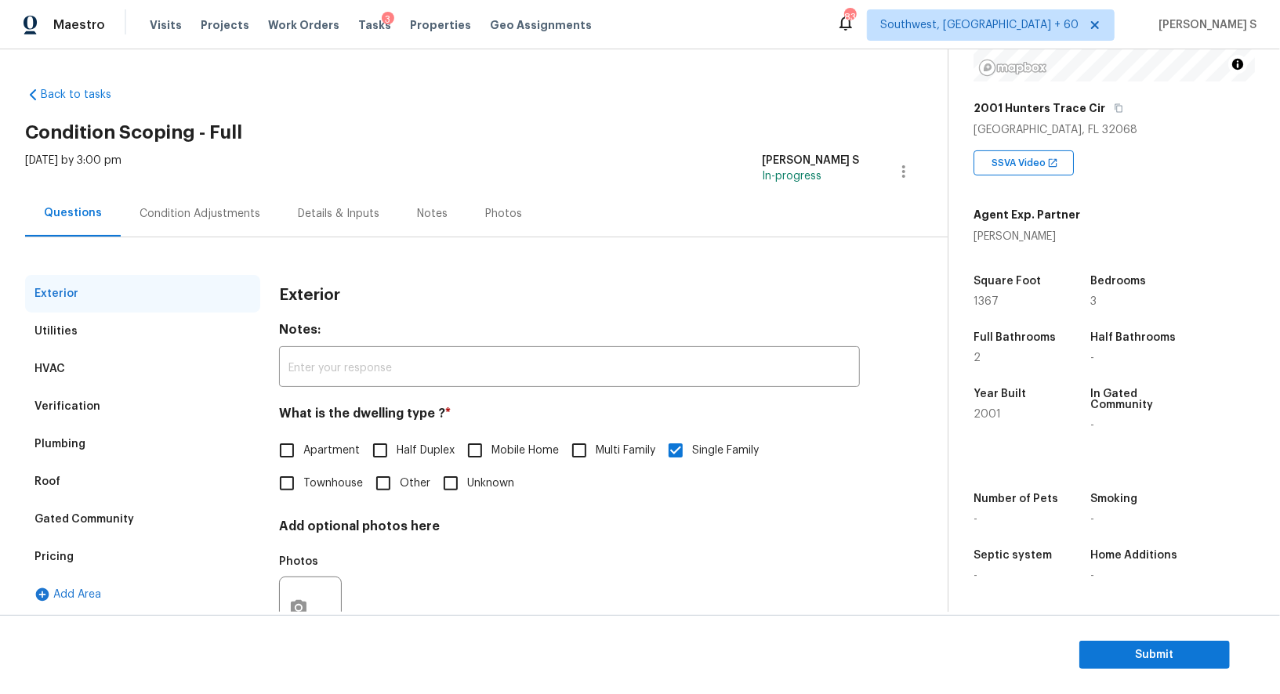
scroll to position [60, 0]
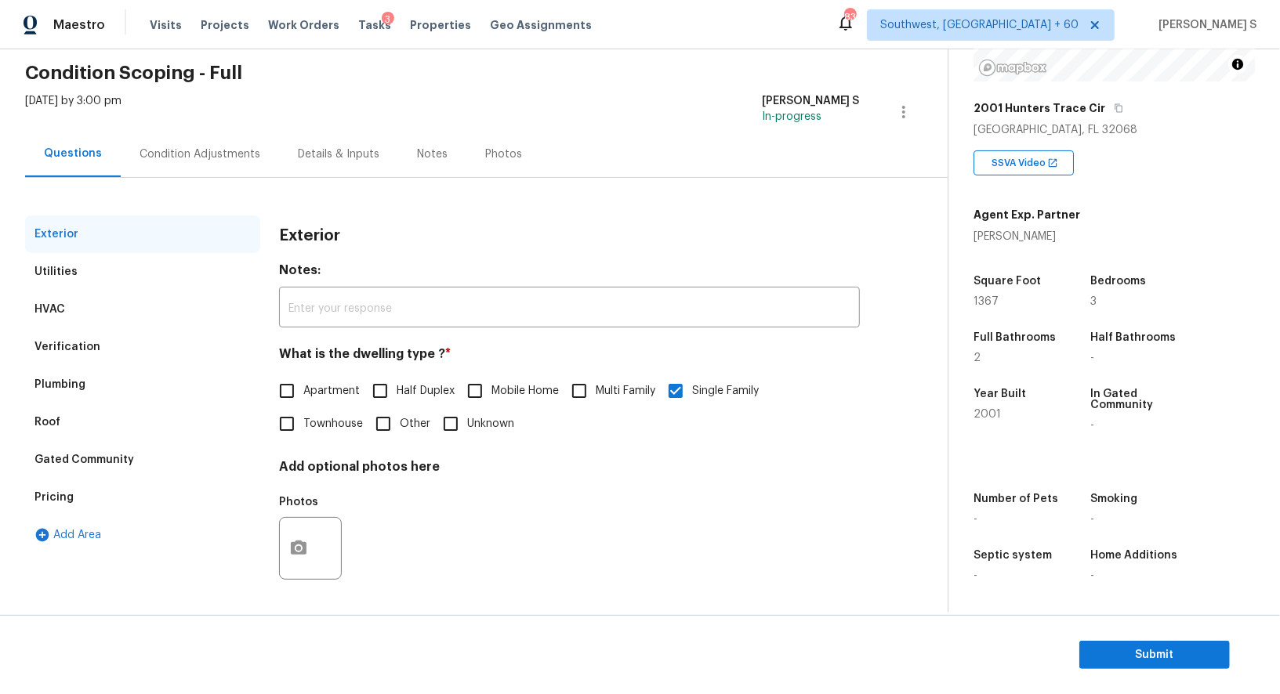
click at [67, 339] on div "Verification" at bounding box center [67, 347] width 66 height 16
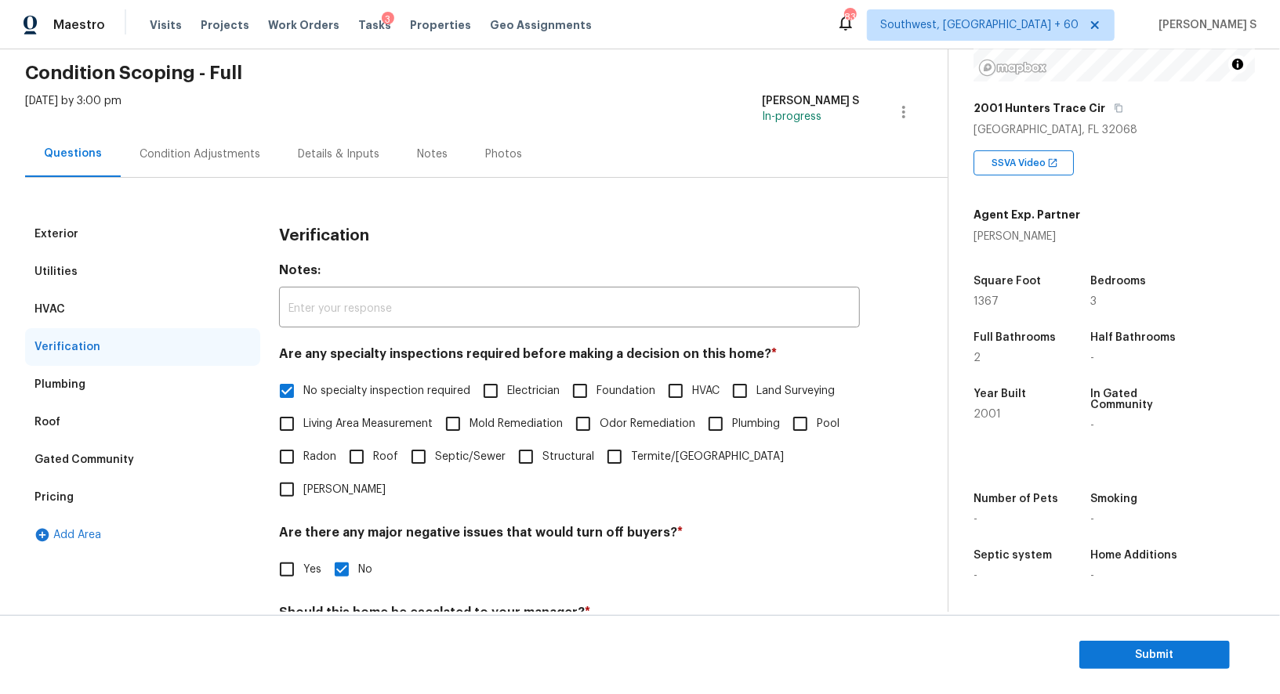
scroll to position [349, 0]
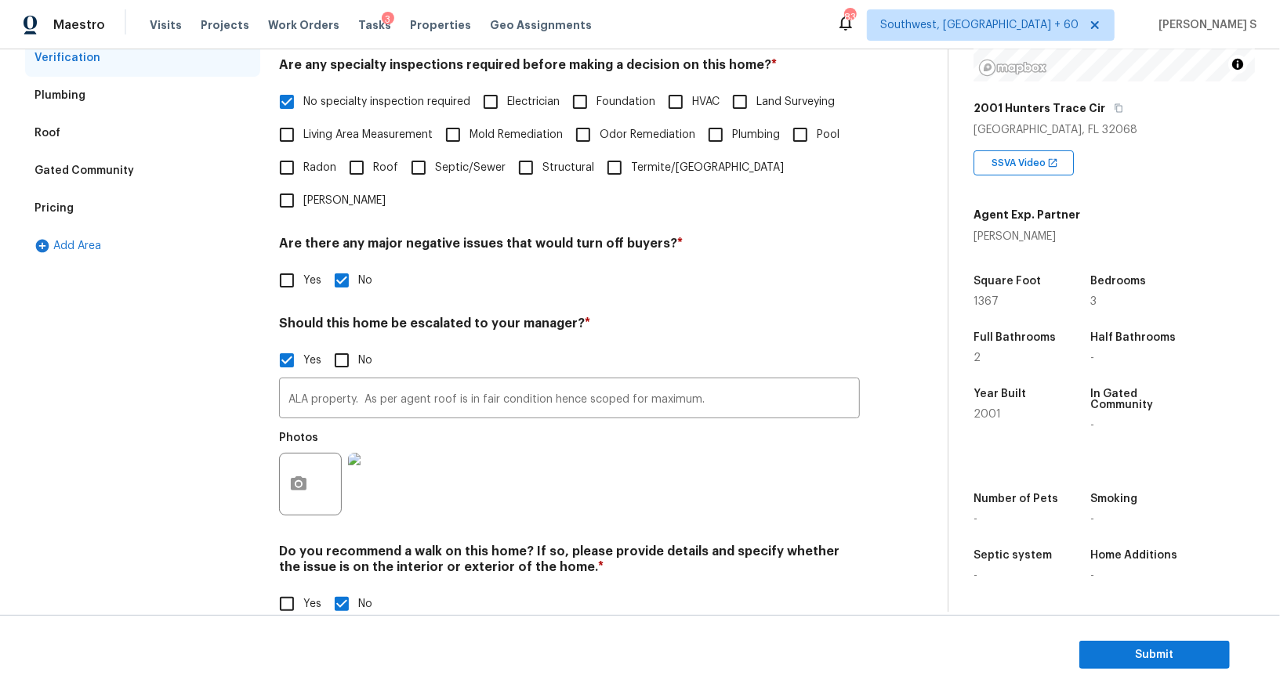
click at [53, 215] on div "Pricing" at bounding box center [142, 209] width 235 height 38
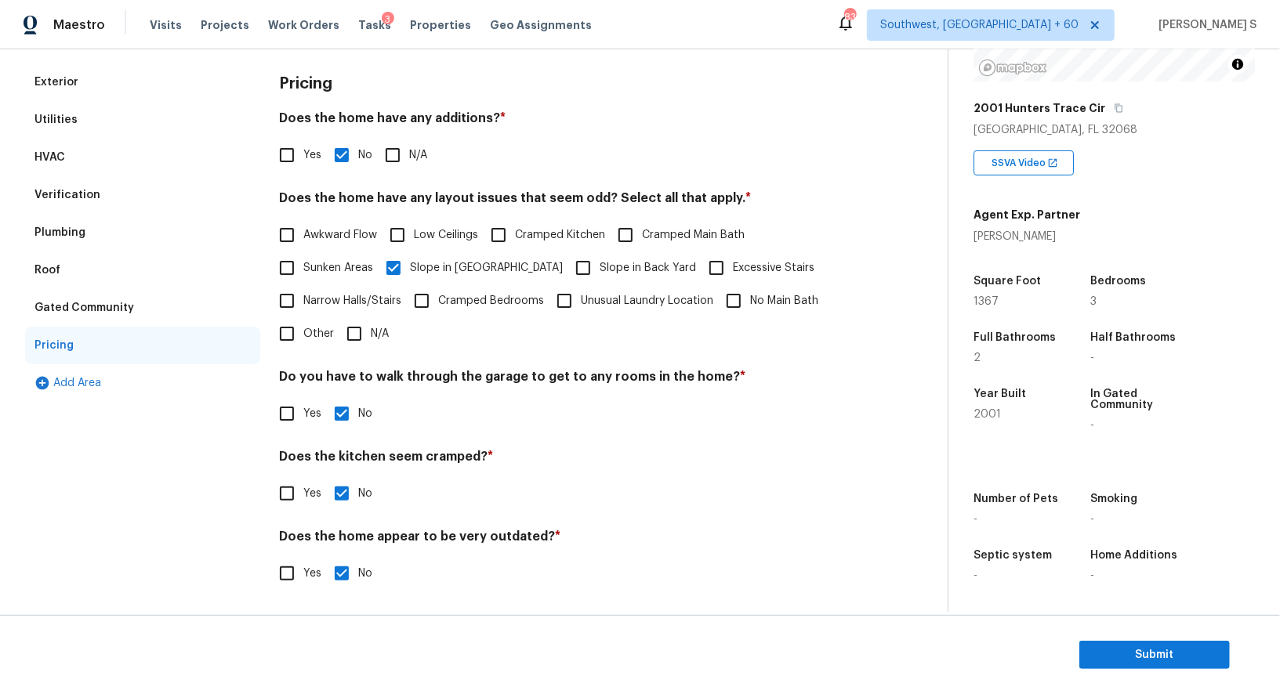
scroll to position [0, 0]
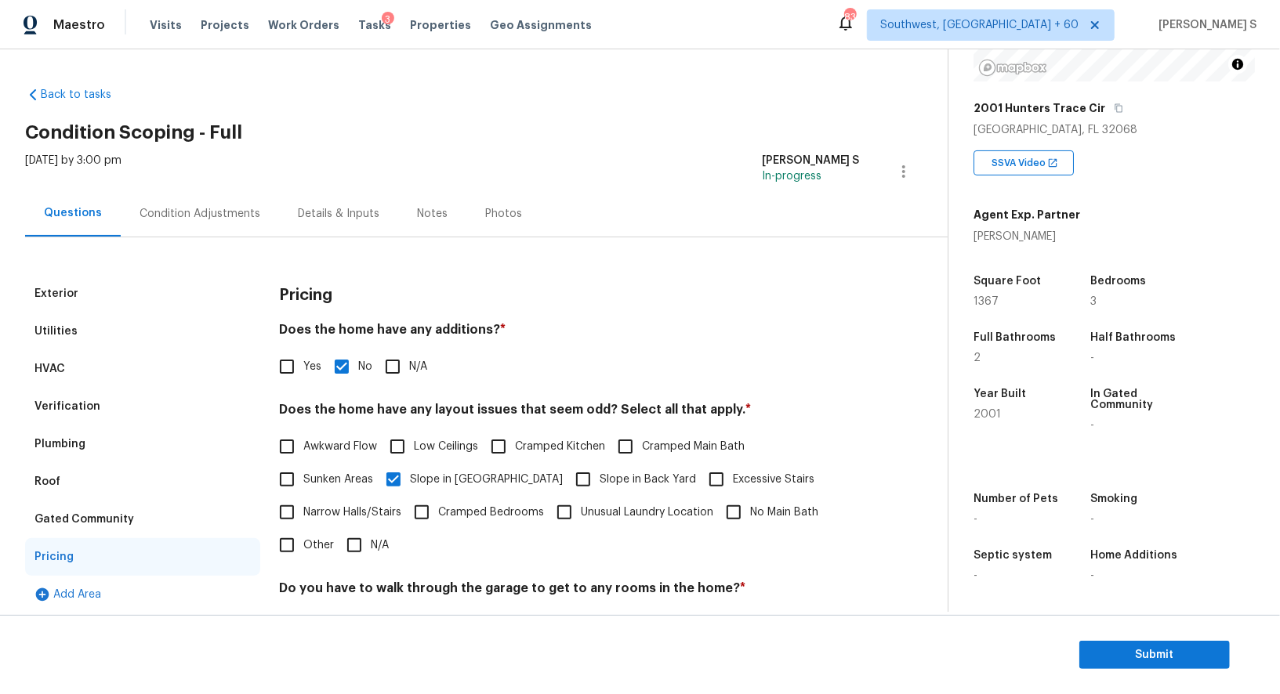
click at [212, 208] on div "Condition Adjustments" at bounding box center [199, 214] width 121 height 16
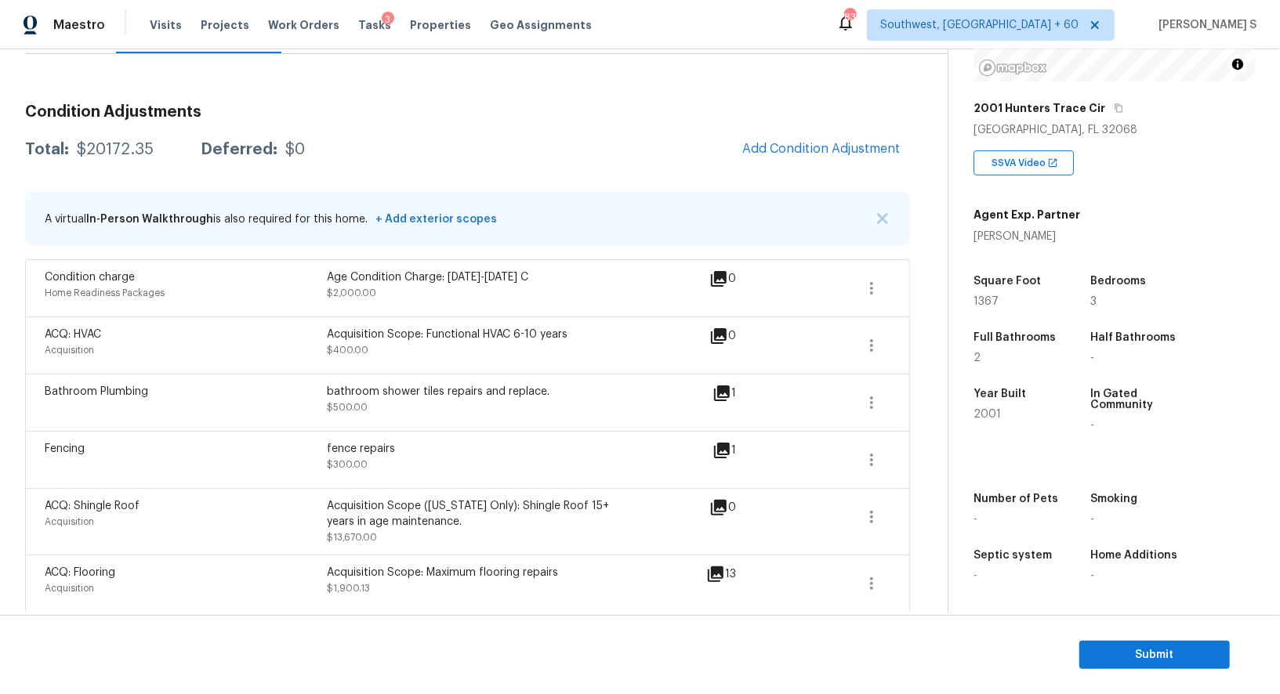
scroll to position [215, 0]
click at [1121, 647] on span "Submit" at bounding box center [1154, 656] width 125 height 20
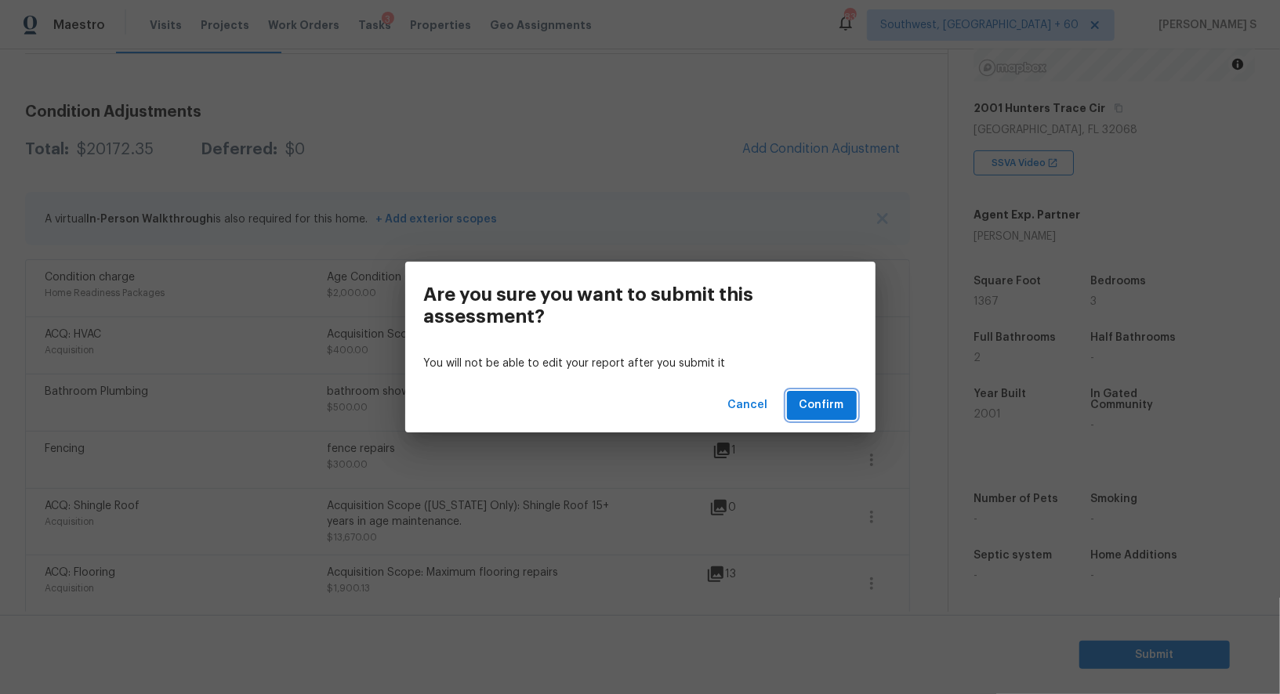
click at [844, 408] on button "Confirm" at bounding box center [822, 405] width 70 height 29
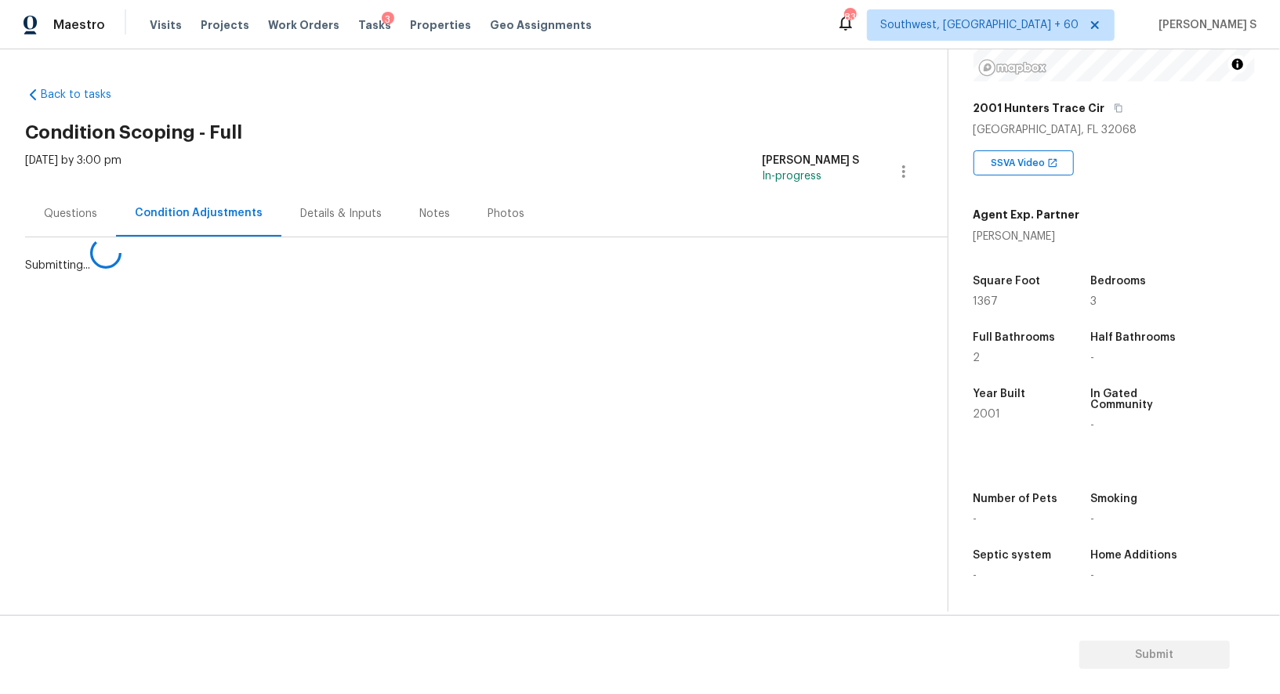
scroll to position [0, 0]
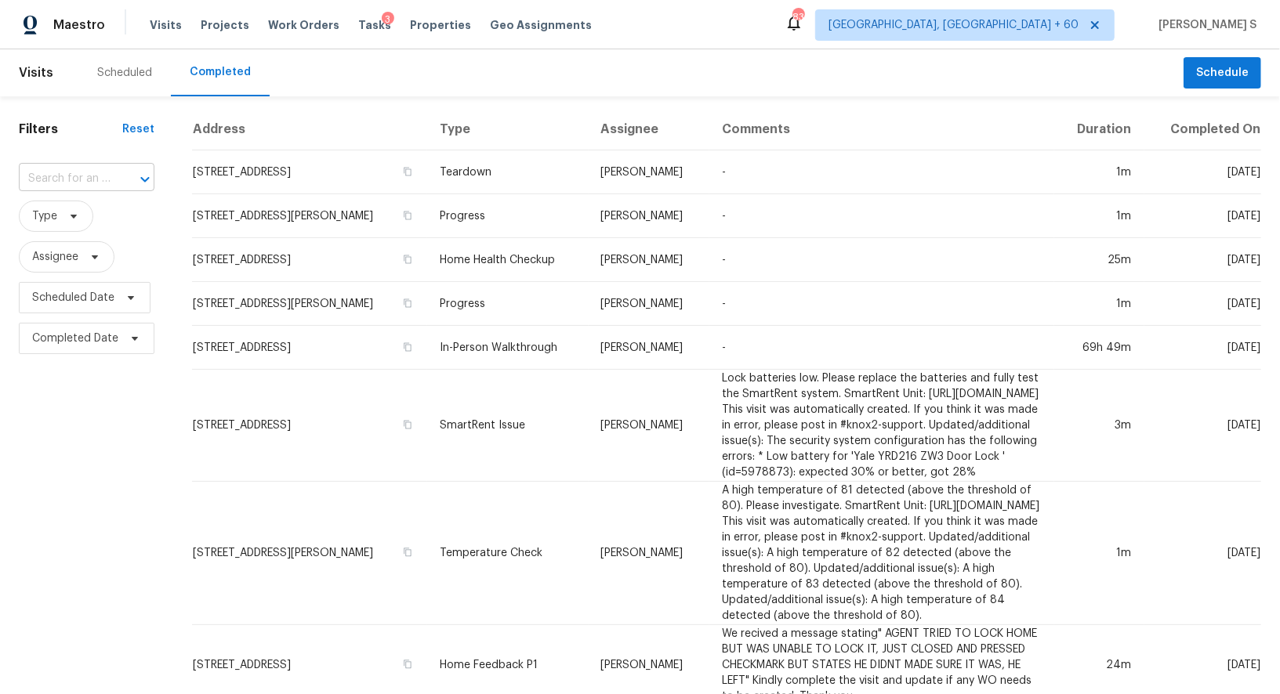
click at [100, 178] on input "text" at bounding box center [65, 179] width 92 height 24
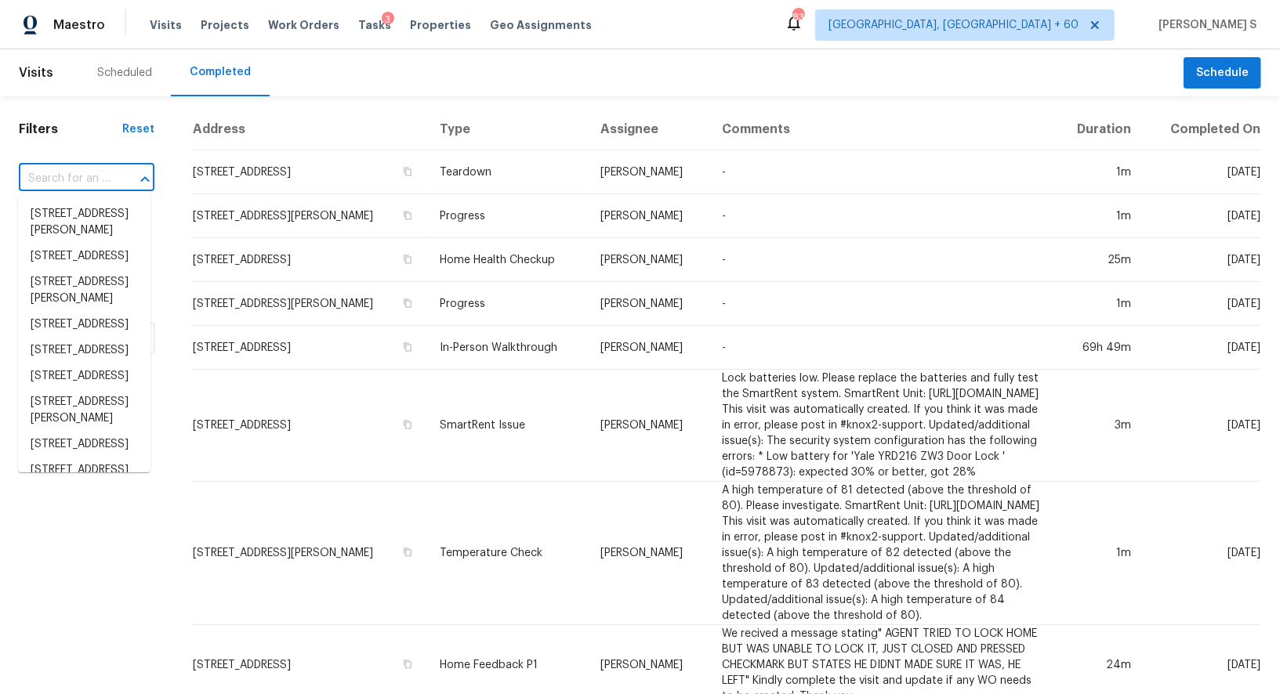
paste input "[STREET_ADDRESS]"
type input "[STREET_ADDRESS]"
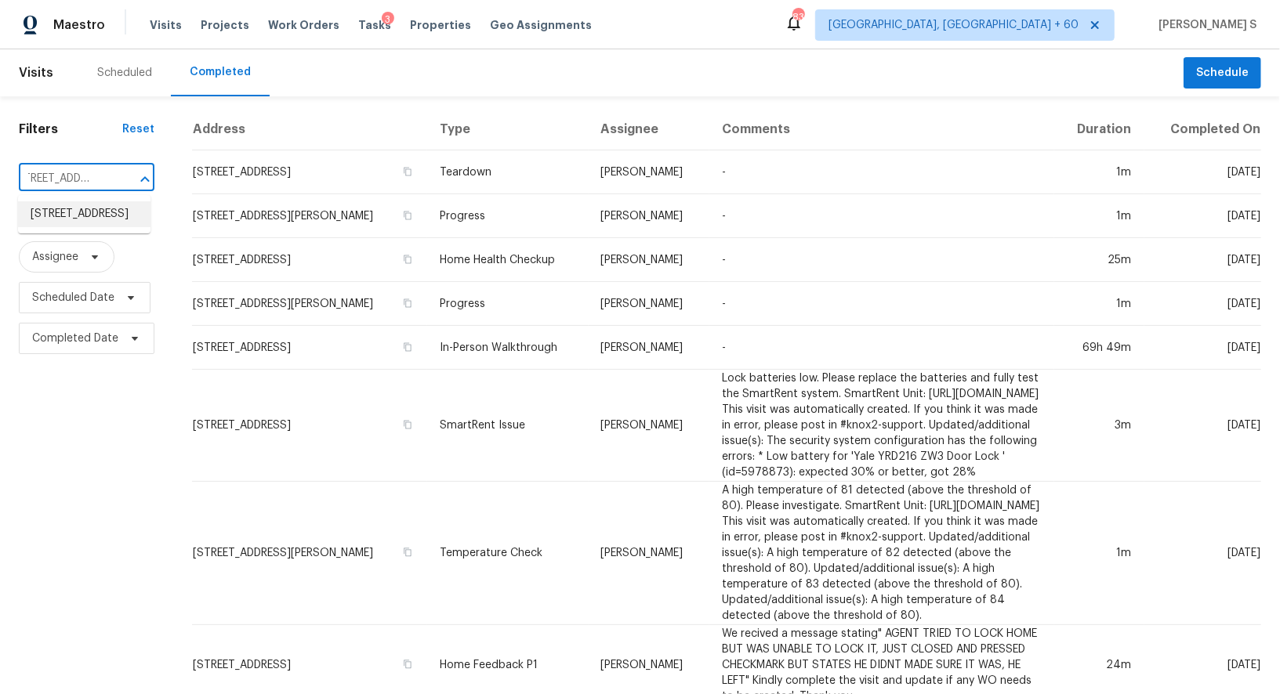
click at [91, 212] on li "[STREET_ADDRESS]" at bounding box center [84, 214] width 132 height 26
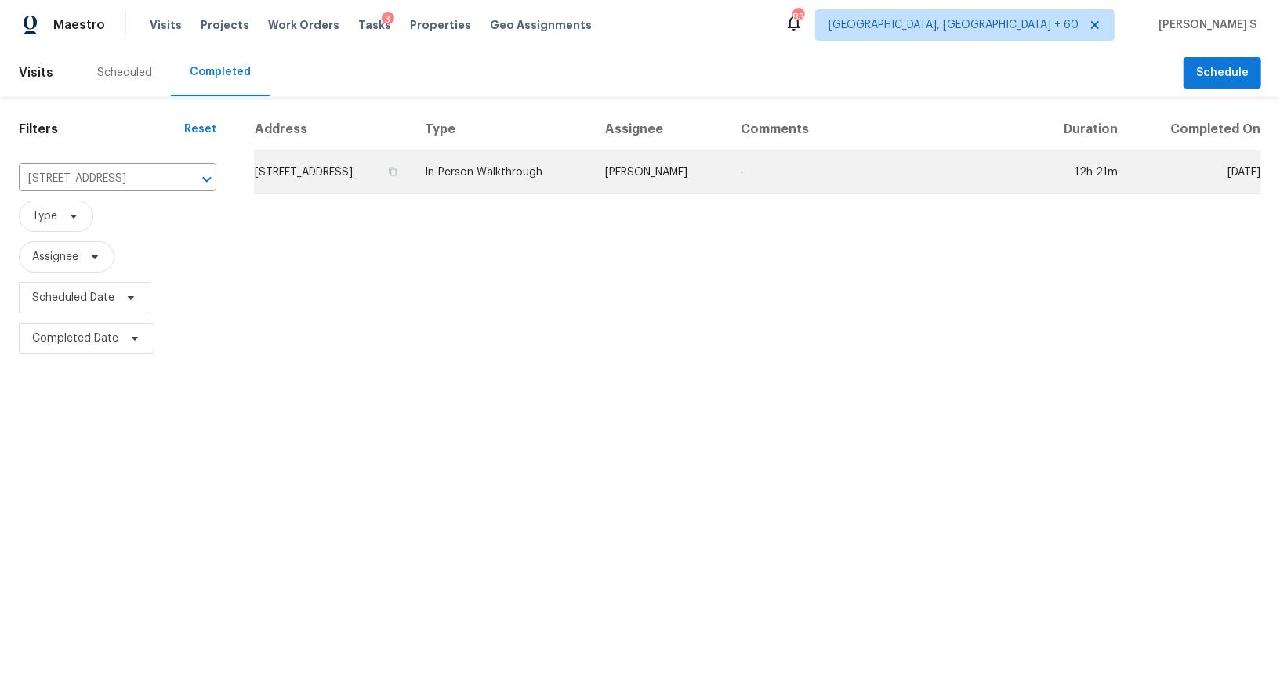
click at [320, 170] on td "[STREET_ADDRESS]" at bounding box center [333, 172] width 158 height 44
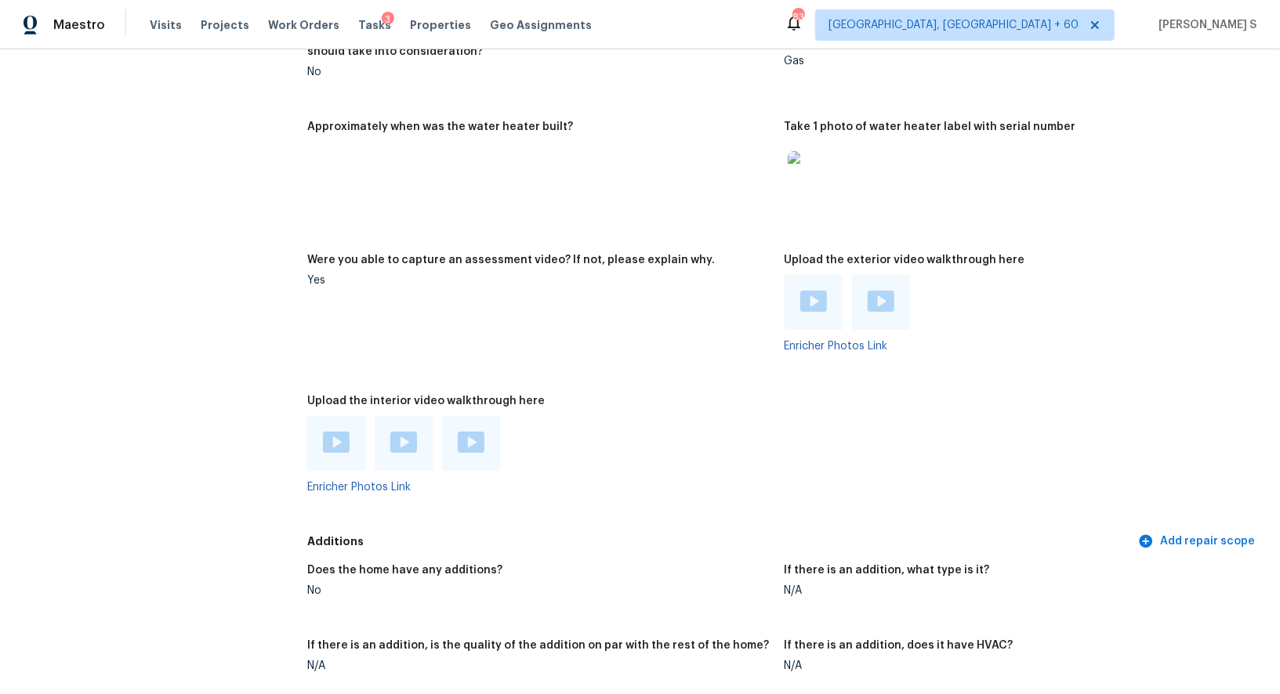
scroll to position [3186, 0]
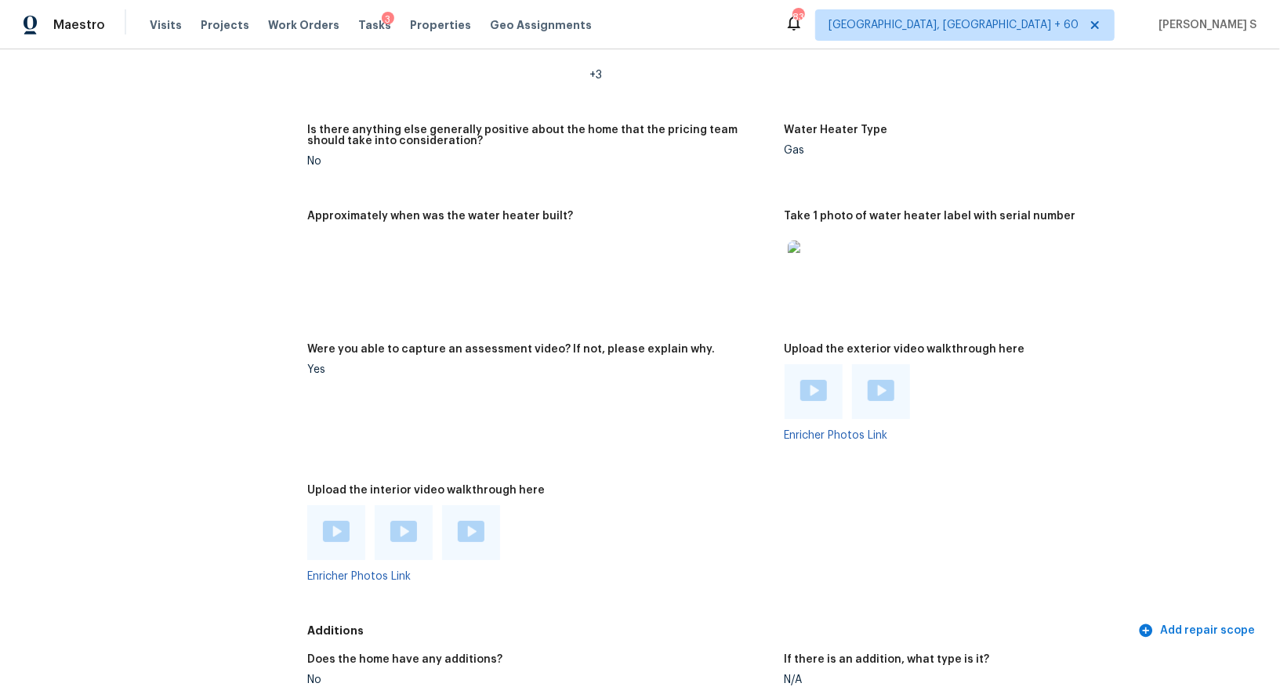
click at [339, 538] on img at bounding box center [336, 531] width 27 height 21
click at [404, 531] on img at bounding box center [403, 531] width 27 height 21
click at [481, 539] on img at bounding box center [471, 531] width 27 height 21
click at [813, 390] on img at bounding box center [813, 390] width 27 height 21
click at [880, 393] on img at bounding box center [880, 390] width 27 height 21
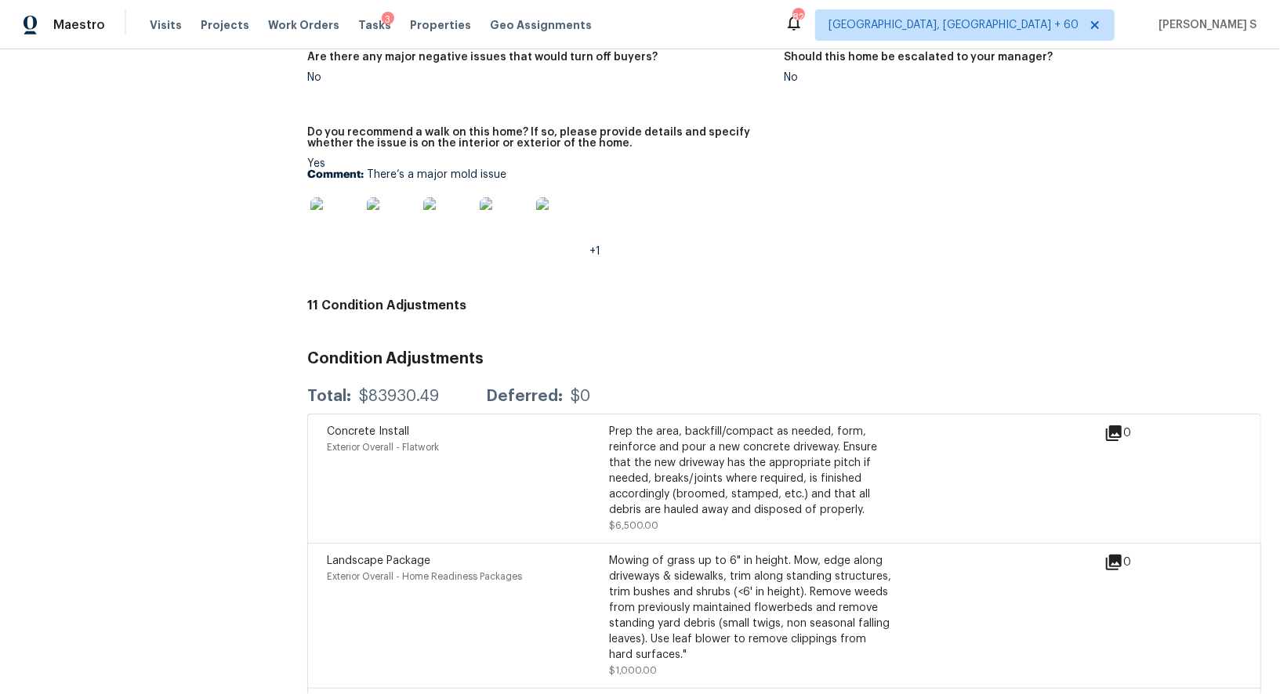
scroll to position [4019, 0]
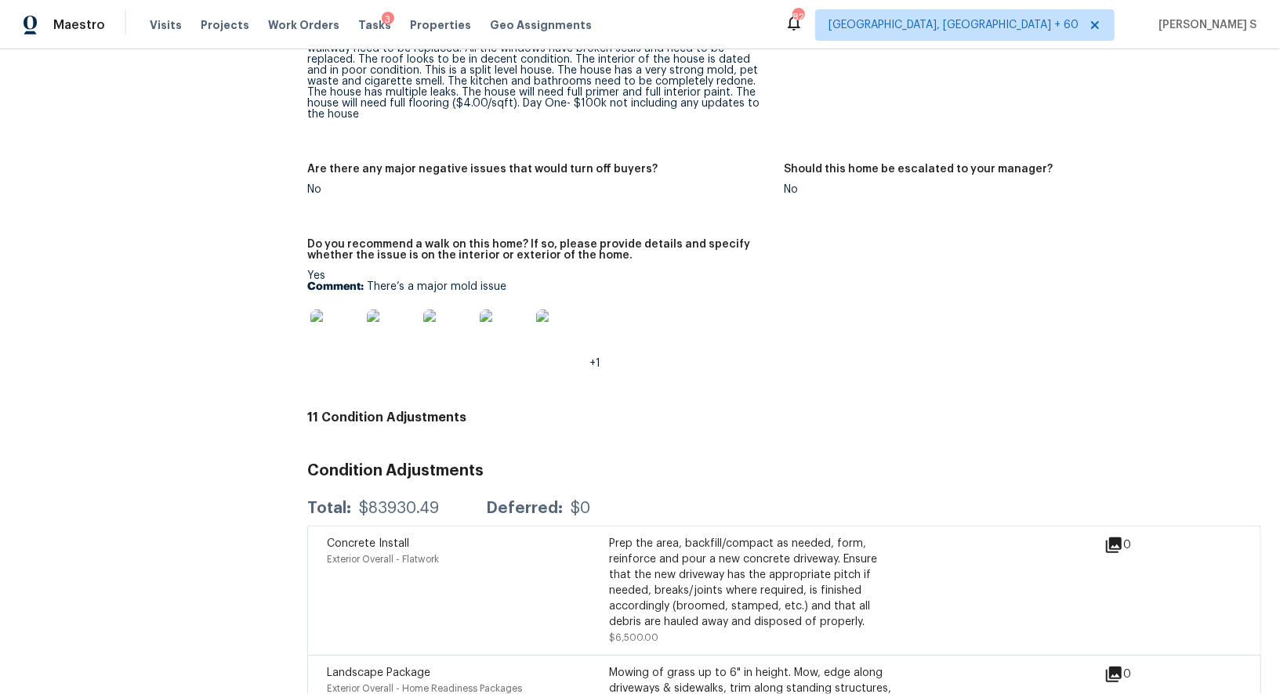
click at [328, 329] on img at bounding box center [335, 335] width 50 height 50
click at [389, 270] on div "Yes Comment: There’s a major mold issue +1" at bounding box center [539, 319] width 464 height 99
click at [386, 281] on p "Comment: There’s a major mold issue" at bounding box center [539, 286] width 464 height 11
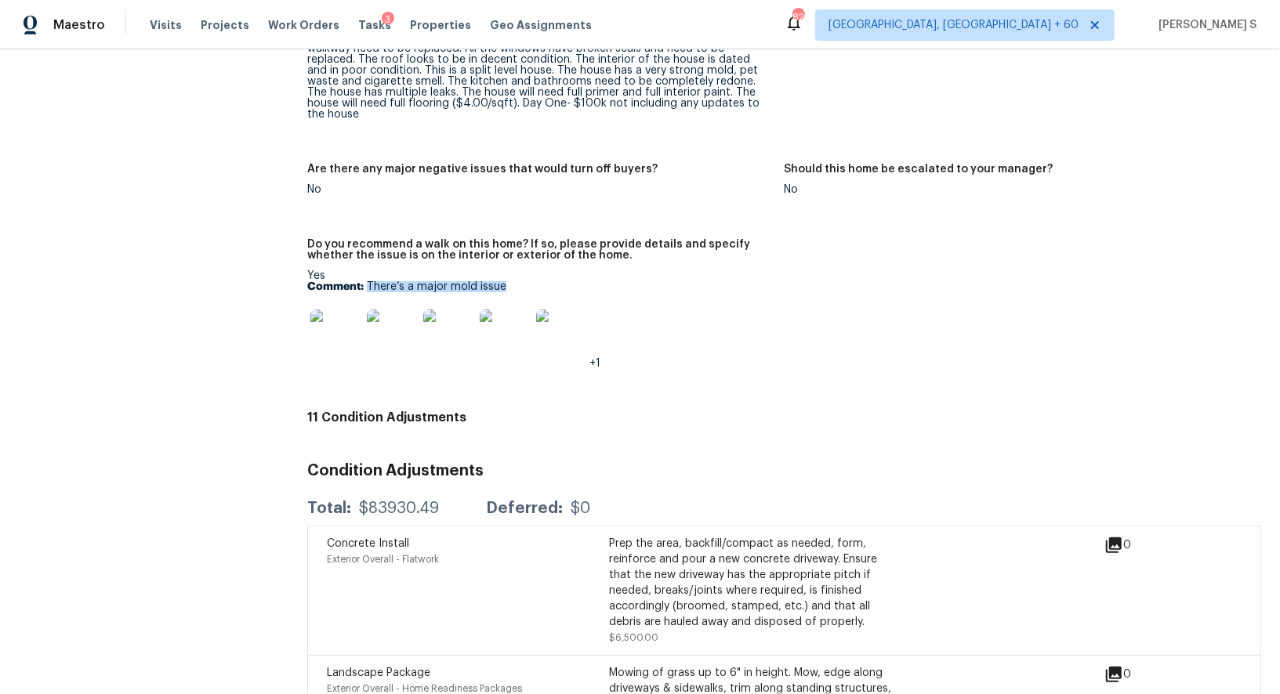
click at [498, 281] on p "Comment: There’s a major mold issue" at bounding box center [539, 286] width 464 height 11
copy p "There’s a major mold issue"
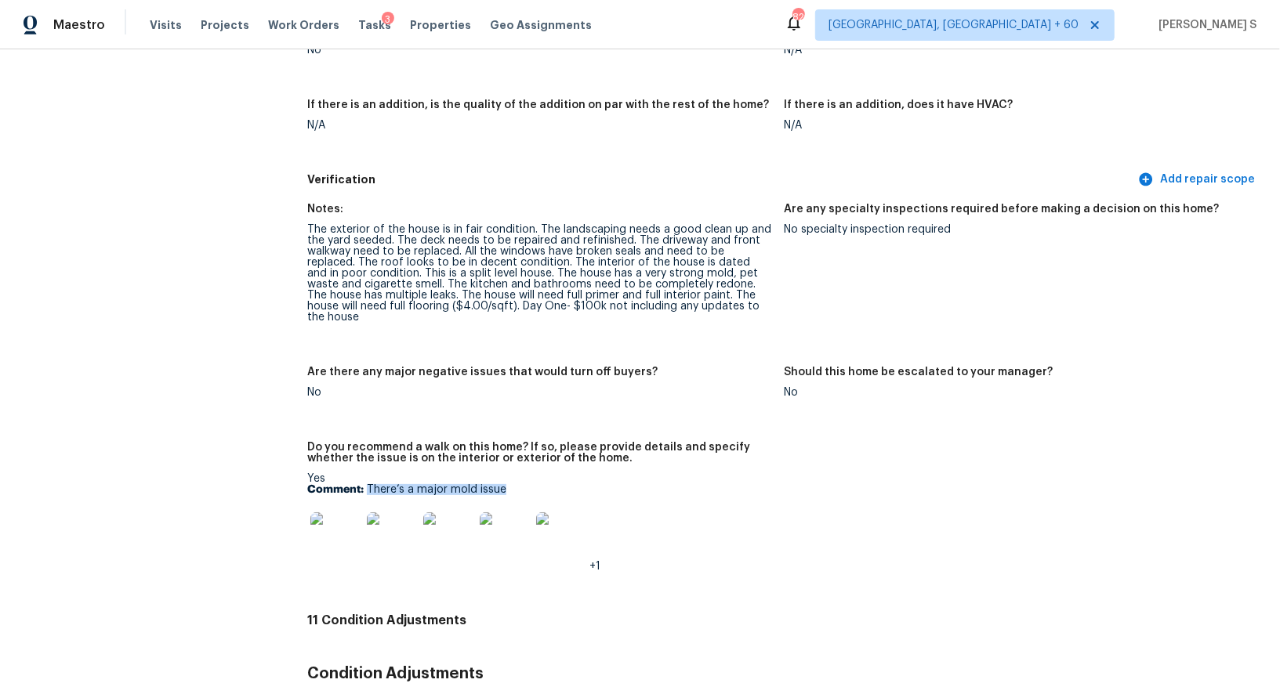
scroll to position [3807, 0]
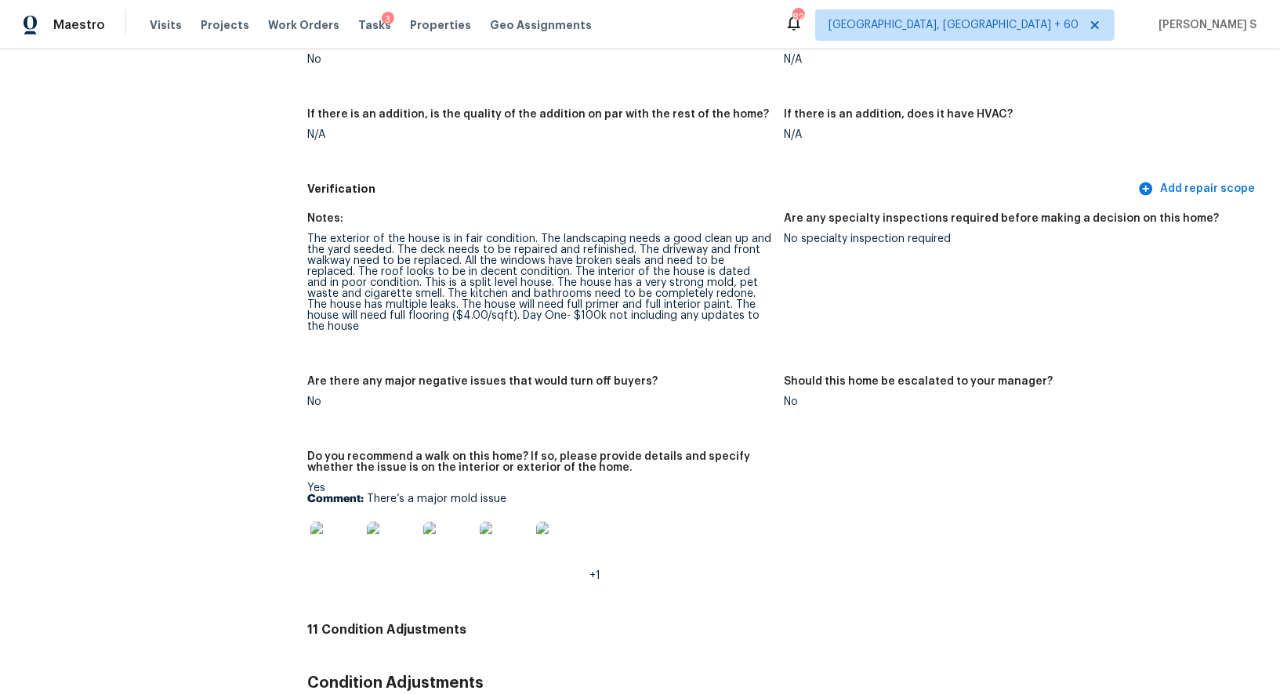
click at [318, 239] on div "The exterior of the house is in fair condition. The landscaping needs a good cl…" at bounding box center [539, 283] width 464 height 99
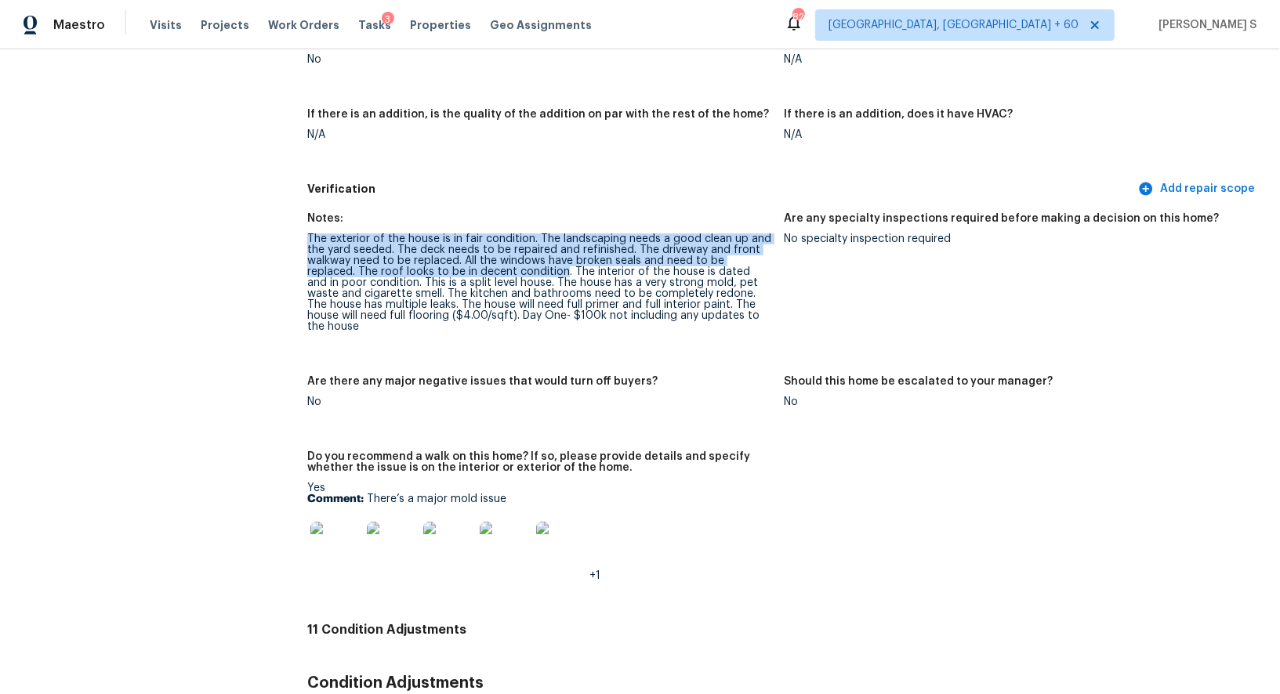
click at [509, 274] on div "The exterior of the house is in fair condition. The landscaping needs a good cl…" at bounding box center [539, 283] width 464 height 99
copy div "The exterior of the house is in fair condition. The landscaping needs a good cl…"
click at [341, 282] on div "The exterior of the house is in fair condition. The landscaping needs a good cl…" at bounding box center [539, 283] width 464 height 99
copy div "The exterior of the house is in fair condition. The landscaping needs a good cl…"
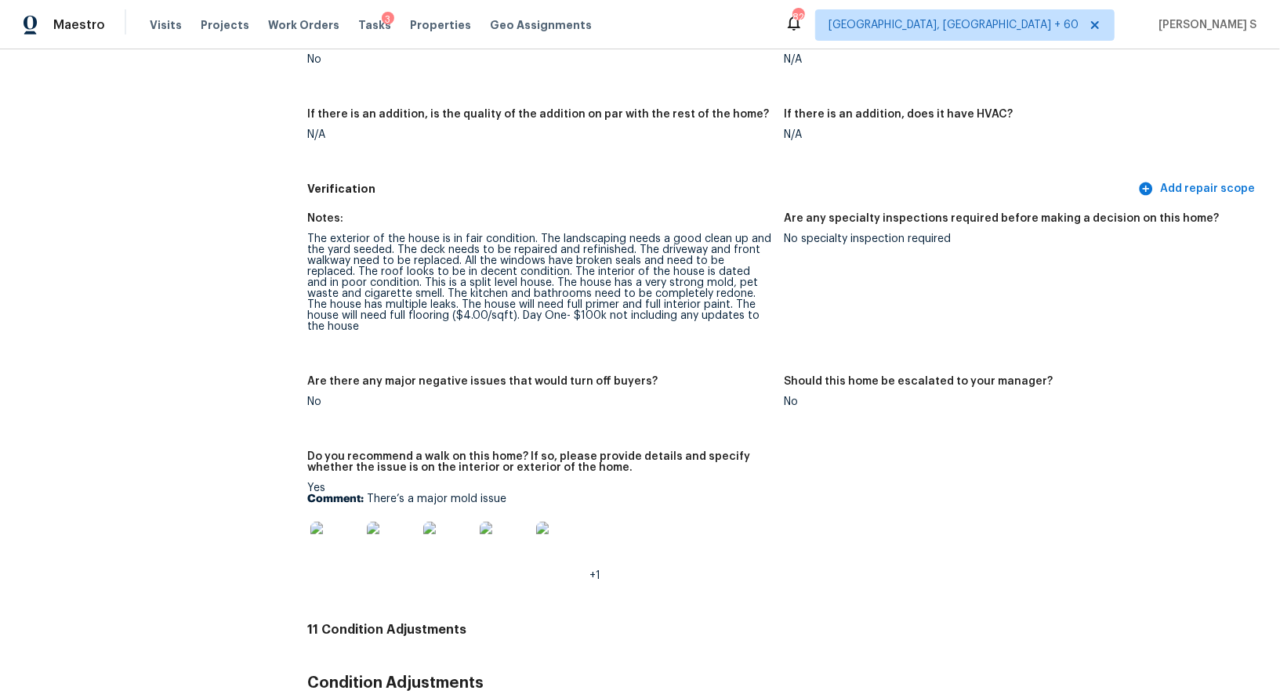
click at [397, 294] on div "The exterior of the house is in fair condition. The landscaping needs a good cl…" at bounding box center [539, 283] width 464 height 99
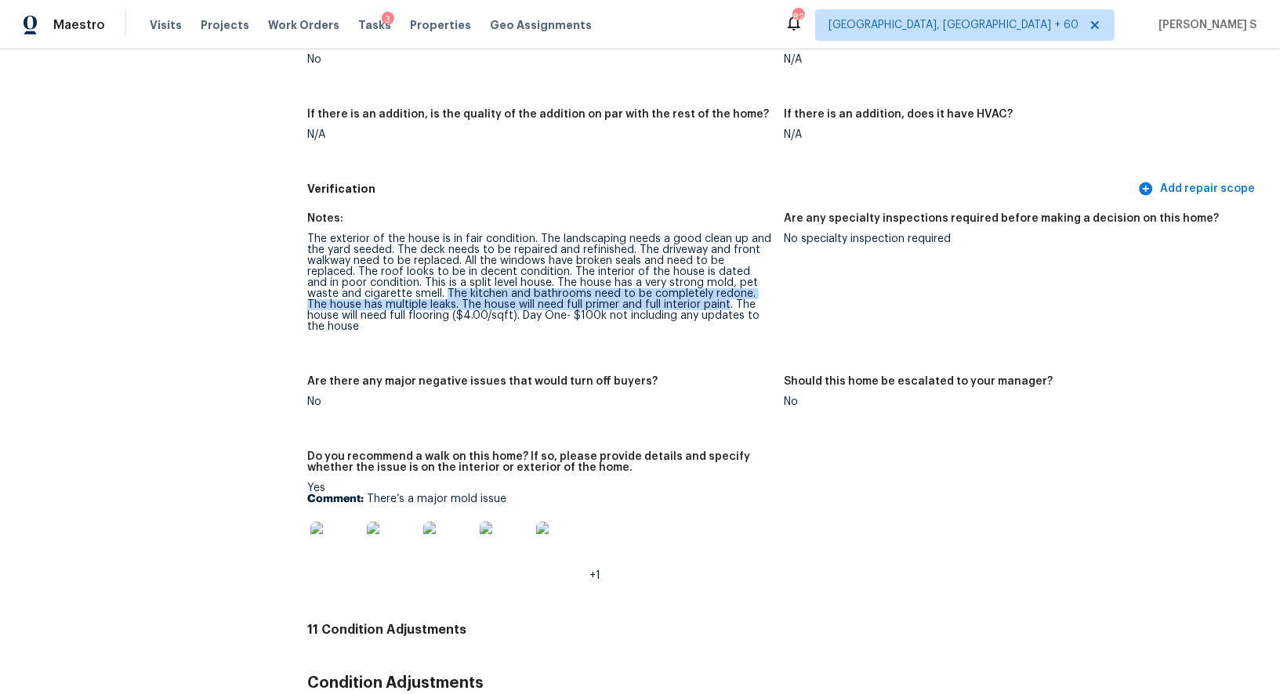
click at [643, 305] on div "The exterior of the house is in fair condition. The landscaping needs a good cl…" at bounding box center [539, 283] width 464 height 99
copy div "The kitchen and bathrooms need to be completely redone. The house has multiple …"
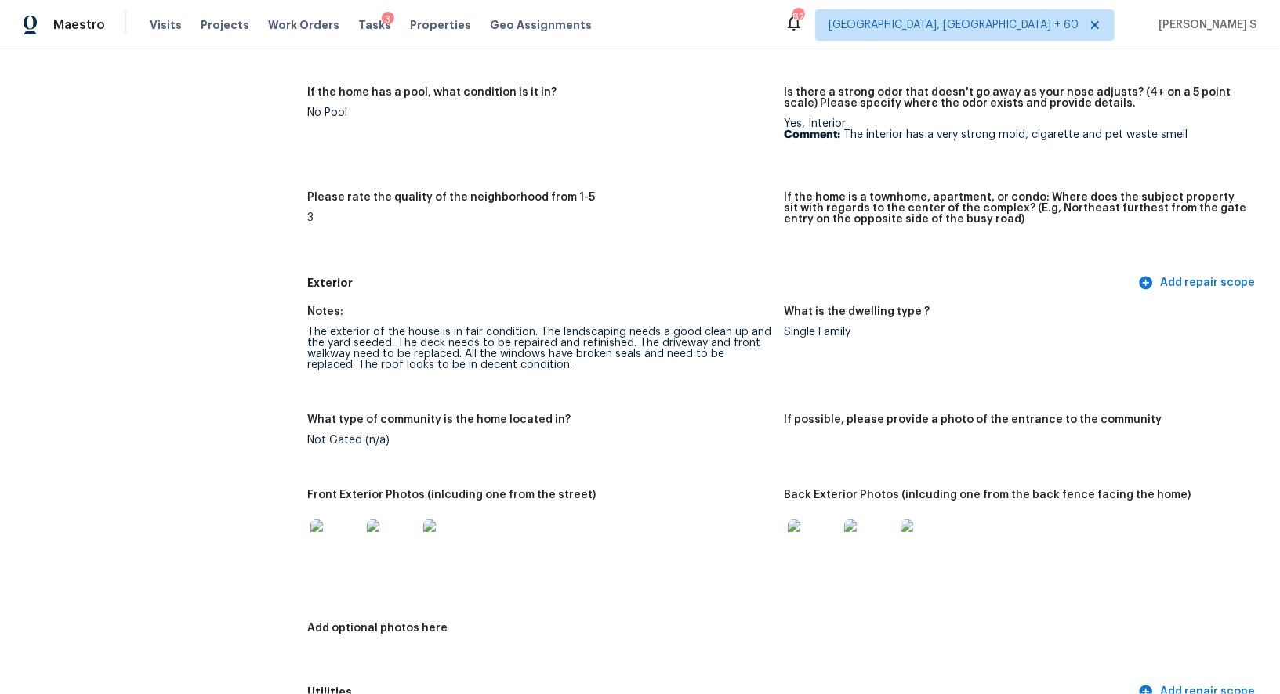
scroll to position [268, 0]
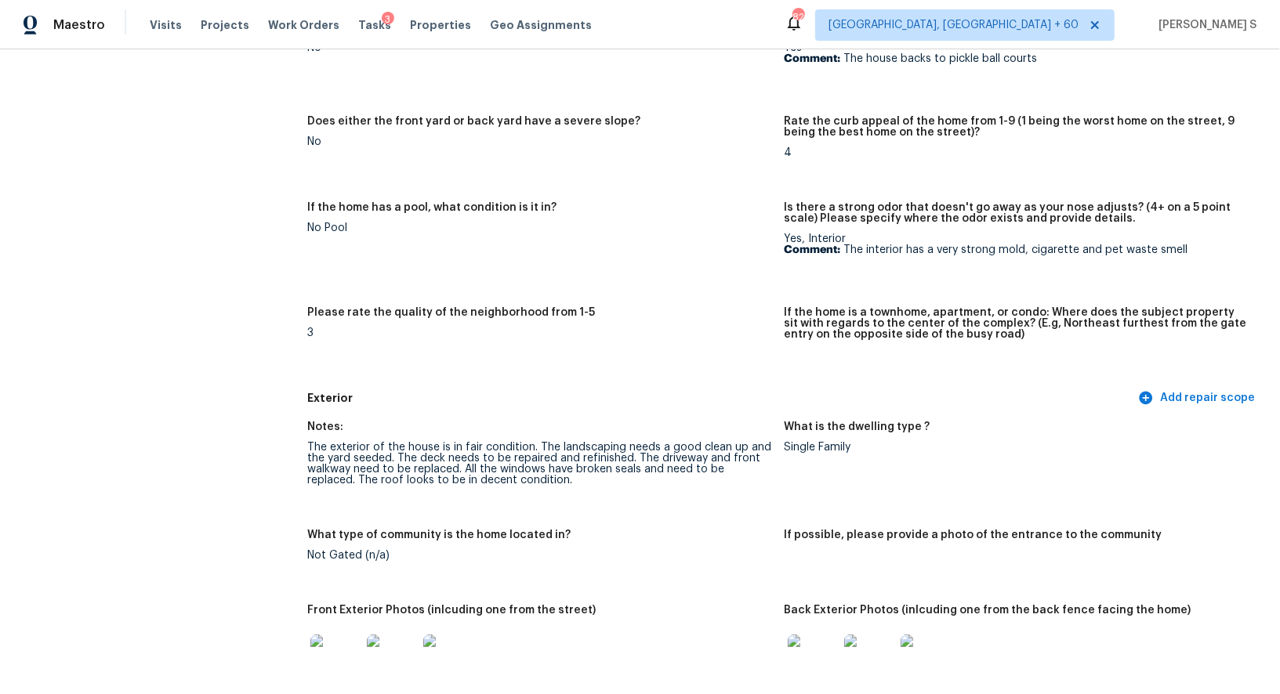
click at [313, 664] on img at bounding box center [335, 660] width 50 height 50
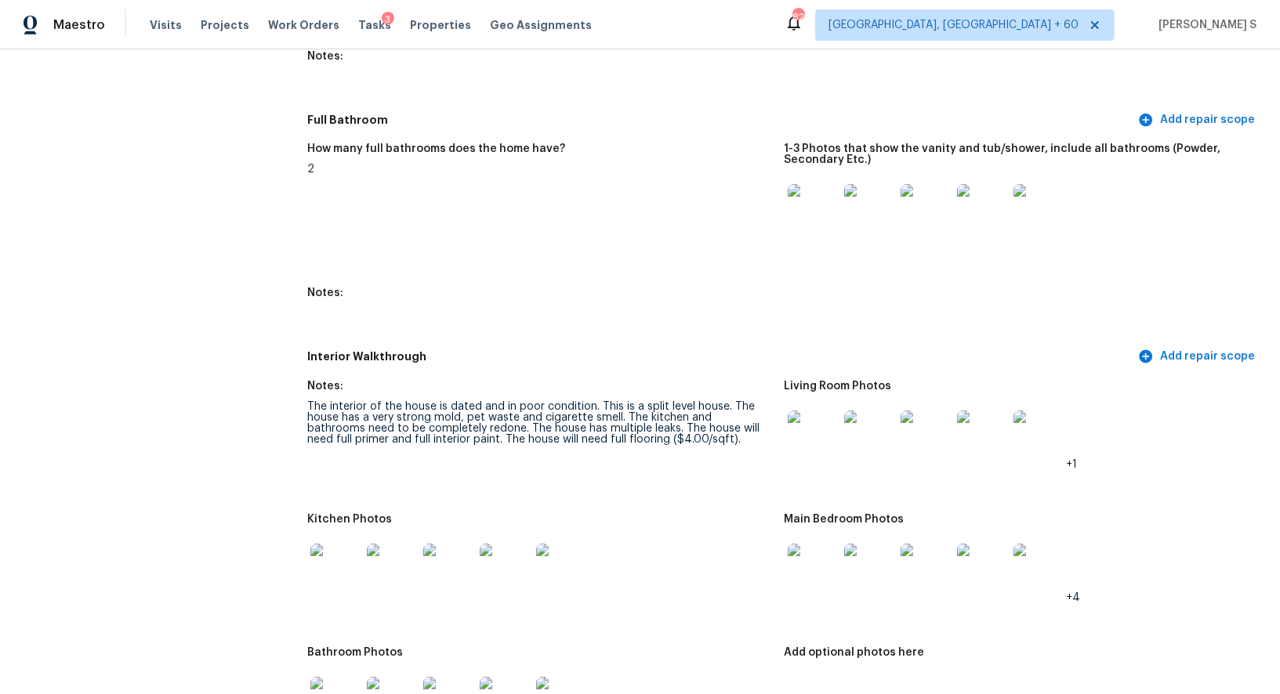
scroll to position [1897, 0]
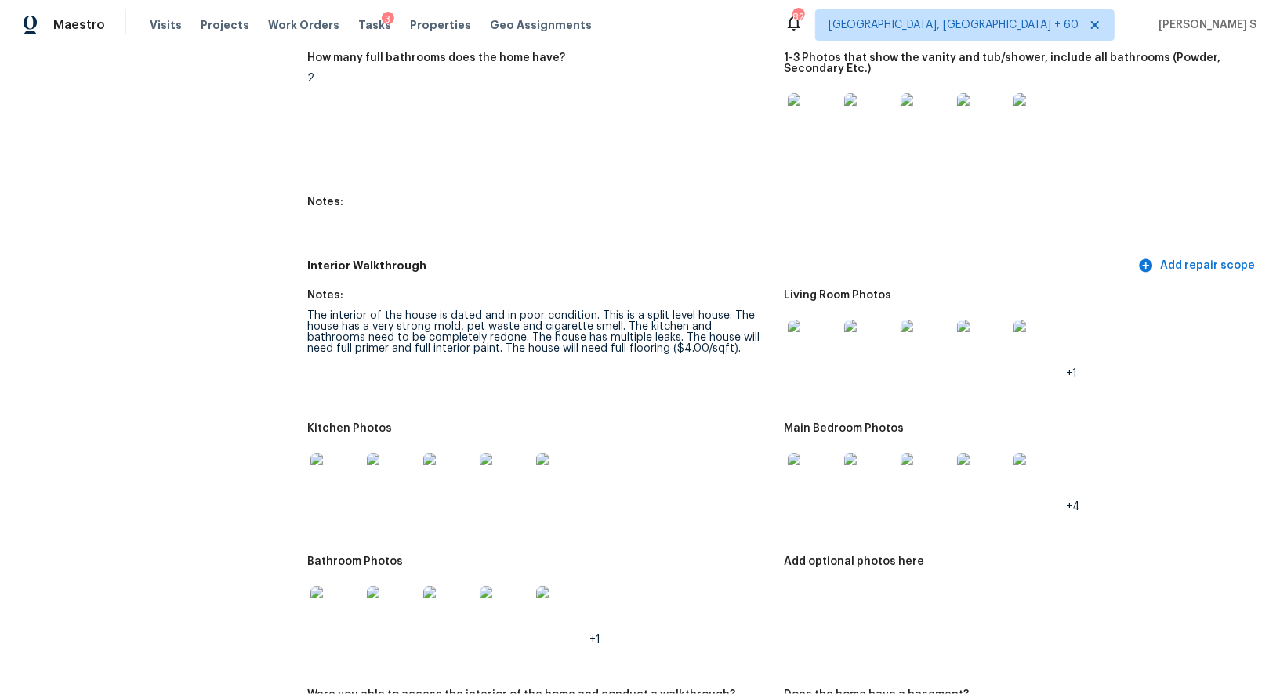
click at [822, 347] on img at bounding box center [813, 345] width 50 height 50
click at [348, 469] on img at bounding box center [335, 478] width 50 height 50
click at [812, 482] on img at bounding box center [813, 478] width 50 height 50
click at [338, 599] on img at bounding box center [335, 611] width 50 height 50
click at [629, 326] on div "The interior of the house is dated and in poor condition. This is a split level…" at bounding box center [539, 332] width 464 height 44
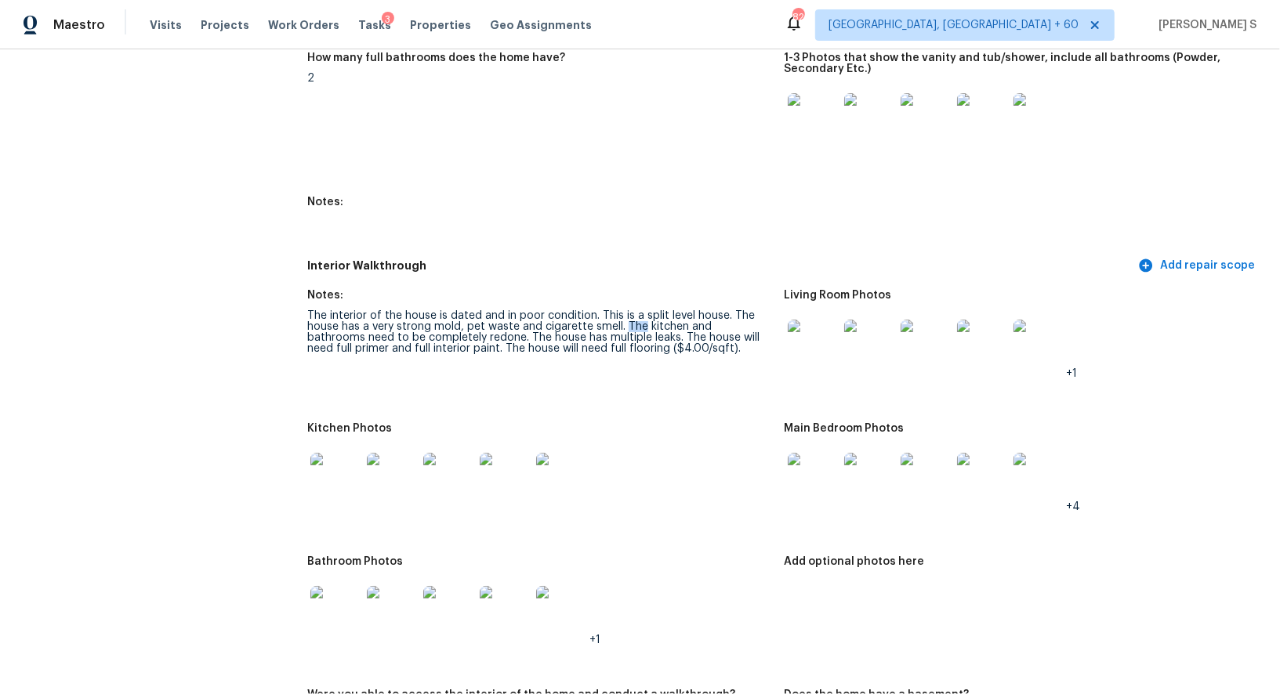
click at [629, 326] on div "The interior of the house is dated and in poor condition. This is a split level…" at bounding box center [539, 332] width 464 height 44
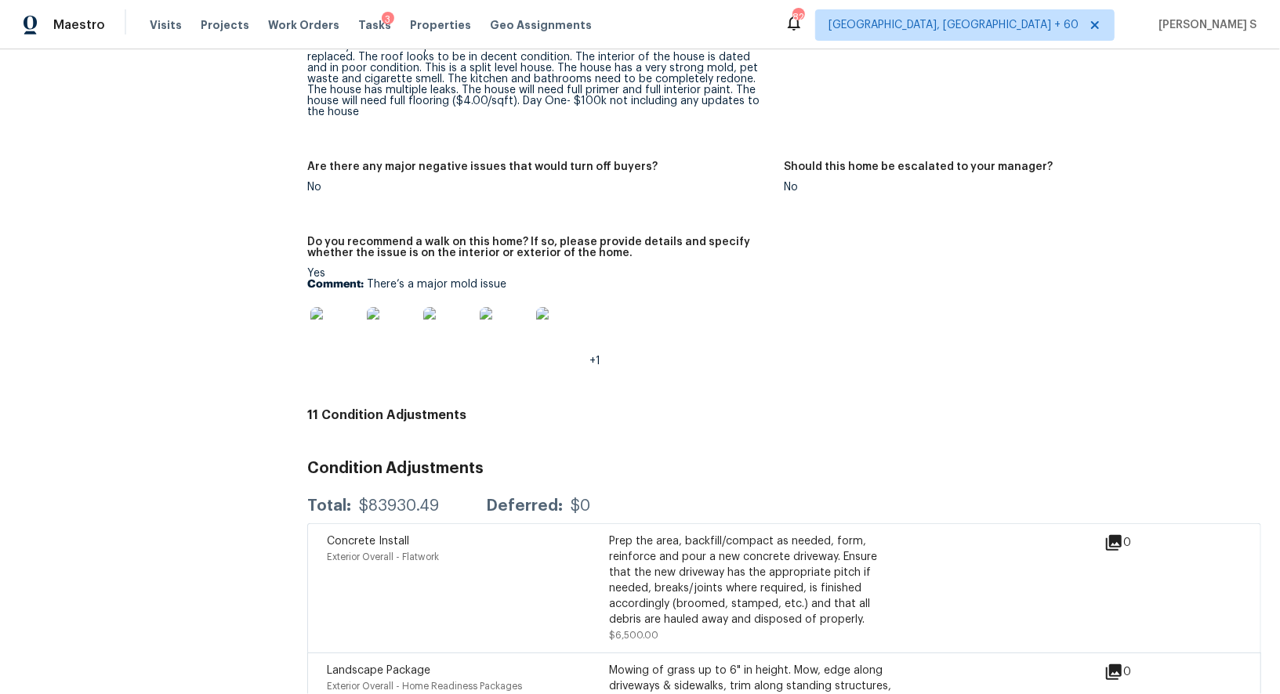
scroll to position [3494, 0]
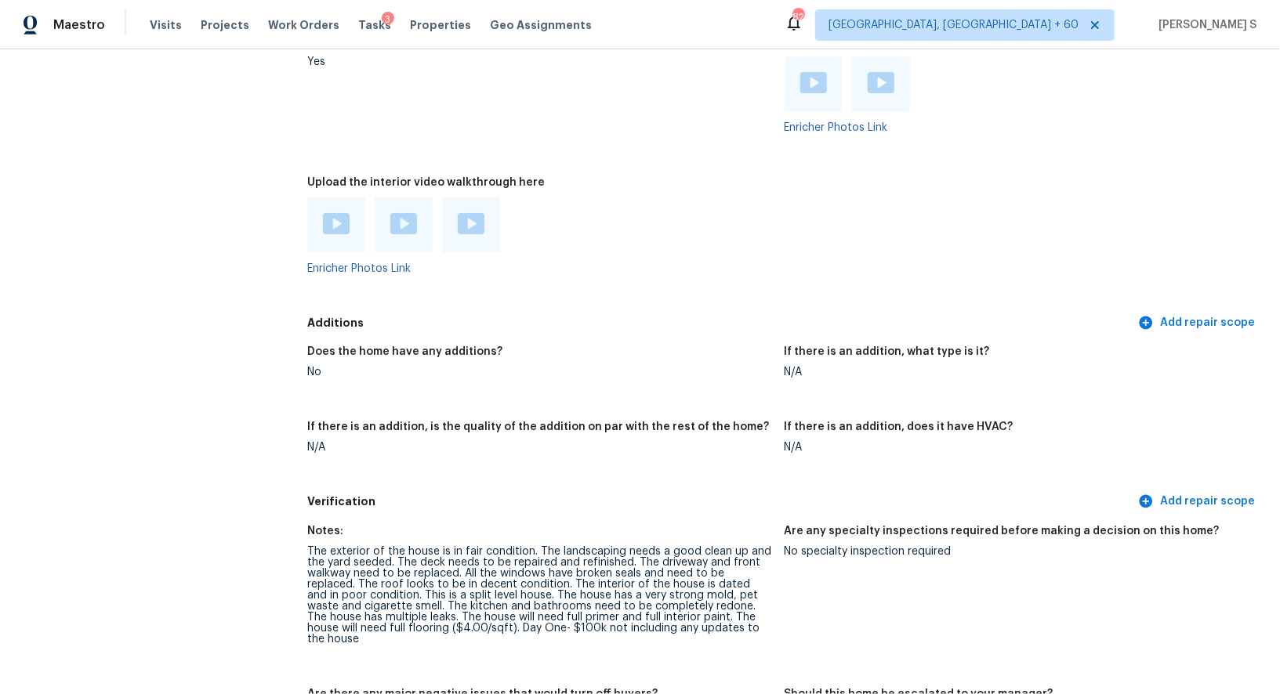
click at [529, 583] on div "The exterior of the house is in fair condition. The landscaping needs a good cl…" at bounding box center [539, 595] width 464 height 99
click at [347, 592] on div "The exterior of the house is in fair condition. The landscaping needs a good cl…" at bounding box center [539, 595] width 464 height 99
copy div "The interior of the house is dated and in poor condition"
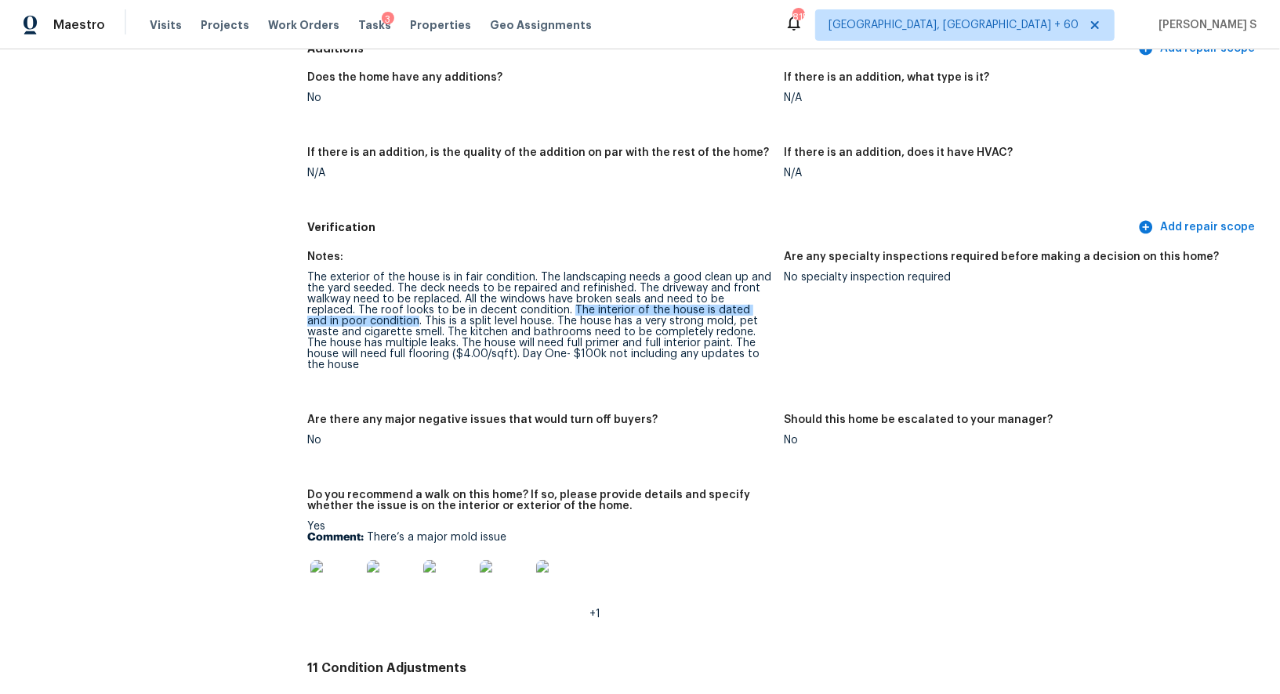
scroll to position [3295, 0]
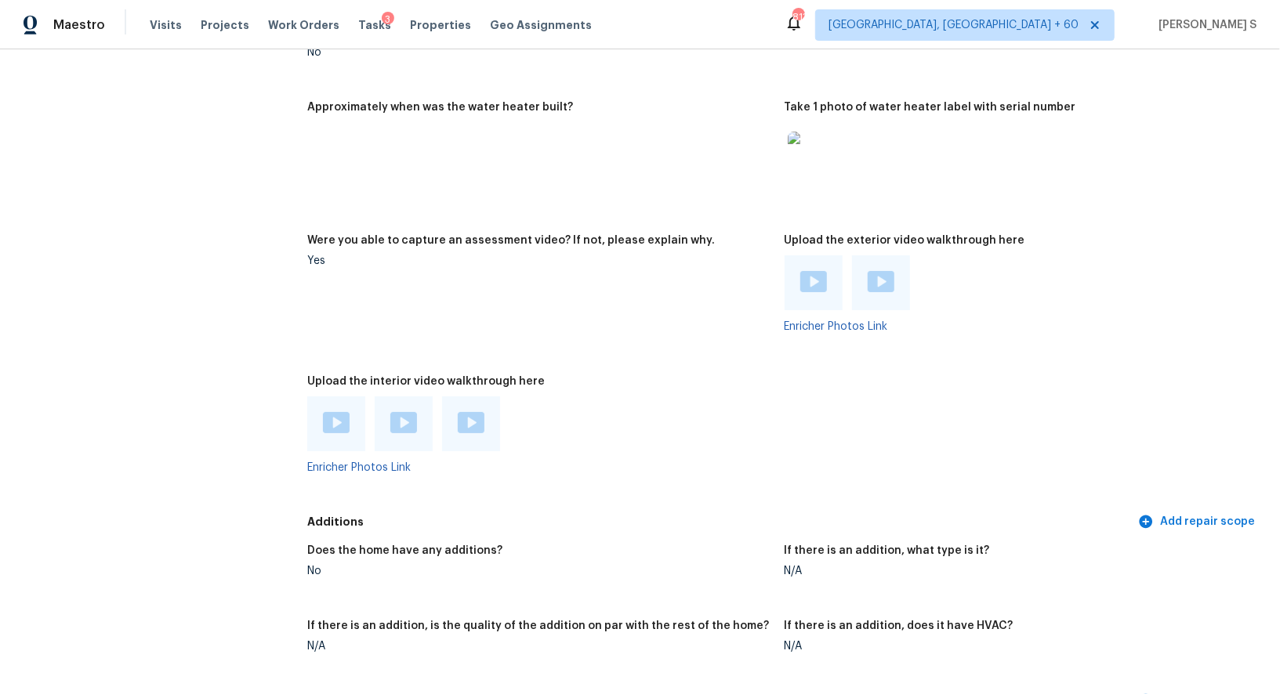
click at [628, 381] on div "Upload the interior video walkthrough here" at bounding box center [539, 386] width 464 height 20
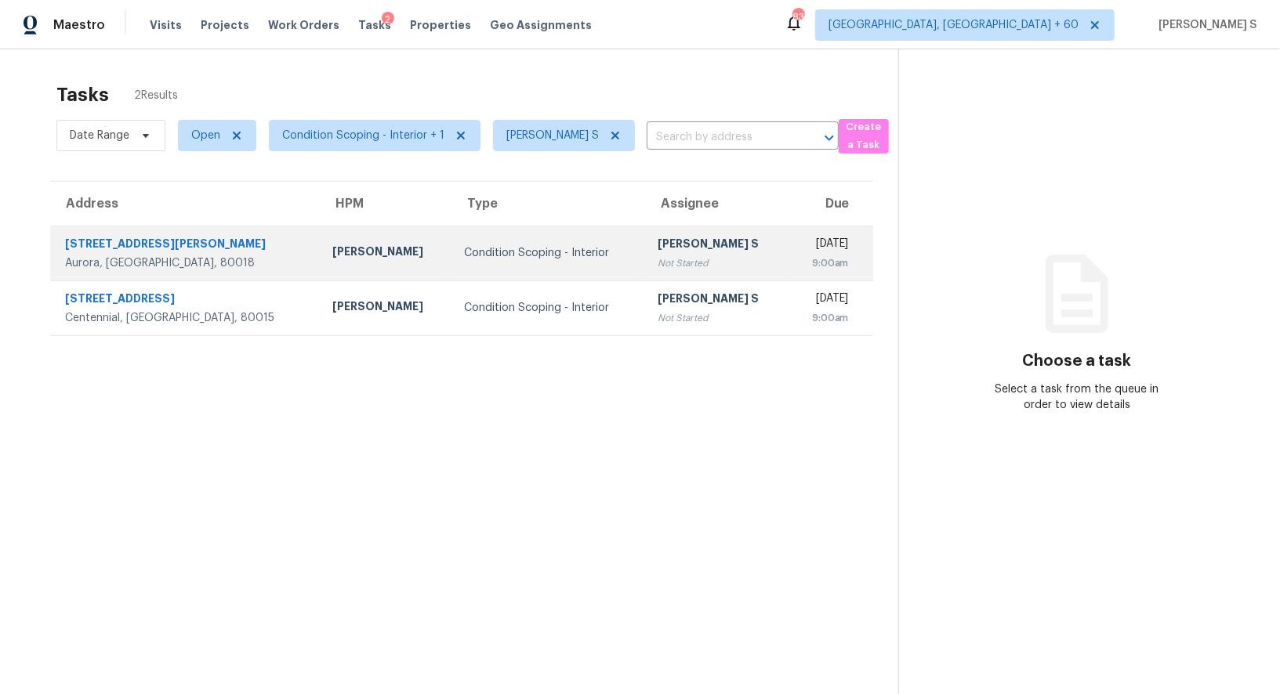
click at [332, 247] on div "[PERSON_NAME]" at bounding box center [385, 254] width 107 height 20
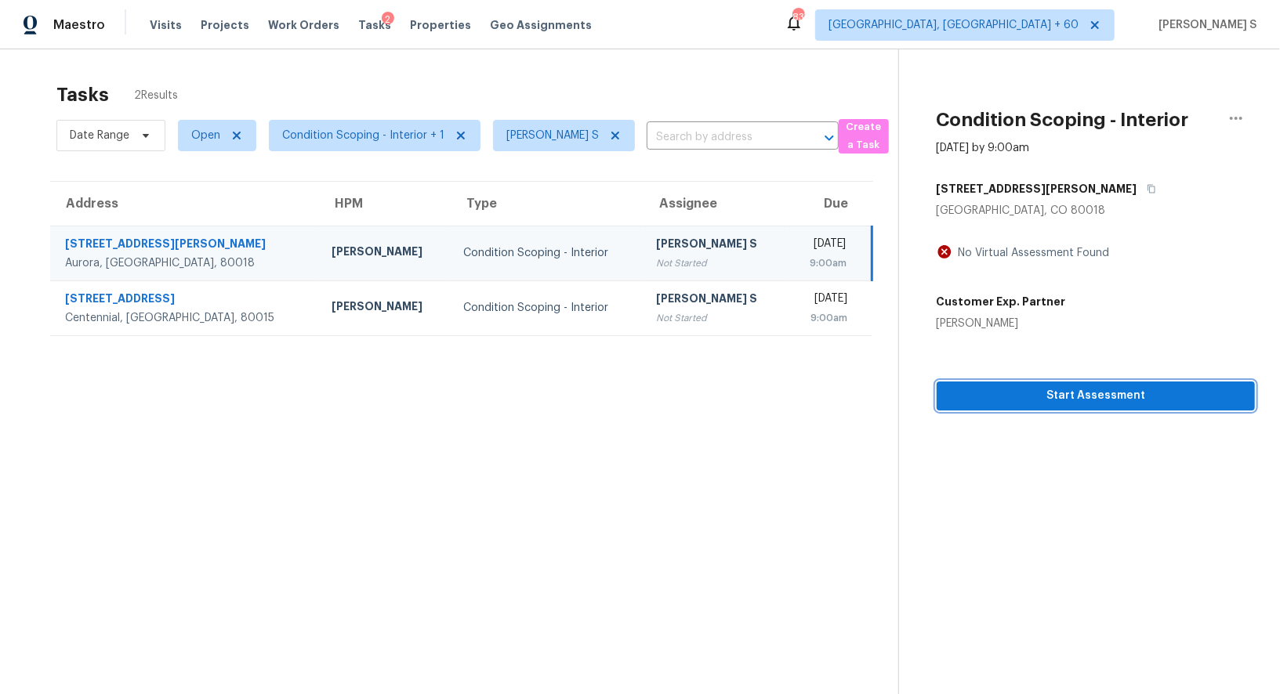
click at [1090, 400] on span "Start Assessment" at bounding box center [1095, 396] width 293 height 20
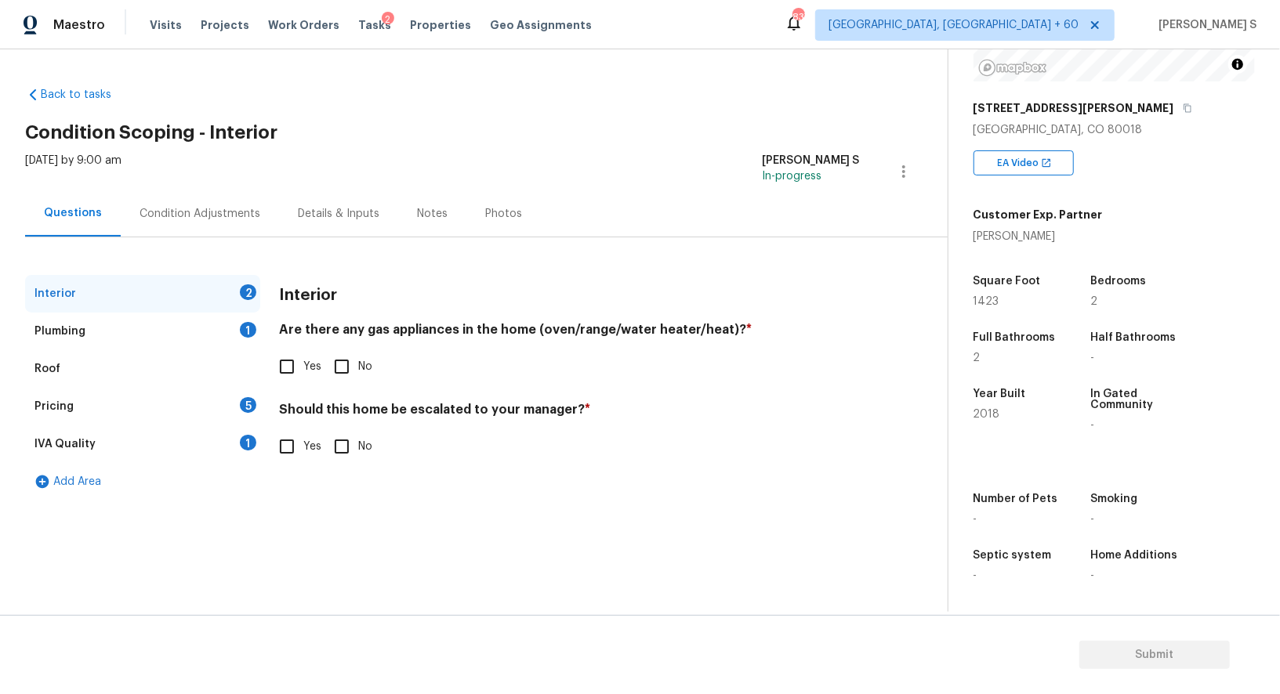
scroll to position [215, 0]
click at [288, 364] on input "Yes" at bounding box center [286, 366] width 33 height 33
checkbox input "true"
click at [244, 320] on div "Plumbing 1" at bounding box center [142, 332] width 235 height 38
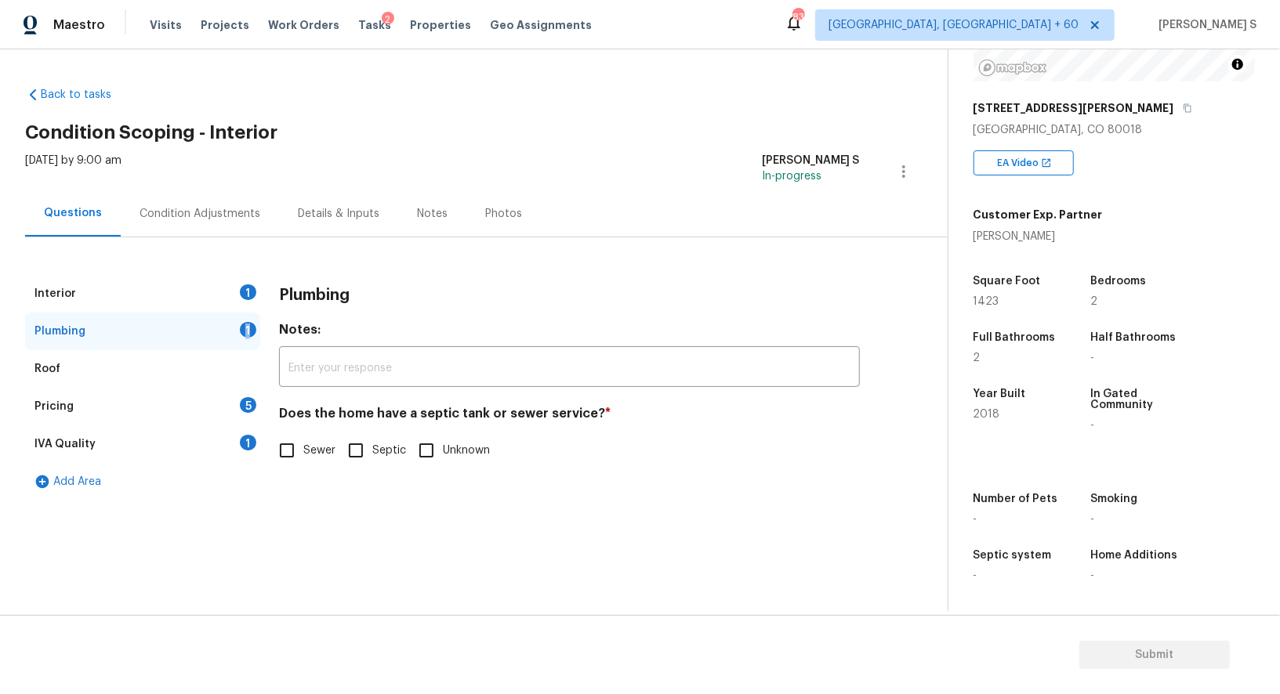
click at [294, 450] on input "Sewer" at bounding box center [286, 450] width 33 height 33
checkbox input "true"
click at [197, 447] on div "IVA Quality 1" at bounding box center [142, 444] width 235 height 38
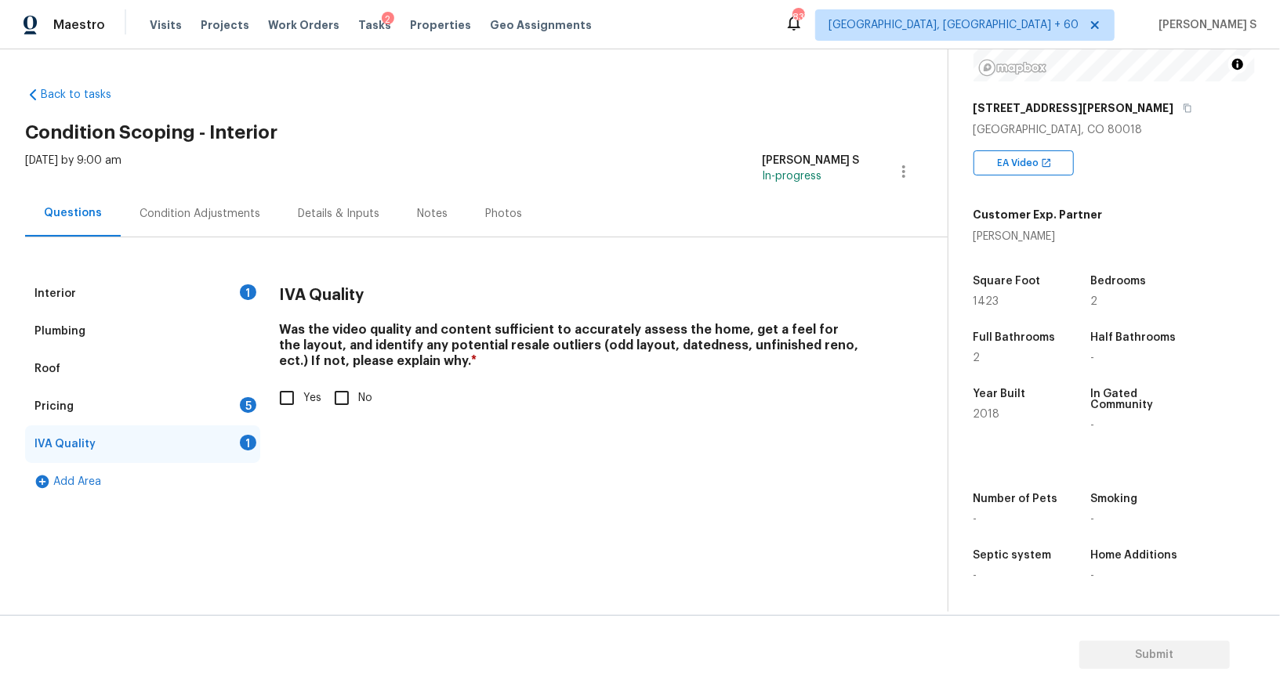
click at [303, 400] on span "Yes" at bounding box center [312, 398] width 18 height 16
click at [303, 400] on input "Yes" at bounding box center [286, 398] width 33 height 33
checkbox input "true"
click at [239, 411] on div "Pricing 5" at bounding box center [142, 407] width 235 height 38
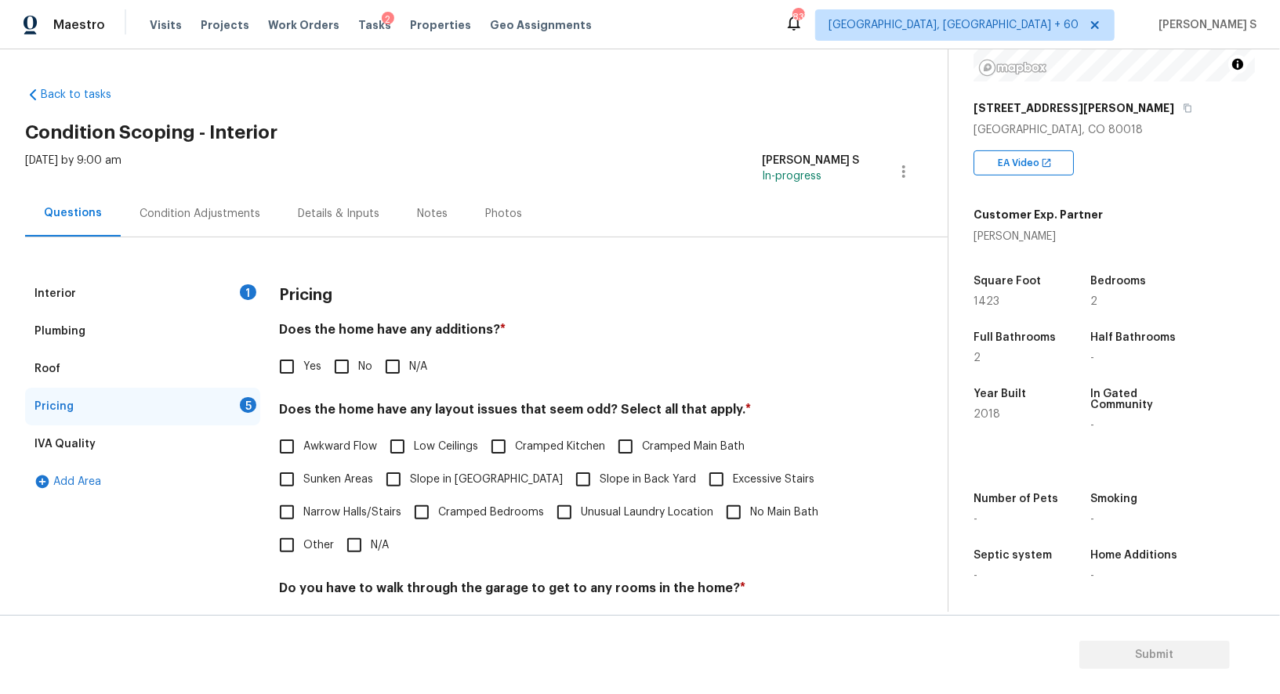
click at [213, 297] on div "Interior 1" at bounding box center [142, 294] width 235 height 38
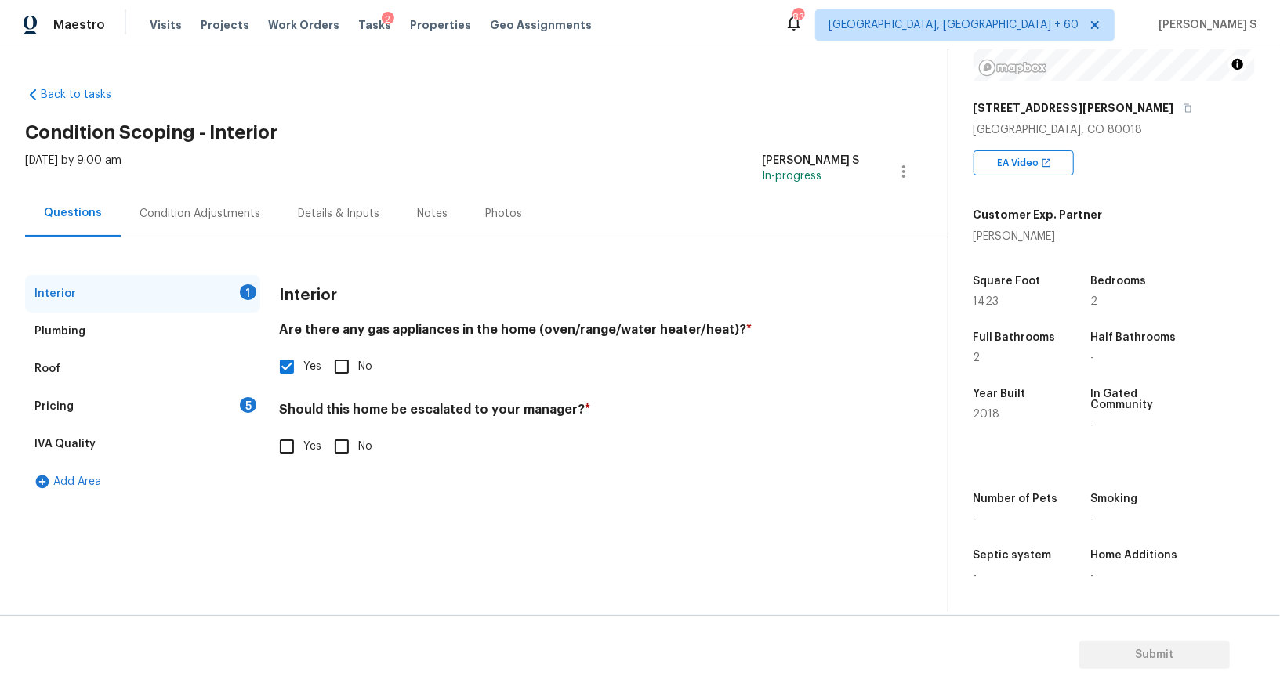
click at [307, 457] on label "Yes" at bounding box center [295, 446] width 51 height 33
click at [303, 457] on input "Yes" at bounding box center [286, 446] width 33 height 33
checkbox input "true"
click at [360, 483] on input "text" at bounding box center [569, 487] width 581 height 37
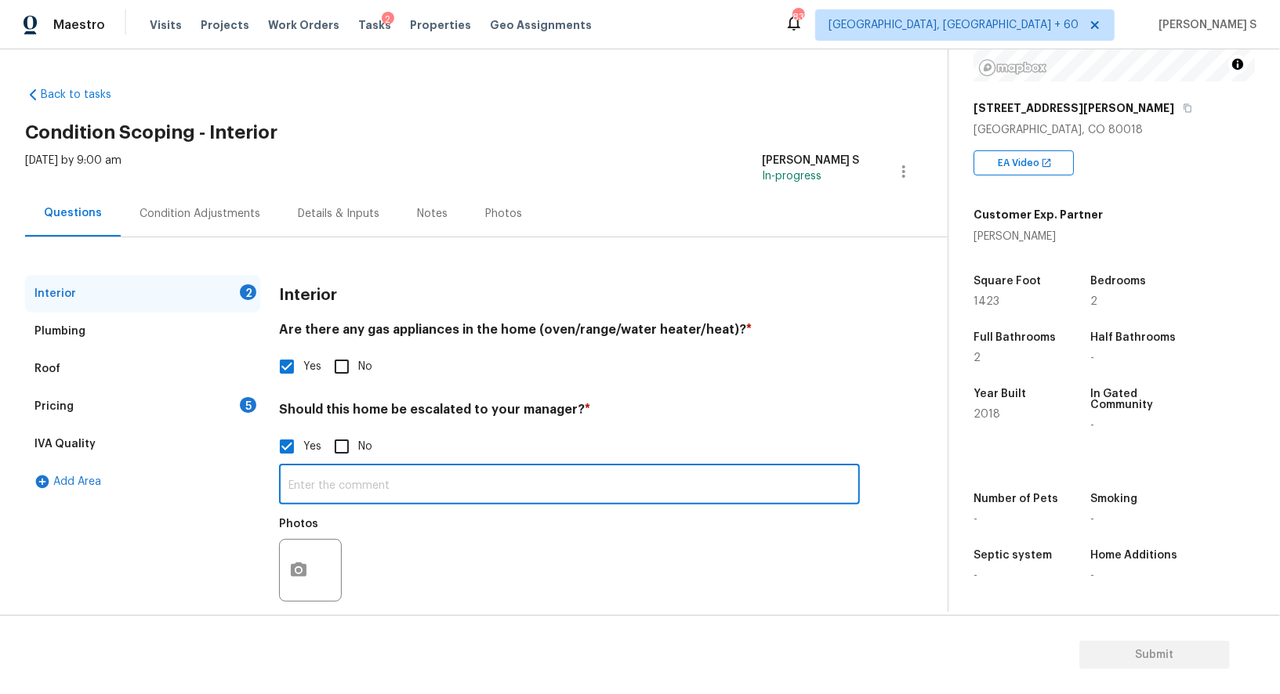
paste input "The roof shows signs of hail damage. The interior of the house is in fair condi…"
type input "The roof shows signs of hail damage. The interior of the house is in fair condi…"
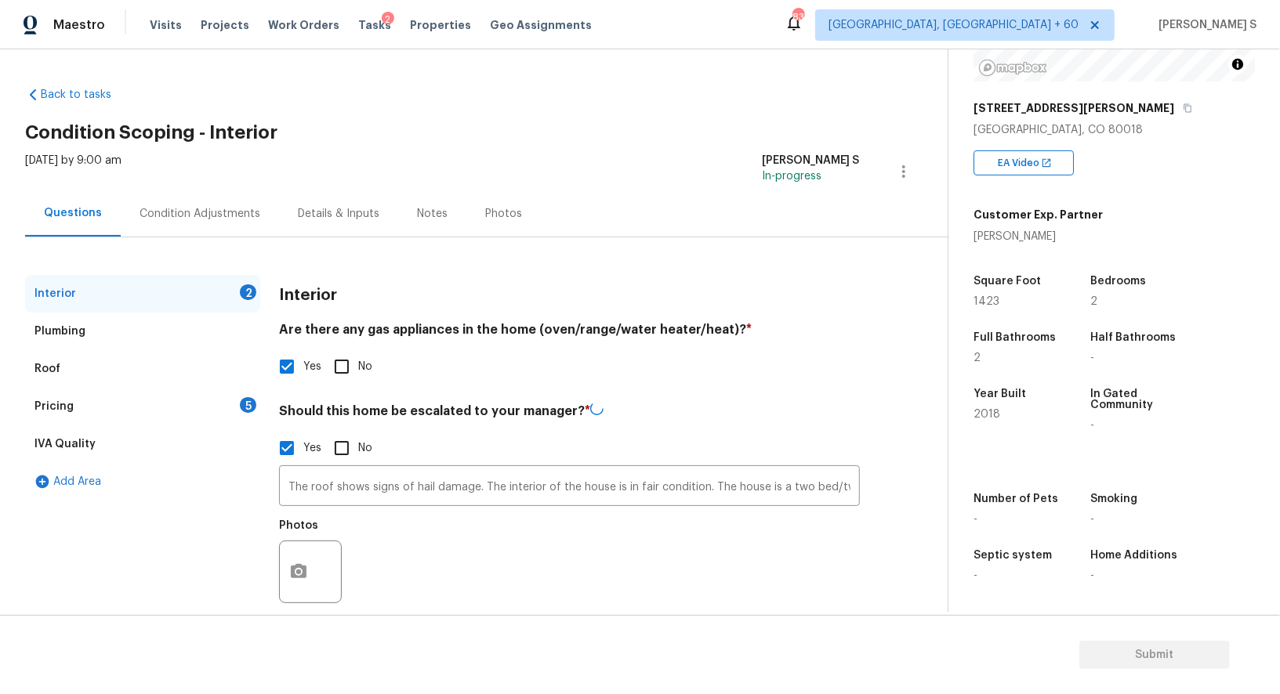
click at [586, 555] on div "Photos" at bounding box center [569, 562] width 581 height 102
click at [233, 400] on div "Pricing 5" at bounding box center [142, 407] width 235 height 38
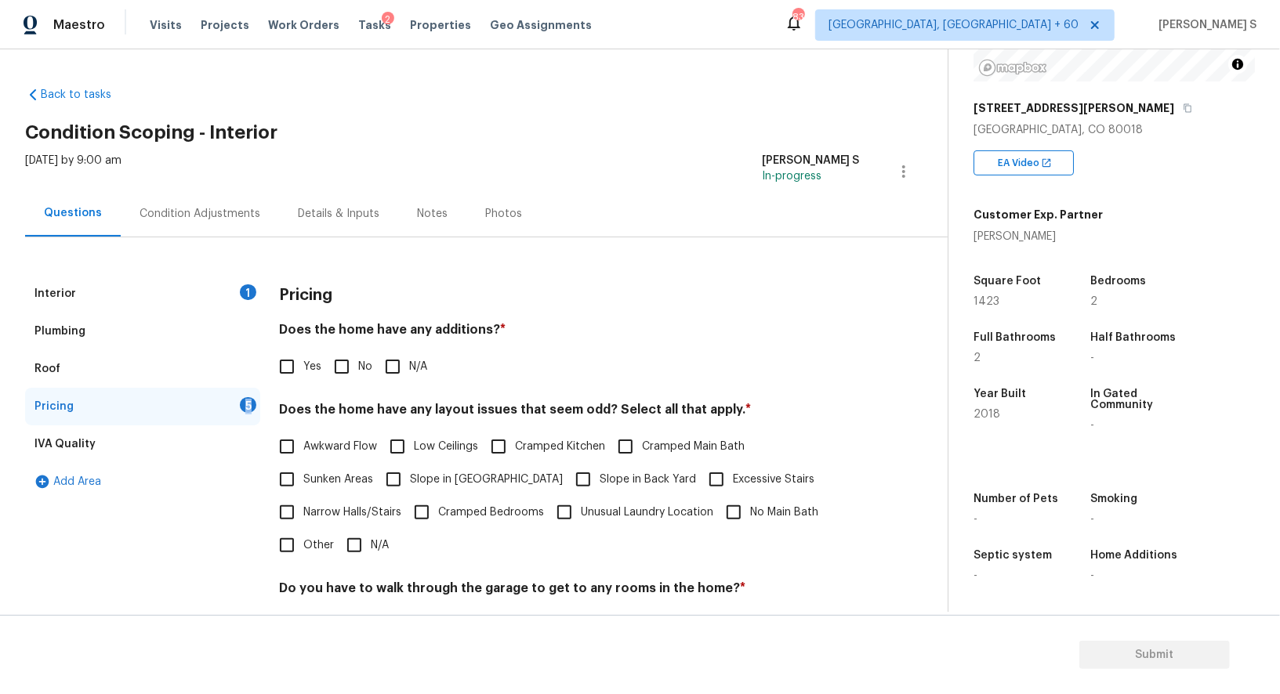
click at [331, 376] on input "No" at bounding box center [341, 366] width 33 height 33
checkbox input "true"
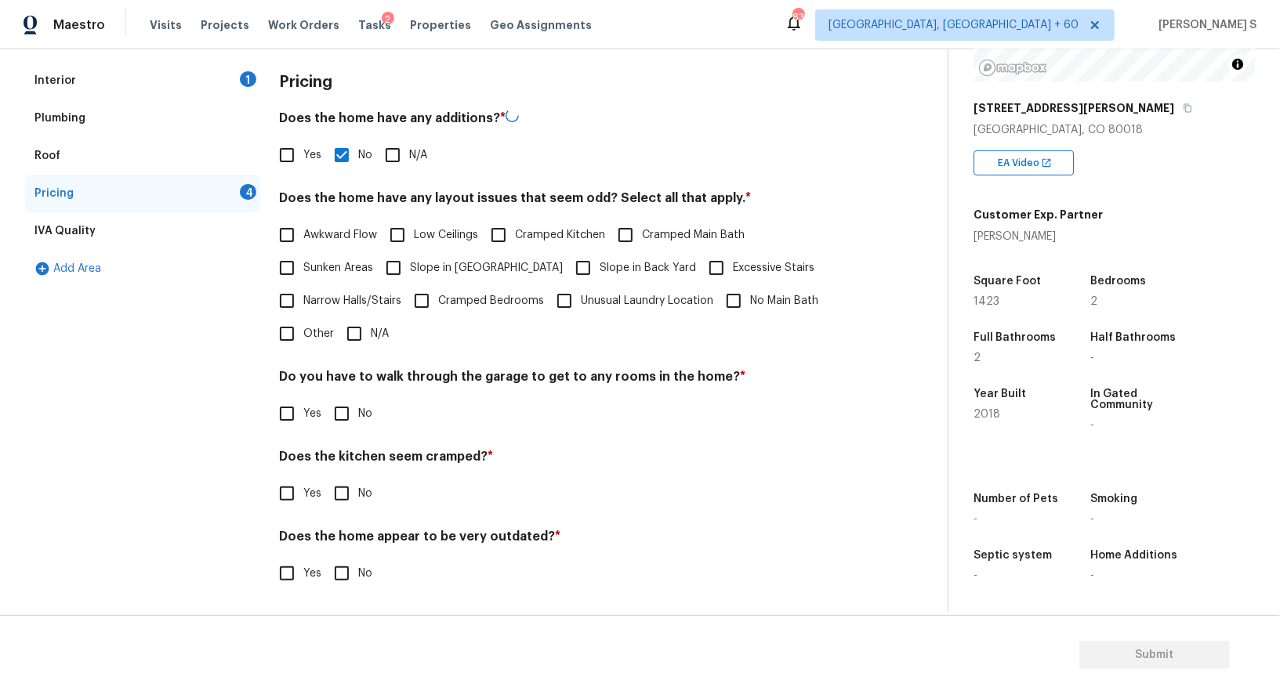
scroll to position [212, 0]
click at [348, 407] on input "No" at bounding box center [341, 413] width 33 height 33
checkbox input "true"
click at [325, 479] on input "No" at bounding box center [341, 495] width 33 height 33
checkbox input "true"
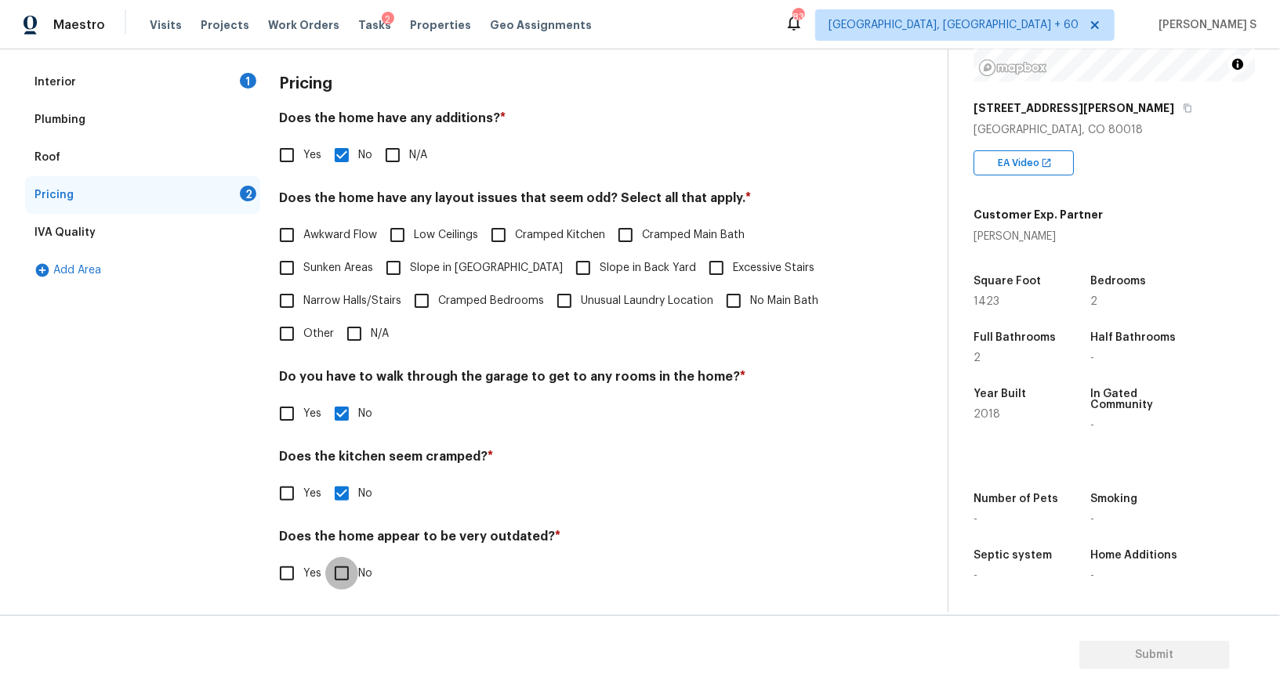
click at [325, 557] on input "No" at bounding box center [341, 573] width 33 height 33
checkbox input "true"
click at [451, 275] on span "Slope in [GEOGRAPHIC_DATA]" at bounding box center [486, 268] width 153 height 16
click at [410, 275] on input "Slope in [GEOGRAPHIC_DATA]" at bounding box center [393, 268] width 33 height 33
checkbox input "true"
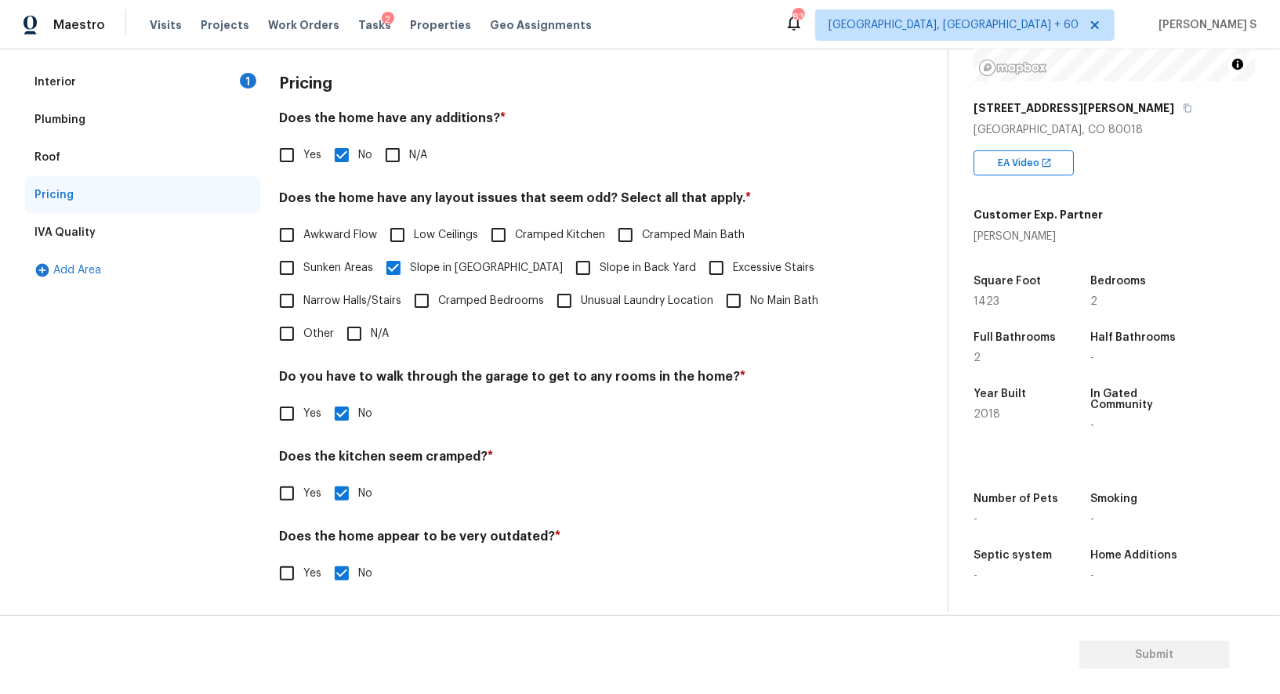
scroll to position [0, 0]
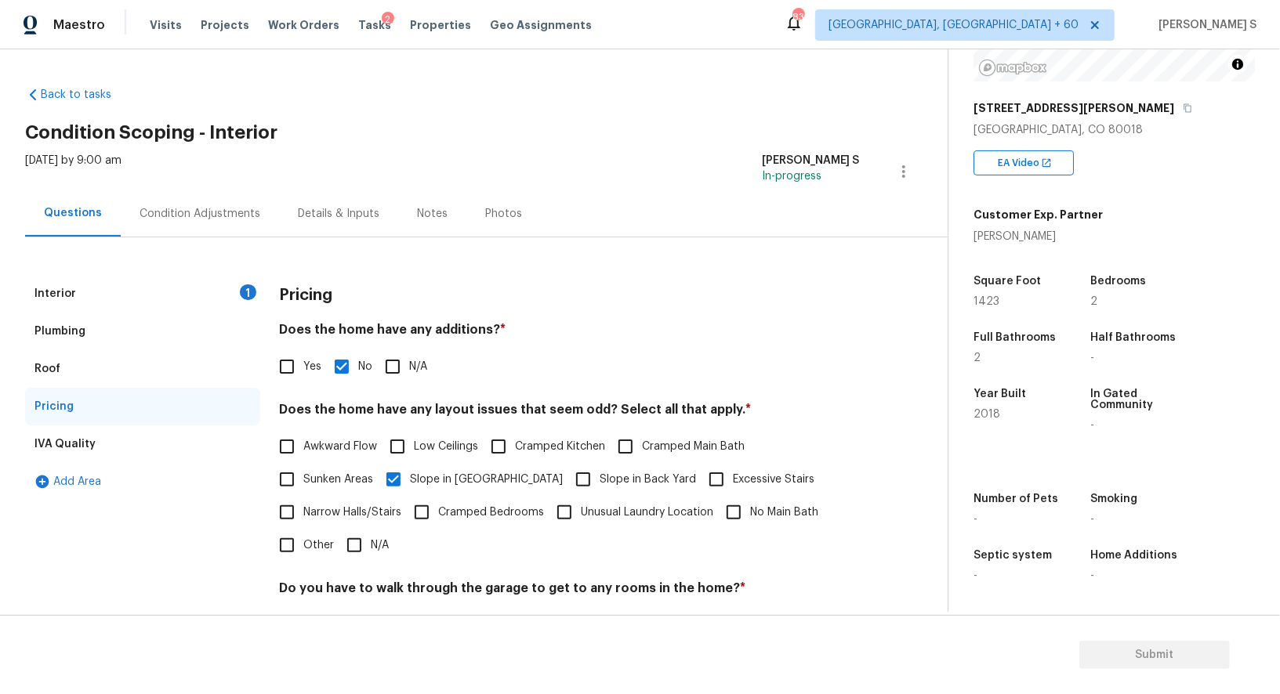
click at [216, 213] on div "Condition Adjustments" at bounding box center [199, 214] width 121 height 16
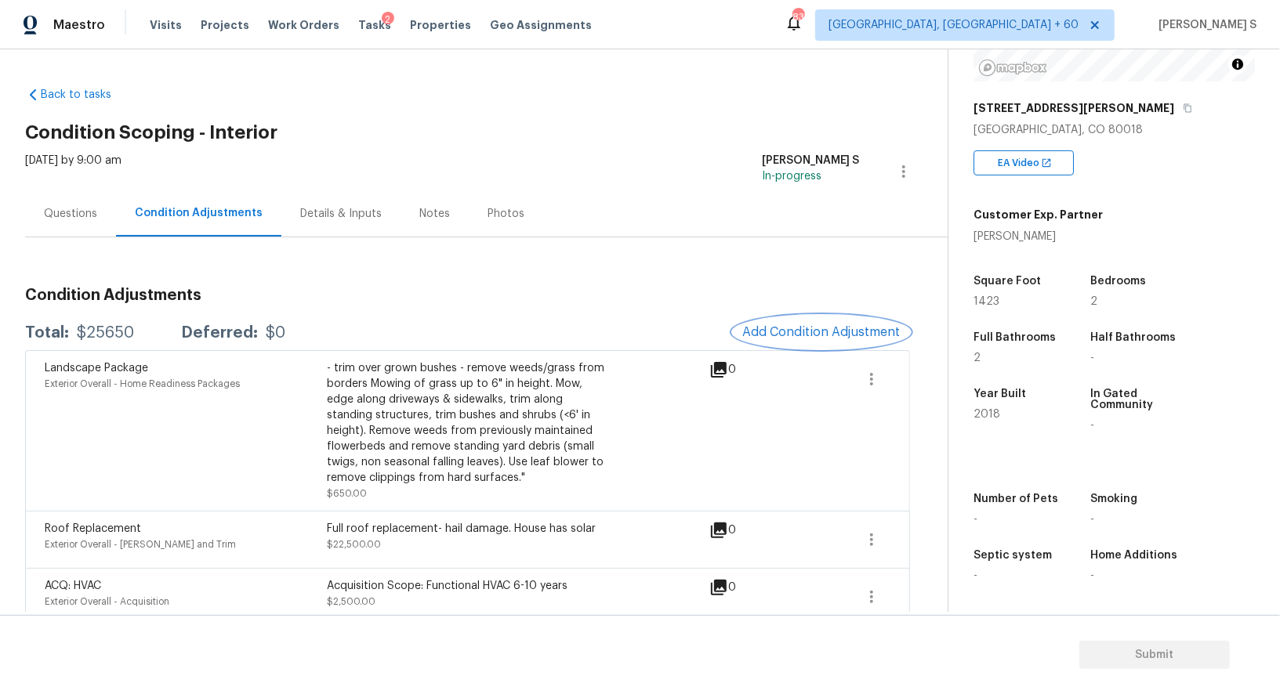
click at [789, 325] on span "Add Condition Adjustment" at bounding box center [821, 332] width 158 height 14
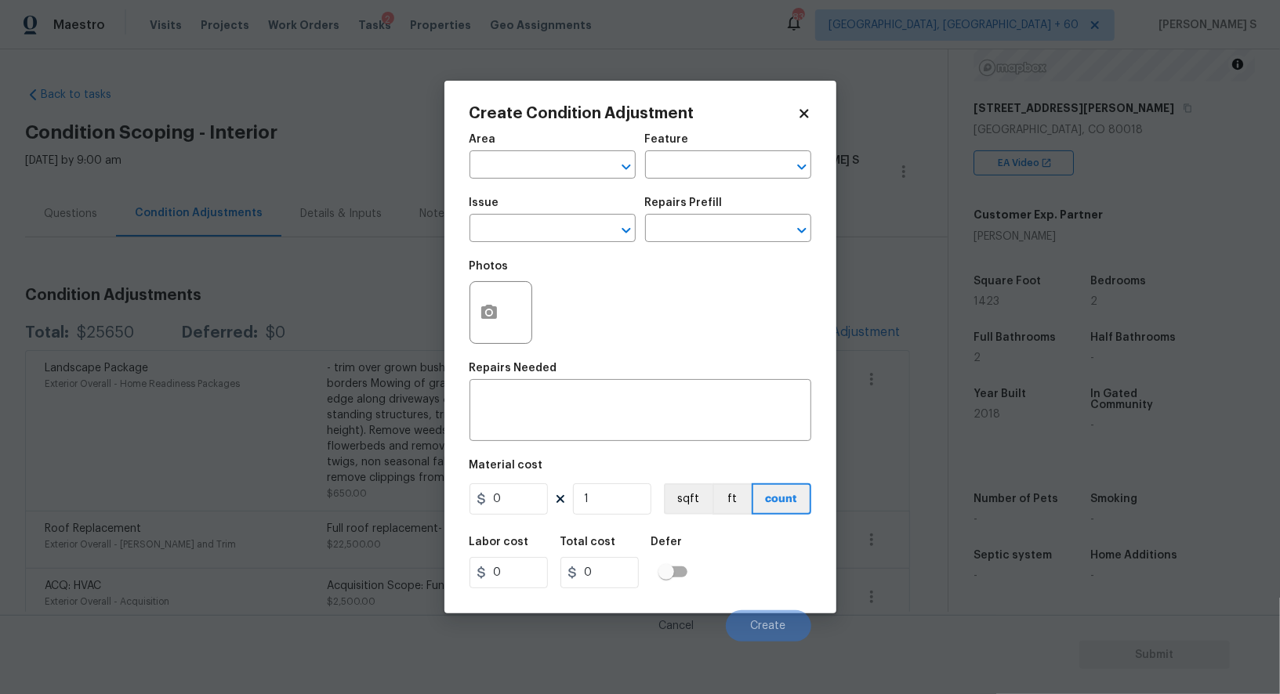
click at [469, 322] on div at bounding box center [500, 312] width 63 height 63
click at [498, 308] on button "button" at bounding box center [489, 312] width 38 height 61
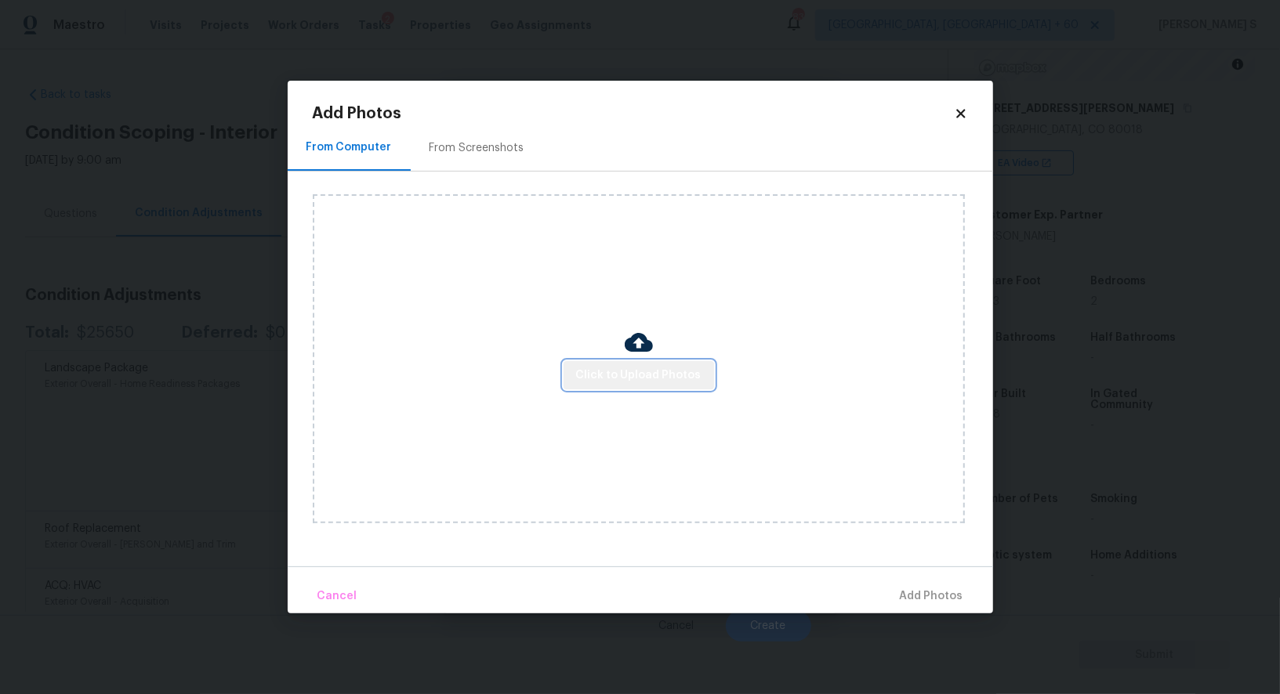
click at [667, 364] on button "Click to Upload Photos" at bounding box center [638, 375] width 150 height 29
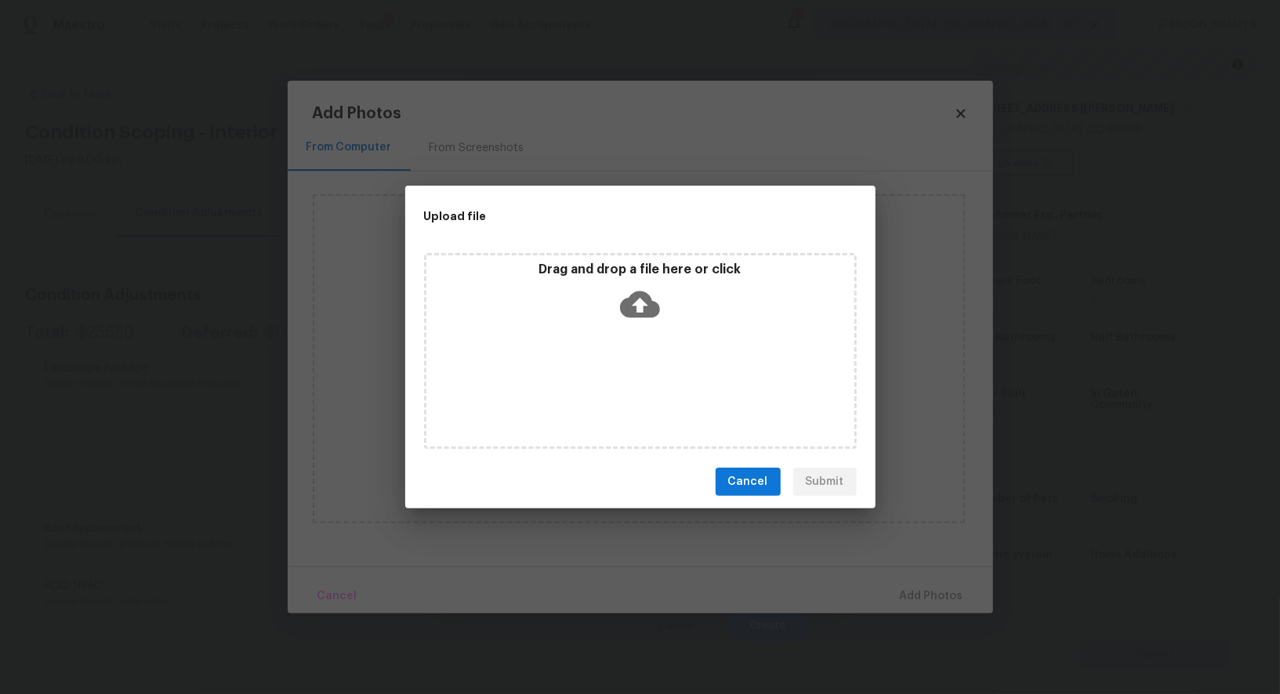
click at [667, 364] on div "Drag and drop a file here or click" at bounding box center [640, 351] width 433 height 196
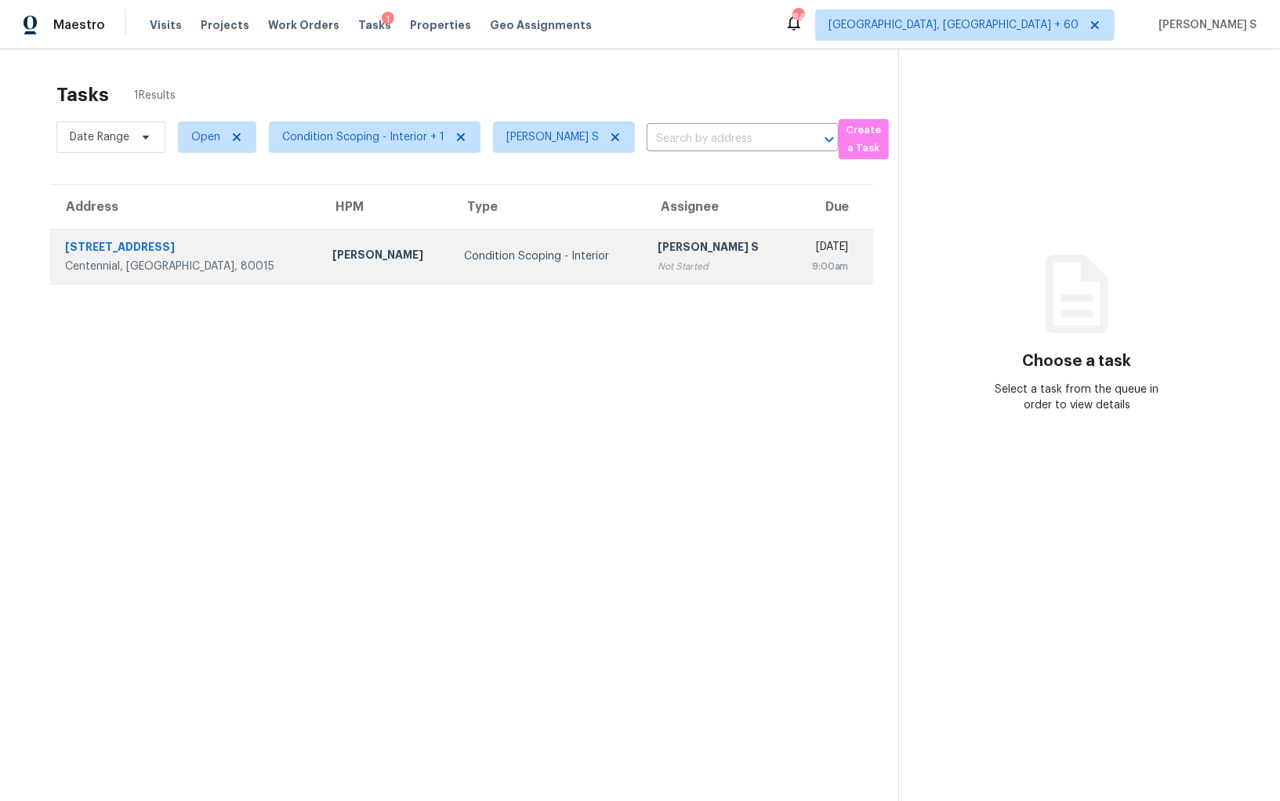
click at [320, 270] on td "[PERSON_NAME]" at bounding box center [386, 256] width 132 height 55
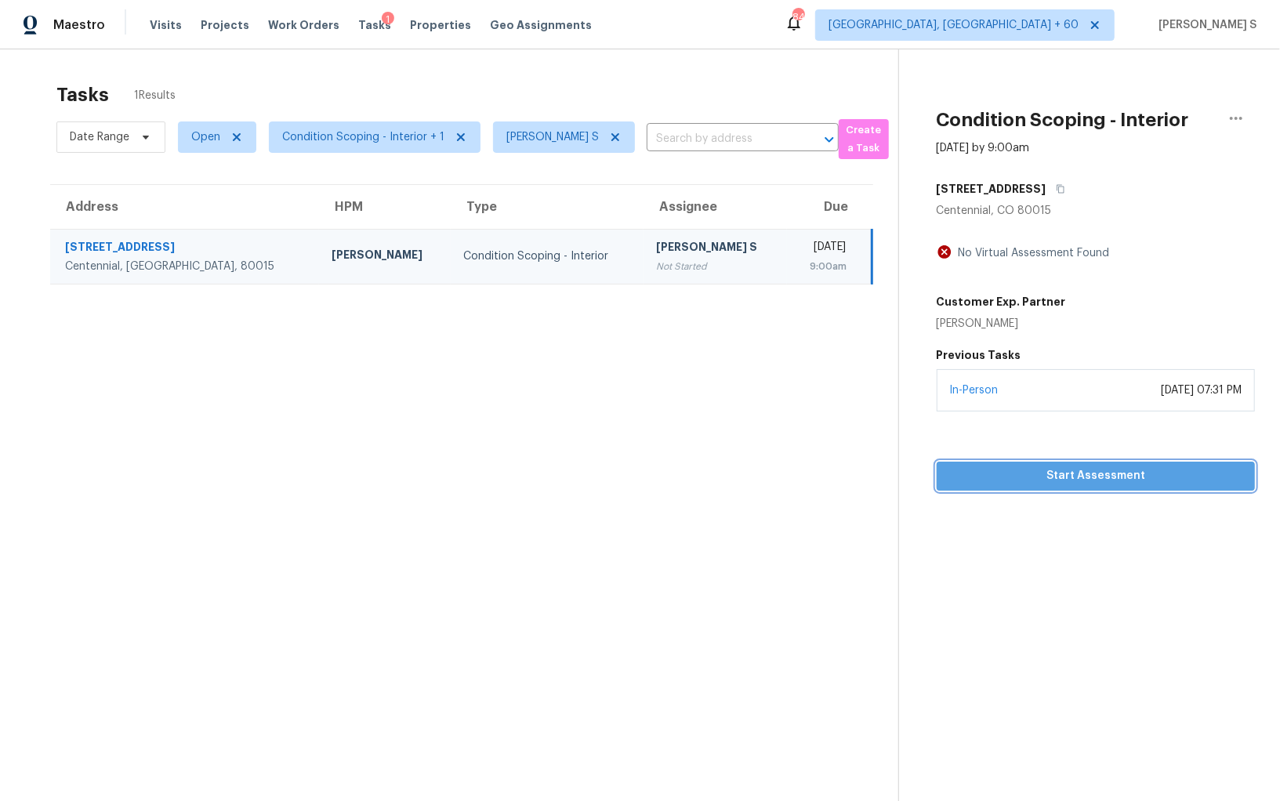
click at [1103, 474] on span "Start Assessment" at bounding box center [1095, 476] width 293 height 20
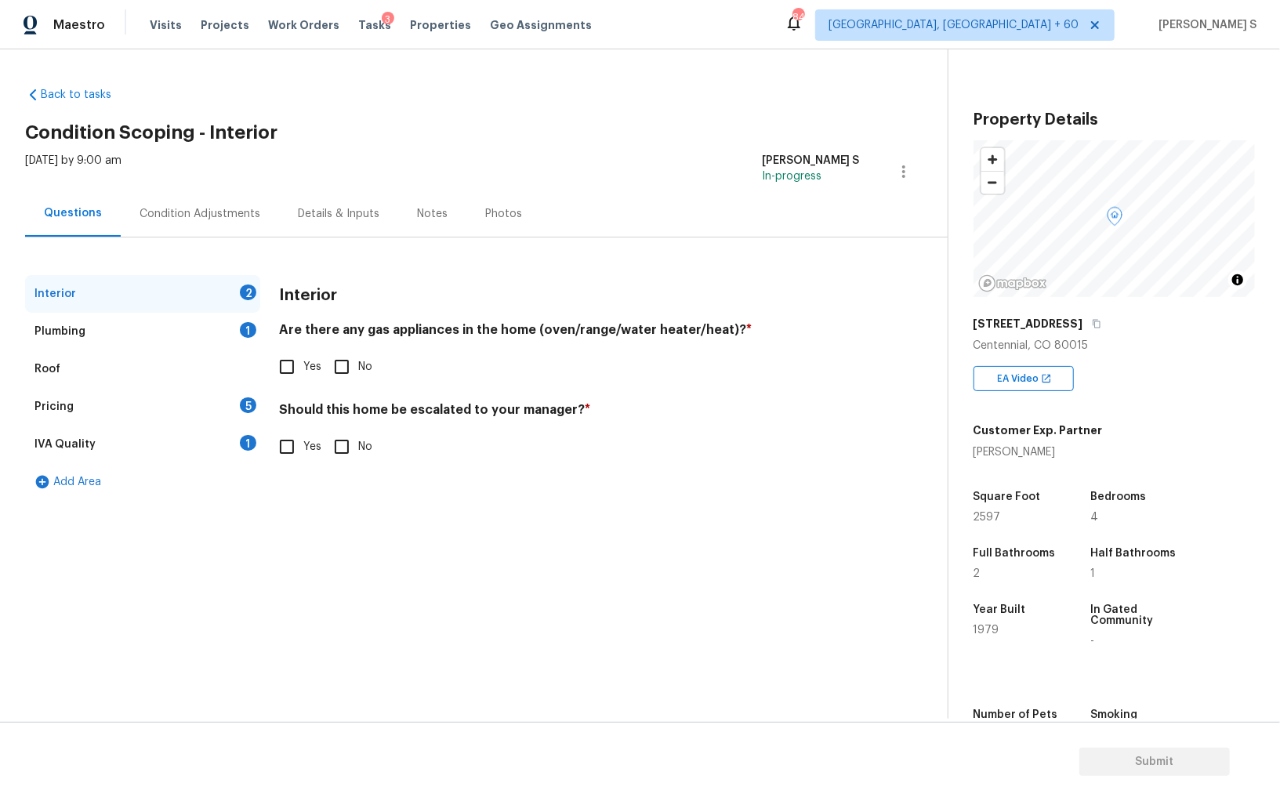
click at [303, 368] on span "Yes" at bounding box center [312, 367] width 18 height 16
click at [303, 368] on input "Yes" at bounding box center [286, 366] width 33 height 33
checkbox input "true"
click at [255, 334] on div "Plumbing 1" at bounding box center [142, 332] width 235 height 38
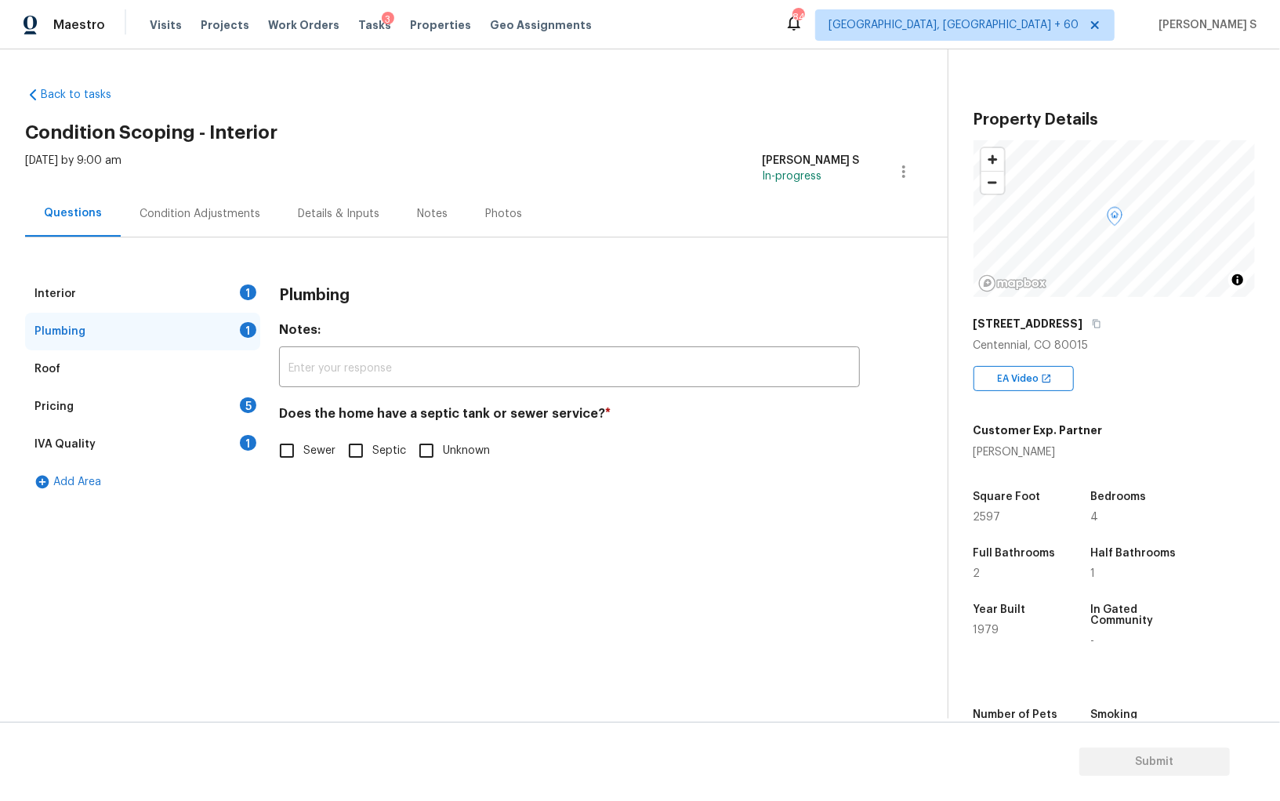
click at [295, 447] on input "Sewer" at bounding box center [286, 450] width 33 height 33
checkbox input "true"
click at [251, 440] on div "1" at bounding box center [248, 443] width 16 height 16
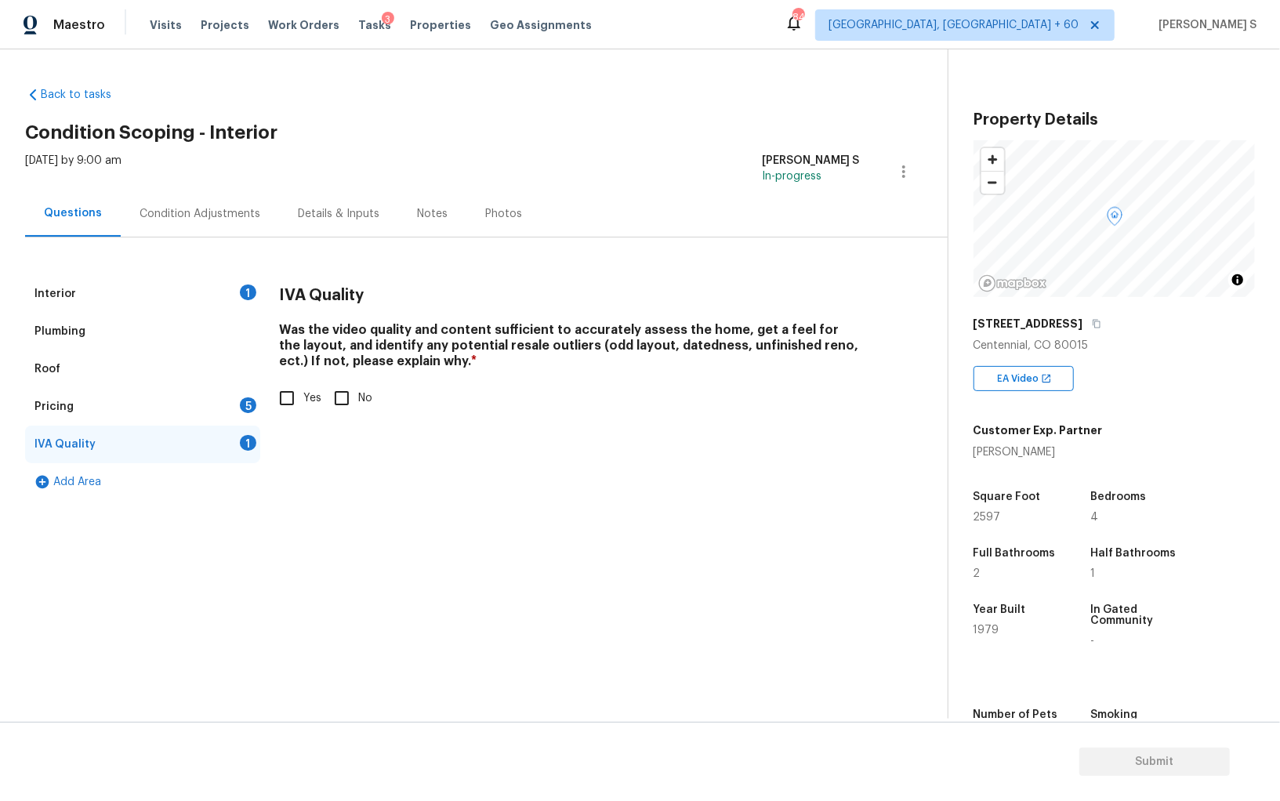
drag, startPoint x: 302, startPoint y: 402, endPoint x: 302, endPoint y: 414, distance: 11.8
click at [302, 402] on input "Yes" at bounding box center [286, 398] width 33 height 33
checkbox input "true"
click at [234, 411] on div "Pricing 5" at bounding box center [142, 407] width 235 height 38
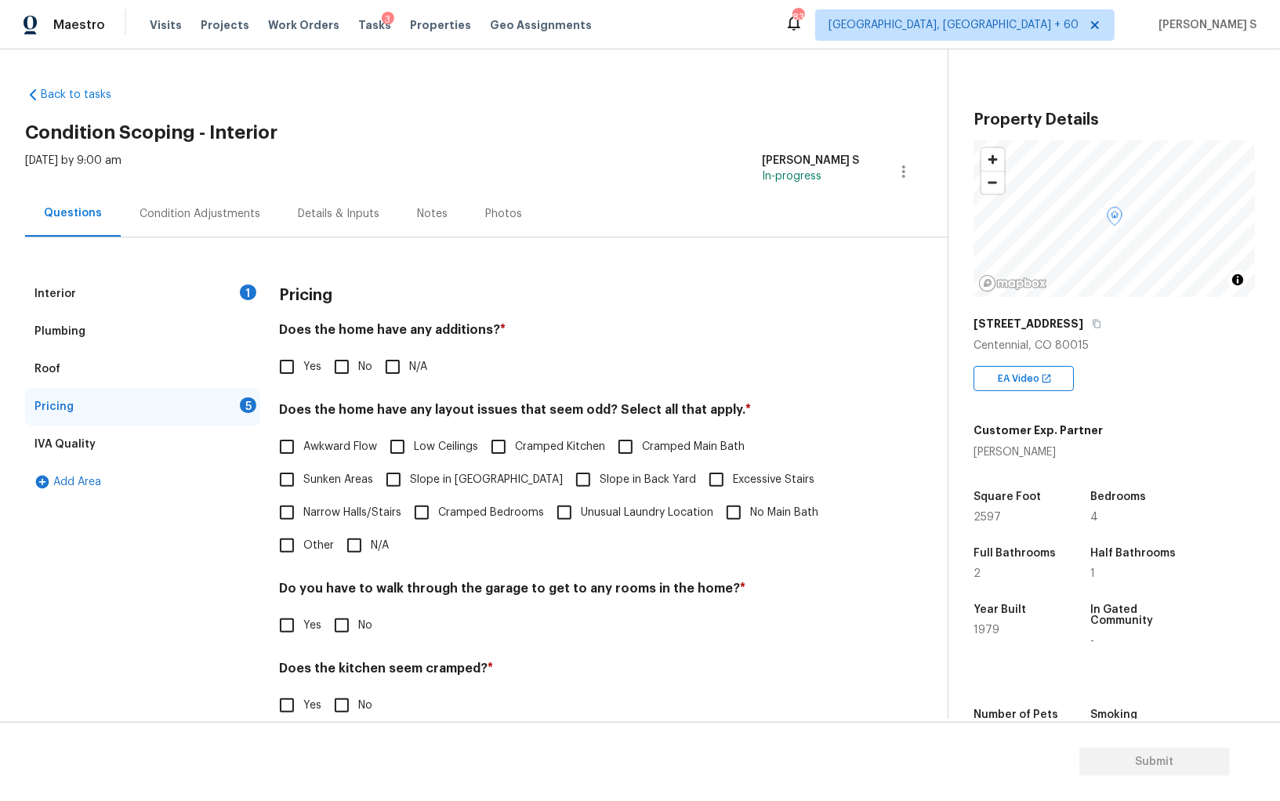
click at [250, 293] on div "1" at bounding box center [248, 292] width 16 height 16
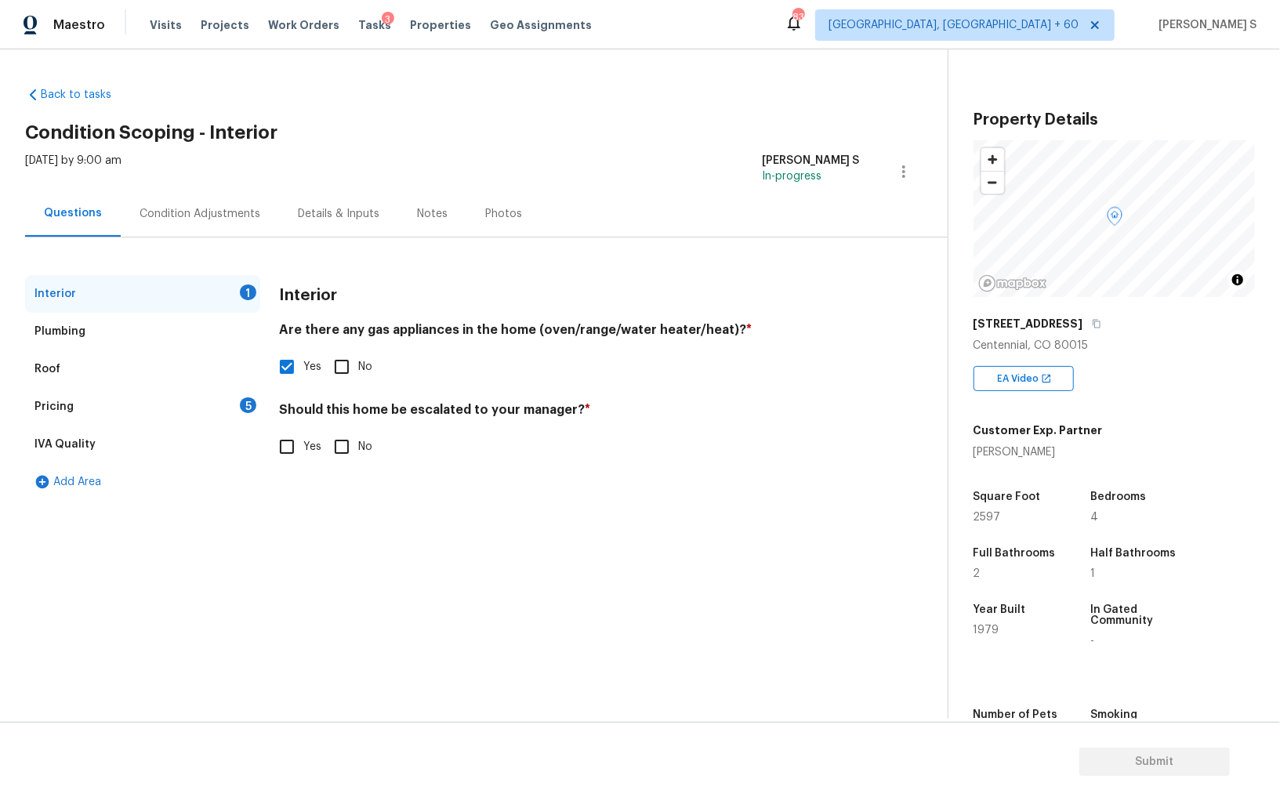
click at [304, 453] on span "Yes" at bounding box center [312, 447] width 18 height 16
click at [303, 453] on input "Yes" at bounding box center [286, 446] width 33 height 33
checkbox input "true"
click at [354, 496] on input "text" at bounding box center [569, 486] width 581 height 37
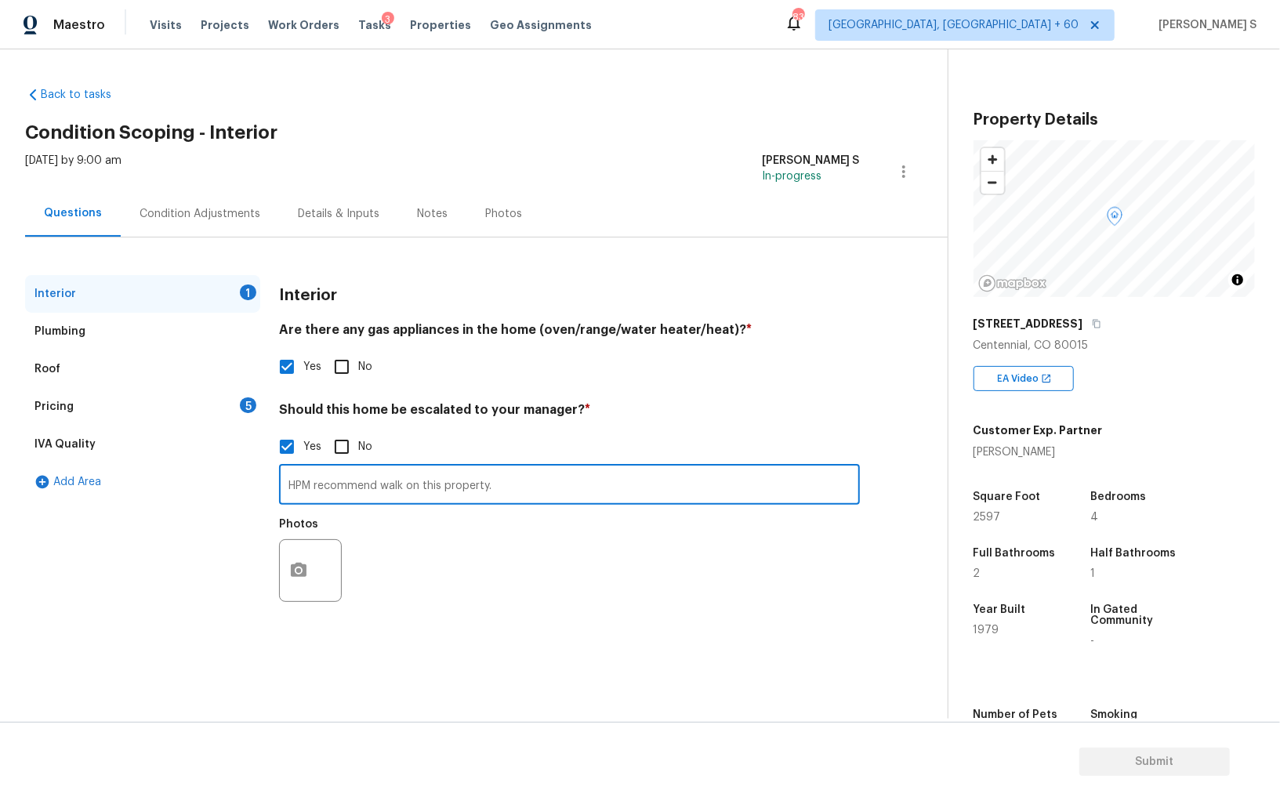
paste input "There’s a major mold issue"
click at [701, 478] on input "HPM recommend walk on this property. There’s a major mold issue." at bounding box center [569, 486] width 581 height 37
click at [705, 497] on input "HPM recommend walk on this property. There’s a major mold issue." at bounding box center [569, 486] width 581 height 37
paste input "The exterior of the house is in fair condition. The landscaping needs a good cl…"
click at [707, 476] on input "HPM recommend walk on this property. There’s a major mold issue. The exterior o…" at bounding box center [569, 486] width 581 height 37
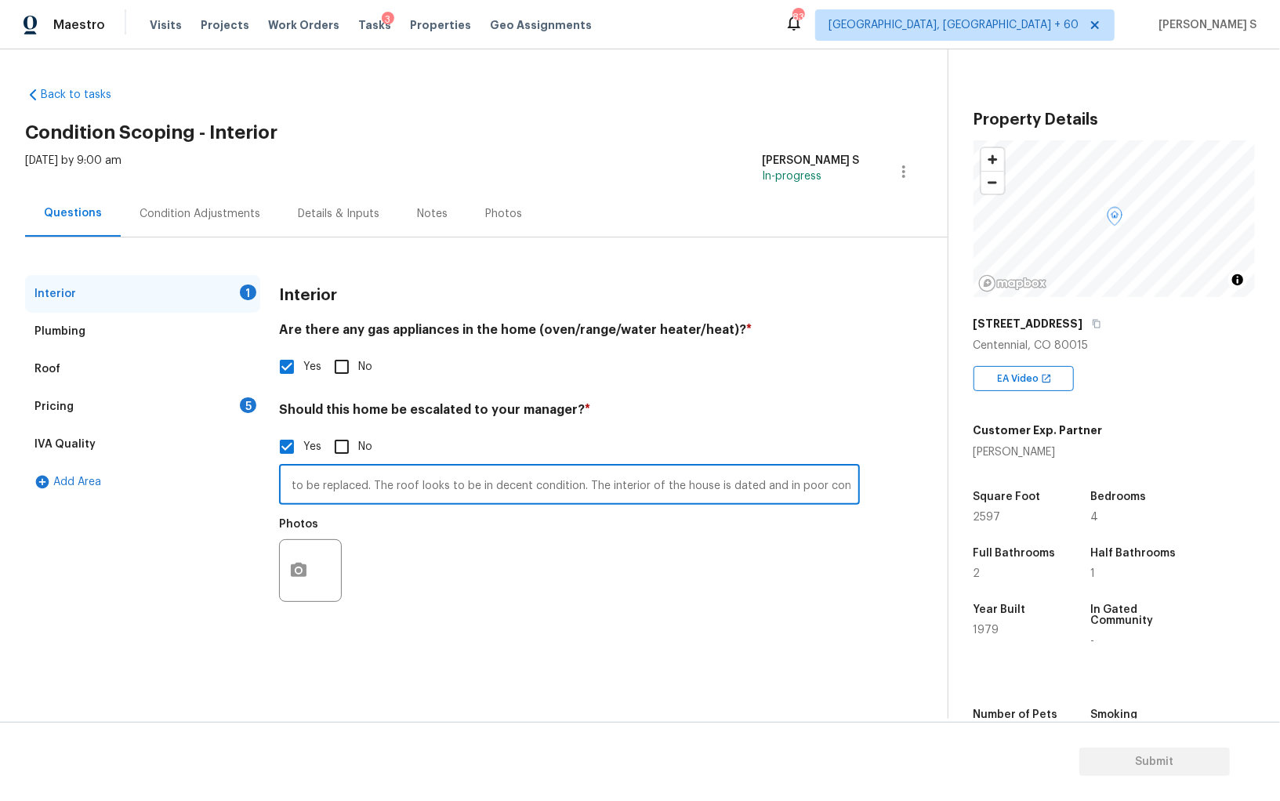
paste input "The kitchen and bathrooms need to be completely redone. The house has multiple …"
type input "HPM recommend walk on this property. There’s a major mold issue. The exterior o…"
click at [202, 398] on div "Pricing 5" at bounding box center [142, 407] width 235 height 38
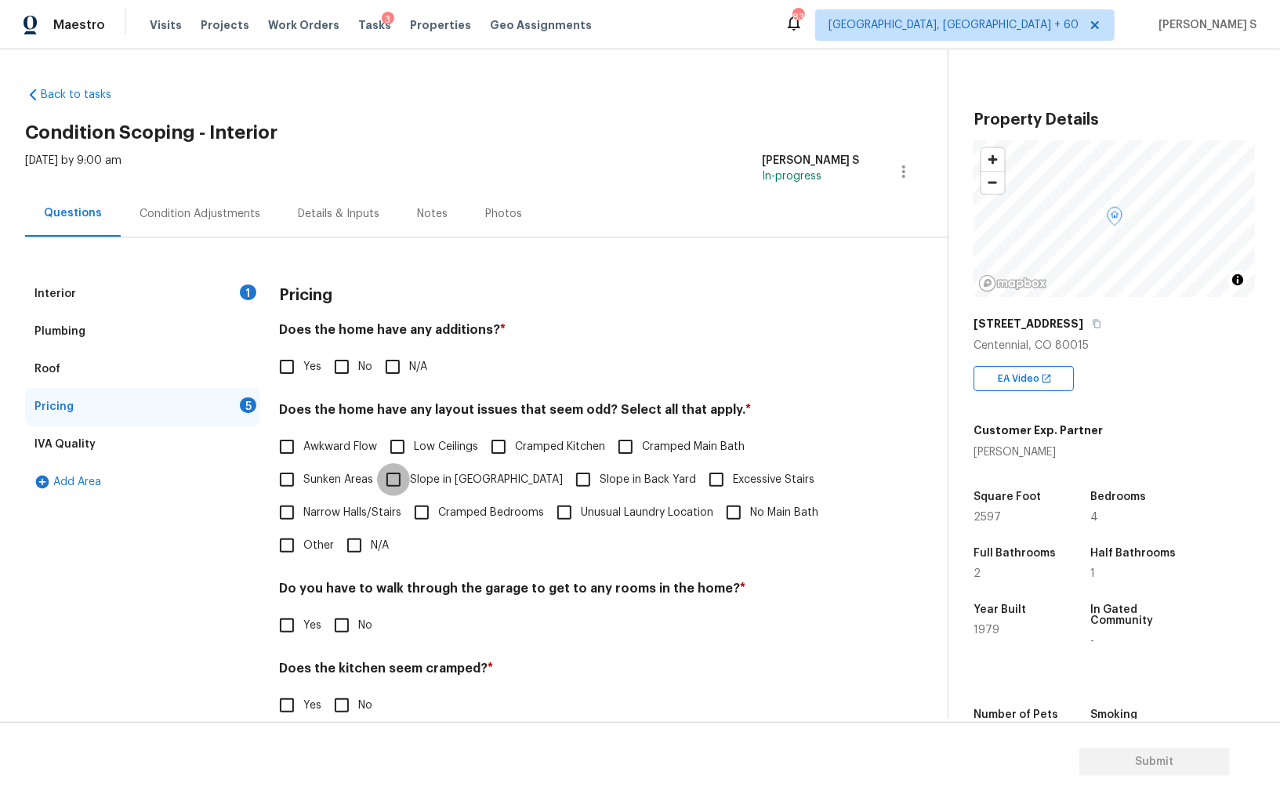
click at [389, 474] on input "Slope in [GEOGRAPHIC_DATA]" at bounding box center [393, 479] width 33 height 33
checkbox input "true"
click at [333, 368] on input "No" at bounding box center [341, 366] width 33 height 33
checkbox input "true"
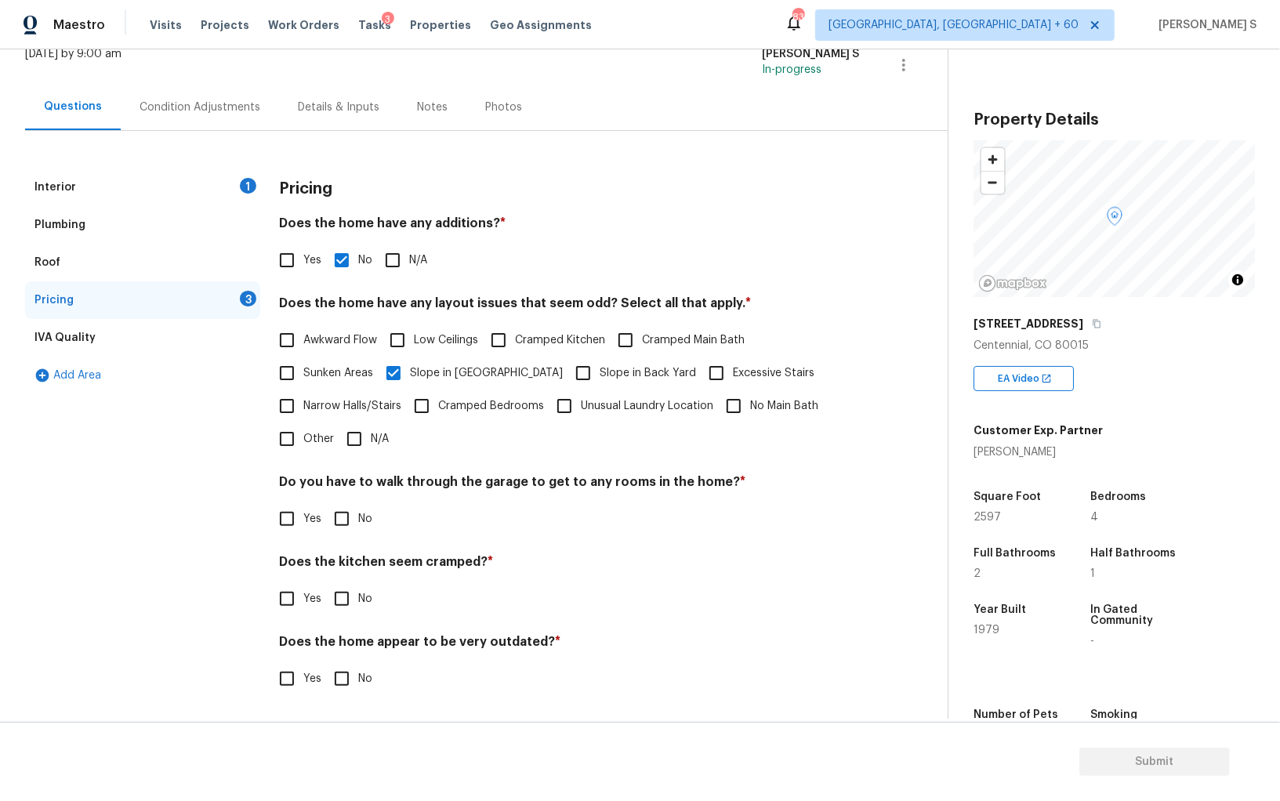
scroll to position [106, 0]
click at [339, 520] on input "No" at bounding box center [341, 519] width 33 height 33
checkbox input "true"
click at [325, 583] on input "No" at bounding box center [341, 599] width 33 height 33
checkbox input "true"
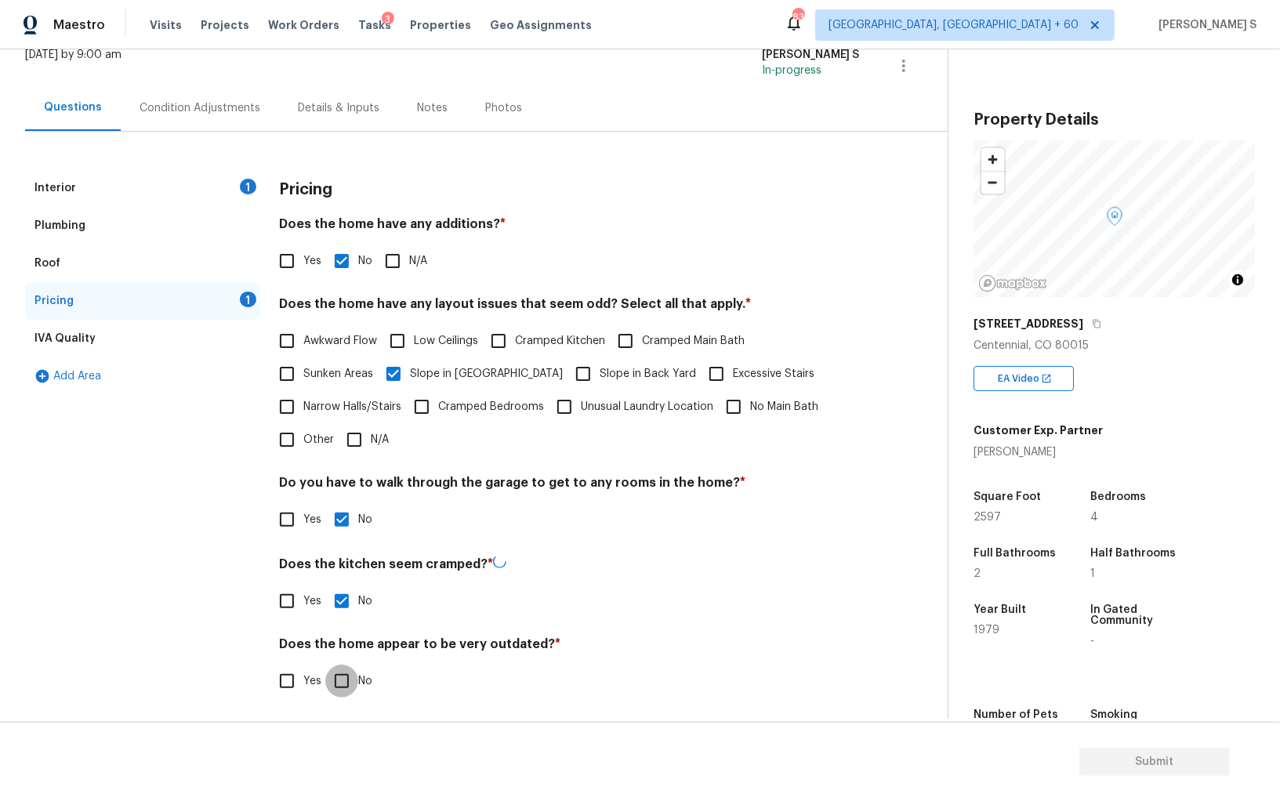
click at [325, 664] on input "No" at bounding box center [341, 680] width 33 height 33
checkbox input "true"
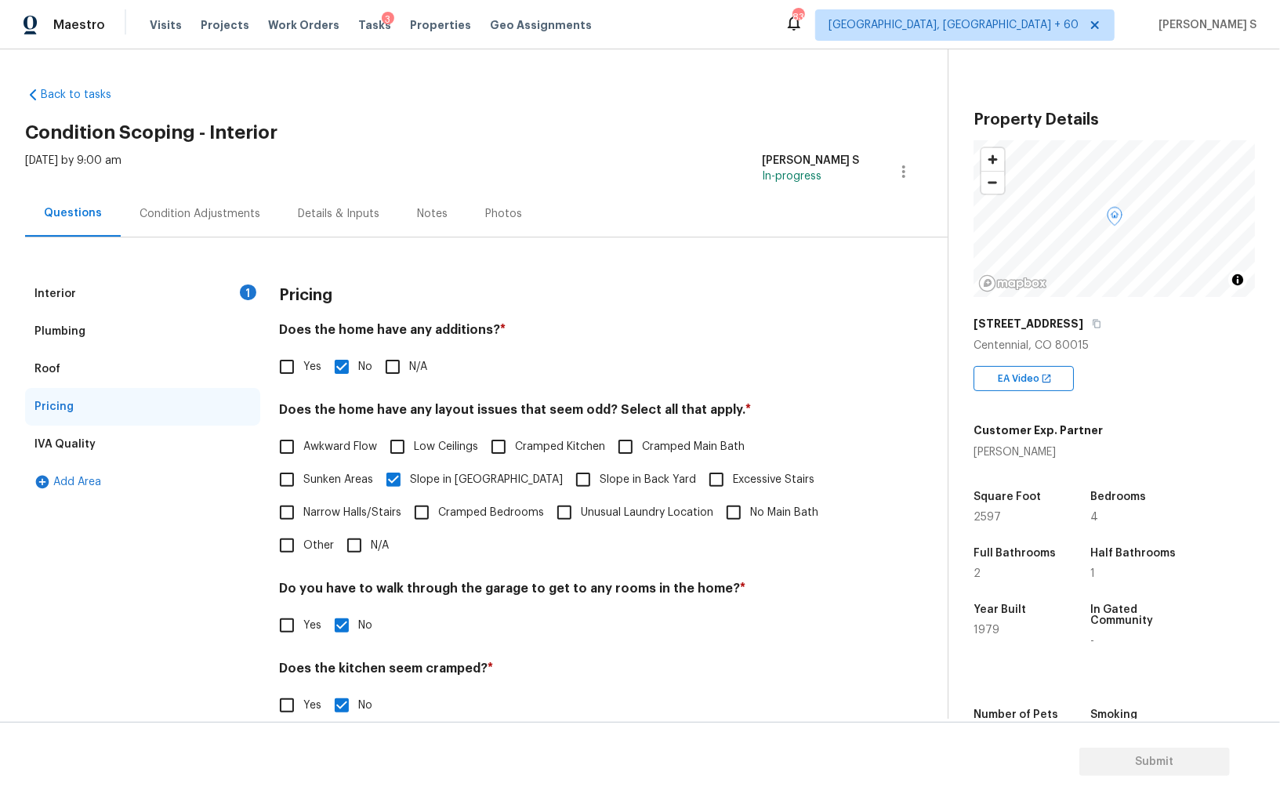
click at [237, 288] on div "Interior 1" at bounding box center [142, 294] width 235 height 38
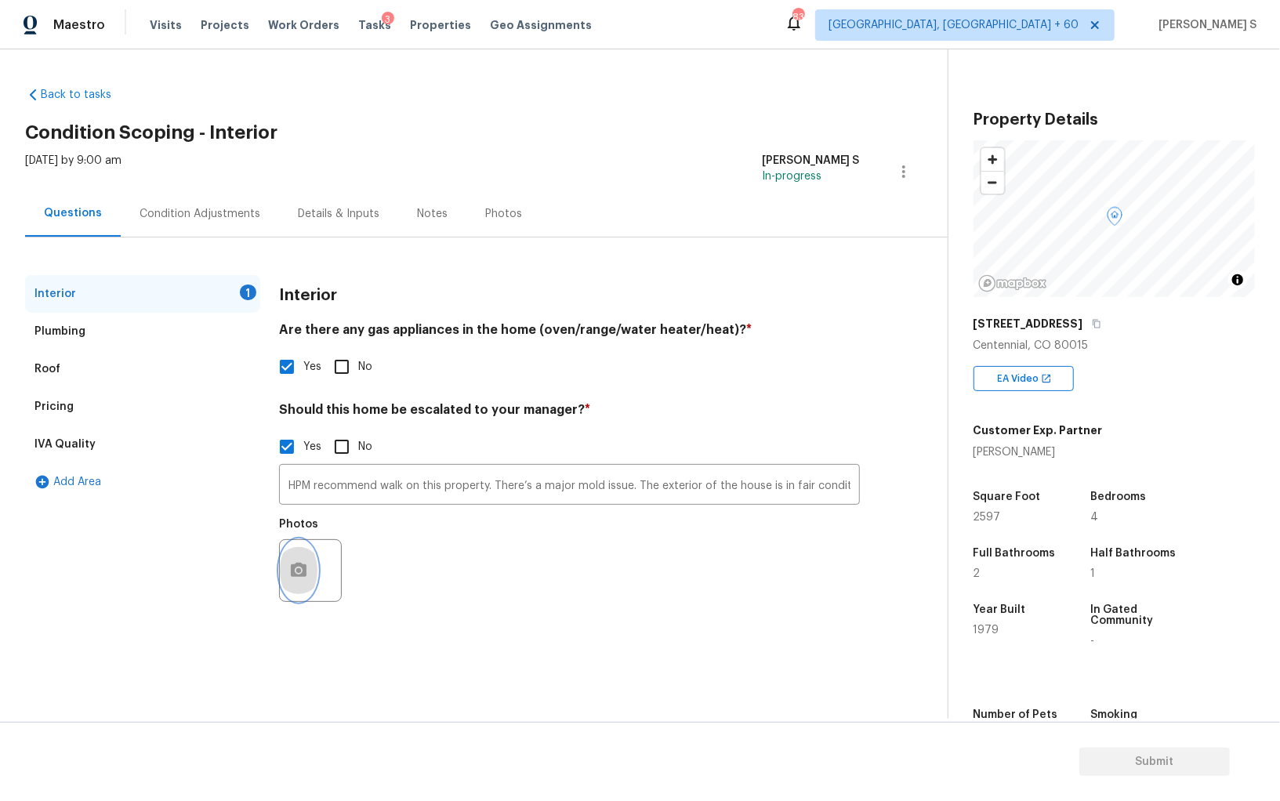
click at [297, 581] on button "button" at bounding box center [299, 570] width 38 height 61
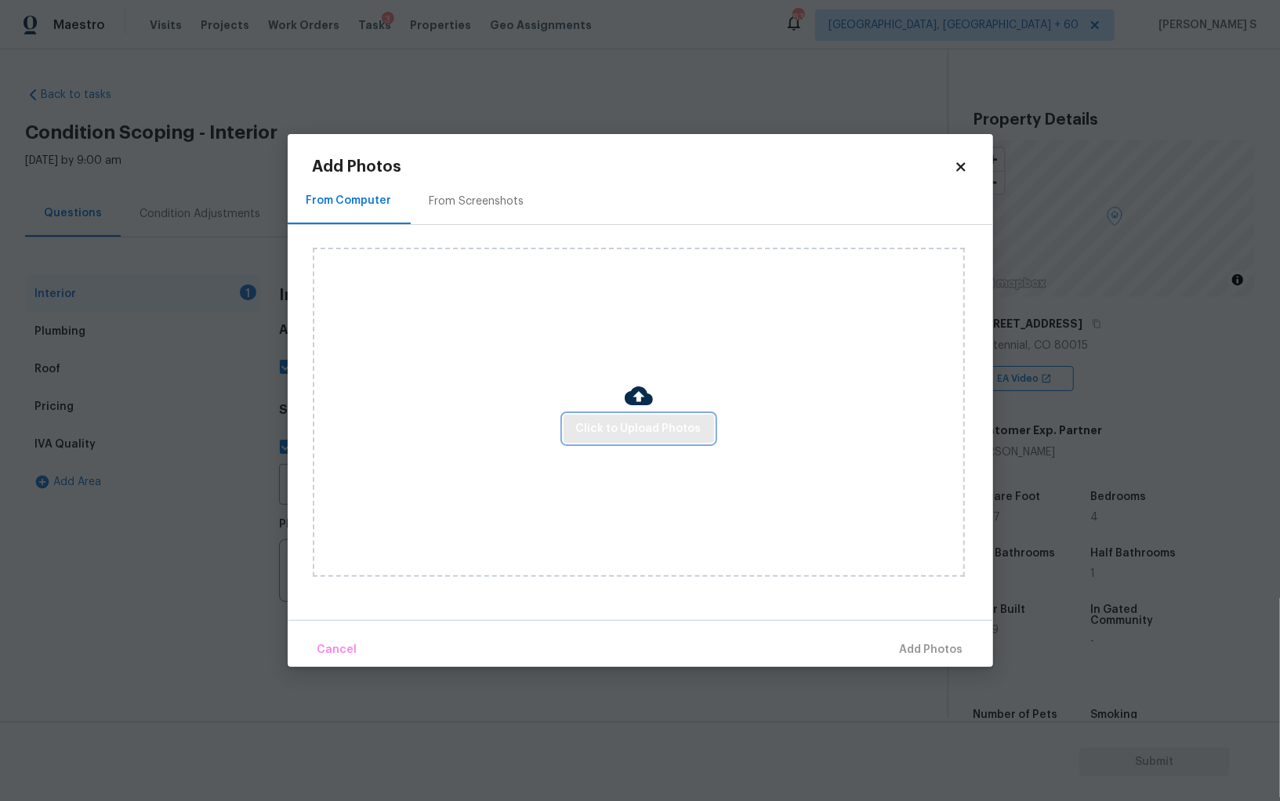
click at [632, 435] on span "Click to Upload Photos" at bounding box center [638, 429] width 125 height 20
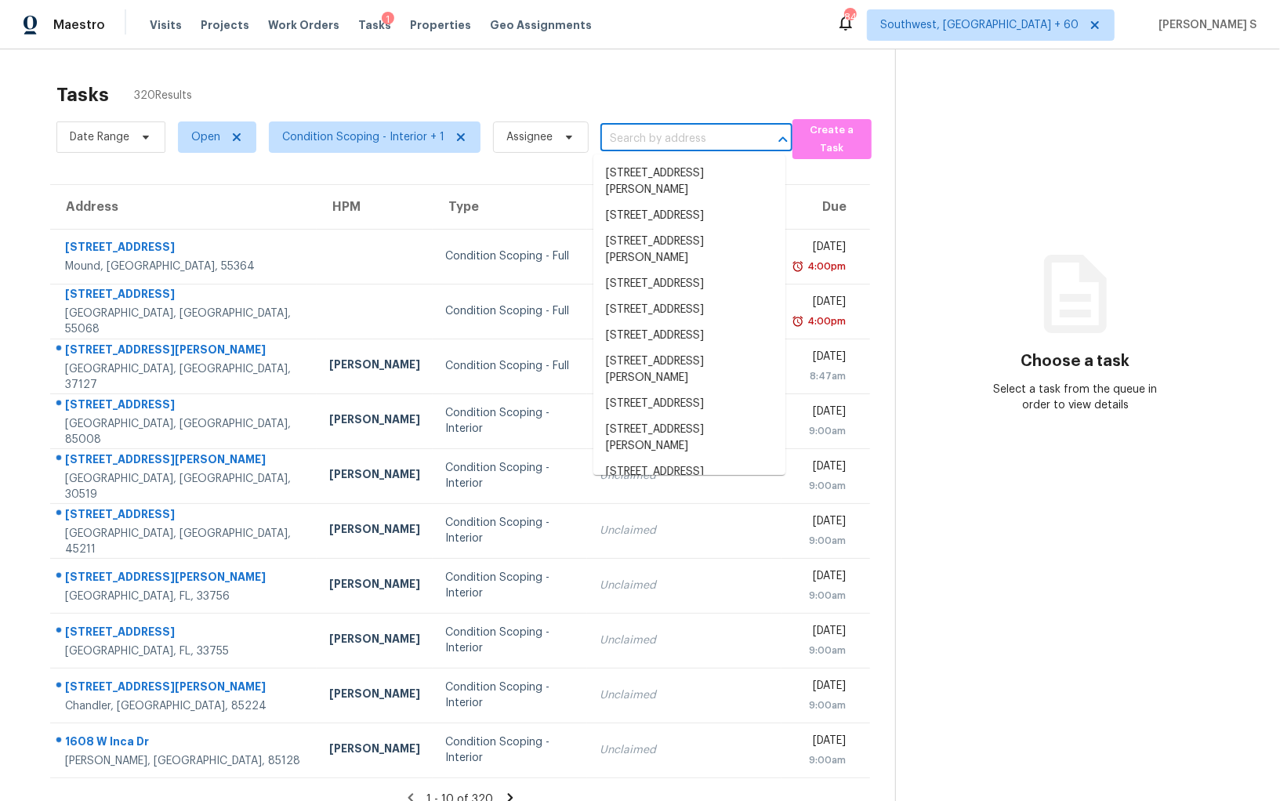
click at [661, 136] on input "text" at bounding box center [674, 139] width 148 height 24
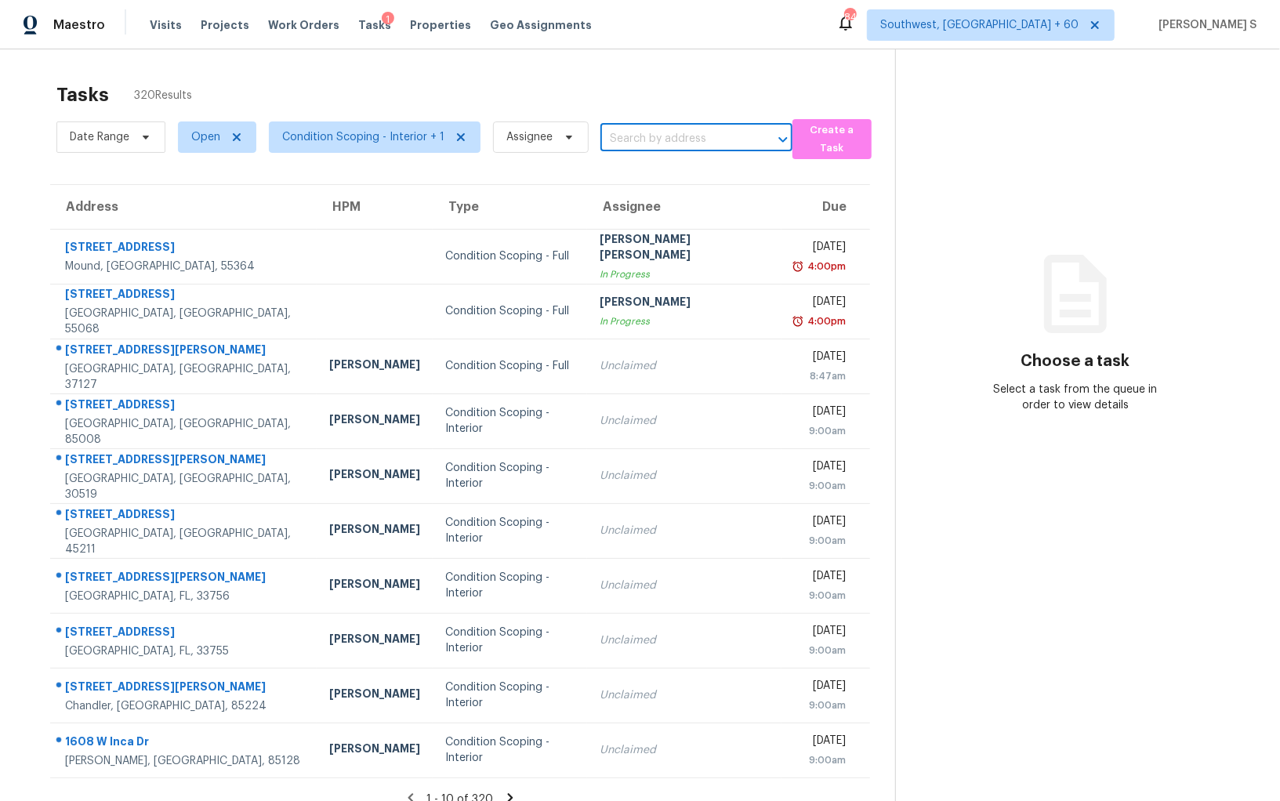
click at [661, 136] on input "text" at bounding box center [674, 139] width 148 height 24
paste input "4205 N 126th St Kansas City, KS, 66109"
type input "4205 N 126th St Kansas City, KS, 66109"
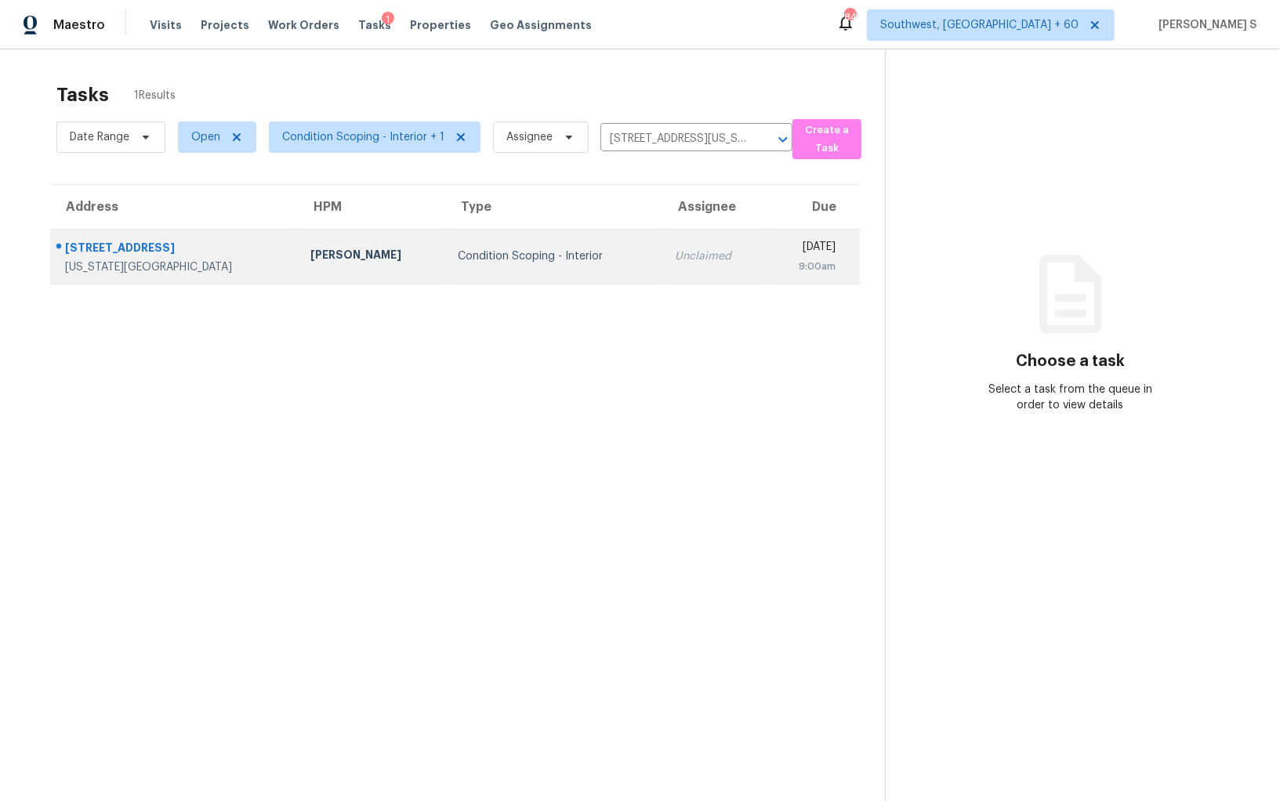
click at [675, 259] on div "Unclaimed" at bounding box center [714, 256] width 79 height 16
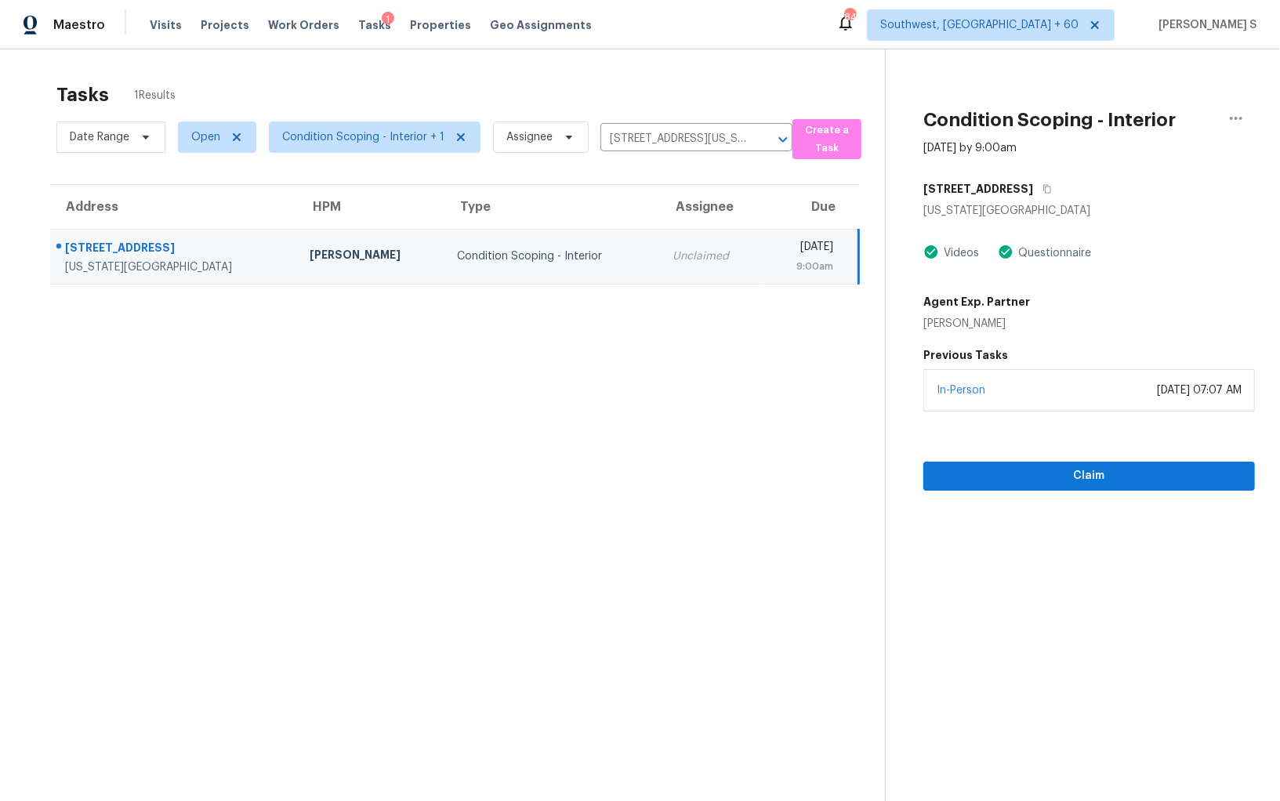
click at [1016, 395] on div "In-Person August 11, 2025 at 07:07 AM" at bounding box center [1088, 390] width 331 height 42
click at [1023, 484] on button "Claim" at bounding box center [1088, 476] width 331 height 29
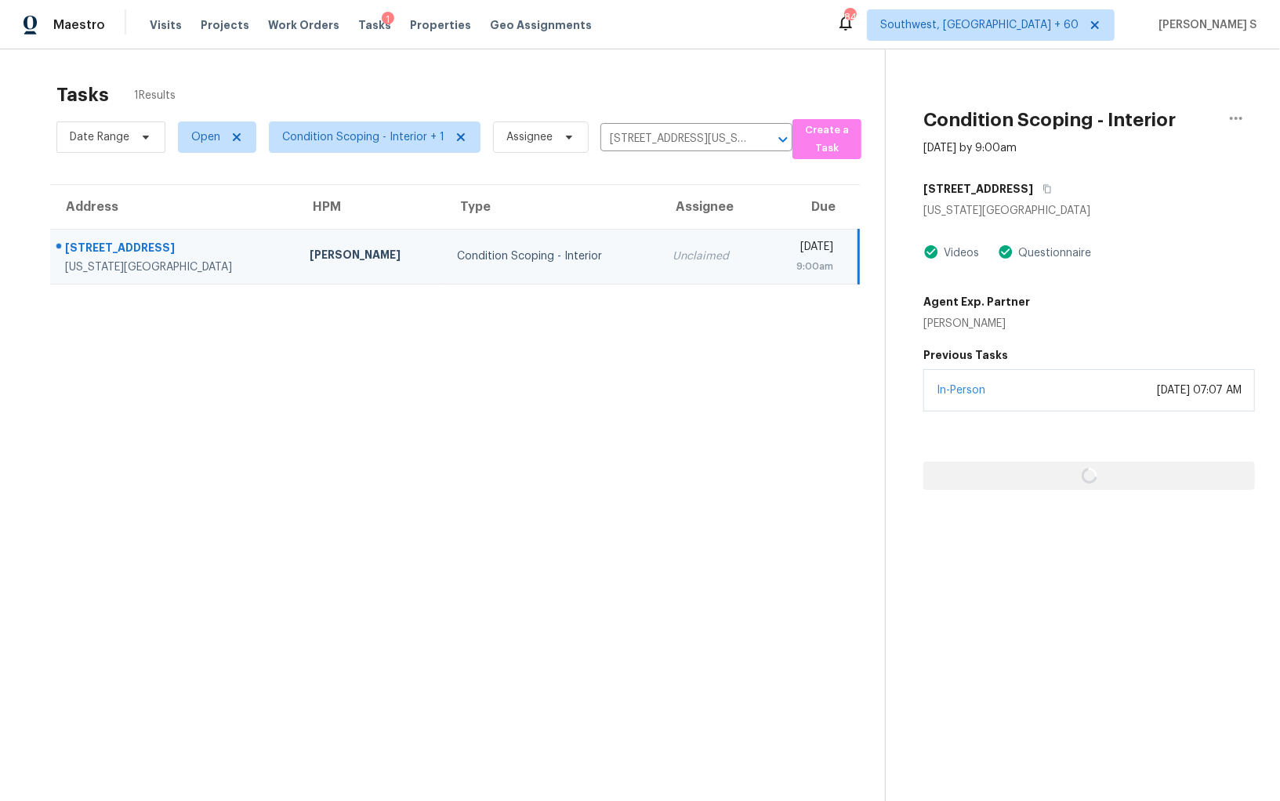
click at [711, 407] on section "Tasks 1 Results Date Range Open Condition Scoping - Interior + 1 Assignee 4205 …" at bounding box center [455, 462] width 860 height 776
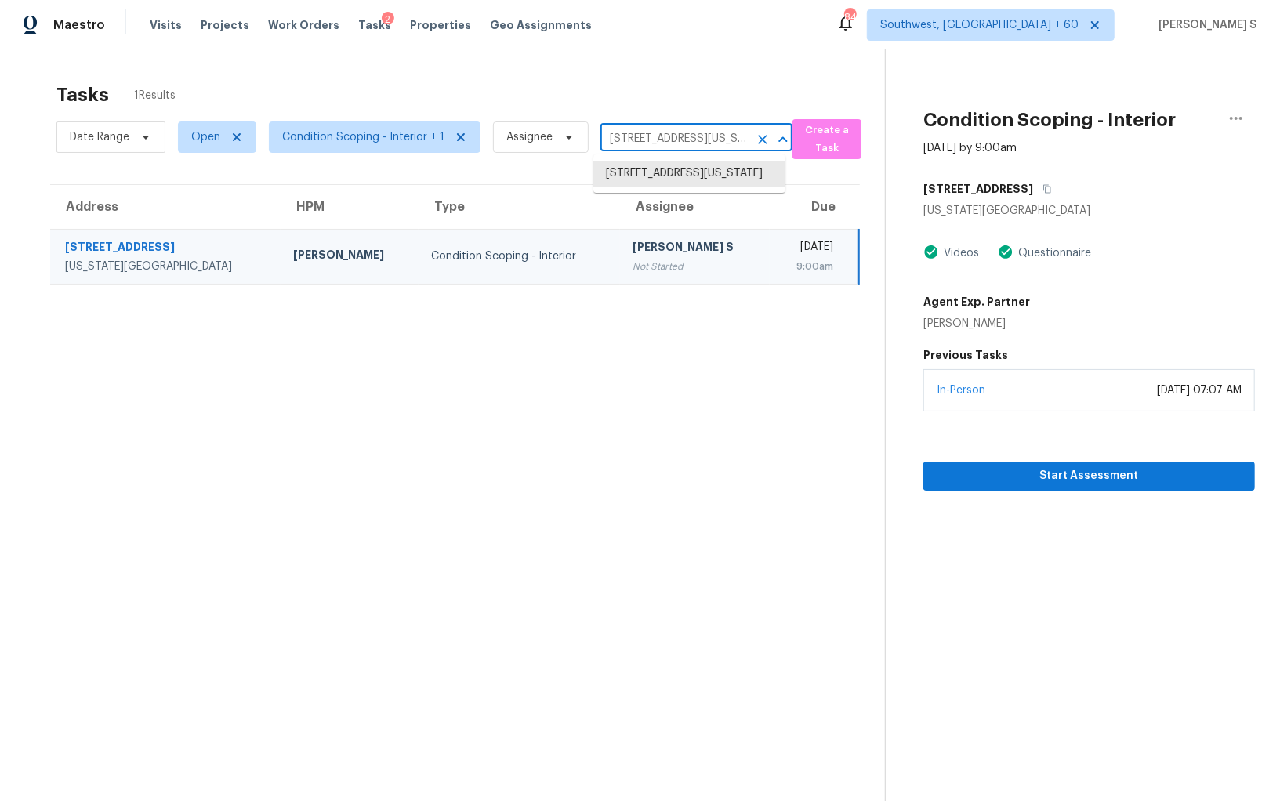
click at [693, 129] on input "4205 N 126th St, Kansas City, KS 66109" at bounding box center [674, 139] width 148 height 24
paste input "2101 Dublin Ct McKinney, TX, 75071"
type input "2101 Dublin Ct McKinney, TX, 75071"
click at [676, 165] on li "2101 Dublin Ct, McKinney, TX 75071" at bounding box center [689, 182] width 192 height 42
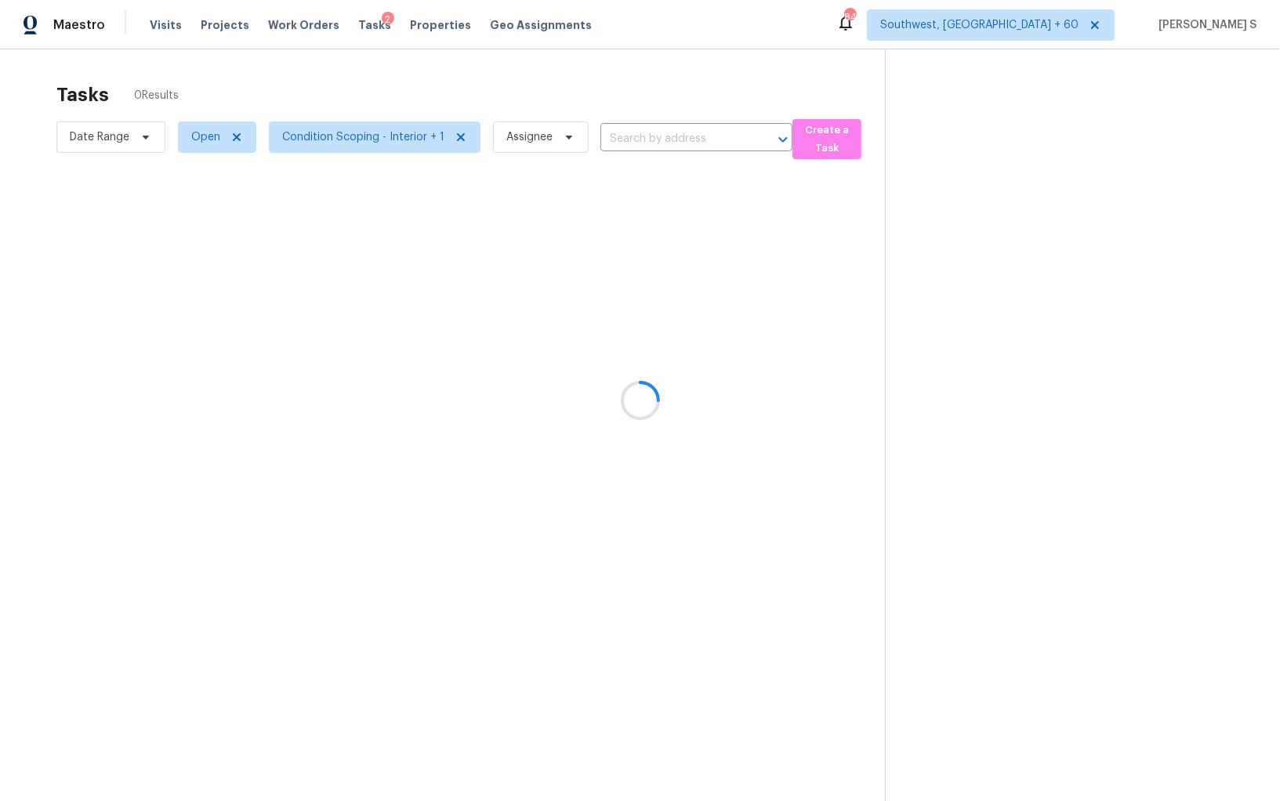
type input "2101 Dublin Ct, McKinney, TX 75071"
click at [679, 247] on div at bounding box center [640, 400] width 1280 height 801
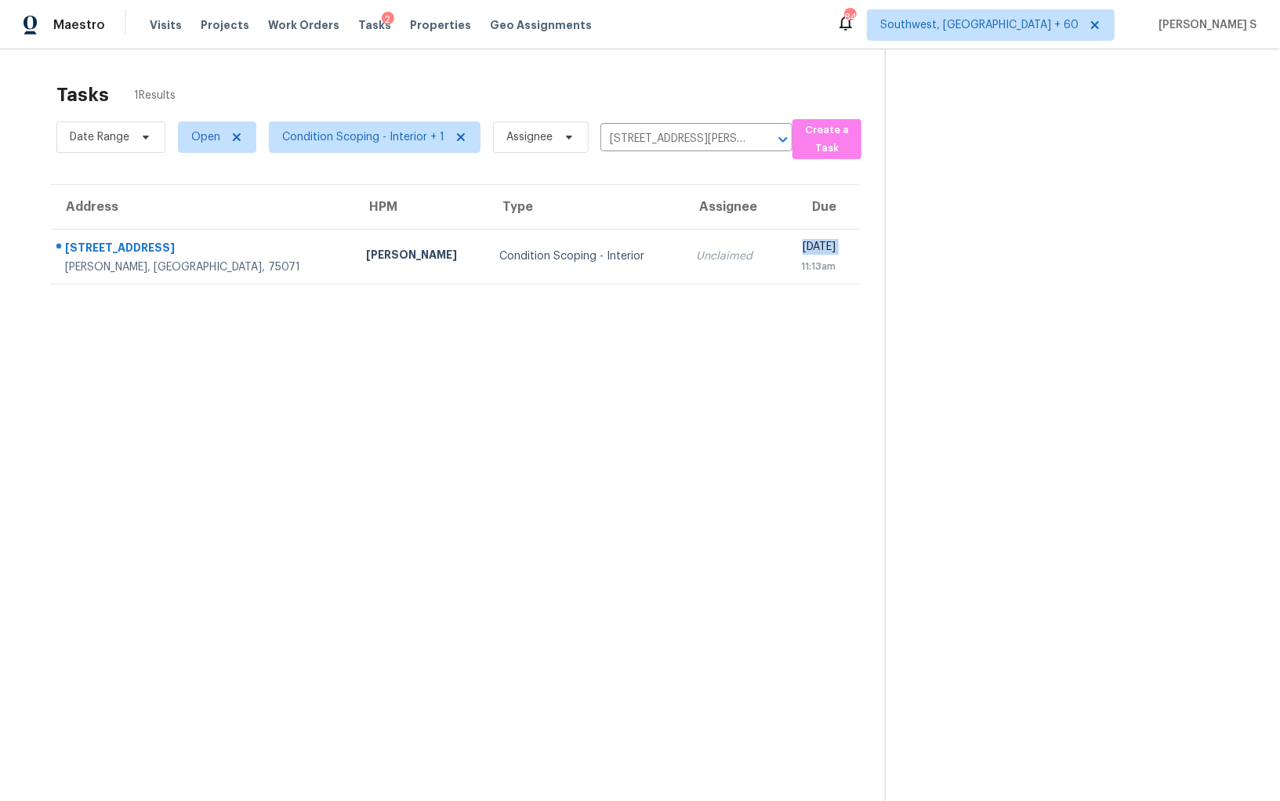
click at [777, 247] on td "Mon, Aug 11th 2025 11:13am" at bounding box center [818, 256] width 82 height 55
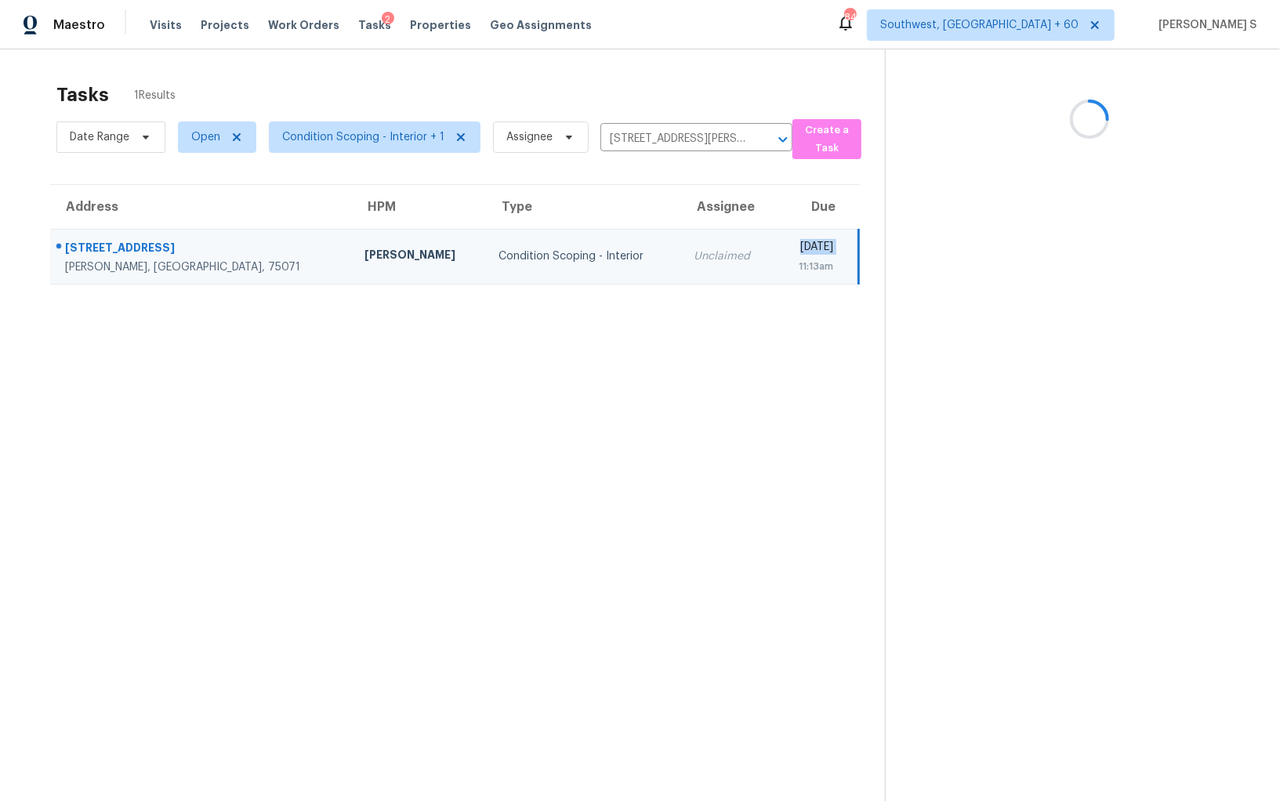
click at [775, 247] on td "Mon, Aug 11th 2025 11:13am" at bounding box center [816, 256] width 83 height 55
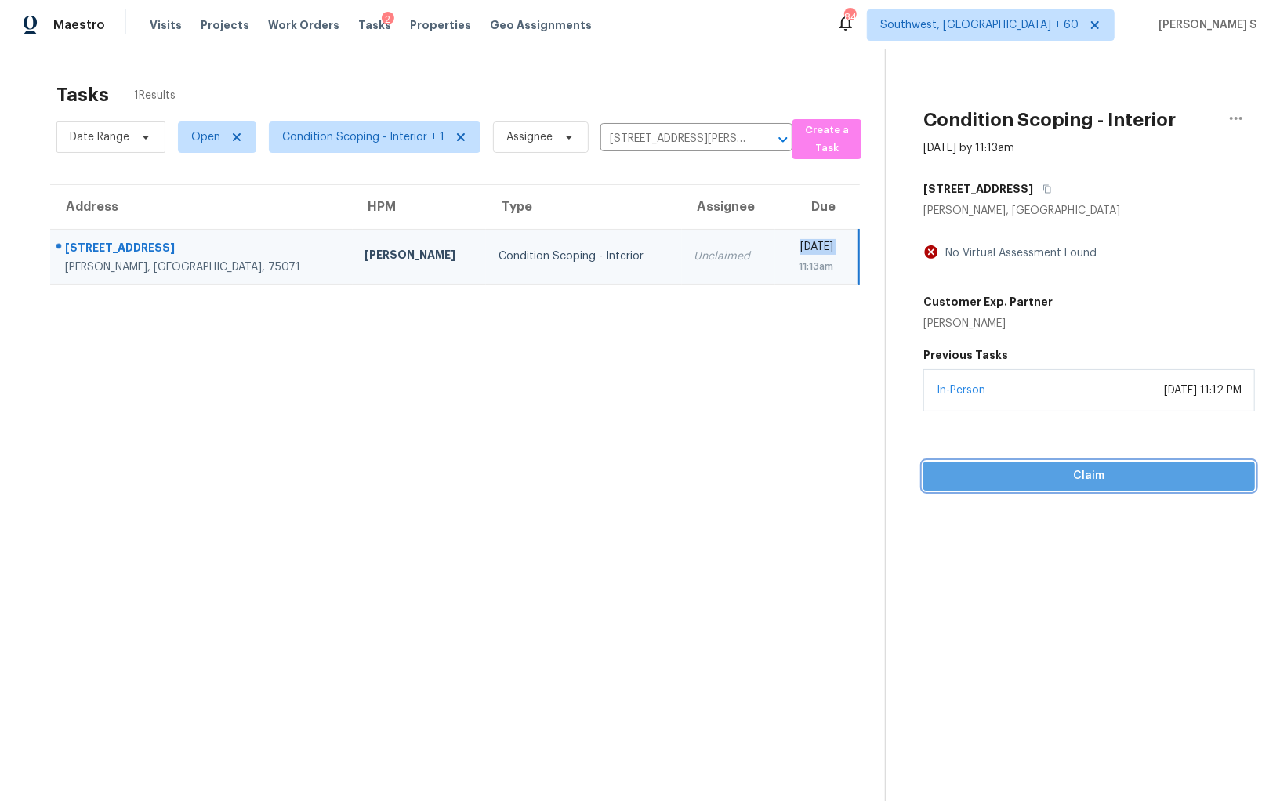
click at [1078, 467] on span "Claim" at bounding box center [1089, 476] width 306 height 20
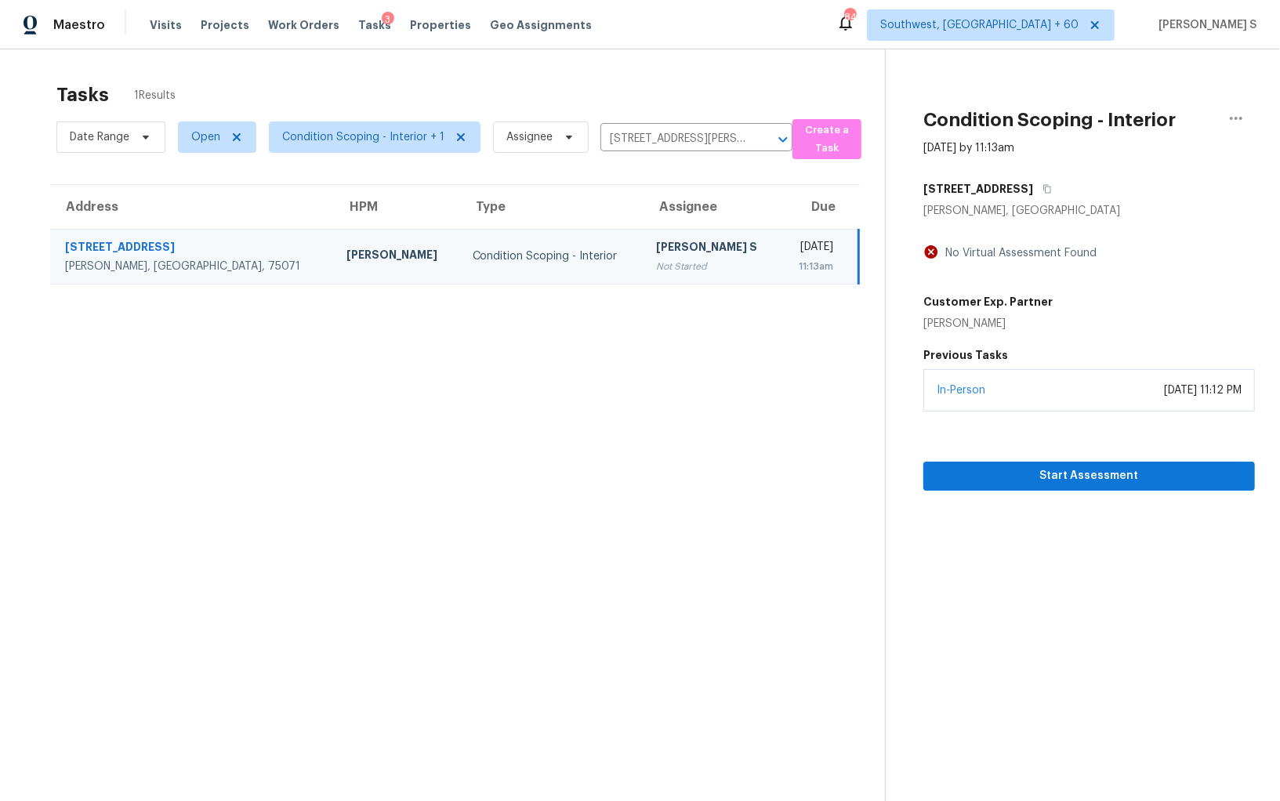
click at [543, 396] on section "Tasks 1 Results Date Range Open Condition Scoping - Interior + 1 Assignee 2101 …" at bounding box center [455, 462] width 860 height 776
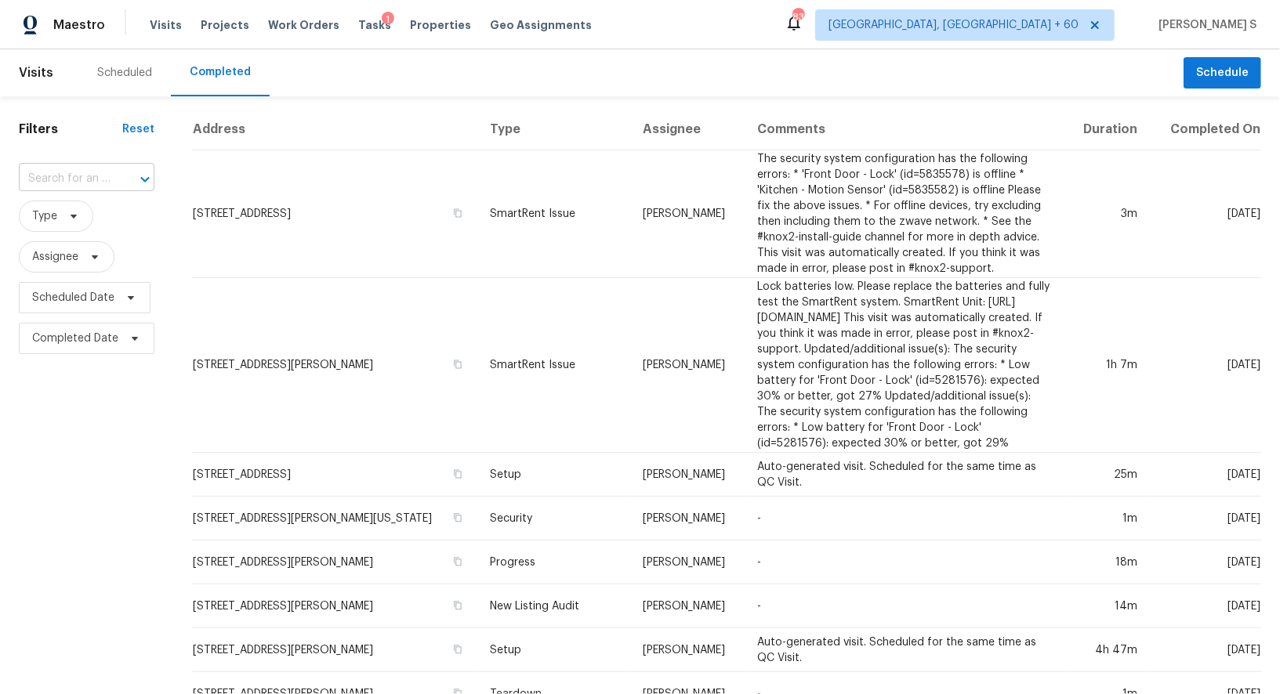
click at [119, 167] on div "​" at bounding box center [87, 179] width 136 height 24
paste input "[STREET_ADDRESS][PERSON_NAME]"
type input "[STREET_ADDRESS][PERSON_NAME]"
click at [74, 220] on li "[STREET_ADDRESS][PERSON_NAME]" at bounding box center [84, 222] width 132 height 42
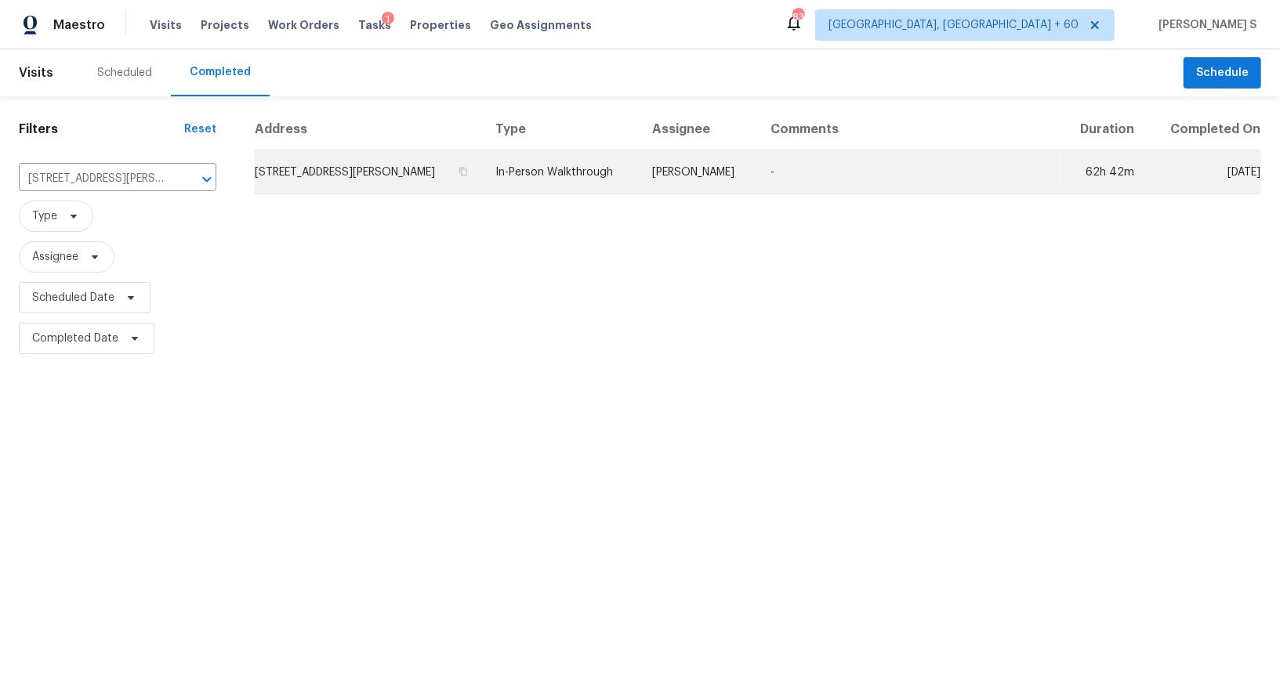
click at [360, 175] on td "2101 Dublin Ct, McKinney, TX 75071" at bounding box center [368, 172] width 229 height 44
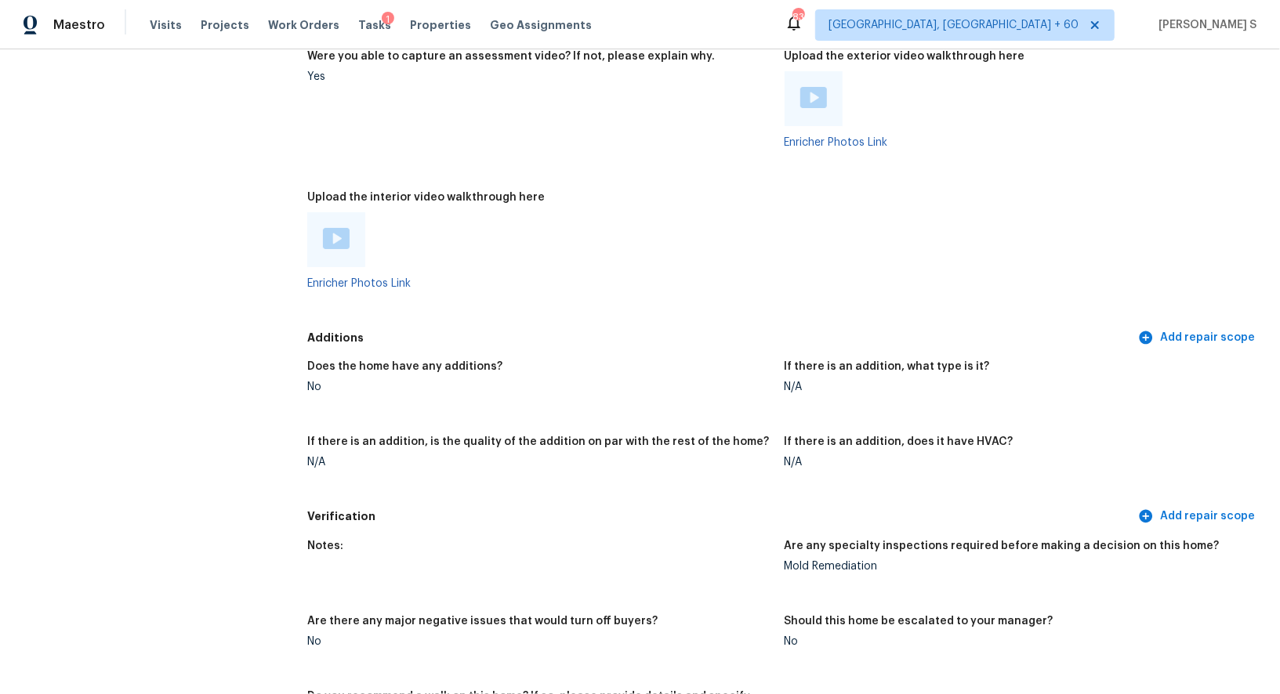
scroll to position [2980, 0]
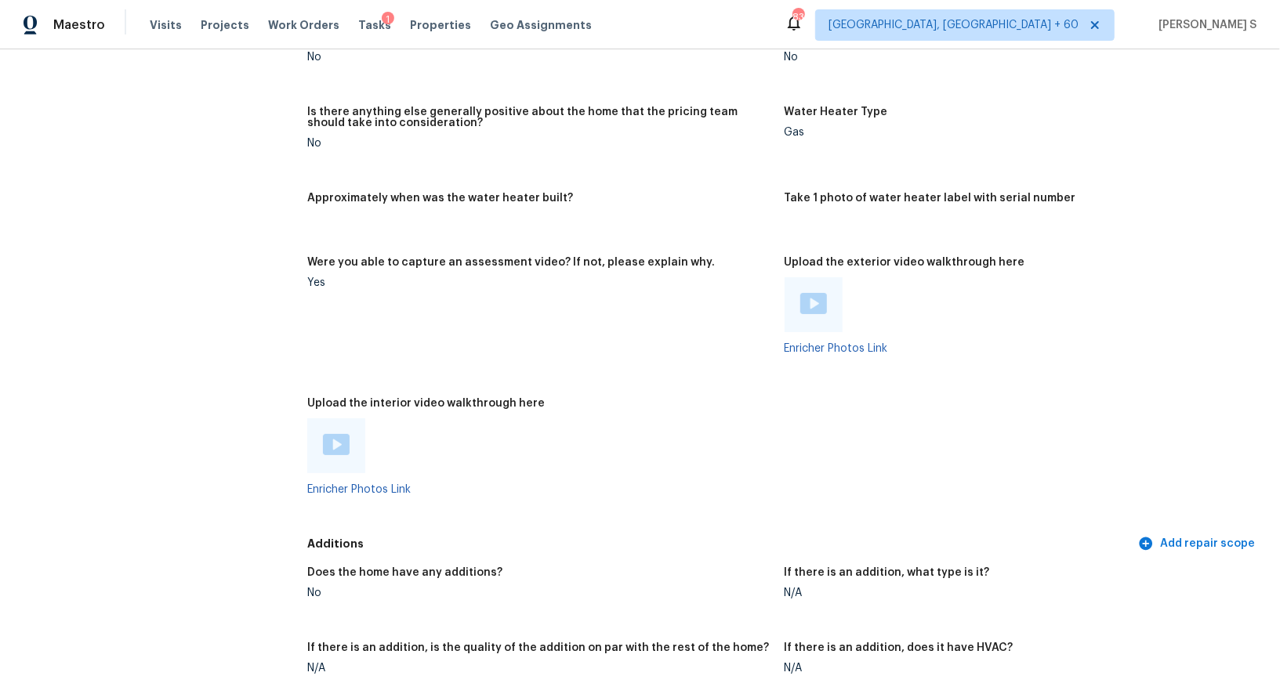
click at [335, 449] on img at bounding box center [336, 444] width 27 height 21
click at [816, 299] on img at bounding box center [813, 303] width 27 height 21
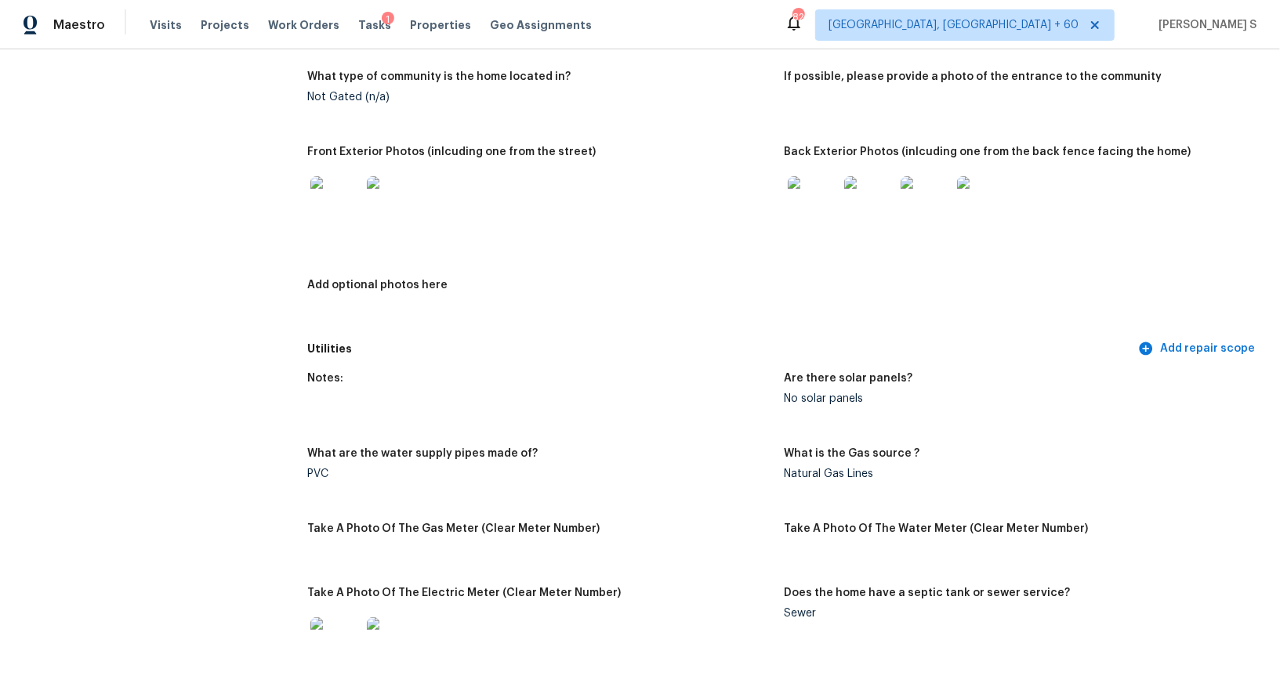
scroll to position [679, 0]
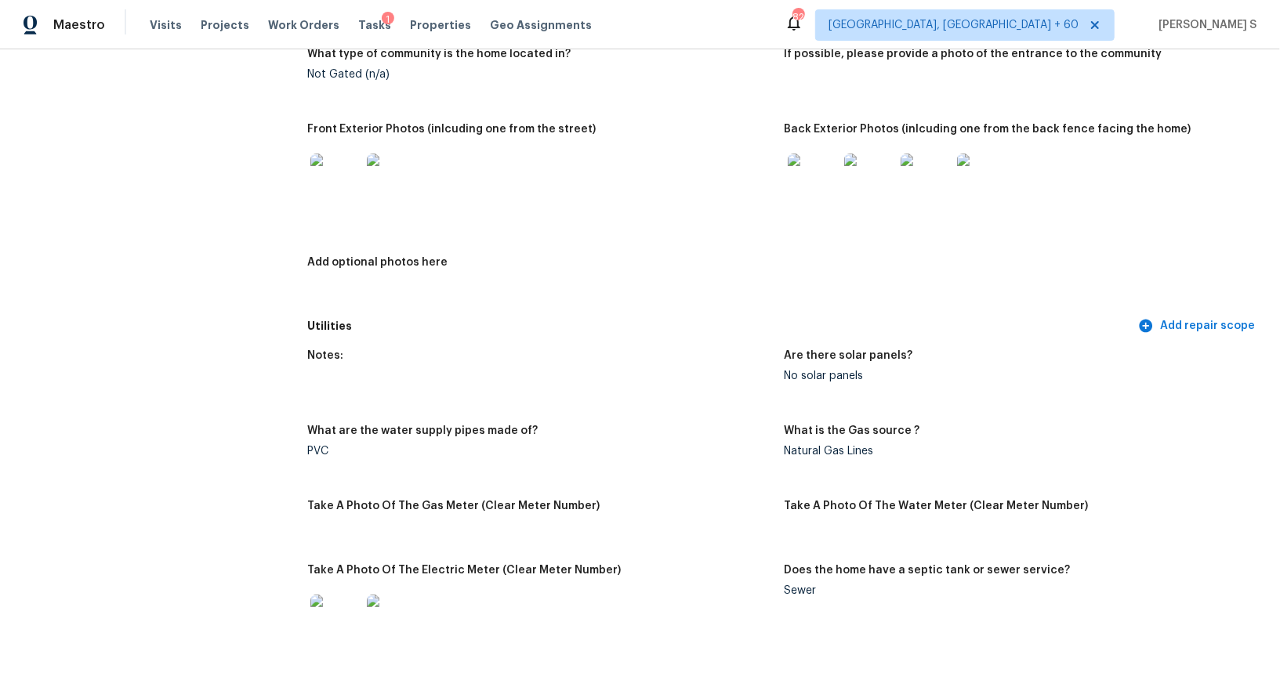
click at [352, 179] on img at bounding box center [335, 179] width 50 height 50
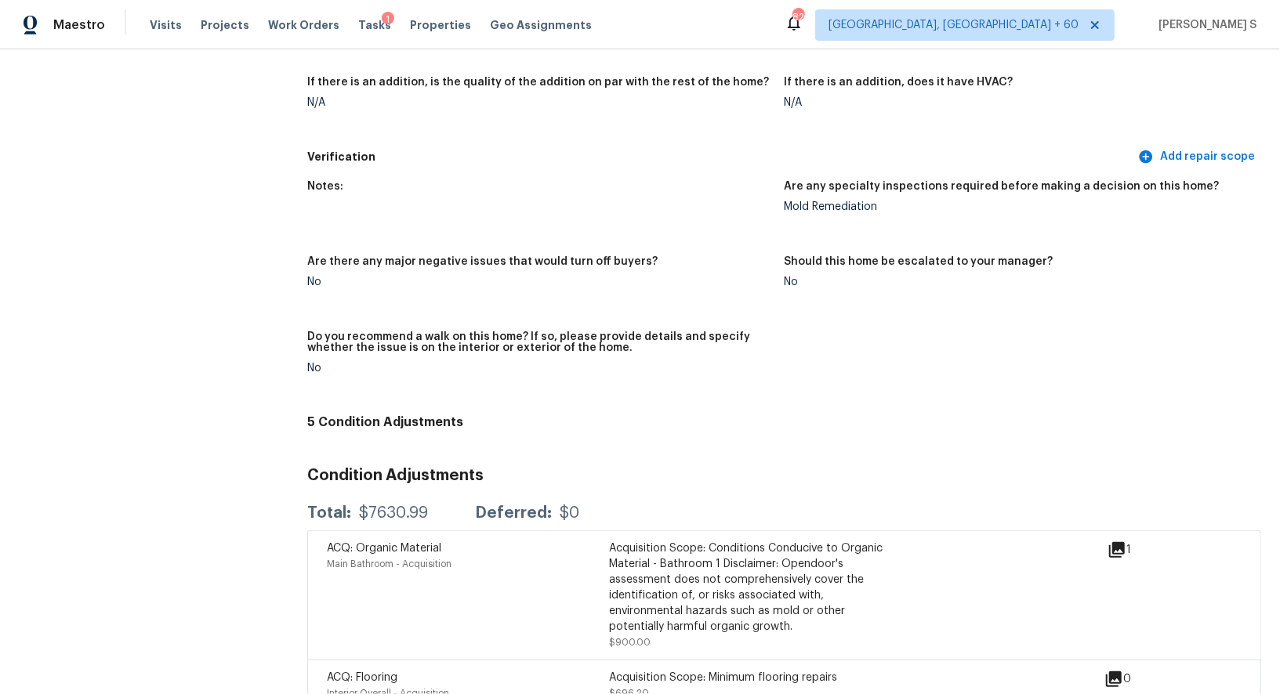
scroll to position [3630, 0]
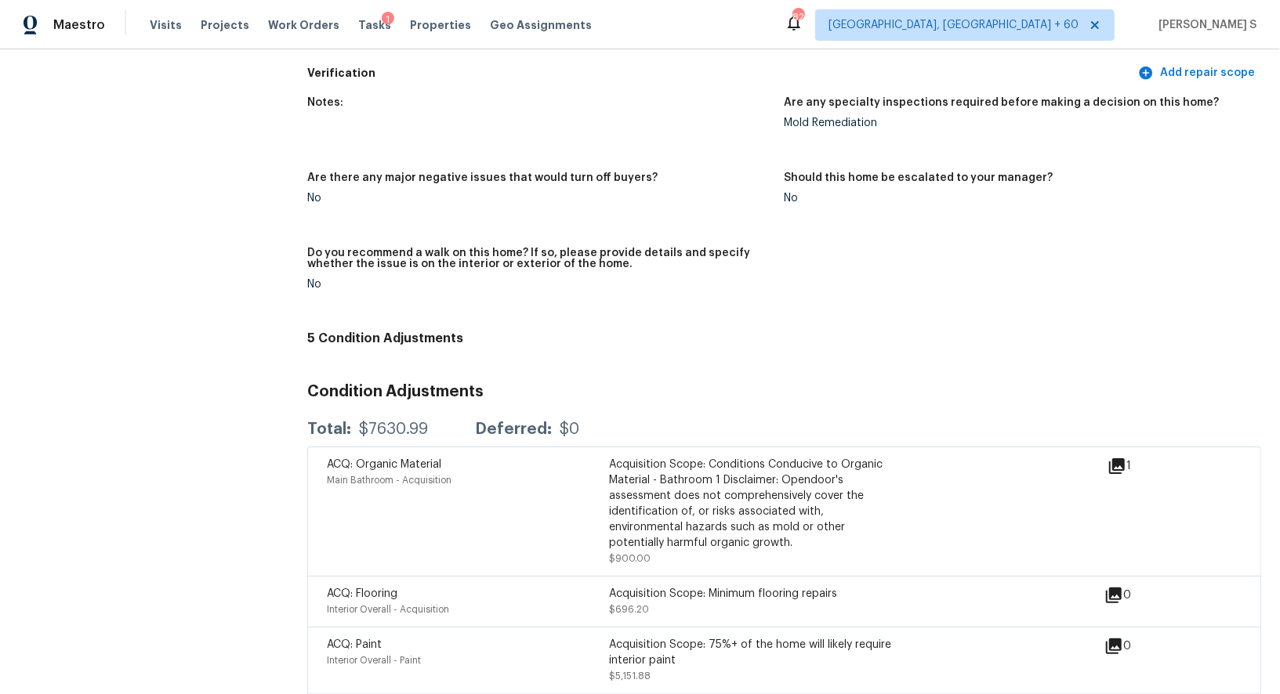
click at [1124, 458] on icon at bounding box center [1117, 466] width 16 height 16
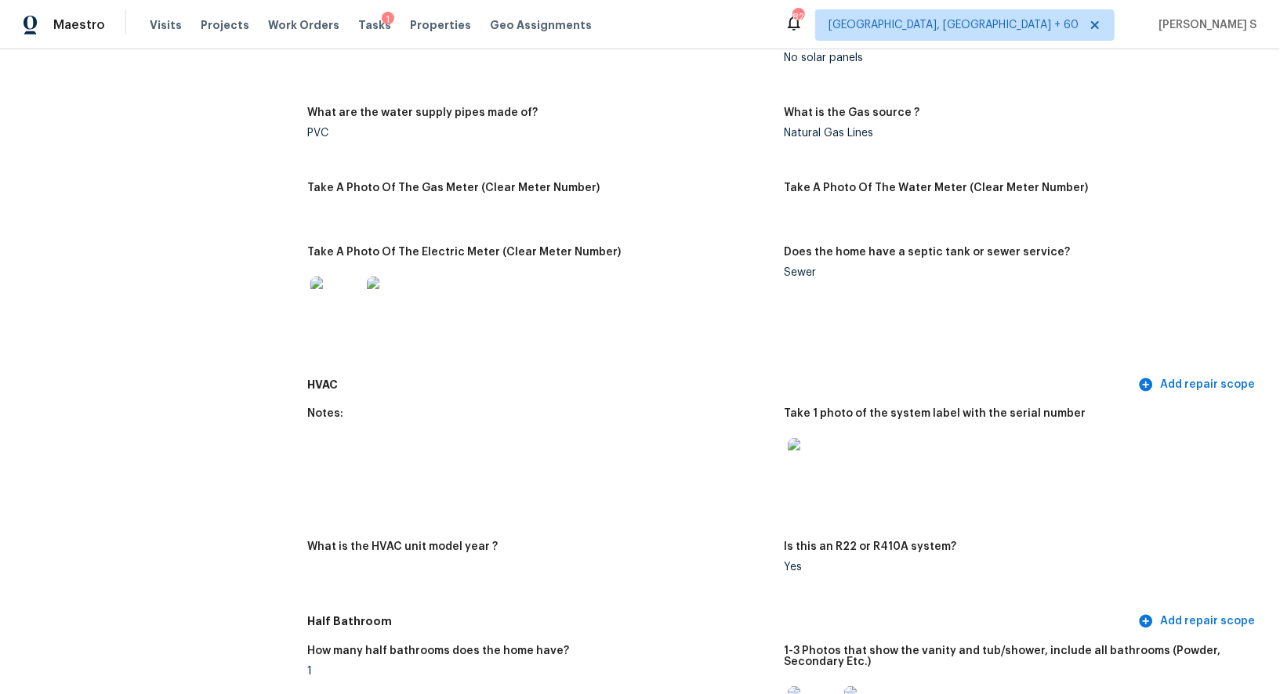
scroll to position [896, 0]
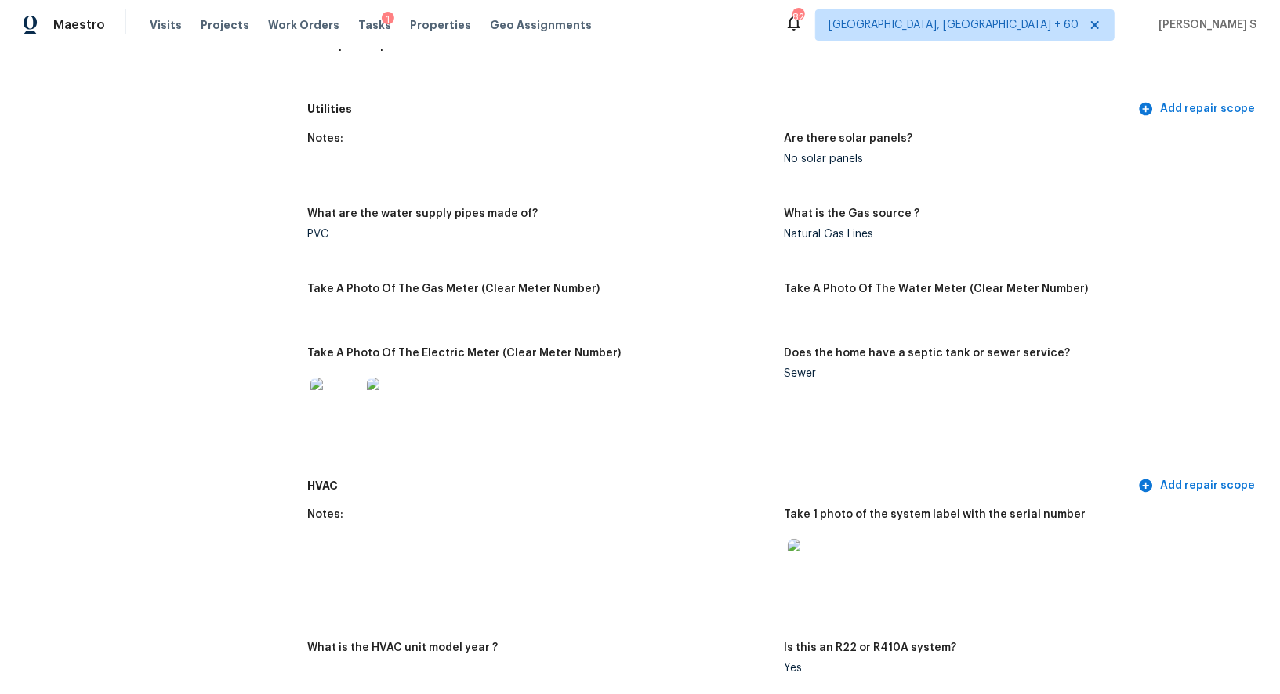
click at [524, 520] on div "Notes:" at bounding box center [539, 519] width 464 height 20
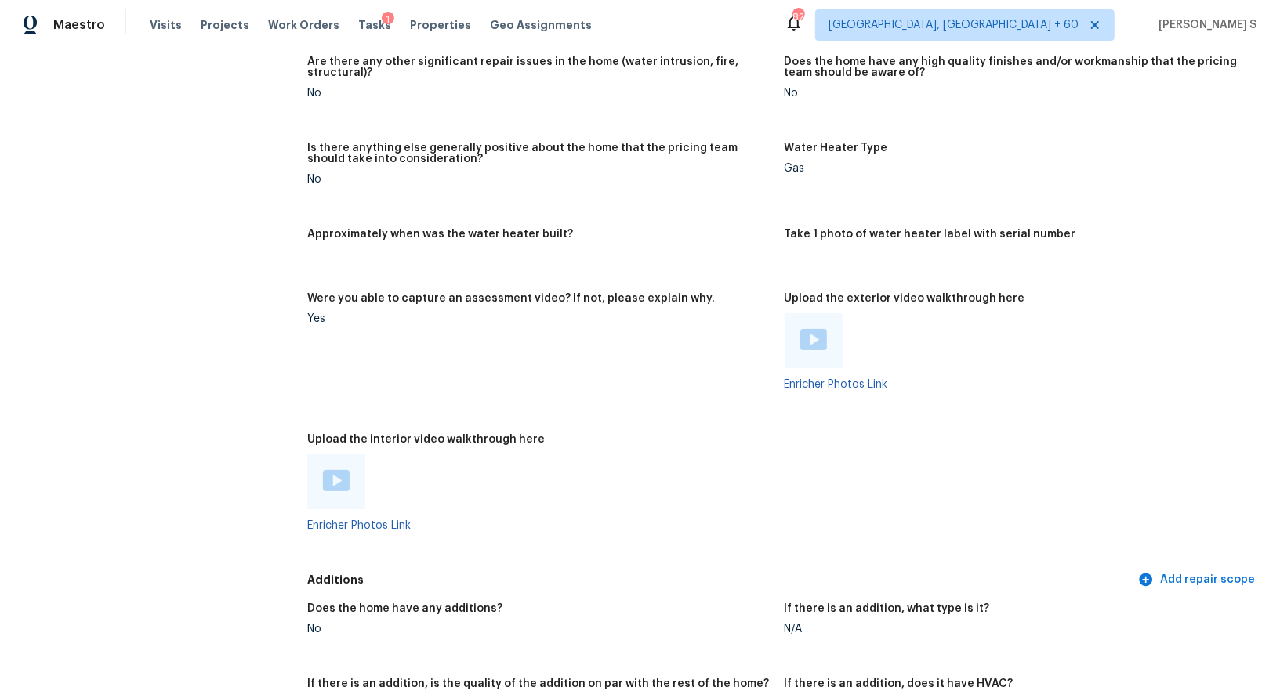
scroll to position [2950, 0]
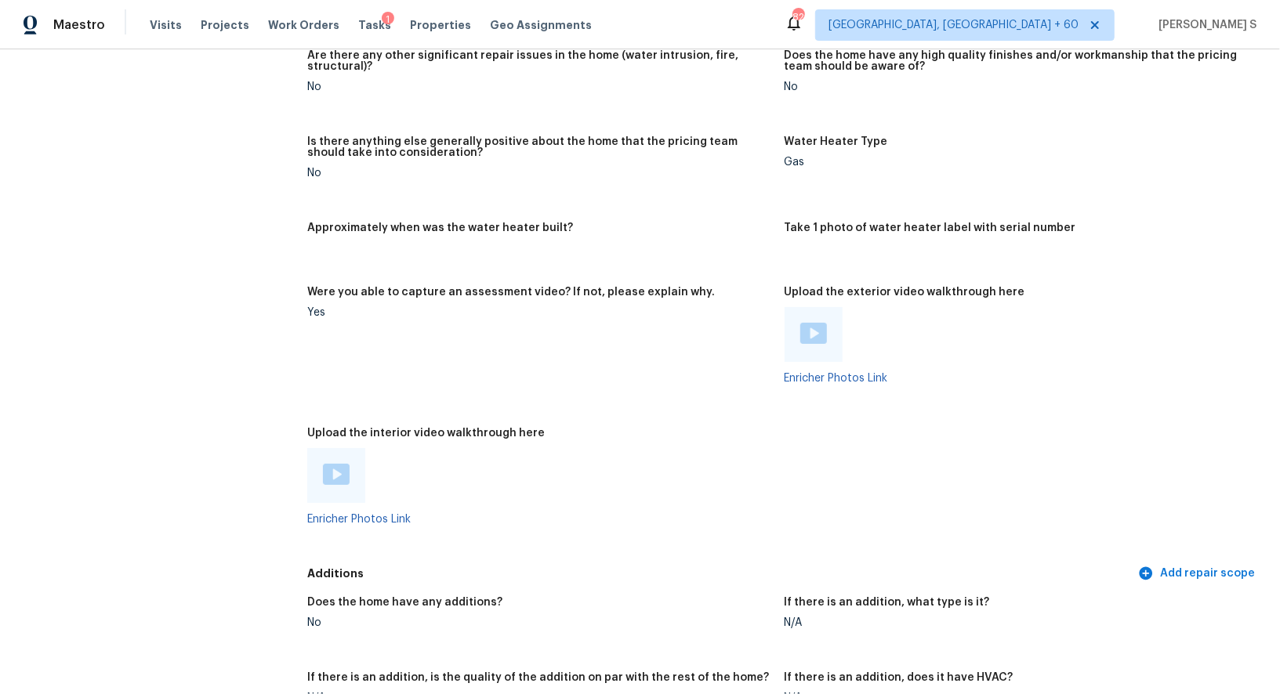
click at [342, 470] on img at bounding box center [336, 474] width 27 height 21
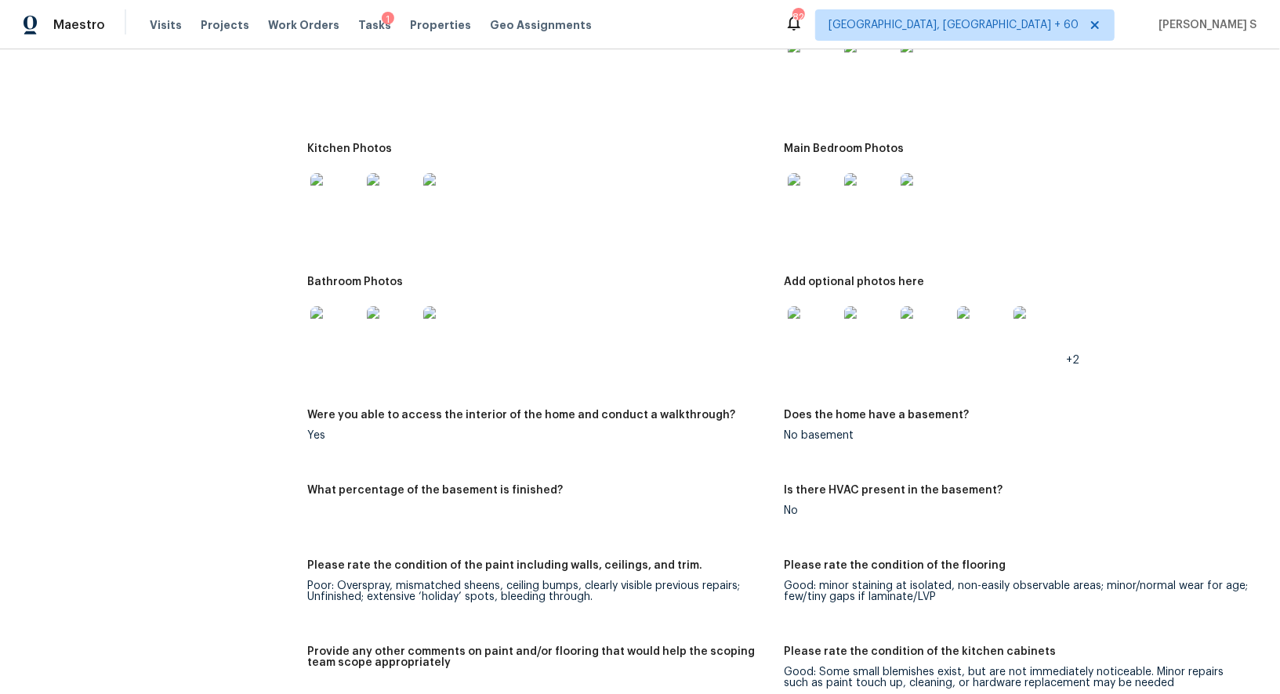
scroll to position [1906, 0]
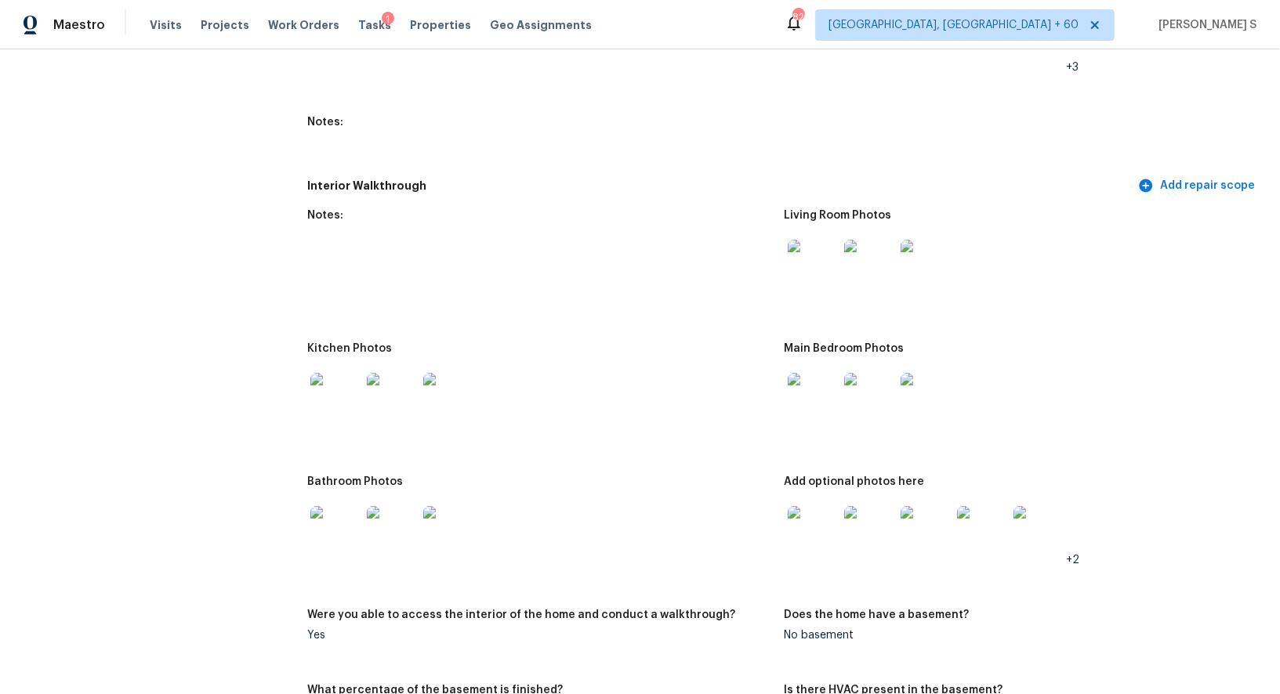
click at [823, 513] on img at bounding box center [813, 531] width 50 height 50
click at [809, 268] on img at bounding box center [813, 265] width 50 height 50
click at [316, 404] on img at bounding box center [335, 398] width 50 height 50
click at [339, 538] on img at bounding box center [335, 531] width 50 height 50
click at [817, 401] on img at bounding box center [813, 398] width 50 height 50
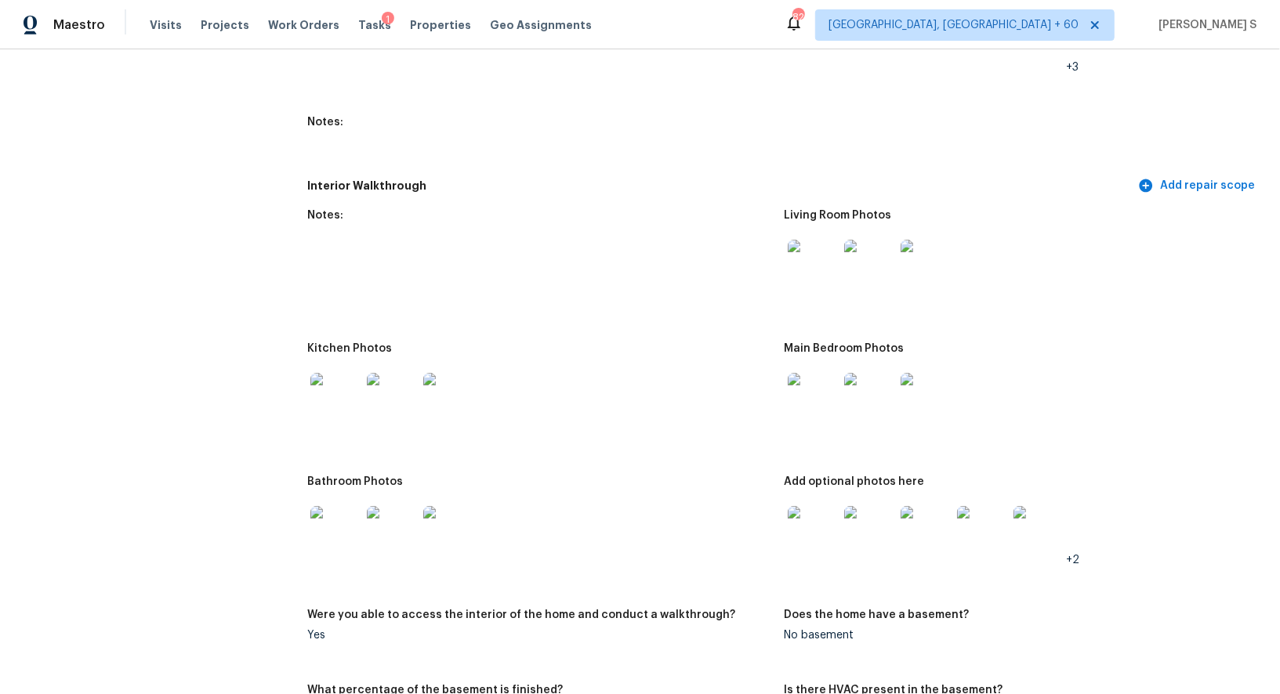
click at [605, 390] on div at bounding box center [539, 398] width 464 height 69
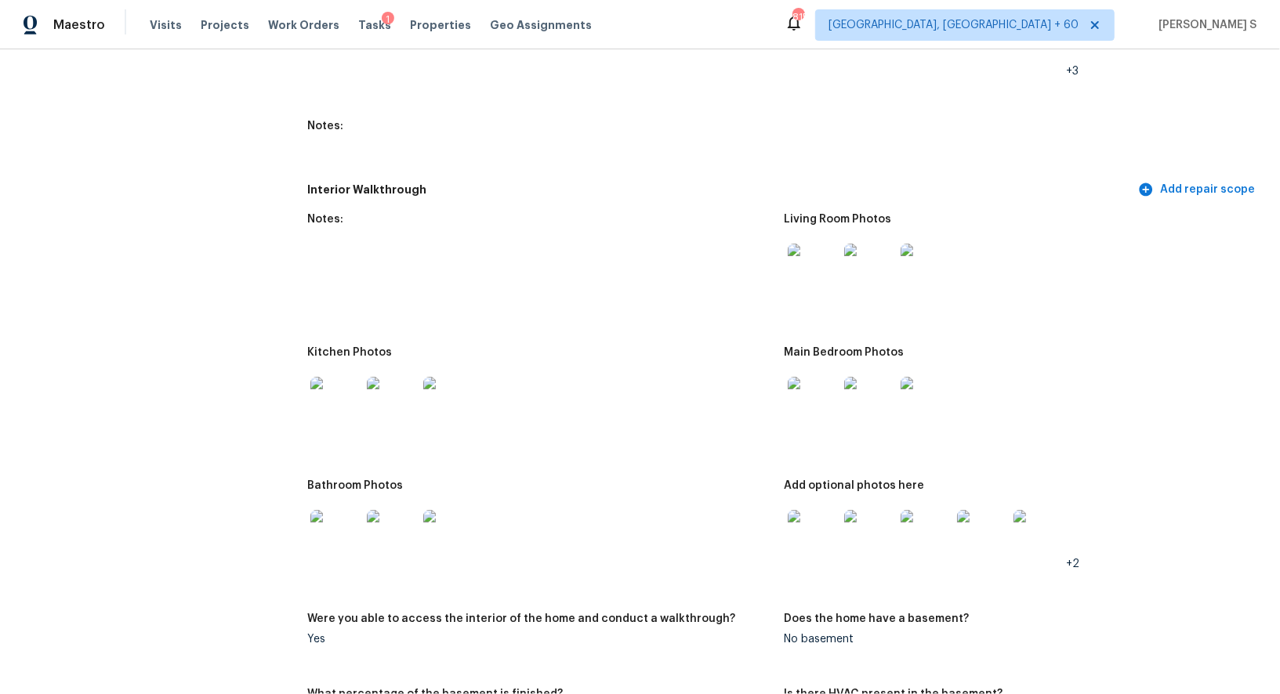
scroll to position [84, 0]
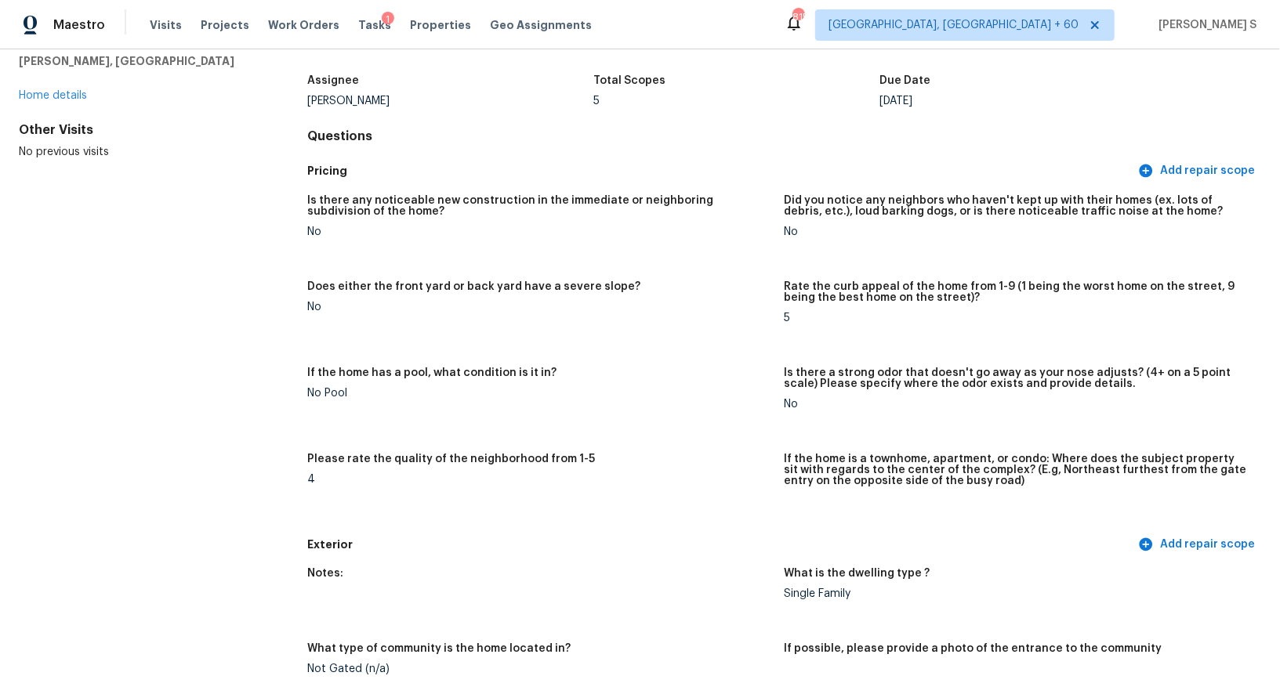
click at [565, 129] on h4 "Questions" at bounding box center [784, 137] width 954 height 16
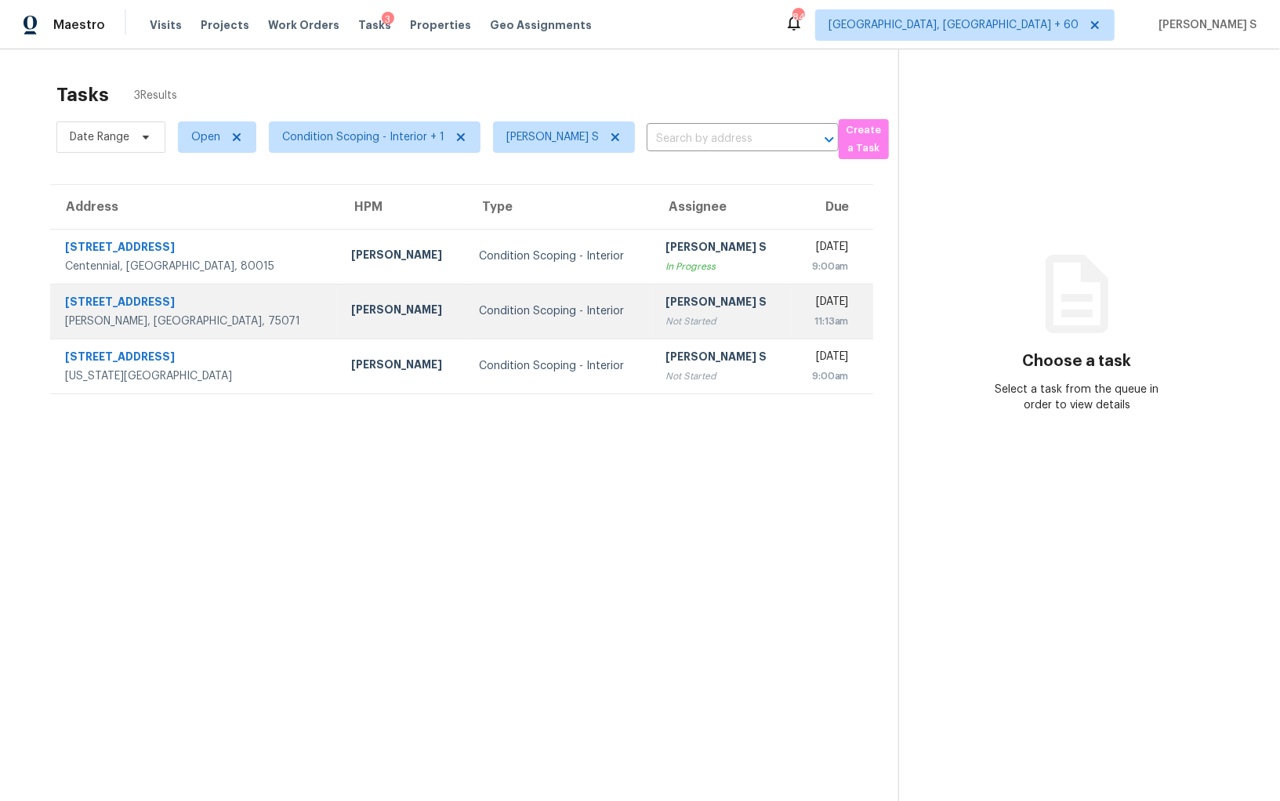
click at [665, 323] on div "Not Started" at bounding box center [722, 321] width 114 height 16
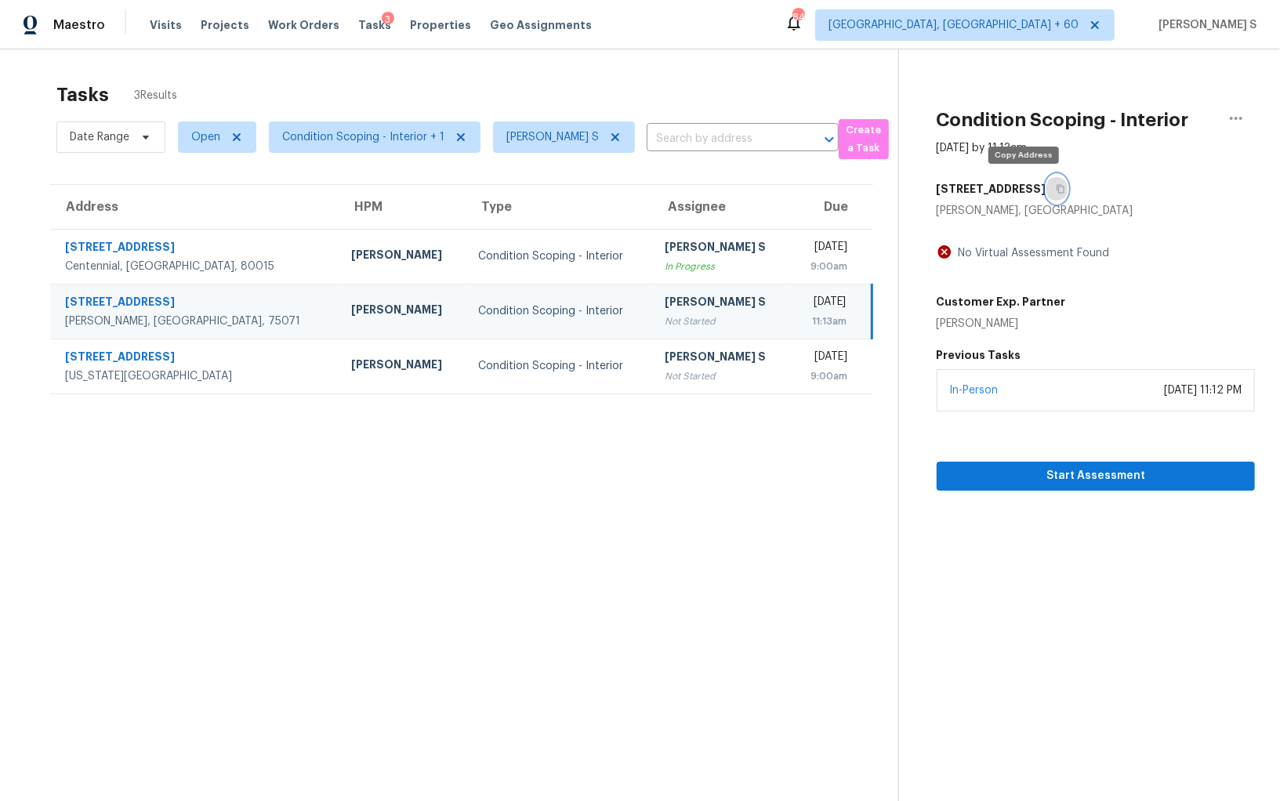
click at [1046, 179] on button "button" at bounding box center [1056, 189] width 21 height 28
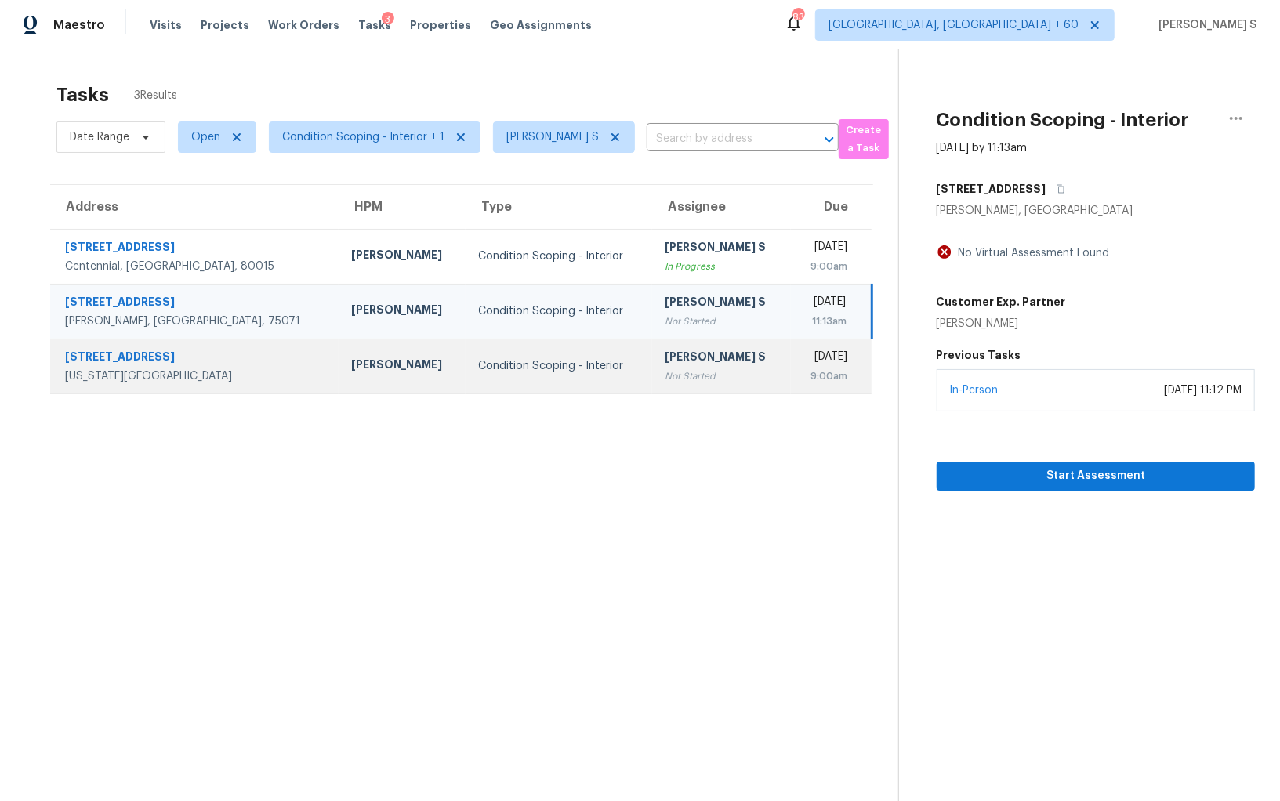
click at [664, 375] on div "Not Started" at bounding box center [721, 376] width 114 height 16
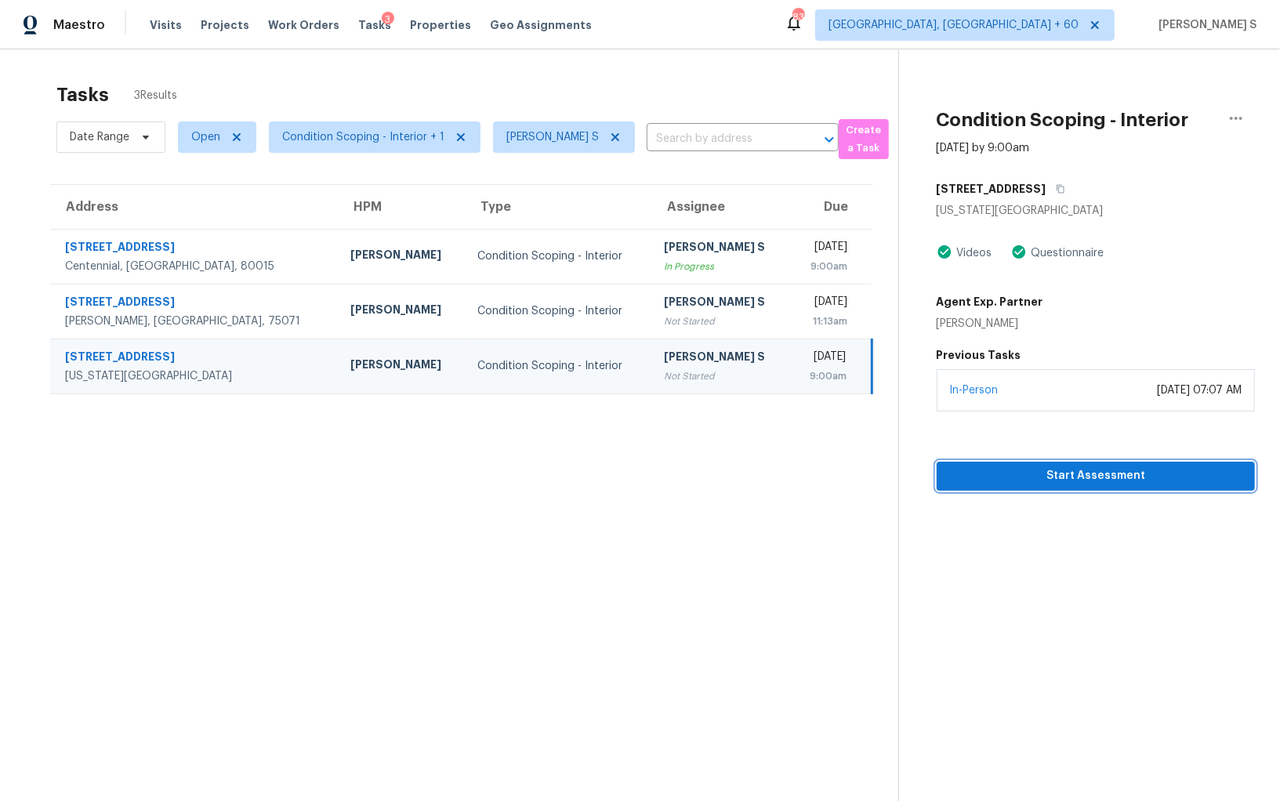
click at [1030, 476] on span "Start Assessment" at bounding box center [1095, 476] width 293 height 20
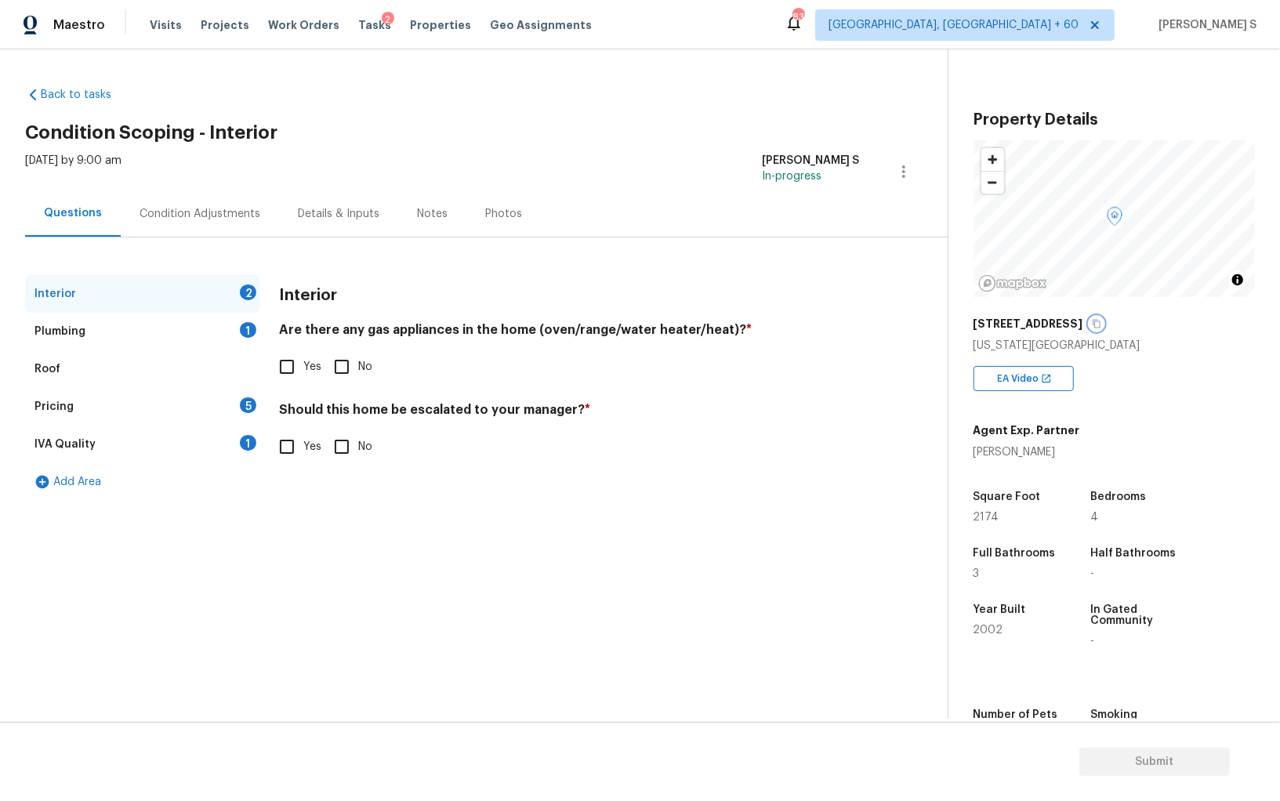
click at [1089, 328] on button "button" at bounding box center [1096, 324] width 14 height 14
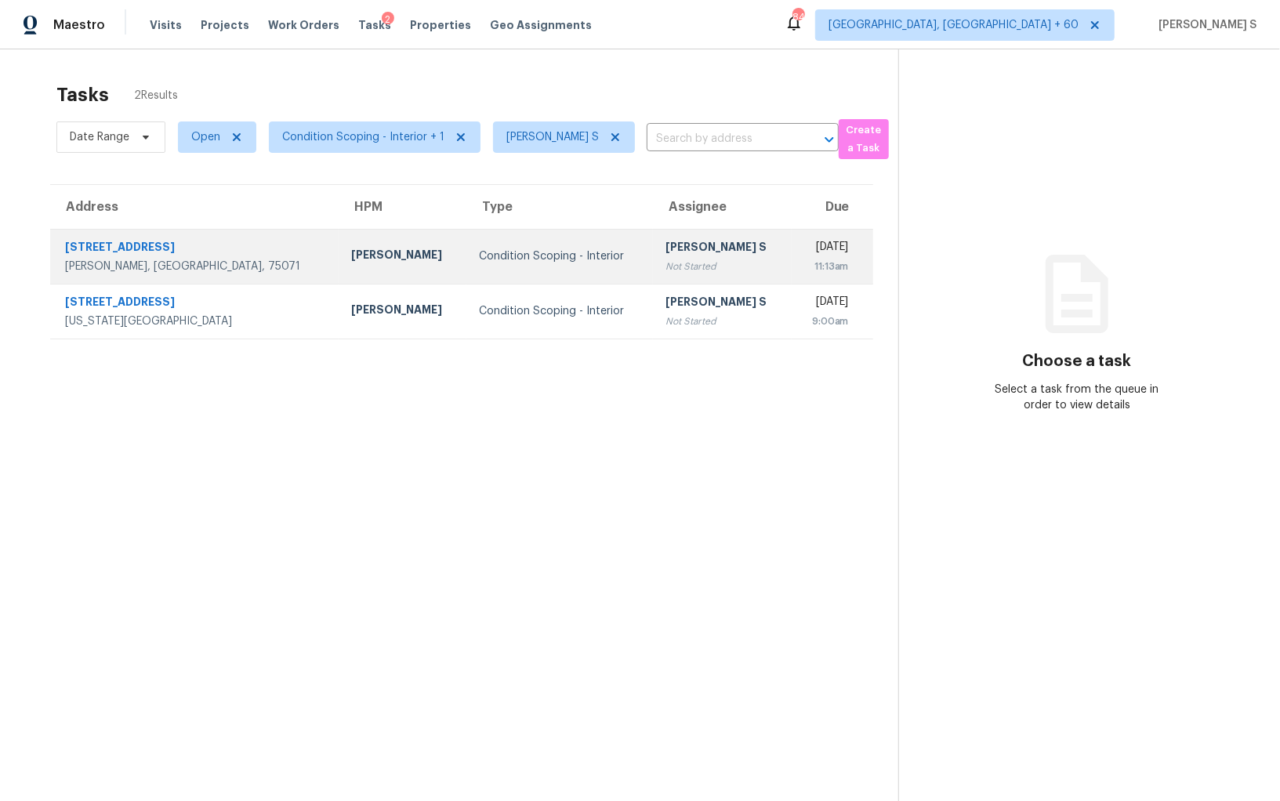
click at [551, 254] on td "Condition Scoping - Interior" at bounding box center [559, 256] width 187 height 55
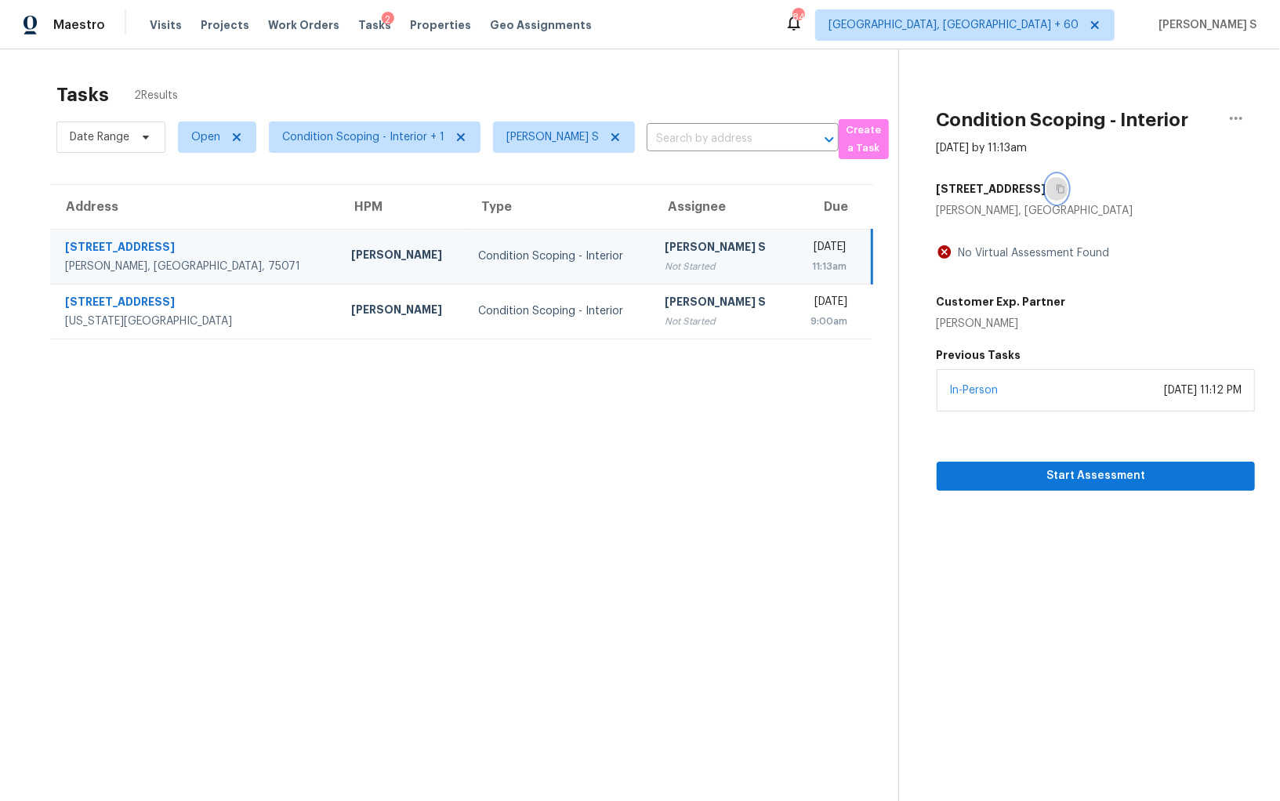
click at [1055, 190] on icon "button" at bounding box center [1059, 188] width 9 height 9
click at [686, 256] on div "[PERSON_NAME] S" at bounding box center [721, 249] width 114 height 20
click at [1009, 478] on span "Start Assessment" at bounding box center [1095, 476] width 293 height 20
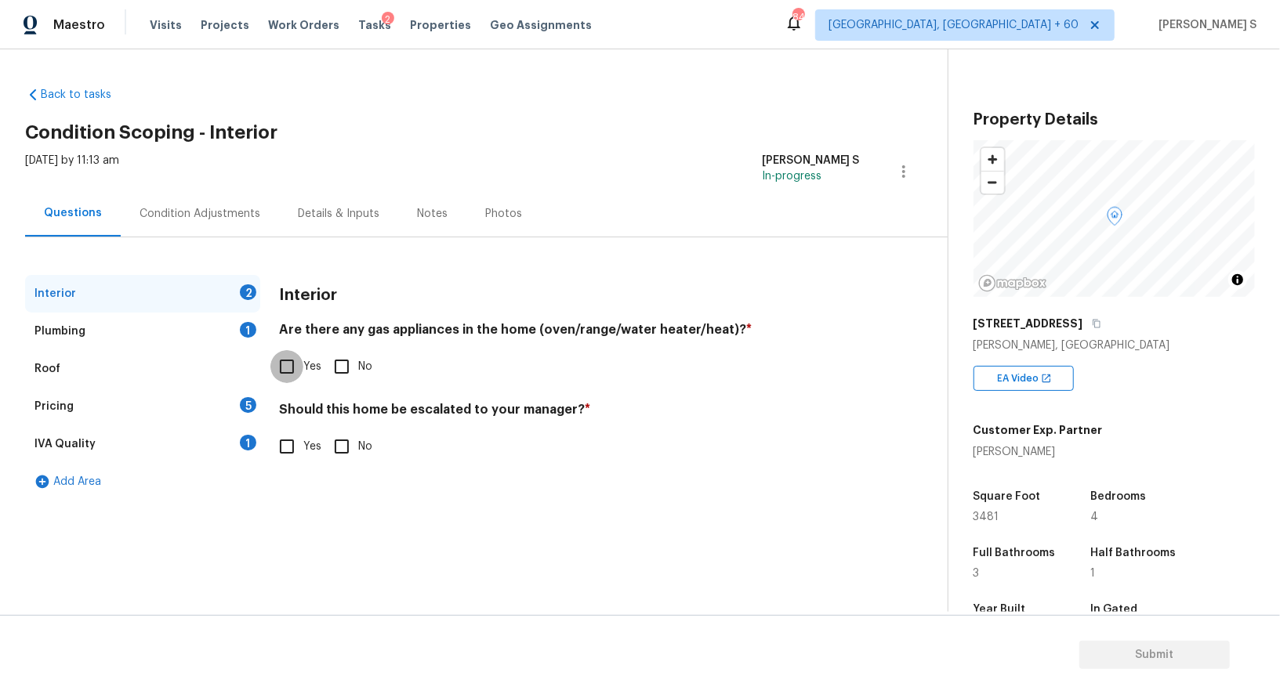
click at [277, 365] on input "Yes" at bounding box center [286, 366] width 33 height 33
checkbox input "true"
click at [248, 329] on div "1" at bounding box center [248, 330] width 16 height 16
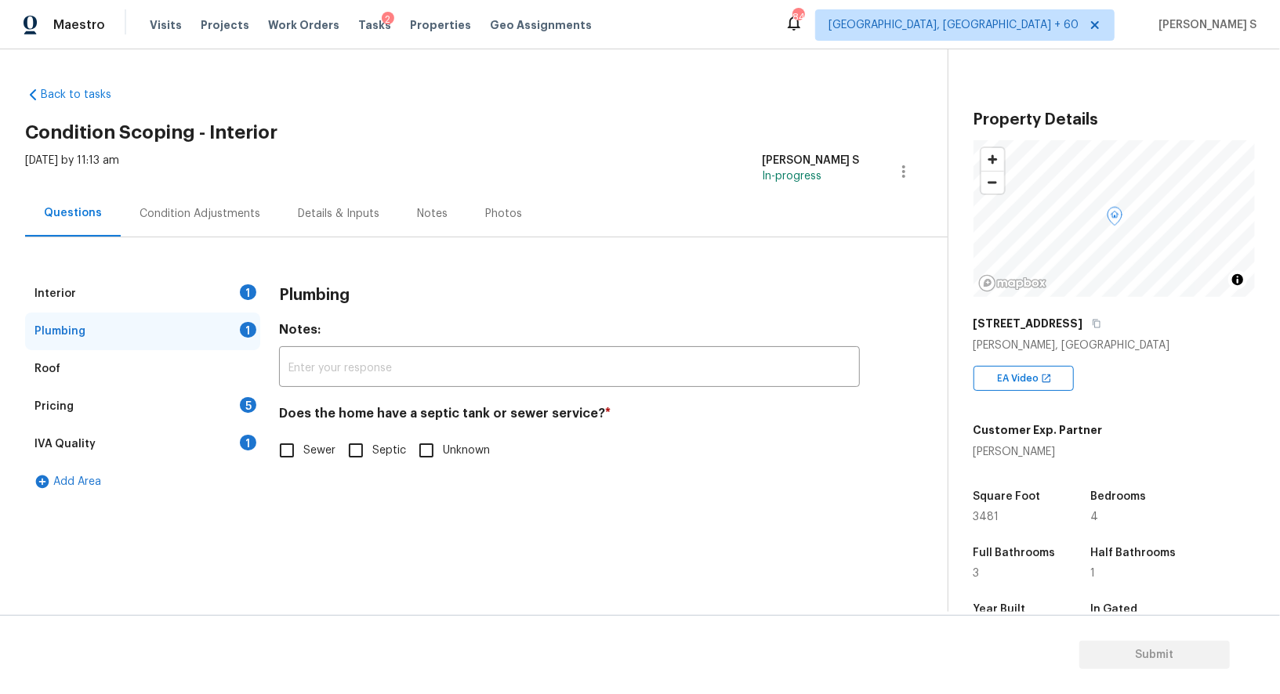
click at [295, 440] on input "Sewer" at bounding box center [286, 450] width 33 height 33
checkbox input "true"
click at [260, 440] on div "Interior 1 Plumbing Roof Pricing 5 IVA Quality 1 Add Area Plumbing Notes: ​ Doe…" at bounding box center [467, 388] width 885 height 226
click at [237, 441] on div "IVA Quality 1" at bounding box center [142, 444] width 235 height 38
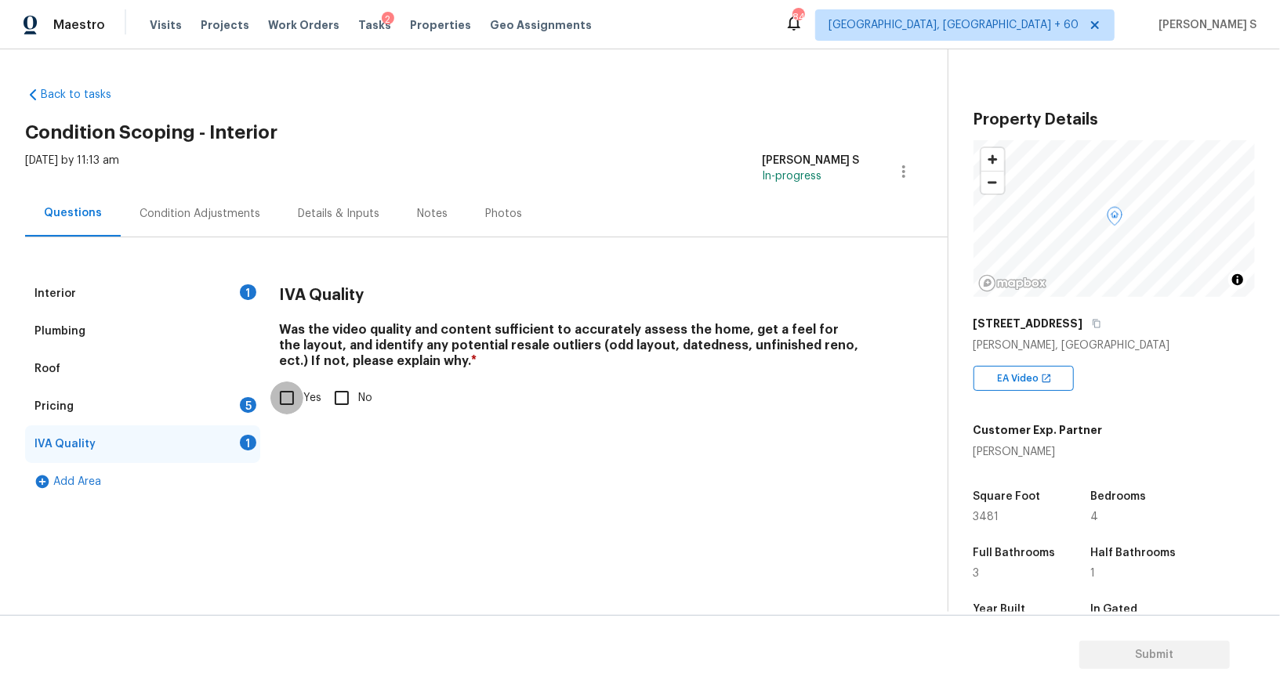
click at [298, 394] on input "Yes" at bounding box center [286, 398] width 33 height 33
checkbox input "true"
click at [210, 395] on div "Pricing 5" at bounding box center [142, 407] width 235 height 38
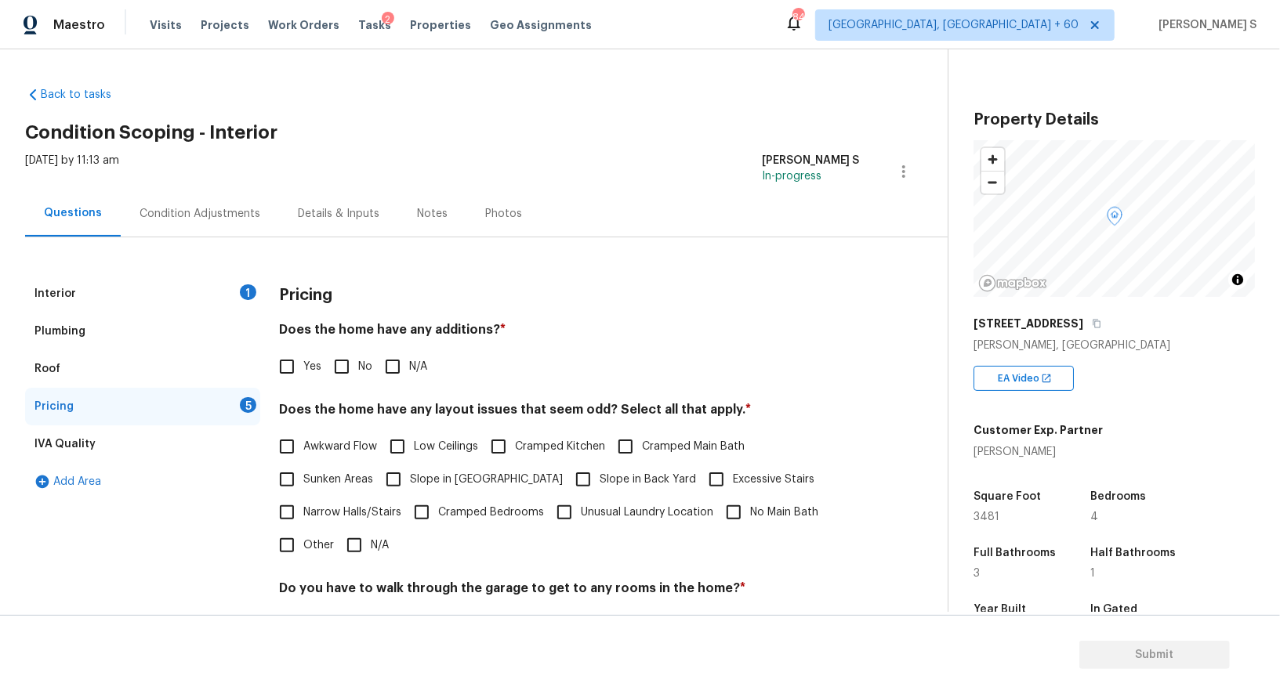
click at [355, 372] on input "No" at bounding box center [341, 366] width 33 height 33
checkbox input "true"
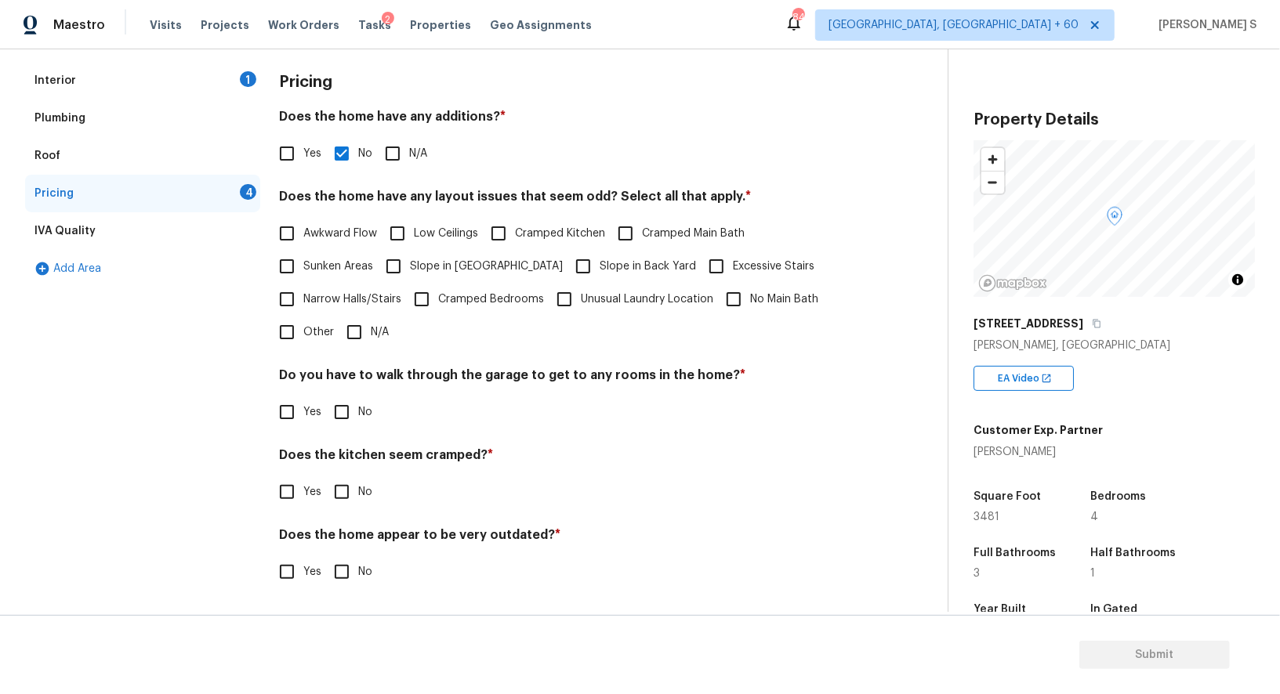
scroll to position [212, 0]
click at [328, 422] on input "No" at bounding box center [341, 413] width 33 height 33
checkbox input "true"
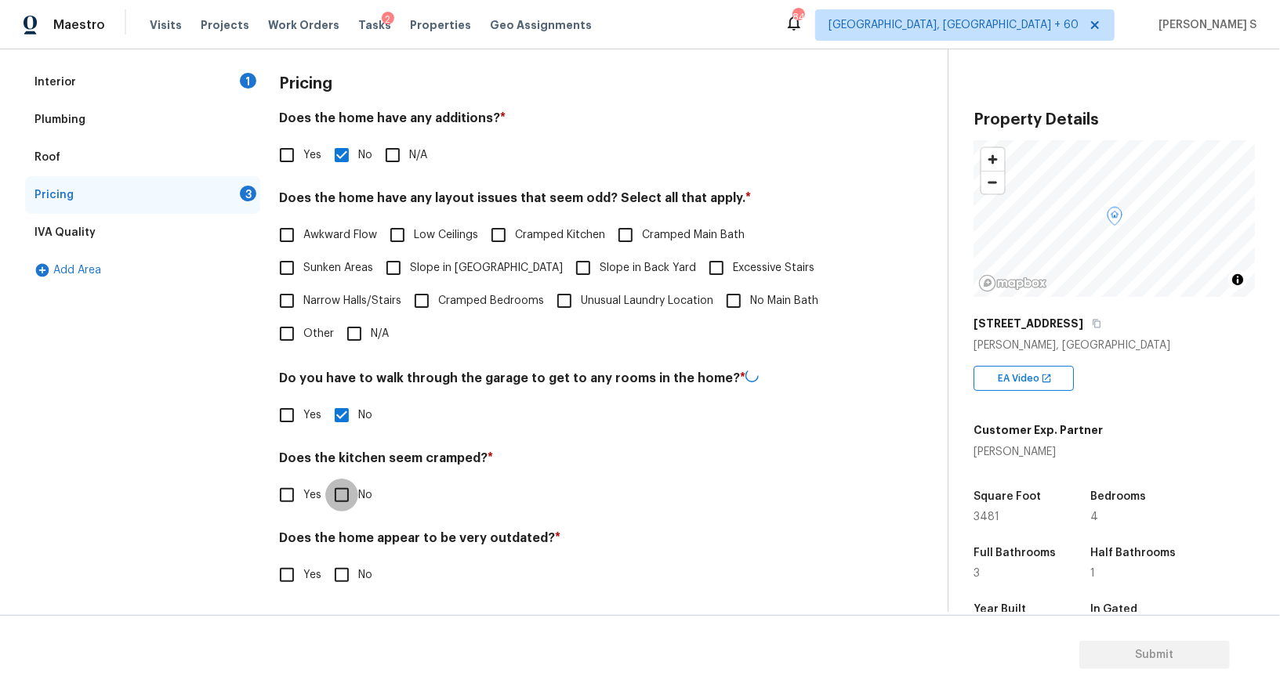
click at [325, 479] on input "No" at bounding box center [341, 495] width 33 height 33
checkbox input "true"
click at [325, 559] on input "No" at bounding box center [341, 575] width 33 height 33
checkbox input "true"
click at [277, 334] on input "Other" at bounding box center [286, 333] width 33 height 33
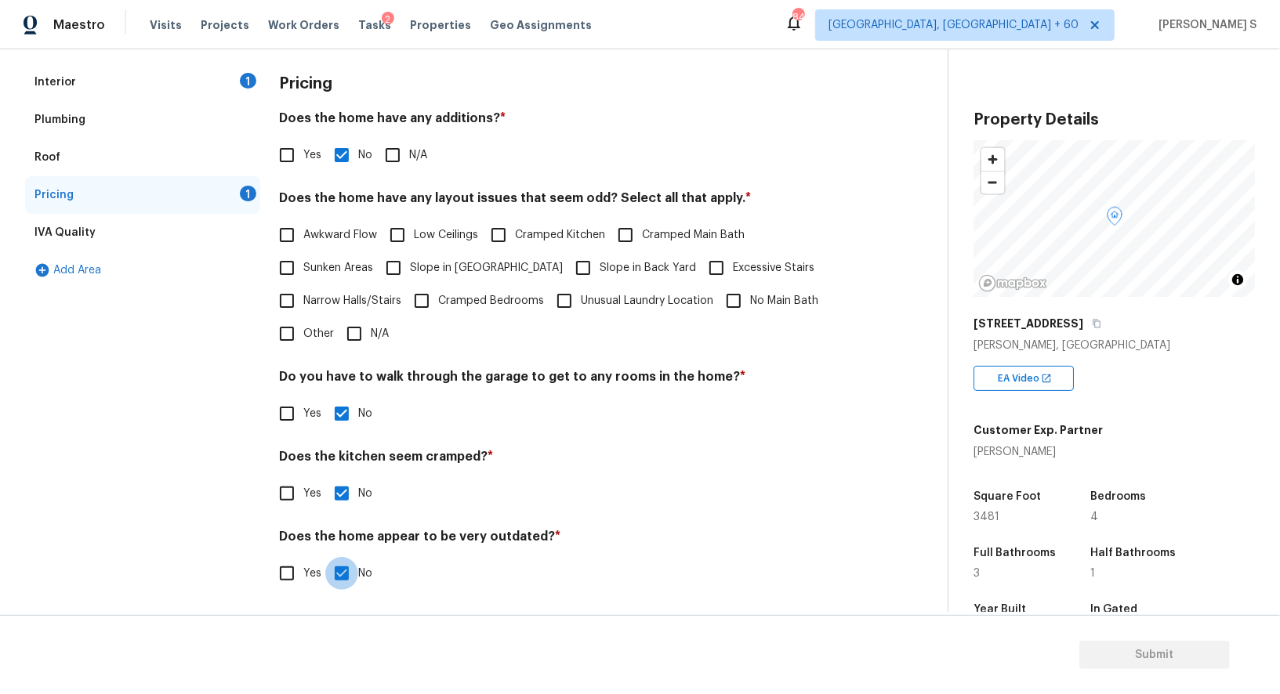
checkbox input "true"
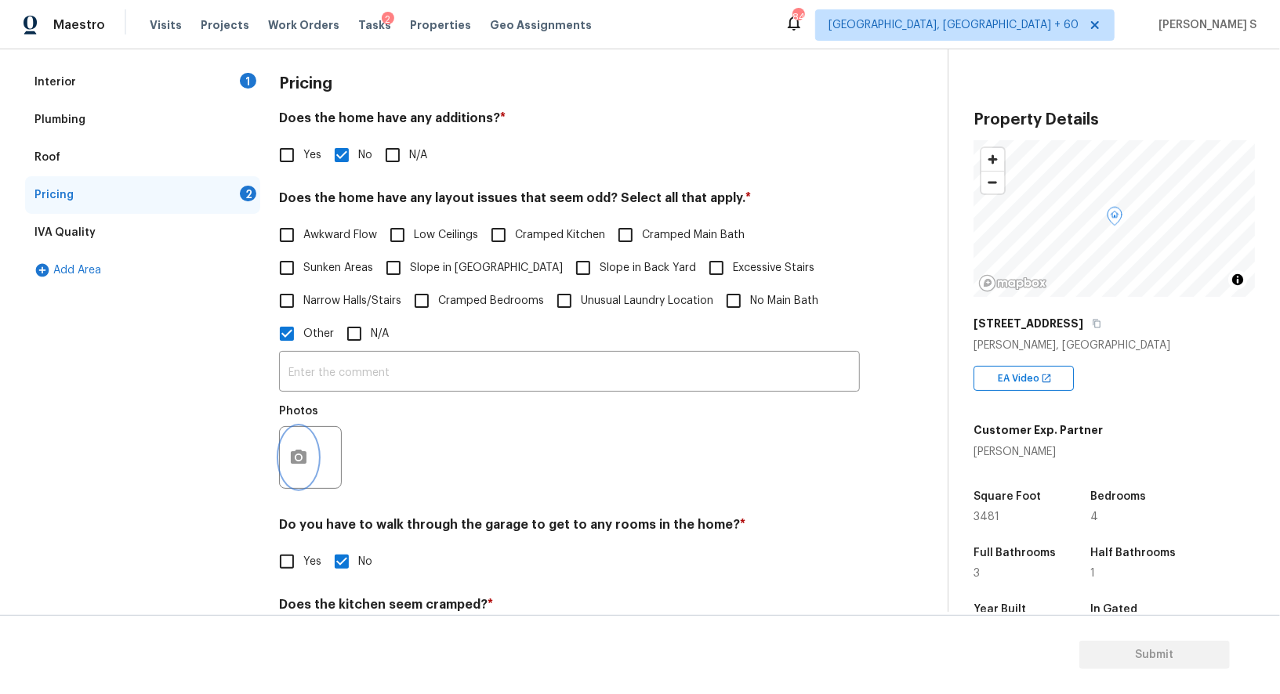
click at [302, 458] on icon "button" at bounding box center [299, 457] width 16 height 14
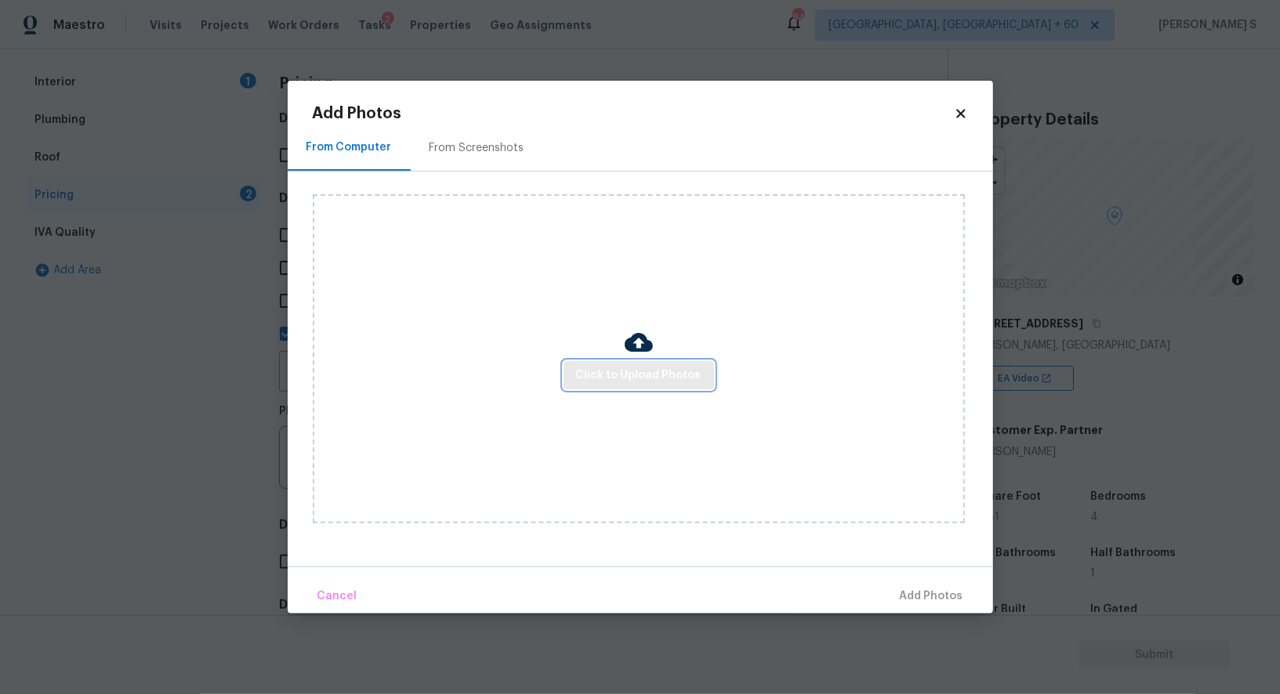
click at [614, 378] on span "Click to Upload Photos" at bounding box center [638, 376] width 125 height 20
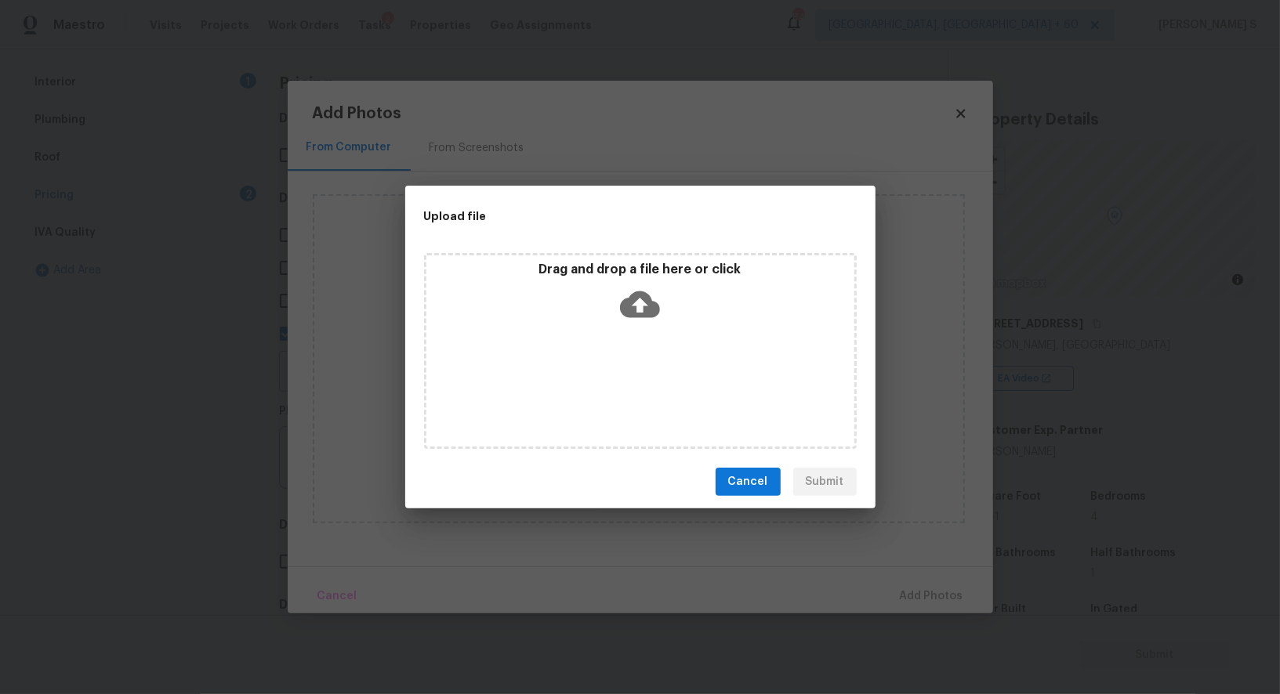
click at [614, 378] on div "Drag and drop a file here or click" at bounding box center [640, 351] width 433 height 196
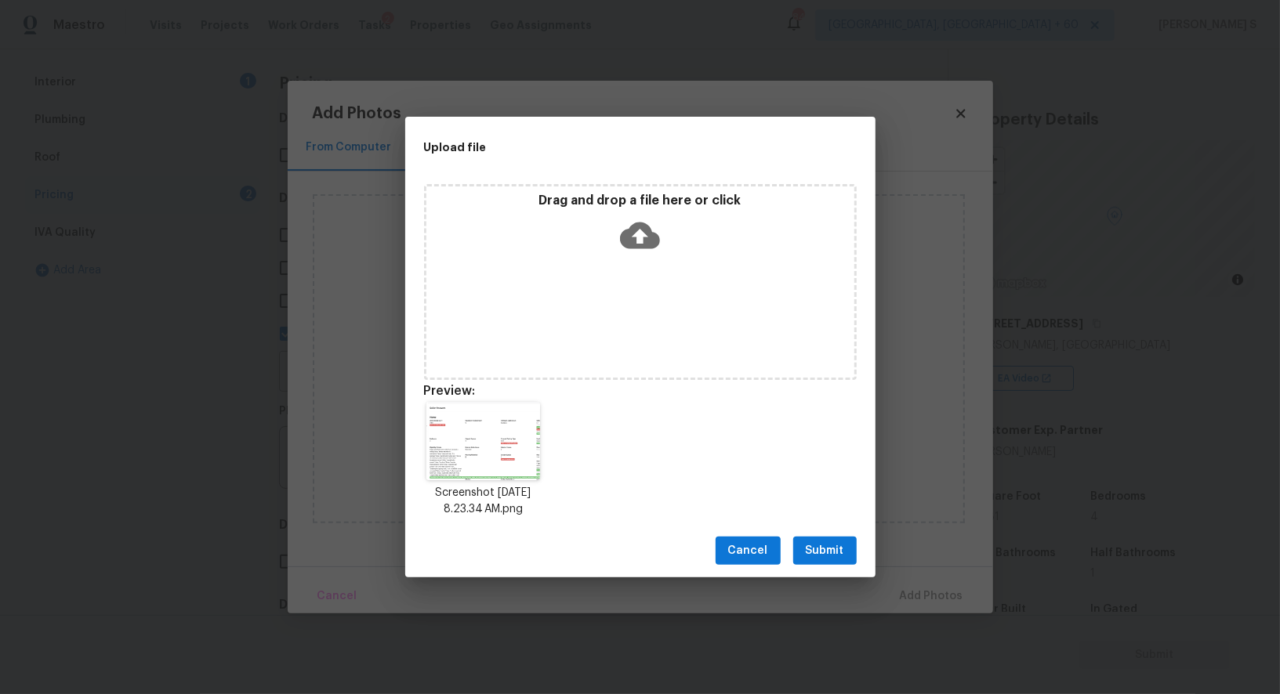
click at [831, 556] on span "Submit" at bounding box center [825, 551] width 38 height 20
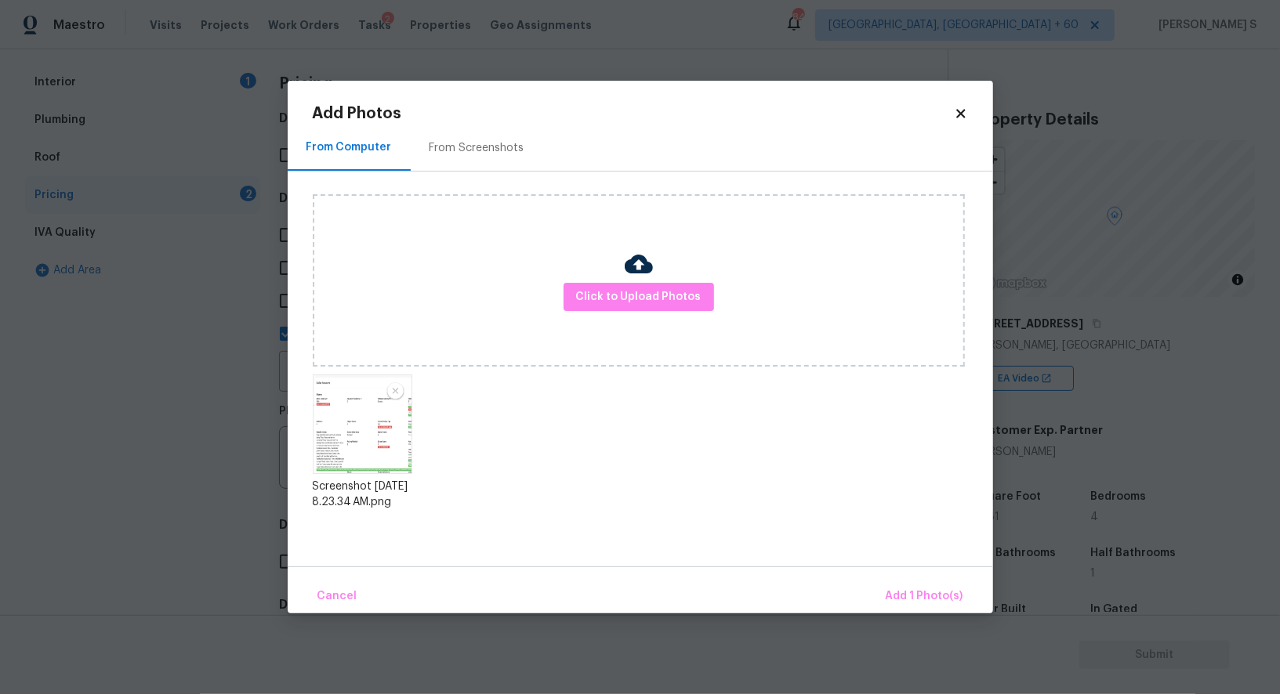
click at [936, 577] on div "Cancel Add 1 Photo(s)" at bounding box center [640, 590] width 705 height 47
click at [936, 600] on span "Add 1 Photo(s)" at bounding box center [924, 597] width 78 height 20
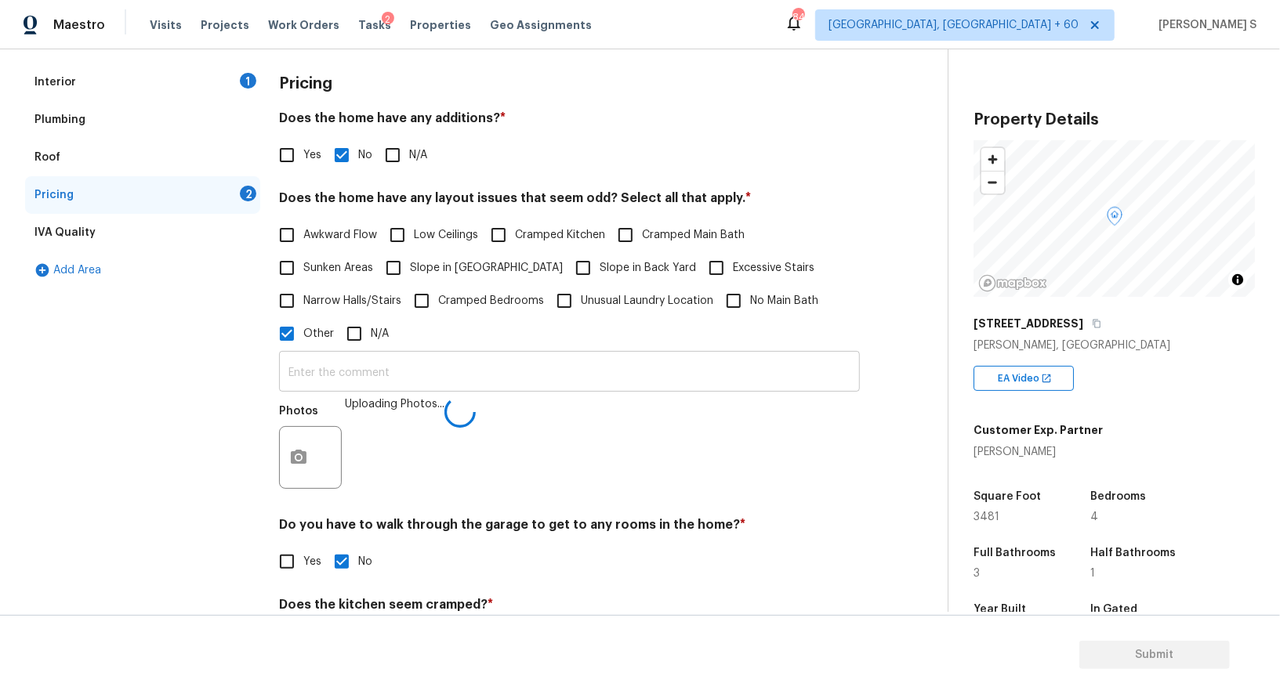
click at [726, 383] on input "text" at bounding box center [569, 373] width 581 height 37
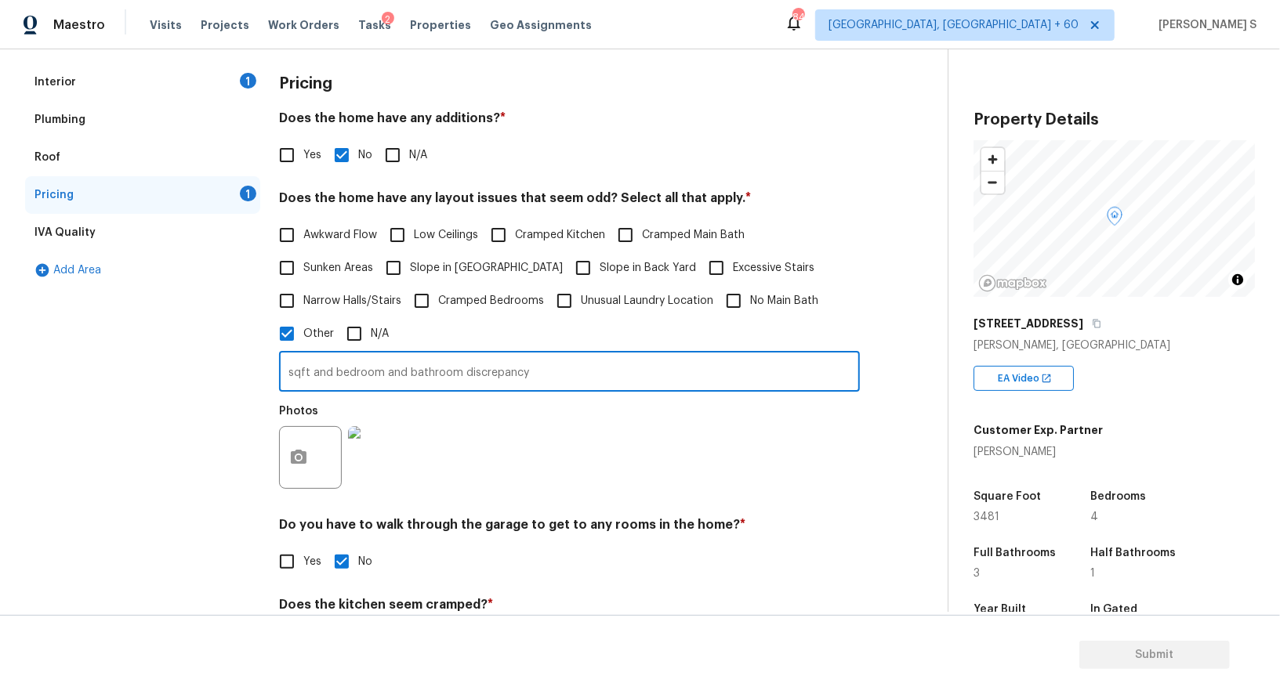
click at [831, 486] on div "Photos" at bounding box center [569, 447] width 581 height 102
click at [567, 368] on input "sqft and bedroom and bathroom discrepancy" at bounding box center [569, 373] width 581 height 37
type input "sqft and bedroom and bathroom discrepancy."
click at [587, 457] on div "Photos" at bounding box center [569, 447] width 581 height 102
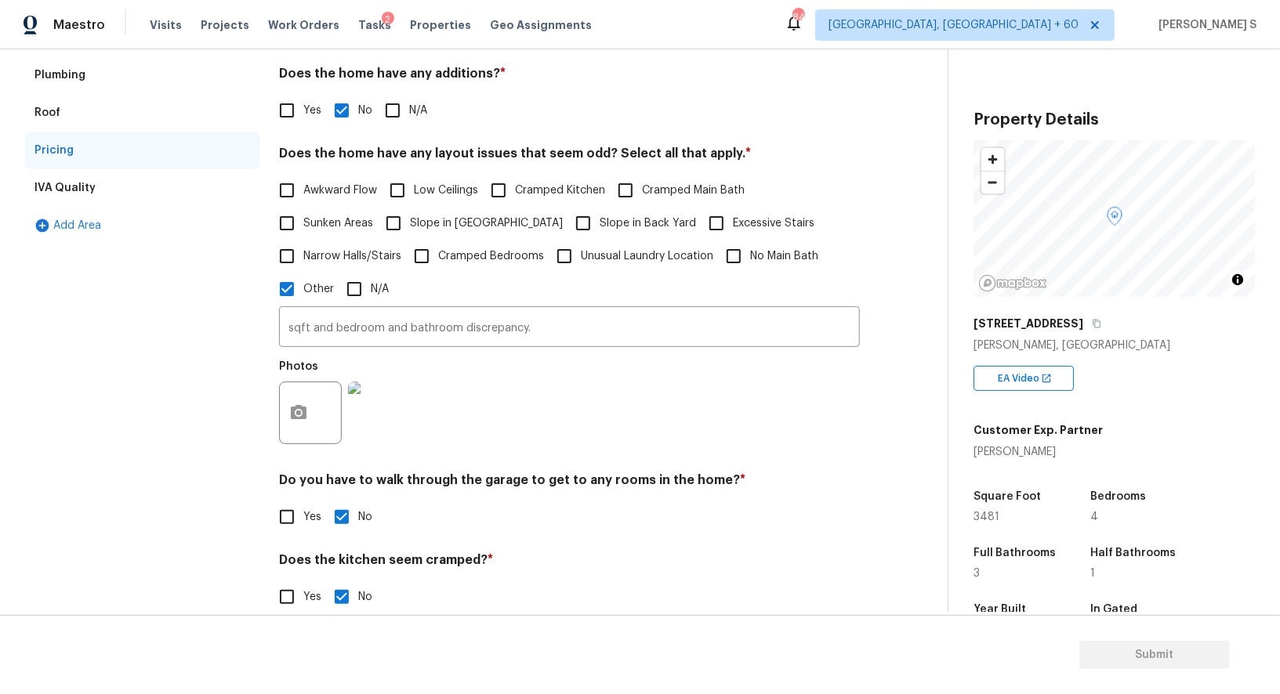
scroll to position [195, 0]
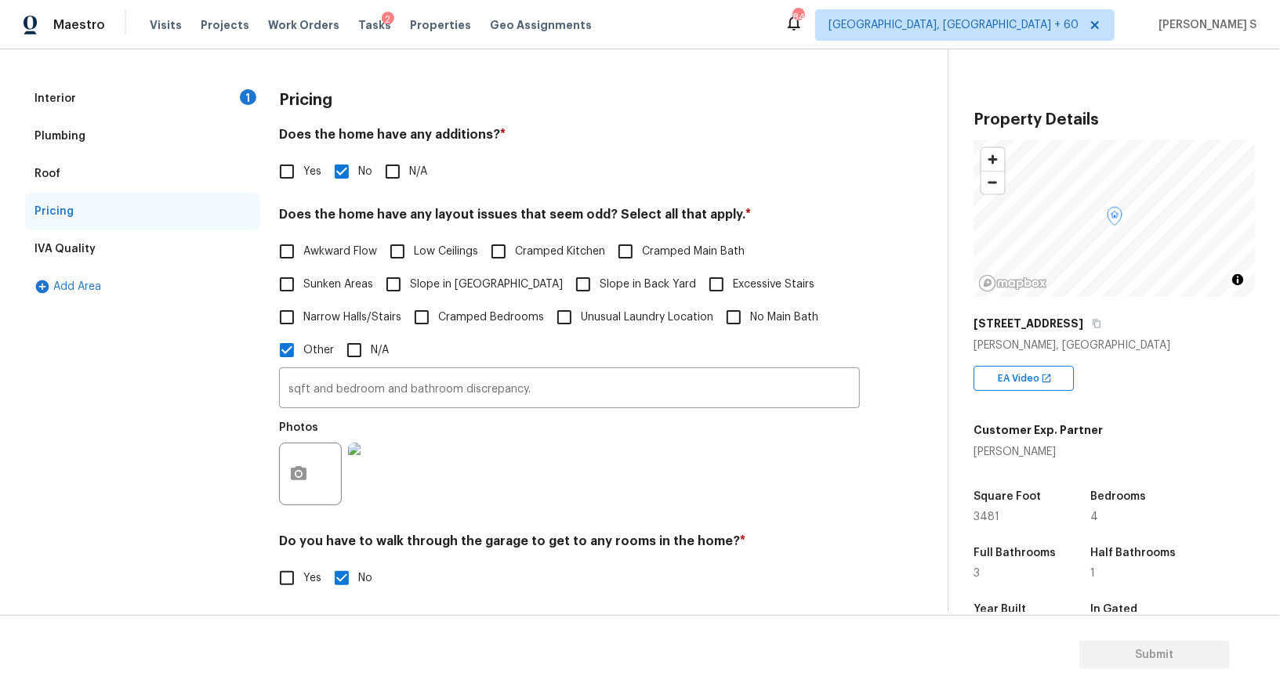
click at [473, 283] on span "Slope in Front Yard" at bounding box center [486, 285] width 153 height 16
click at [410, 283] on input "Slope in Front Yard" at bounding box center [393, 284] width 33 height 33
checkbox input "true"
click at [599, 283] on span "Slope in Back Yard" at bounding box center [647, 286] width 96 height 16
click at [567, 283] on input "Slope in Back Yard" at bounding box center [583, 286] width 33 height 33
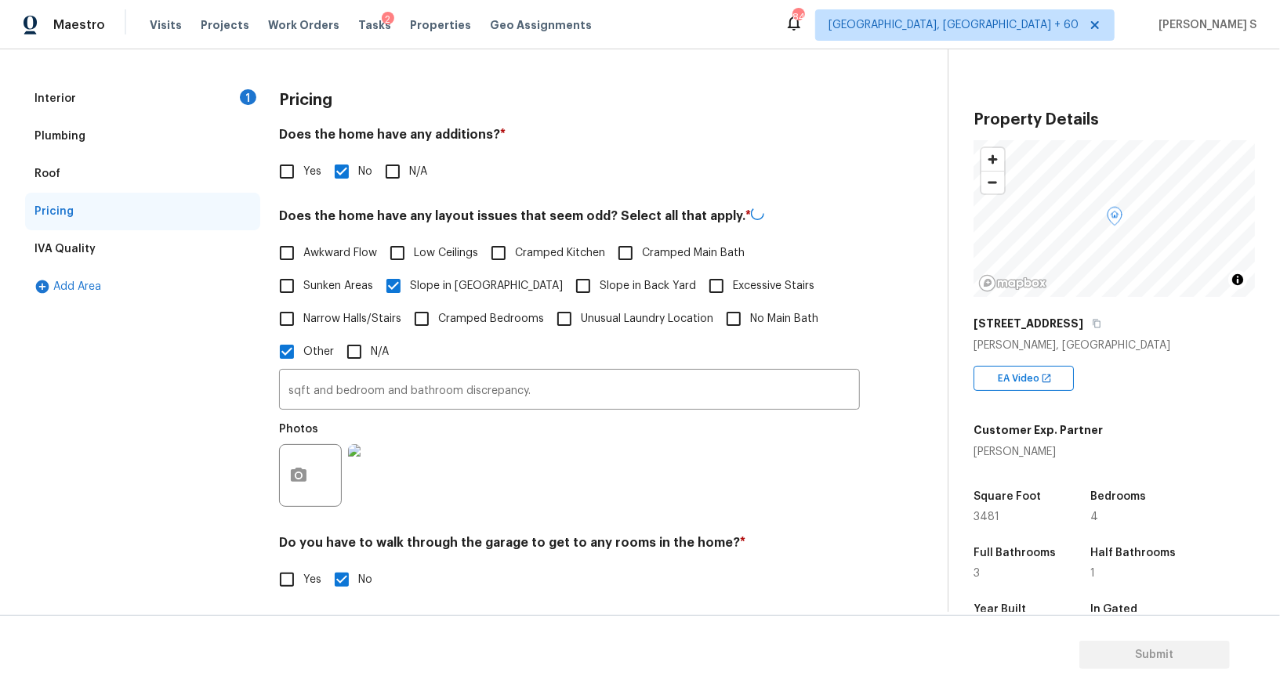
checkbox input "true"
click at [144, 100] on div "Interior 1" at bounding box center [142, 99] width 235 height 38
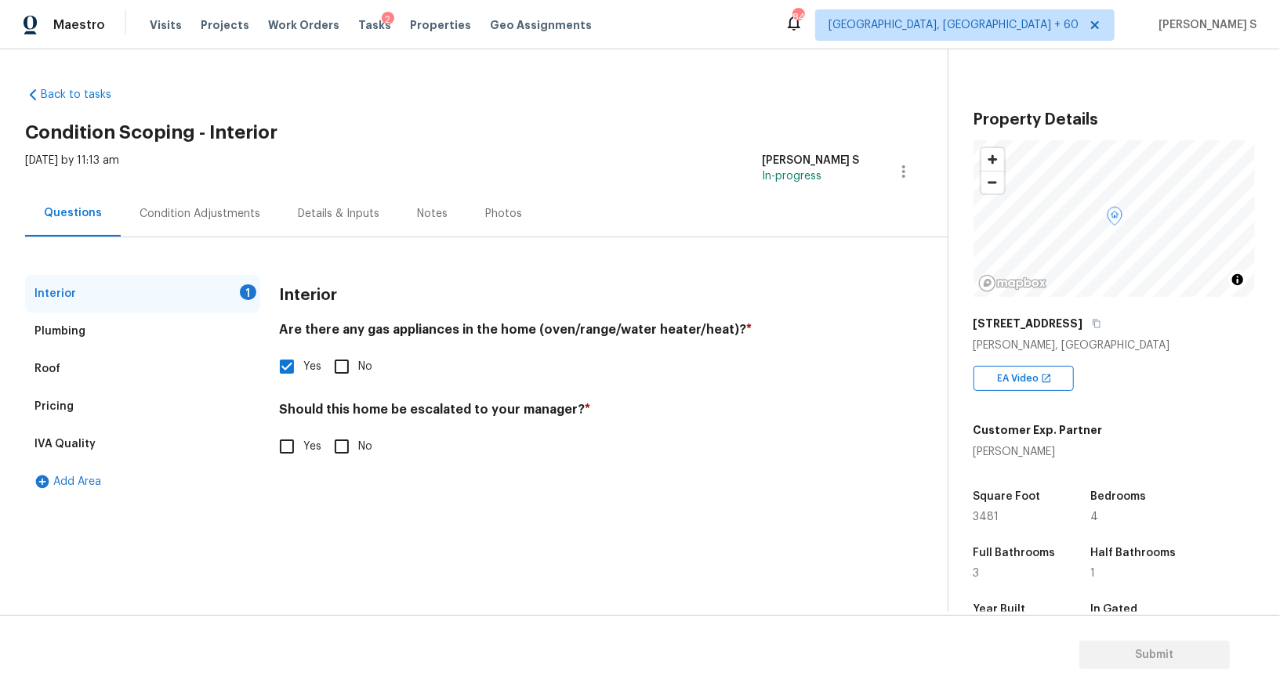
click at [289, 442] on input "Yes" at bounding box center [286, 446] width 33 height 33
checkbox input "true"
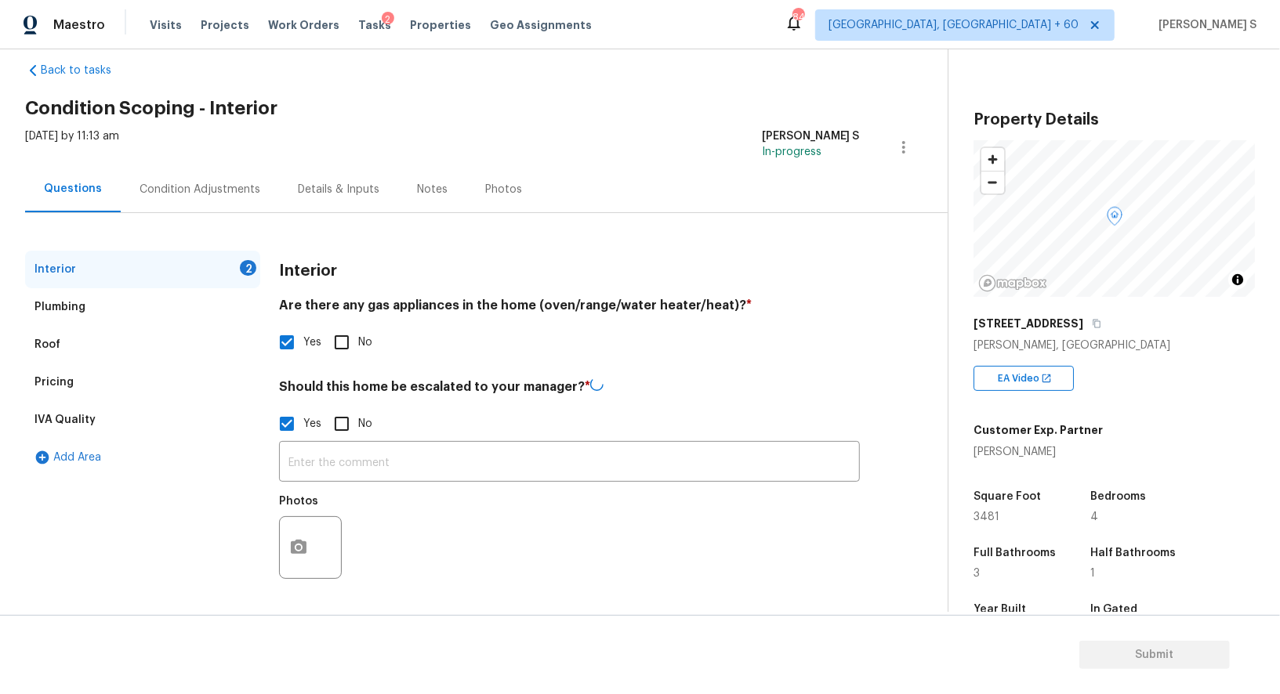
scroll to position [22, 0]
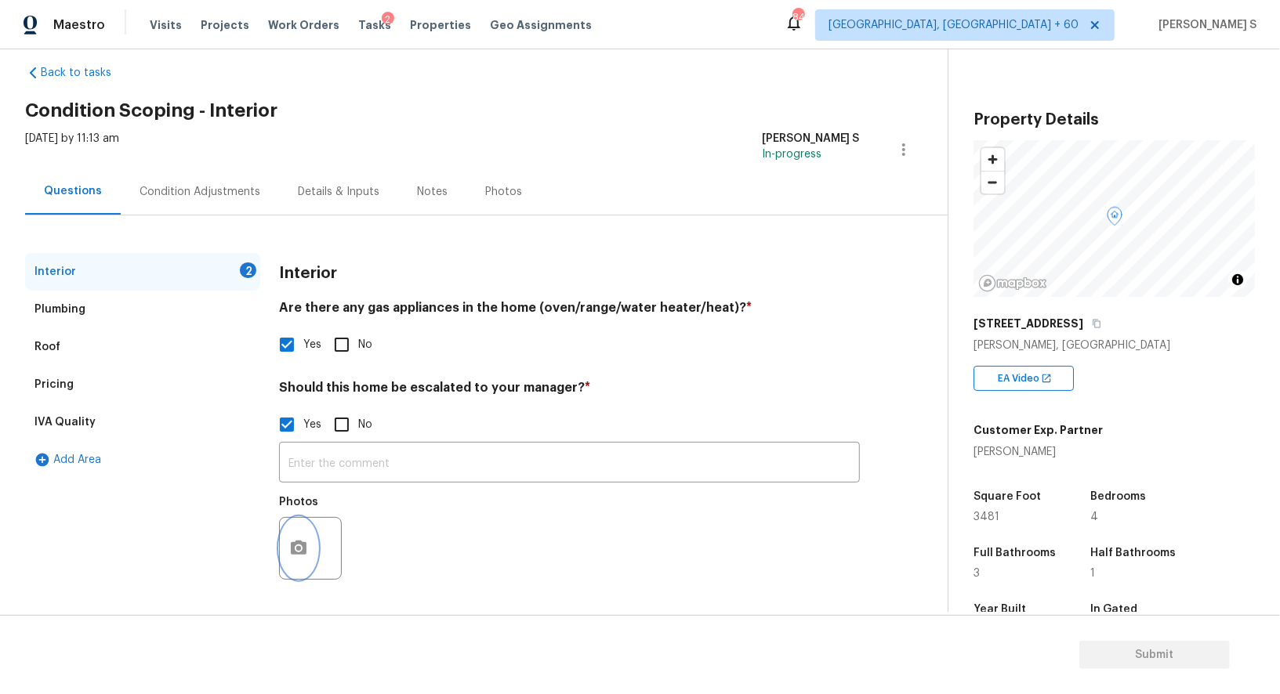
click at [290, 534] on button "button" at bounding box center [299, 548] width 38 height 61
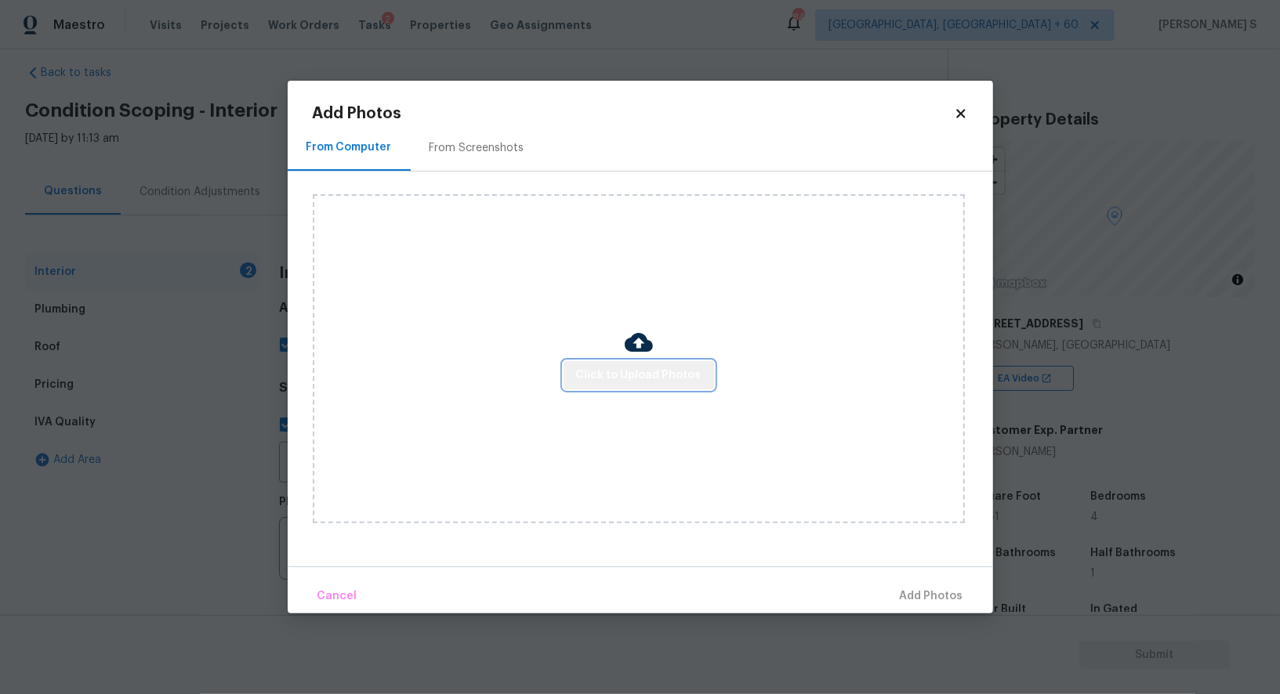
click at [657, 363] on button "Click to Upload Photos" at bounding box center [638, 375] width 150 height 29
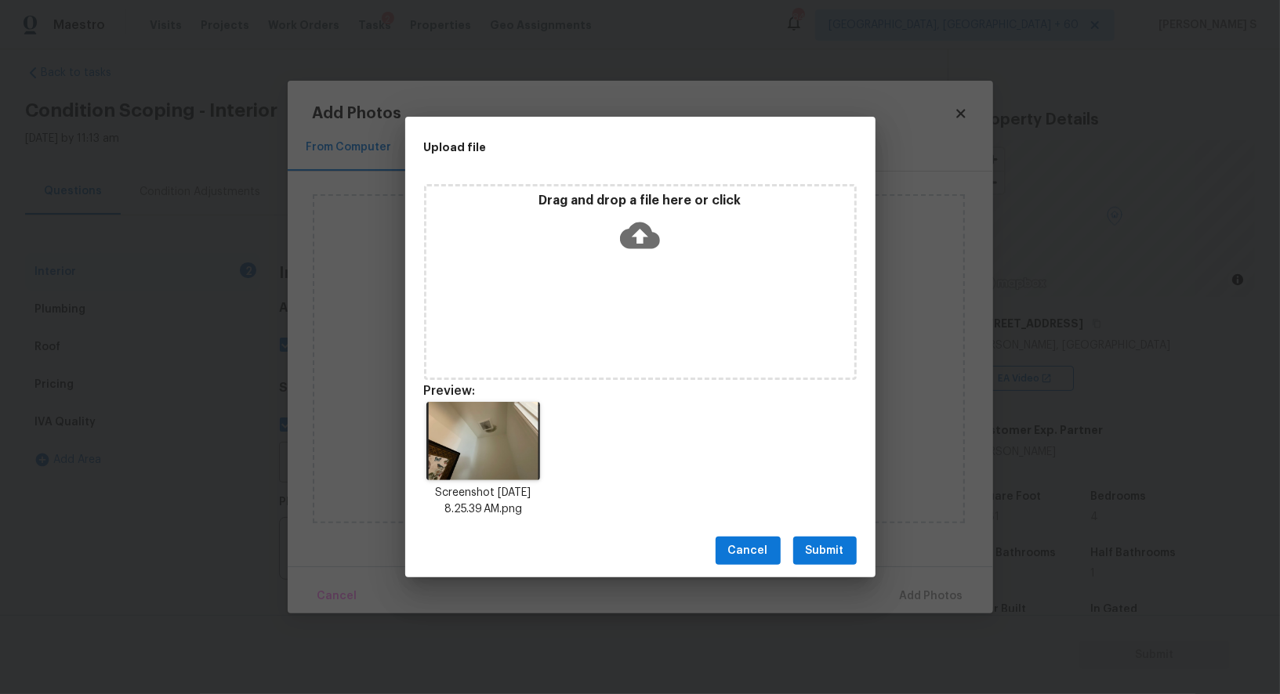
click at [831, 549] on span "Submit" at bounding box center [825, 551] width 38 height 20
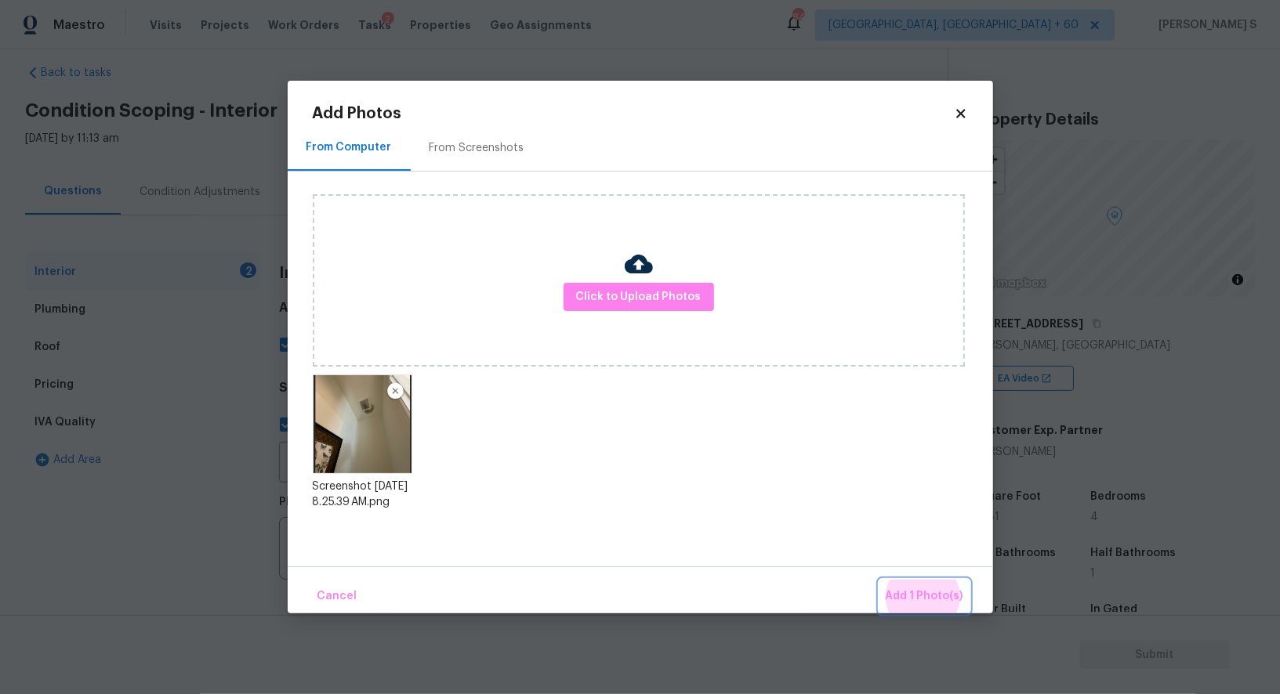
click at [879, 580] on button "Add 1 Photo(s)" at bounding box center [924, 597] width 90 height 34
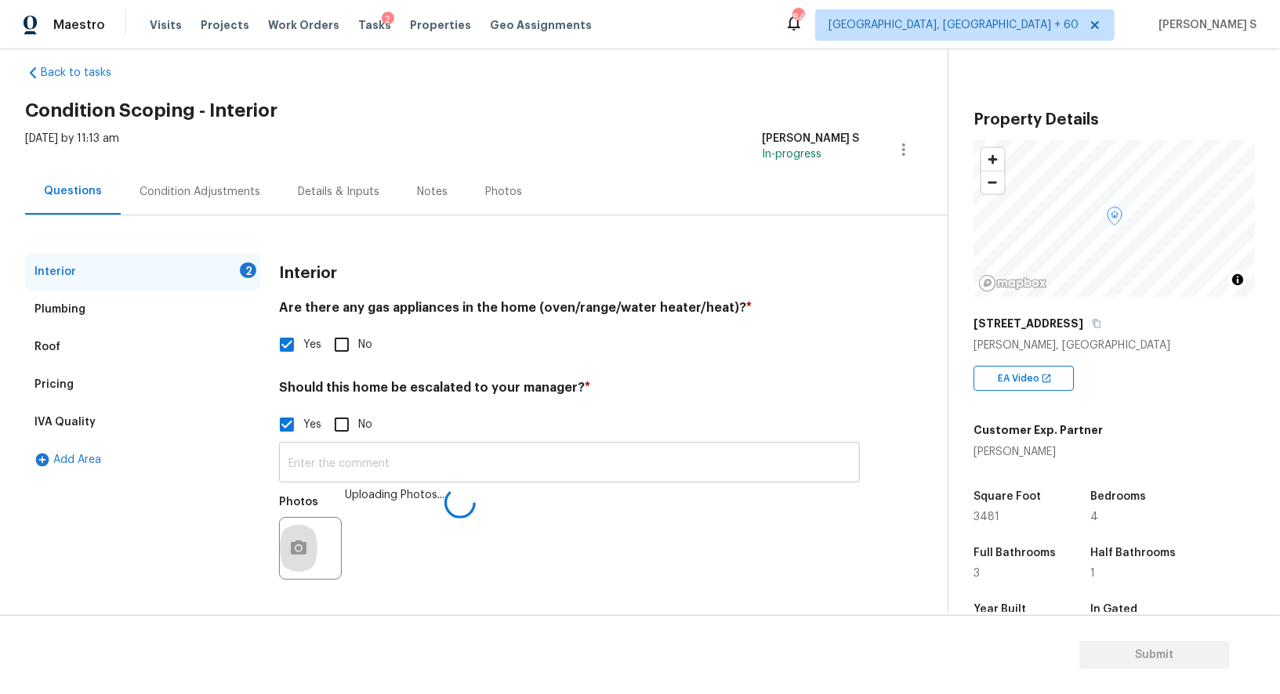
click at [722, 463] on input "text" at bounding box center [569, 464] width 581 height 37
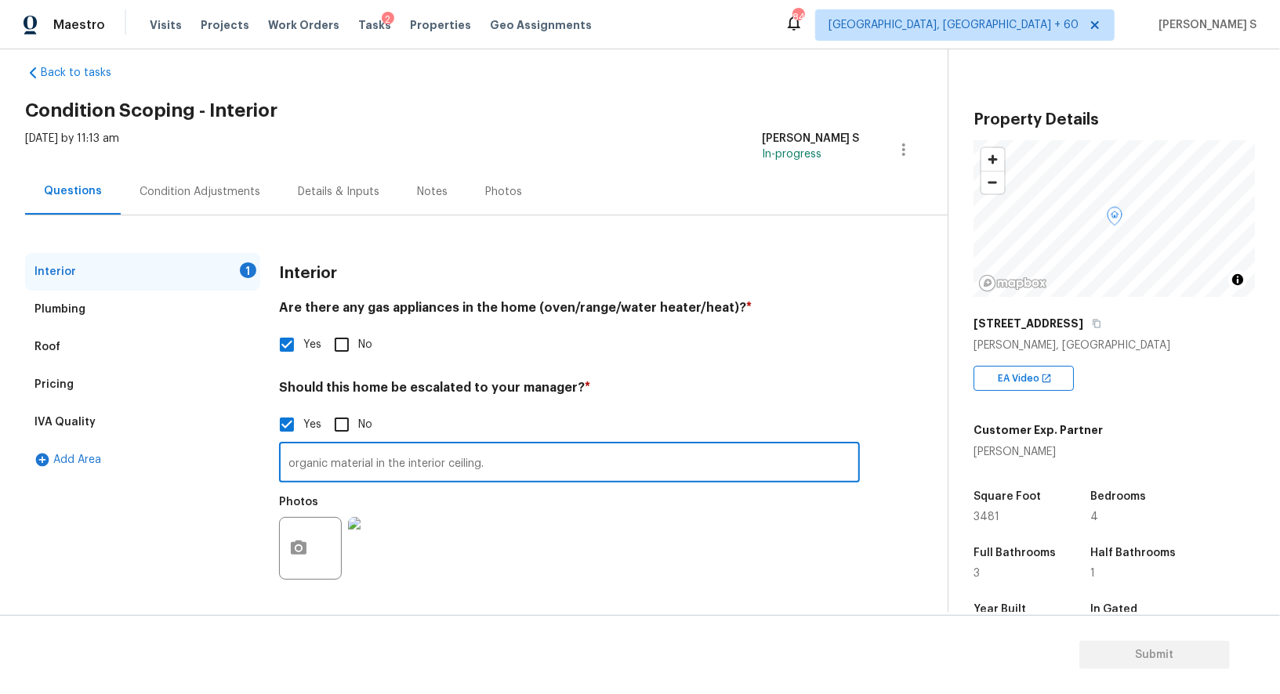
type input "organic material in the interior ceiling."
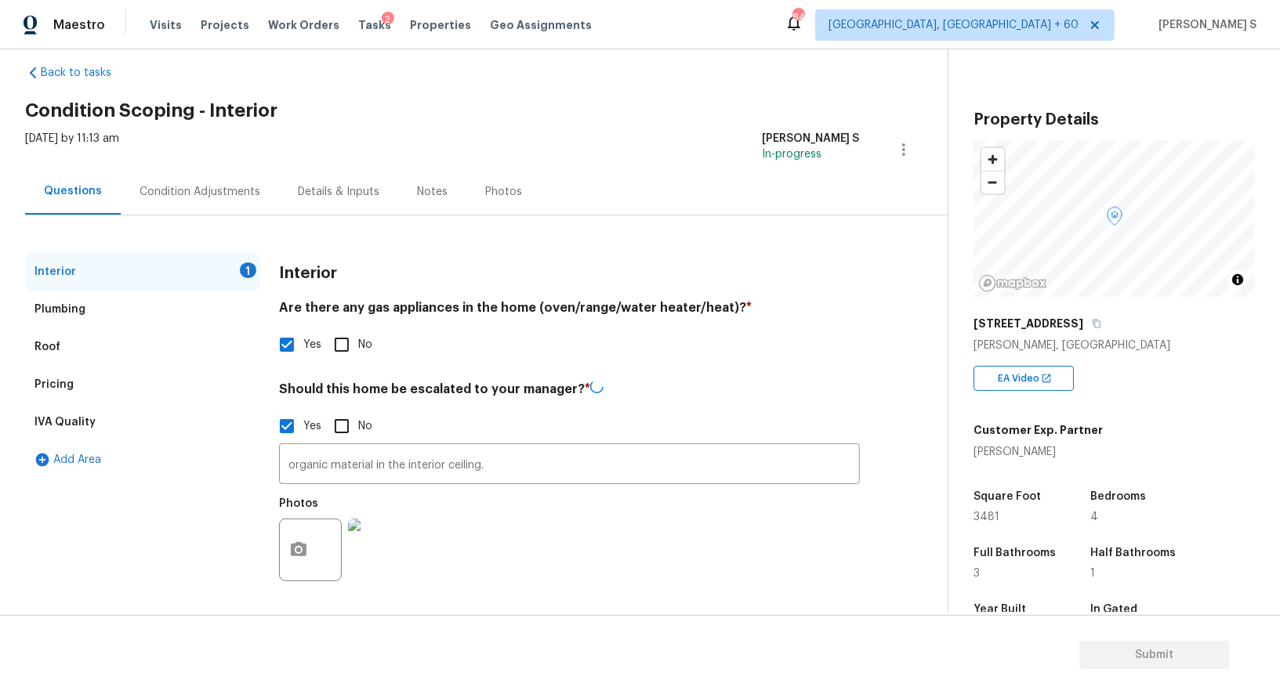
click at [780, 541] on div "Photos" at bounding box center [569, 540] width 581 height 102
click at [654, 584] on div "Photos" at bounding box center [569, 538] width 581 height 102
click at [596, 565] on div "Photos" at bounding box center [569, 538] width 581 height 102
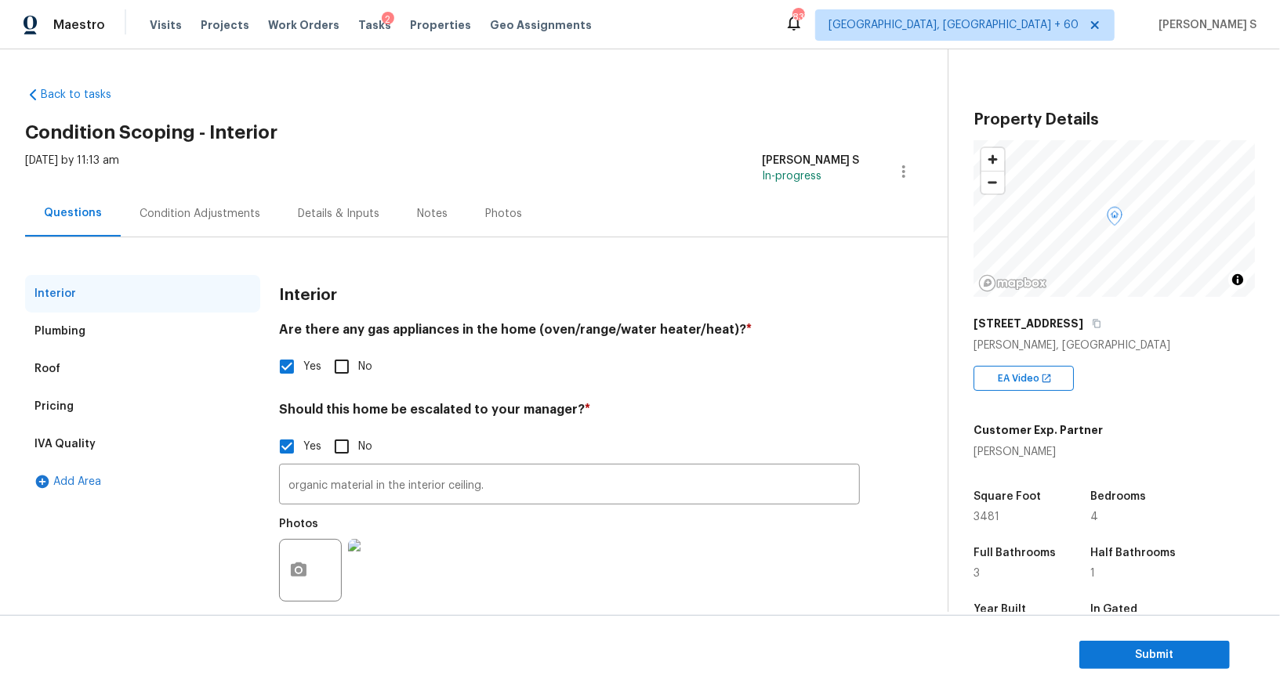
click at [211, 208] on div "Condition Adjustments" at bounding box center [199, 214] width 121 height 16
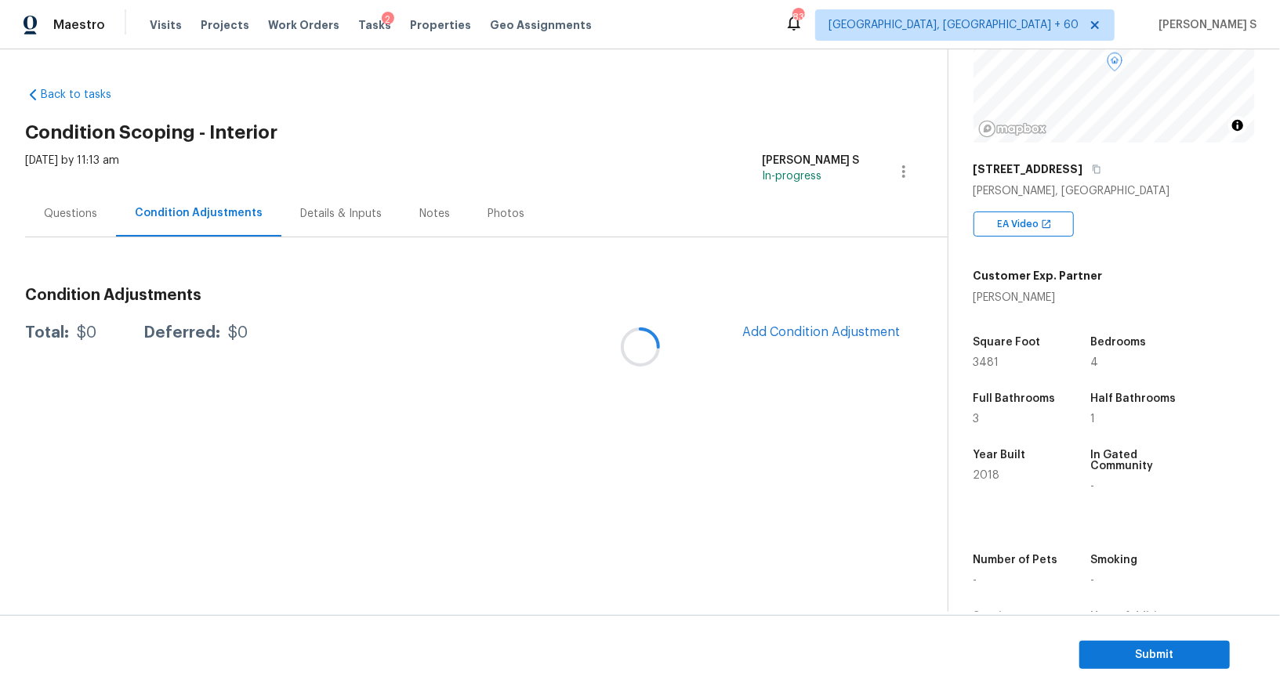
scroll to position [215, 0]
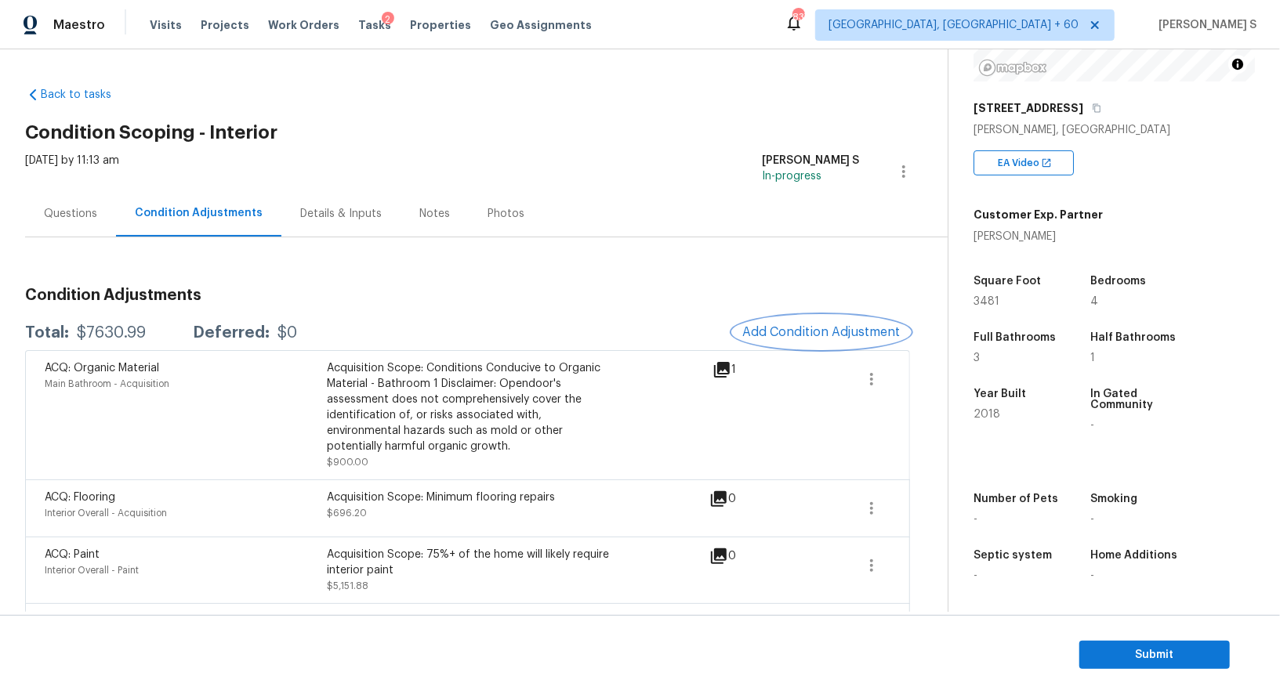
click at [820, 332] on span "Add Condition Adjustment" at bounding box center [821, 332] width 158 height 14
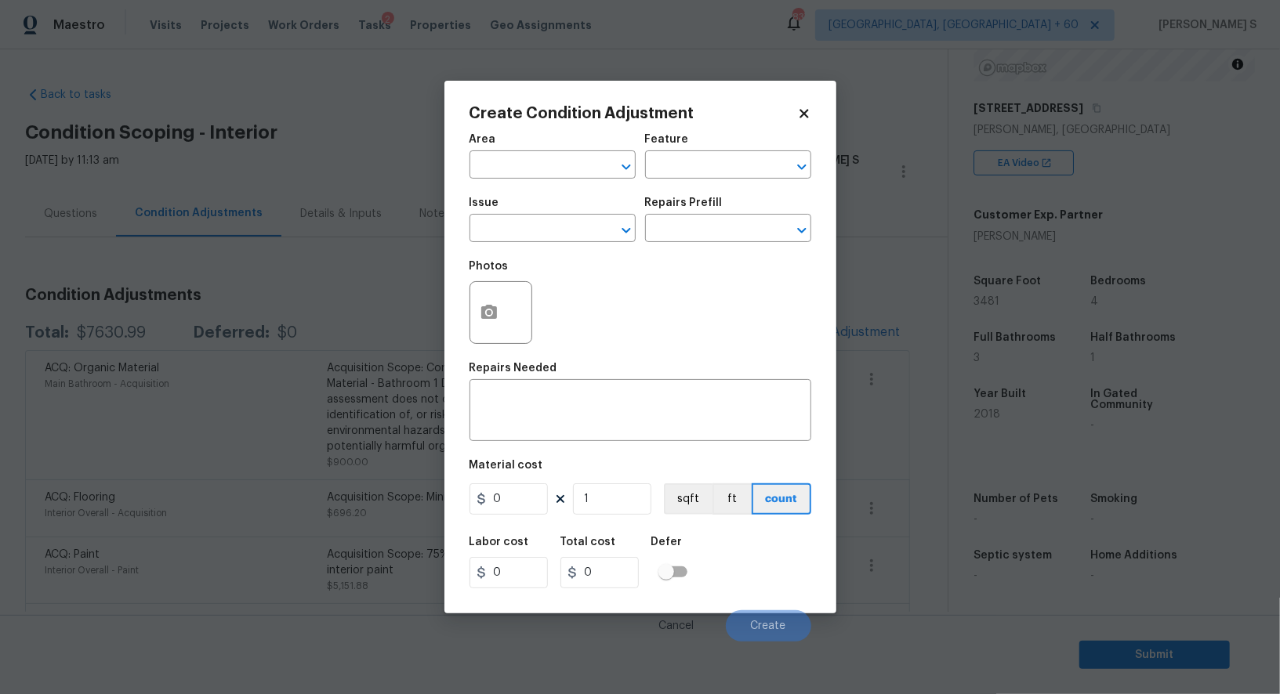
click at [538, 244] on span "Issue ​" at bounding box center [552, 219] width 166 height 63
click at [538, 229] on input "text" at bounding box center [530, 230] width 122 height 24
type input "Condition charge"
type input "20"
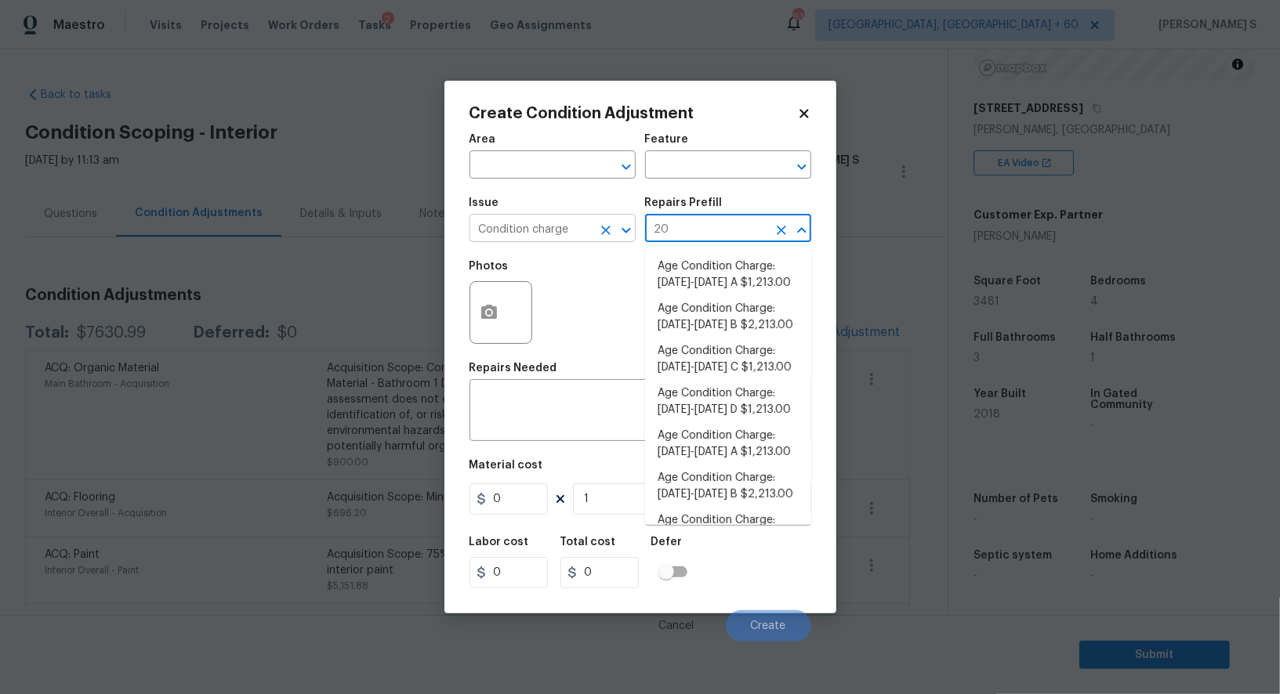
type input "202"
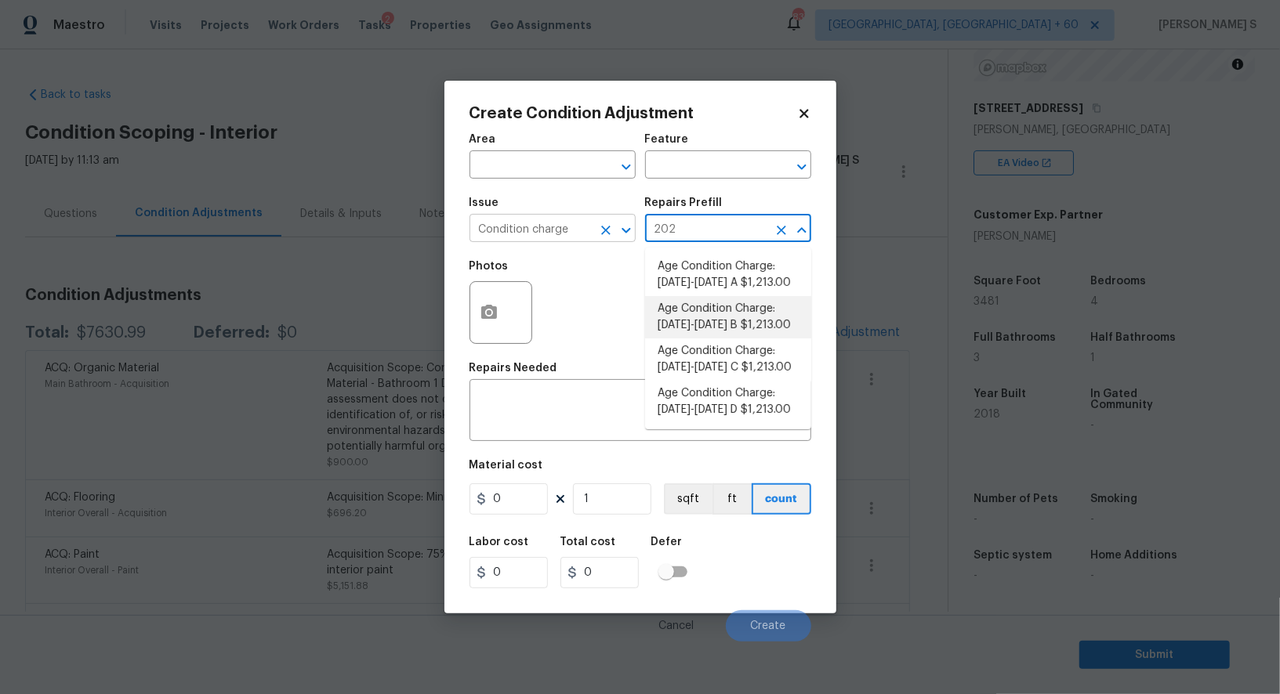
type input "Home Readiness Packages"
type textarea "Age Condition Charge: 2009-2023 B"
type input "1213"
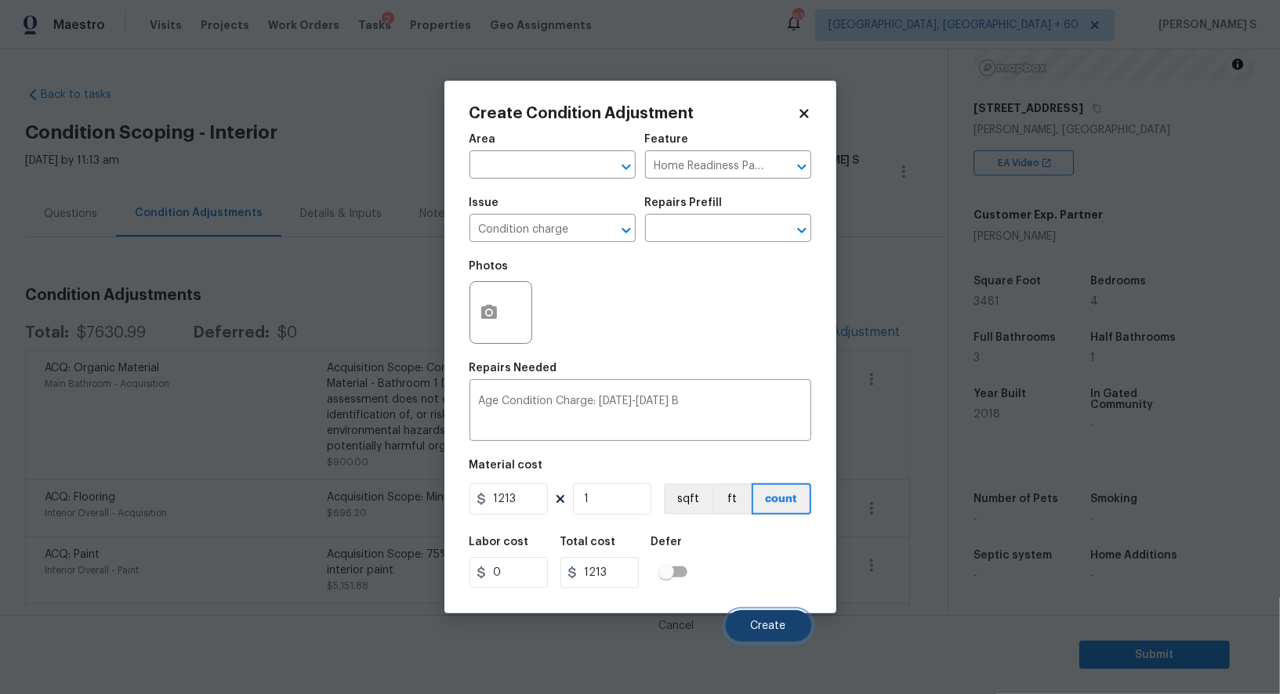
click at [768, 625] on span "Create" at bounding box center [768, 627] width 35 height 12
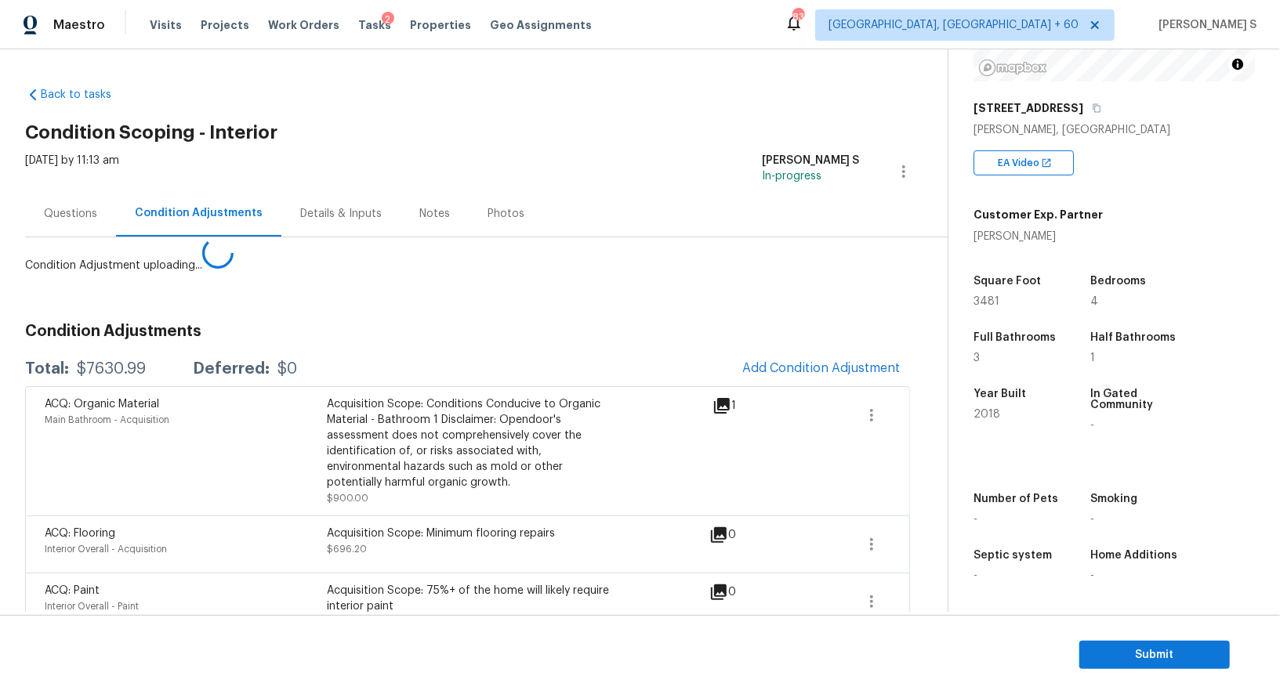
click at [115, 538] on body "Maestro Visits Projects Work Orders Tasks 2 Properties Geo Assignments 837 Albu…" at bounding box center [640, 347] width 1280 height 694
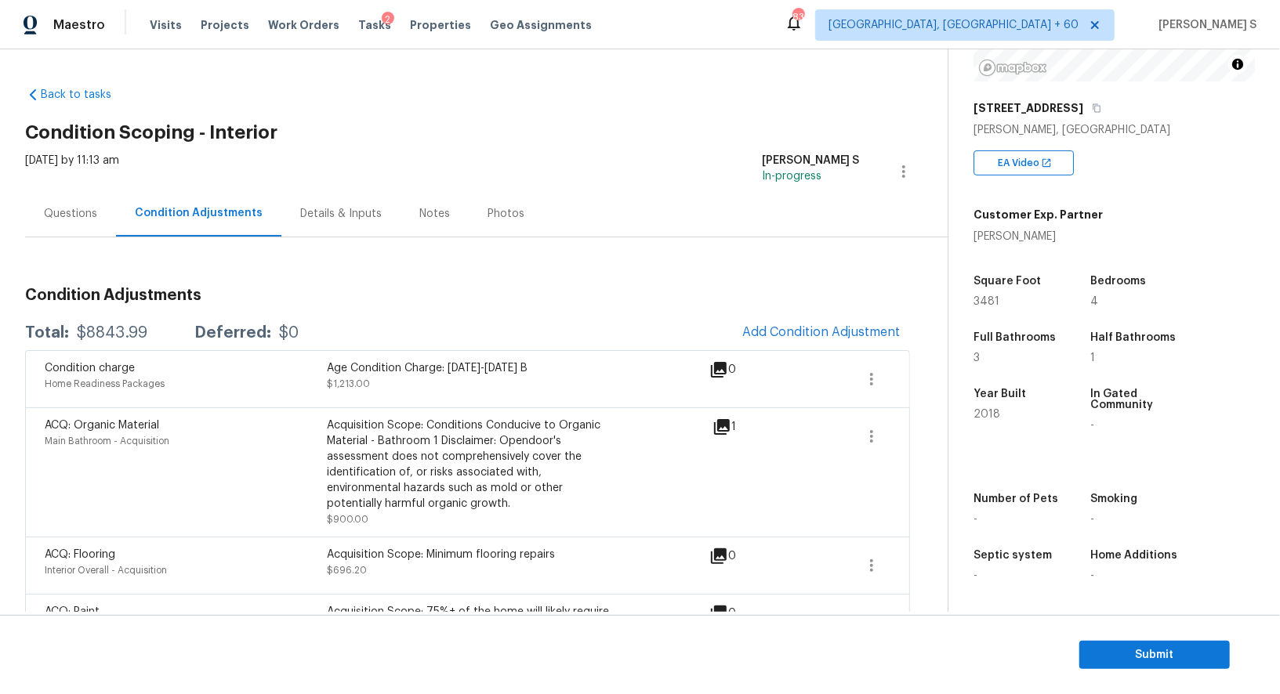
click at [62, 212] on div "Questions" at bounding box center [70, 214] width 53 height 16
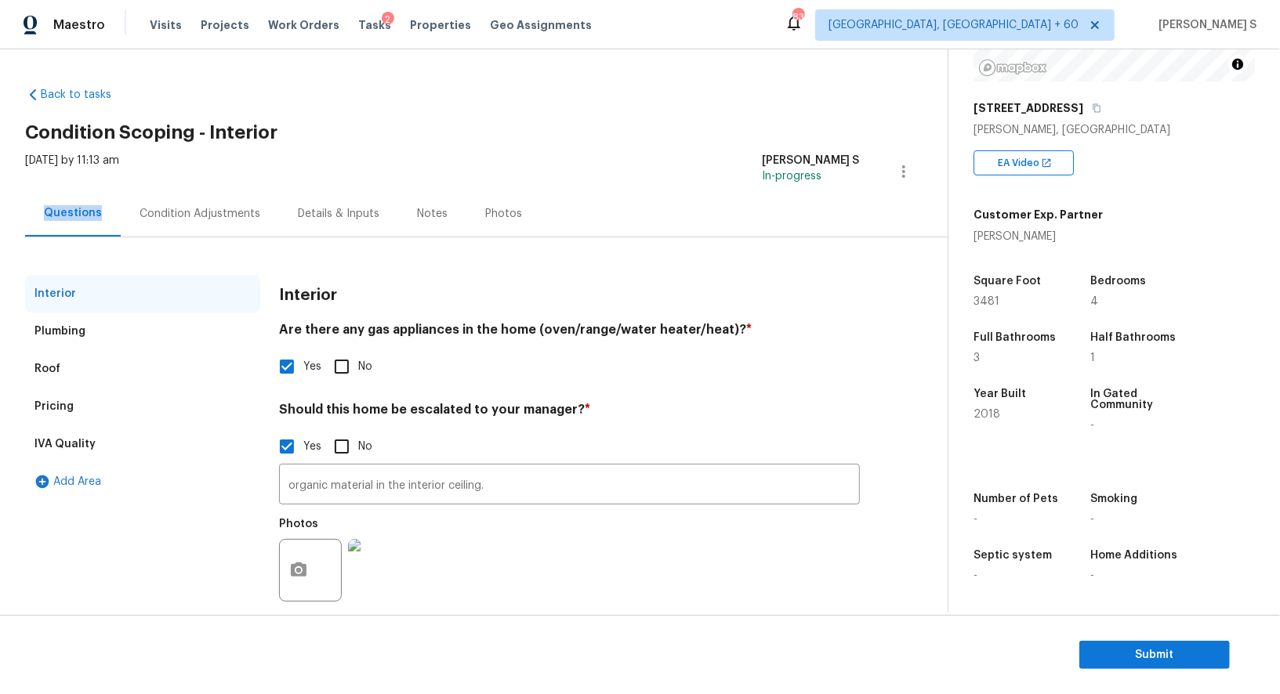
click at [62, 212] on div "Questions" at bounding box center [73, 213] width 58 height 16
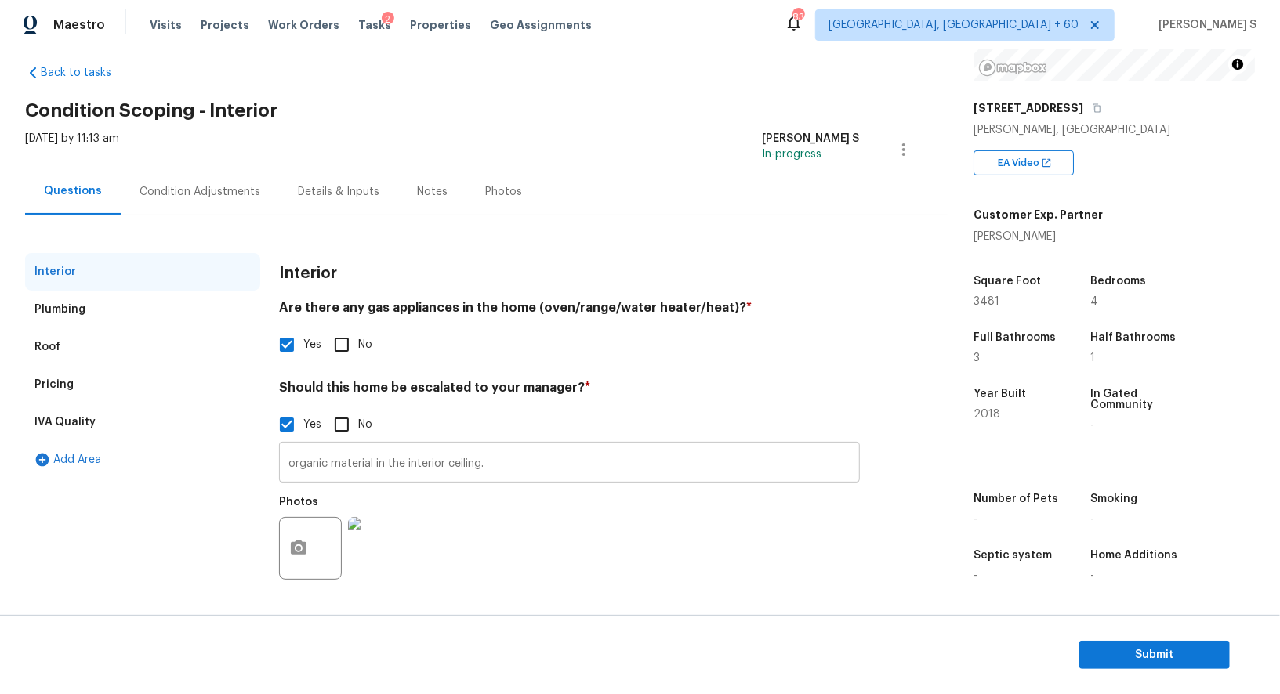
click at [531, 477] on input "organic material in the interior ceiling." at bounding box center [569, 464] width 581 height 37
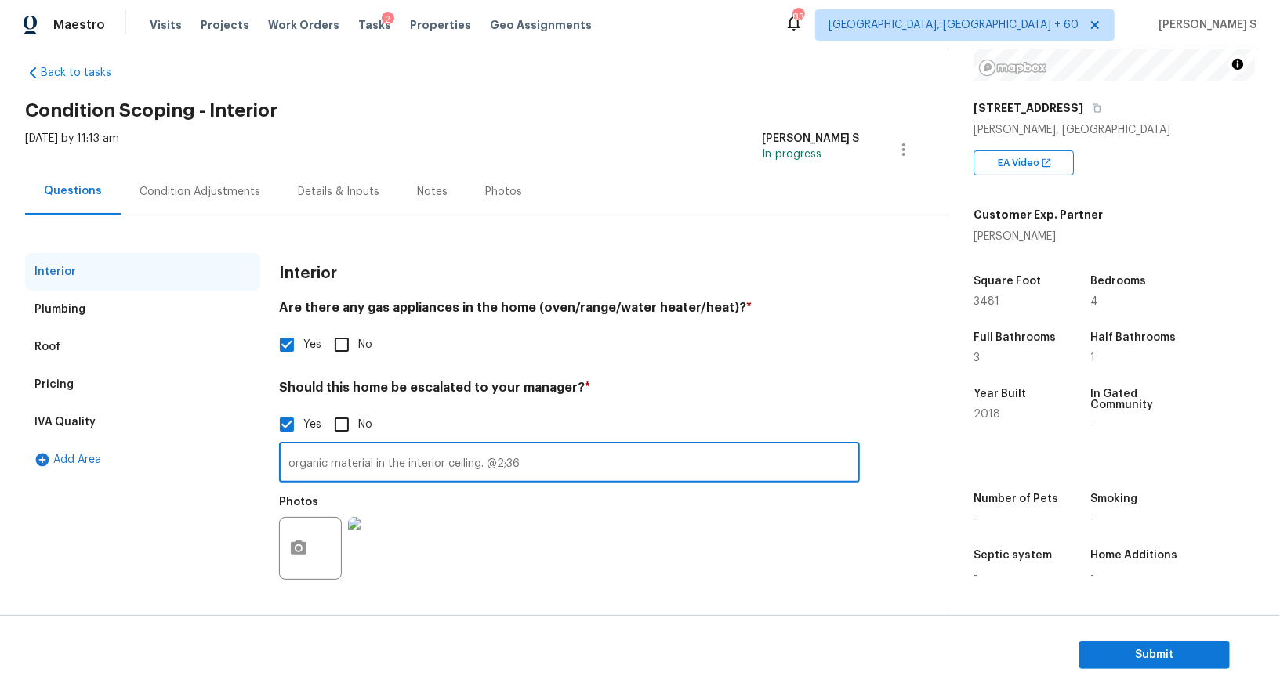
click at [375, 462] on input "organic material in the interior ceiling. @2;36" at bounding box center [569, 464] width 581 height 37
type input "organic material and possible leak in the interior ceiling. @2;36."
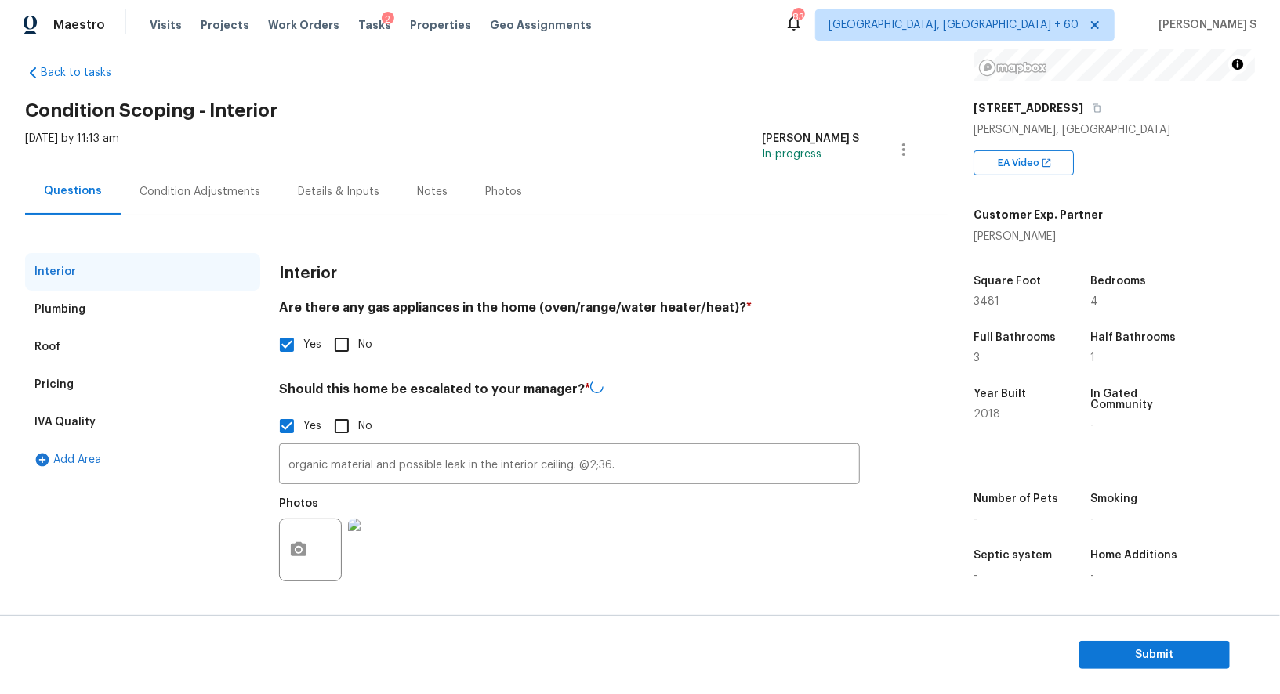
click at [732, 509] on div "Photos" at bounding box center [569, 540] width 581 height 102
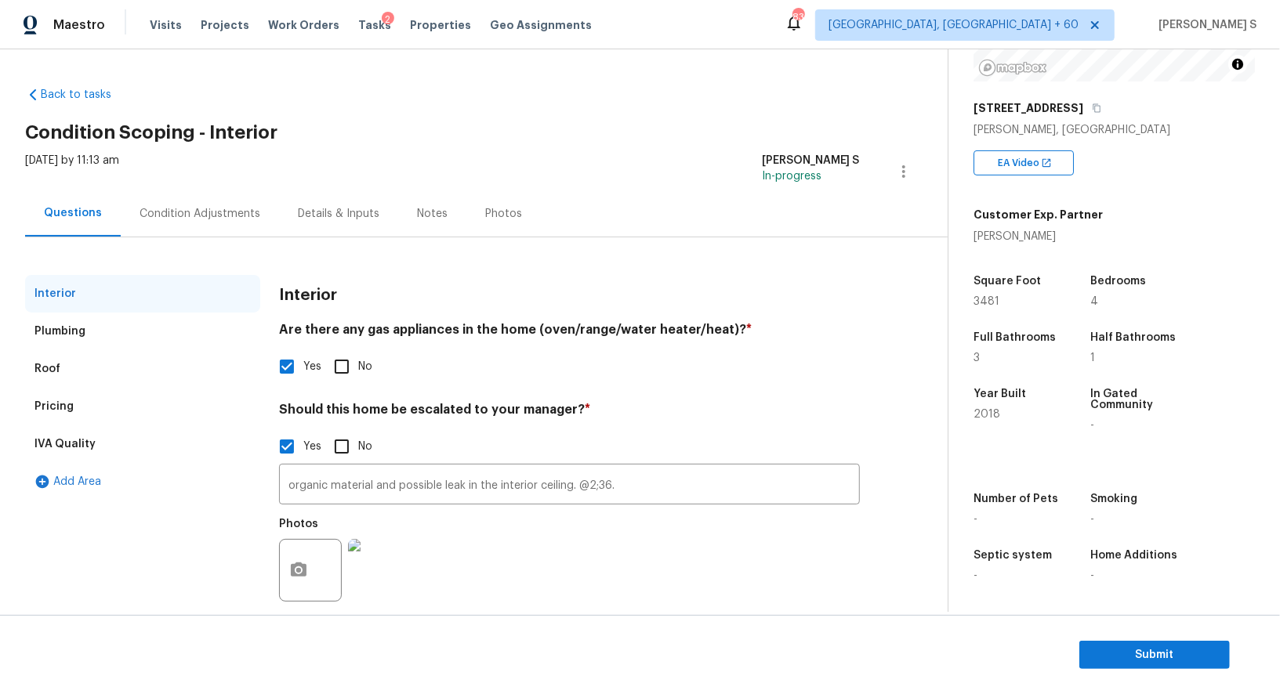
click at [193, 206] on div "Condition Adjustments" at bounding box center [199, 214] width 121 height 16
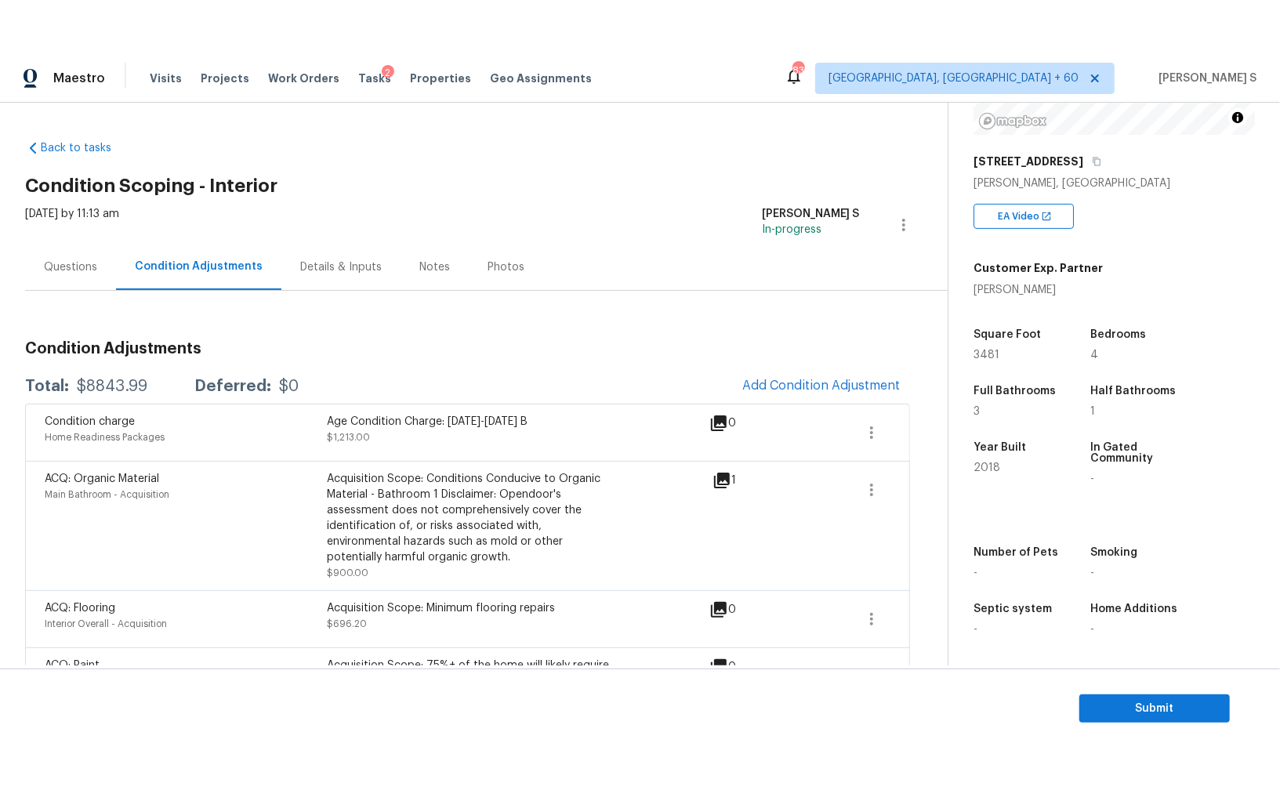
scroll to position [74, 0]
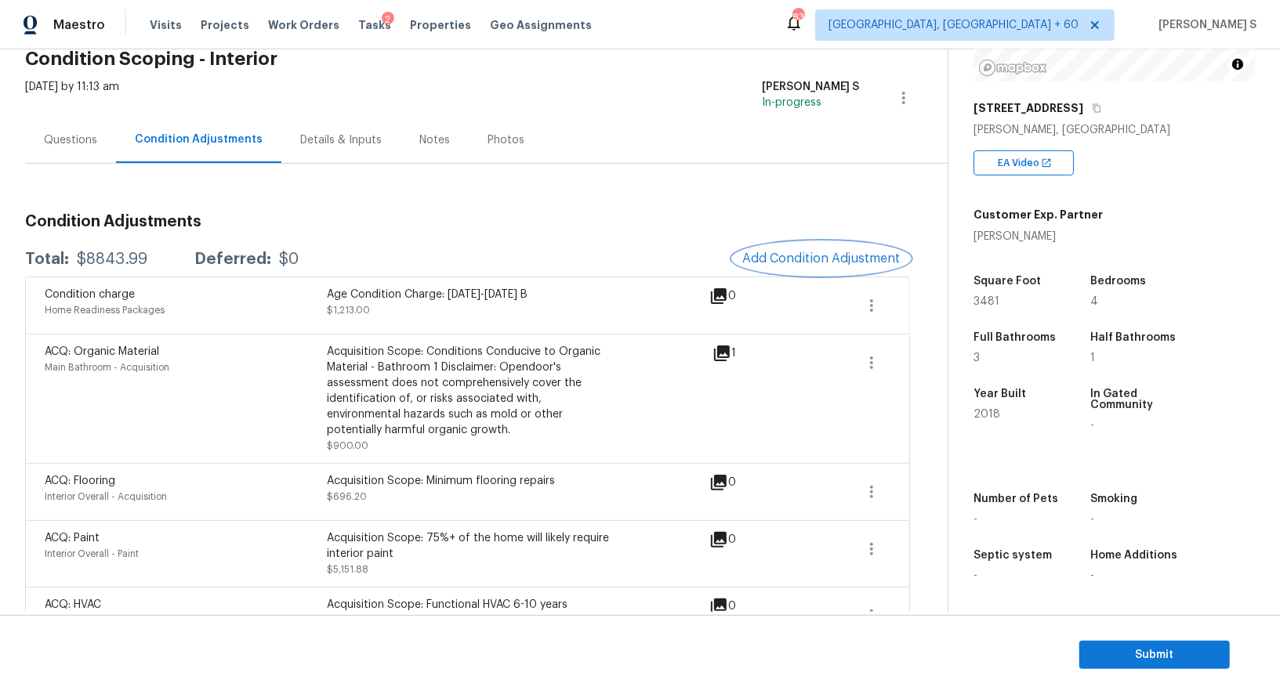
click at [758, 256] on span "Add Condition Adjustment" at bounding box center [821, 259] width 158 height 14
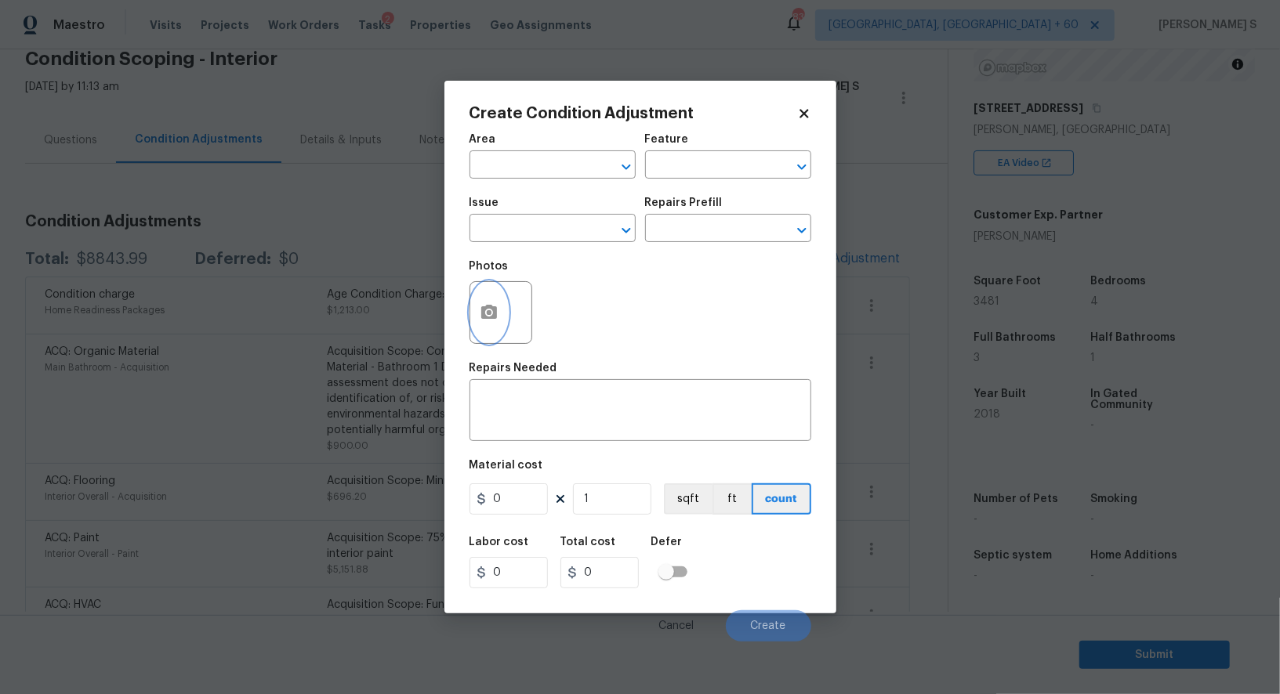
click at [480, 320] on icon "button" at bounding box center [489, 312] width 19 height 19
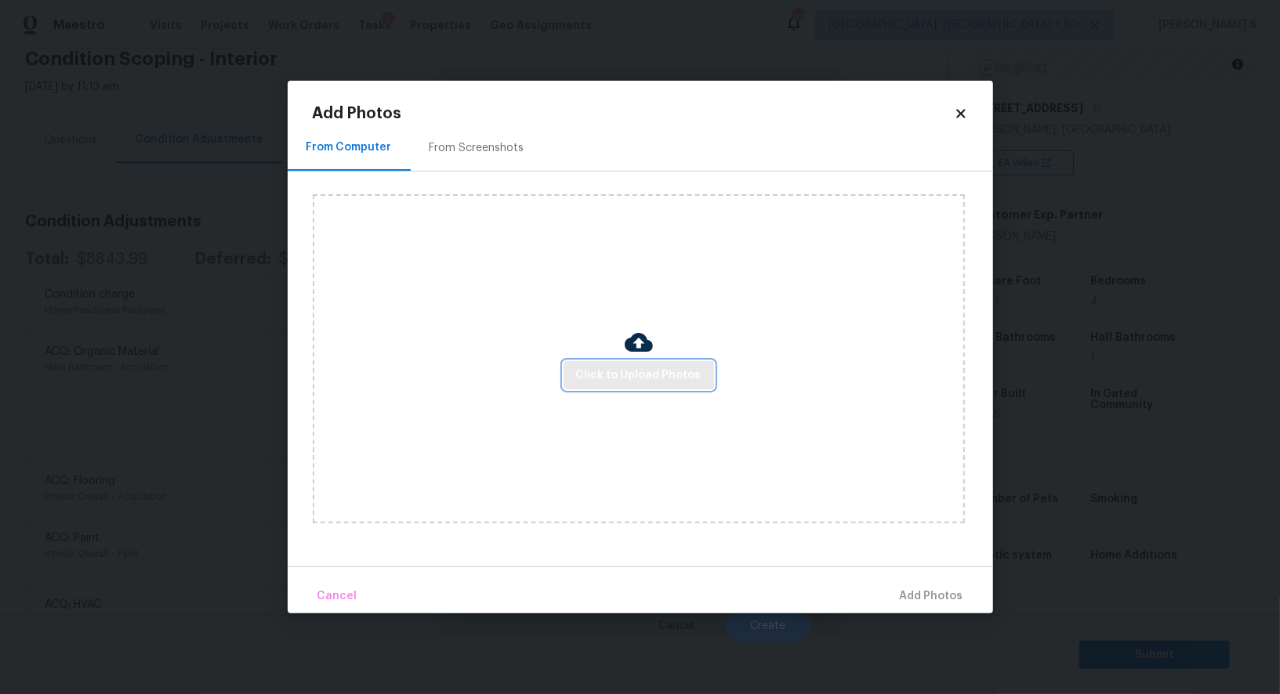
click at [632, 386] on button "Click to Upload Photos" at bounding box center [638, 375] width 150 height 29
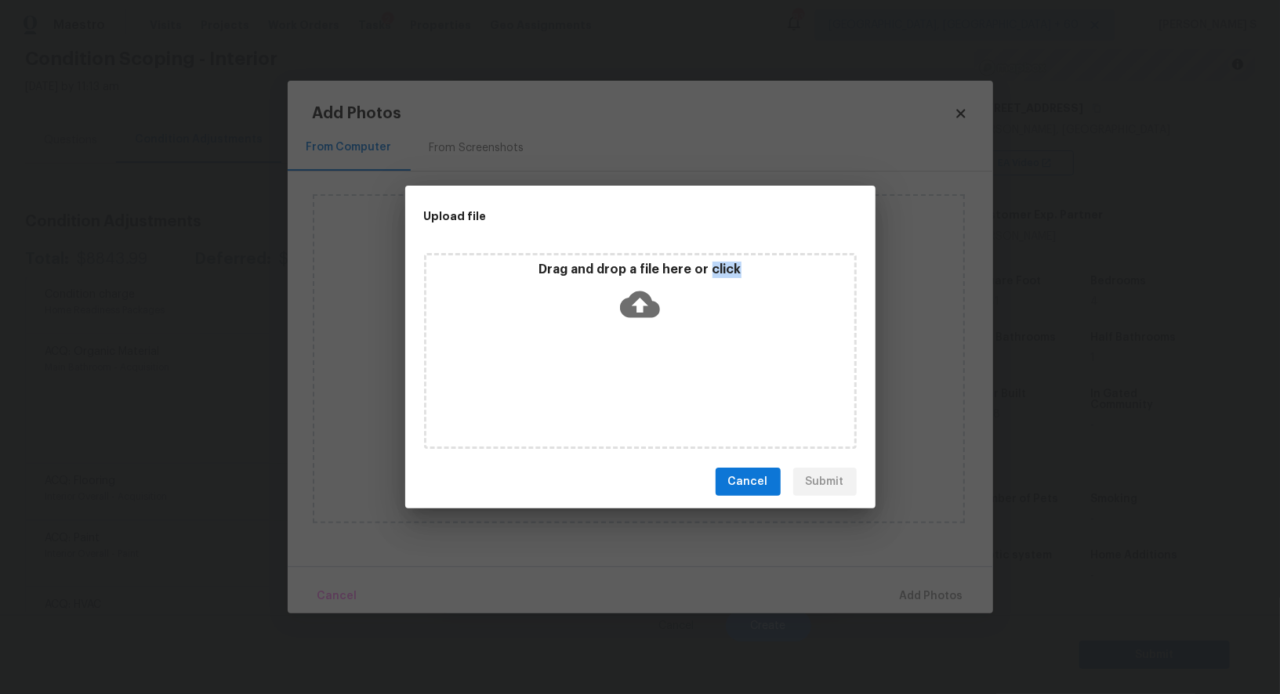
click at [632, 386] on div "Drag and drop a file here or click" at bounding box center [640, 351] width 433 height 196
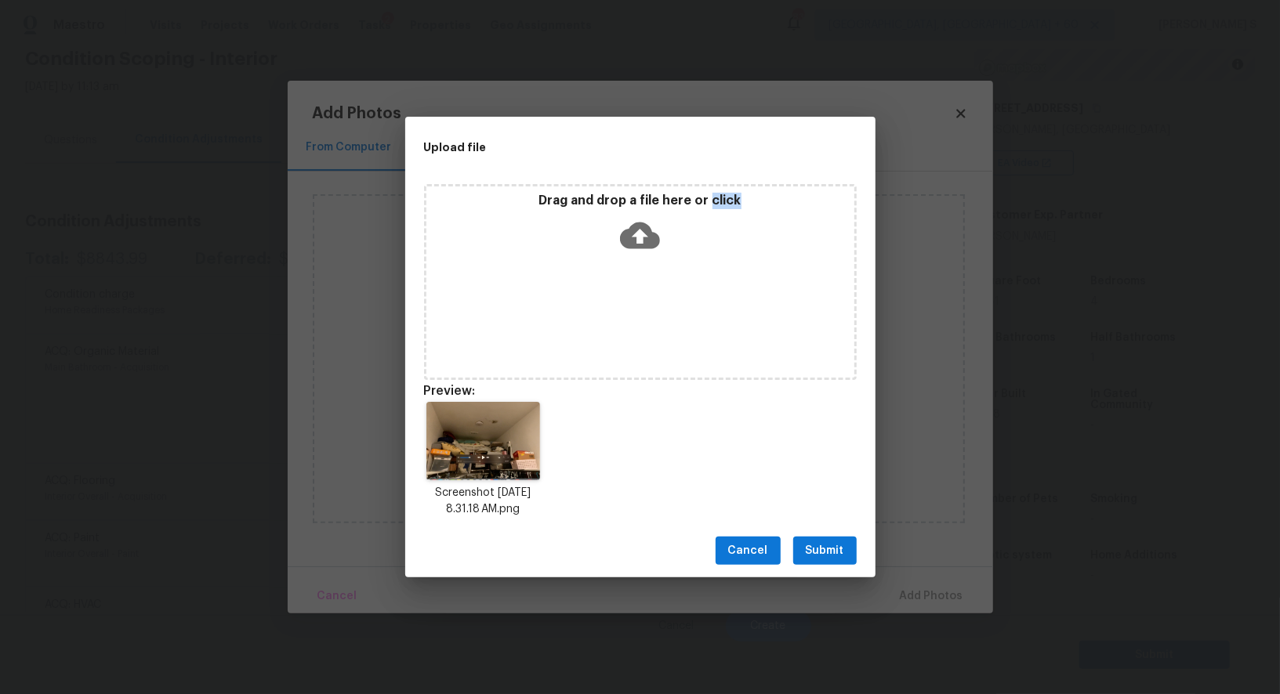
click at [826, 538] on button "Submit" at bounding box center [824, 551] width 63 height 29
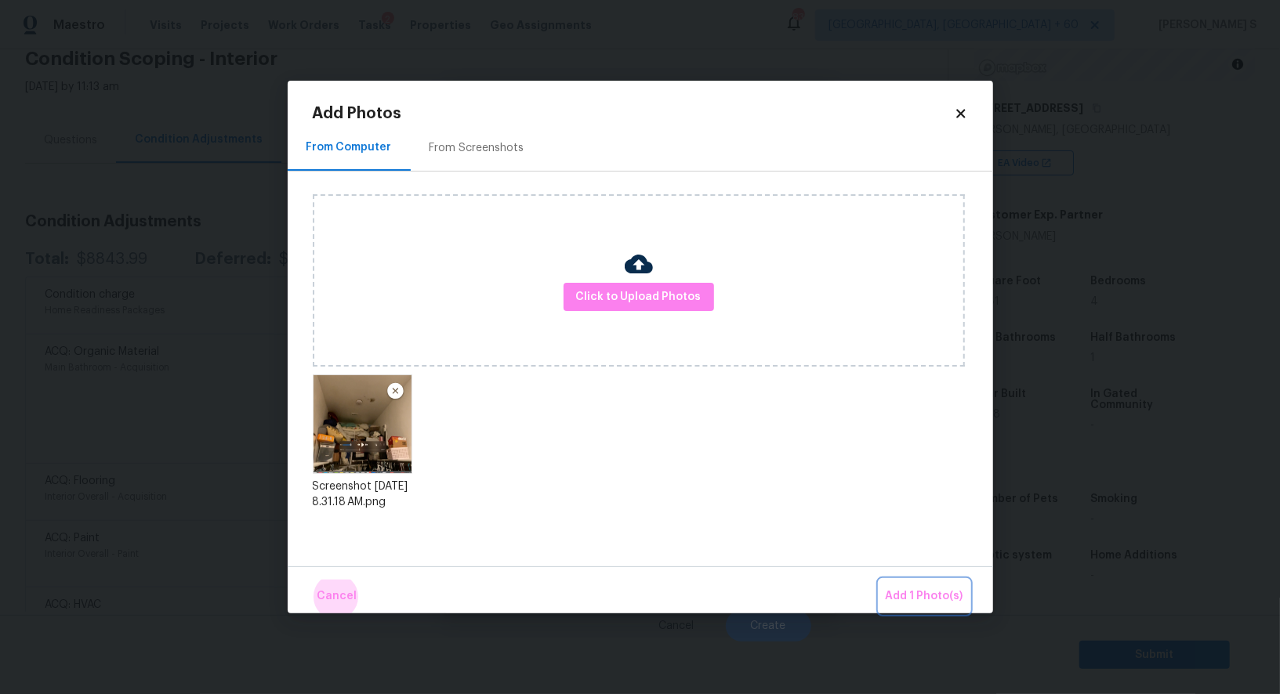
click at [879, 580] on button "Add 1 Photo(s)" at bounding box center [924, 597] width 90 height 34
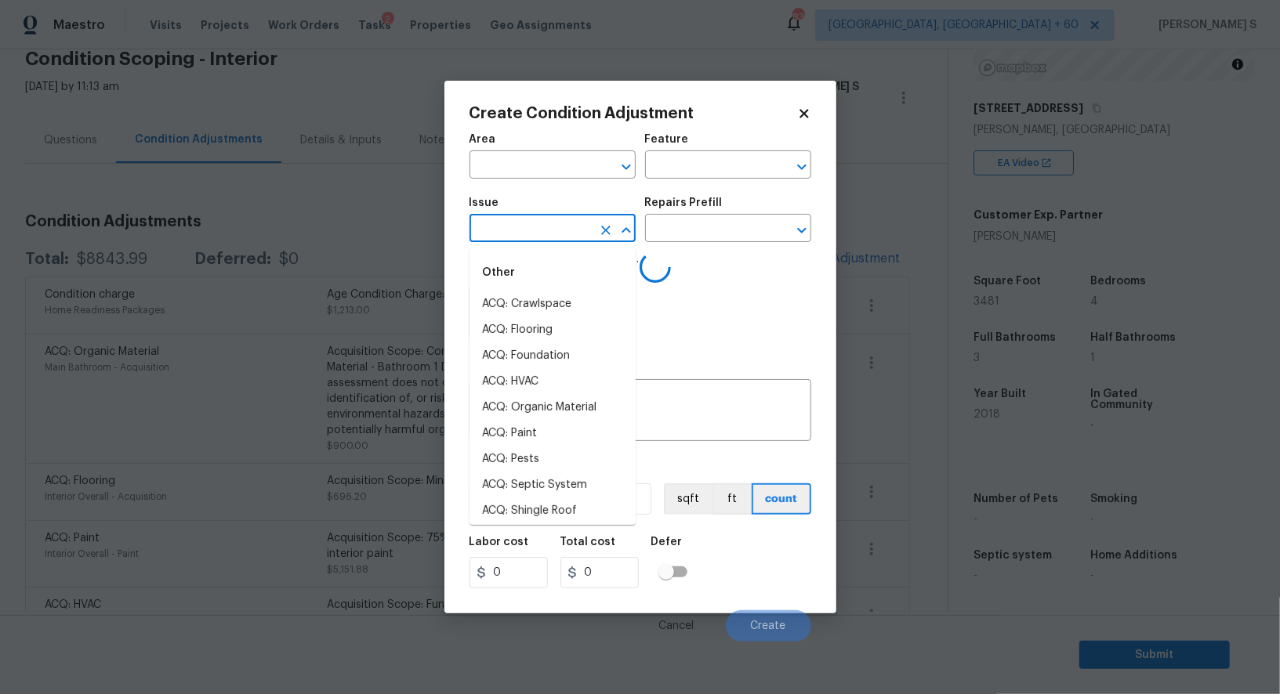
click at [533, 242] on input "text" at bounding box center [530, 230] width 122 height 24
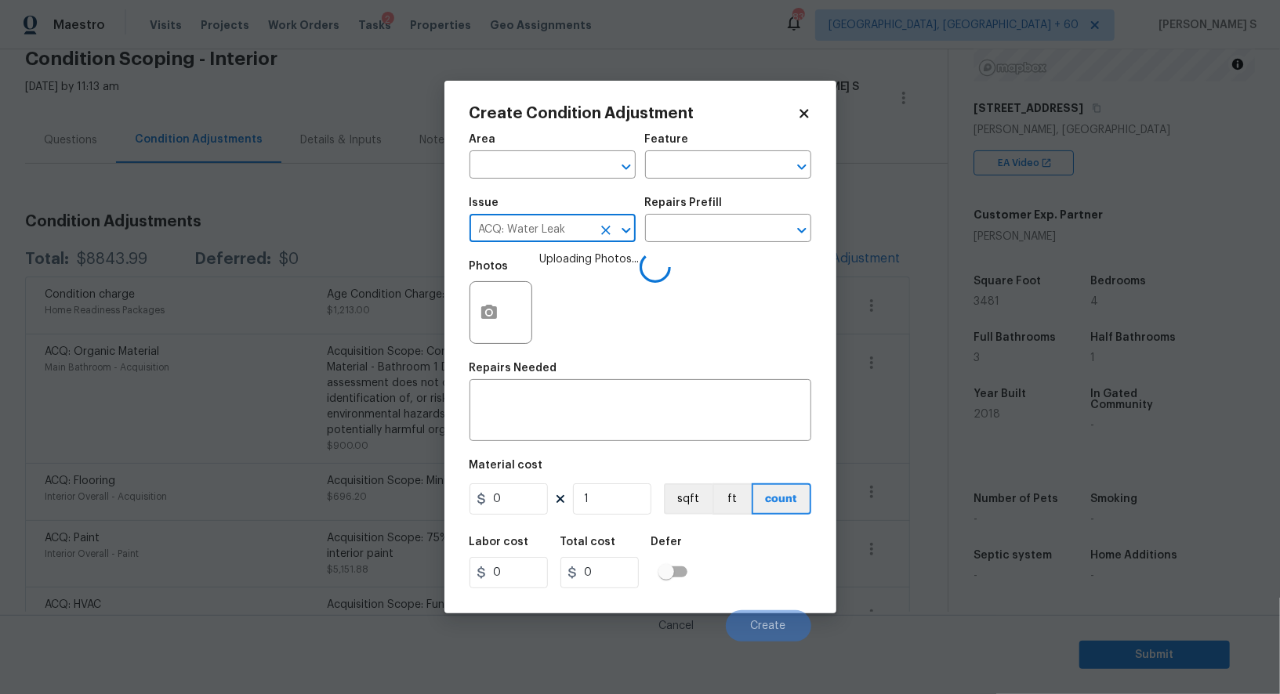
type input "ACQ: Water Leak"
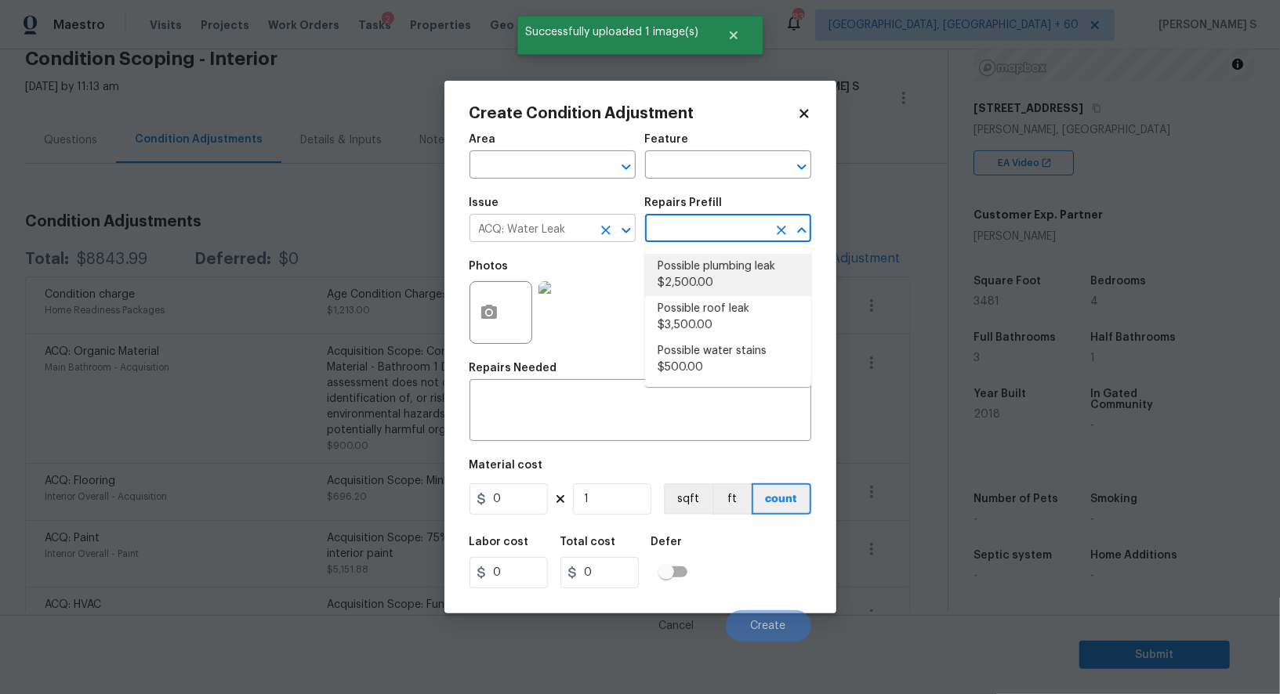
type input "Acquisition"
type textarea "Acquisition Scope: Possible plumbing leak"
type input "2500"
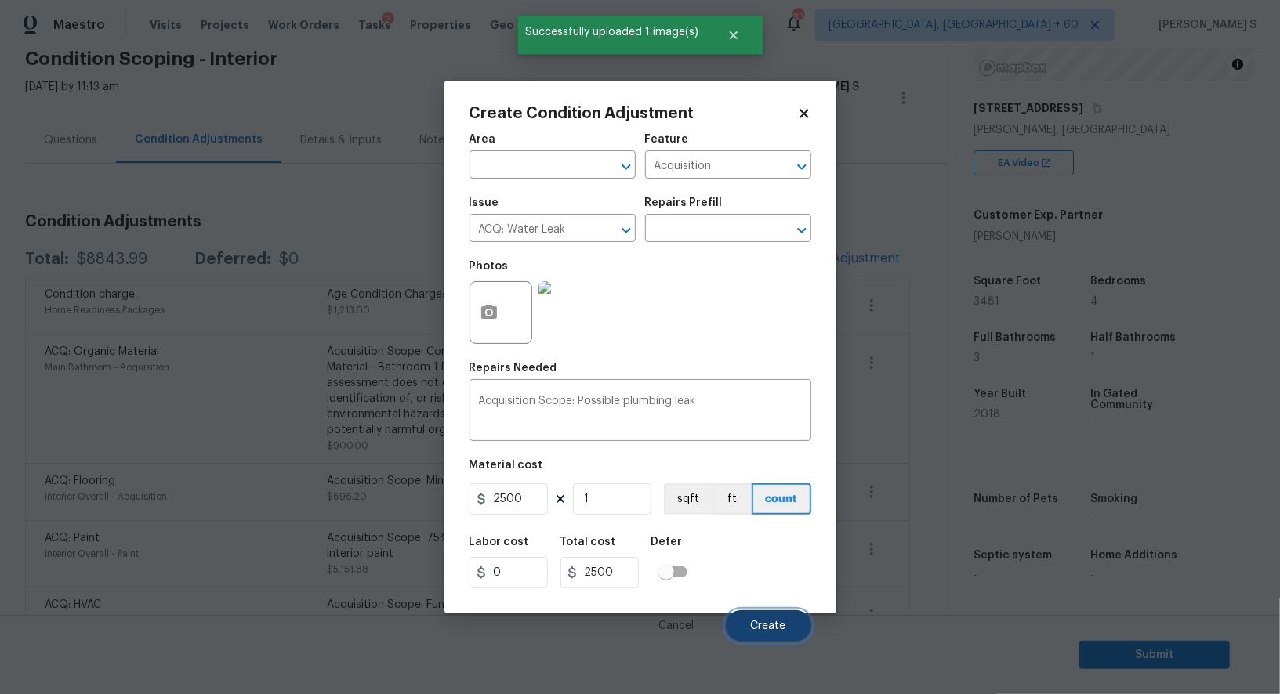
click at [773, 638] on button "Create" at bounding box center [768, 625] width 85 height 31
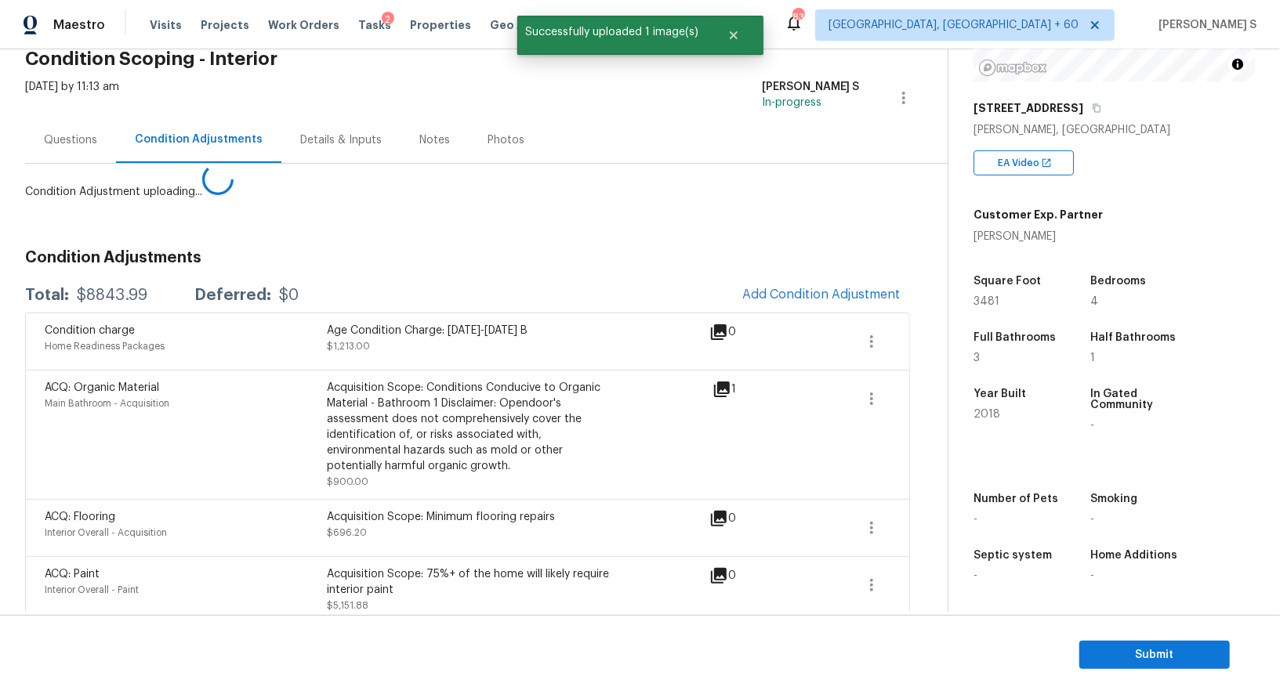
click at [295, 561] on body "Maestro Visits Projects Work Orders Tasks 2 Properties Geo Assignments 833 Albu…" at bounding box center [640, 347] width 1280 height 694
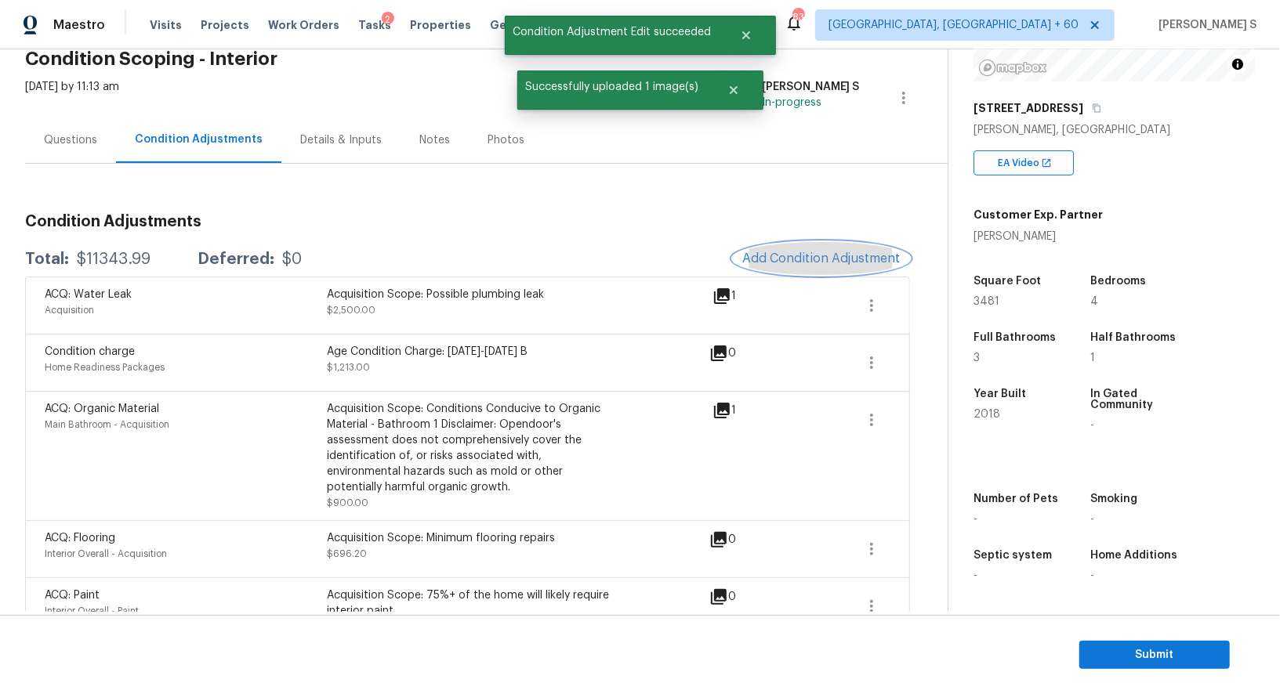
click at [762, 246] on button "Add Condition Adjustment" at bounding box center [821, 258] width 177 height 33
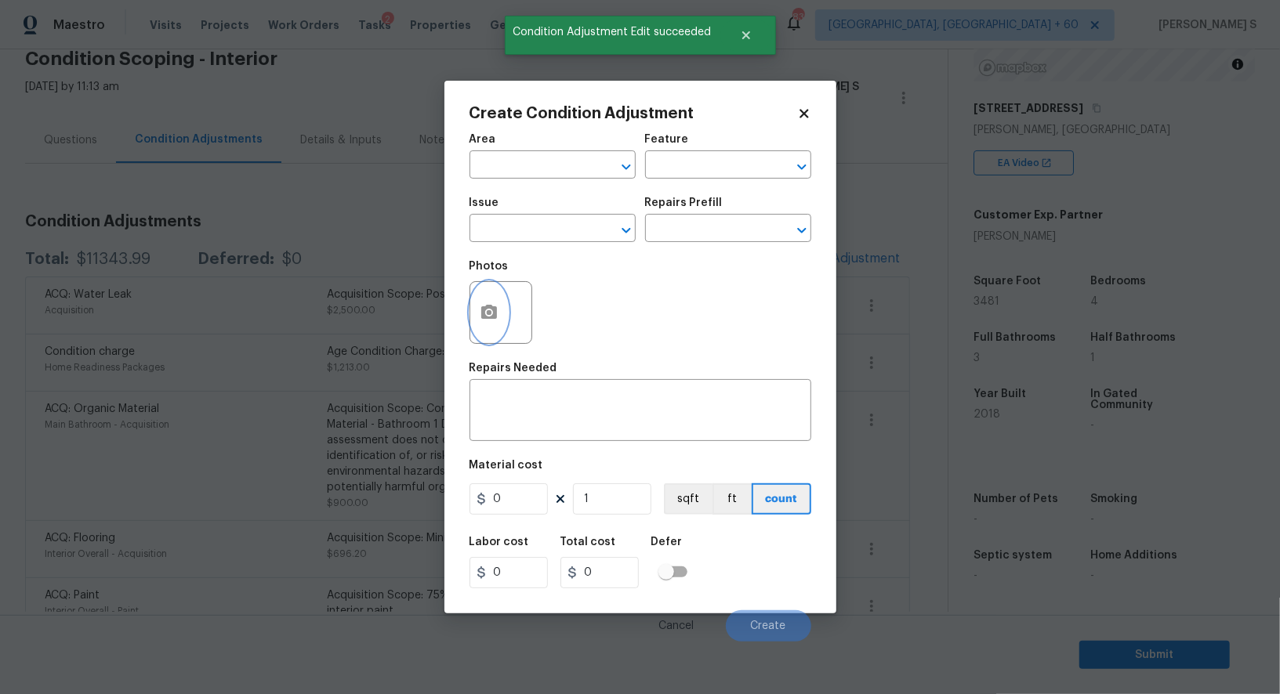
click at [495, 311] on icon "button" at bounding box center [489, 312] width 16 height 14
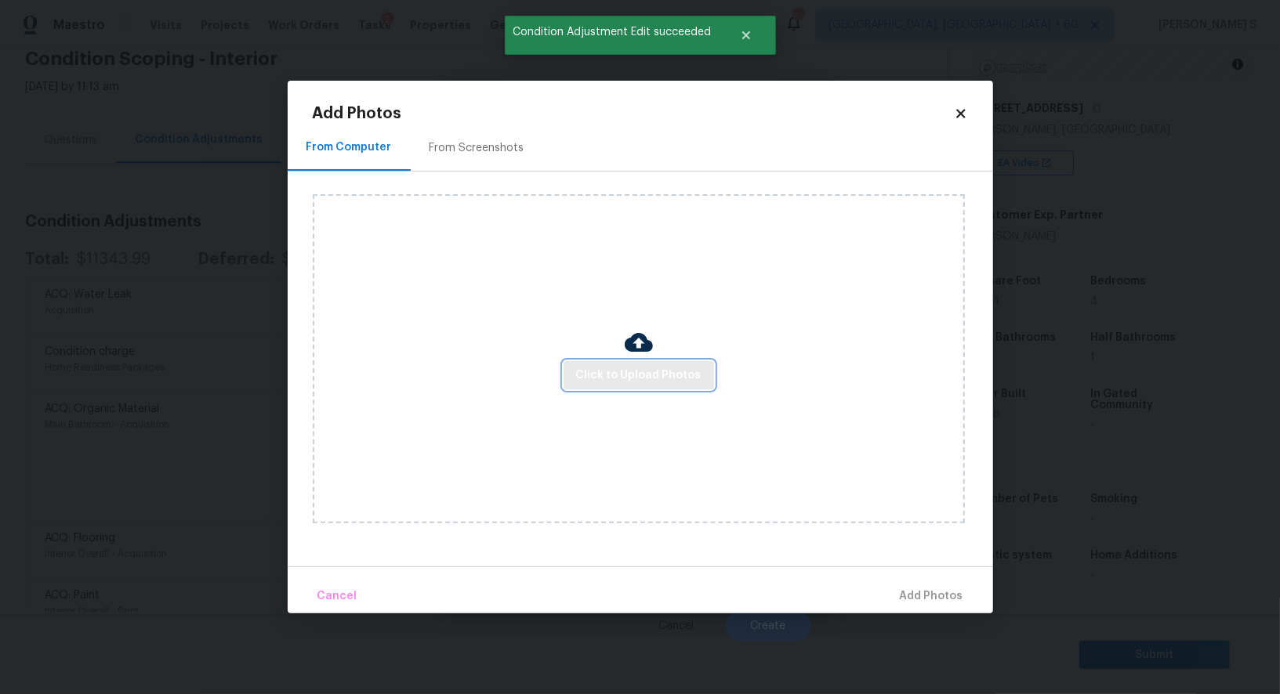
click at [690, 368] on span "Click to Upload Photos" at bounding box center [638, 376] width 125 height 20
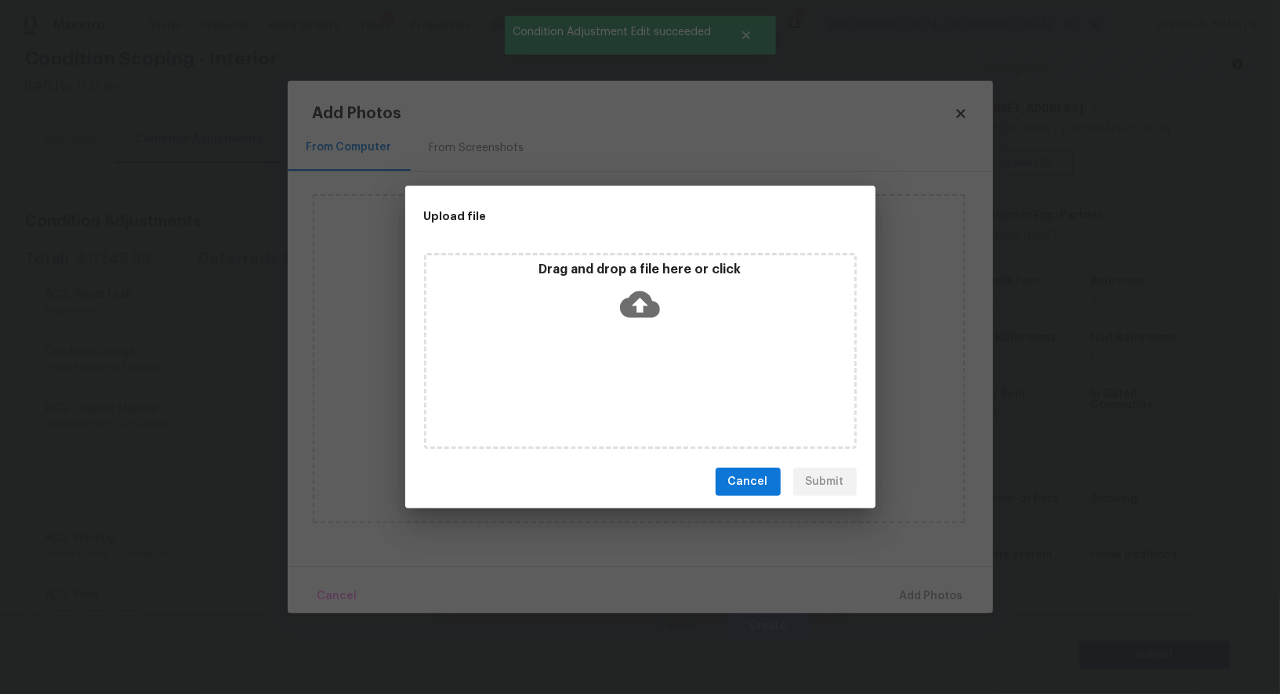
click at [690, 368] on div "Drag and drop a file here or click" at bounding box center [640, 351] width 433 height 196
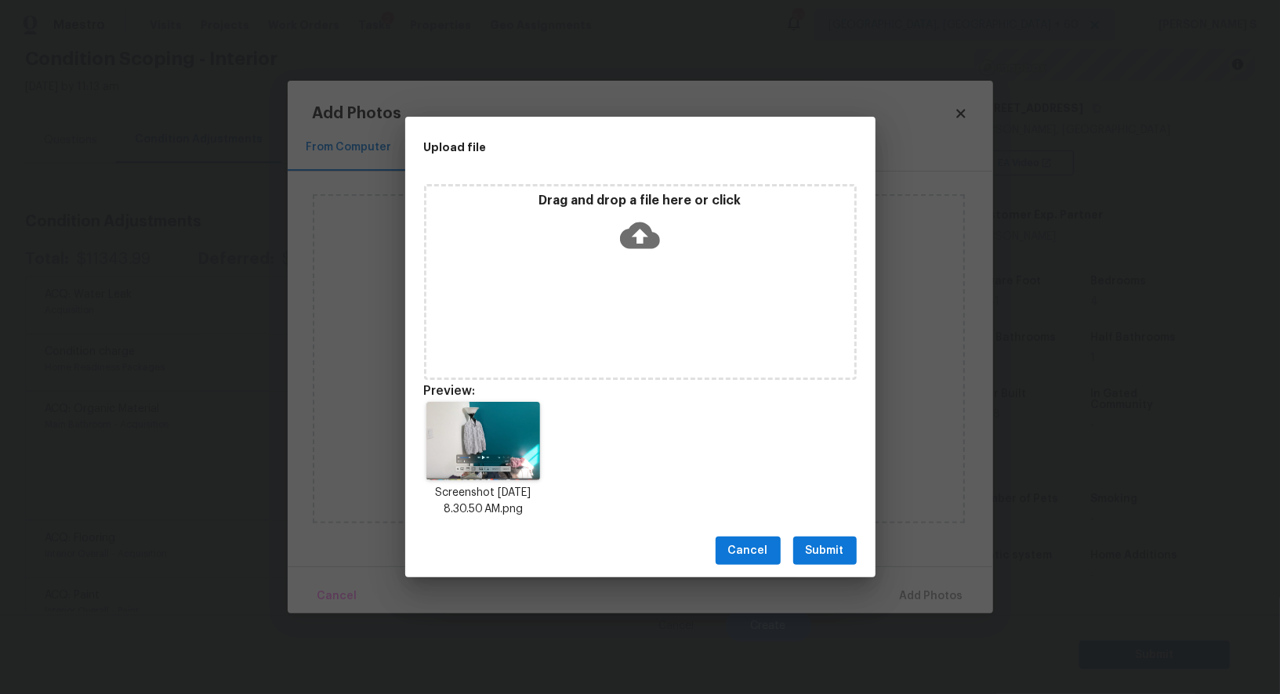
click at [831, 550] on span "Submit" at bounding box center [825, 551] width 38 height 20
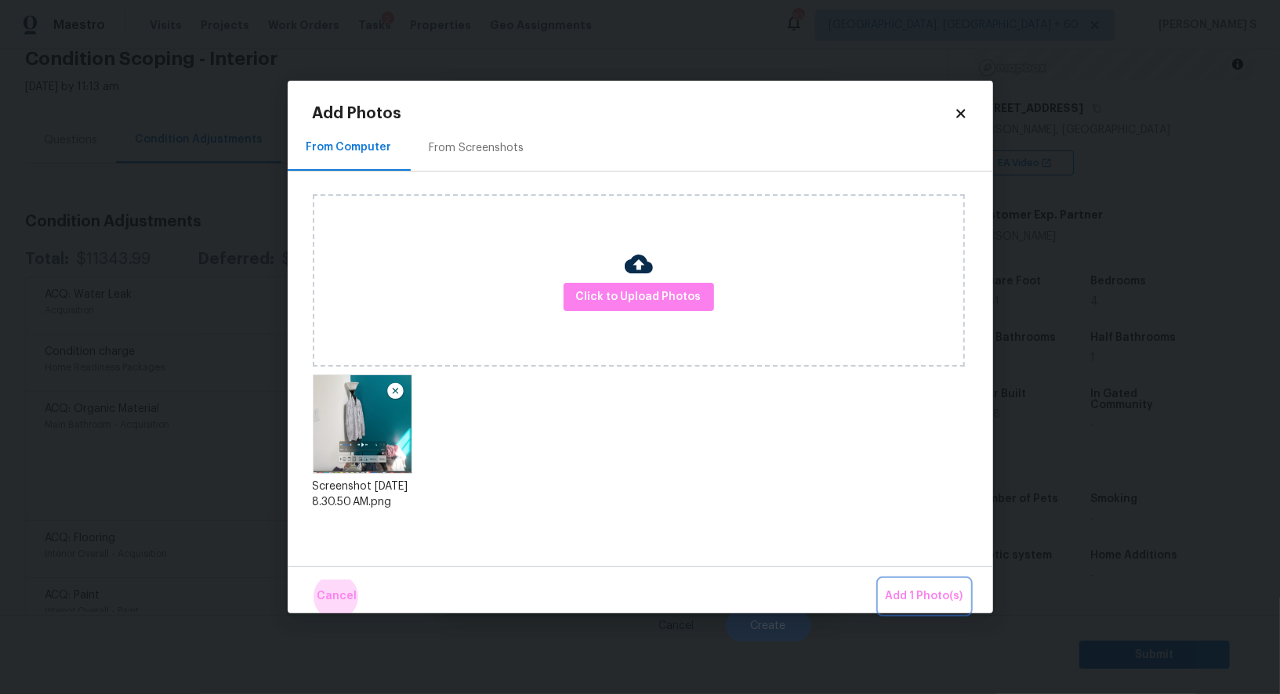
click at [879, 580] on button "Add 1 Photo(s)" at bounding box center [924, 597] width 90 height 34
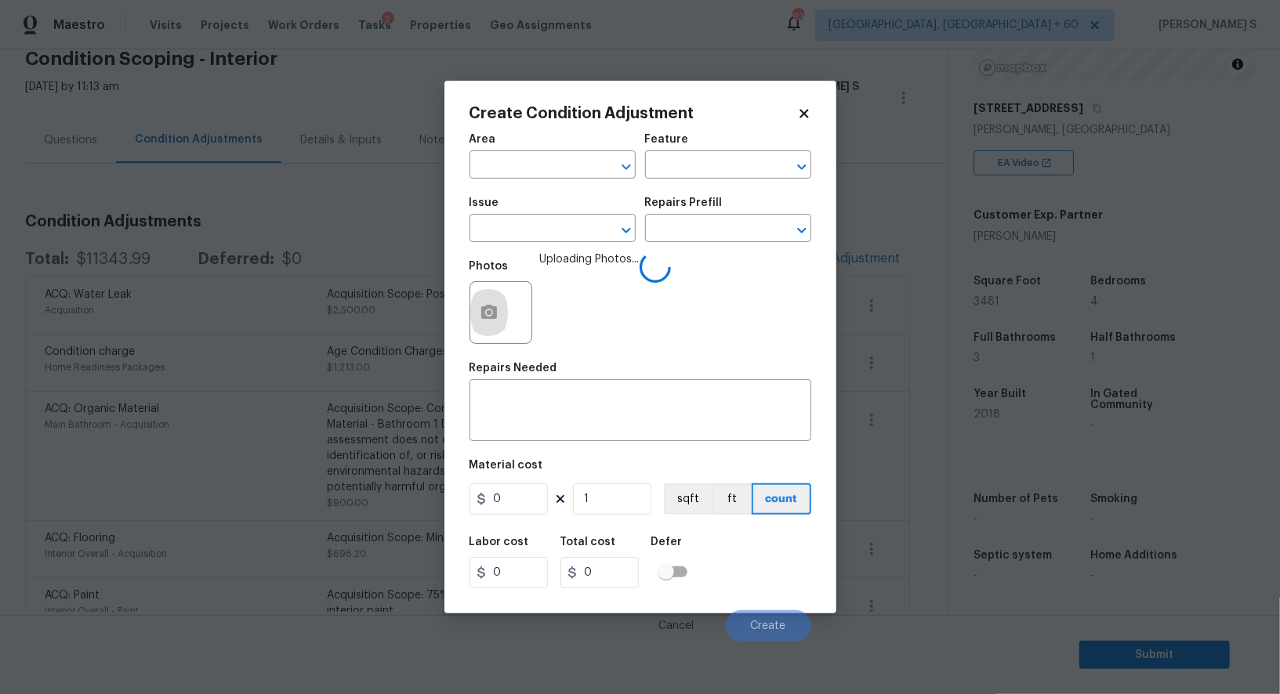
click at [538, 212] on div "Issue" at bounding box center [552, 207] width 166 height 20
click at [554, 242] on input "text" at bounding box center [530, 230] width 122 height 24
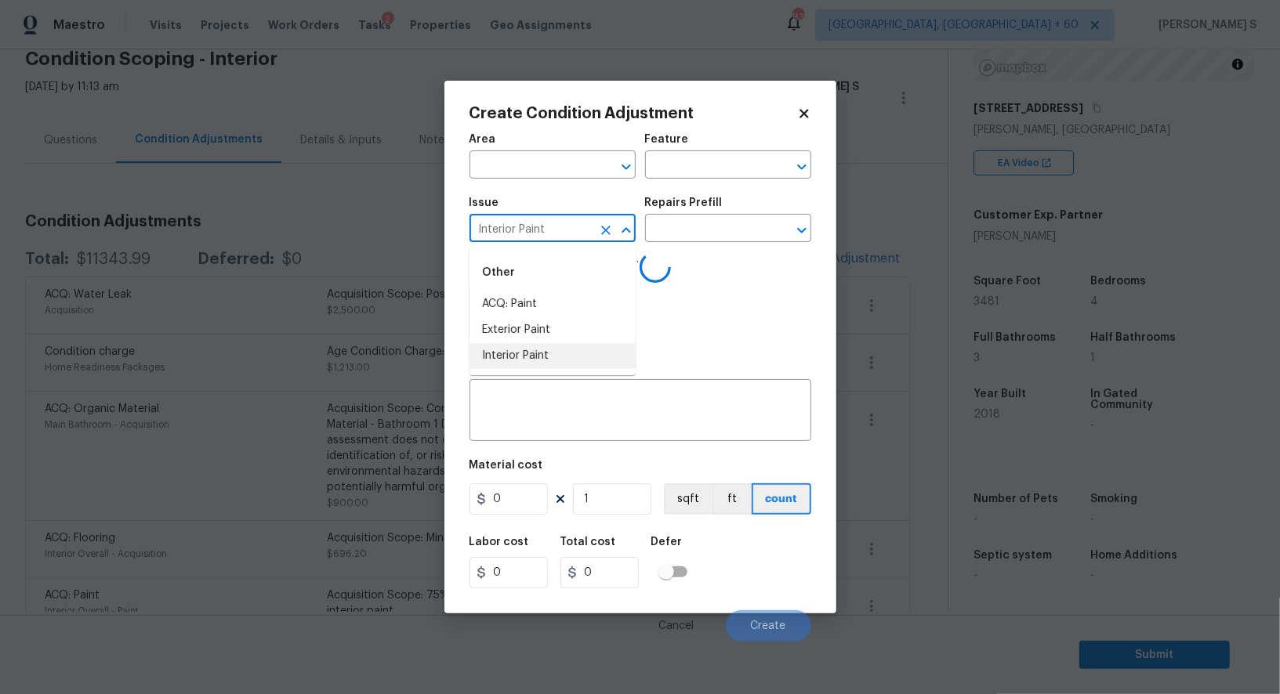
type input "Interior Paint"
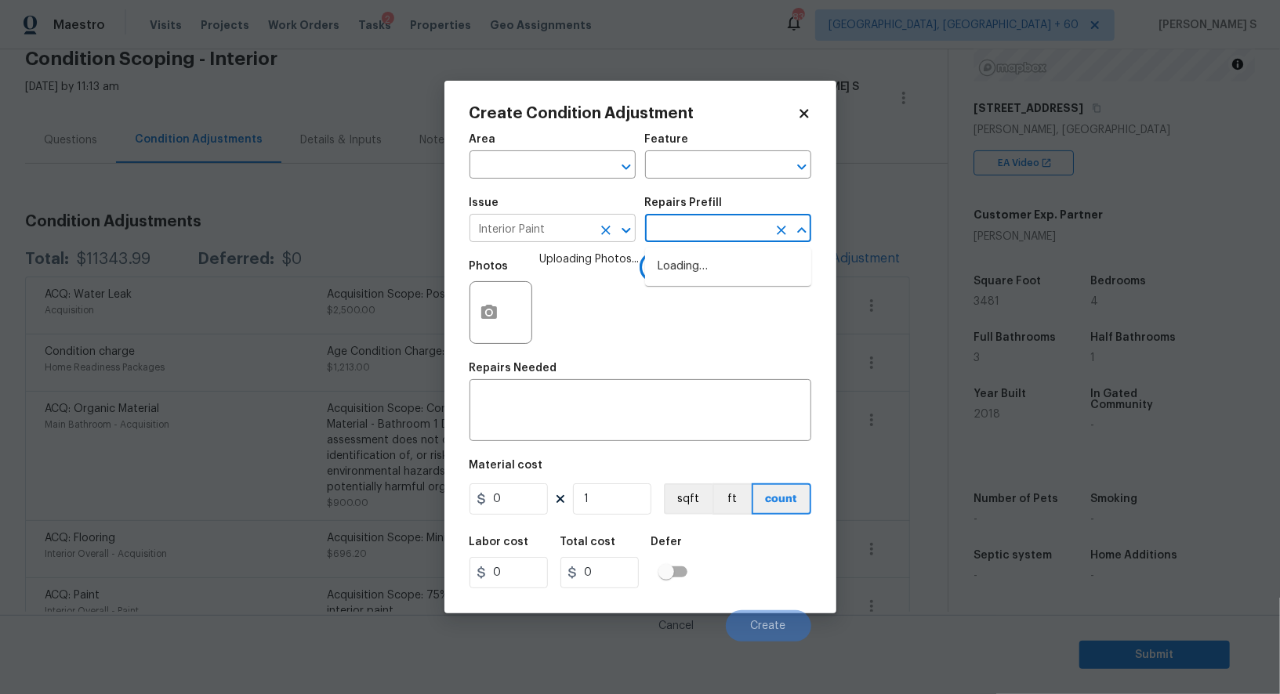
type input "r"
type input "imer"
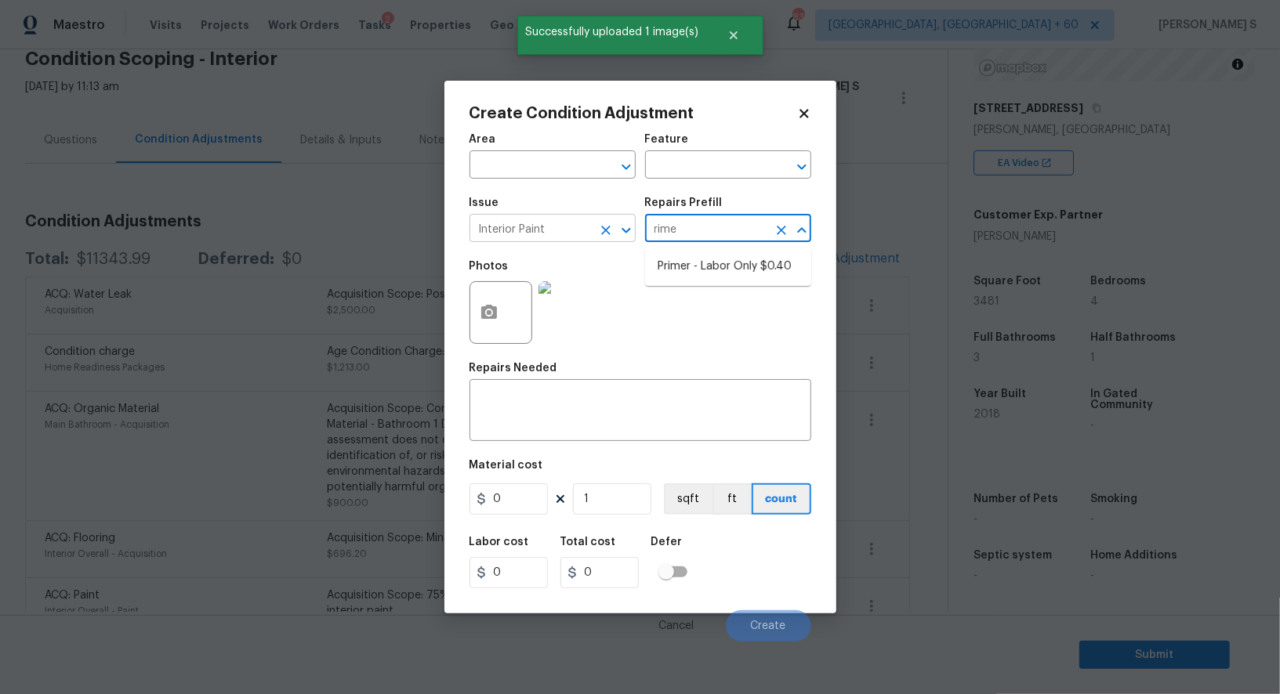
type input "rimer"
type input "Overall Paint"
type textarea "Interior primer - PRIMER PROVIDED BY OPENDOOR - All nails, screws, drywall anch…"
type input "0.4"
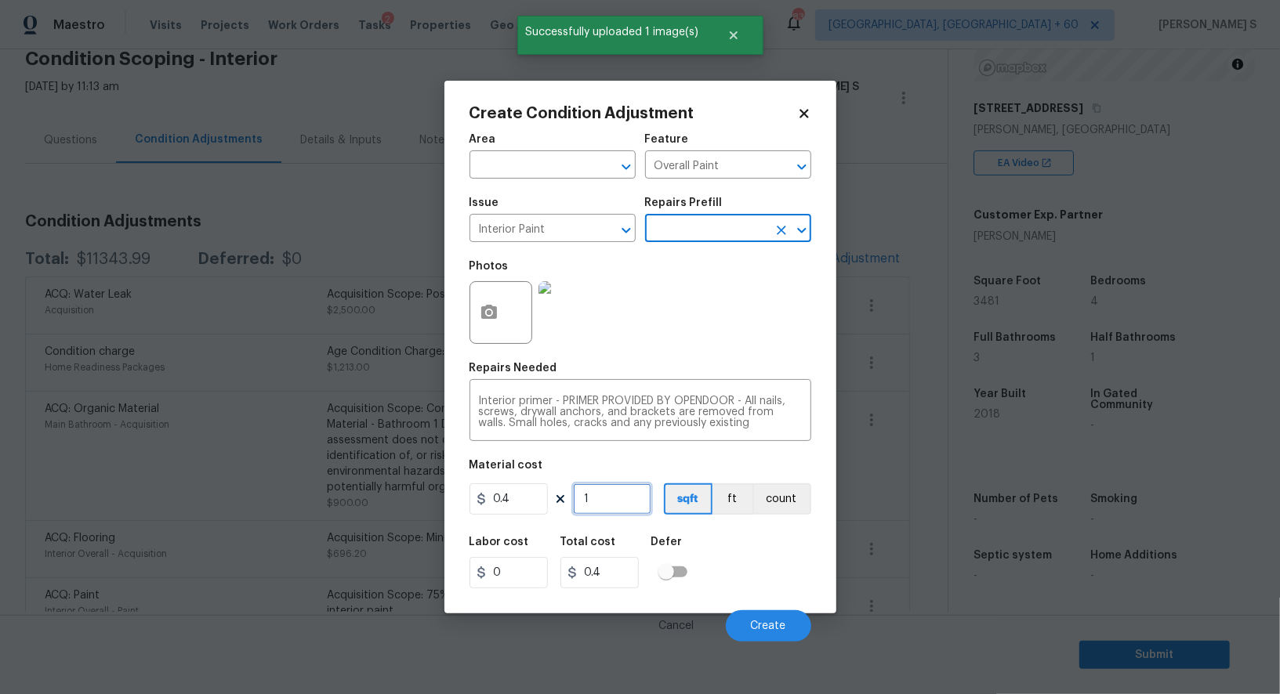
click at [598, 509] on input "1" at bounding box center [612, 498] width 78 height 31
type input "2"
type input "0.8"
type input "20"
type input "8"
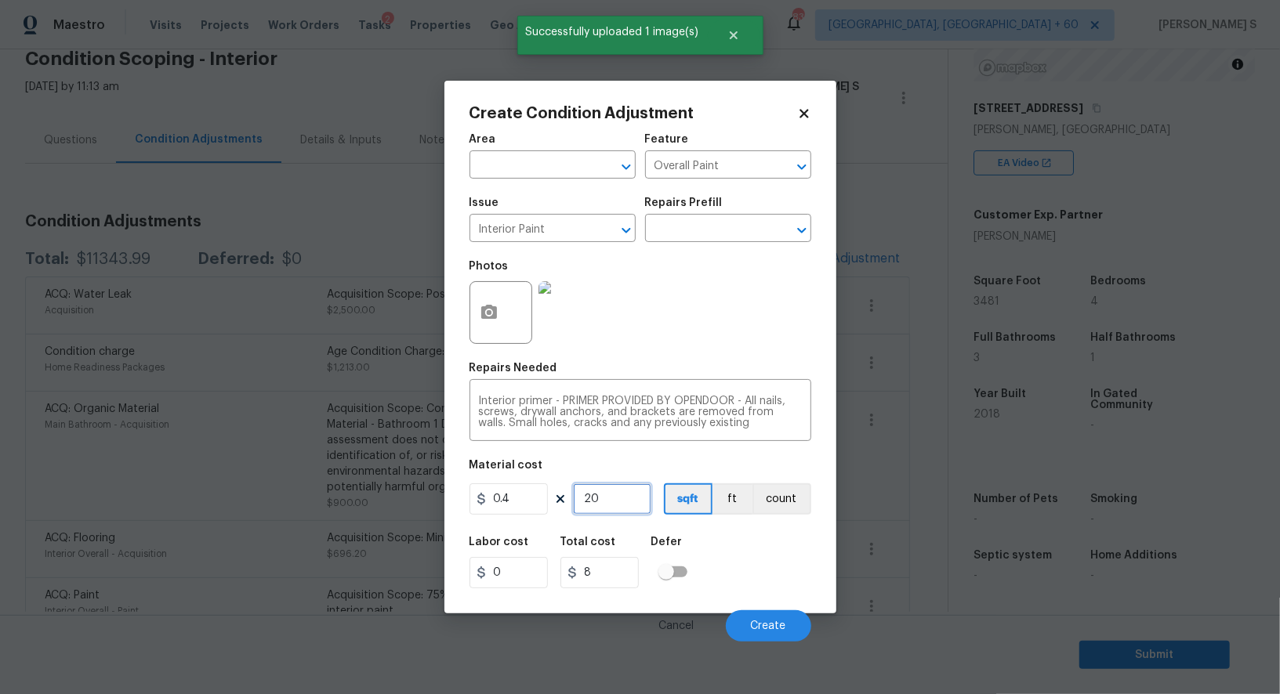
type input "200"
type input "80"
type input "200"
drag, startPoint x: 763, startPoint y: 568, endPoint x: 791, endPoint y: 578, distance: 29.0
click at [763, 568] on div "Labor cost 0 Total cost 80 Defer" at bounding box center [640, 562] width 342 height 71
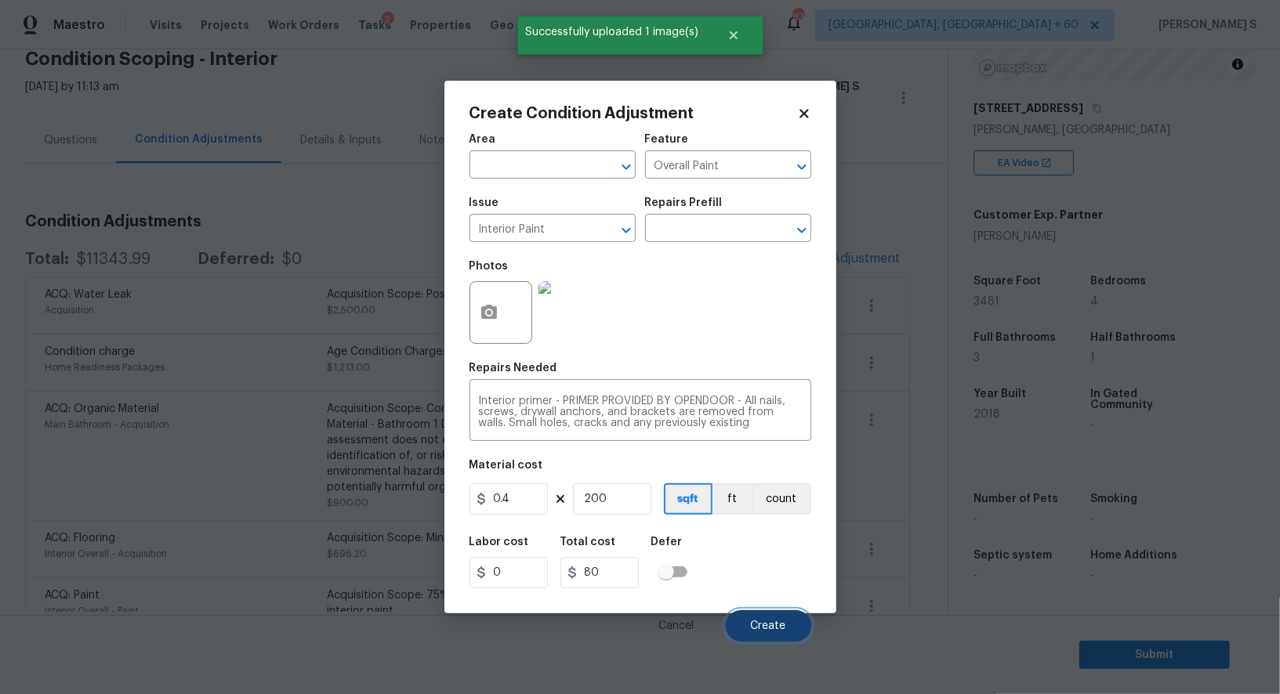
click at [788, 638] on button "Create" at bounding box center [768, 625] width 85 height 31
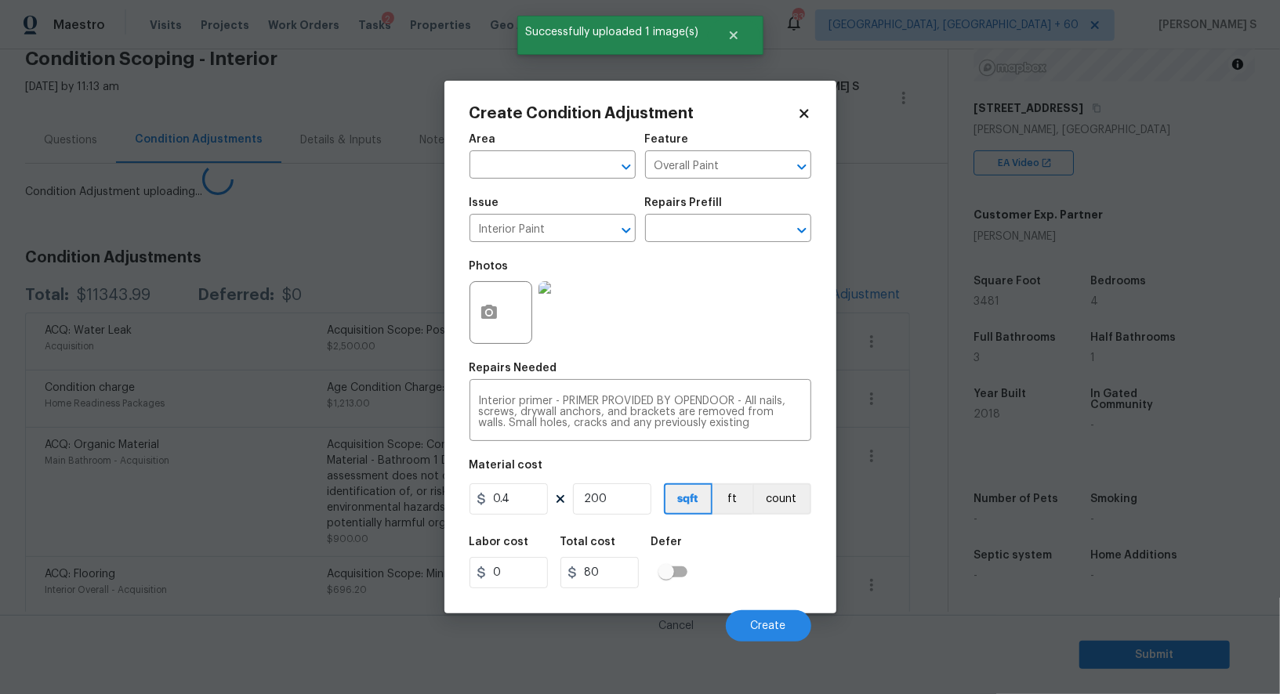
click at [147, 607] on body "Maestro Visits Projects Work Orders Tasks 2 Properties Geo Assignments 833 Albu…" at bounding box center [640, 347] width 1280 height 694
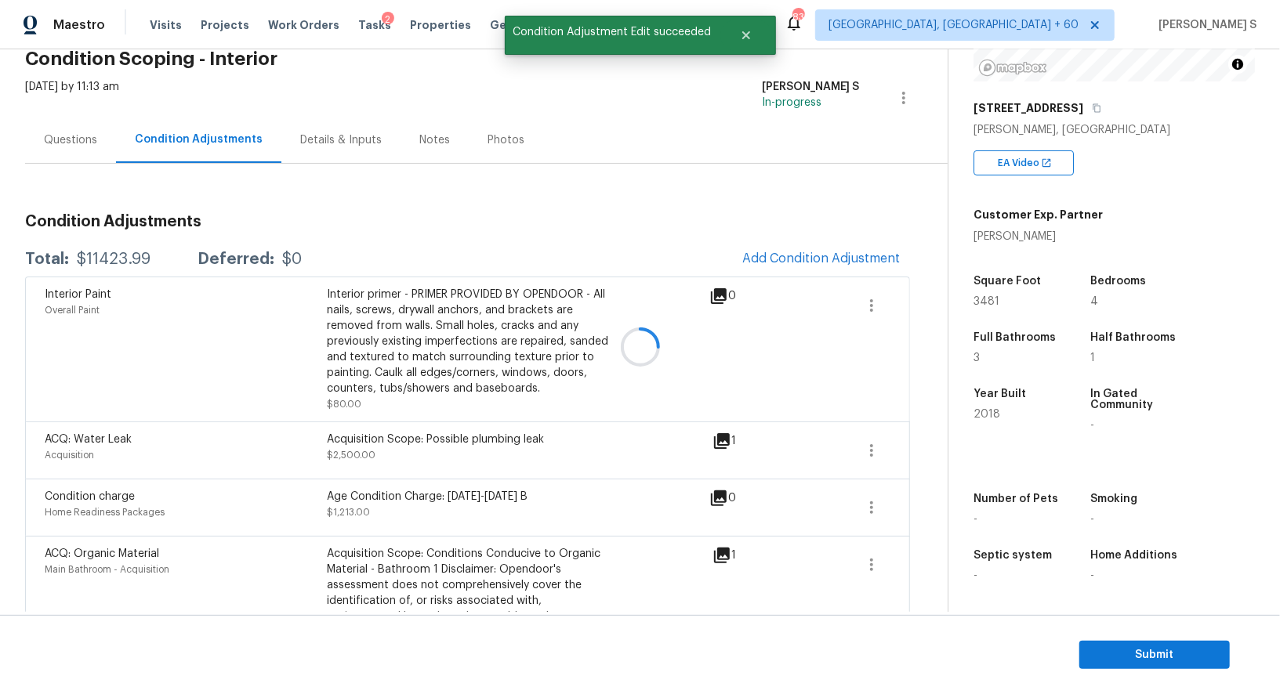
click at [851, 248] on div at bounding box center [640, 347] width 1280 height 694
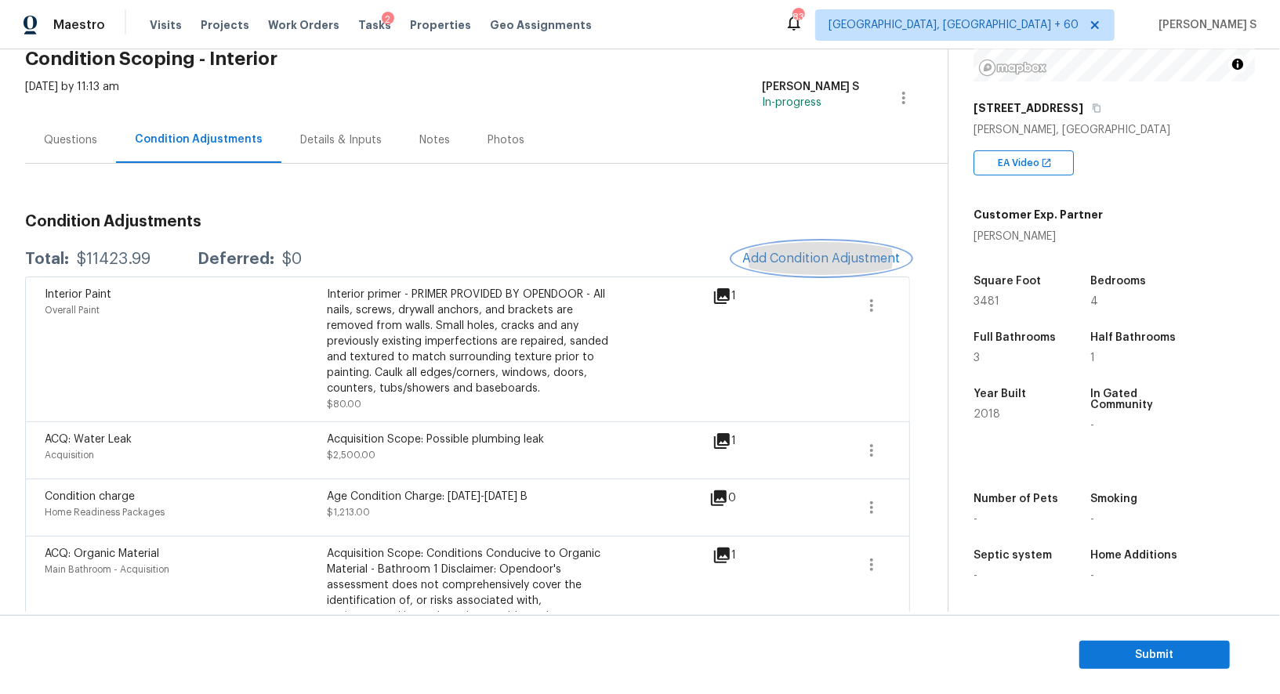
click at [798, 252] on span "Add Condition Adjustment" at bounding box center [821, 259] width 158 height 14
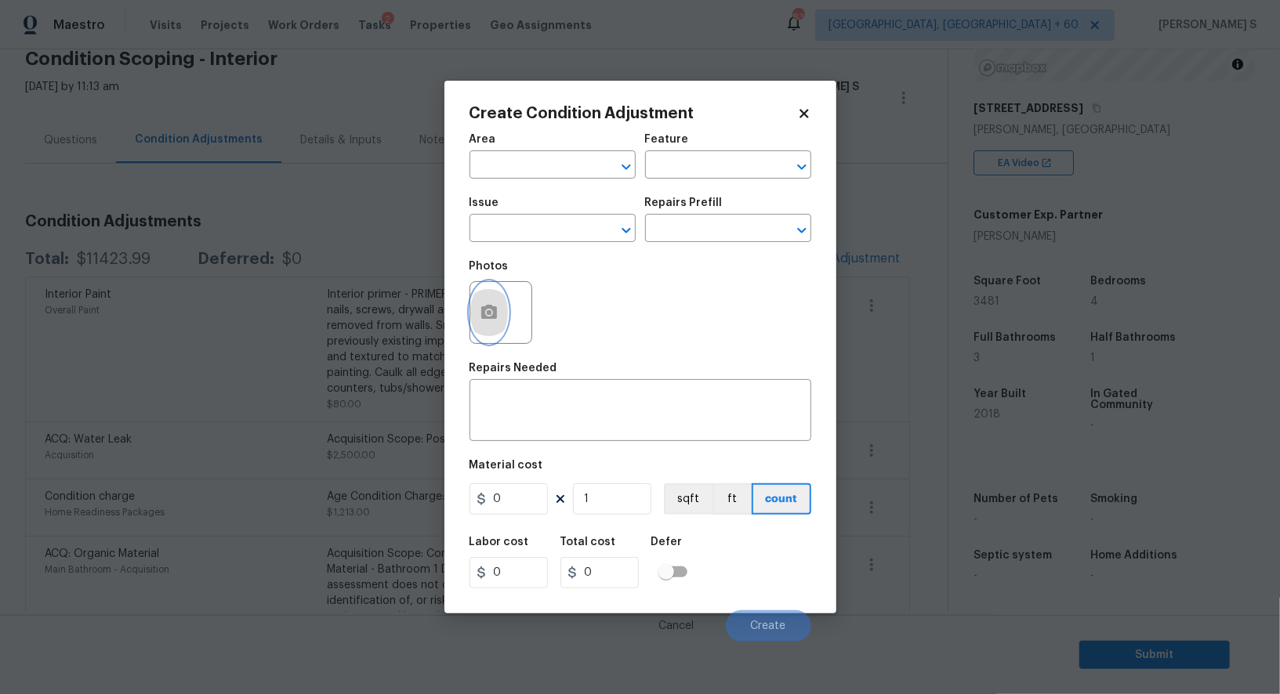
click at [506, 310] on button "button" at bounding box center [489, 312] width 38 height 61
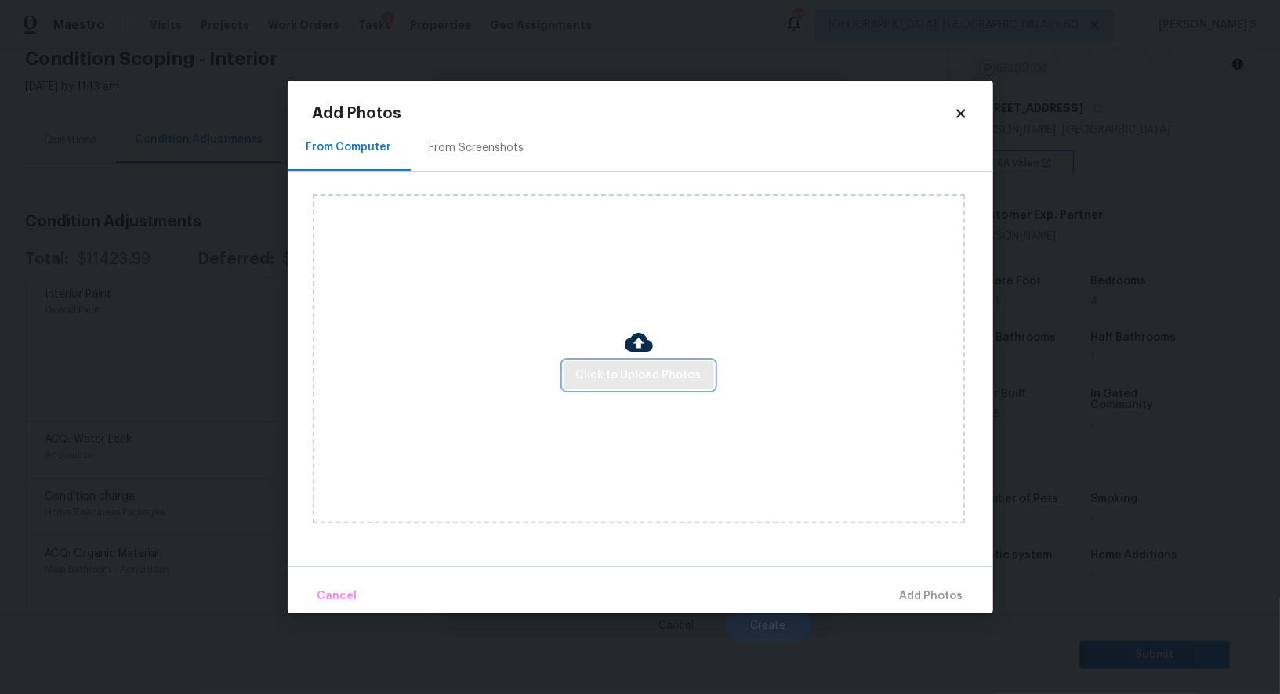
click at [663, 378] on span "Click to Upload Photos" at bounding box center [638, 376] width 125 height 20
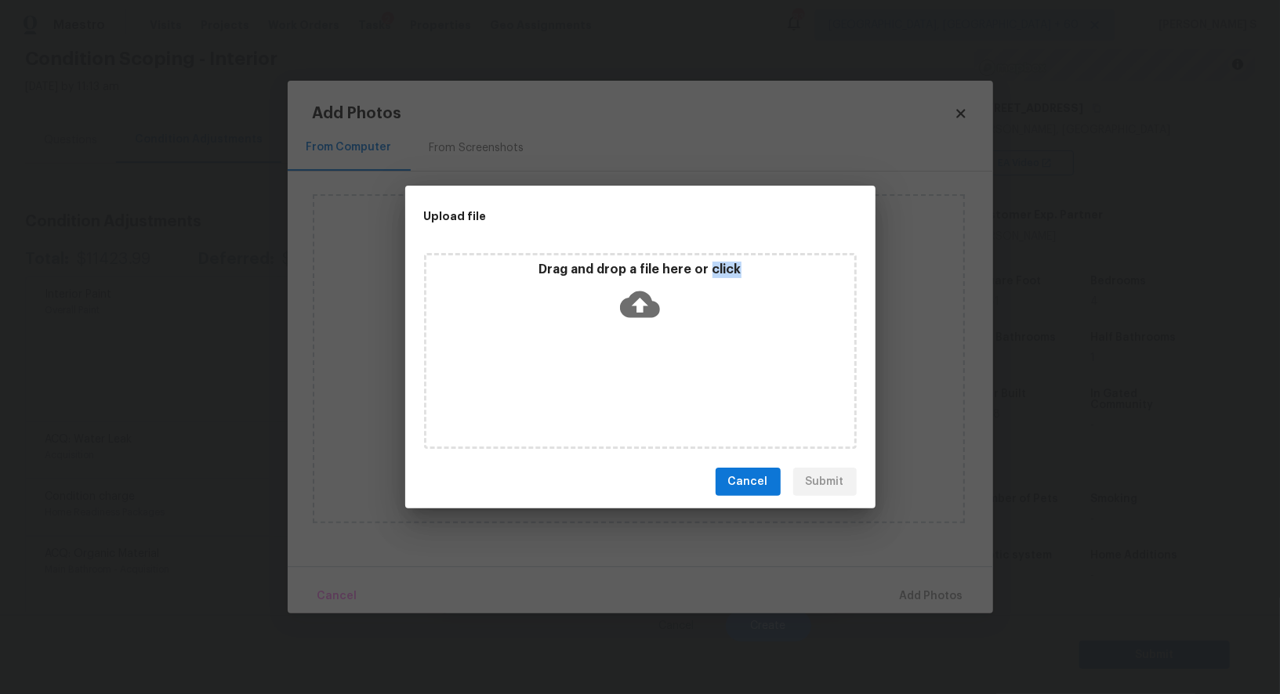
click at [663, 378] on div "Drag and drop a file here or click" at bounding box center [640, 351] width 433 height 196
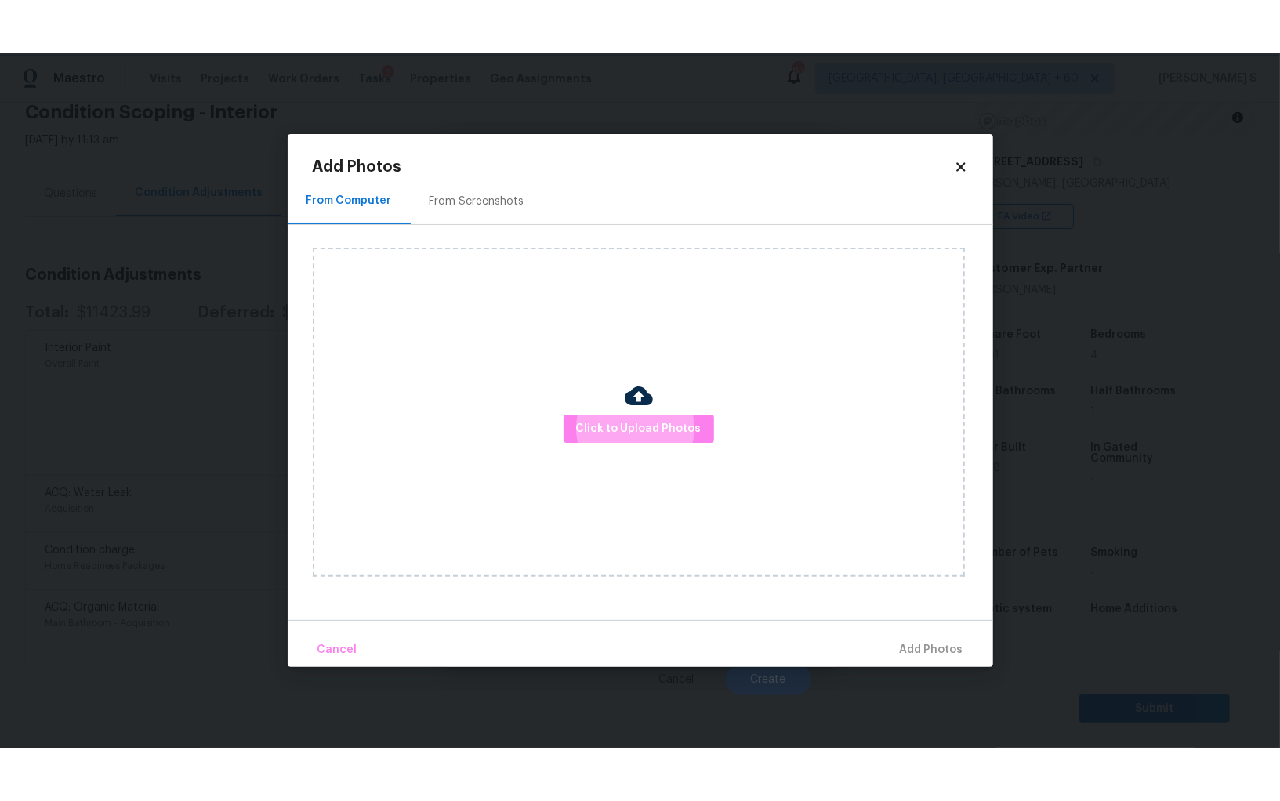
scroll to position [109, 0]
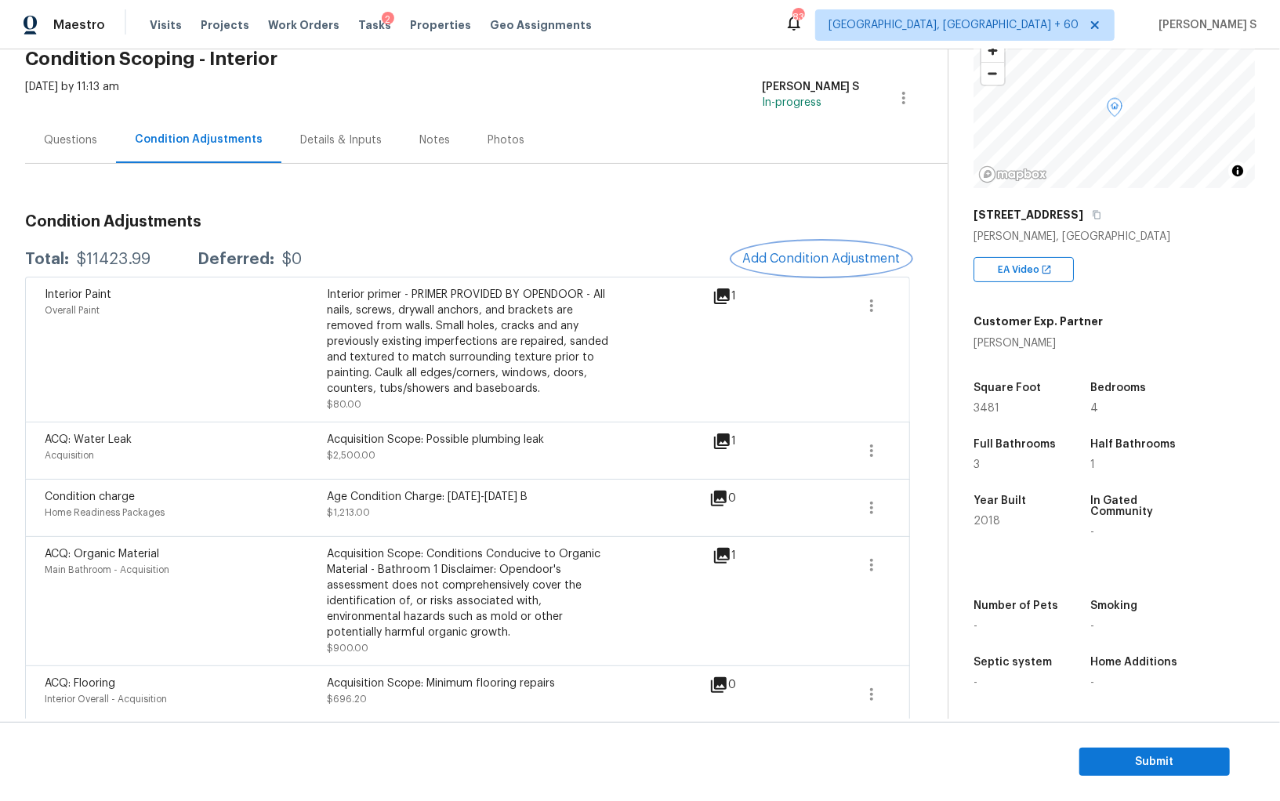
click at [162, 568] on span "Main Bathroom - Acquisition" at bounding box center [107, 569] width 125 height 9
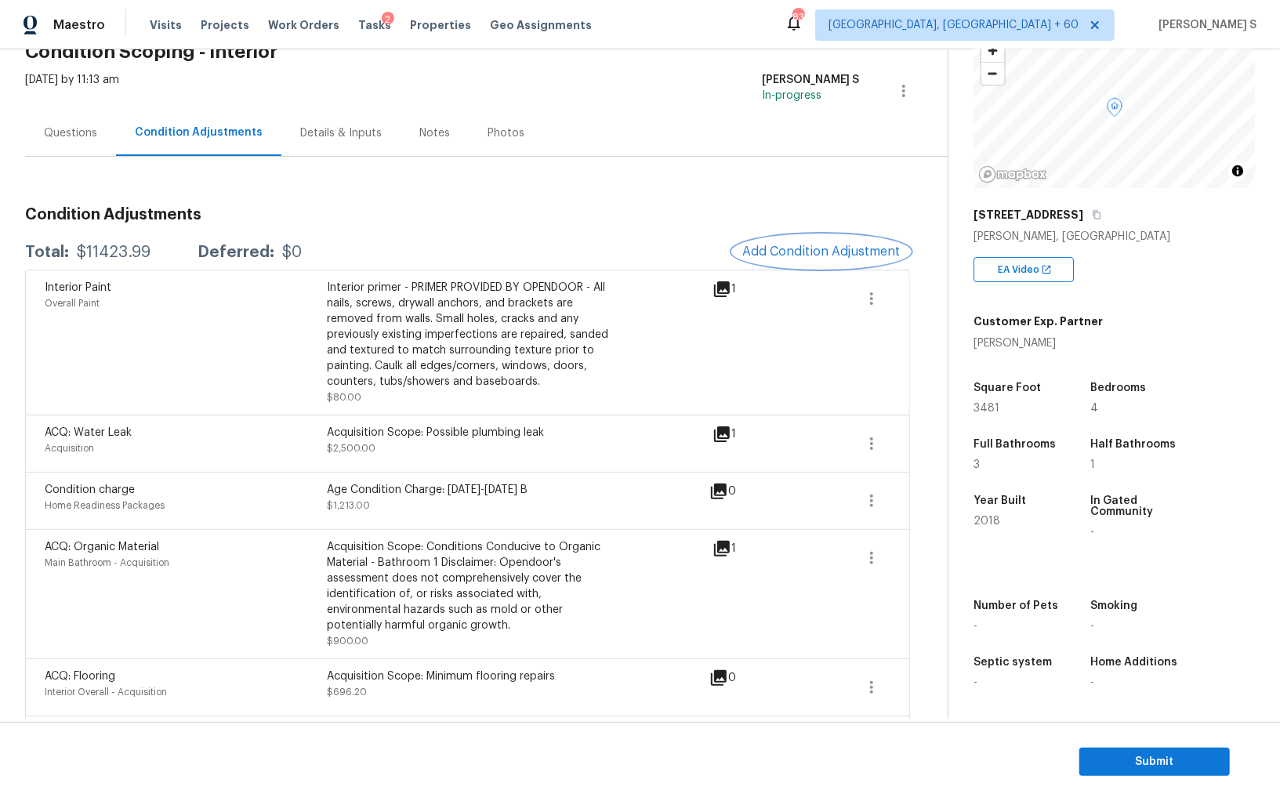
scroll to position [0, 0]
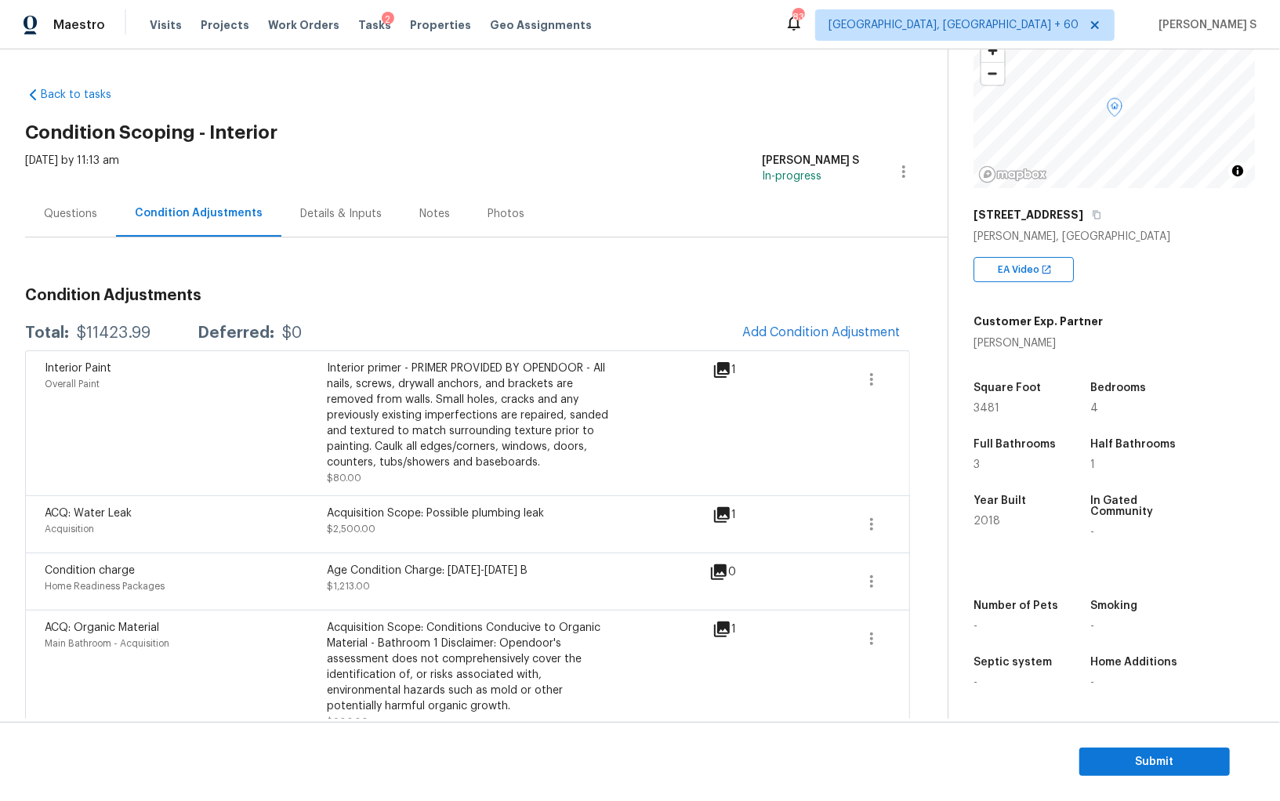
click at [748, 320] on span "Add Condition Adjustment" at bounding box center [821, 333] width 177 height 34
click at [751, 325] on span "Add Condition Adjustment" at bounding box center [821, 332] width 158 height 14
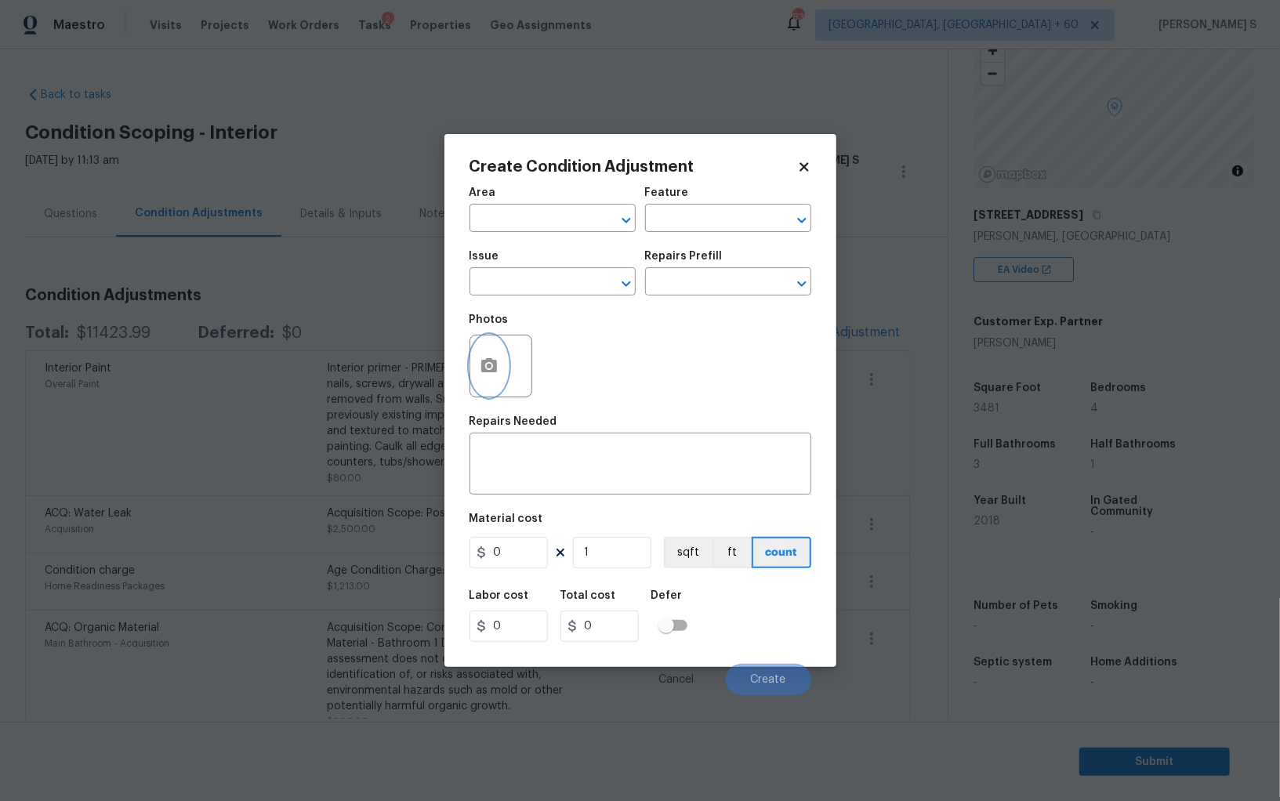
click at [492, 360] on icon "button" at bounding box center [489, 365] width 16 height 14
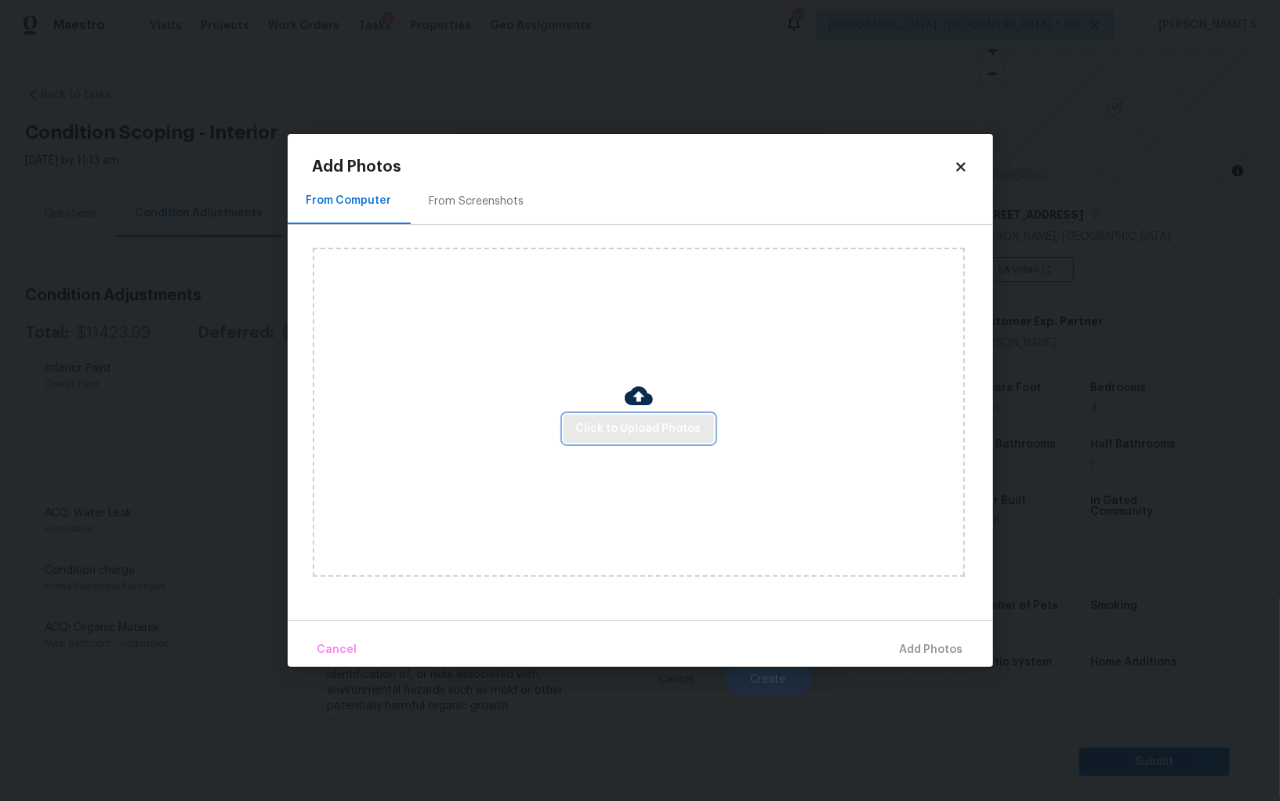
click at [674, 429] on span "Click to Upload Photos" at bounding box center [638, 429] width 125 height 20
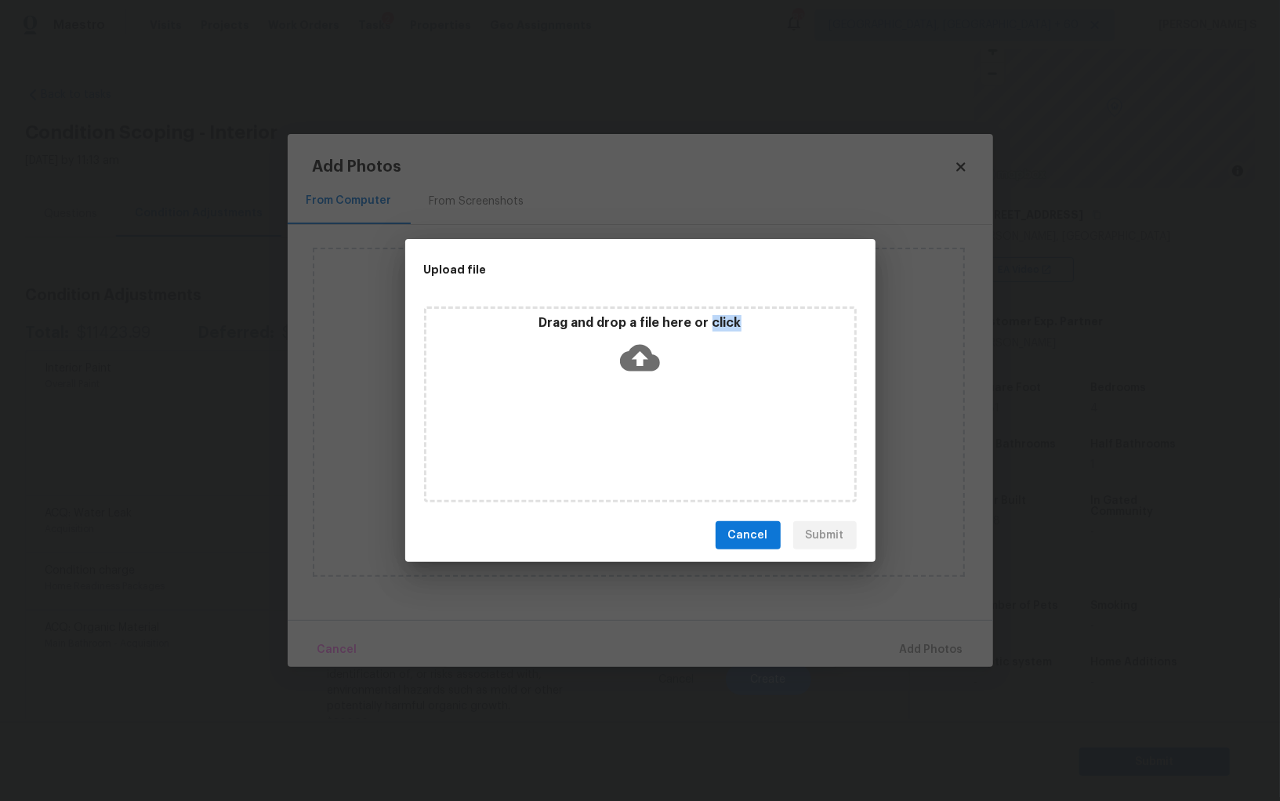
click at [674, 429] on div "Drag and drop a file here or click" at bounding box center [640, 404] width 433 height 196
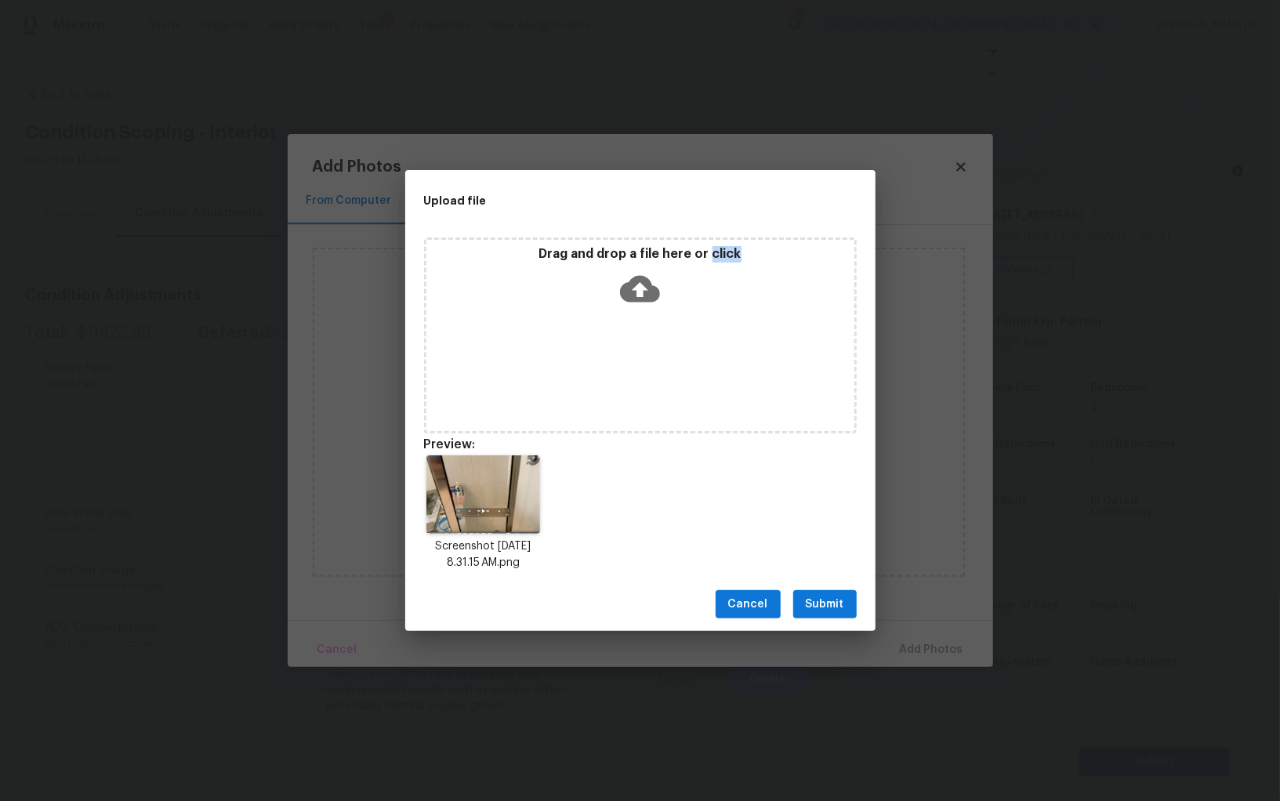
click at [833, 606] on span "Submit" at bounding box center [825, 605] width 38 height 20
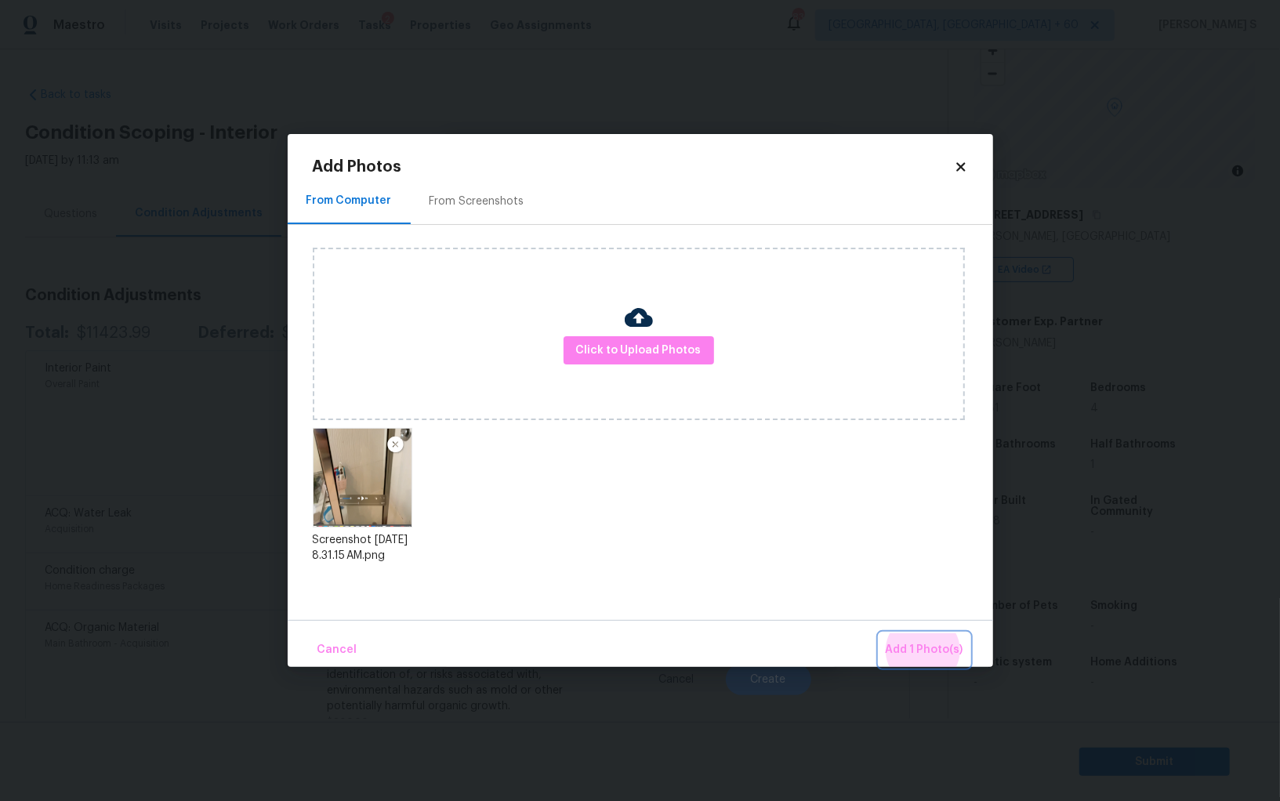
click at [879, 633] on button "Add 1 Photo(s)" at bounding box center [924, 650] width 90 height 34
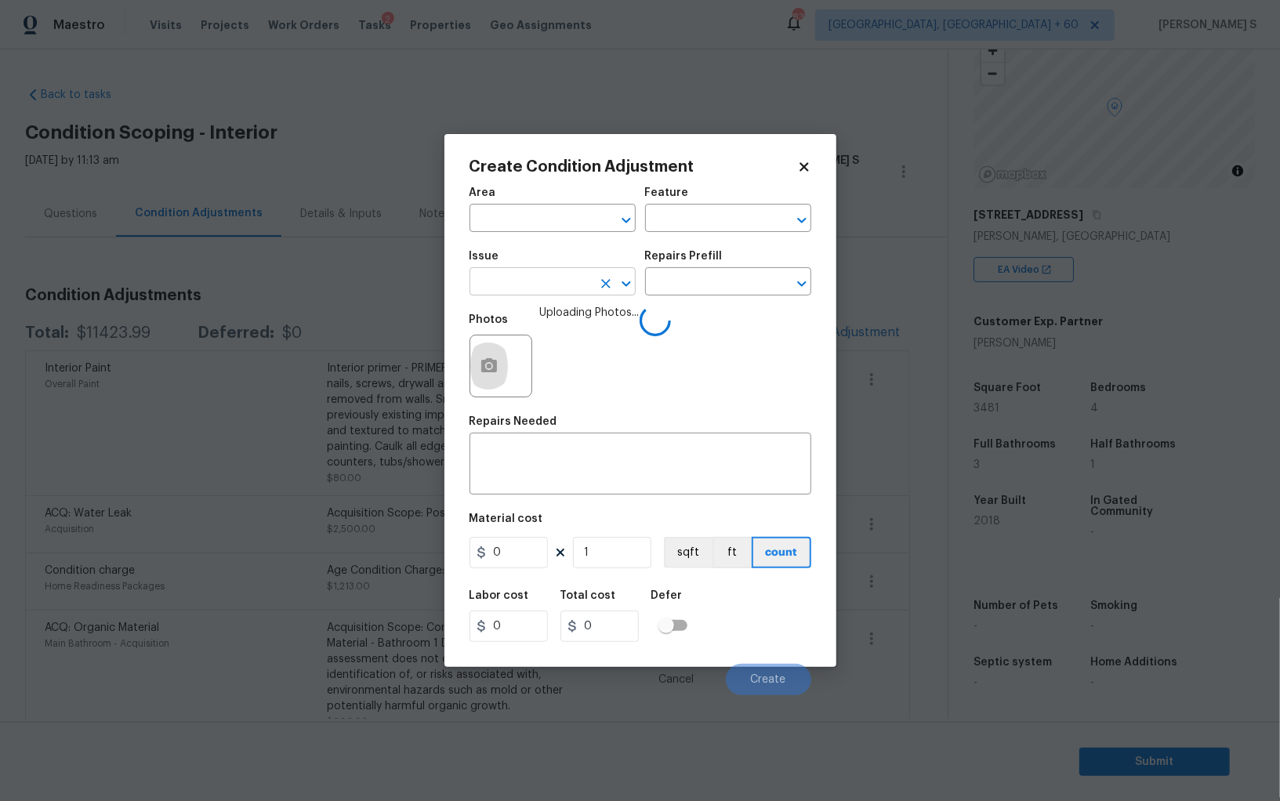
click at [563, 290] on input "text" at bounding box center [530, 283] width 122 height 24
type input "Interior Resurfacing"
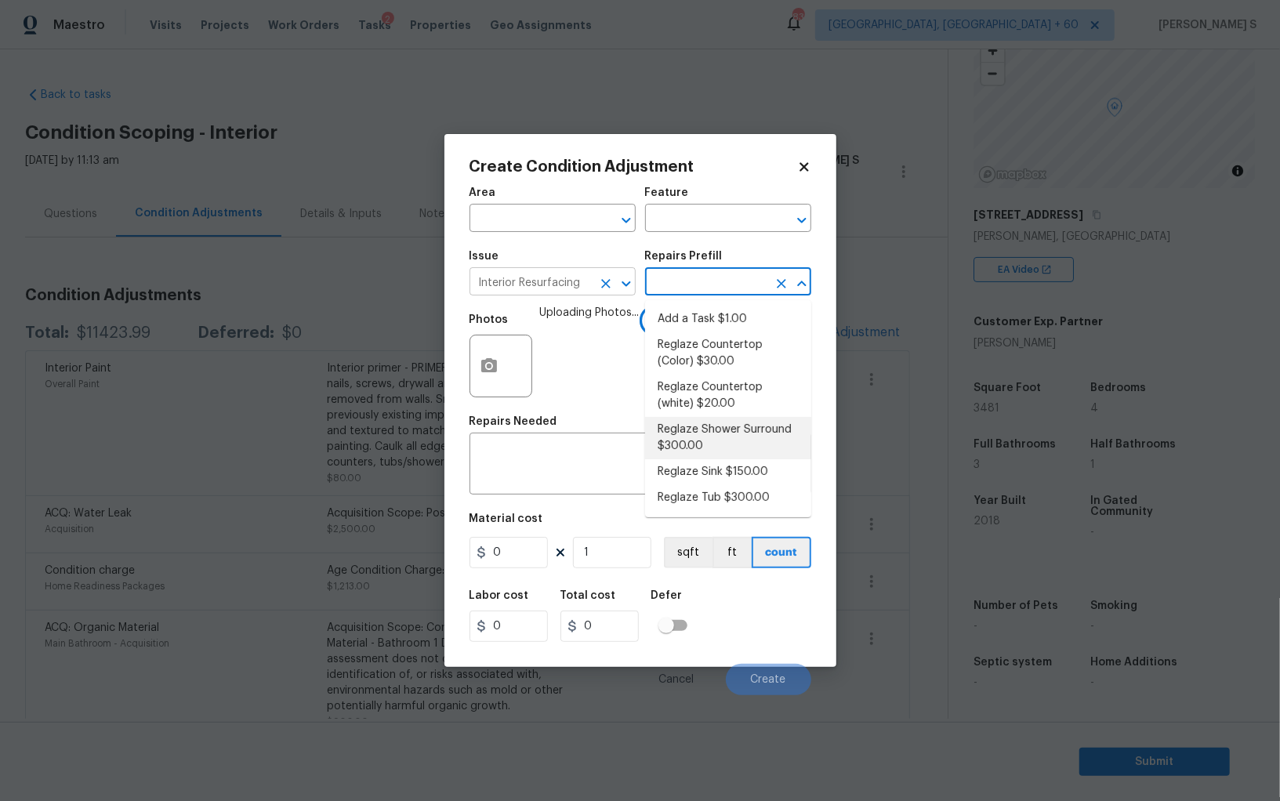
type textarea "Prep, mask, clean and reglaze the fiberglass shower surround (white) both on th…"
type input "300"
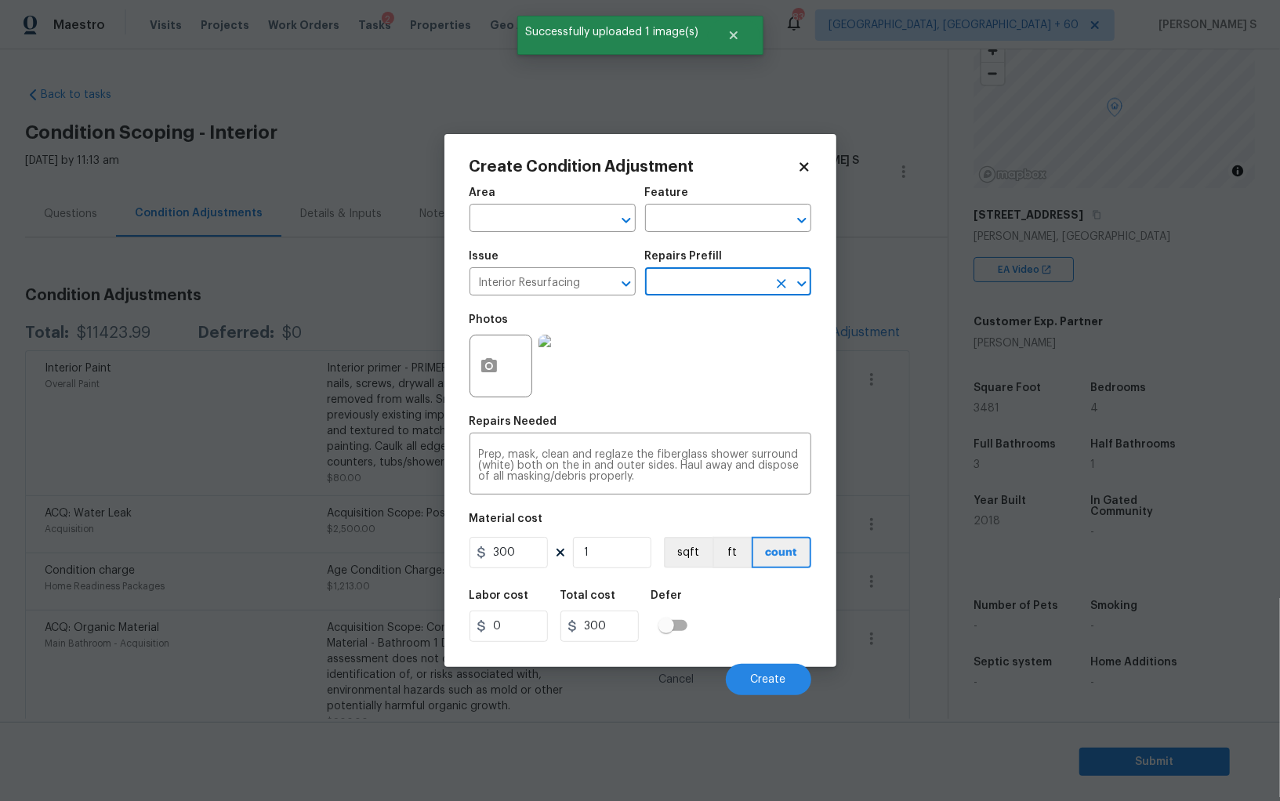
drag, startPoint x: 769, startPoint y: 623, endPoint x: 821, endPoint y: 647, distance: 57.8
click at [769, 623] on div "Labor cost 0 Total cost 300 Defer" at bounding box center [640, 616] width 342 height 71
click at [792, 674] on button "Create" at bounding box center [768, 679] width 85 height 31
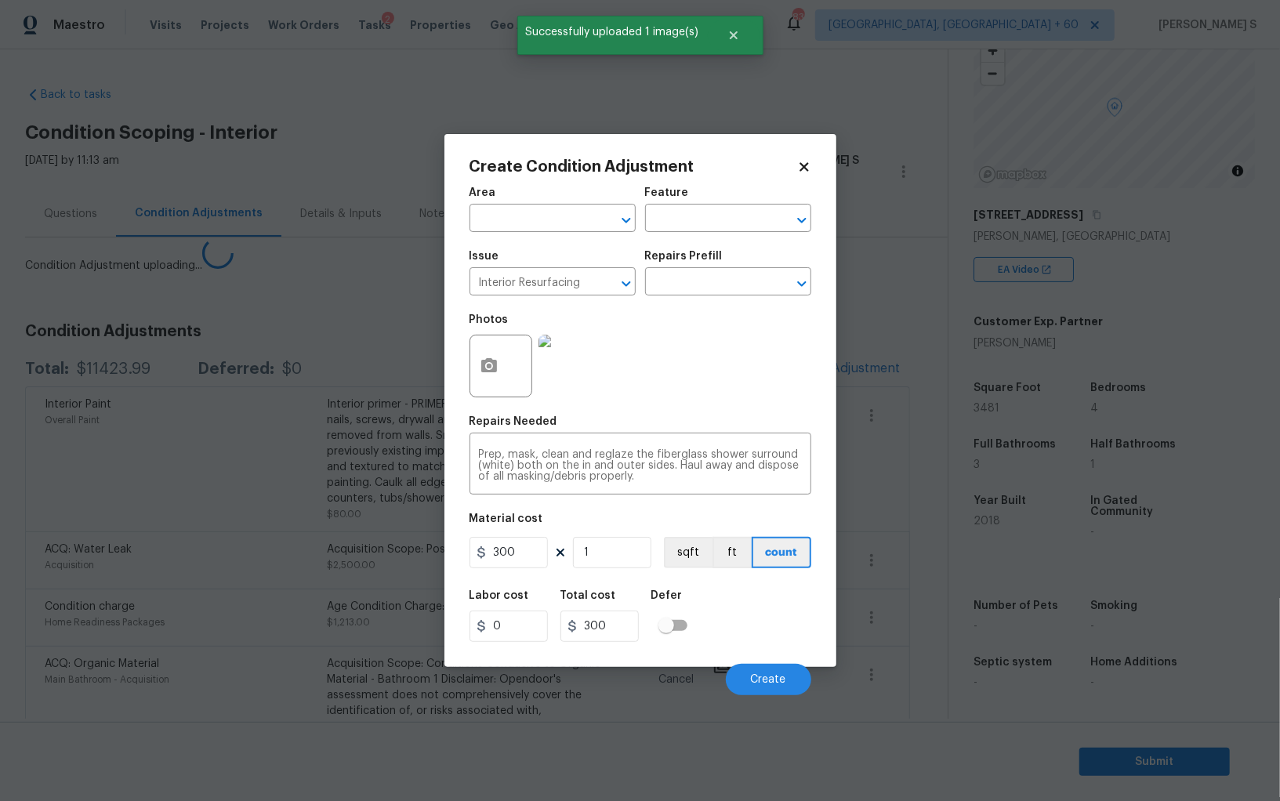
click at [350, 566] on body "Maestro Visits Projects Work Orders Tasks 2 Properties Geo Assignments 833 Albu…" at bounding box center [640, 400] width 1280 height 801
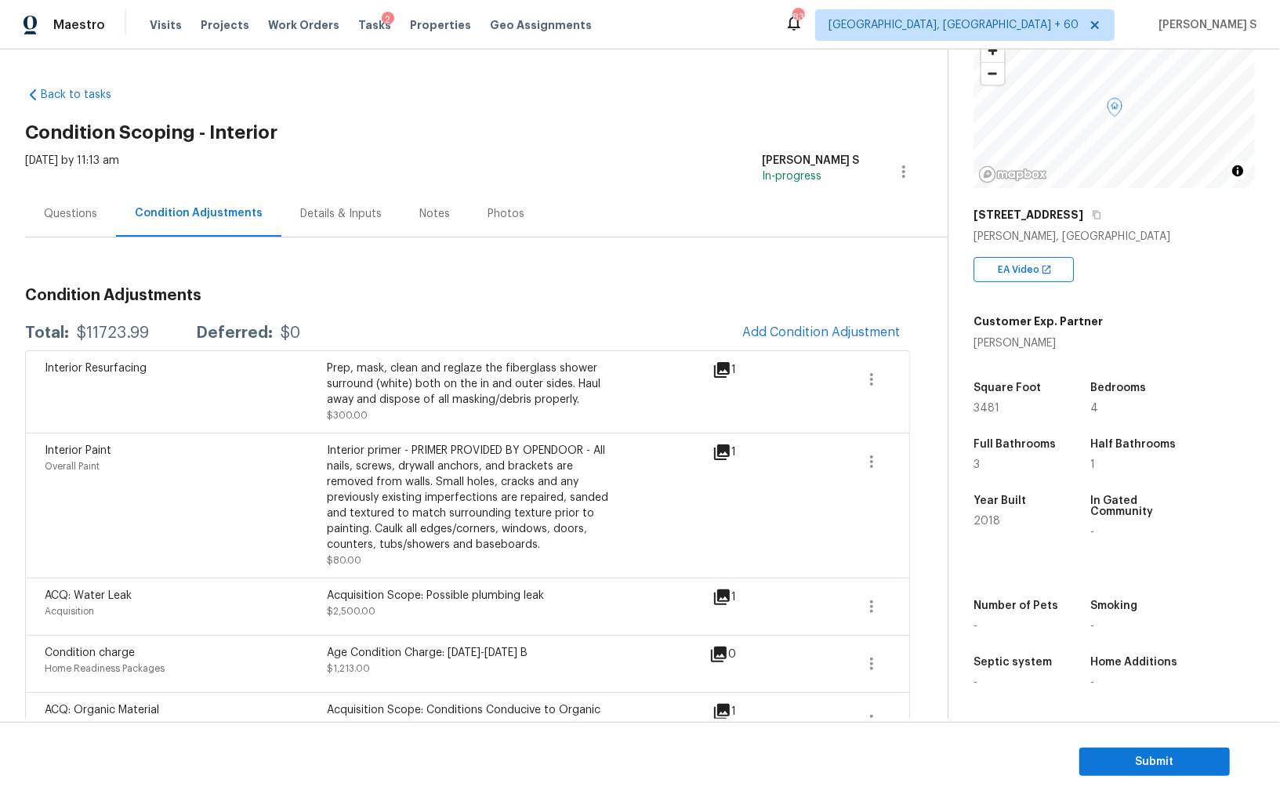
click at [121, 330] on div "$11723.99" at bounding box center [113, 333] width 72 height 16
copy div "11723.99"
click at [71, 202] on div "Questions" at bounding box center [70, 213] width 91 height 46
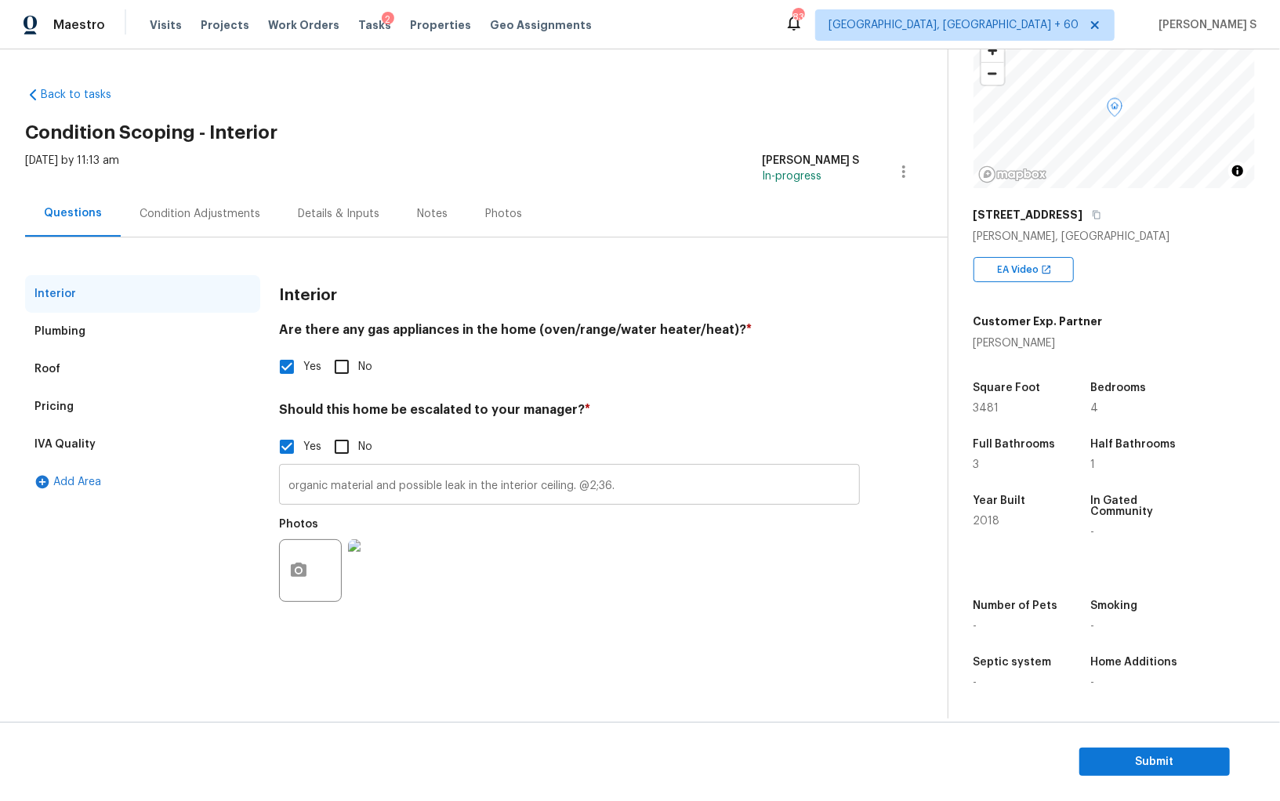
click at [559, 485] on input "organic material and possible leak in the interior ceiling. @2;36." at bounding box center [569, 486] width 581 height 37
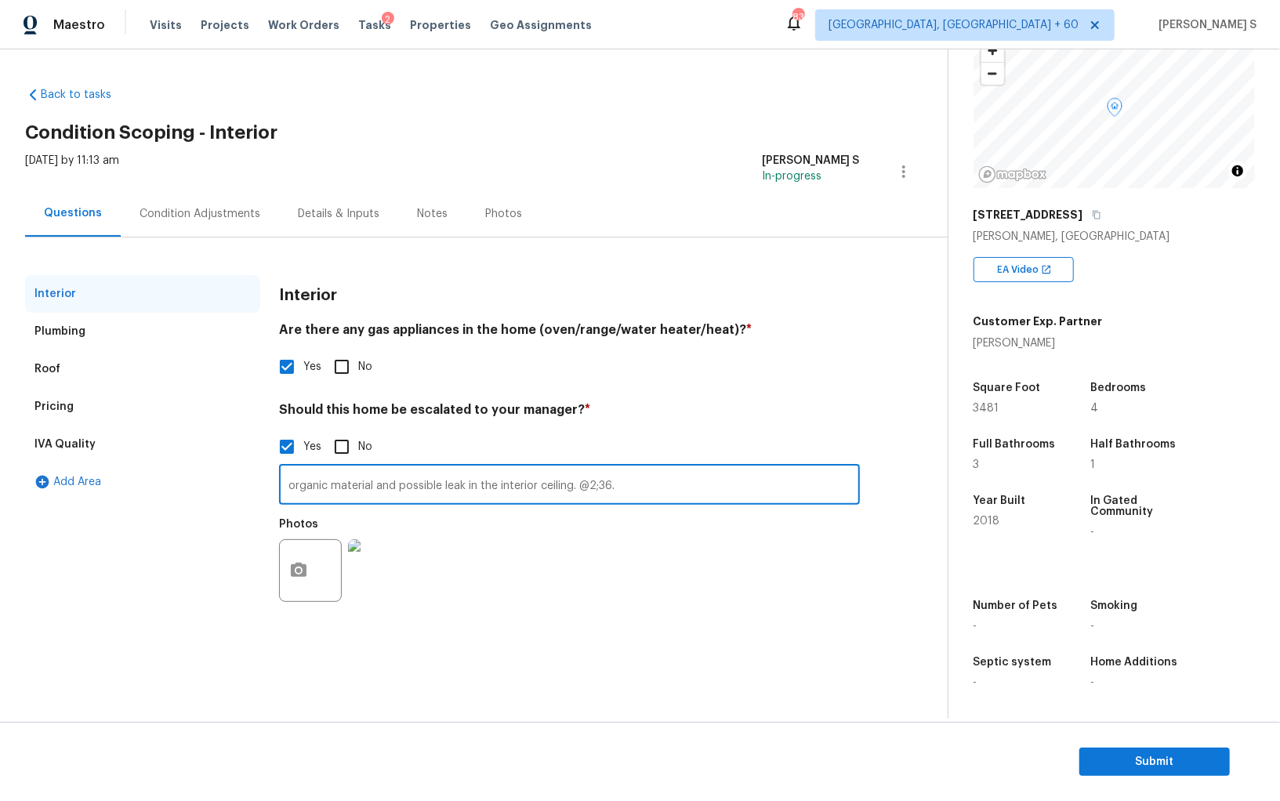
click at [80, 407] on div "Pricing" at bounding box center [142, 407] width 235 height 38
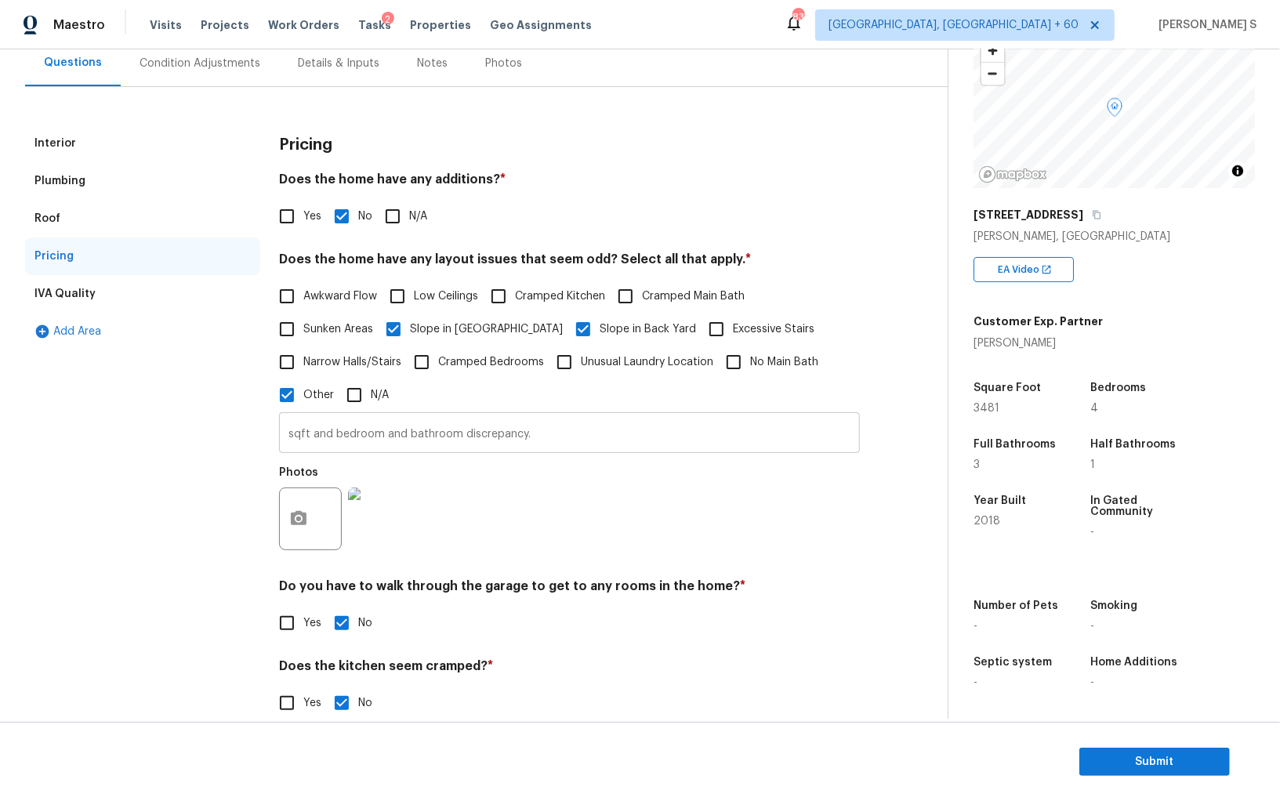
scroll to position [255, 0]
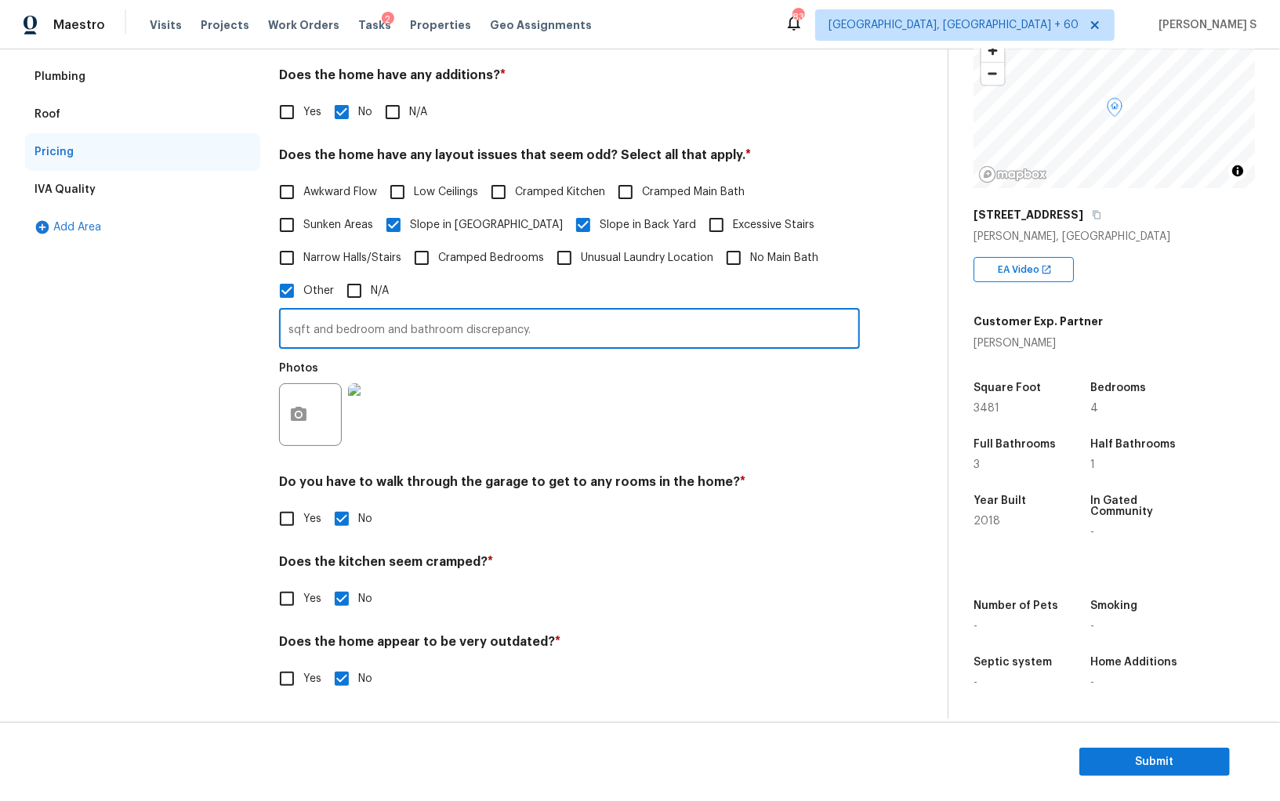
click at [523, 337] on input "sqft and bedroom and bathroom discrepancy." at bounding box center [569, 330] width 581 height 37
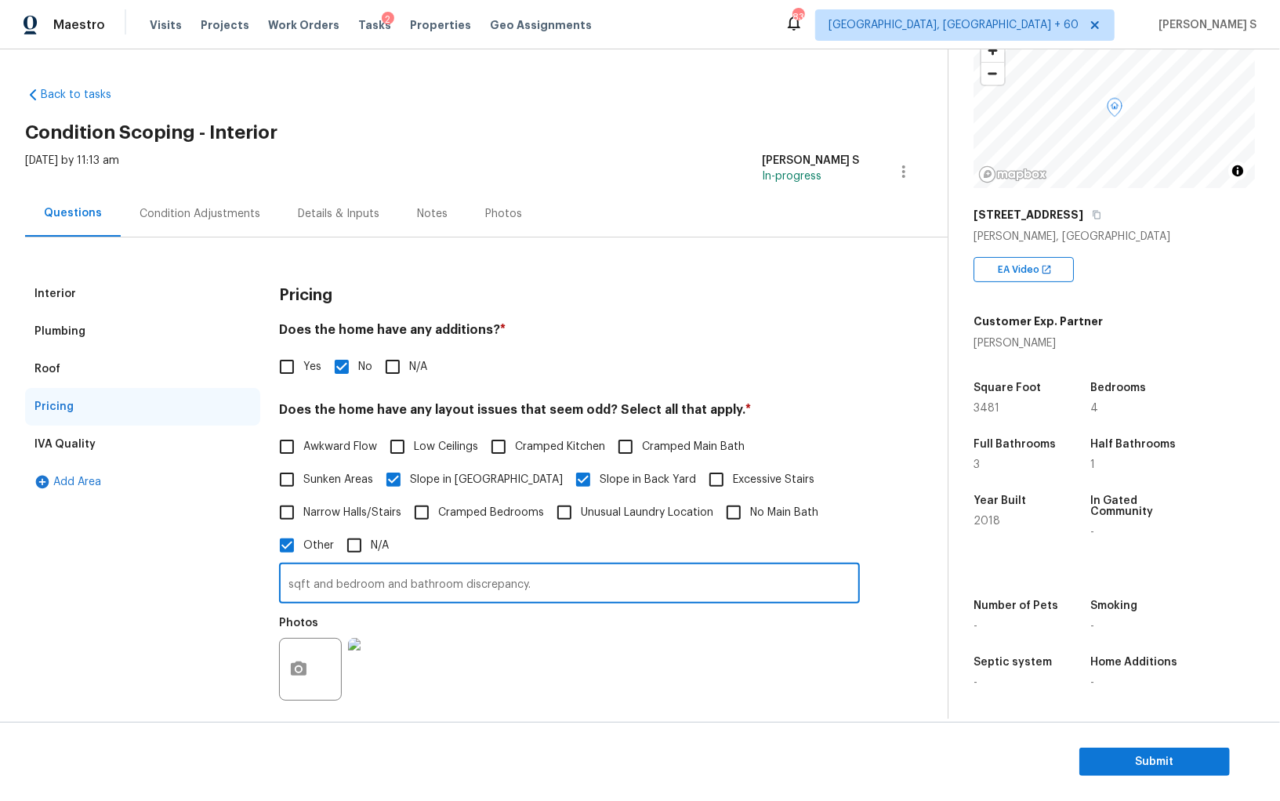
click at [241, 212] on div "Condition Adjustments" at bounding box center [199, 214] width 121 height 16
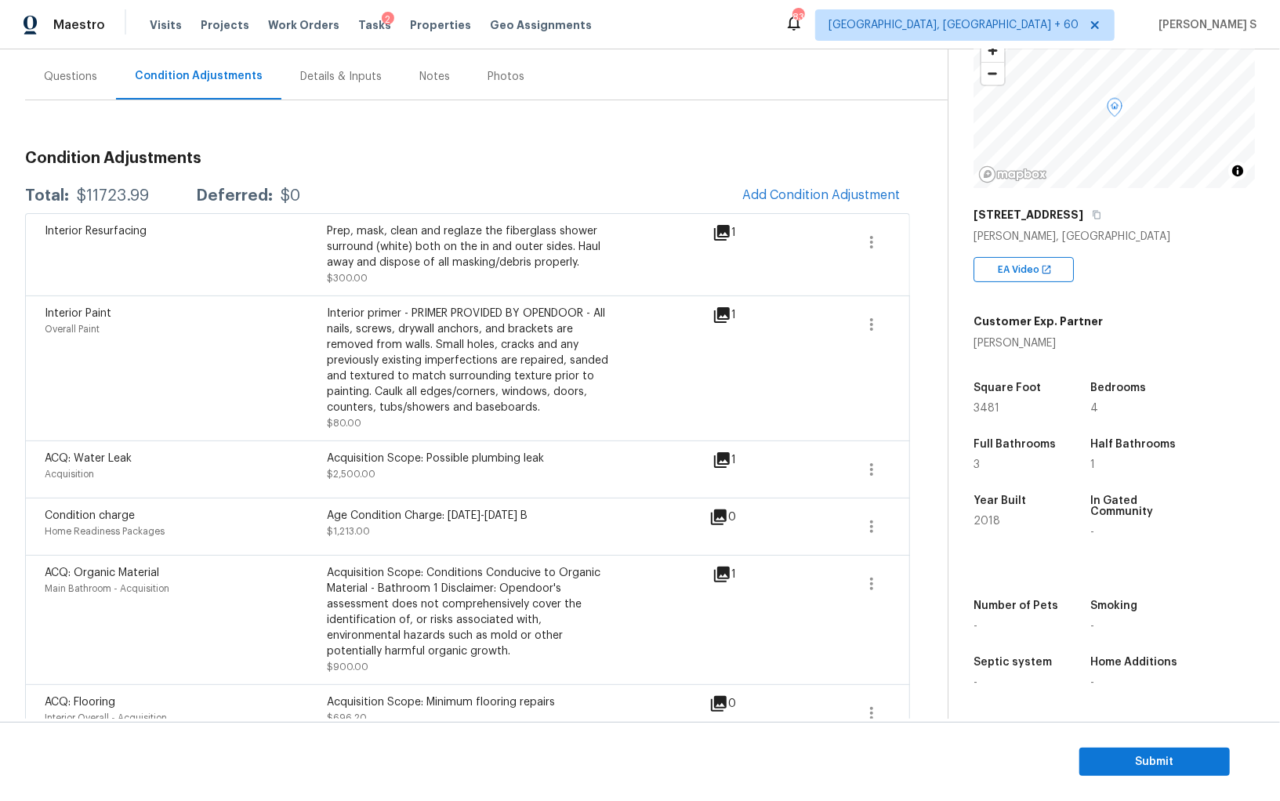
scroll to position [138, 0]
click at [448, 451] on div "Acquisition Scope: Possible plumbing leak" at bounding box center [468, 458] width 282 height 16
click at [522, 456] on div "Acquisition Scope: Possible plumbing leak" at bounding box center [468, 458] width 282 height 16
copy div "Possible plumbing leak"
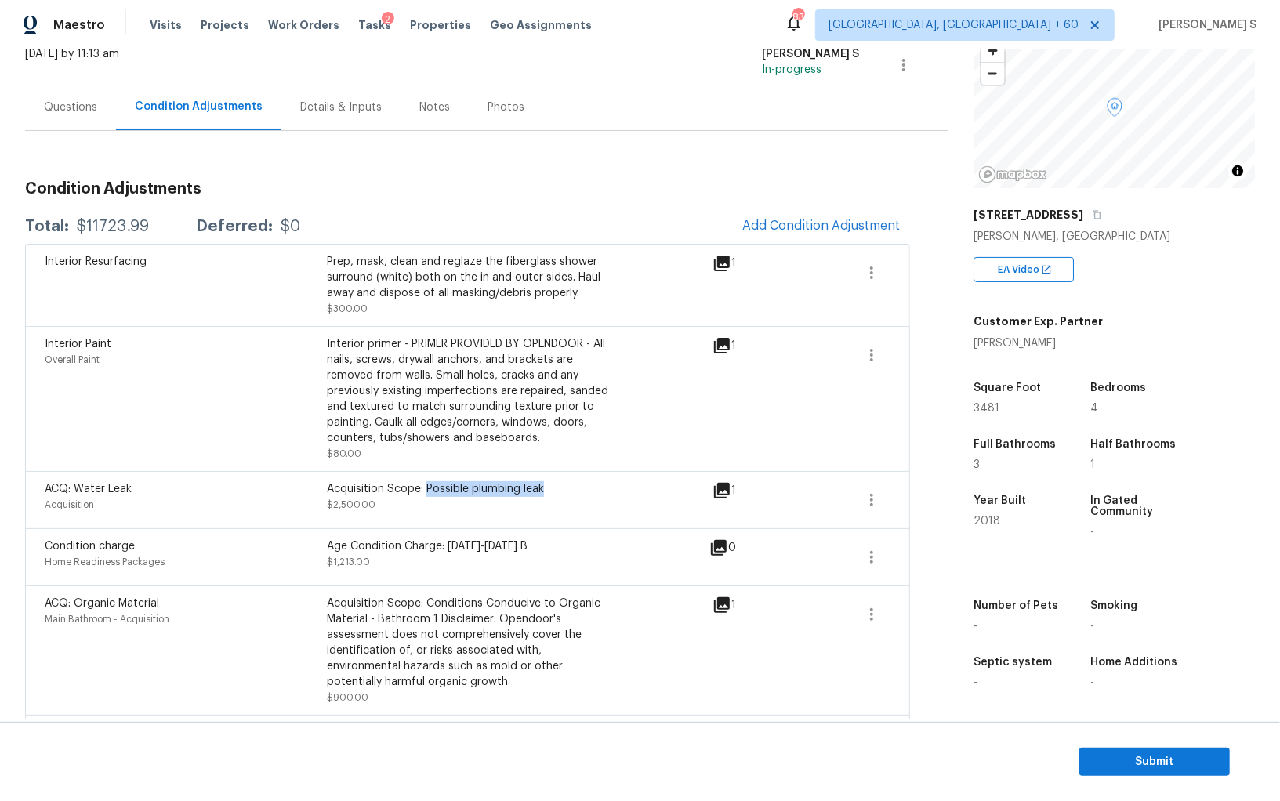
scroll to position [83, 0]
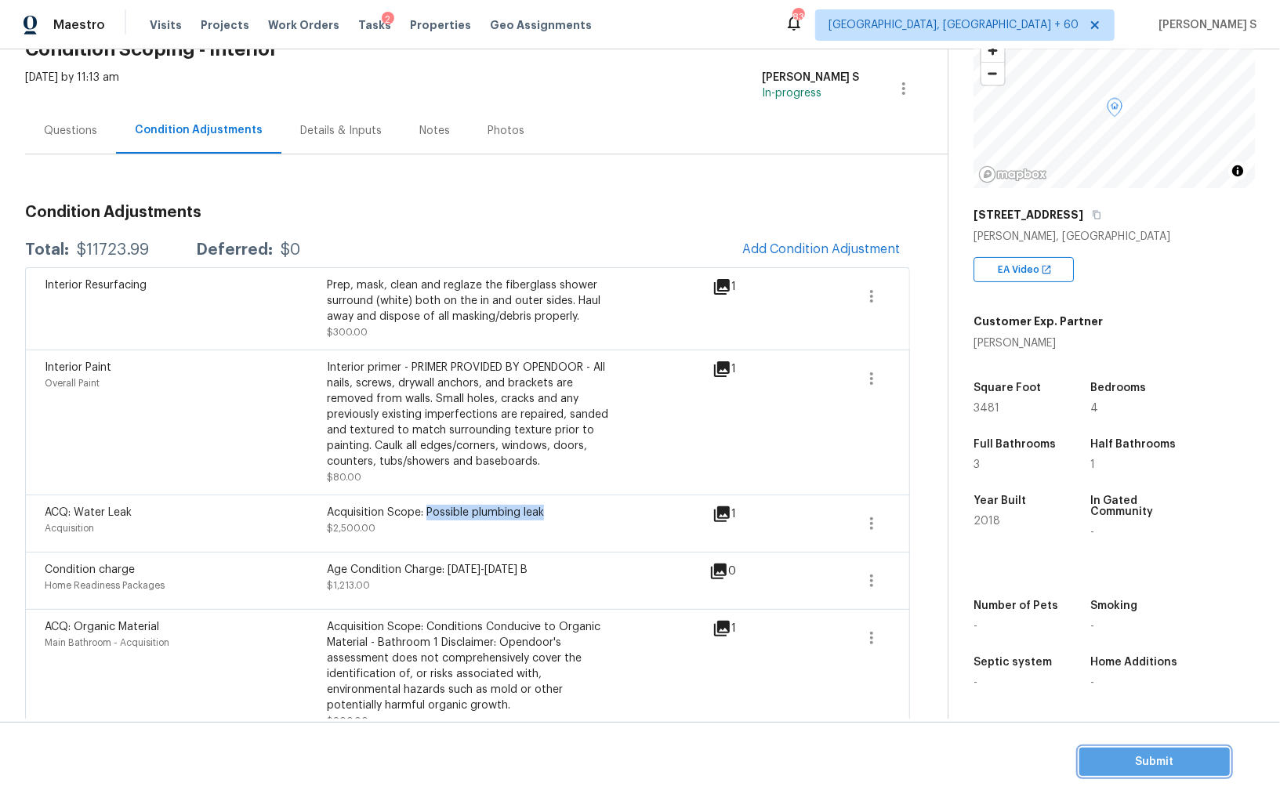
click at [1120, 755] on span "Submit" at bounding box center [1154, 762] width 125 height 20
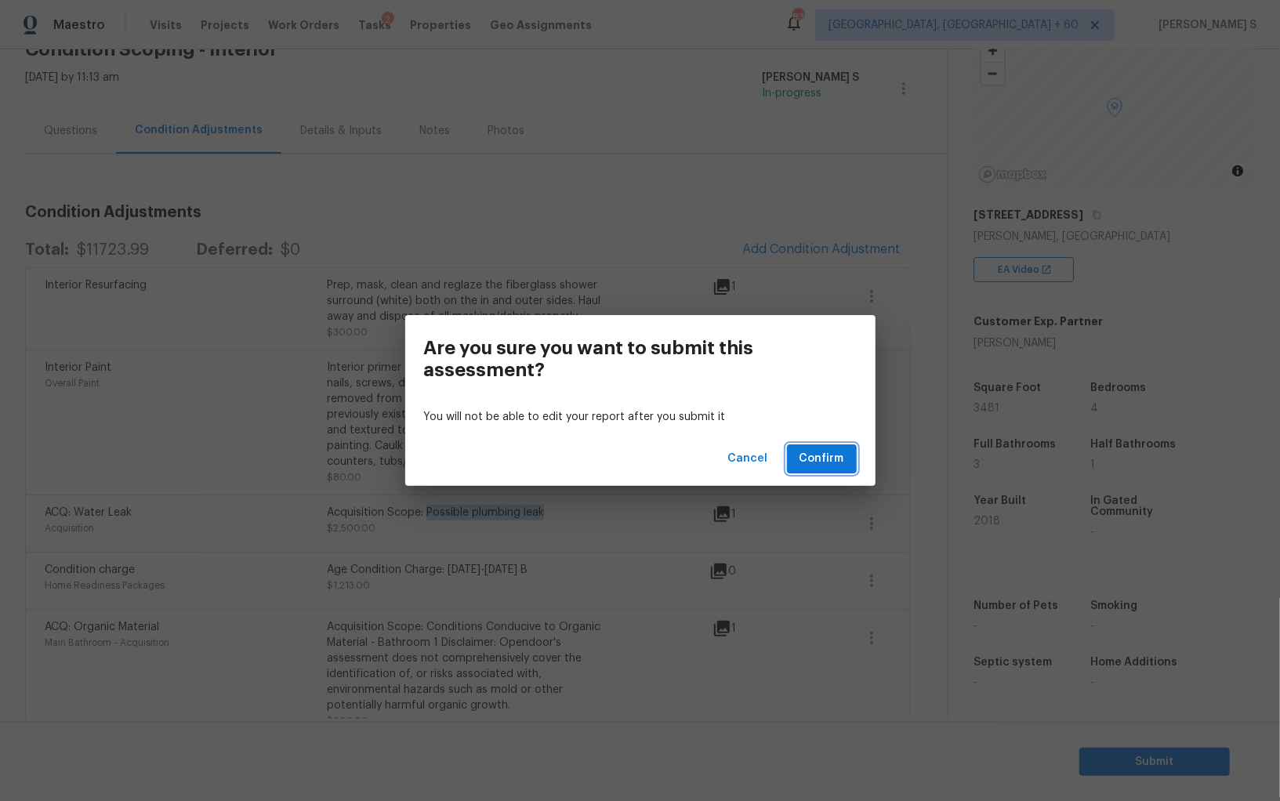
click at [820, 449] on span "Confirm" at bounding box center [821, 459] width 45 height 20
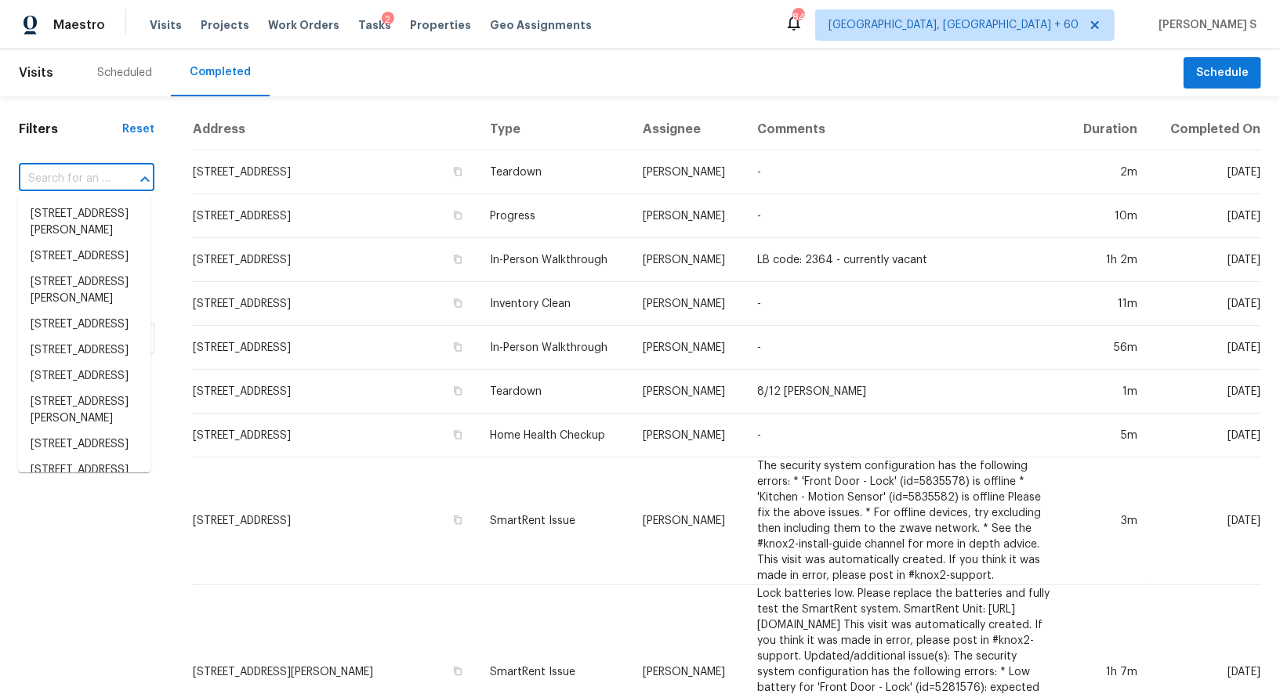
click at [100, 173] on input "text" at bounding box center [65, 179] width 92 height 24
paste input "[STREET_ADDRESS][US_STATE]"
type input "[STREET_ADDRESS][US_STATE]"
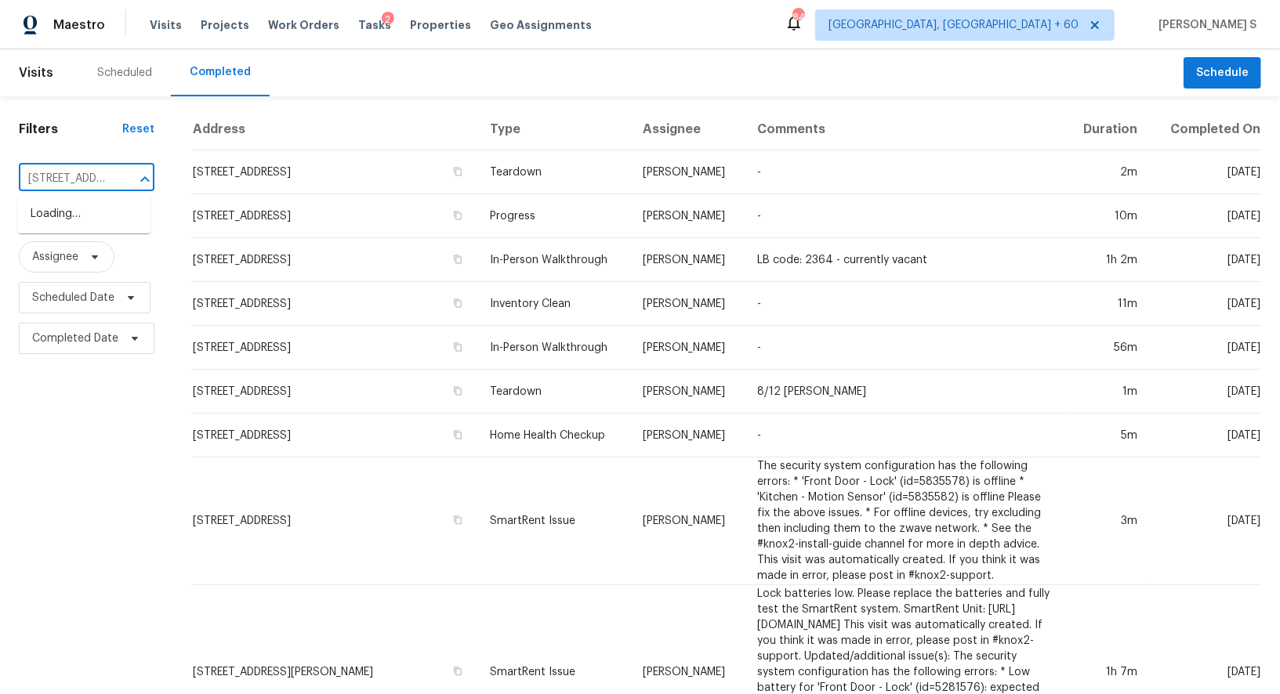
scroll to position [0, 120]
click at [42, 230] on li "[STREET_ADDRESS][US_STATE]" at bounding box center [84, 222] width 132 height 42
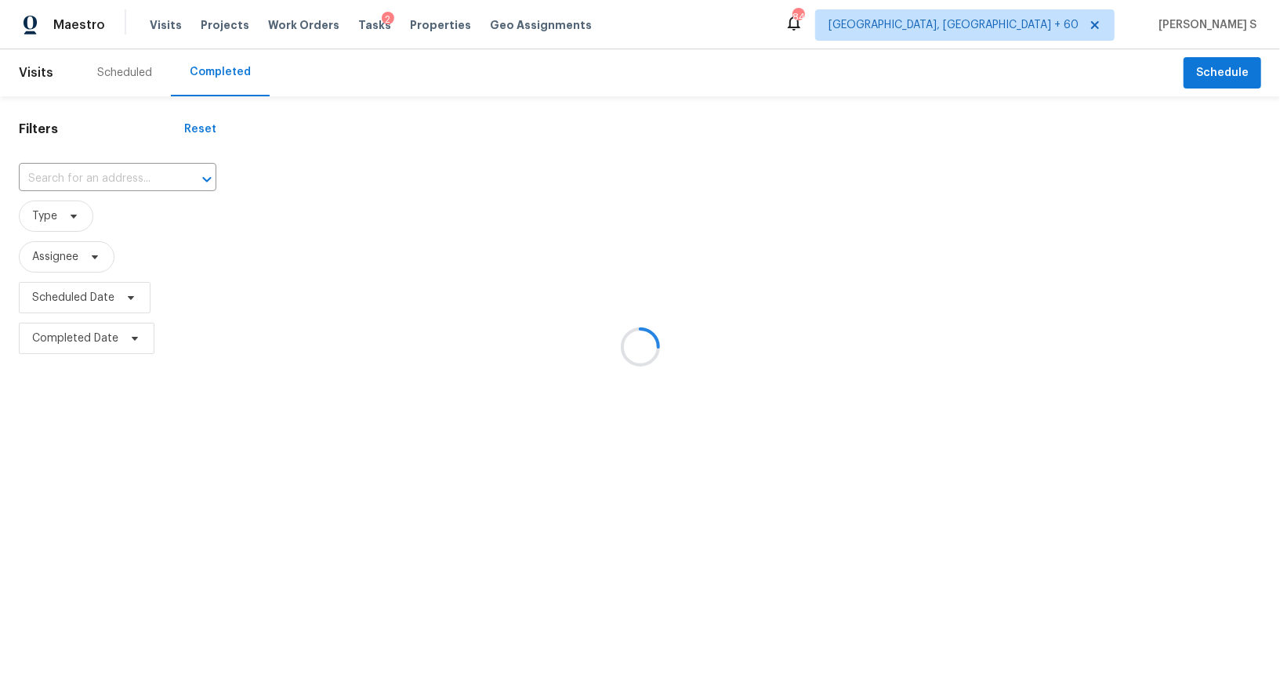
type input "[STREET_ADDRESS][US_STATE]"
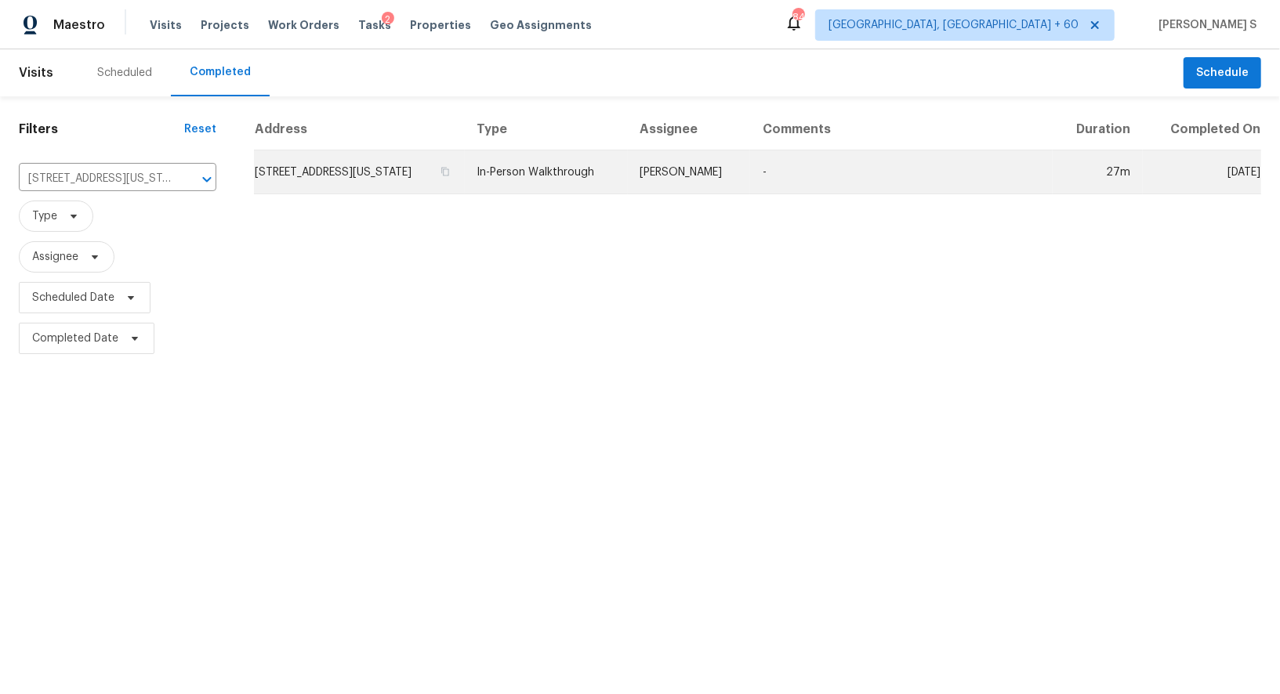
click at [364, 179] on td "[STREET_ADDRESS][US_STATE]" at bounding box center [359, 172] width 211 height 44
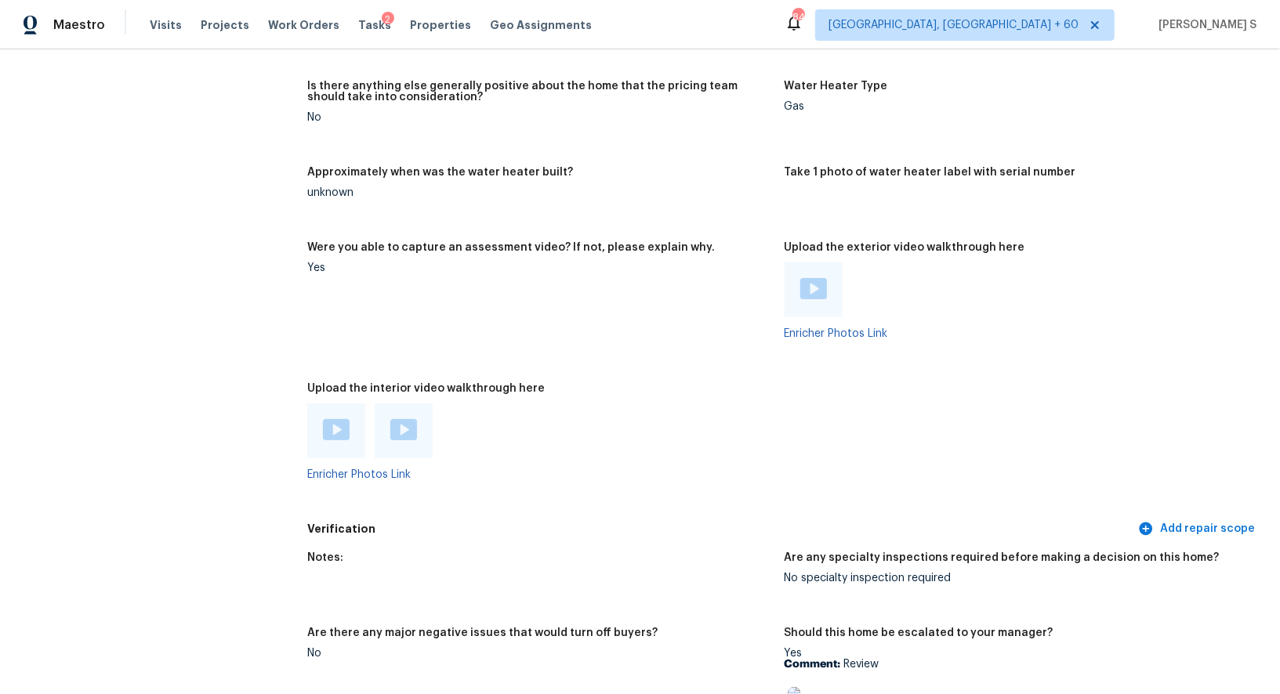
scroll to position [2592, 0]
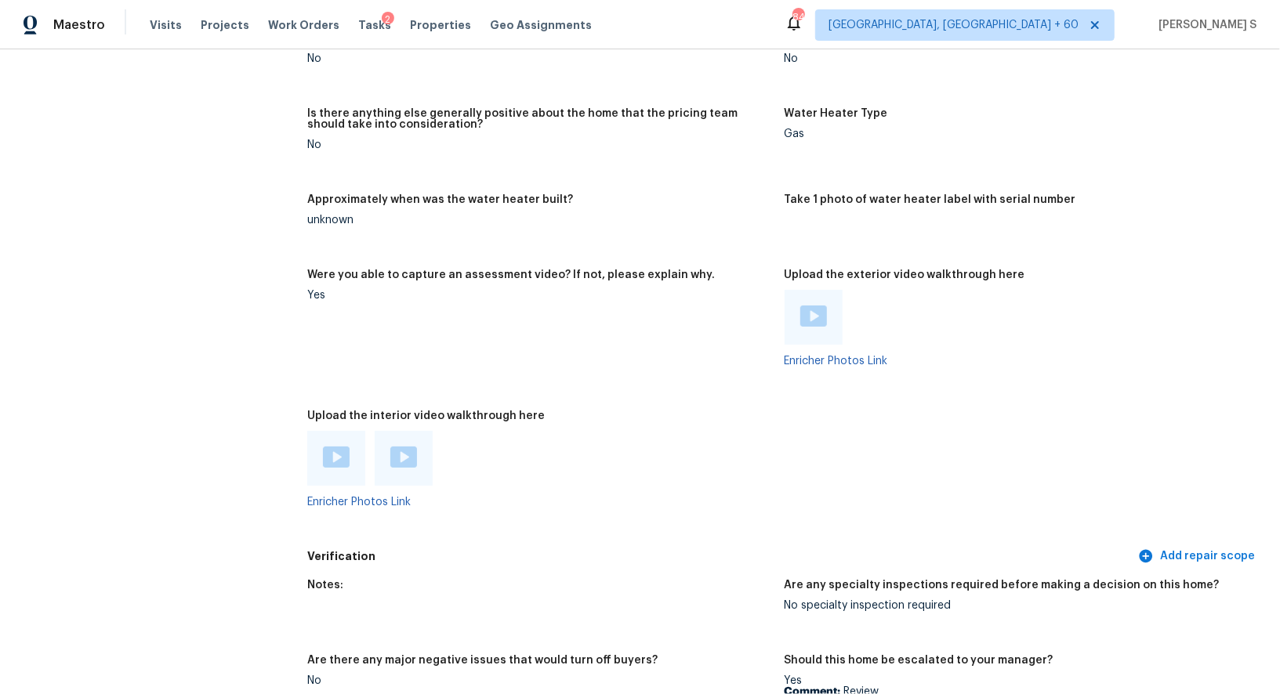
click at [342, 451] on img at bounding box center [336, 457] width 27 height 21
click at [410, 452] on img at bounding box center [403, 457] width 27 height 21
click at [816, 311] on img at bounding box center [813, 316] width 27 height 21
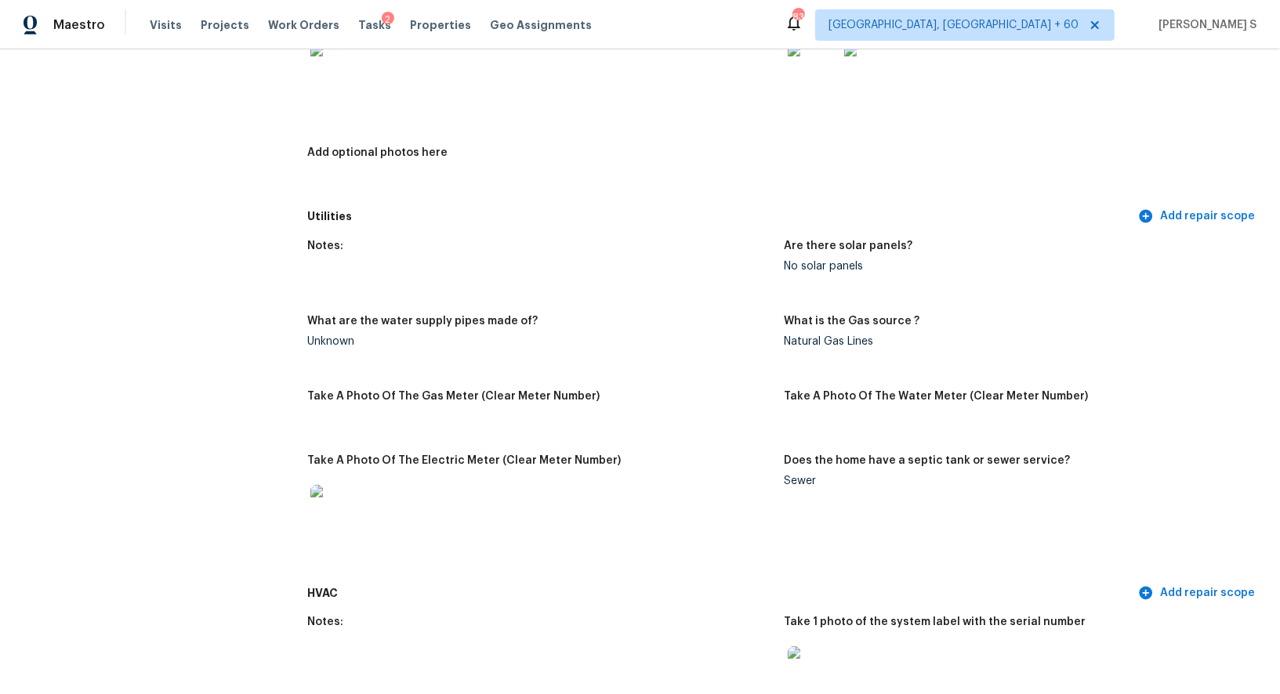
scroll to position [0, 0]
